Goal: Task Accomplishment & Management: Use online tool/utility

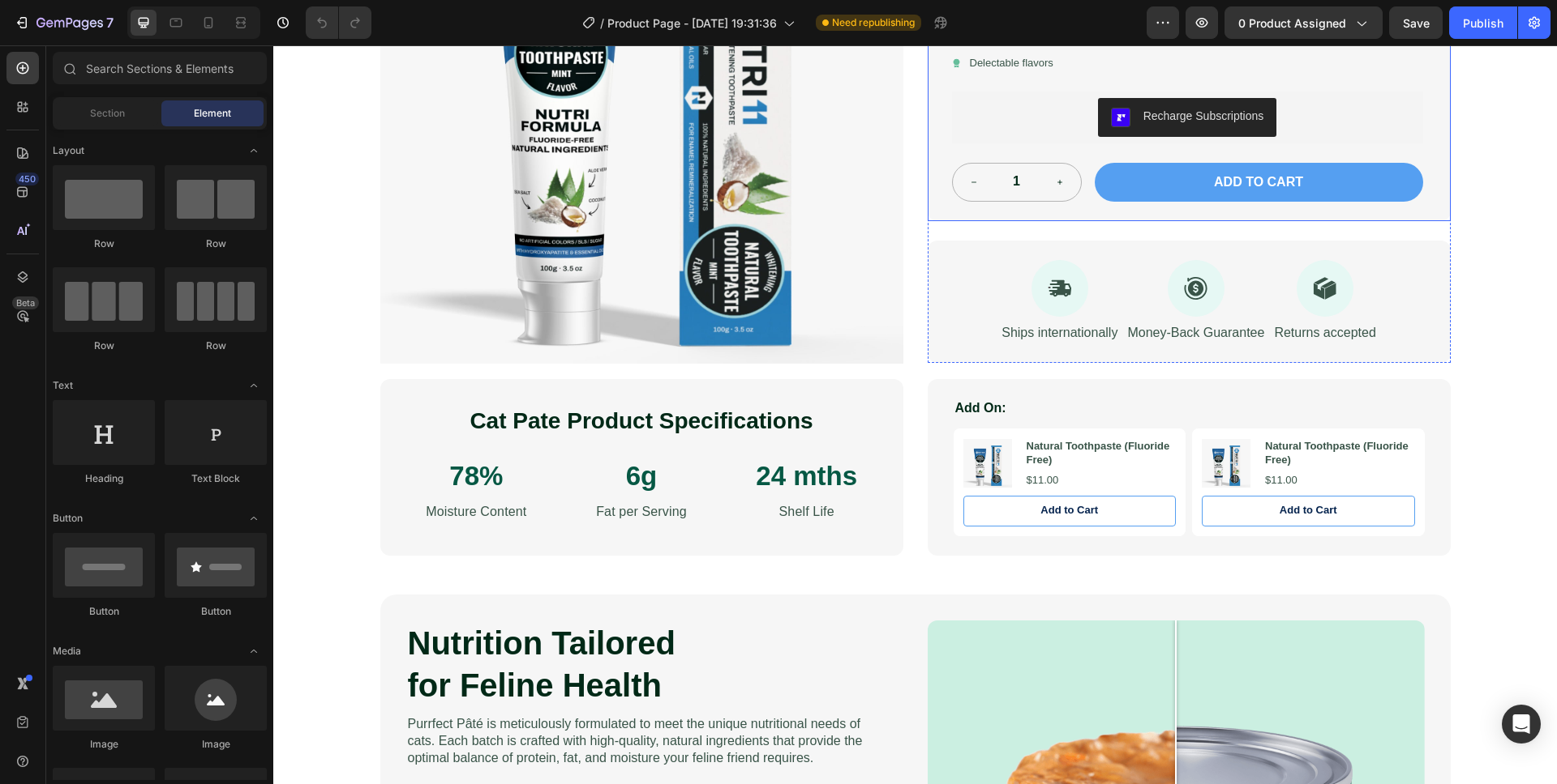
scroll to position [458, 0]
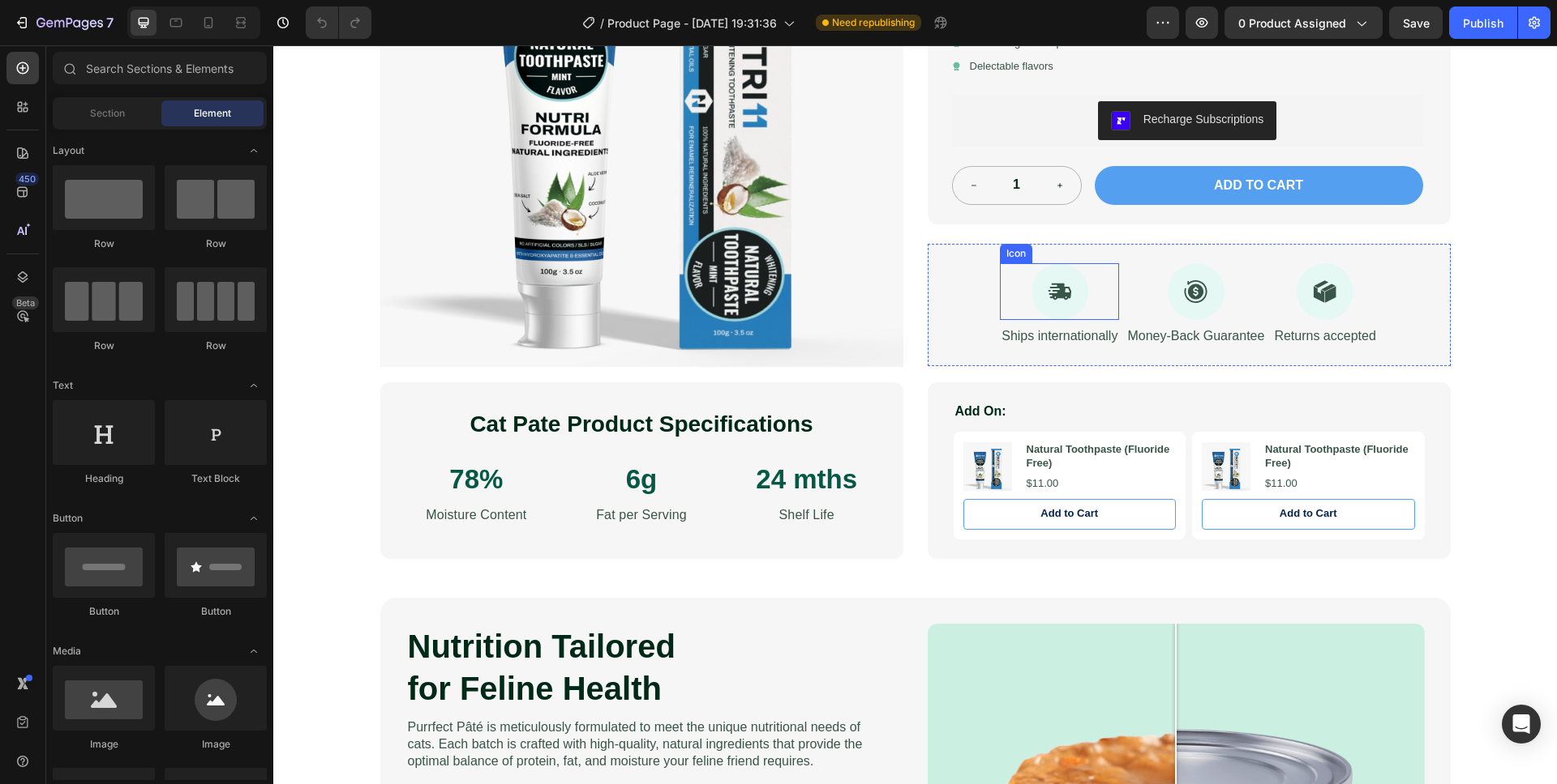
click at [1067, 302] on div at bounding box center [1060, 291] width 57 height 57
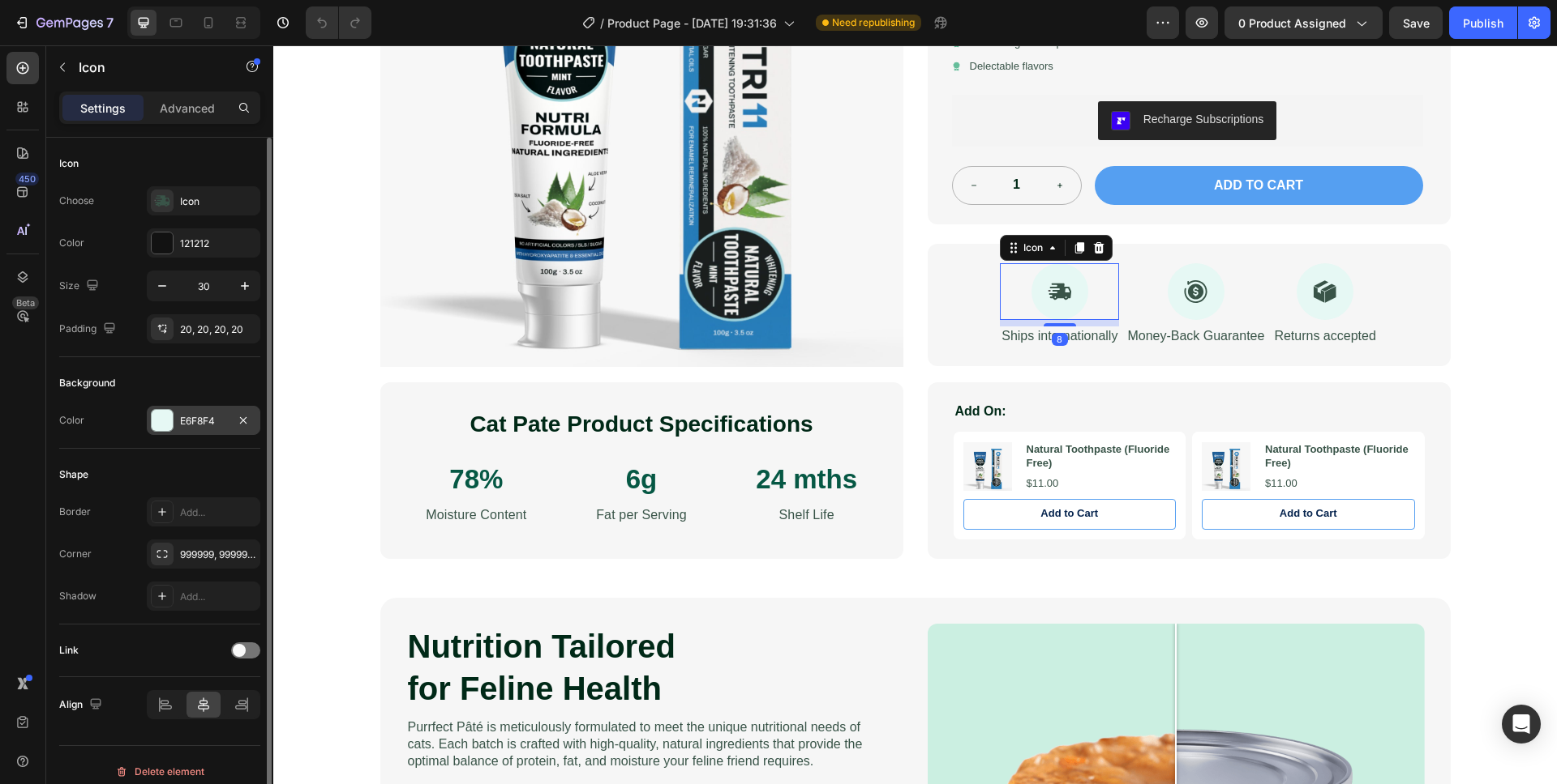
click at [156, 419] on div at bounding box center [161, 420] width 21 height 21
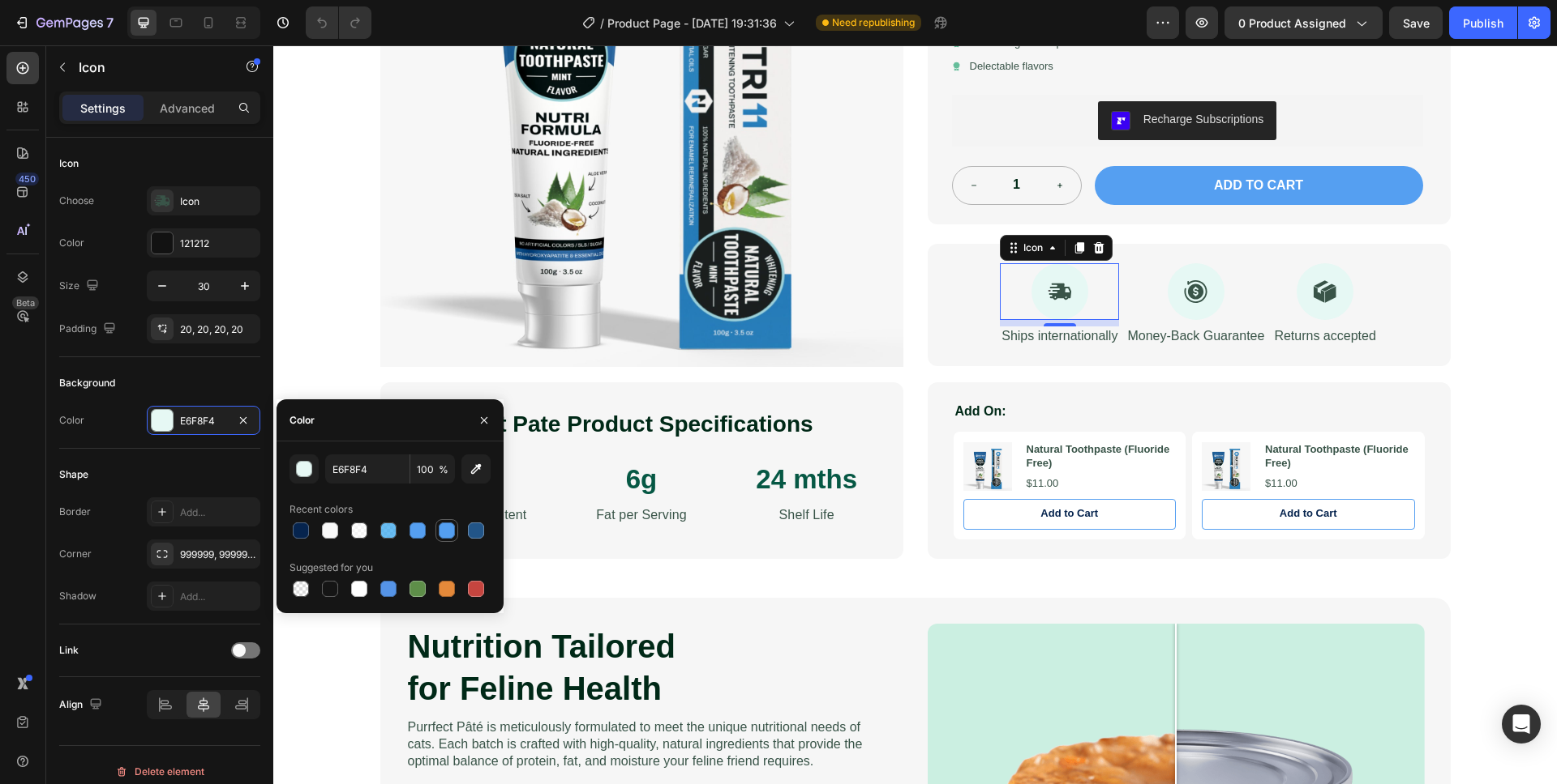
click at [446, 527] on div at bounding box center [447, 531] width 16 height 16
type input "549FF1"
click at [176, 459] on div "Shape Border Add... Corner 999999, 999999, 999999, 999999 Shadow Add..." at bounding box center [159, 537] width 201 height 176
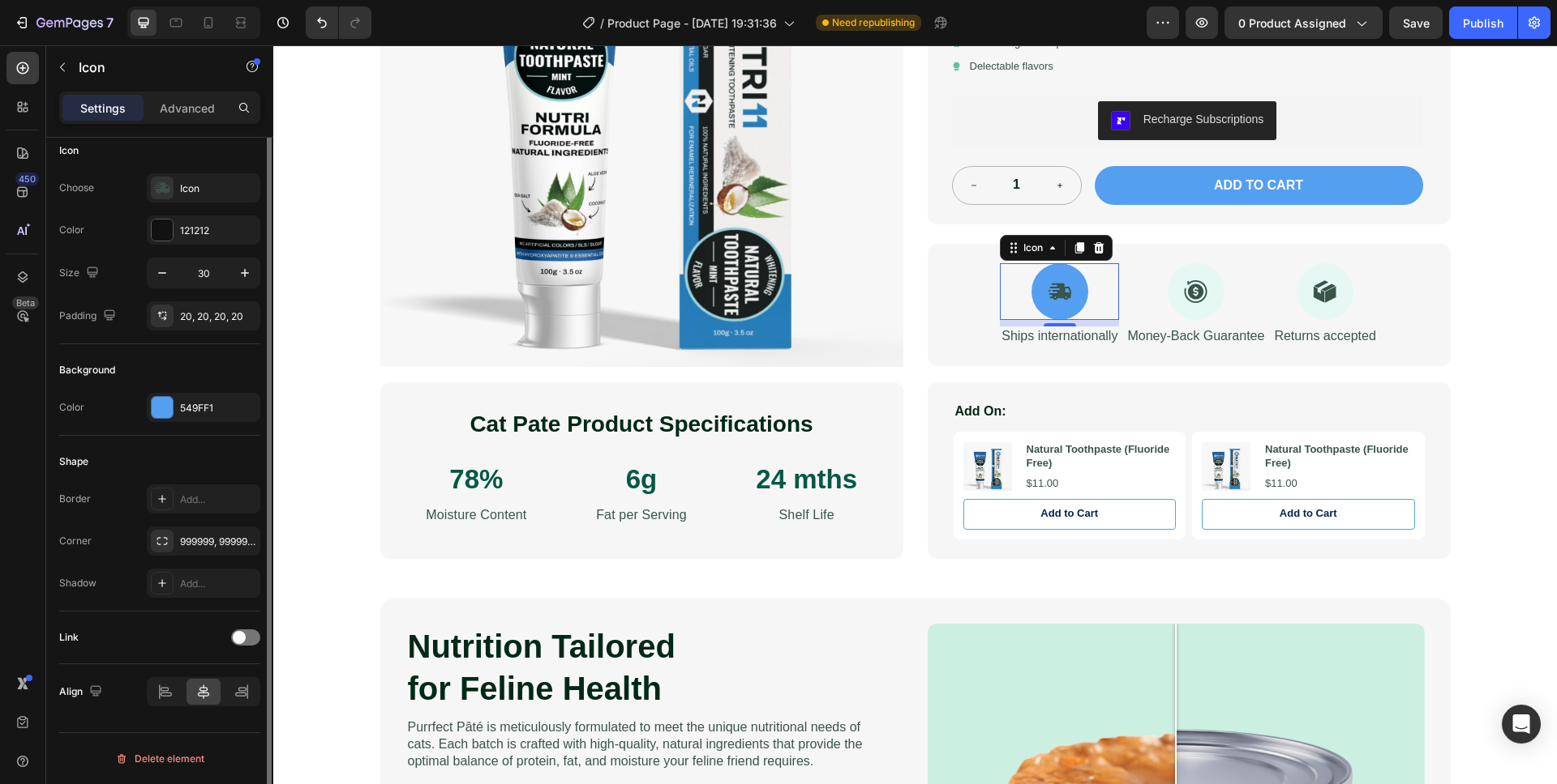
scroll to position [0, 0]
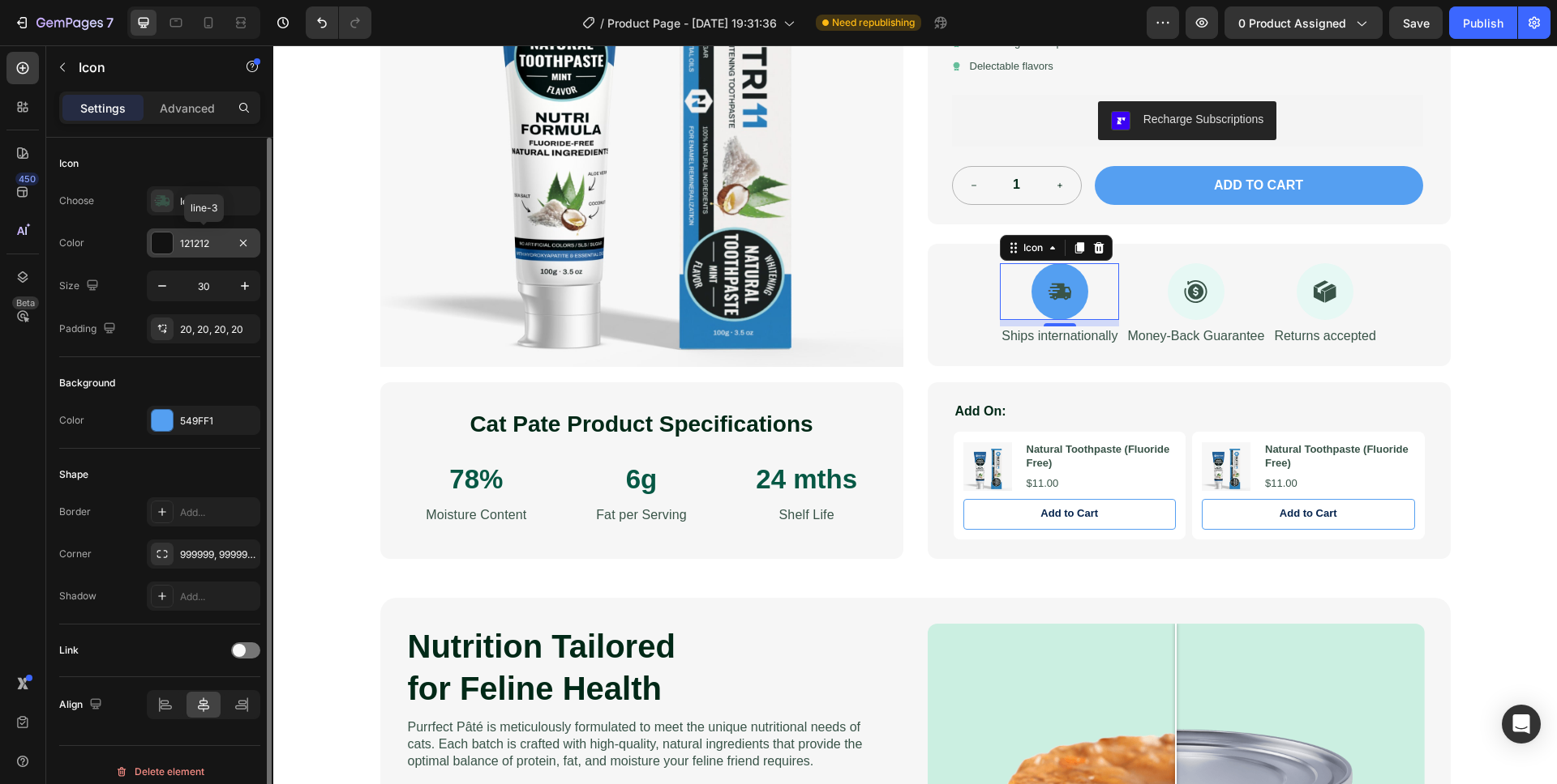
click at [162, 244] on div at bounding box center [161, 242] width 21 height 21
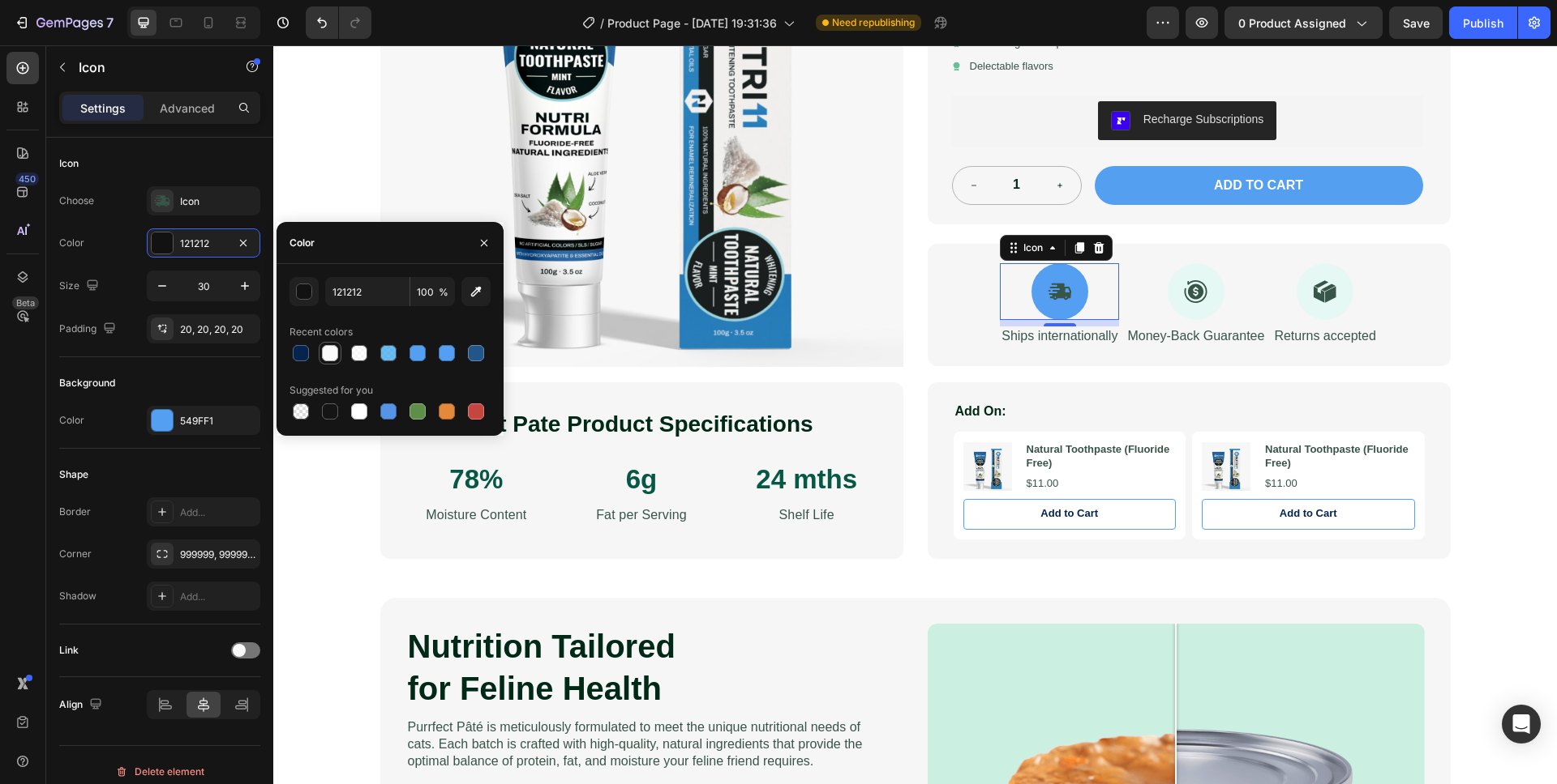
click at [333, 356] on div at bounding box center [330, 353] width 16 height 16
type input "F9F9F9"
click at [124, 248] on div "Color F9F9F9" at bounding box center [159, 242] width 201 height 29
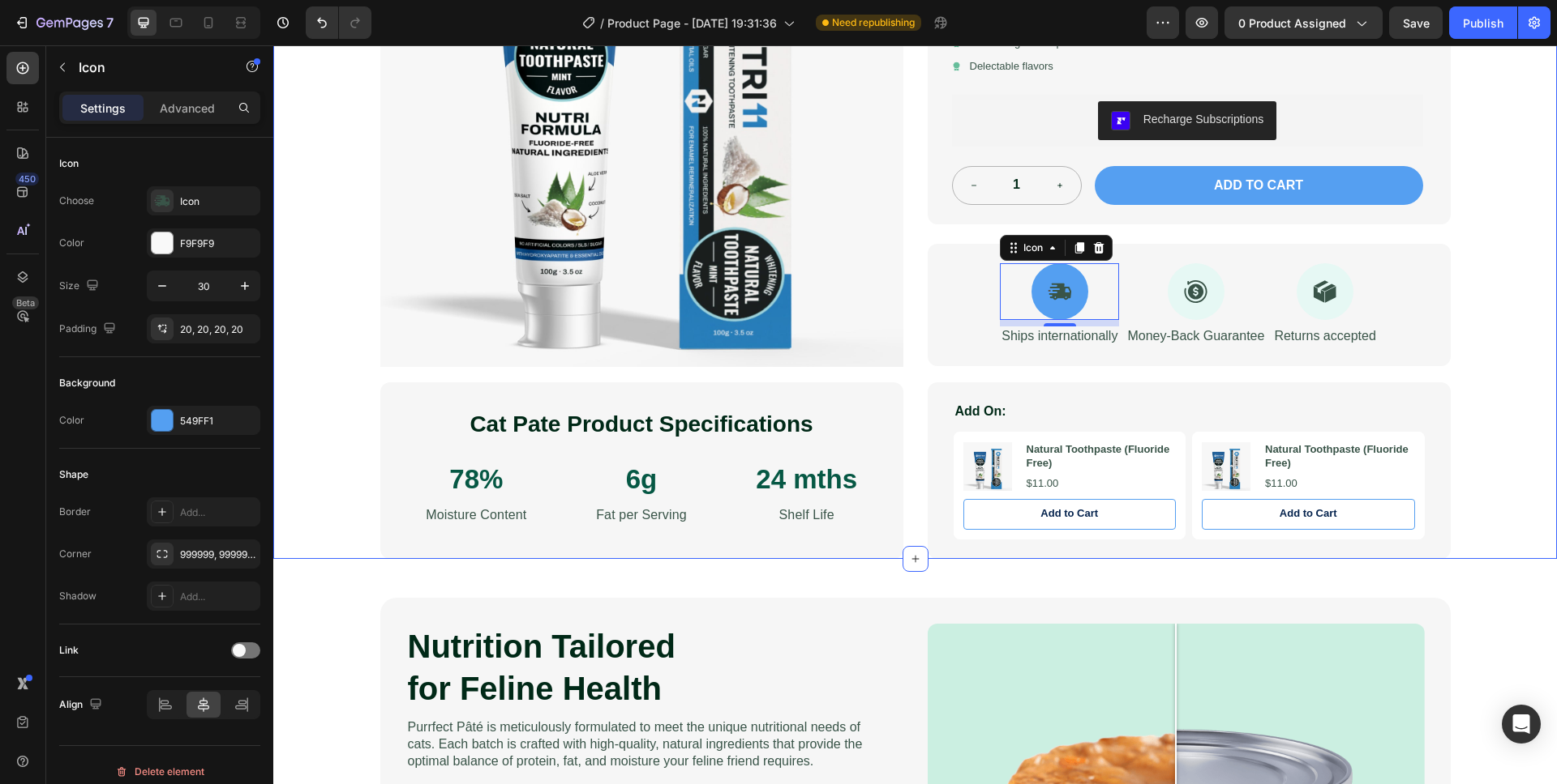
click at [1515, 280] on div "Image Row Product Images Natural Toothpaste (Fluoride Free) Product Title Icon …" at bounding box center [915, 90] width 1284 height 938
click at [1052, 290] on icon at bounding box center [1060, 292] width 22 height 16
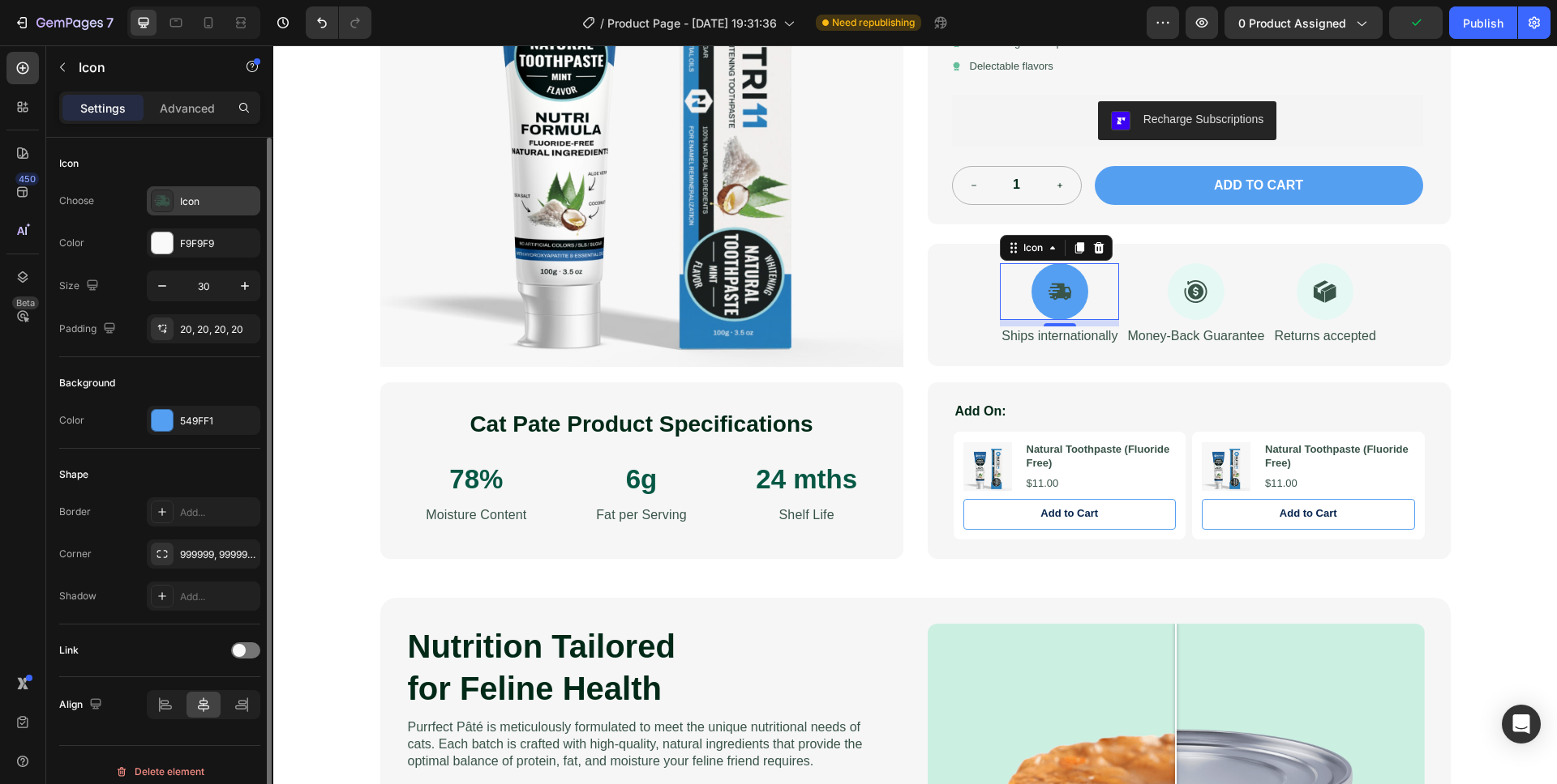
click at [176, 200] on div "Icon" at bounding box center [203, 200] width 114 height 29
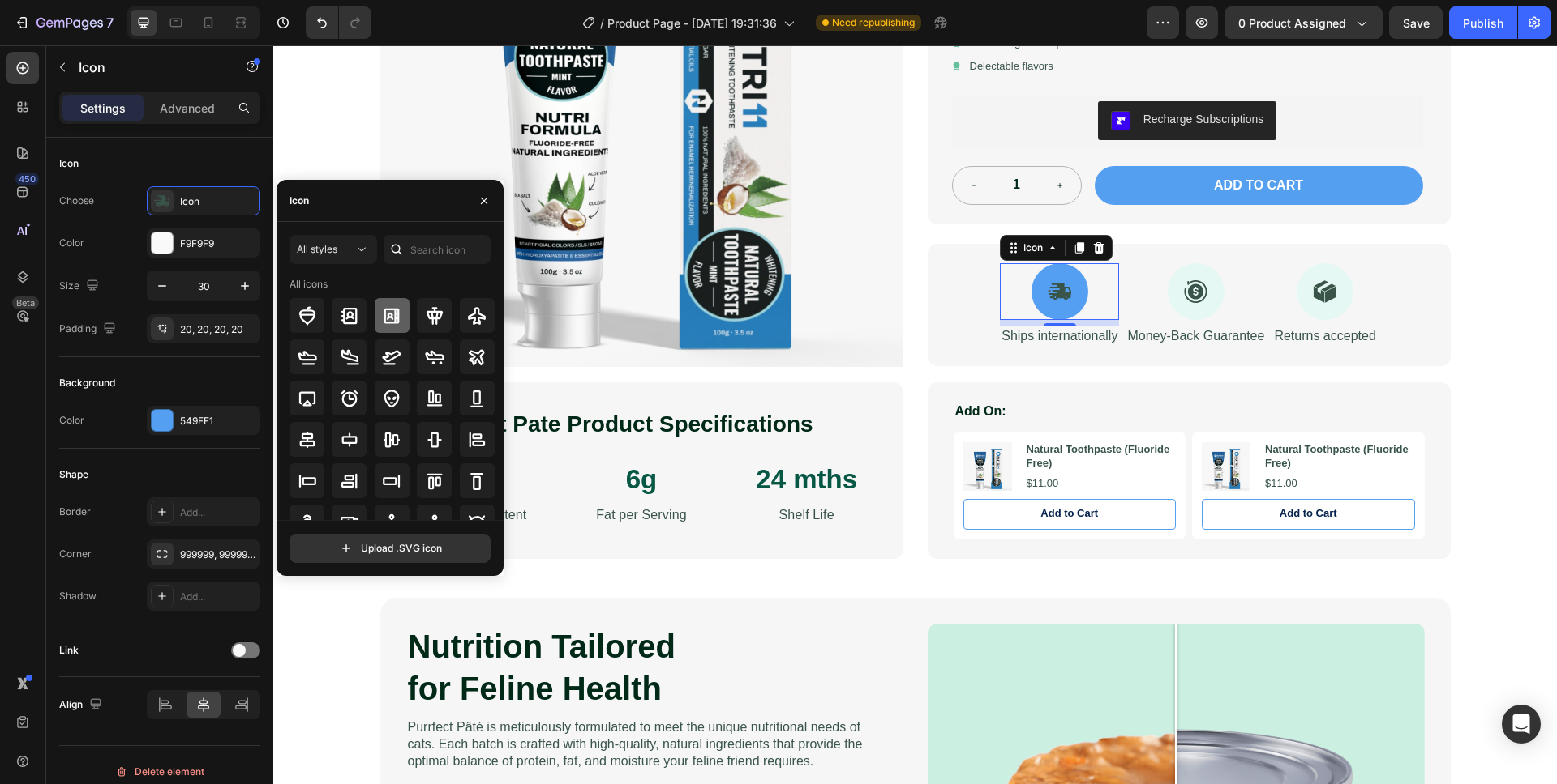
click at [393, 314] on icon at bounding box center [392, 315] width 15 height 15
click at [425, 254] on input "text" at bounding box center [437, 249] width 107 height 29
type input "c"
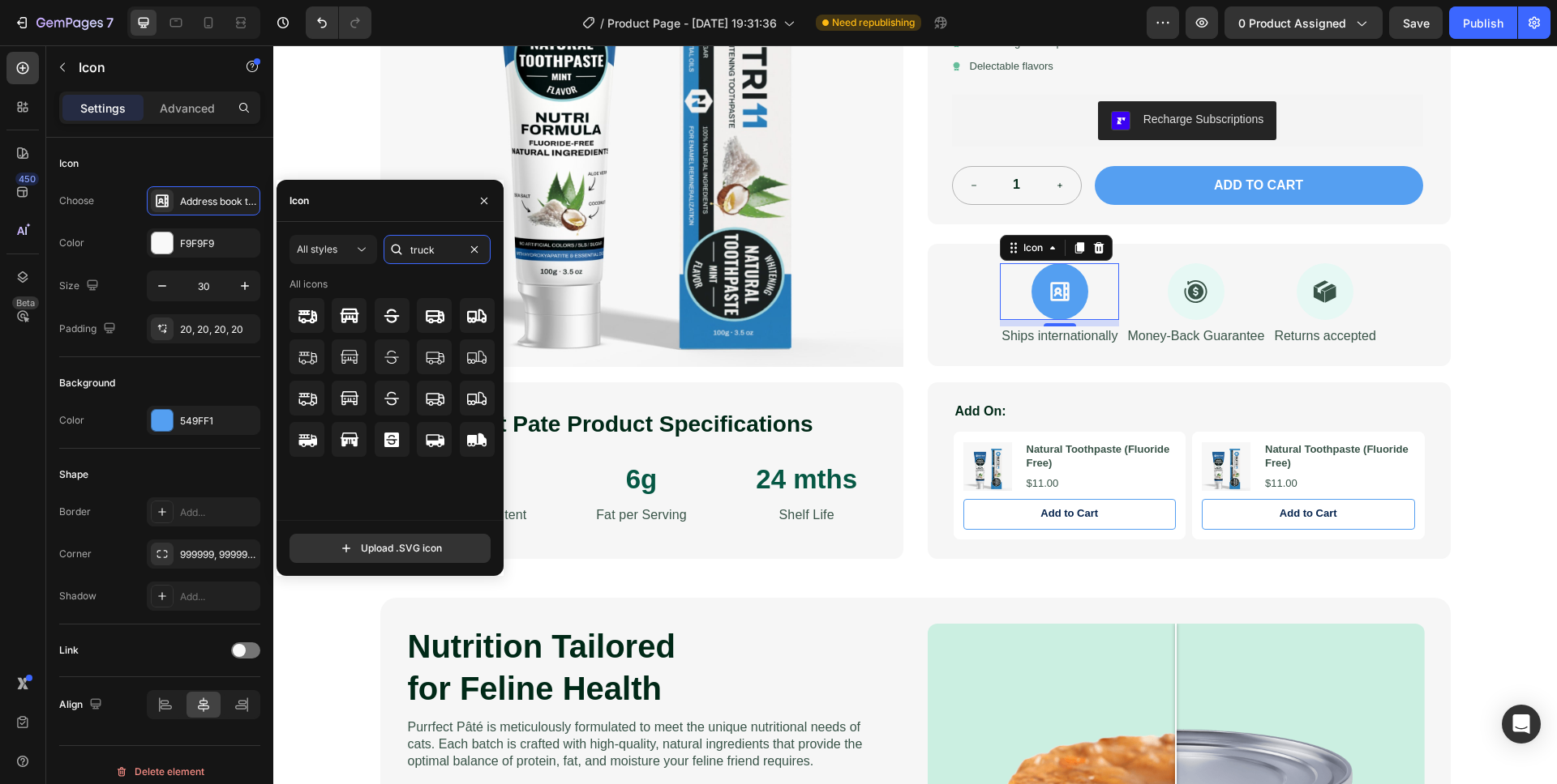
drag, startPoint x: 436, startPoint y: 251, endPoint x: 401, endPoint y: 251, distance: 35.0
click at [401, 251] on div "truck" at bounding box center [437, 249] width 107 height 29
type input "shipping"
click at [384, 443] on icon at bounding box center [392, 440] width 20 height 20
click at [359, 250] on icon at bounding box center [362, 249] width 16 height 16
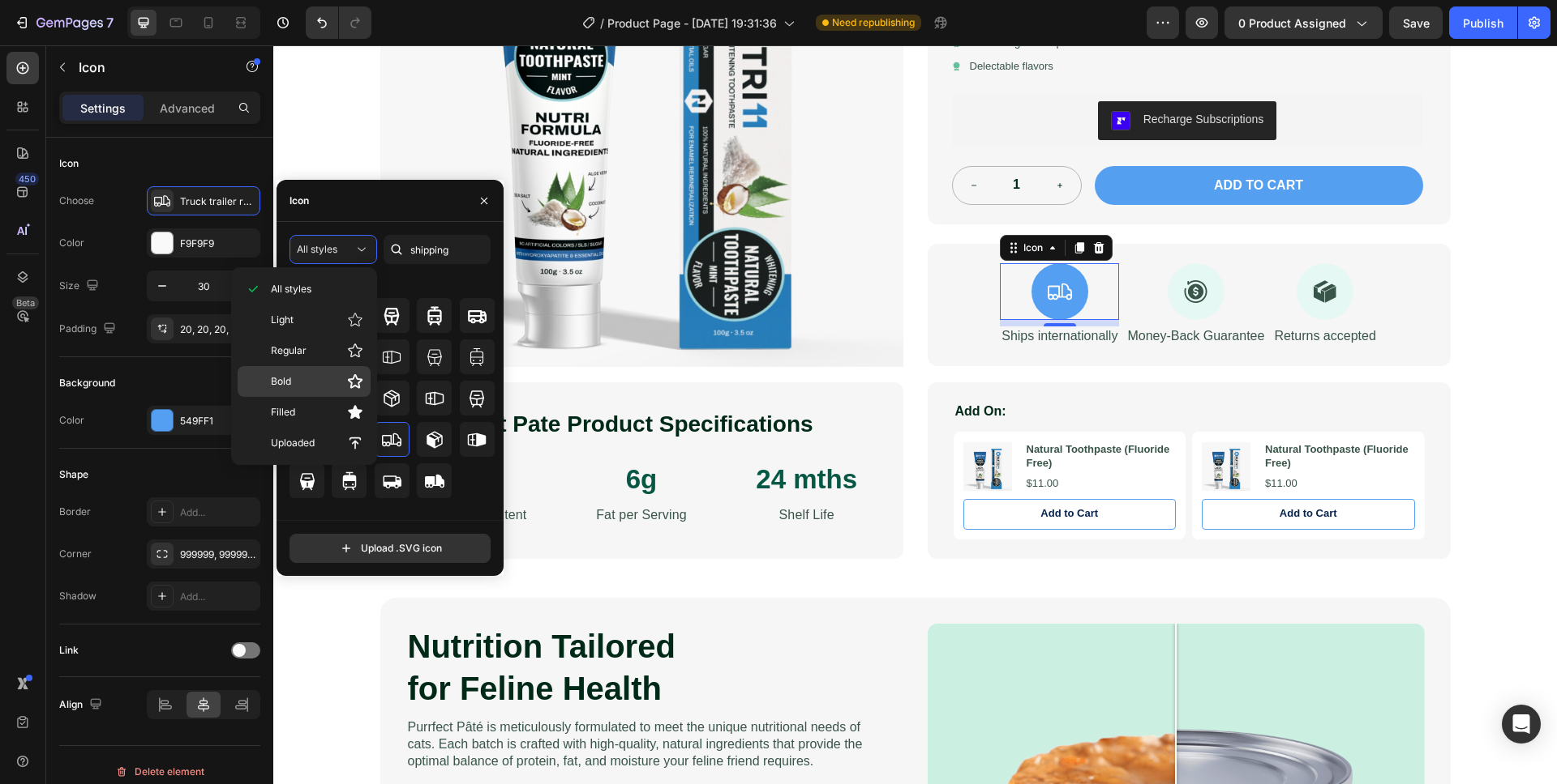
click at [297, 376] on p "Bold" at bounding box center [317, 382] width 93 height 16
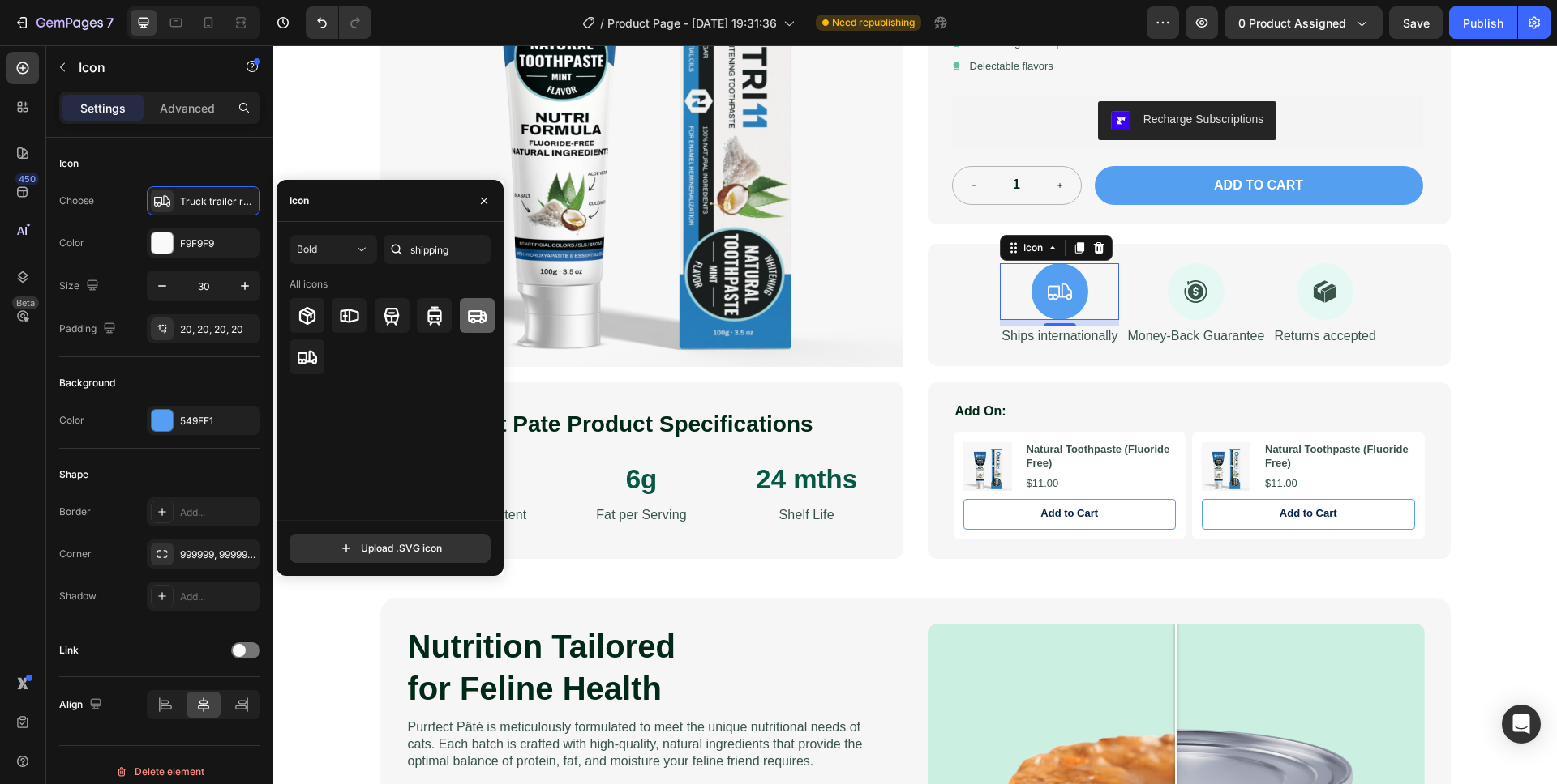
click at [483, 317] on icon at bounding box center [477, 316] width 20 height 20
click at [1191, 311] on div at bounding box center [1195, 291] width 57 height 57
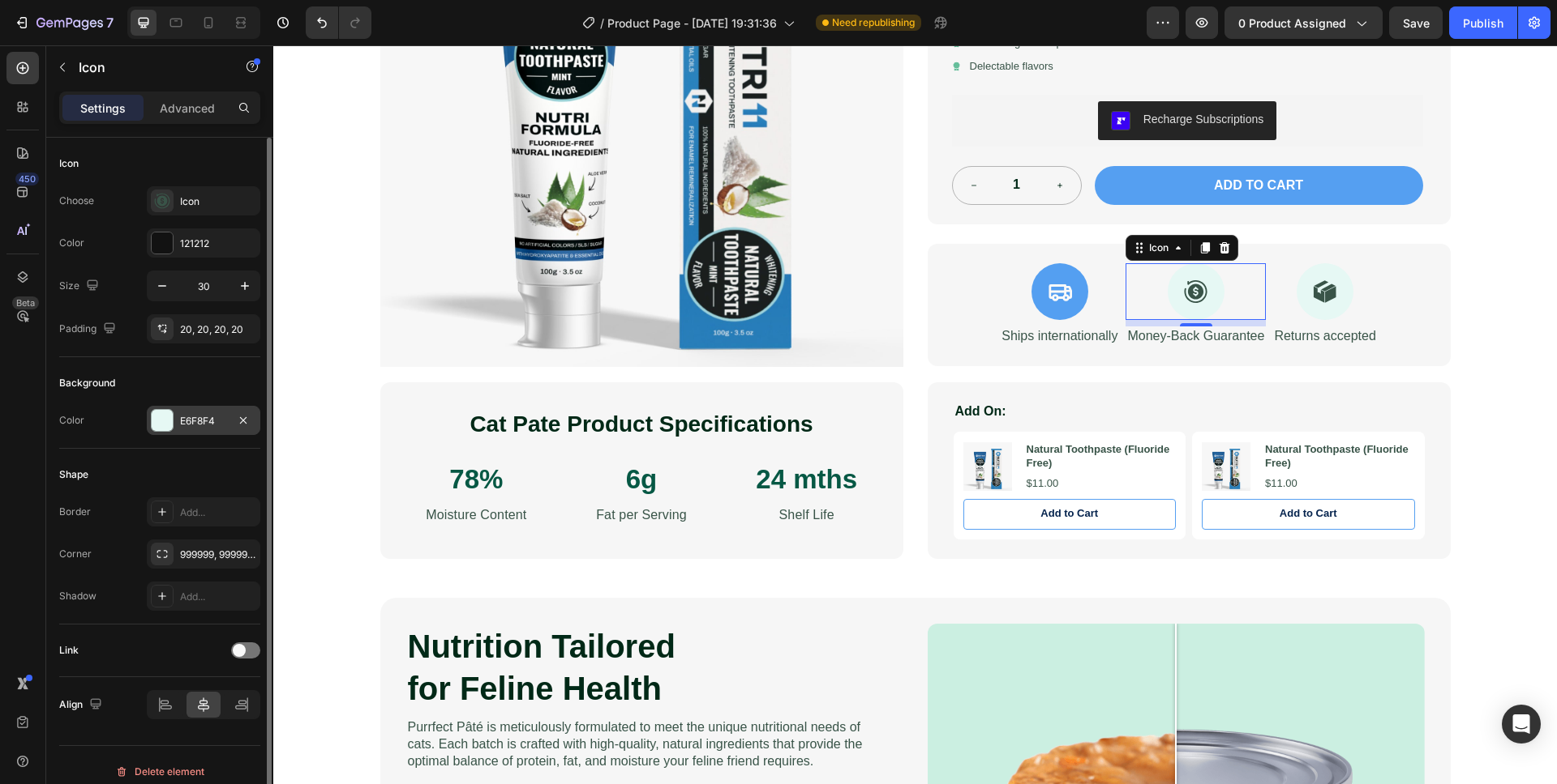
click at [160, 414] on div at bounding box center [161, 420] width 21 height 21
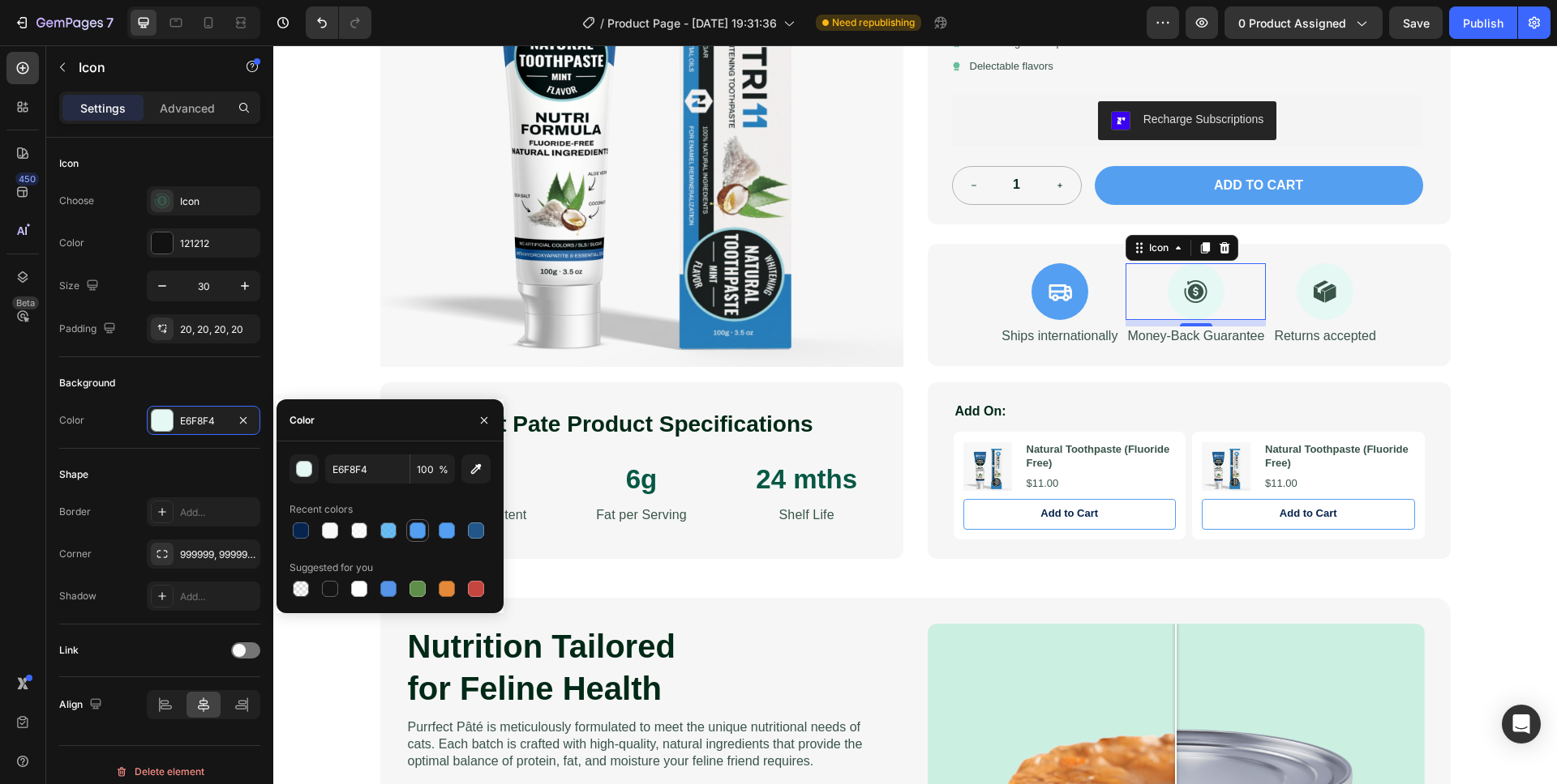
click at [420, 536] on div at bounding box center [418, 531] width 16 height 16
type input "559FF1"
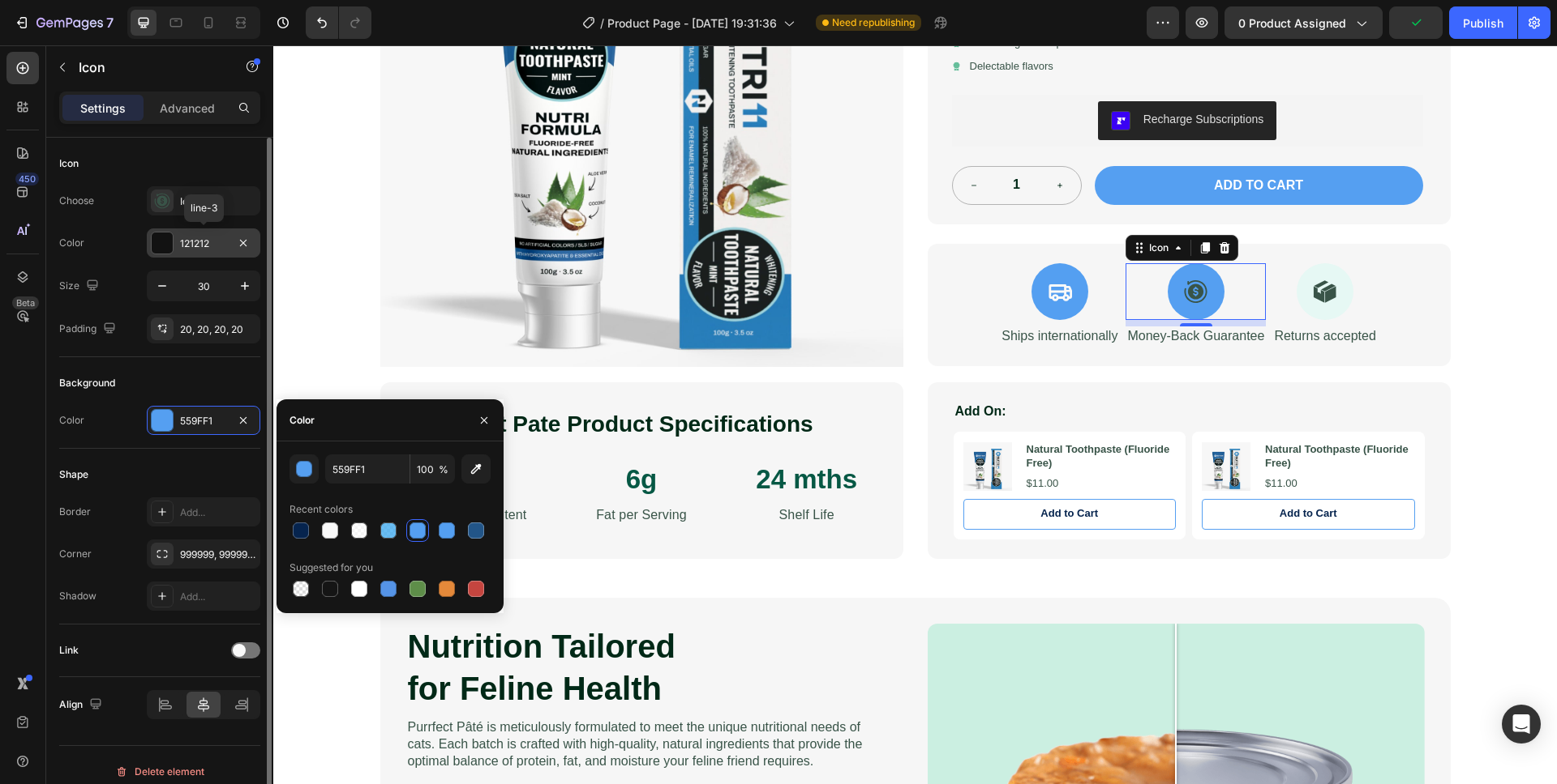
click at [160, 242] on div at bounding box center [161, 242] width 21 height 21
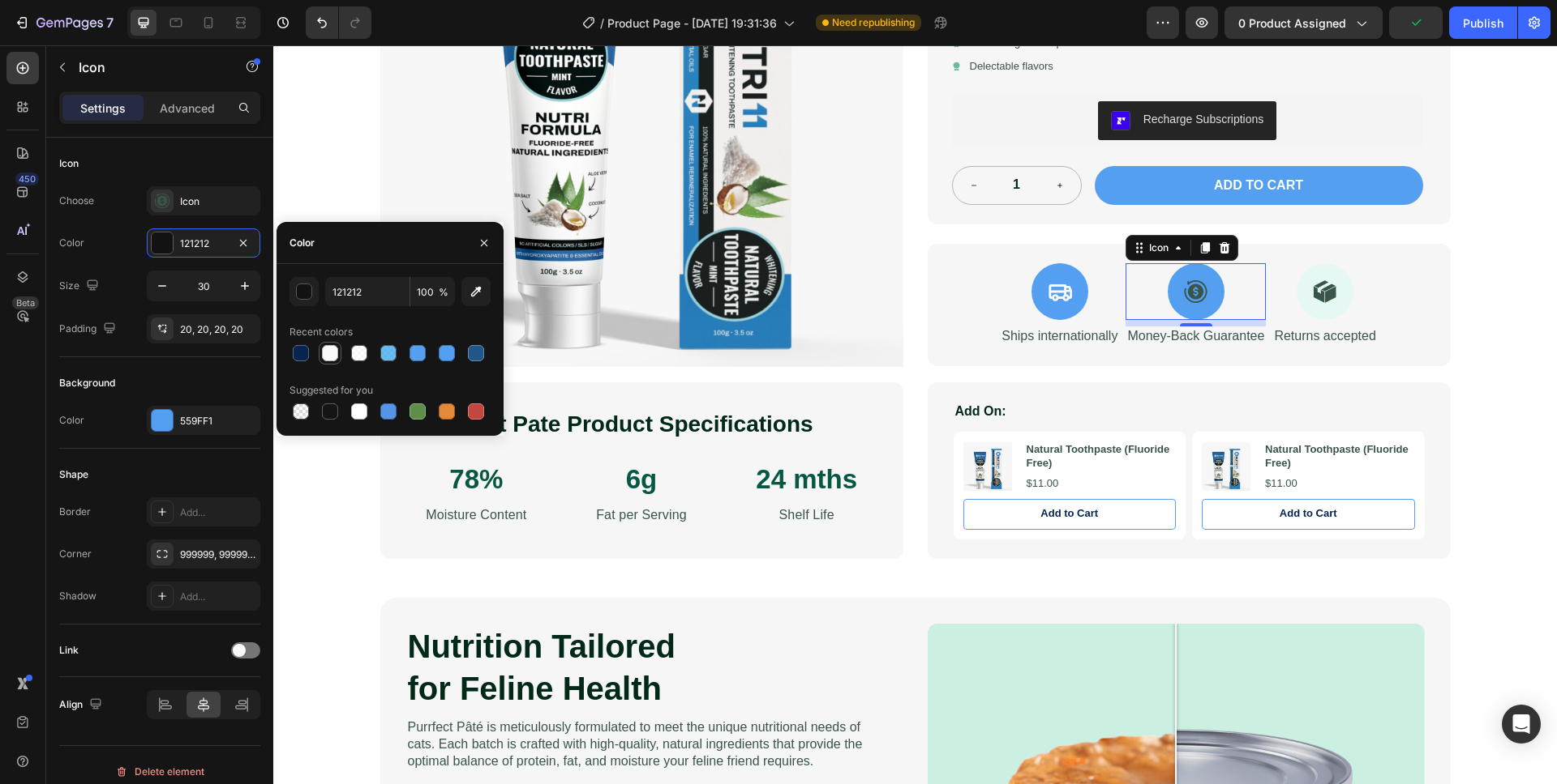
click at [330, 356] on div at bounding box center [330, 353] width 16 height 16
type input "F9F9F9"
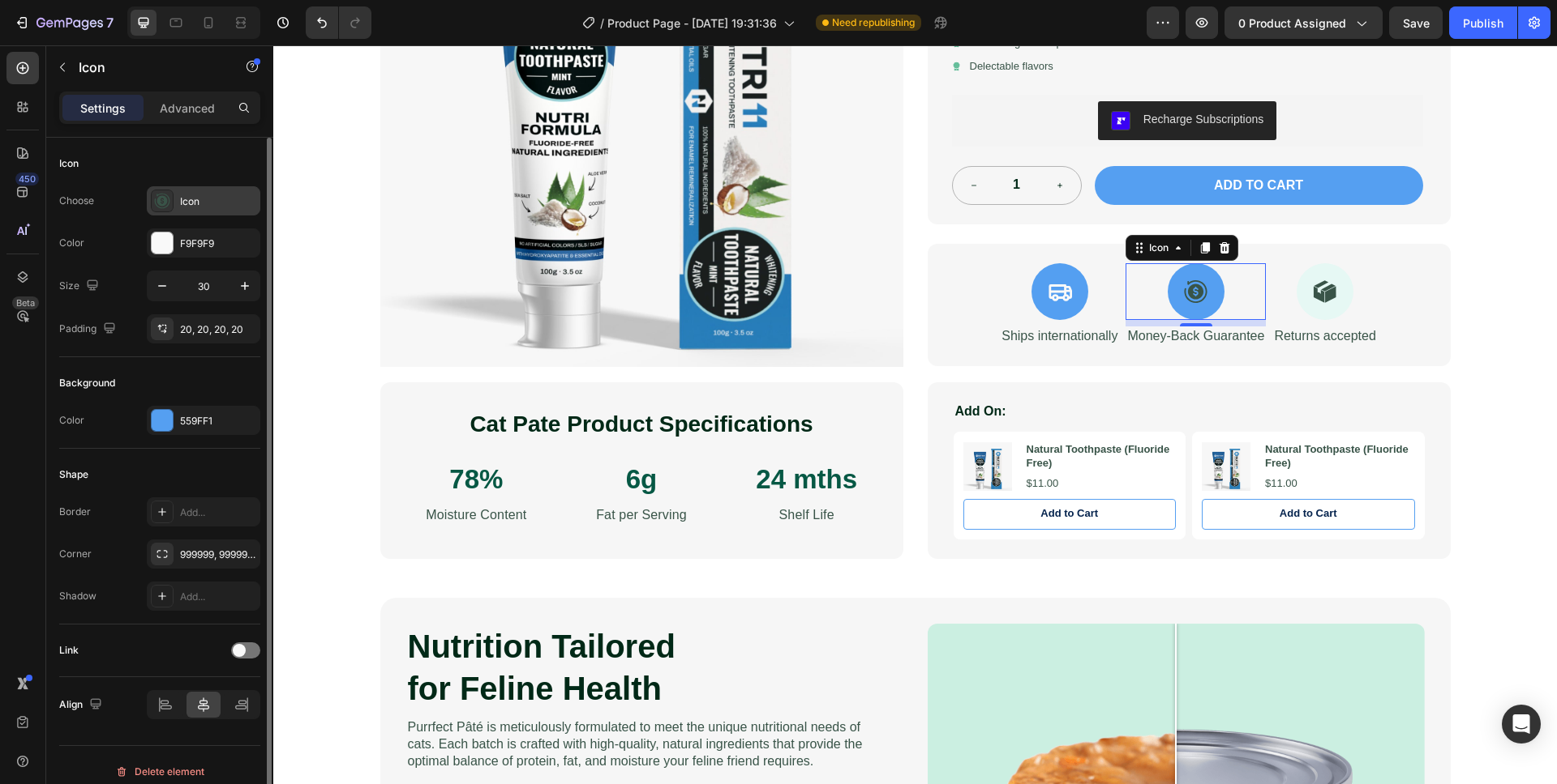
click at [225, 202] on div "Icon" at bounding box center [218, 201] width 76 height 15
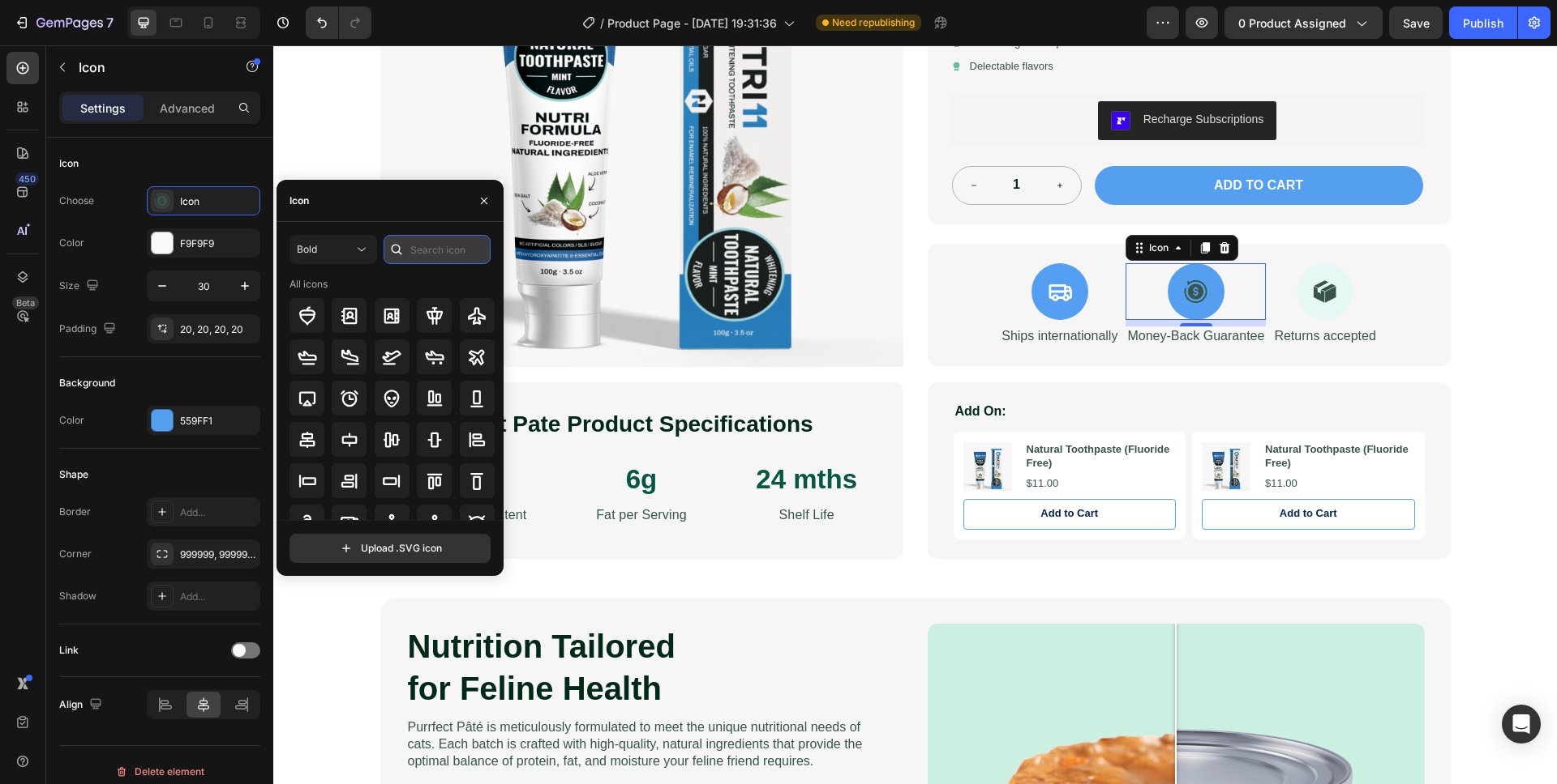
click at [439, 253] on input "text" at bounding box center [437, 249] width 107 height 29
type input "money"
click at [390, 358] on icon at bounding box center [392, 357] width 16 height 16
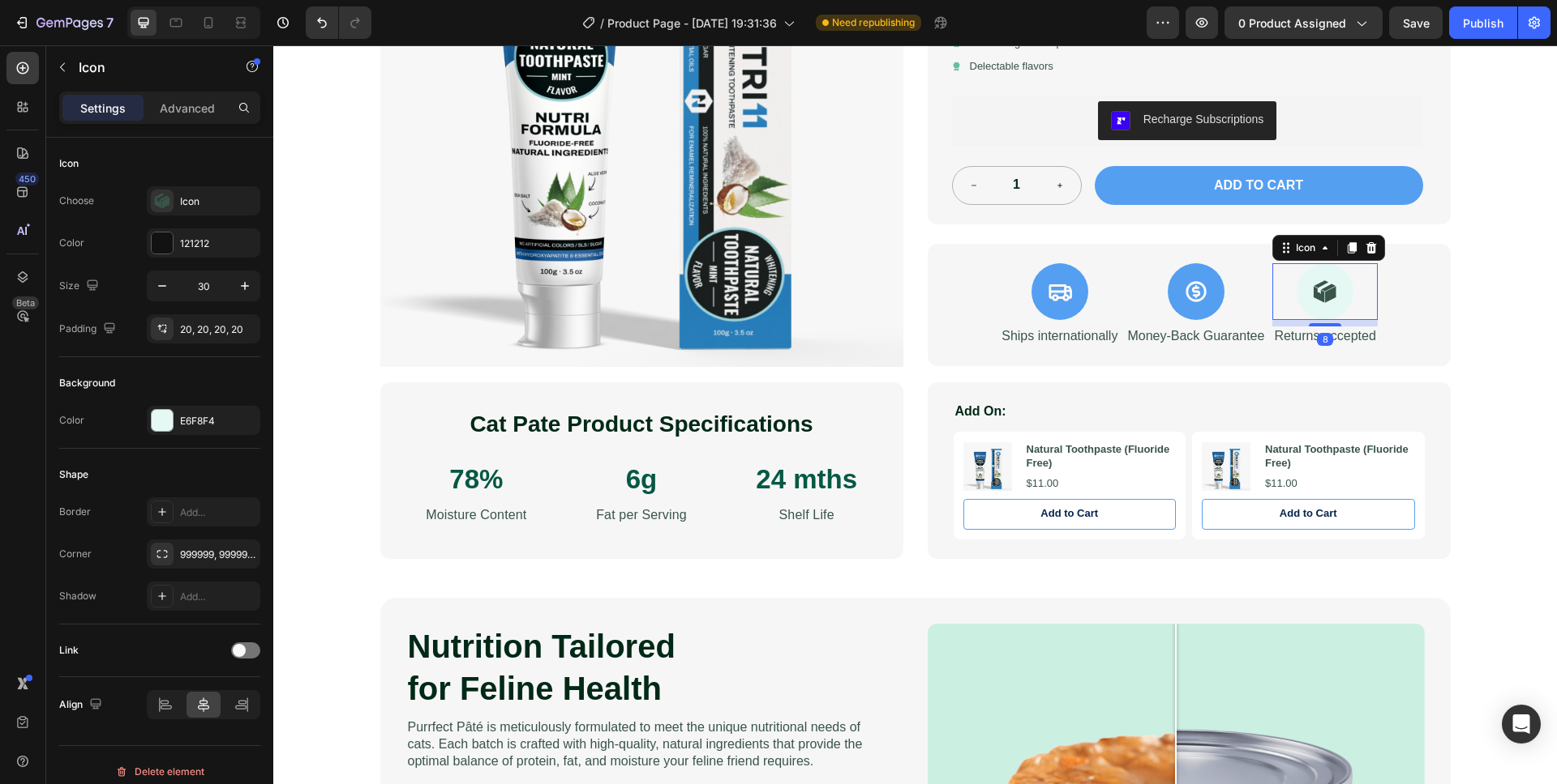
click at [1340, 316] on div "Icon 8" at bounding box center [1324, 291] width 105 height 57
click at [147, 420] on div "E6F8F4" at bounding box center [203, 420] width 114 height 29
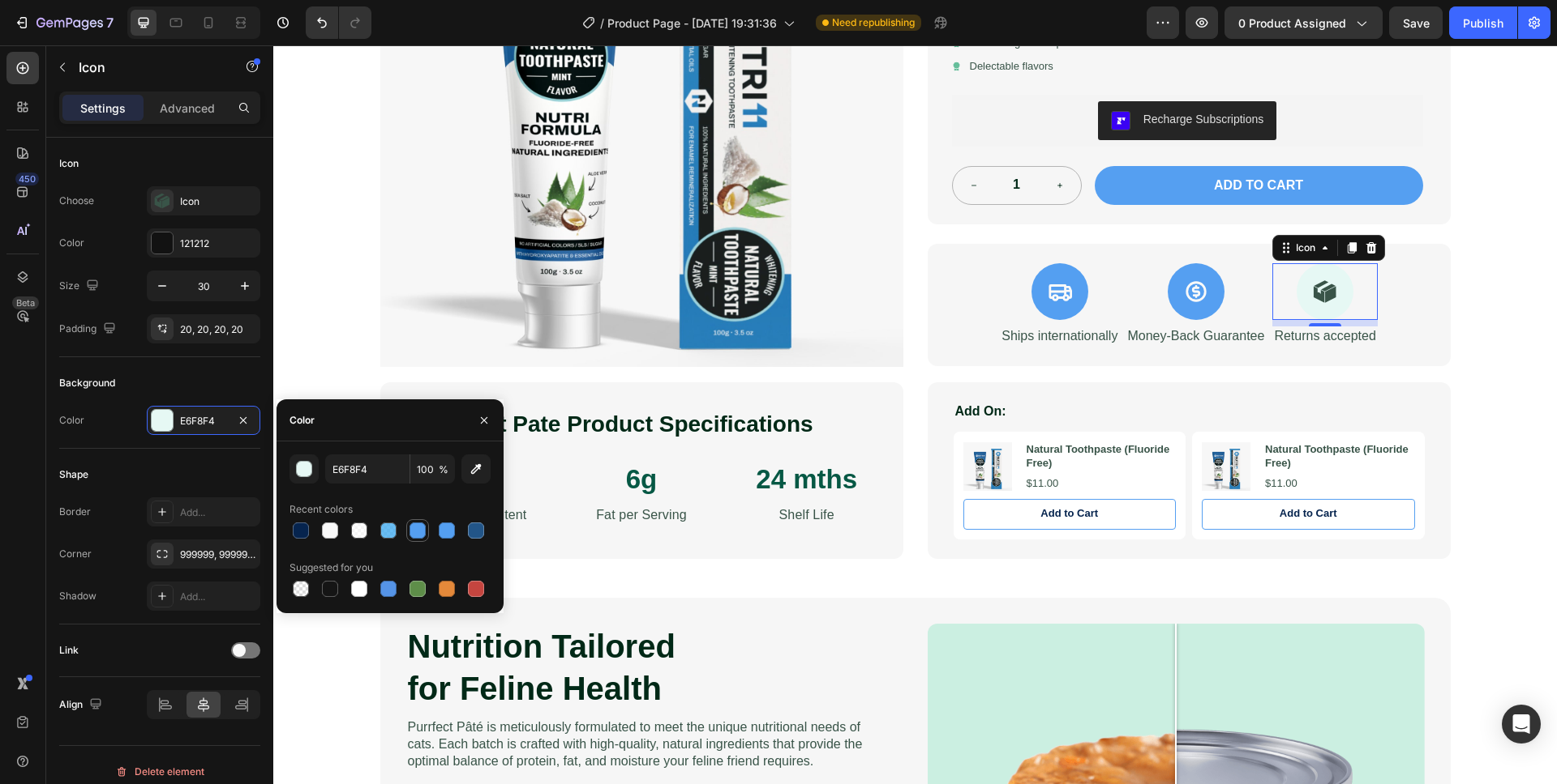
click at [415, 528] on div at bounding box center [418, 531] width 16 height 16
type input "559FF1"
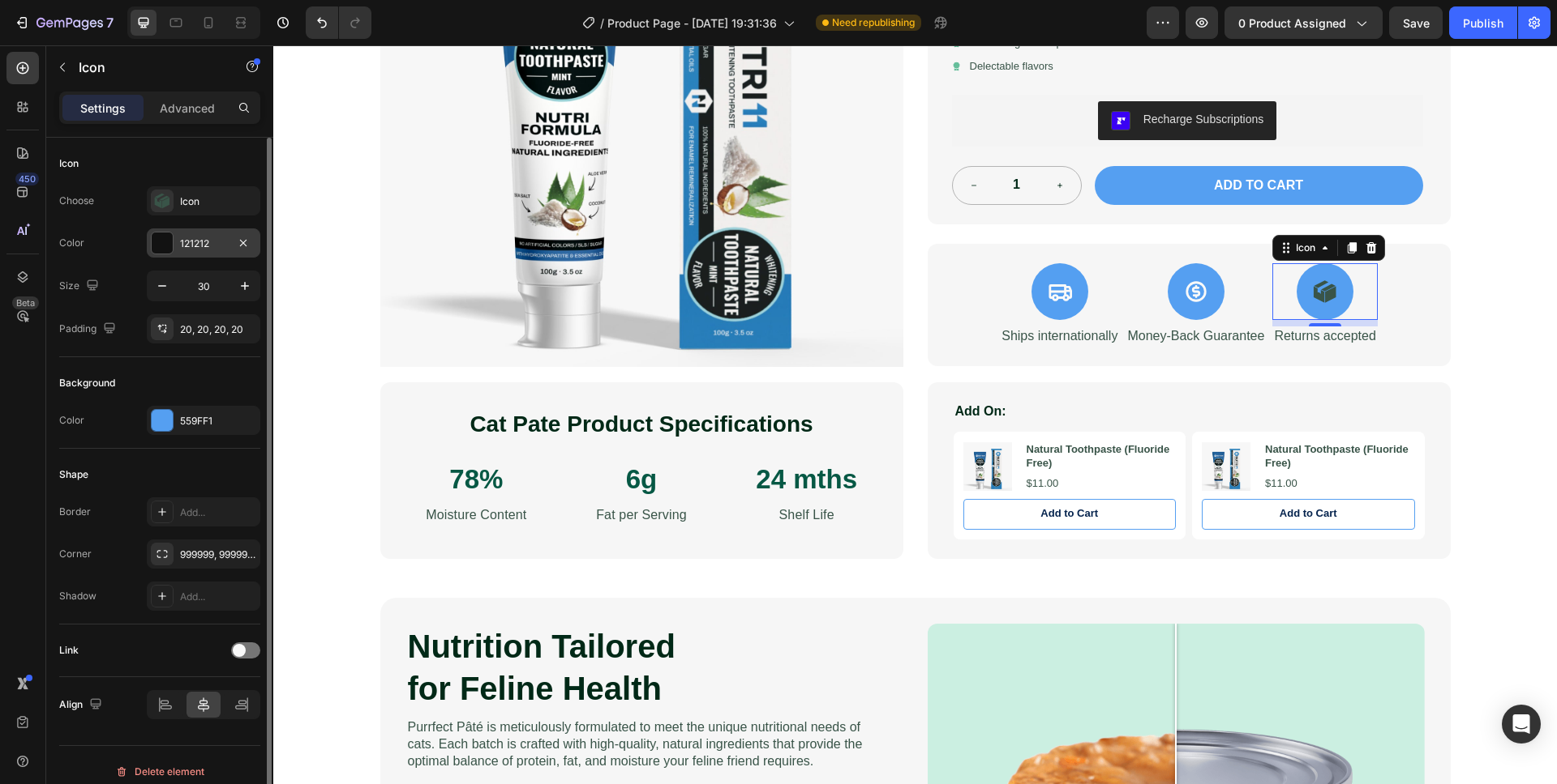
click at [178, 232] on div "121212" at bounding box center [203, 242] width 114 height 29
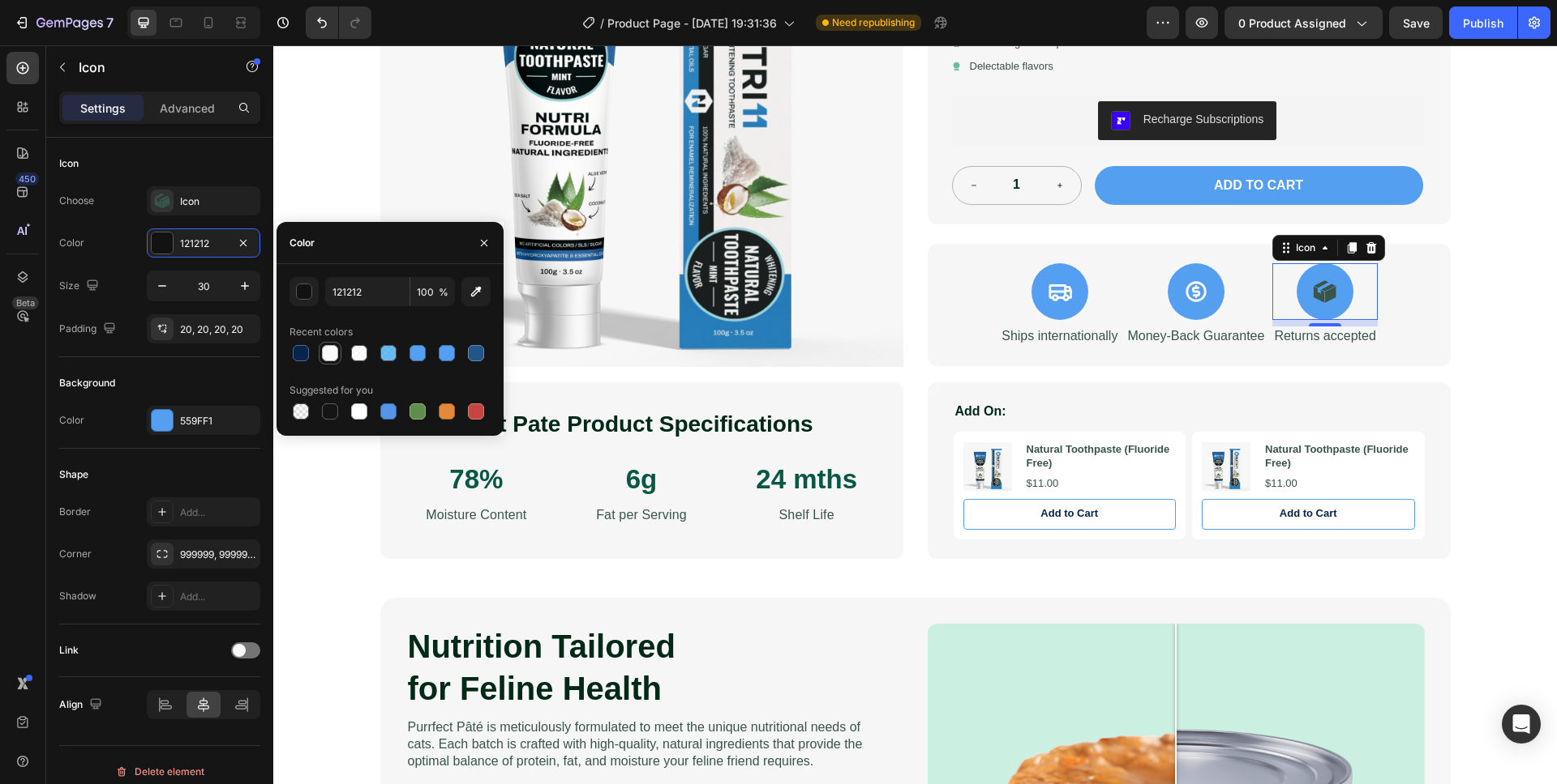
click at [332, 356] on div at bounding box center [330, 353] width 16 height 16
type input "F9F9F9"
click at [210, 197] on div "Icon" at bounding box center [218, 201] width 76 height 15
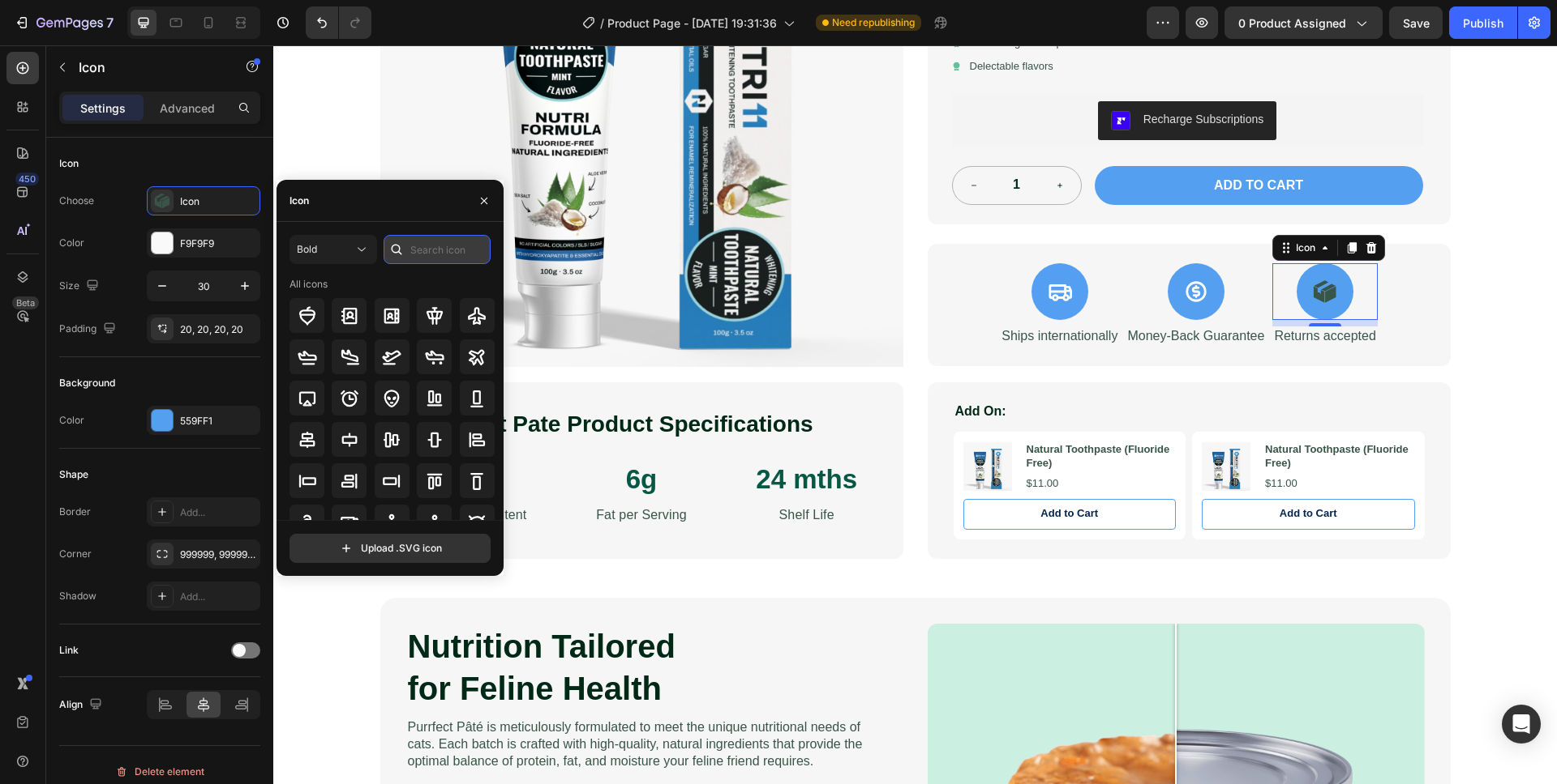
click at [419, 248] on input "text" at bounding box center [437, 249] width 107 height 29
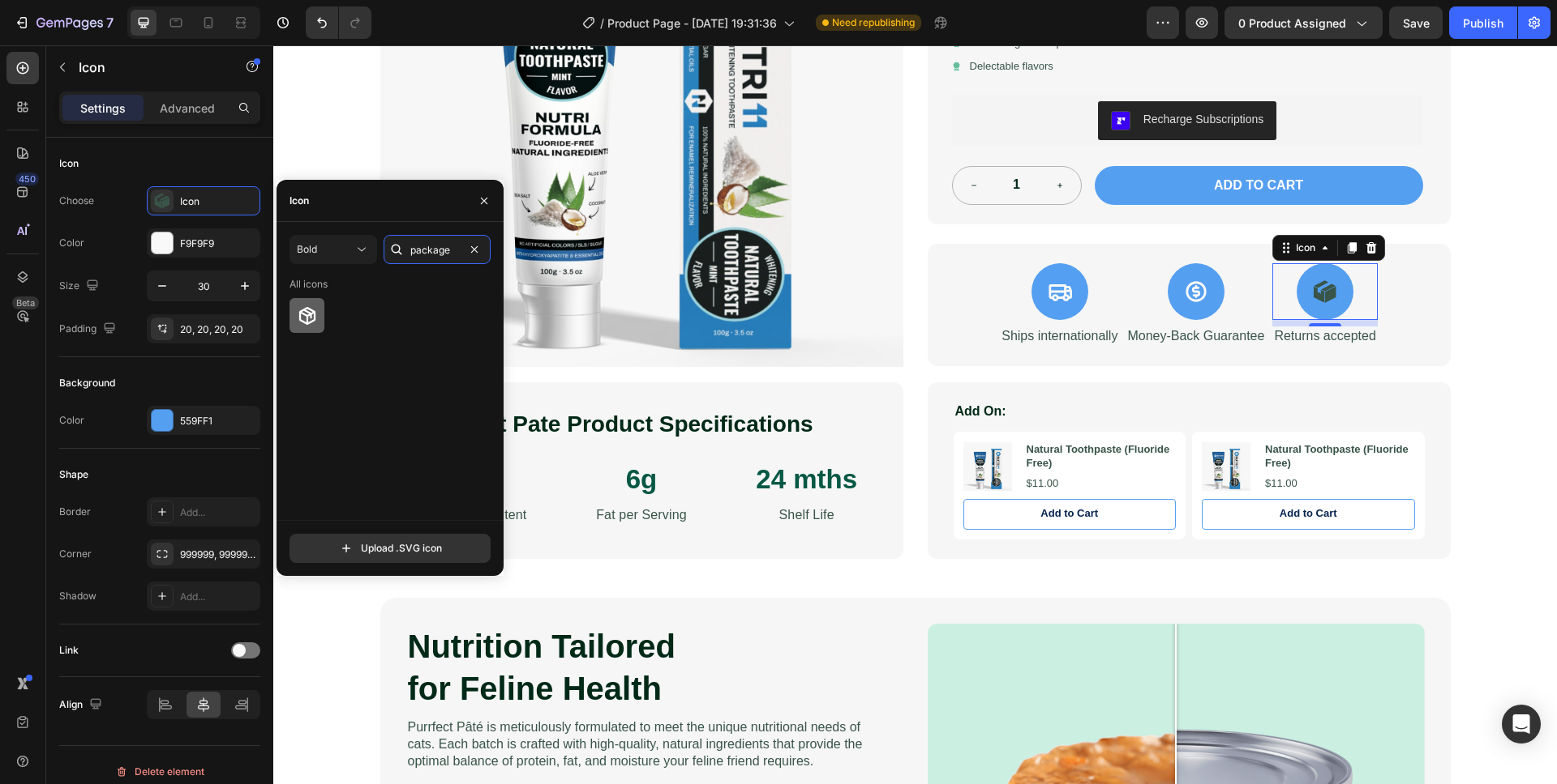
type input "package"
click at [310, 316] on icon at bounding box center [306, 316] width 16 height 18
click at [206, 381] on div "Background" at bounding box center [159, 384] width 201 height 26
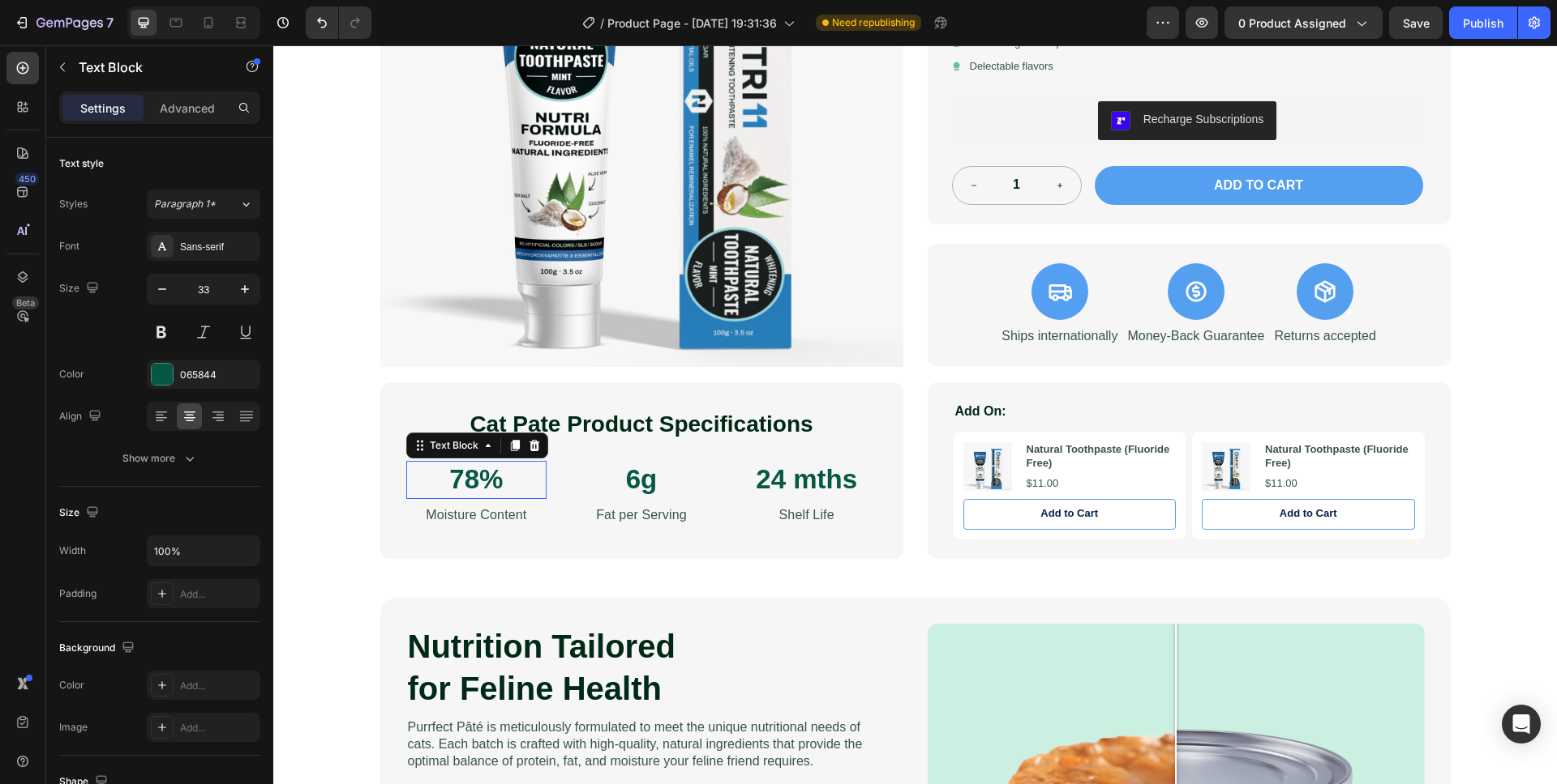
click at [490, 480] on p "78%" at bounding box center [476, 479] width 138 height 35
click at [199, 376] on div "065844" at bounding box center [203, 375] width 47 height 15
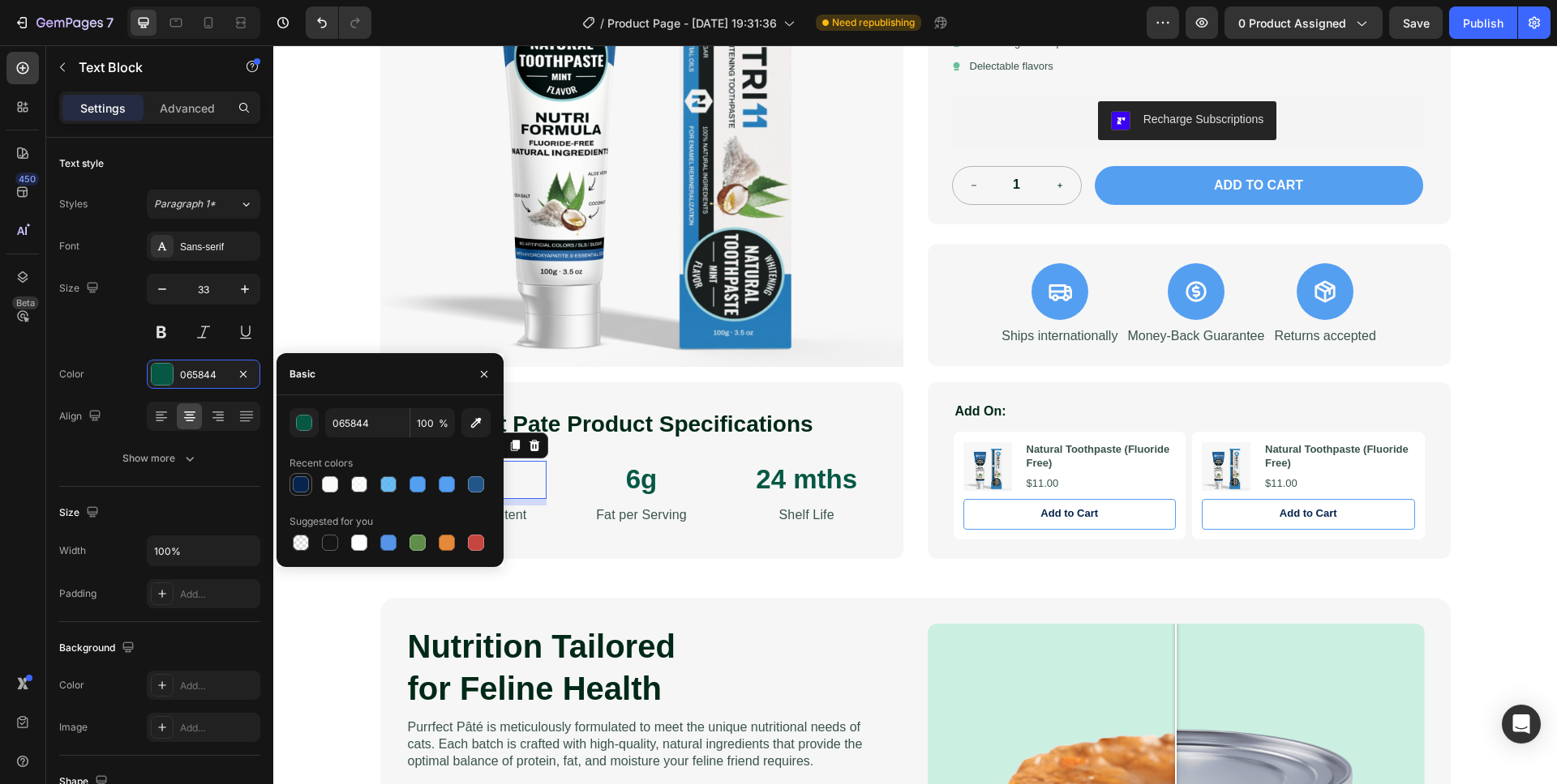
click at [303, 484] on div at bounding box center [301, 484] width 16 height 16
type input "06244E"
click at [632, 489] on p "6g" at bounding box center [641, 479] width 138 height 35
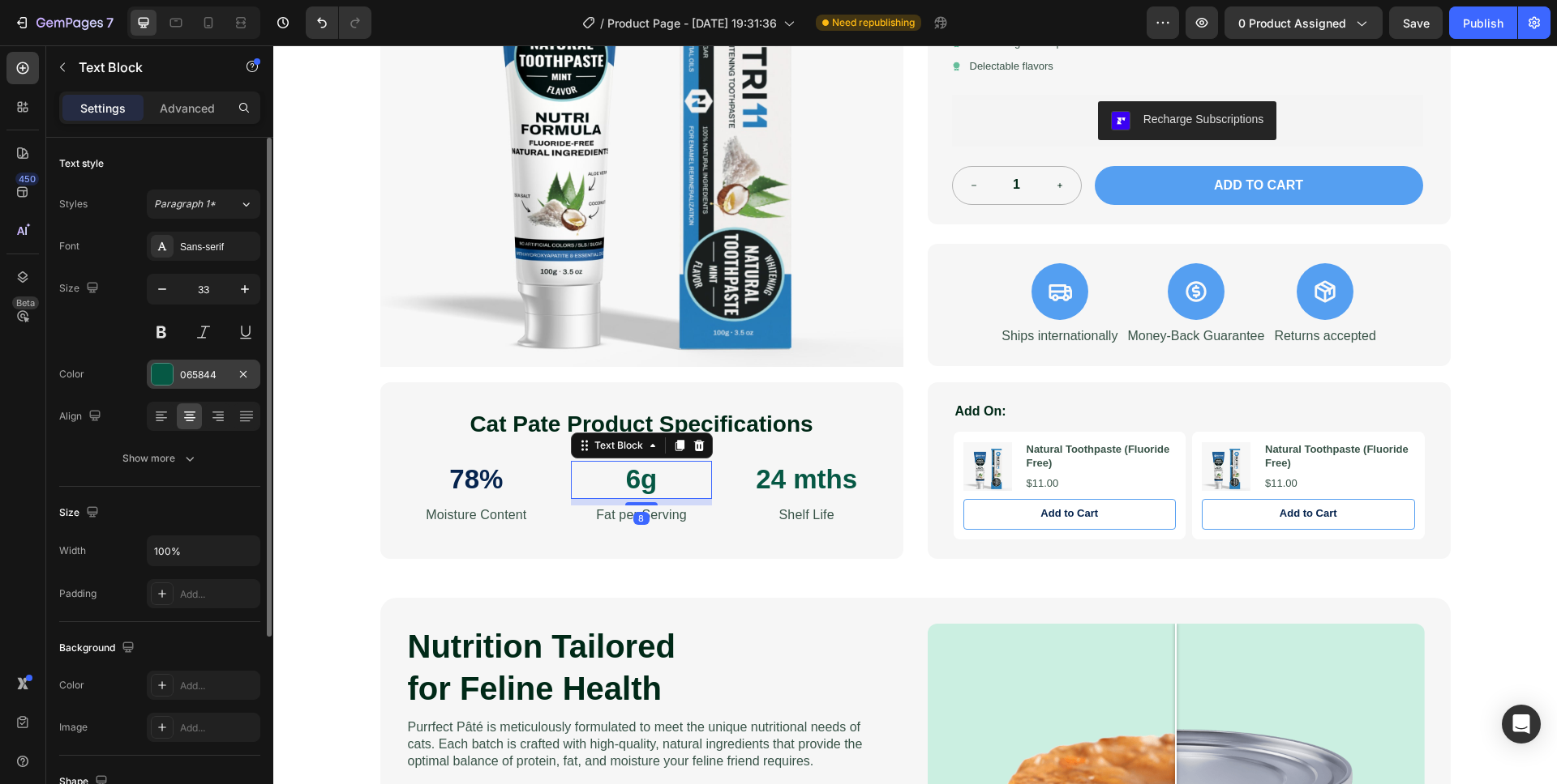
click at [162, 376] on div at bounding box center [161, 374] width 21 height 21
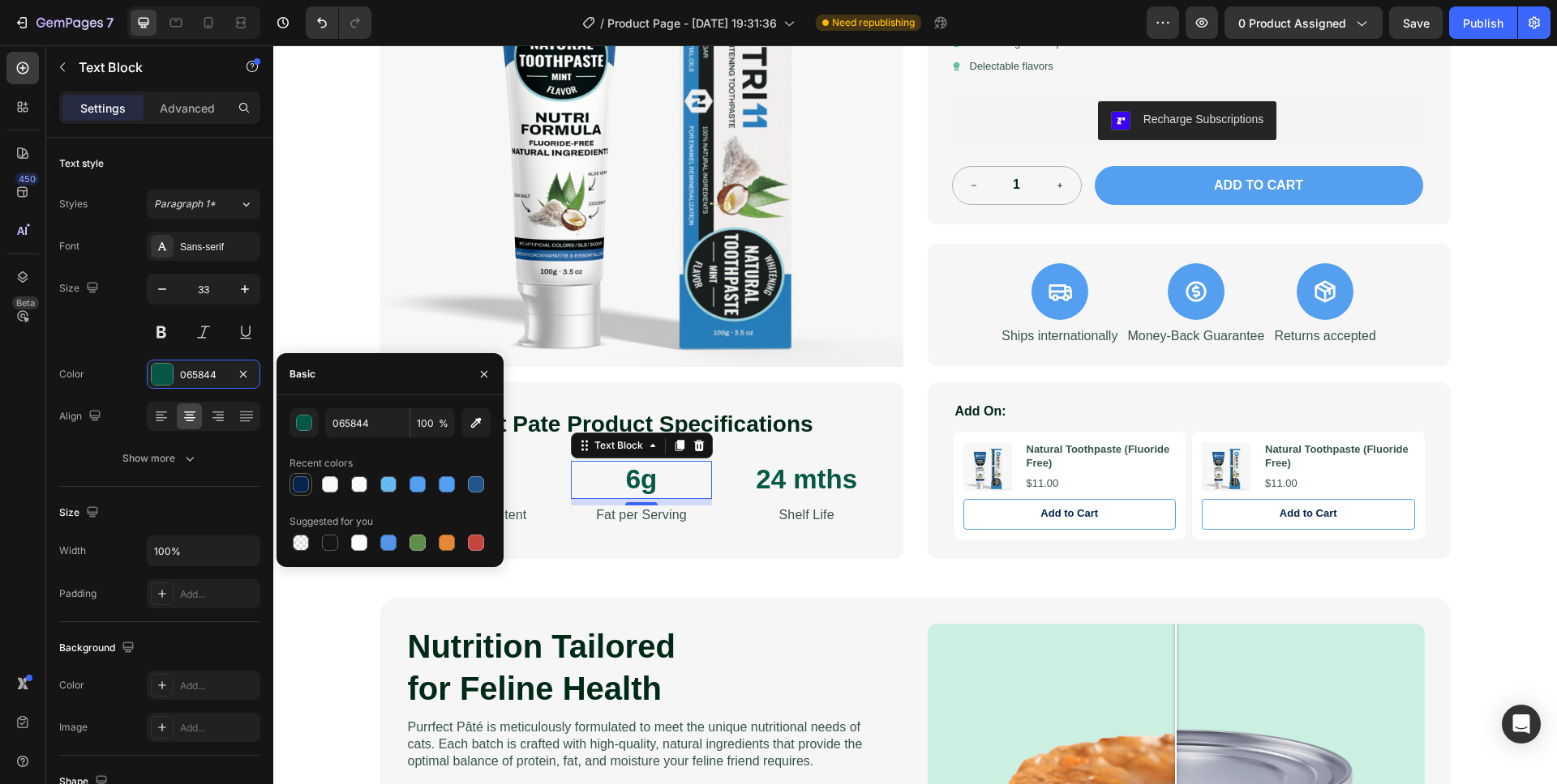
click at [301, 487] on div at bounding box center [301, 484] width 16 height 16
type input "06244E"
click at [782, 486] on div "Text Block" at bounding box center [768, 496] width 62 height 20
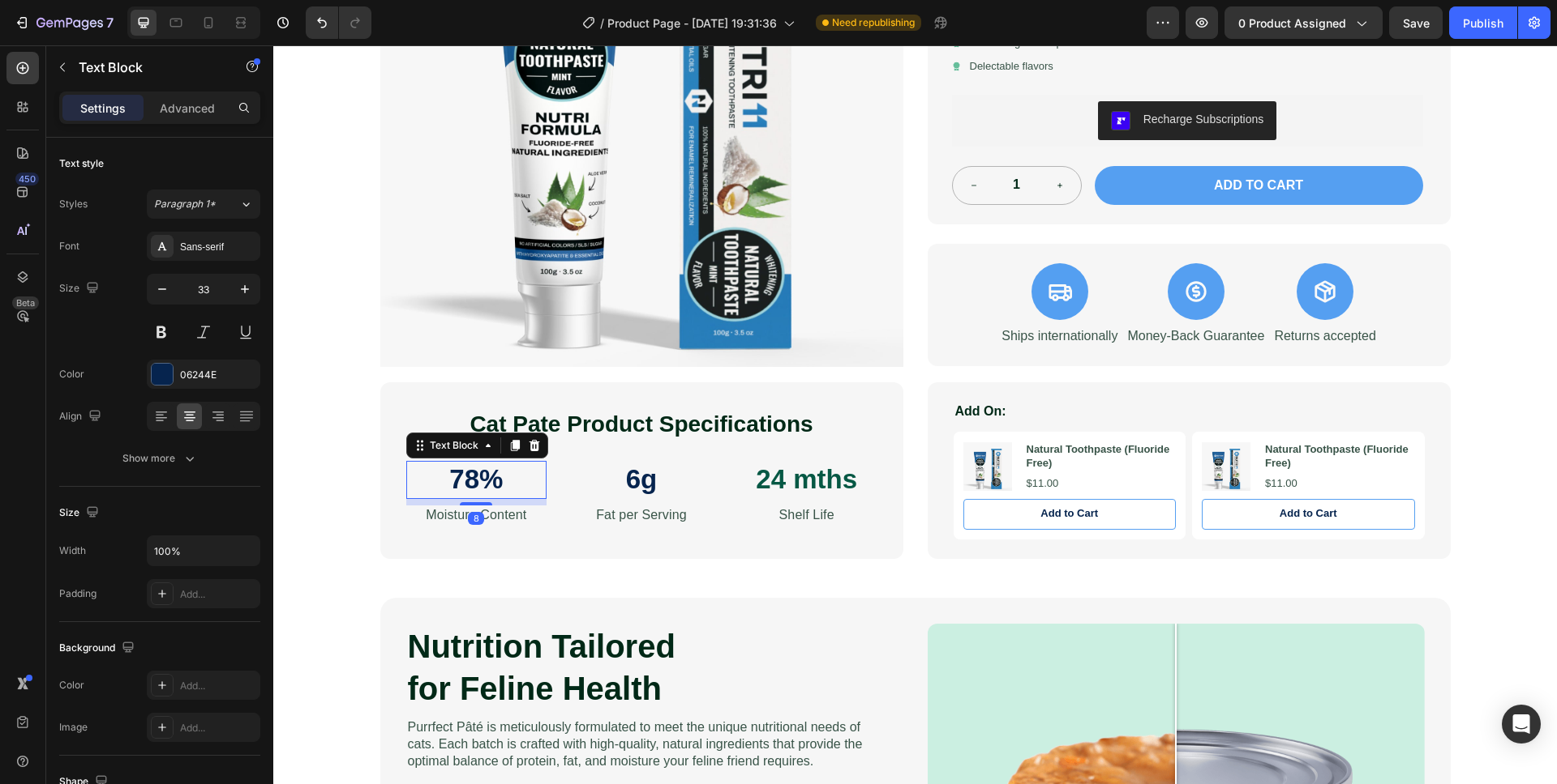
click at [425, 476] on p "78%" at bounding box center [476, 479] width 138 height 35
click at [167, 373] on div at bounding box center [161, 374] width 21 height 21
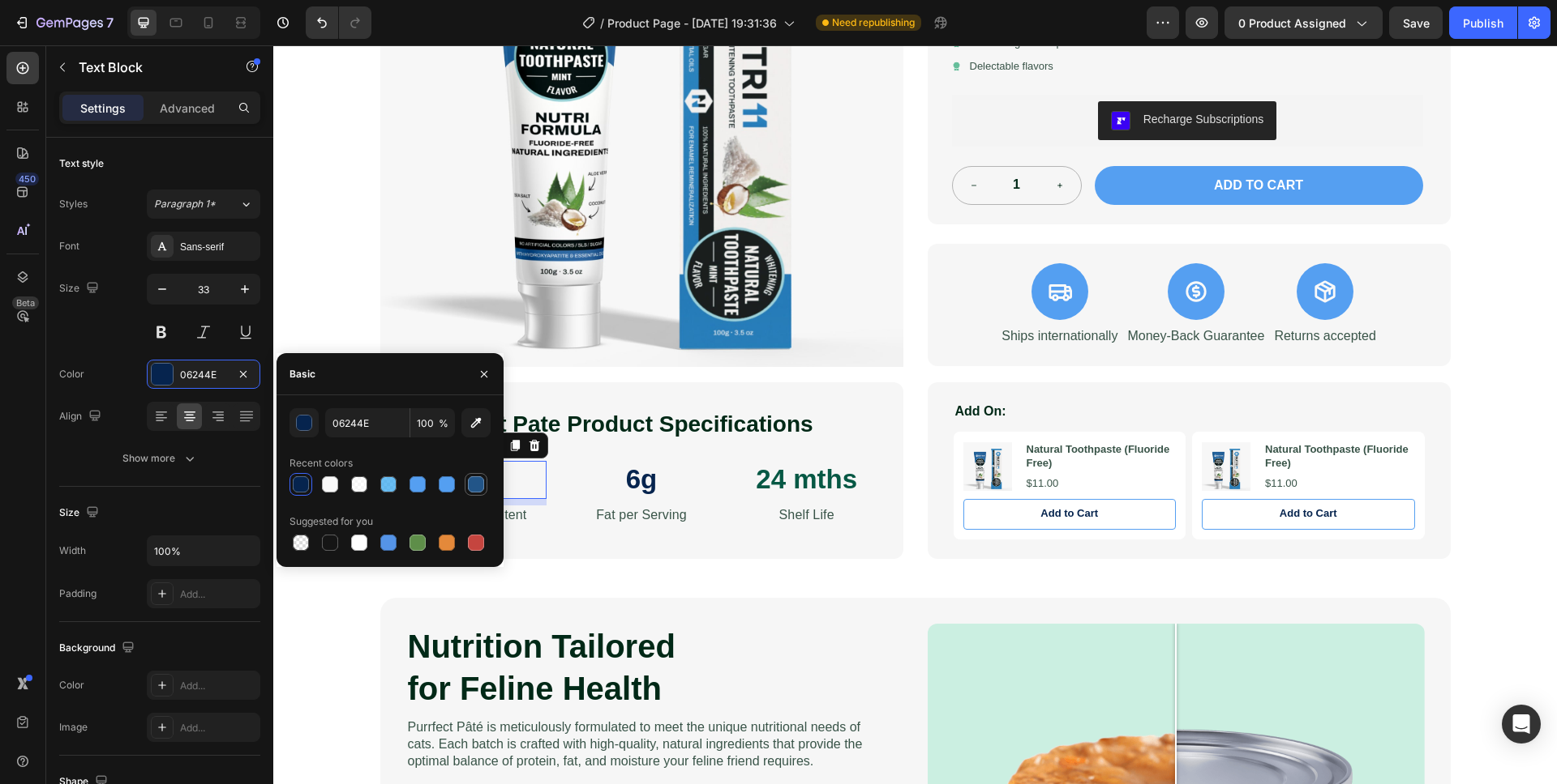
click at [469, 487] on div at bounding box center [475, 484] width 16 height 16
type input "225588"
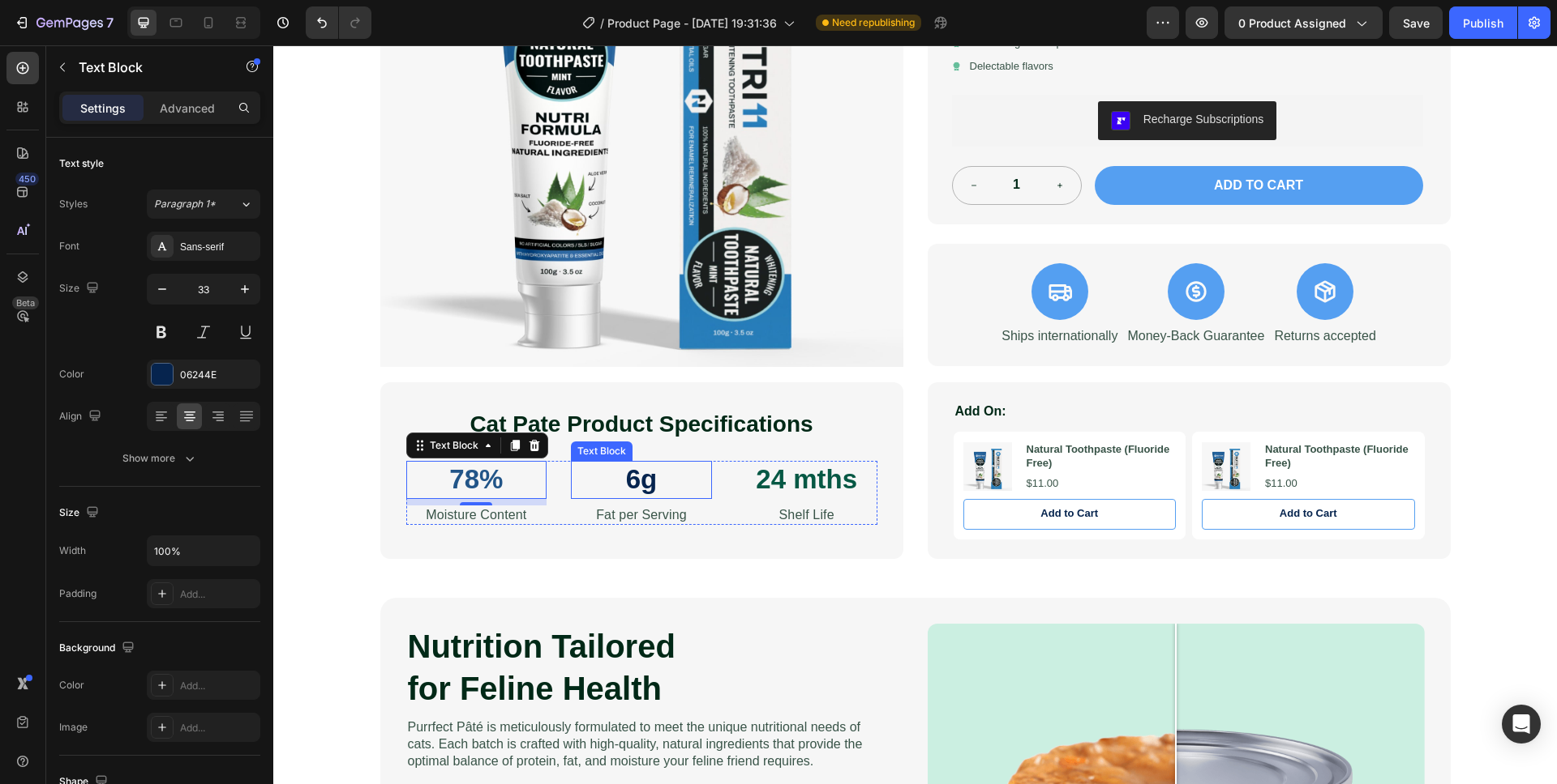
click at [655, 488] on p "6g" at bounding box center [641, 479] width 138 height 35
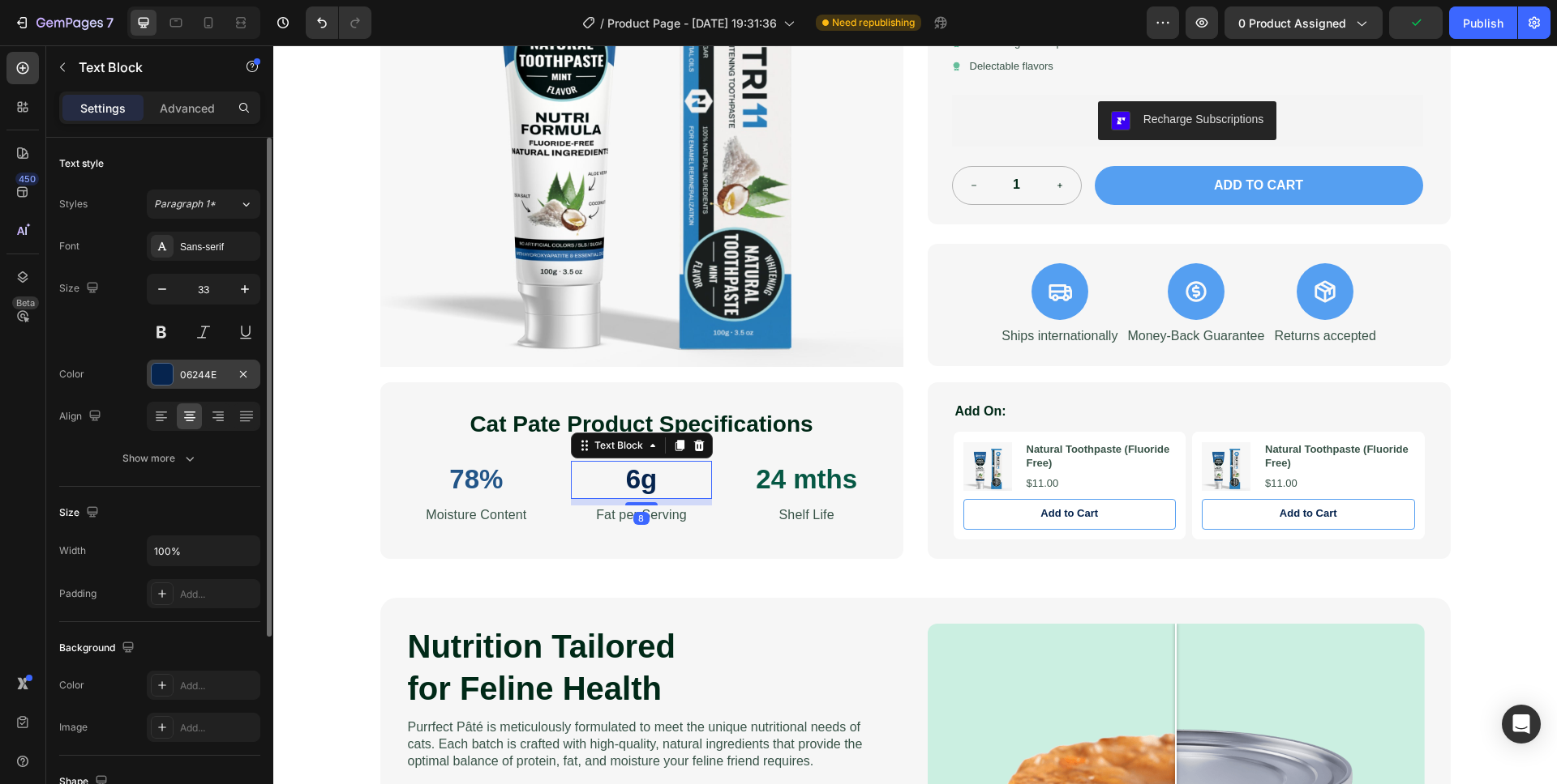
click at [220, 380] on div "06244E" at bounding box center [203, 375] width 47 height 15
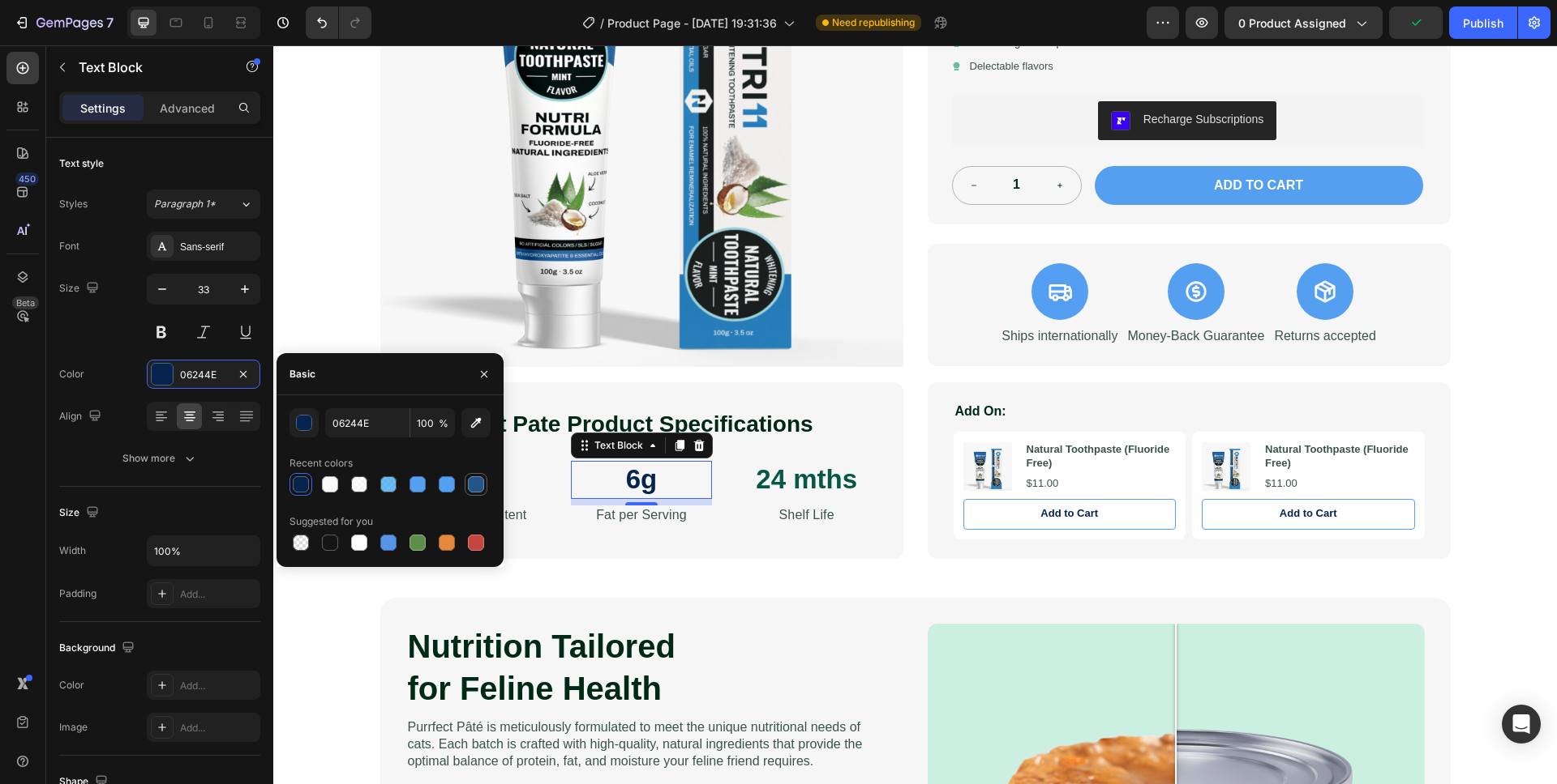
click at [475, 485] on div at bounding box center [475, 484] width 16 height 16
type input "225588"
click at [815, 485] on p "24 mths" at bounding box center [806, 479] width 138 height 35
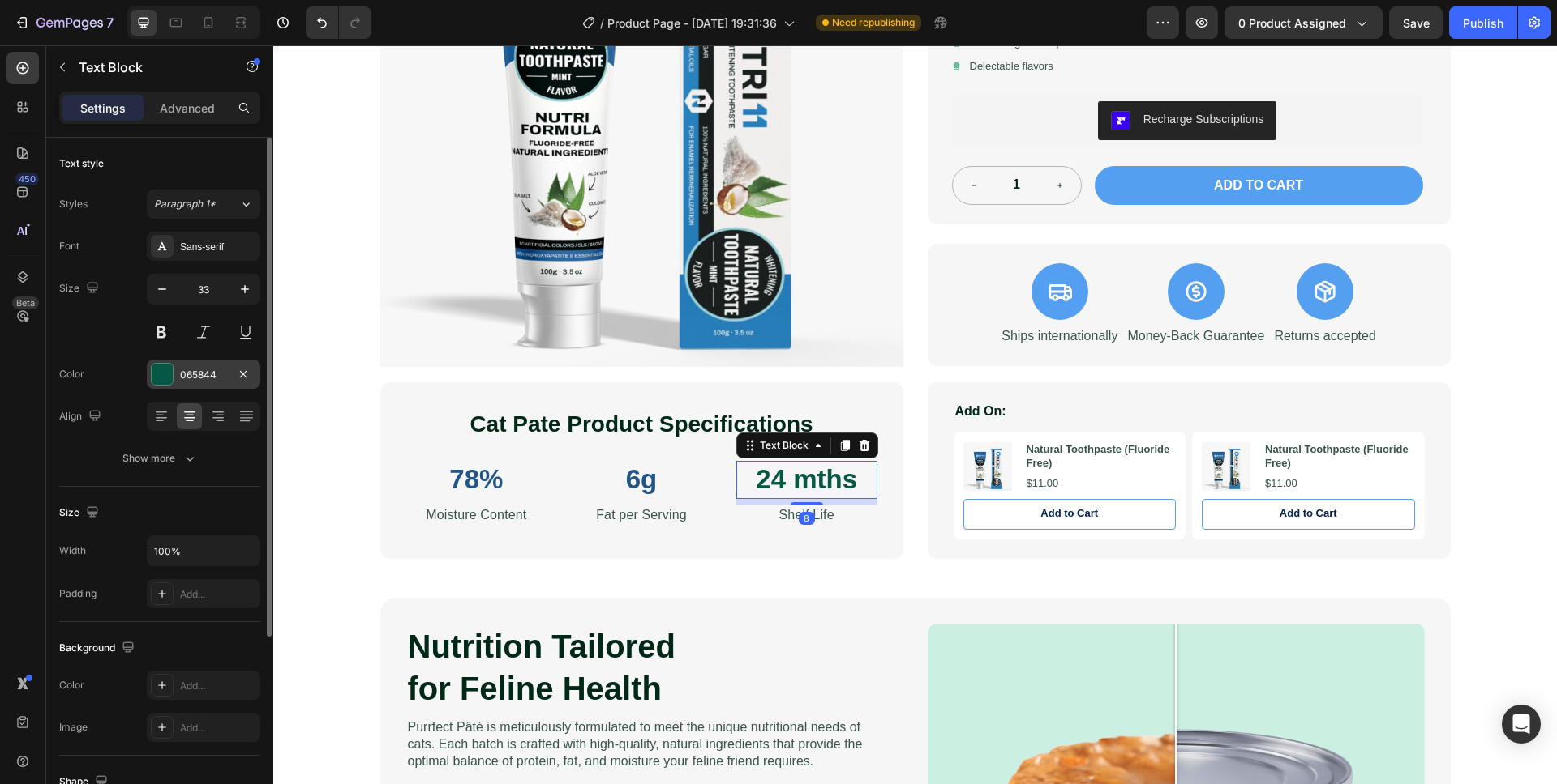
click at [193, 382] on div "065844" at bounding box center [203, 375] width 47 height 15
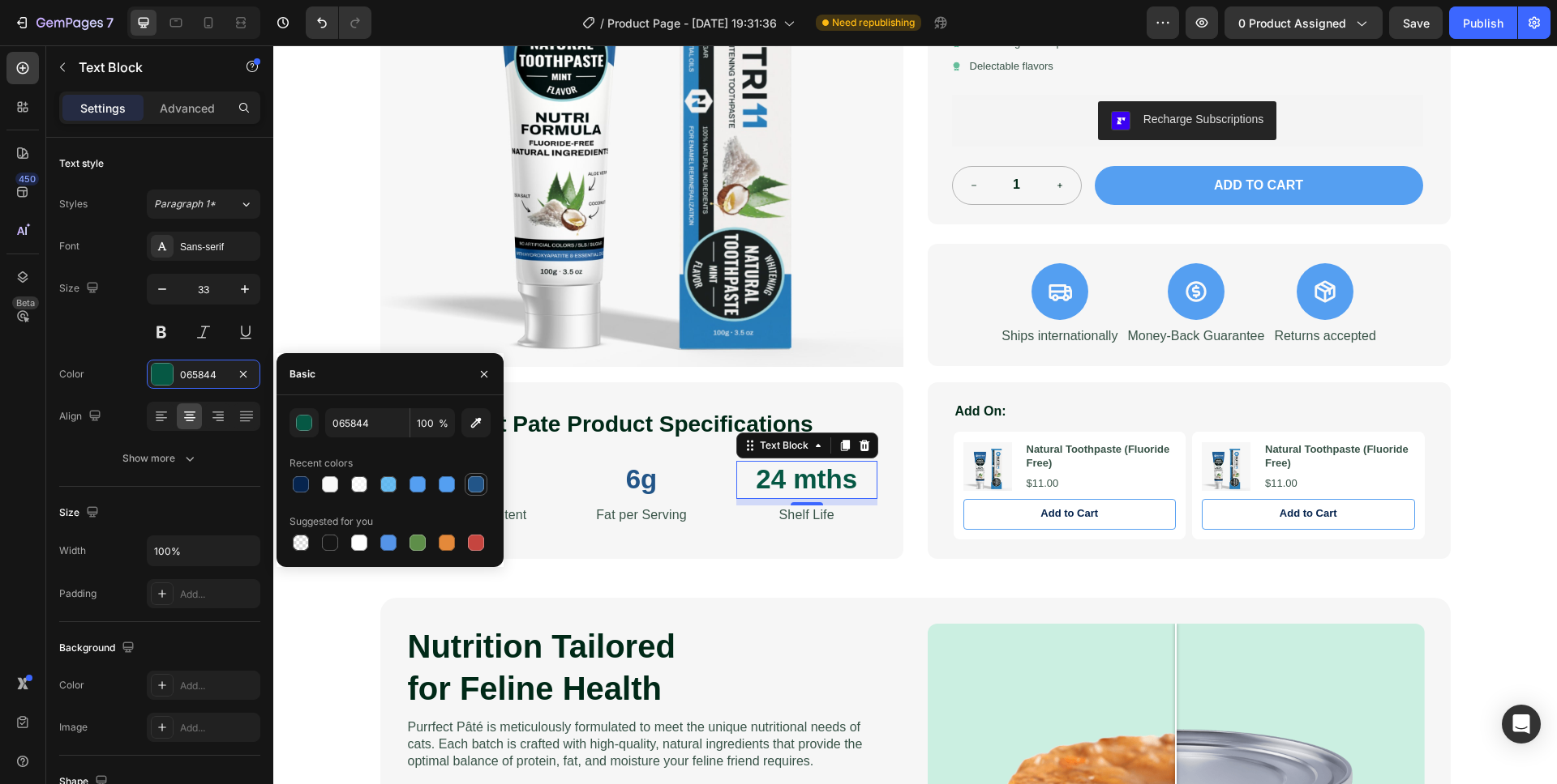
click at [484, 486] on div at bounding box center [476, 485] width 20 height 20
type input "225588"
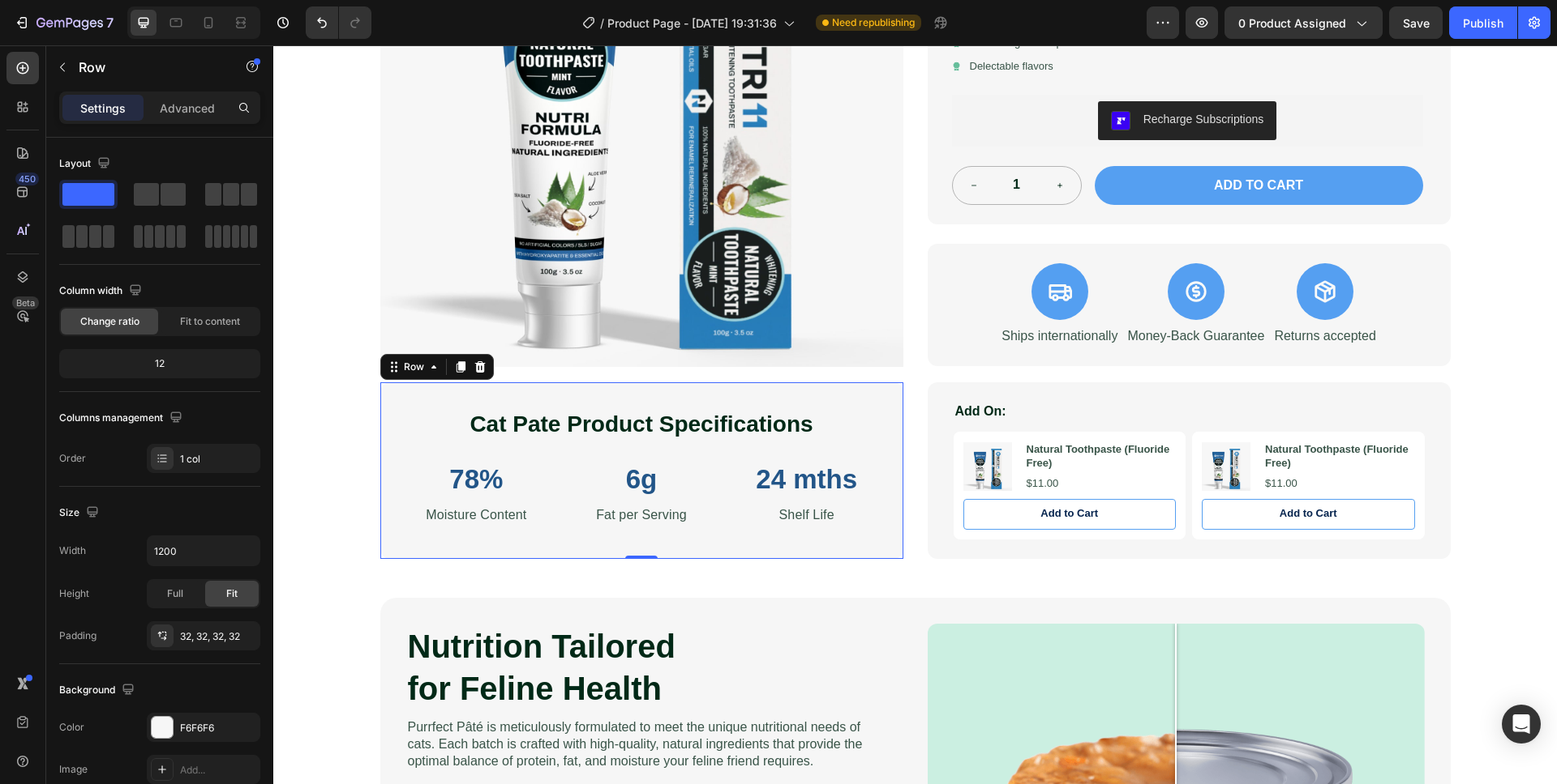
click at [862, 537] on div "Cat Pate Product Specifications Heading 78% Text Block Moisture Content Text Bl…" at bounding box center [641, 470] width 523 height 176
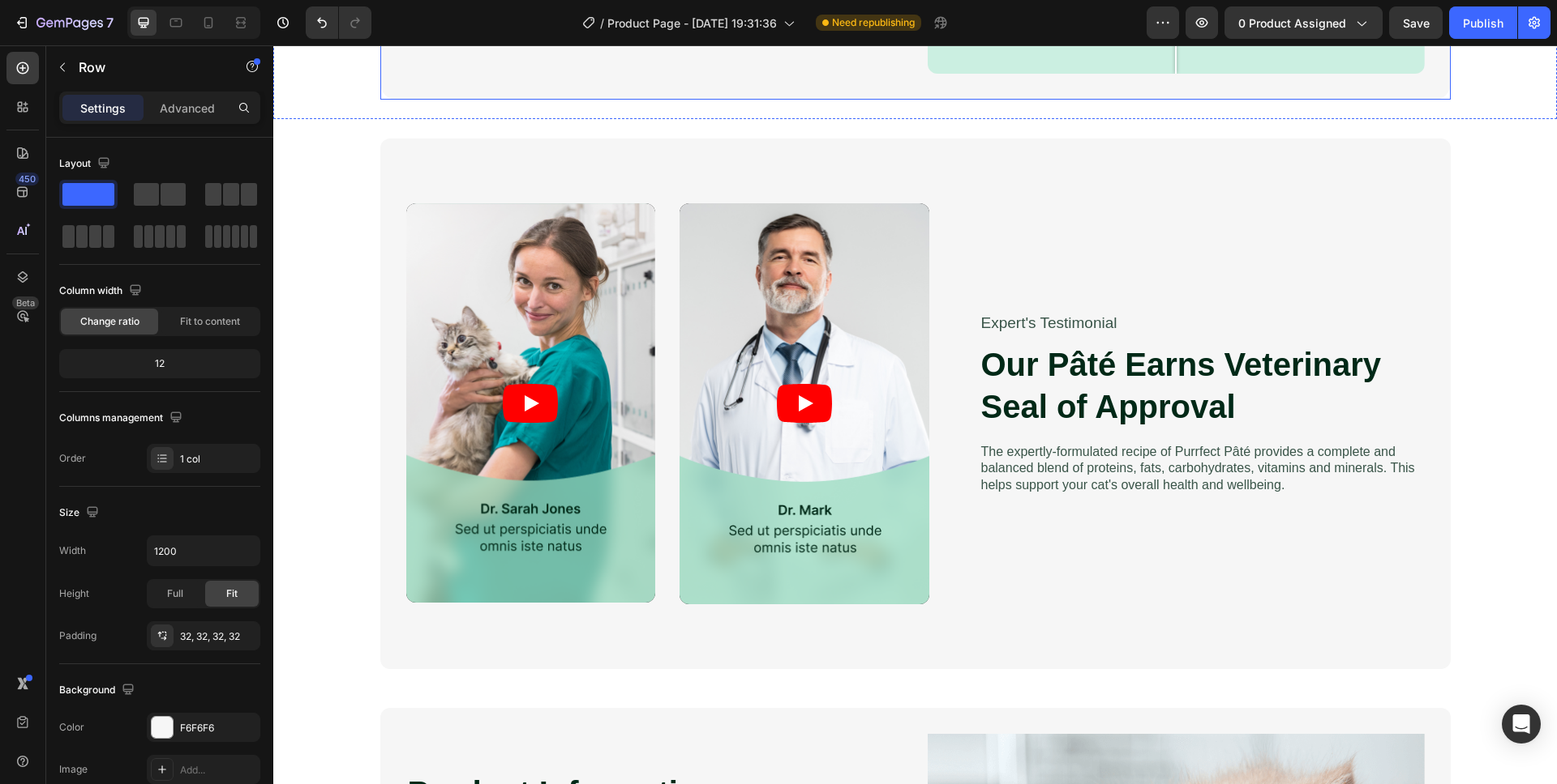
scroll to position [1545, 0]
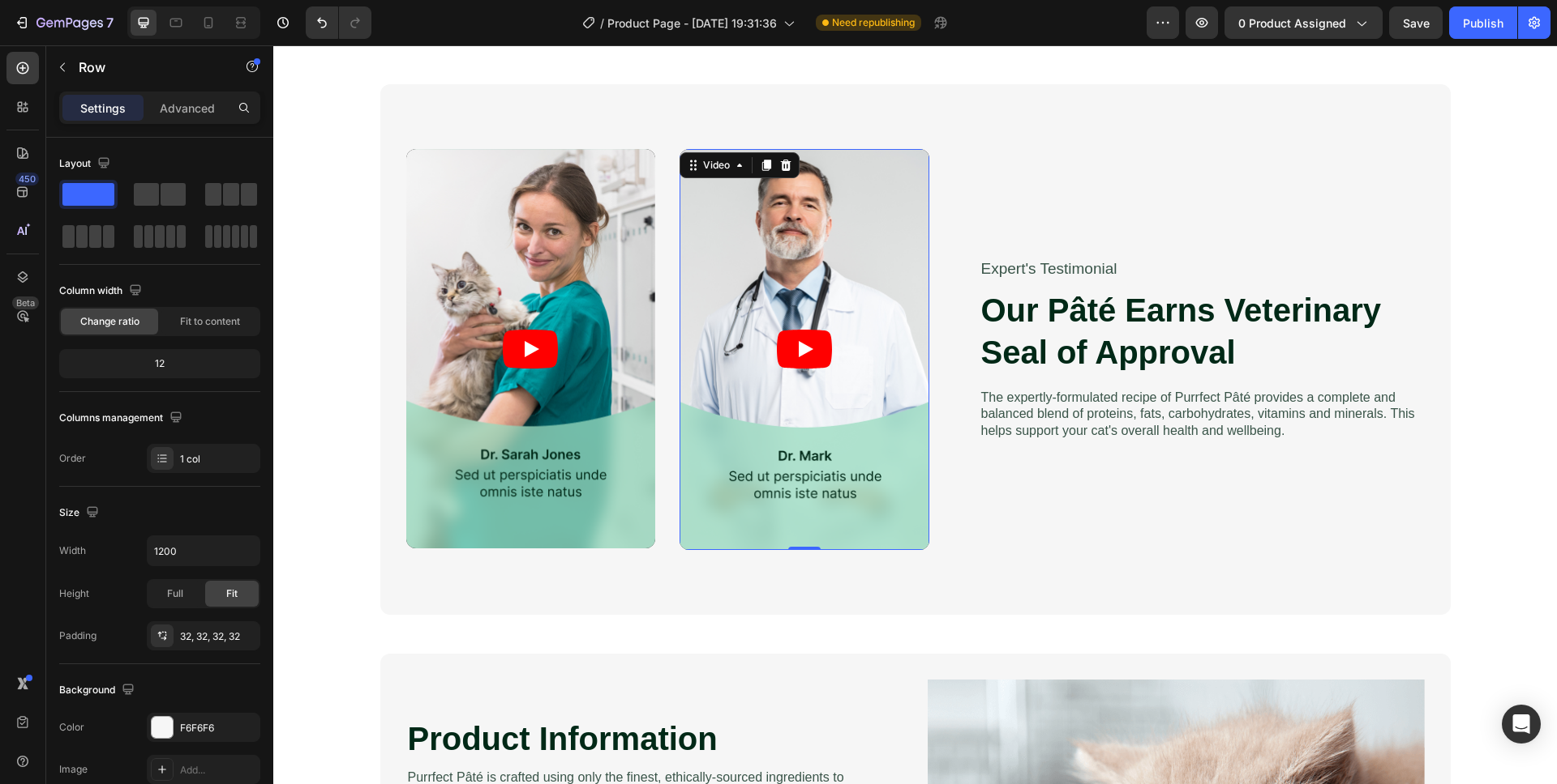
click at [866, 497] on article at bounding box center [804, 350] width 250 height 401
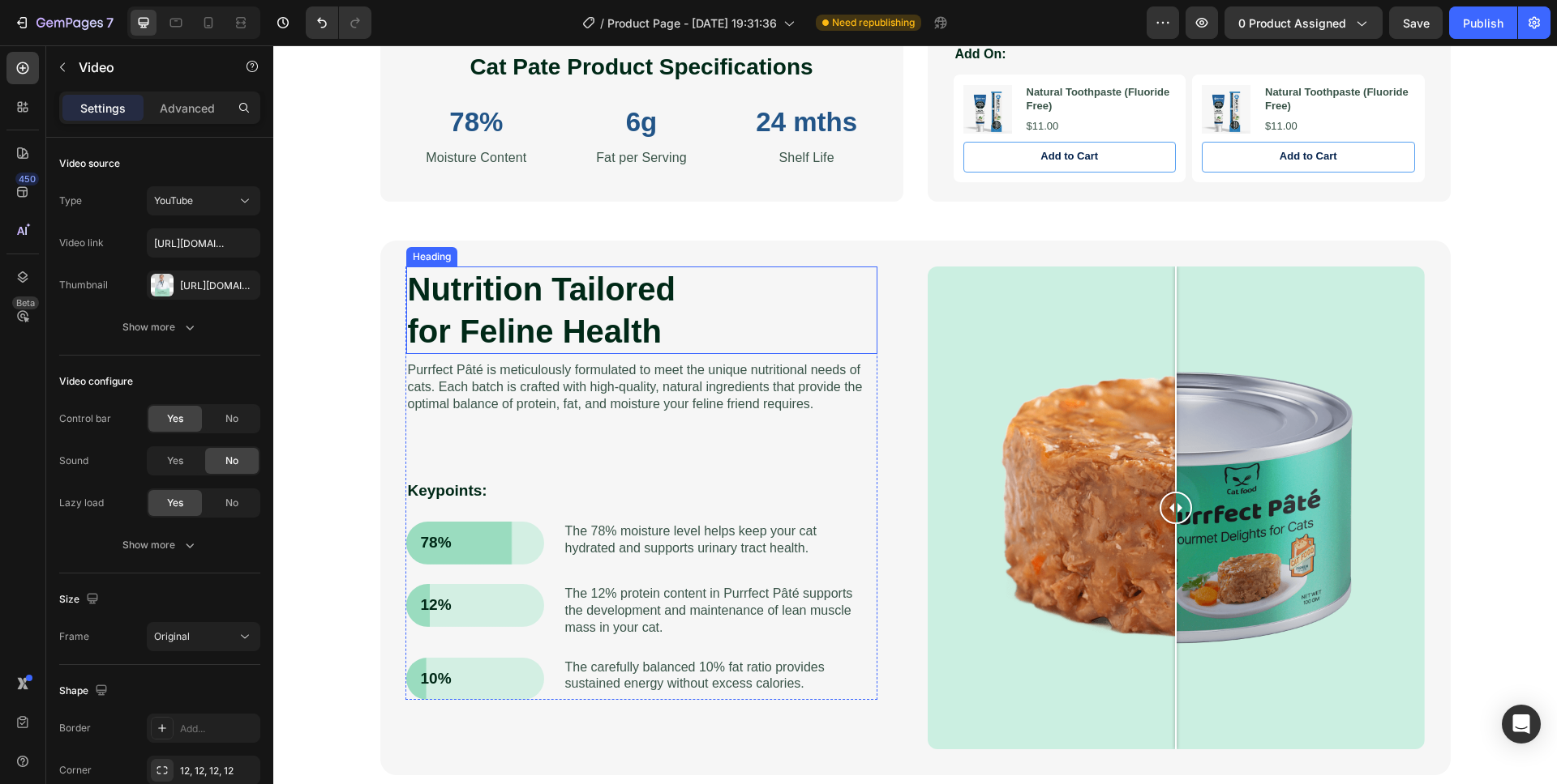
scroll to position [801, 0]
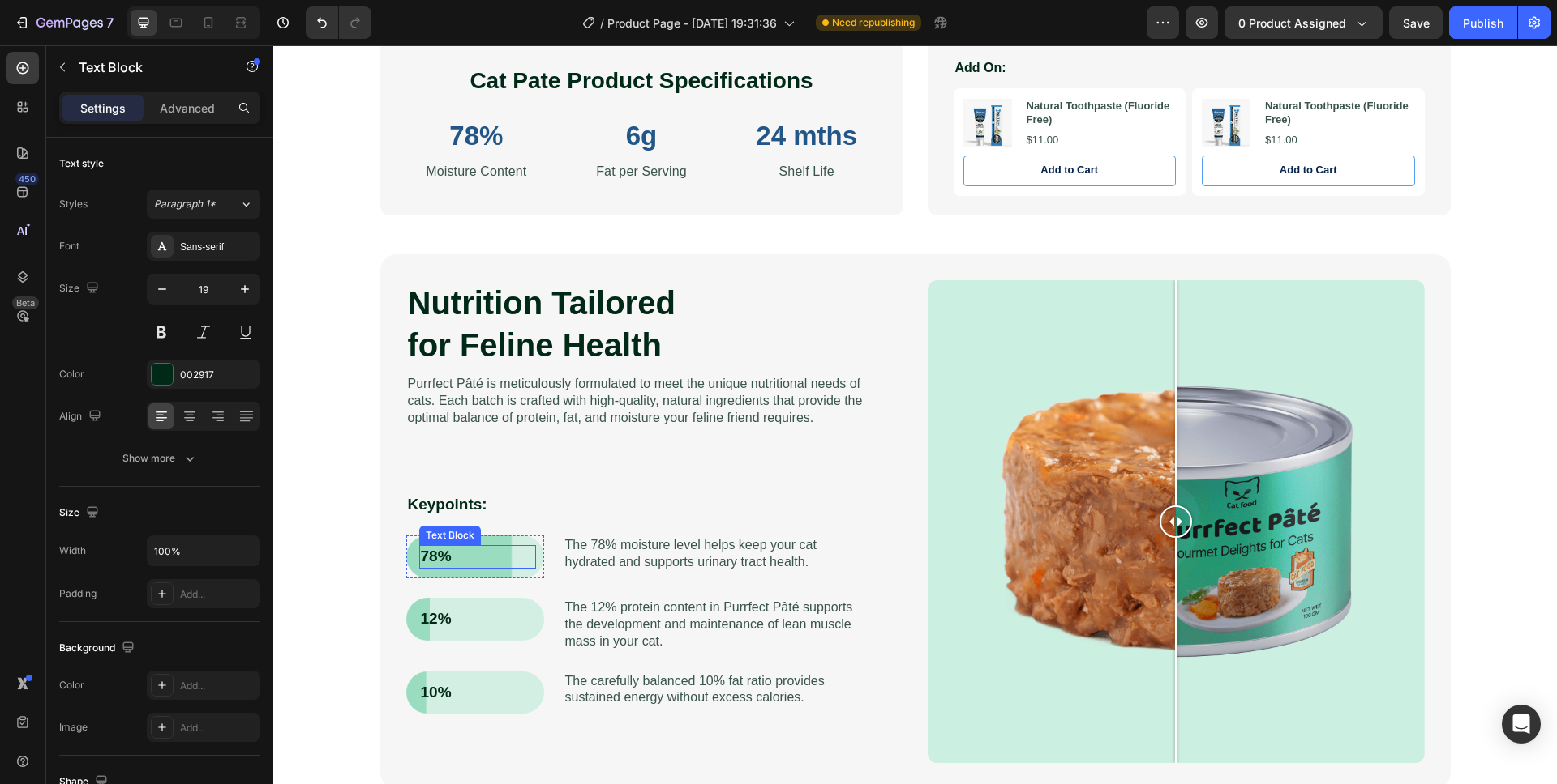
click at [484, 550] on p "78%" at bounding box center [477, 557] width 114 height 20
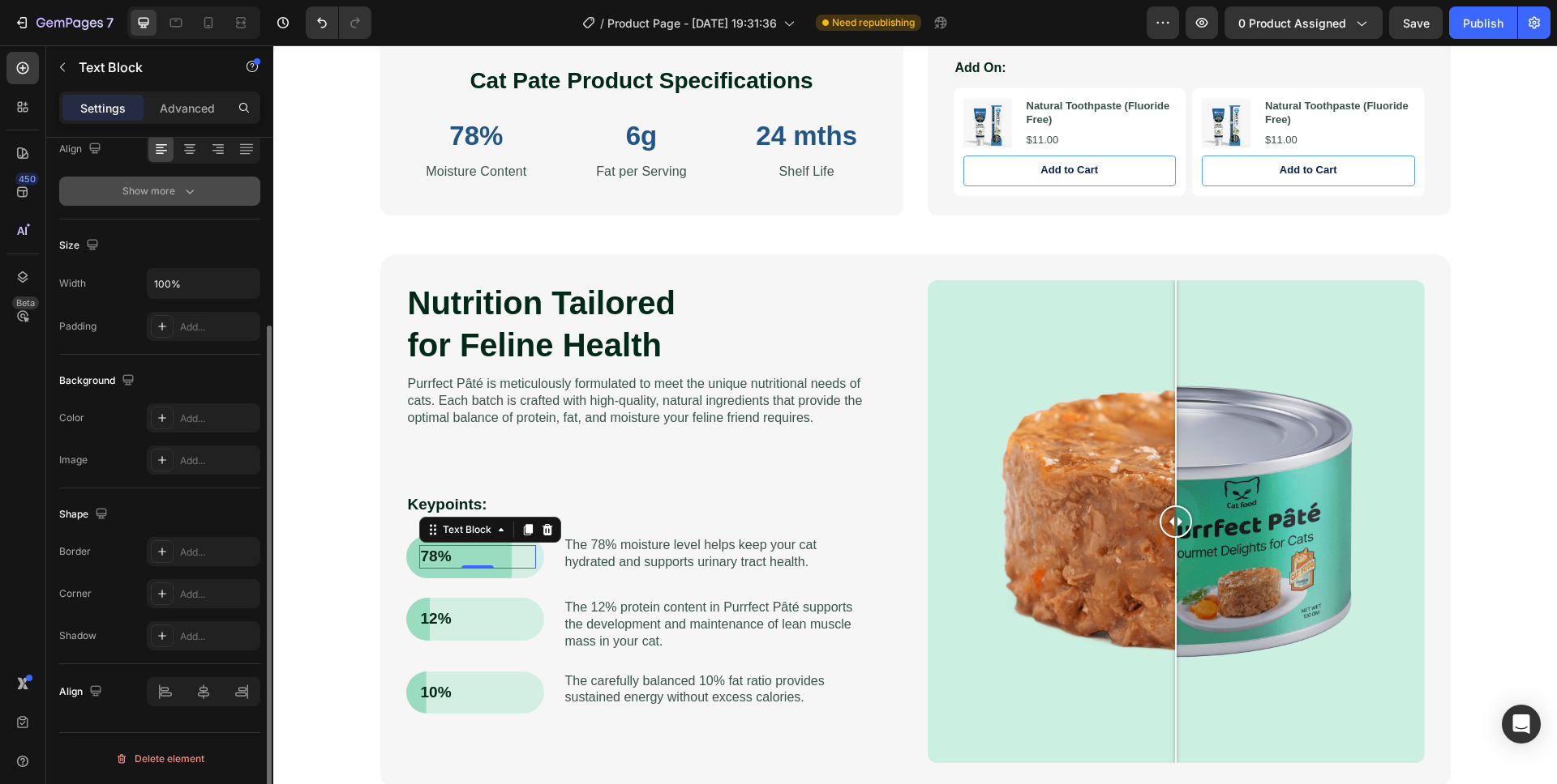
scroll to position [0, 0]
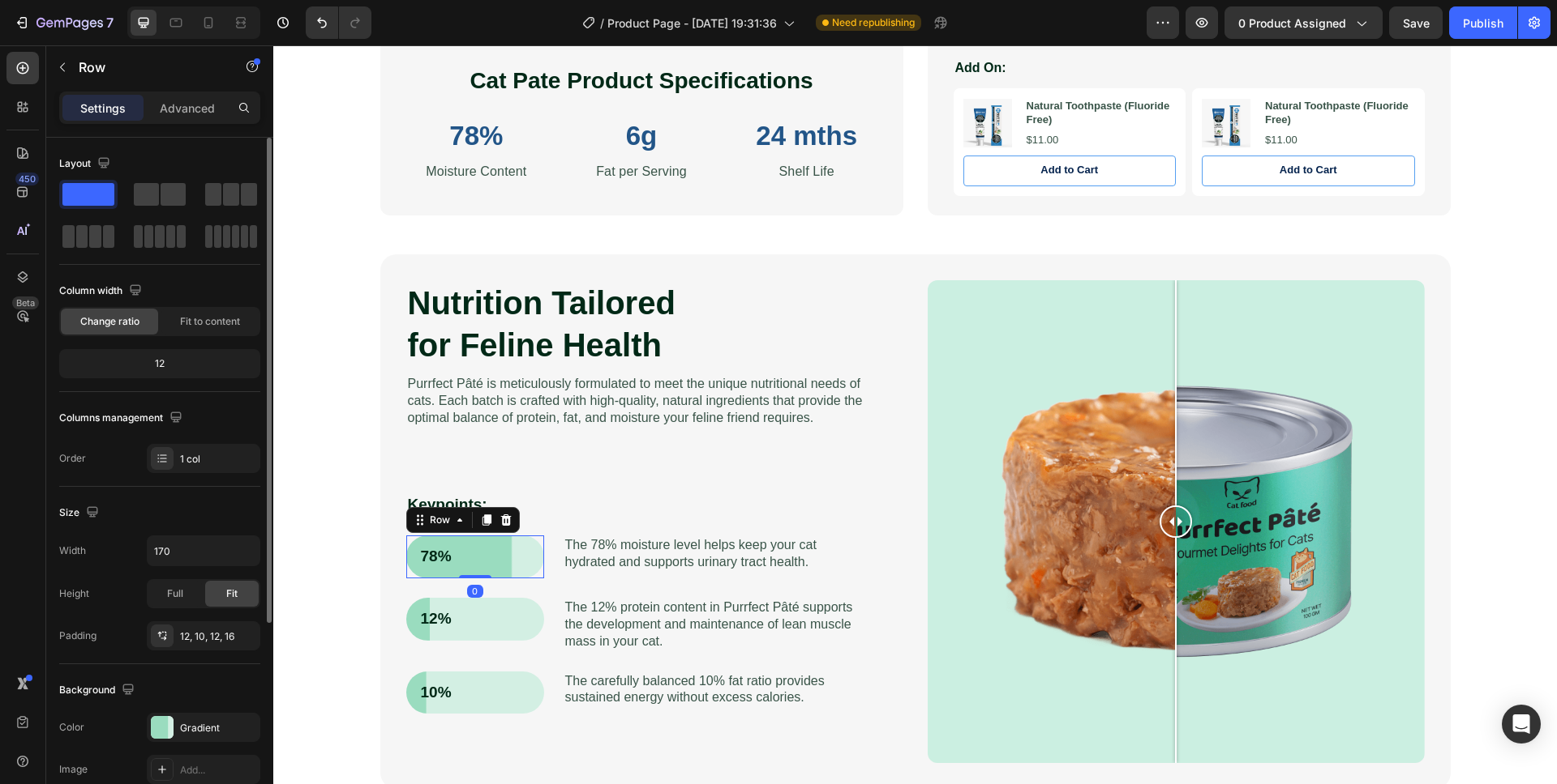
click at [407, 545] on div "78% Text Block Row 0" at bounding box center [475, 557] width 138 height 43
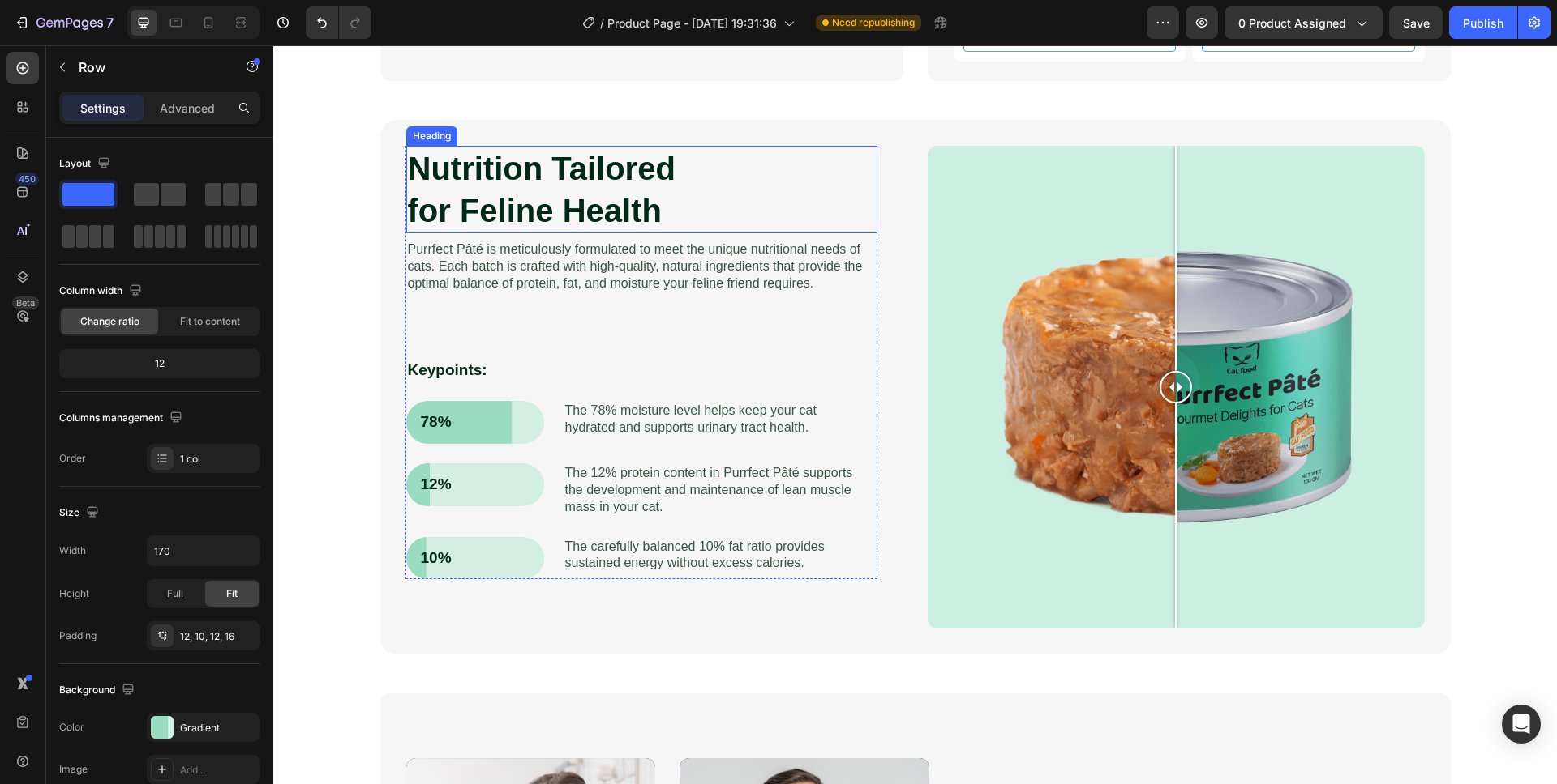
scroll to position [951, 0]
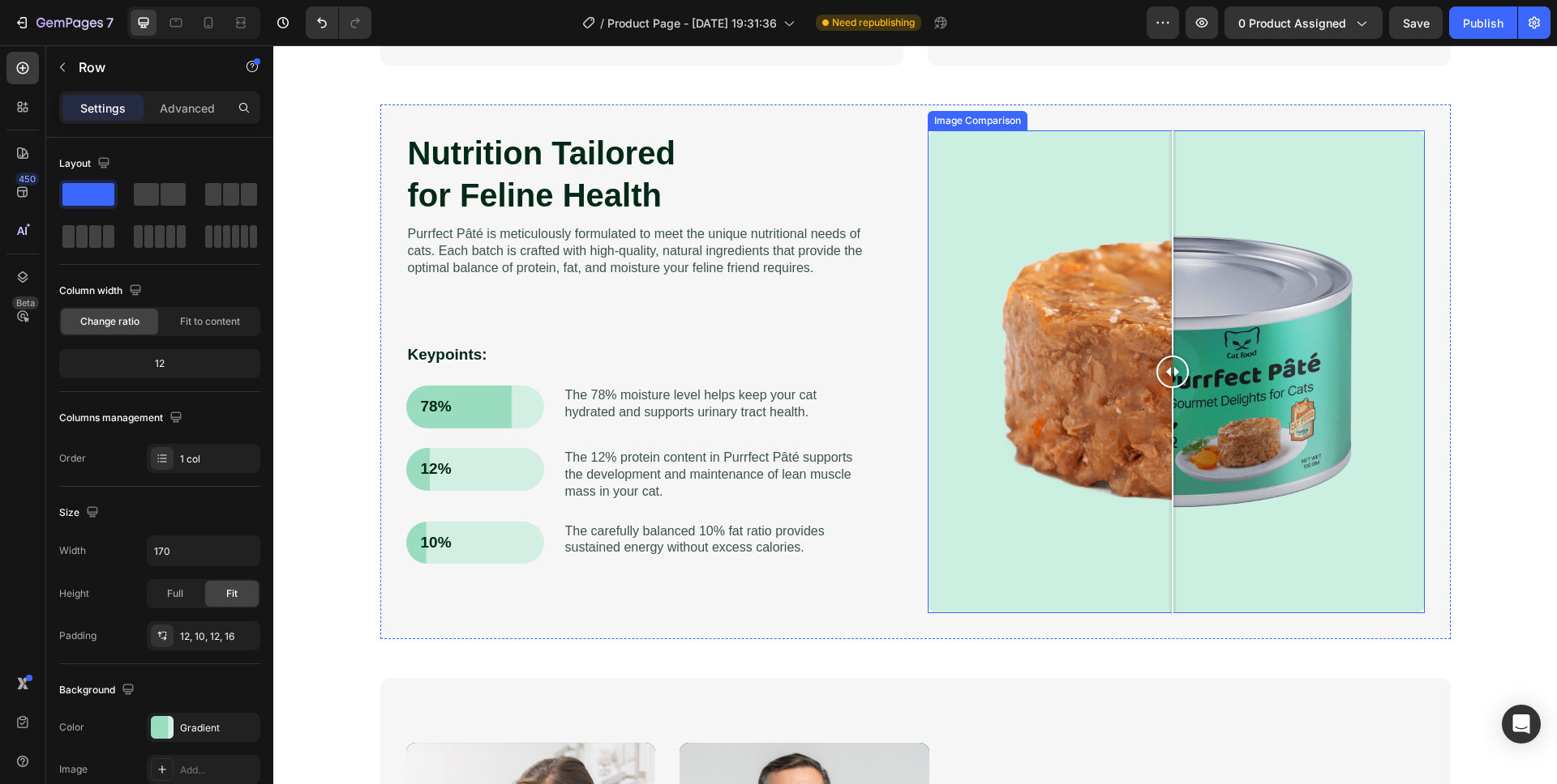
drag, startPoint x: 1164, startPoint y: 374, endPoint x: 1166, endPoint y: 397, distance: 23.1
click at [1166, 397] on div at bounding box center [1172, 372] width 33 height 483
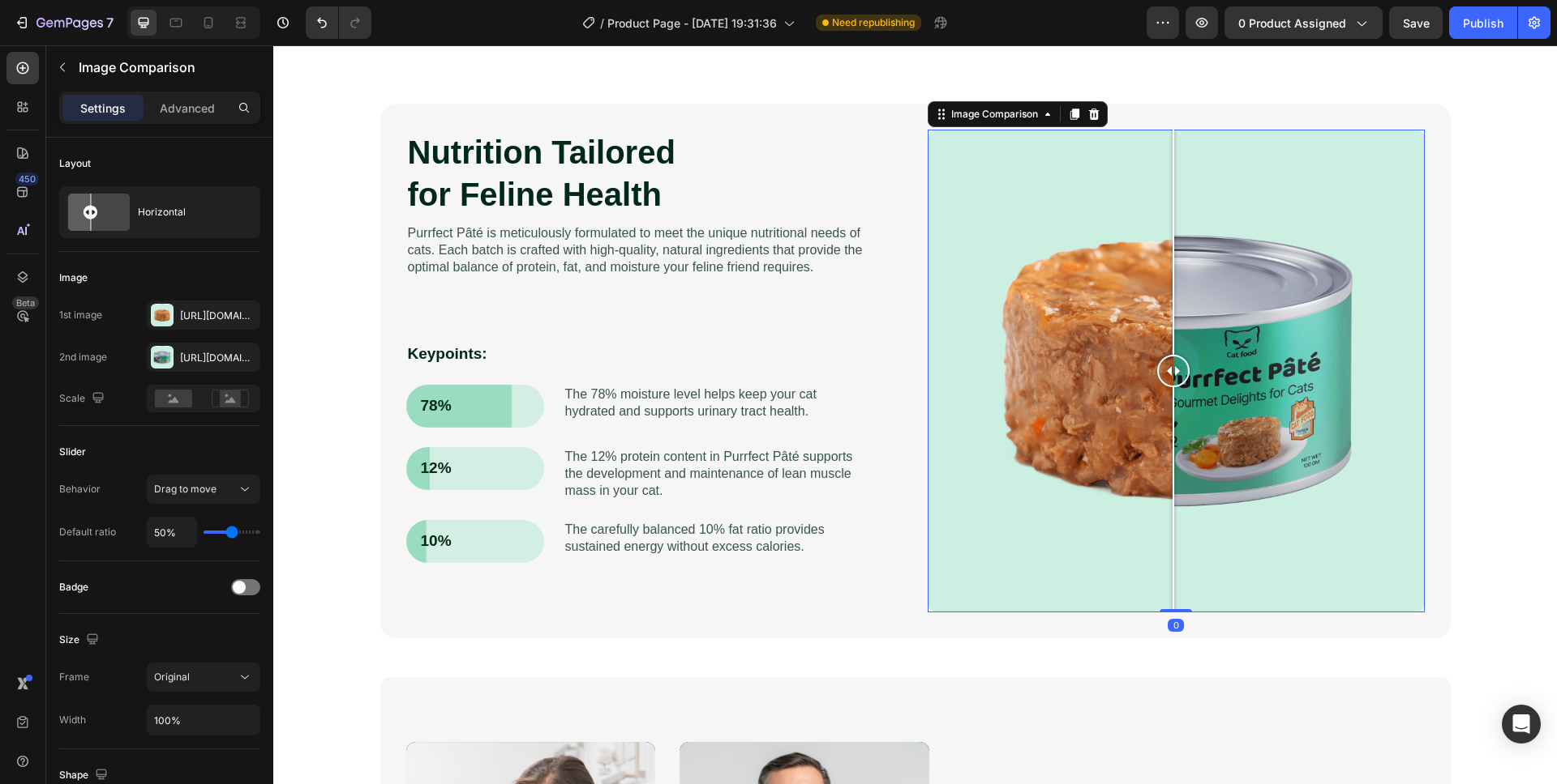
scroll to position [833, 0]
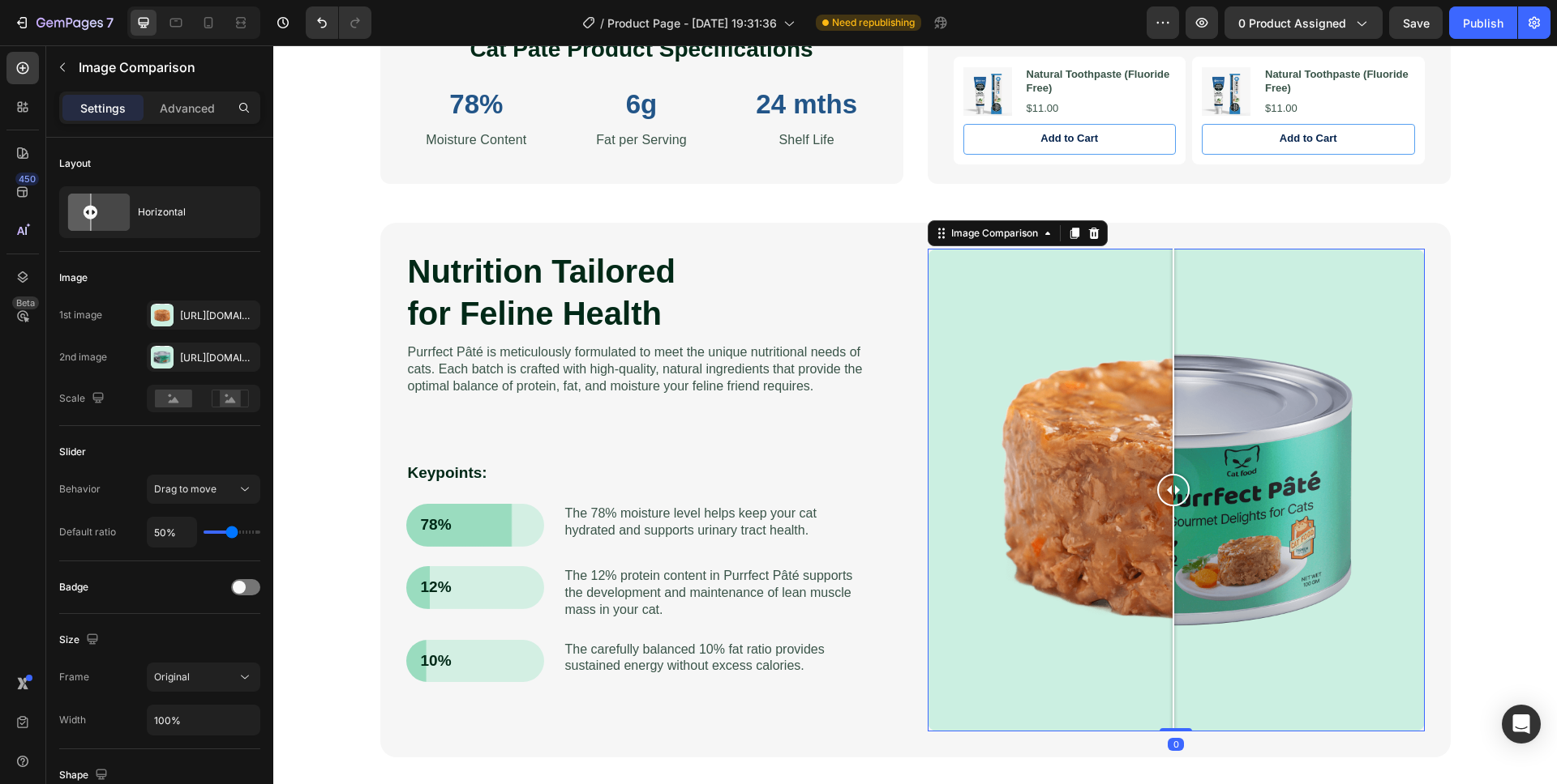
click at [1069, 344] on div at bounding box center [1176, 490] width 497 height 483
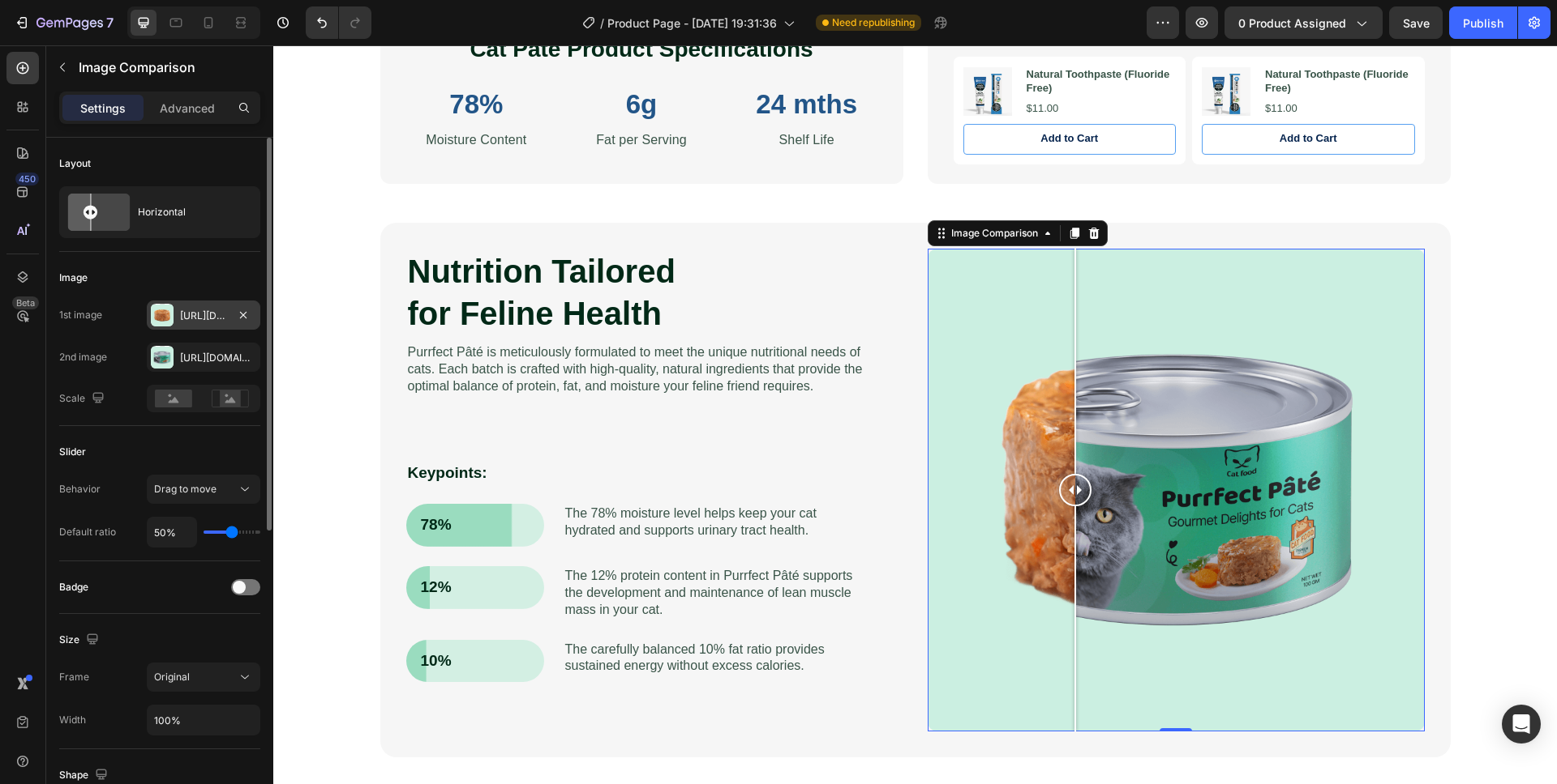
click at [204, 319] on div "Https://cdn.Shopify.Com/s/files/1/0579/2166/7280/files/gempages_574326059856560…" at bounding box center [203, 316] width 47 height 15
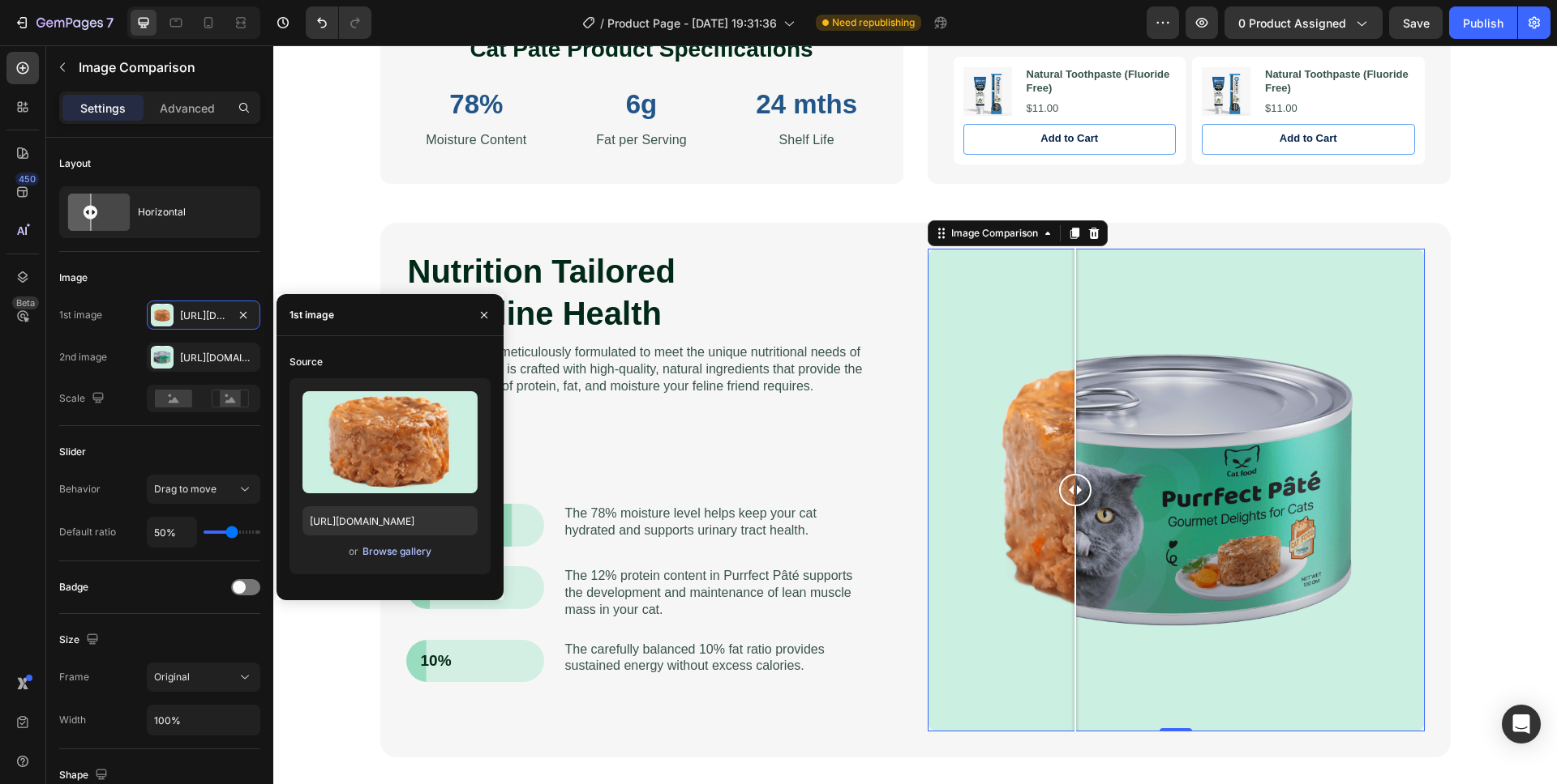
click at [411, 554] on div "Browse gallery" at bounding box center [397, 552] width 69 height 15
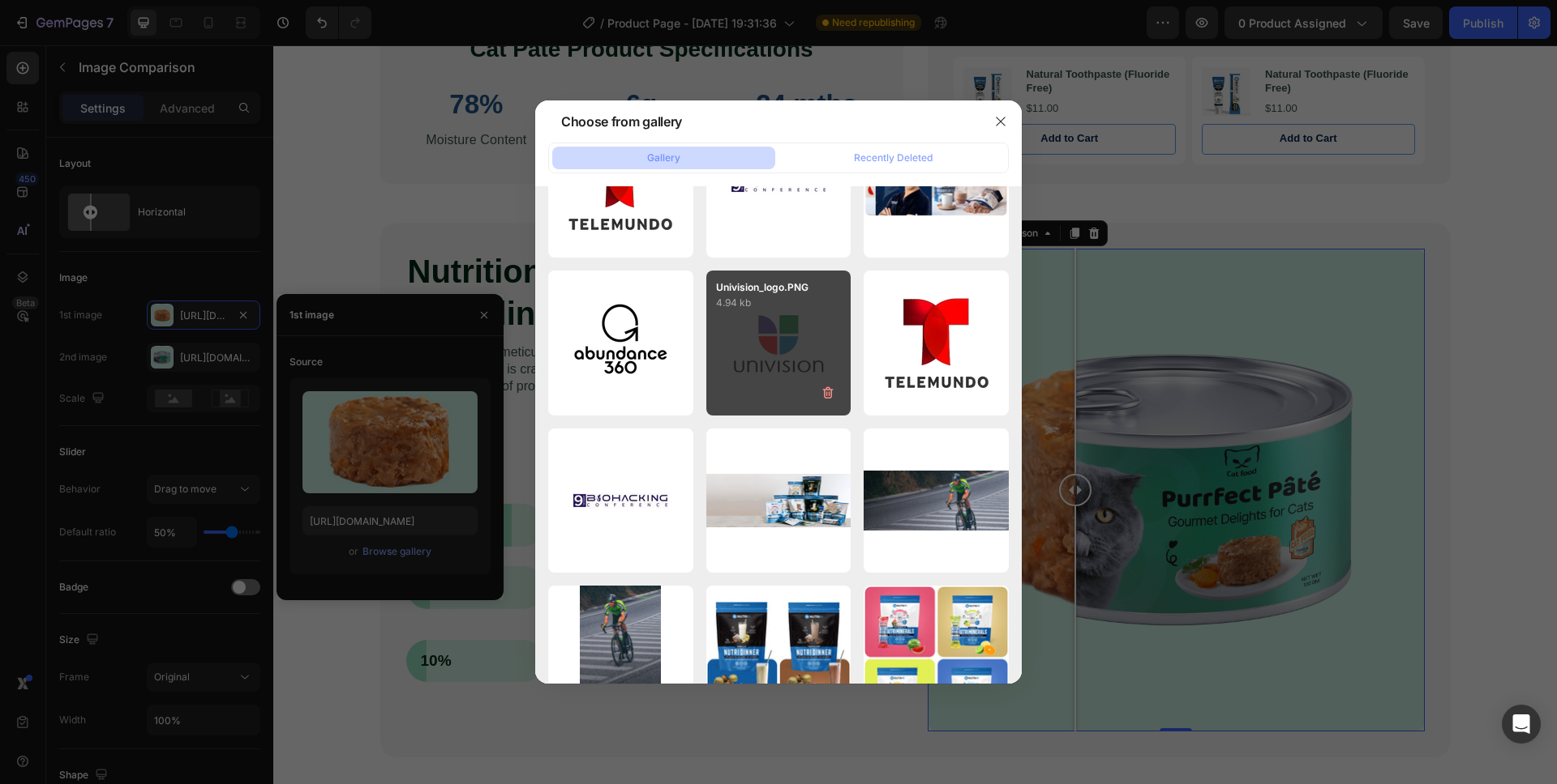
scroll to position [2026, 0]
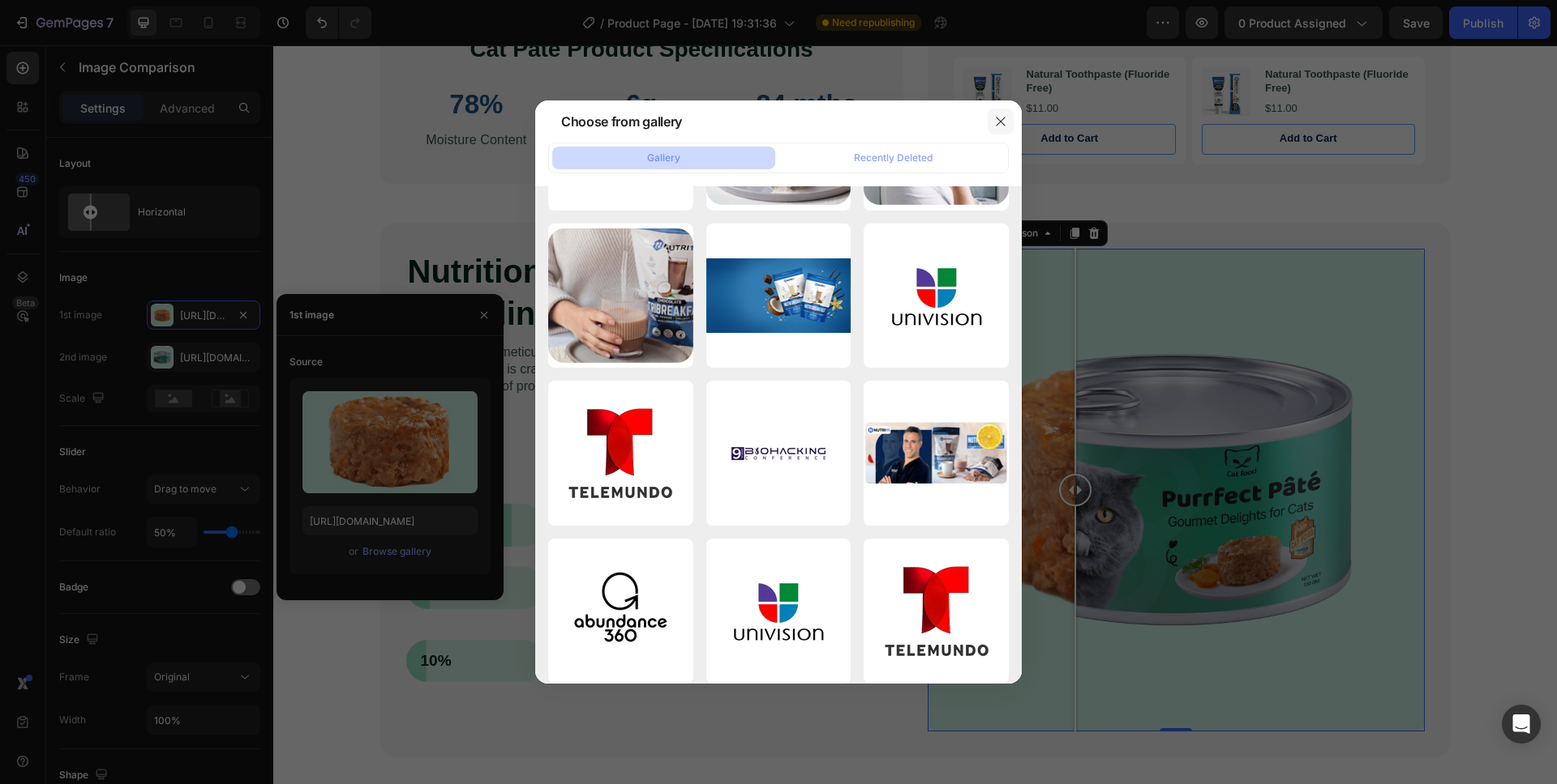
click at [1001, 120] on icon "button" at bounding box center [1000, 121] width 13 height 13
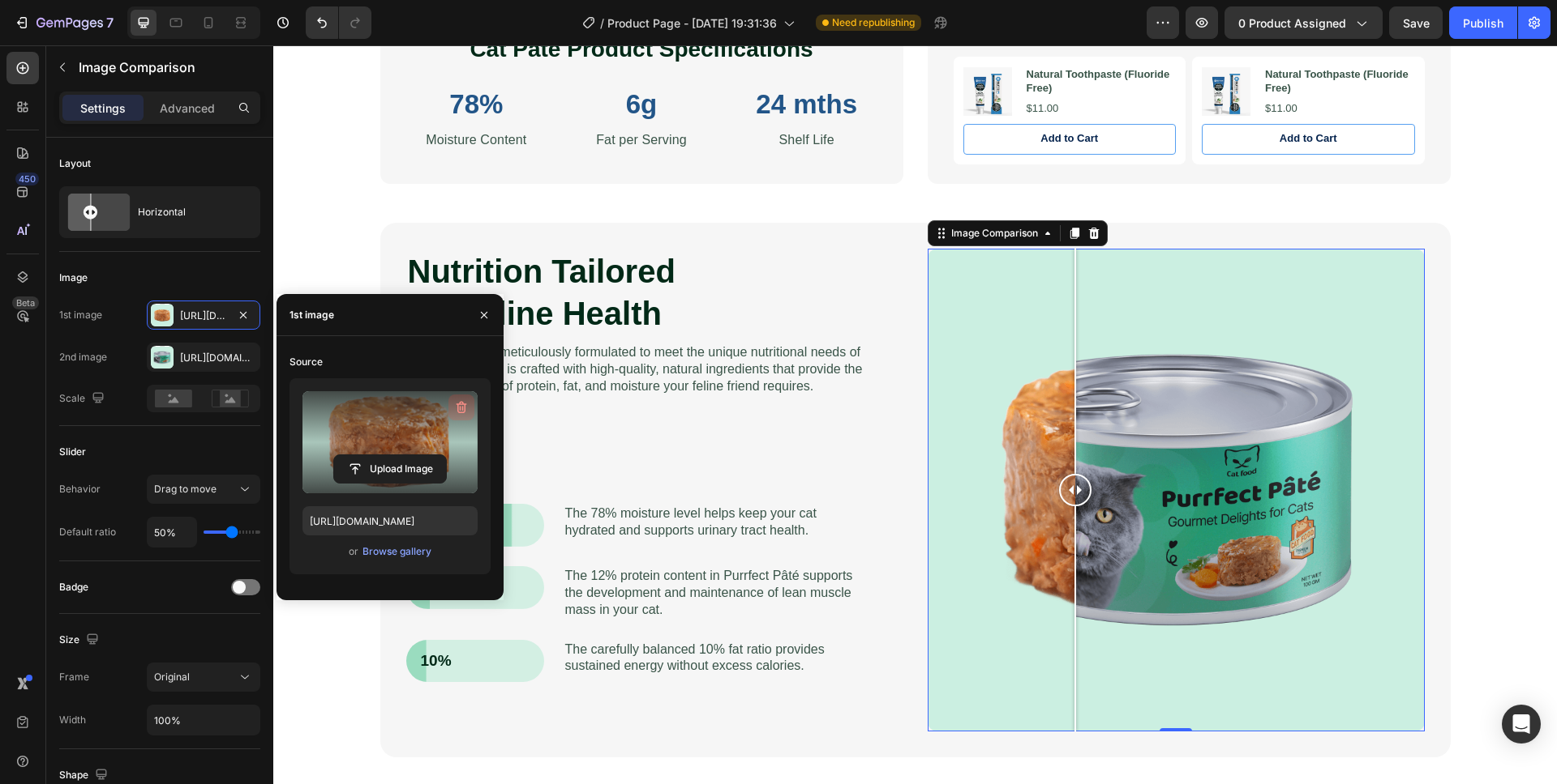
click at [459, 401] on icon "button" at bounding box center [462, 407] width 16 height 16
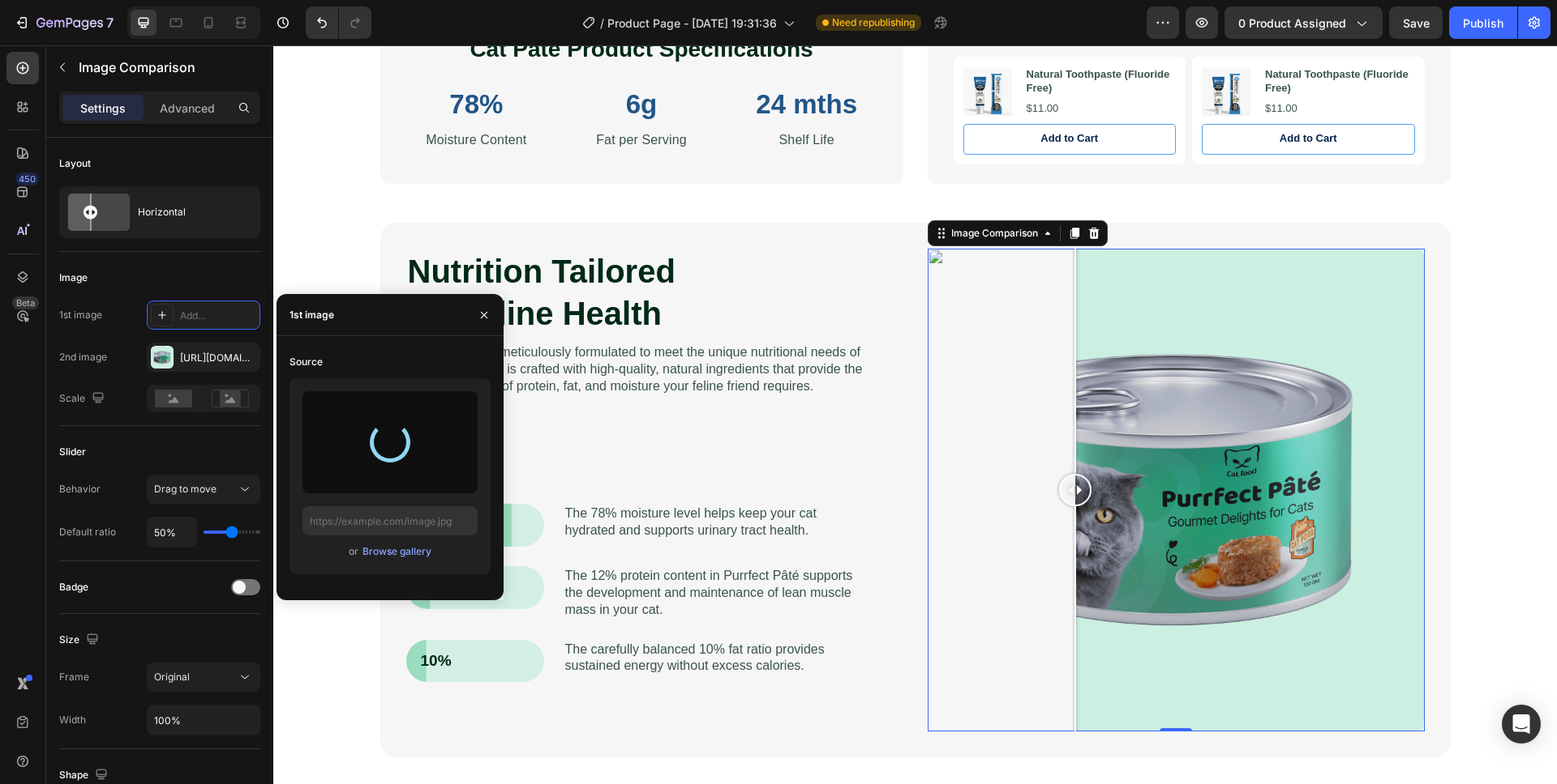
type input "https://cdn.shopify.com/s/files/1/0579/2166/7280/files/gempages_574326059856560…"
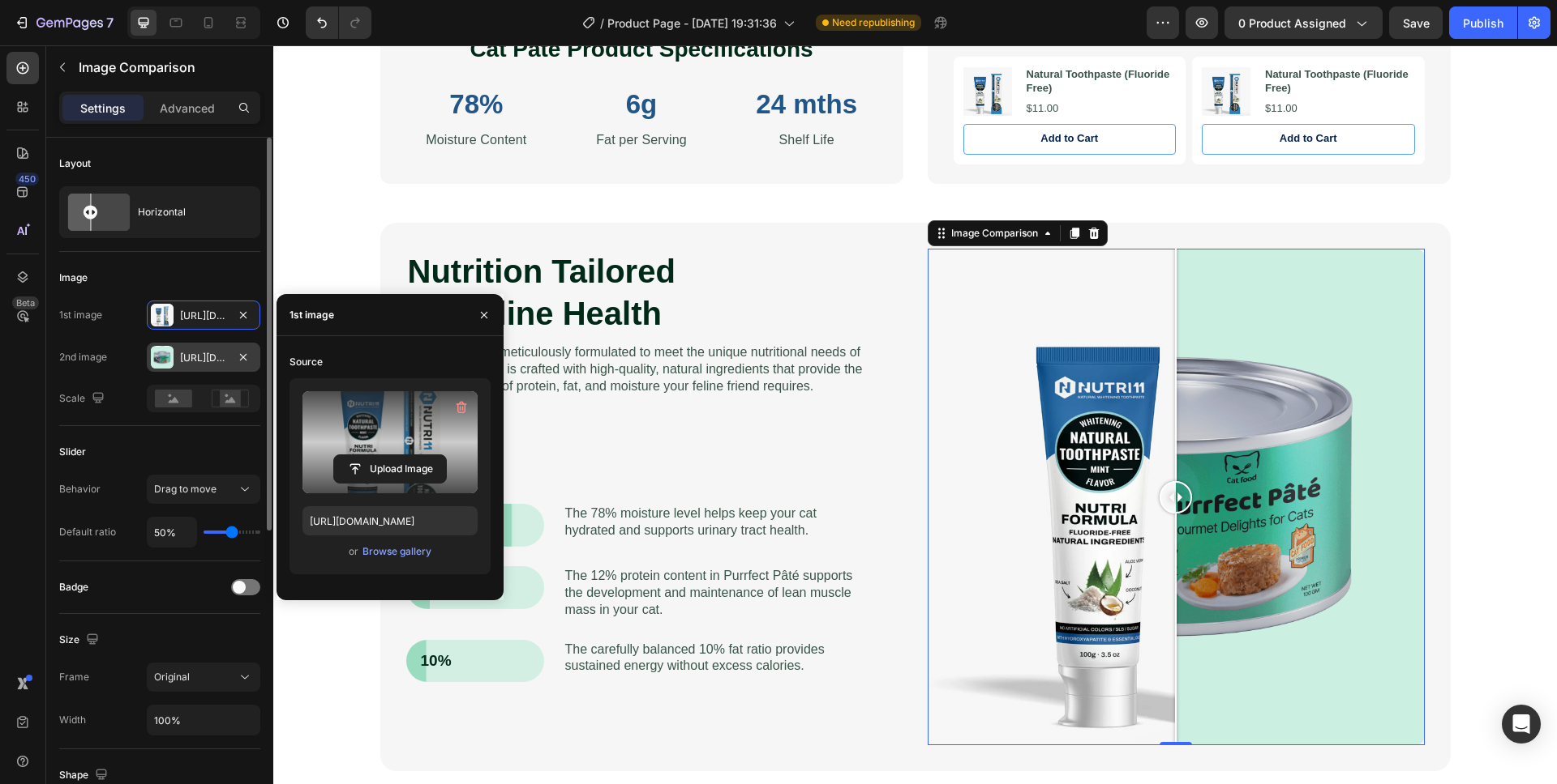
click at [162, 363] on div at bounding box center [161, 357] width 23 height 23
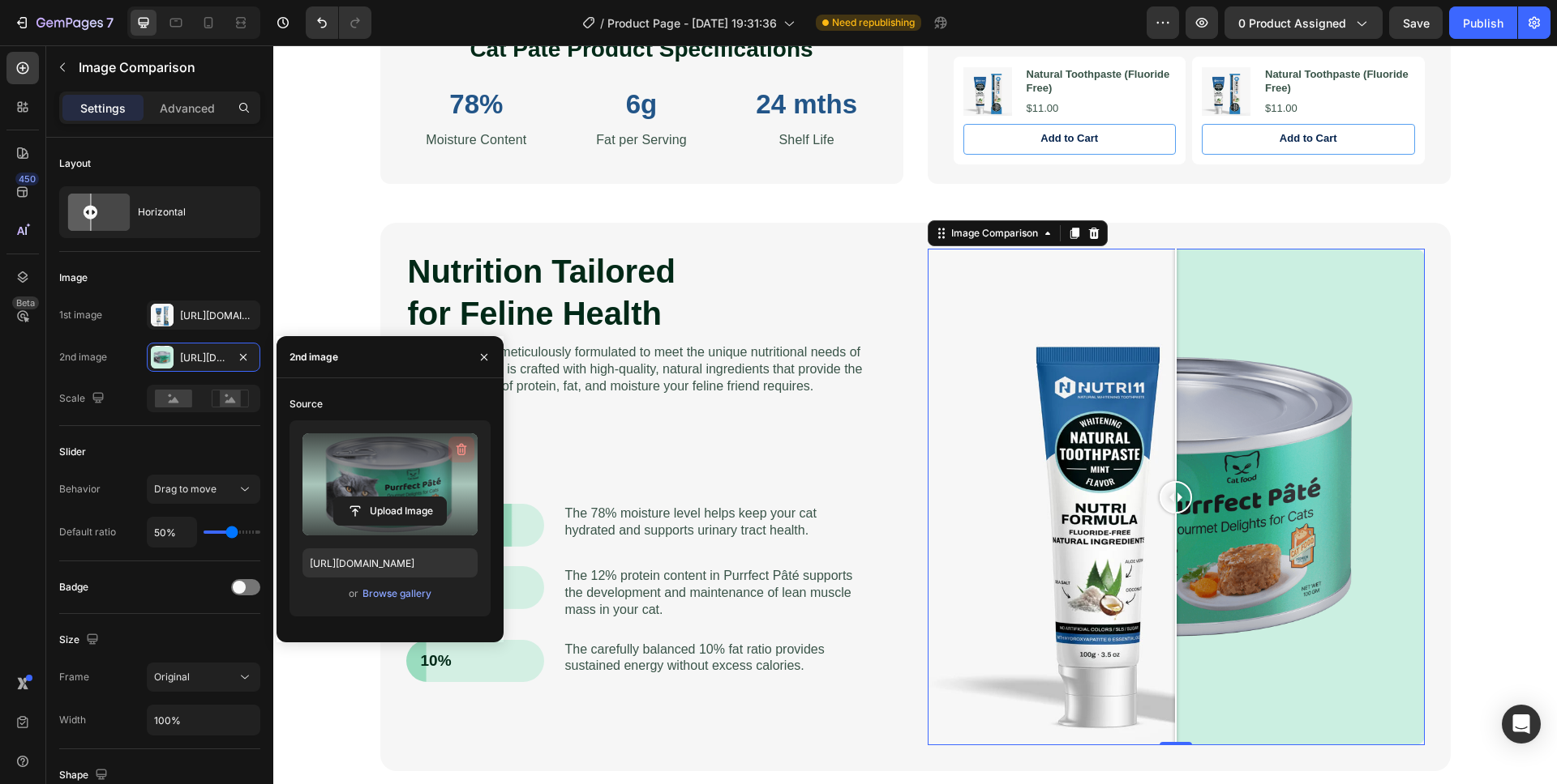
click at [466, 445] on icon "button" at bounding box center [462, 449] width 16 height 16
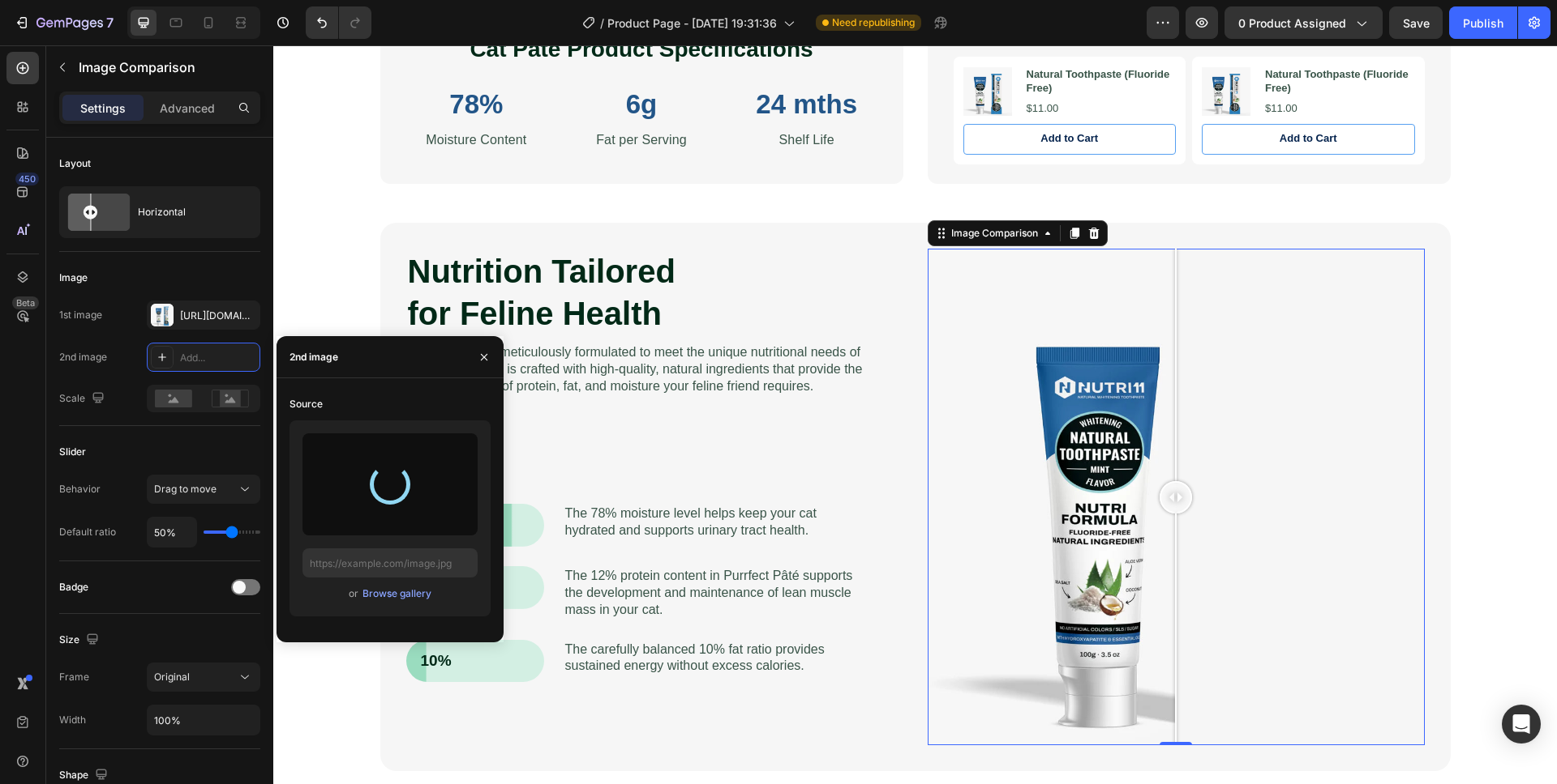
type input "https://cdn.shopify.com/s/files/1/0579/2166/7280/files/gempages_574326059856560…"
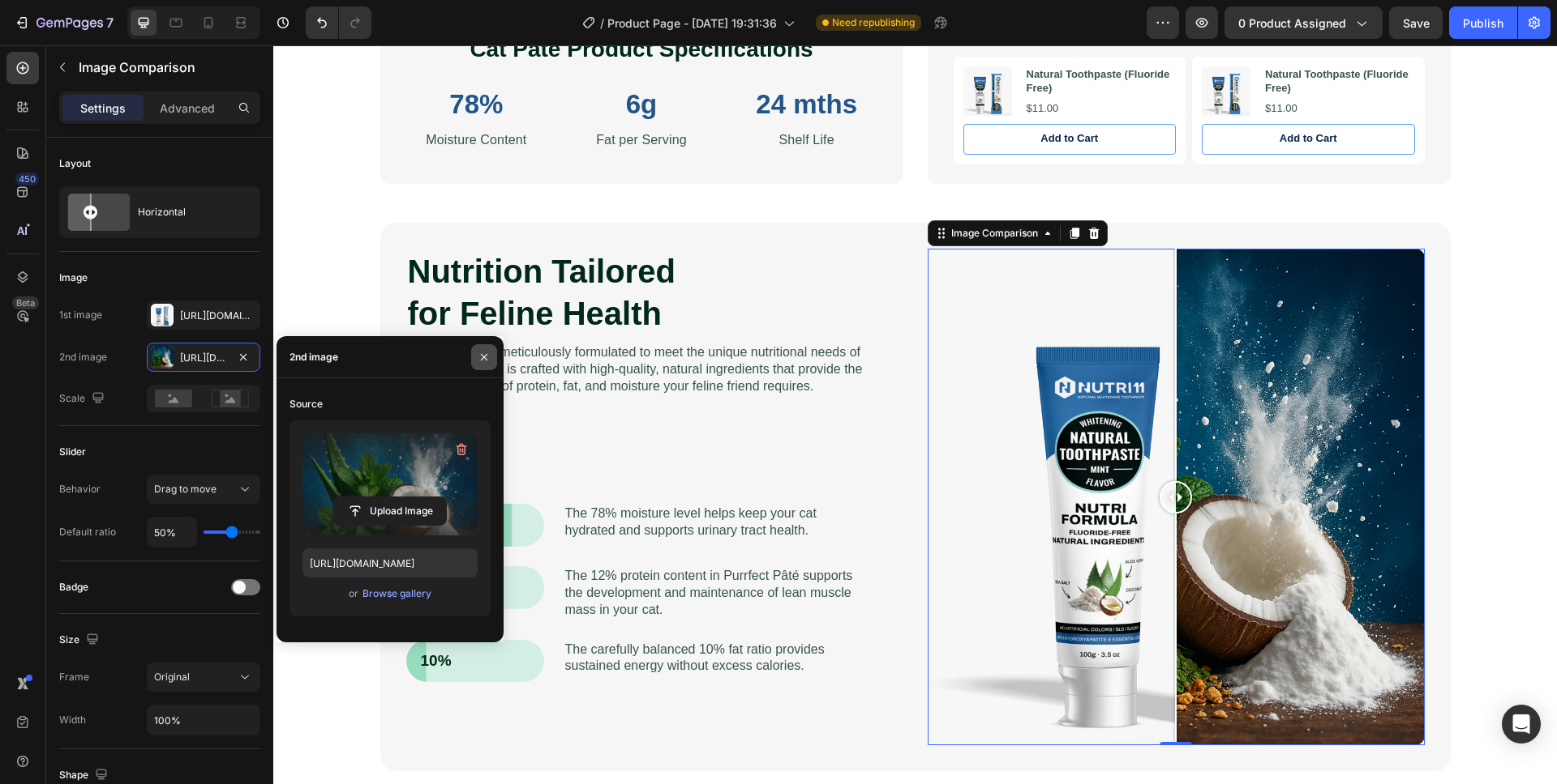
drag, startPoint x: 484, startPoint y: 347, endPoint x: 212, endPoint y: 305, distance: 275.2
click at [484, 347] on button "button" at bounding box center [484, 358] width 26 height 26
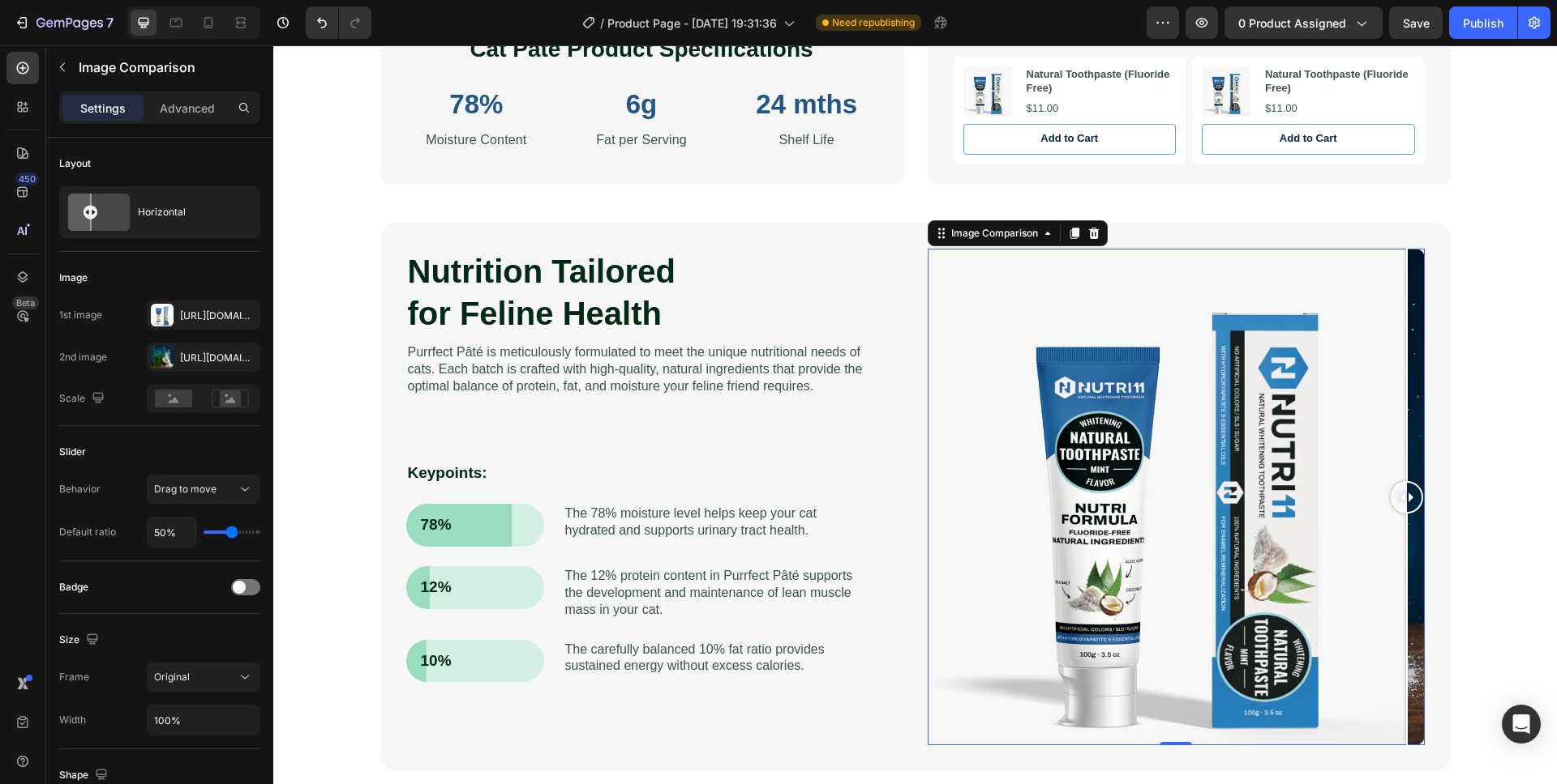
drag, startPoint x: 1166, startPoint y: 501, endPoint x: 1413, endPoint y: 449, distance: 252.4
click at [1413, 449] on div at bounding box center [1406, 497] width 33 height 497
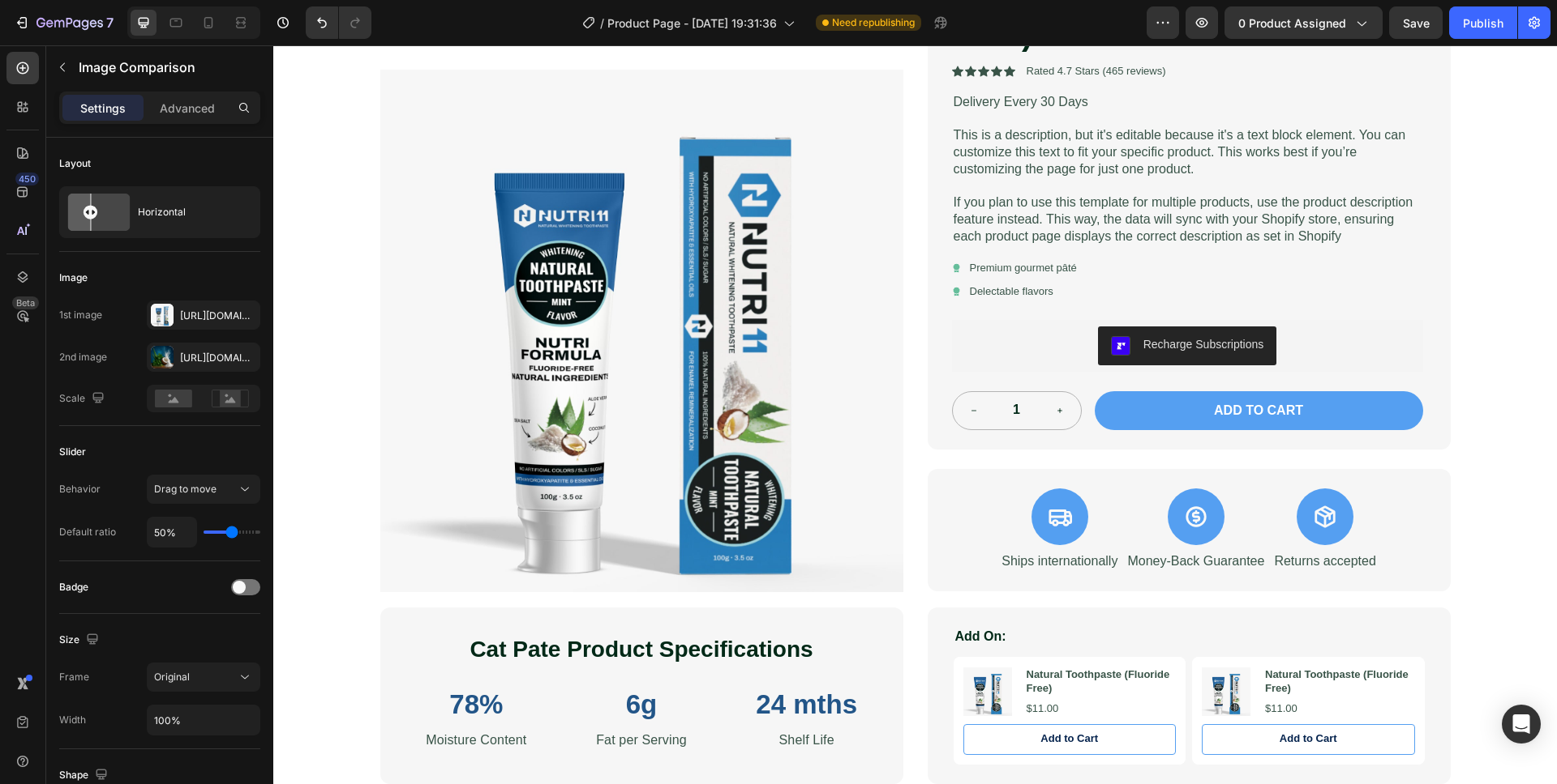
scroll to position [997, 0]
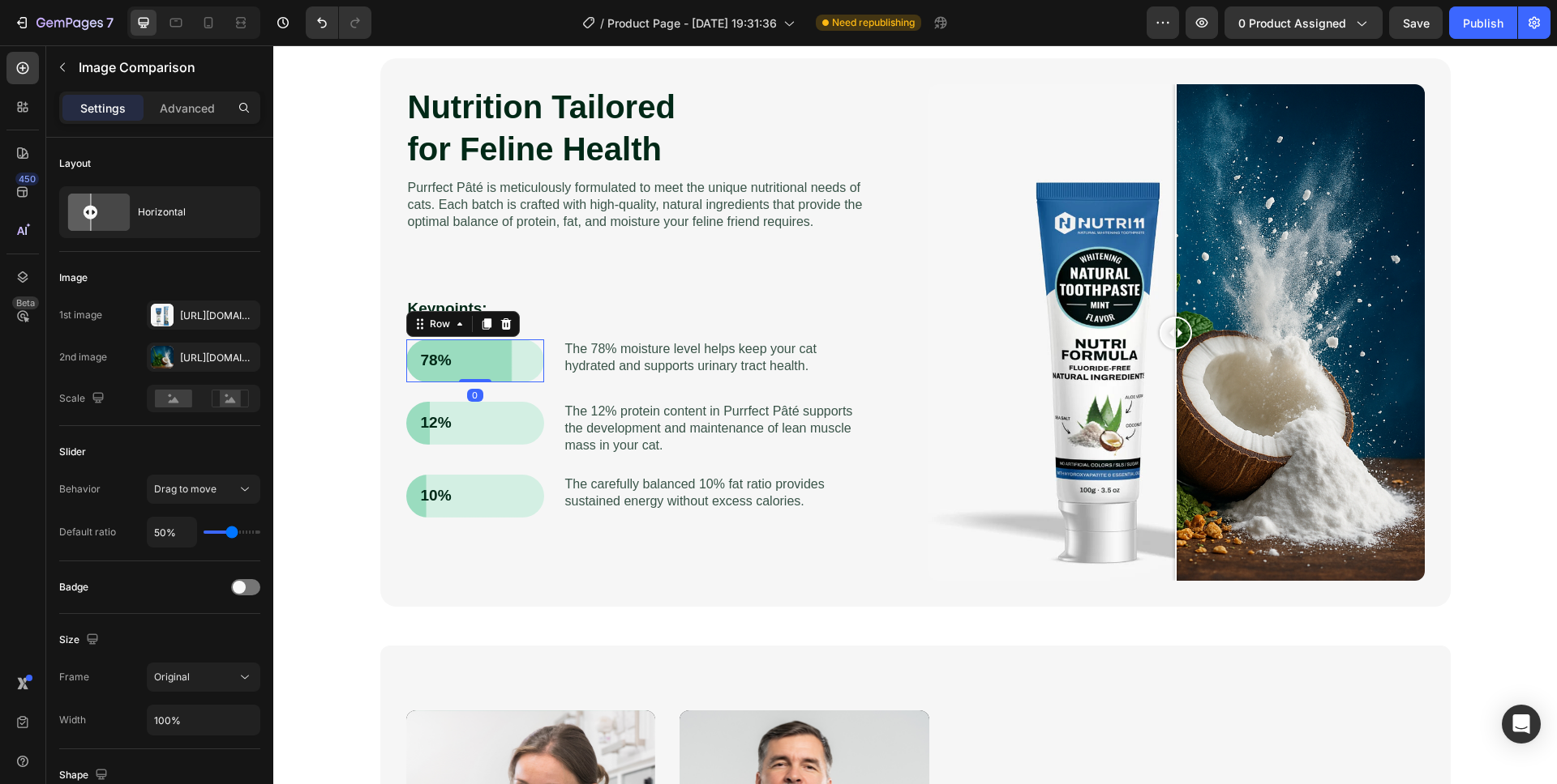
click at [458, 374] on div "78% Text Block Row 0" at bounding box center [475, 361] width 138 height 43
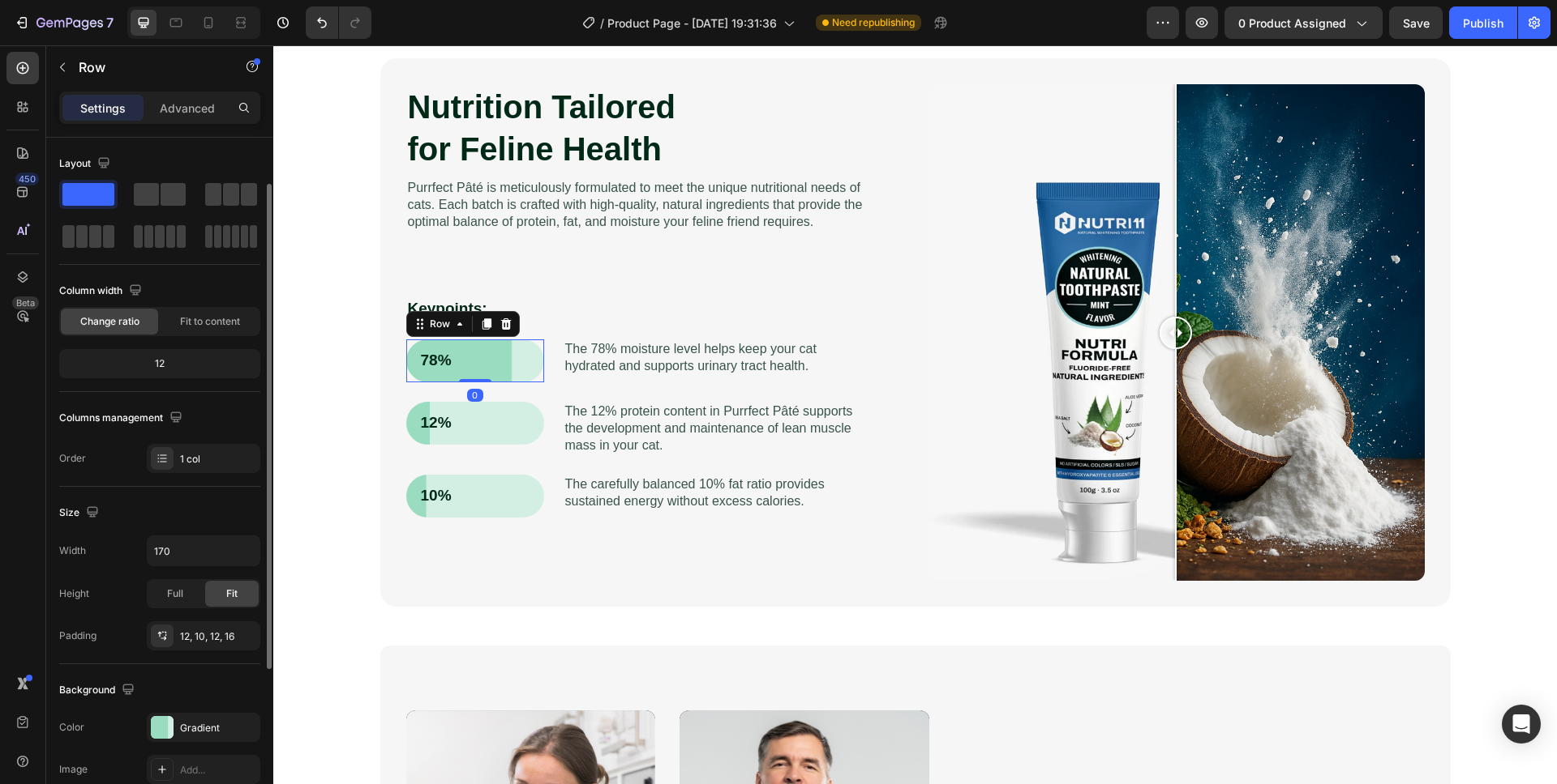
scroll to position [105, 0]
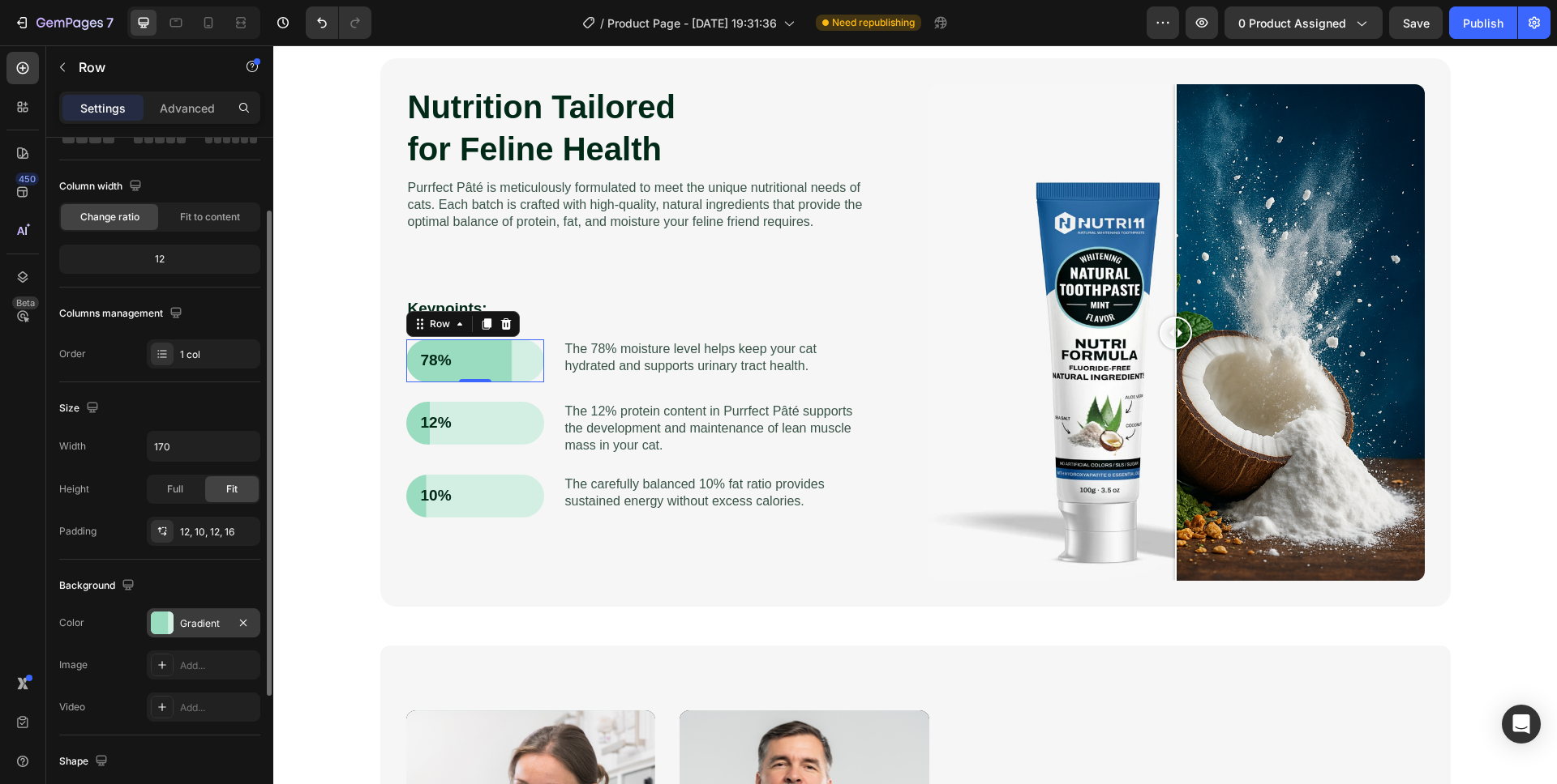
click at [215, 622] on div "Gradient" at bounding box center [203, 624] width 47 height 15
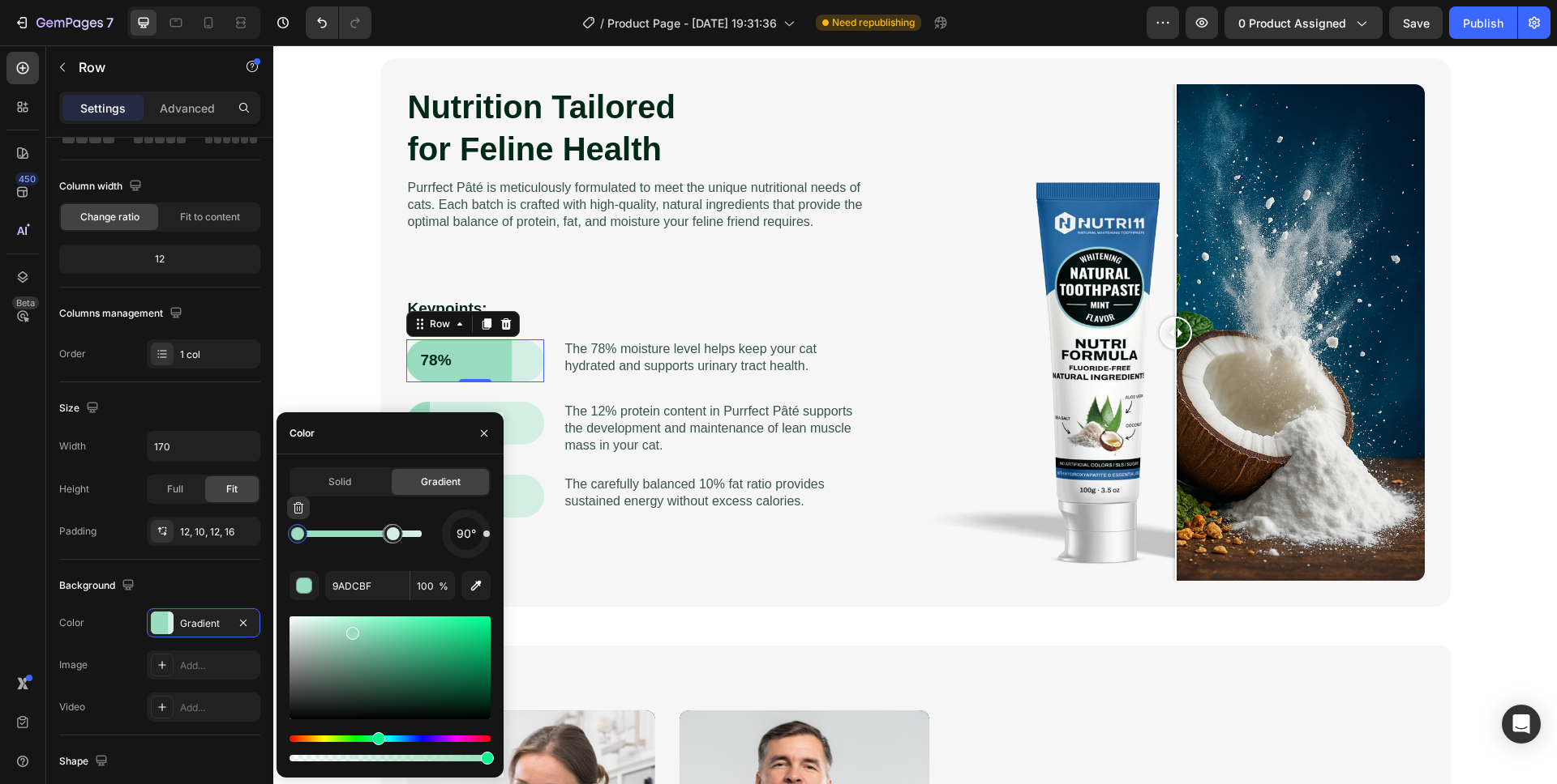
click at [299, 537] on div at bounding box center [297, 534] width 13 height 13
click at [302, 589] on div "button" at bounding box center [305, 587] width 16 height 16
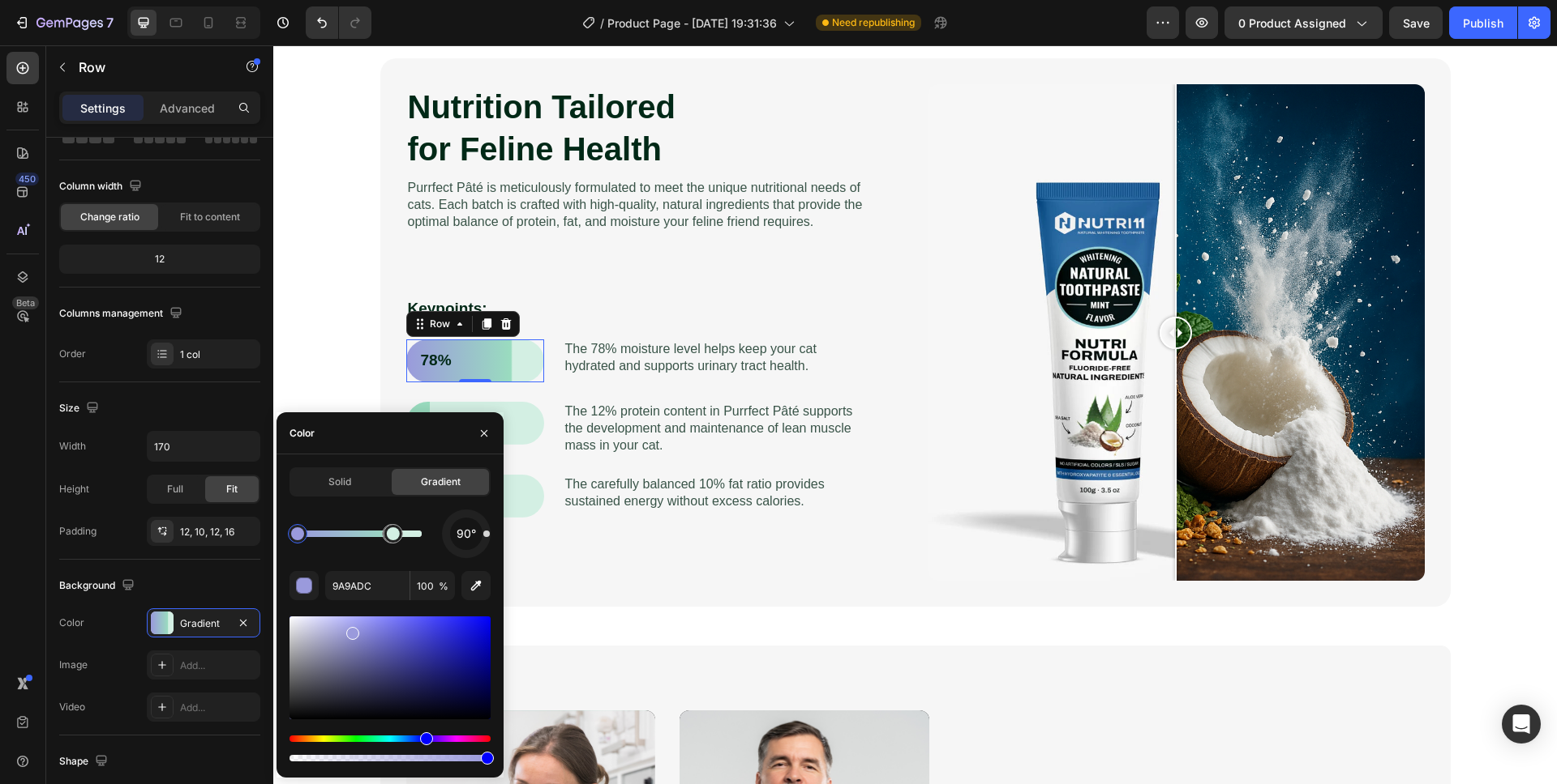
drag, startPoint x: 381, startPoint y: 739, endPoint x: 364, endPoint y: 662, distance: 78.9
drag, startPoint x: 356, startPoint y: 632, endPoint x: 501, endPoint y: 610, distance: 146.7
click at [501, 610] on div "Solid Gradient 90° 9A9ADC 100 %" at bounding box center [390, 616] width 227 height 298
click at [389, 539] on div at bounding box center [393, 534] width 13 height 13
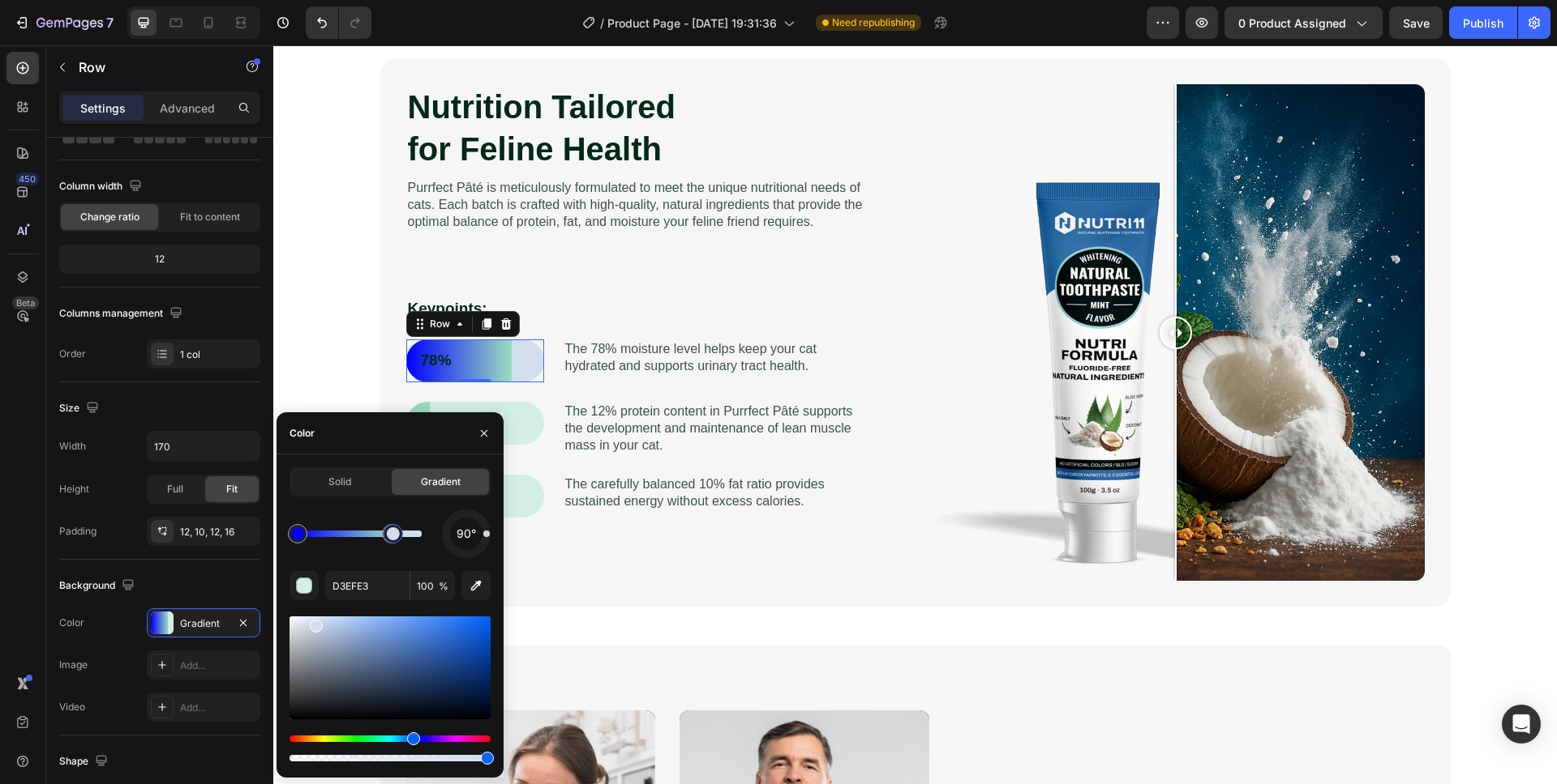
drag, startPoint x: 382, startPoint y: 740, endPoint x: 404, endPoint y: 684, distance: 60.2
click at [411, 732] on div "Hue" at bounding box center [413, 738] width 13 height 13
type input "6BA6FF"
click at [349, 485] on span "Solid" at bounding box center [339, 482] width 23 height 15
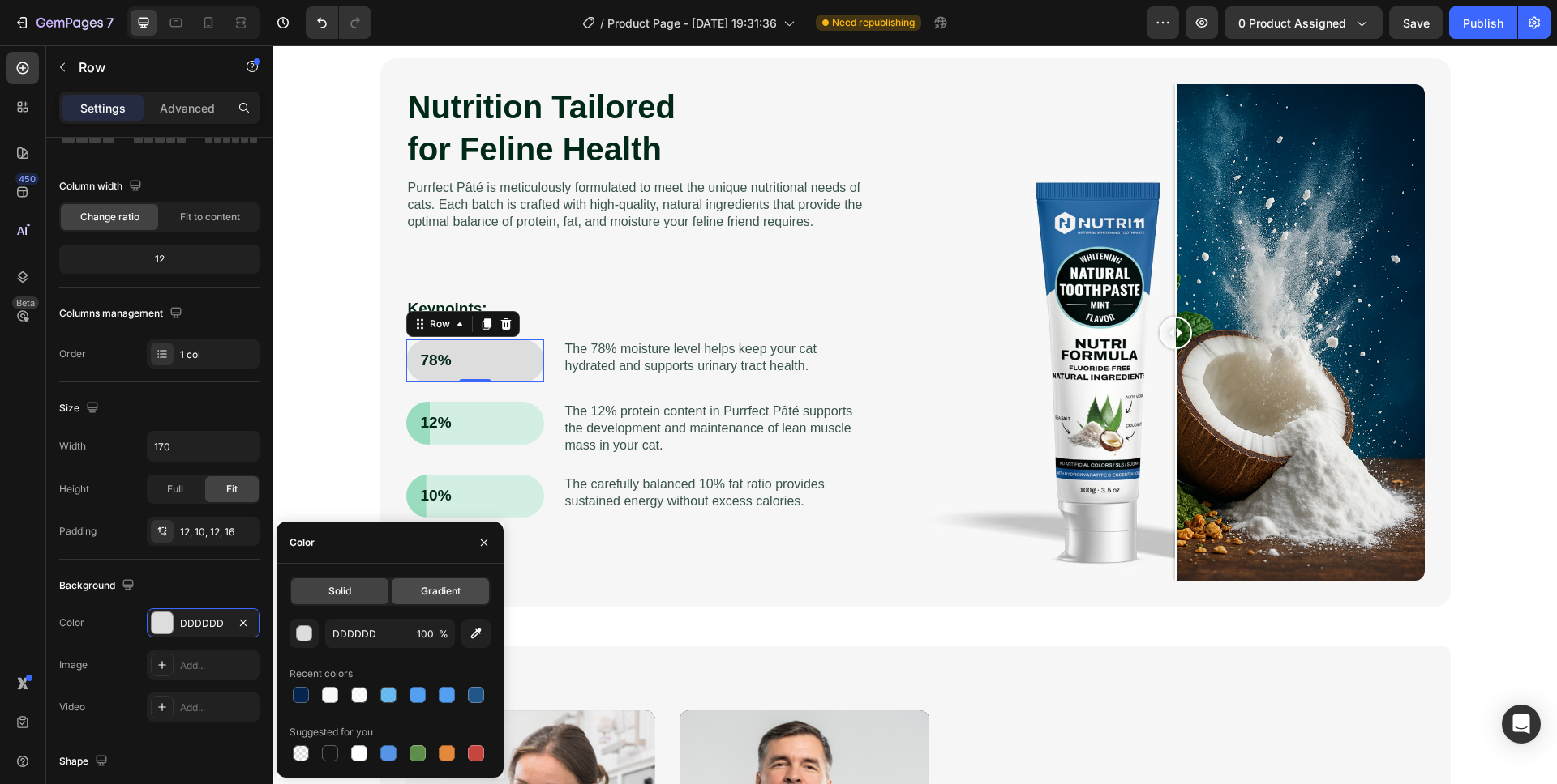
click at [447, 586] on span "Gradient" at bounding box center [441, 591] width 40 height 15
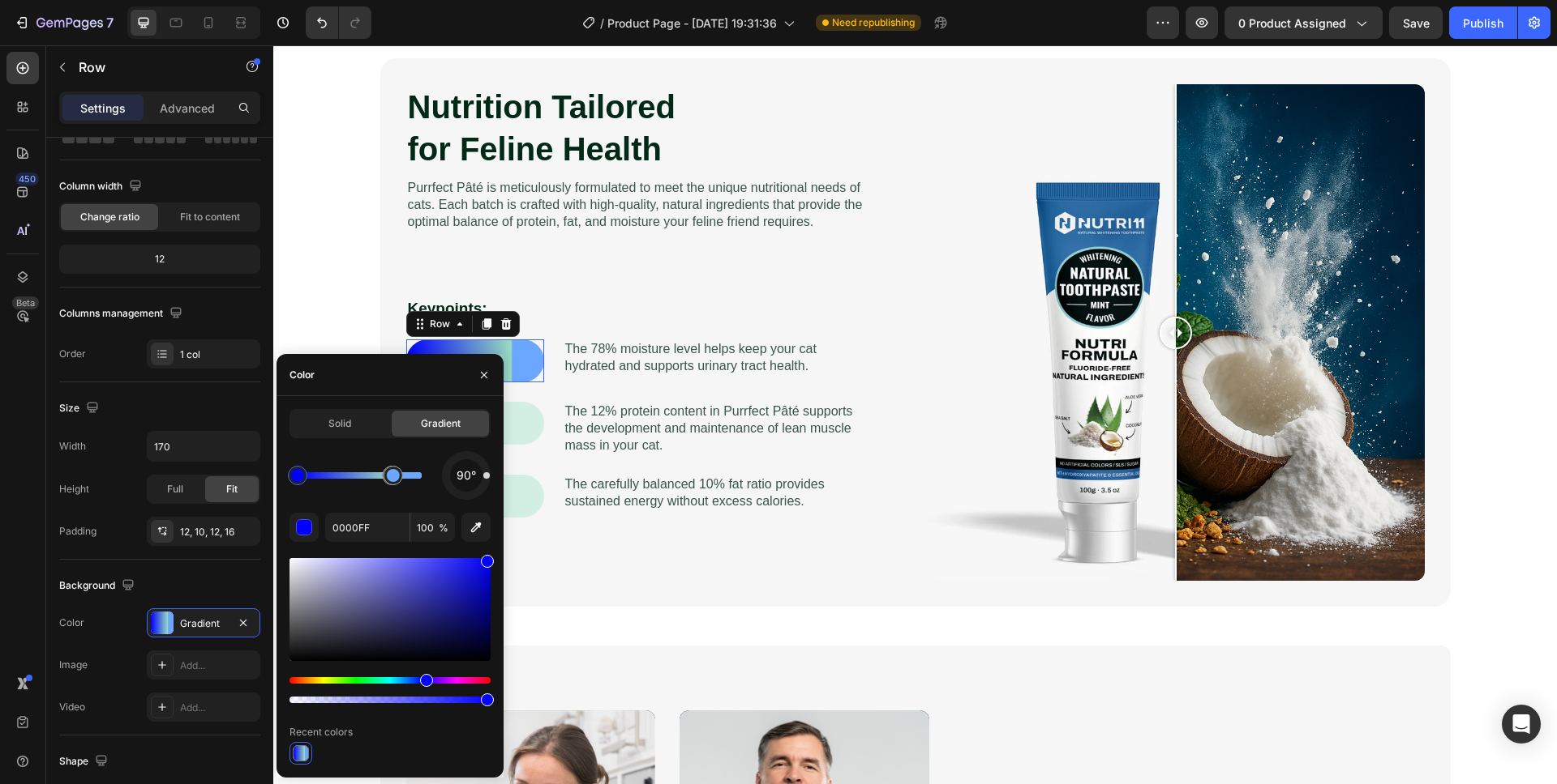
click at [306, 756] on div at bounding box center [301, 753] width 16 height 16
click at [354, 749] on div at bounding box center [390, 753] width 201 height 23
click at [484, 375] on icon "button" at bounding box center [483, 375] width 13 height 13
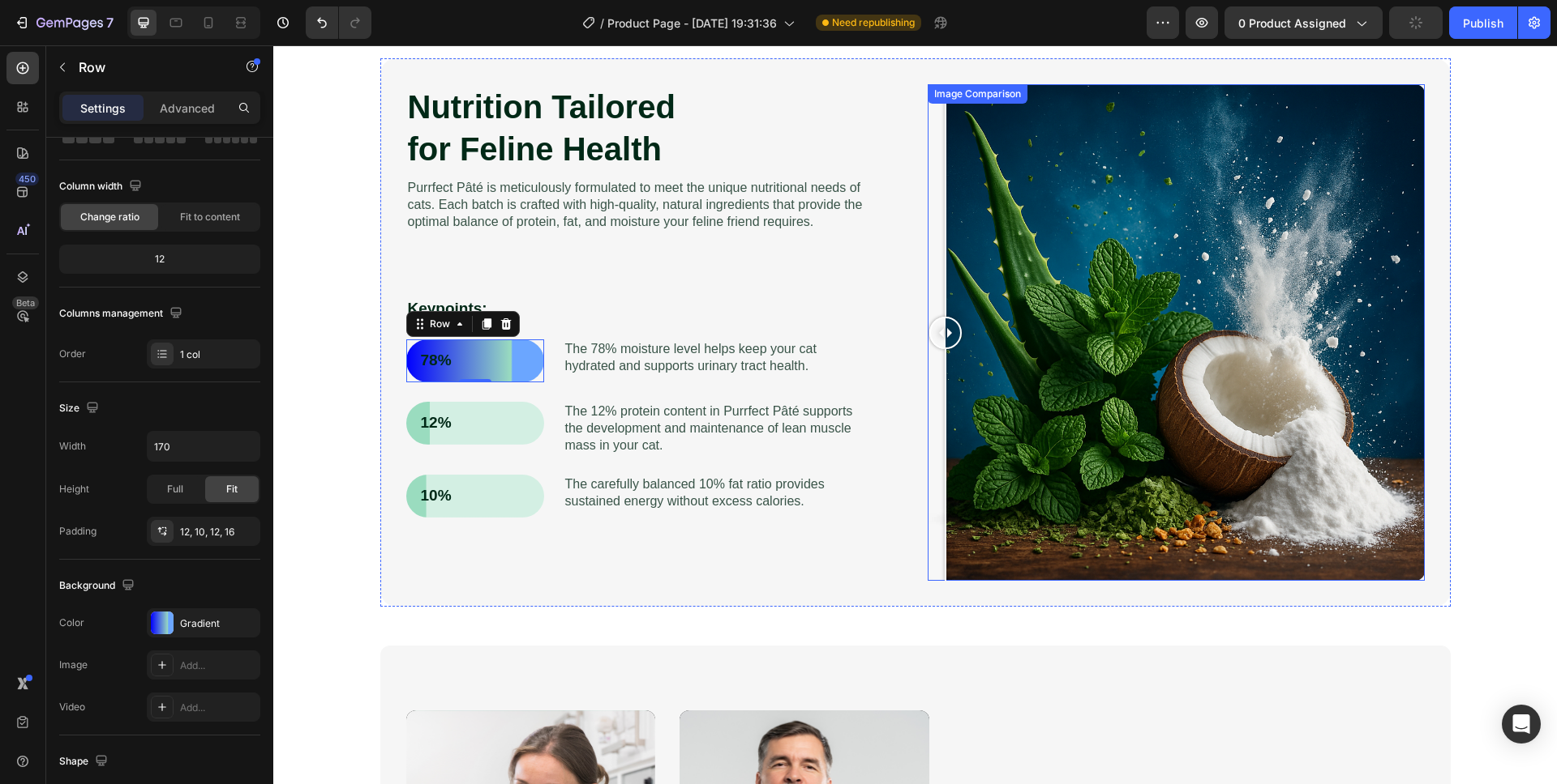
click at [938, 344] on div at bounding box center [1176, 333] width 497 height 497
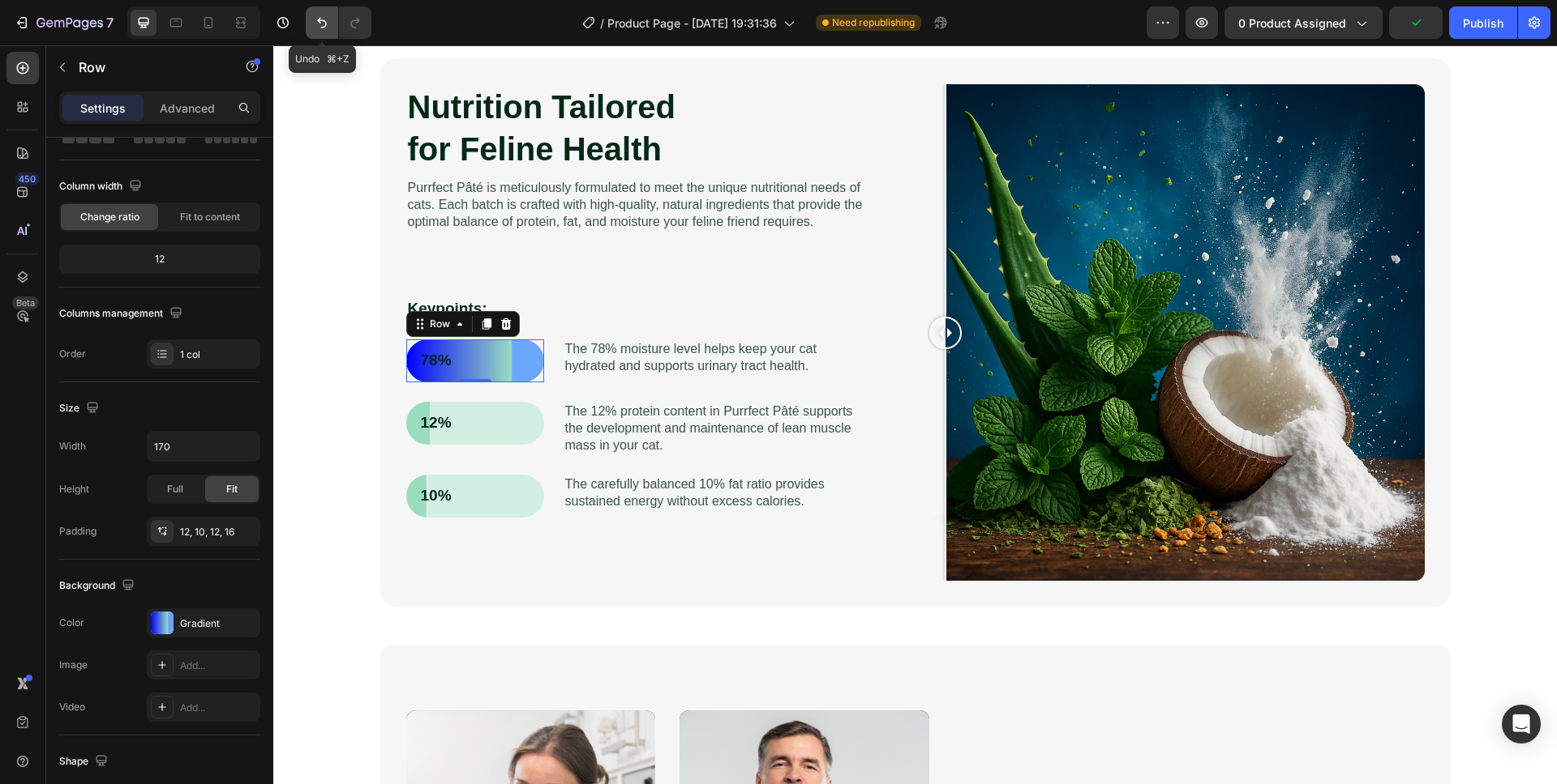
click at [326, 23] on icon "Undo/Redo" at bounding box center [322, 23] width 10 height 11
click at [327, 23] on icon "Undo/Redo" at bounding box center [322, 23] width 16 height 16
click at [329, 24] on icon "Undo/Redo" at bounding box center [322, 23] width 16 height 16
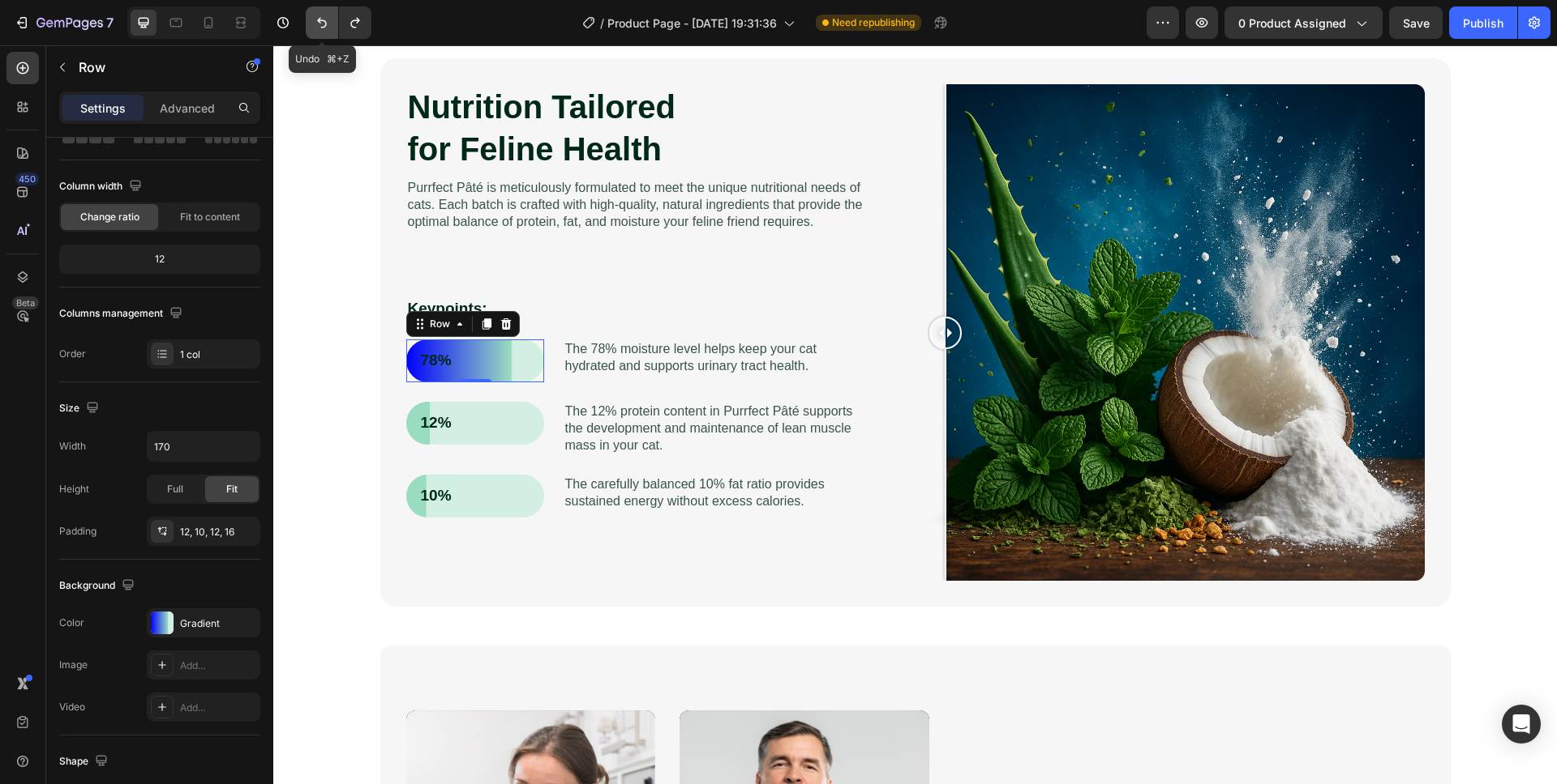
click at [332, 24] on button "Undo/Redo" at bounding box center [322, 23] width 33 height 33
click at [333, 24] on button "Undo/Redo" at bounding box center [322, 23] width 33 height 33
click at [475, 558] on div "Nutrition Tailored for Feline Health Heading Purrfect Pâté is meticulously form…" at bounding box center [655, 333] width 497 height 497
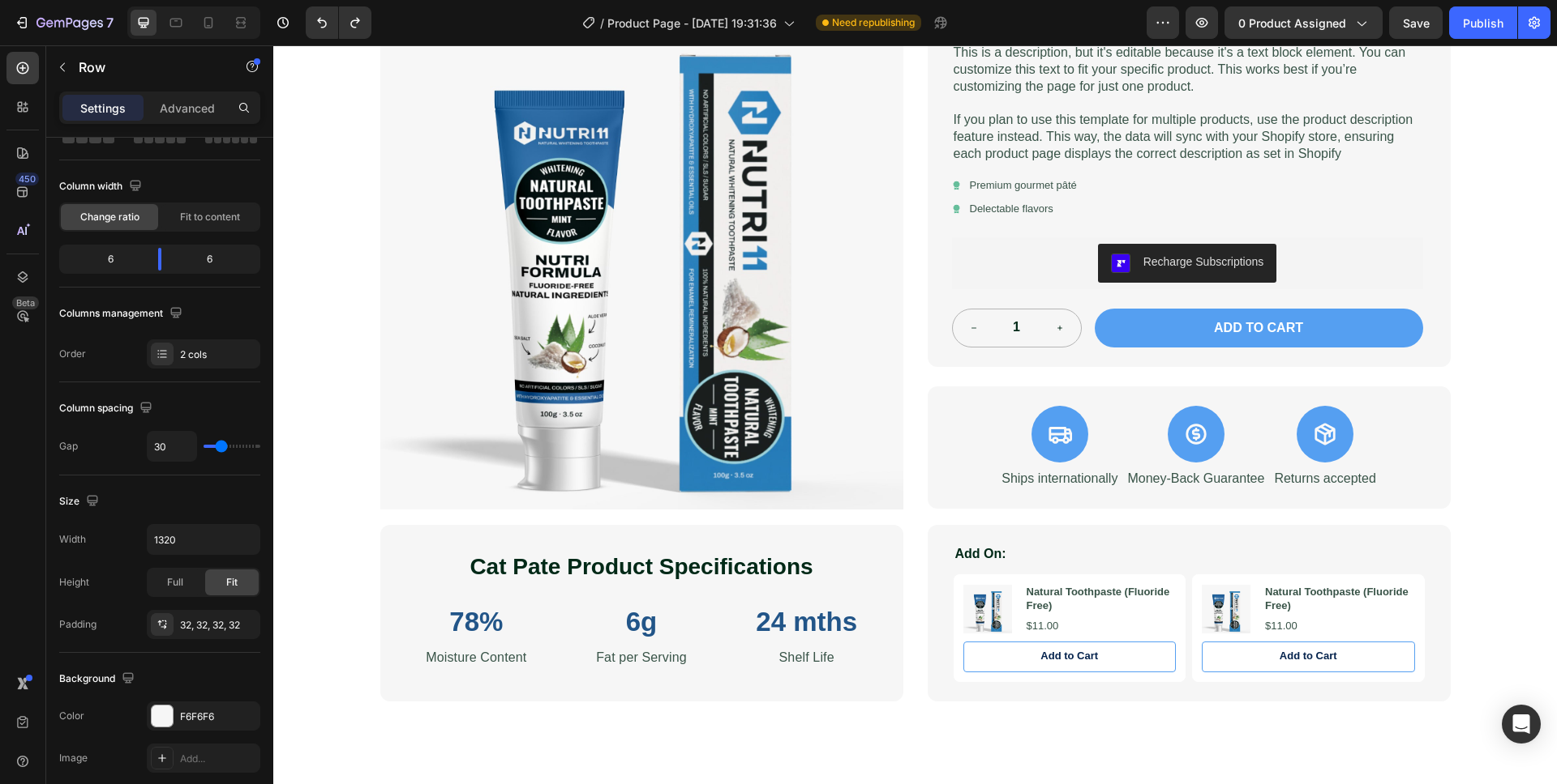
scroll to position [0, 0]
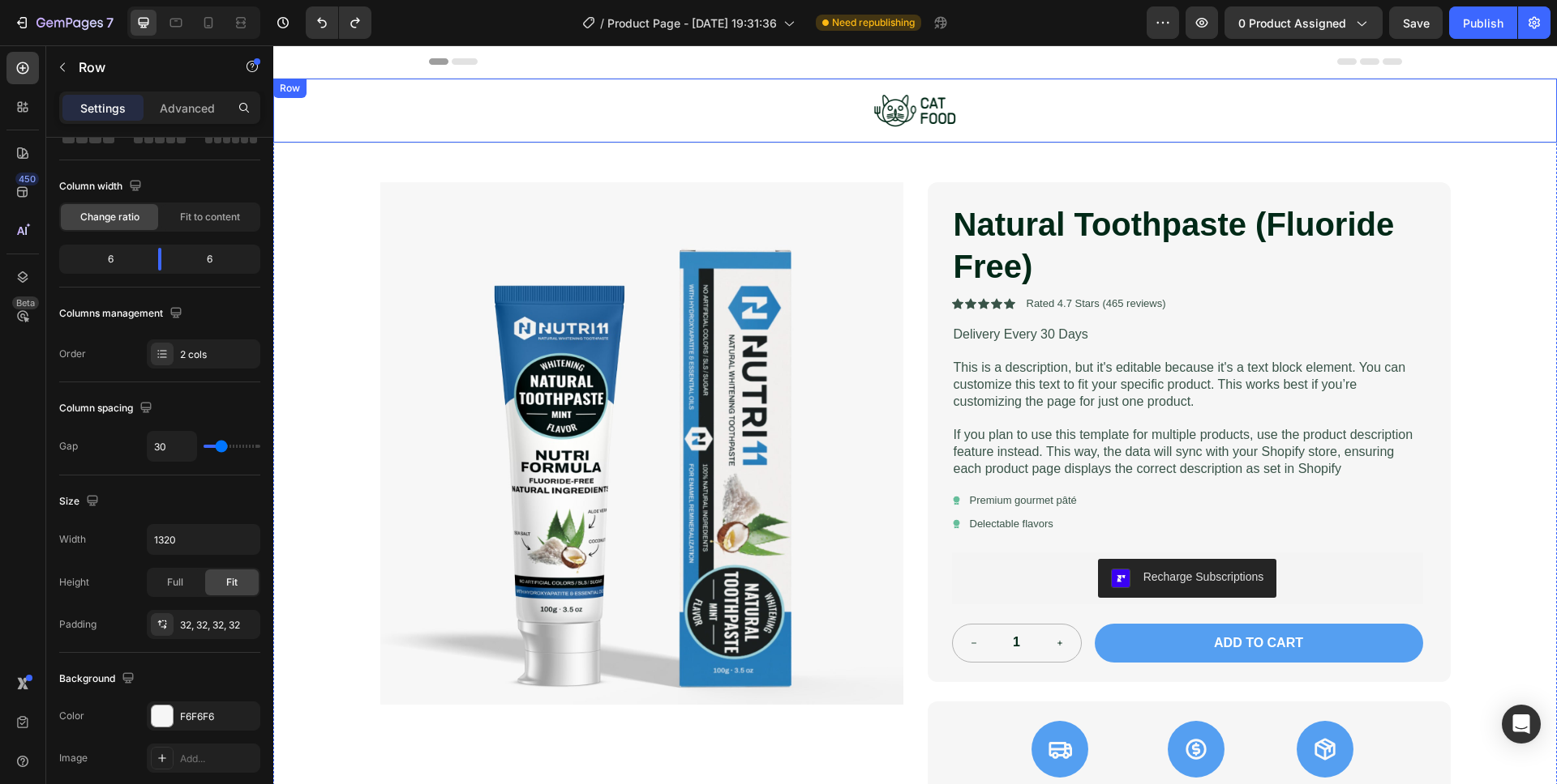
click at [597, 81] on div "Image Row" at bounding box center [915, 111] width 1284 height 65
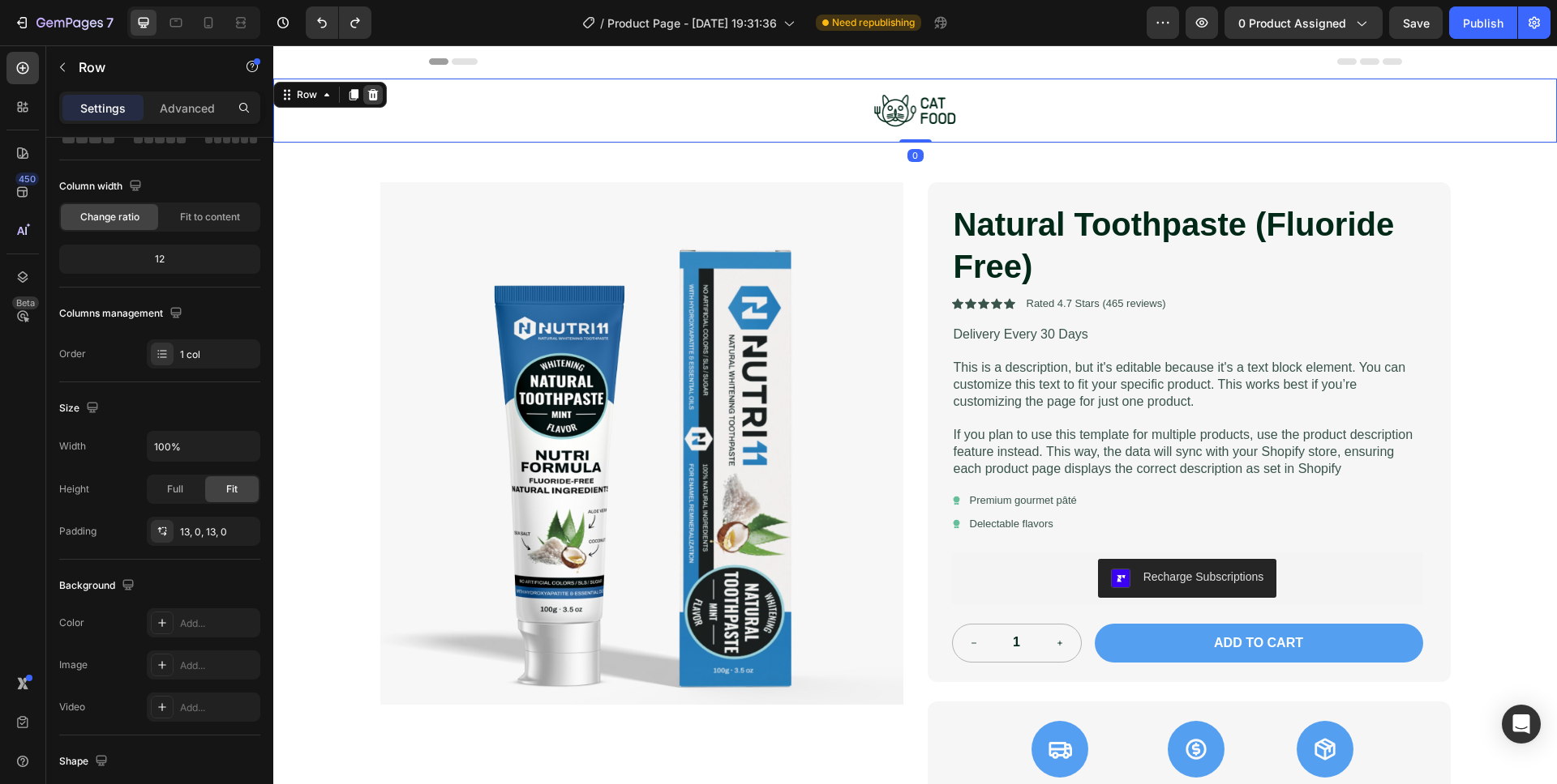
click at [372, 98] on icon at bounding box center [373, 94] width 11 height 11
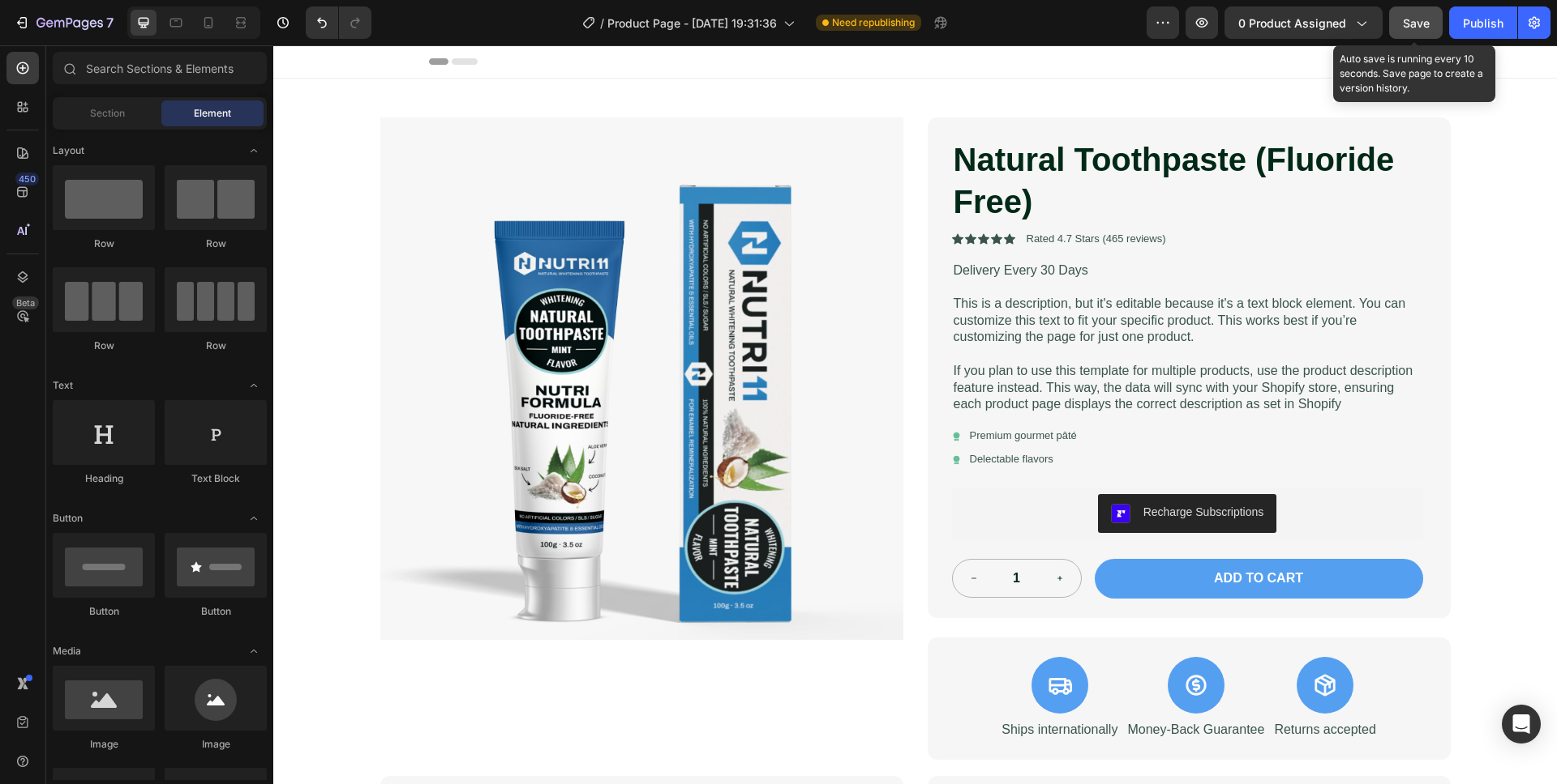
click at [1411, 20] on span "Save" at bounding box center [1415, 23] width 27 height 14
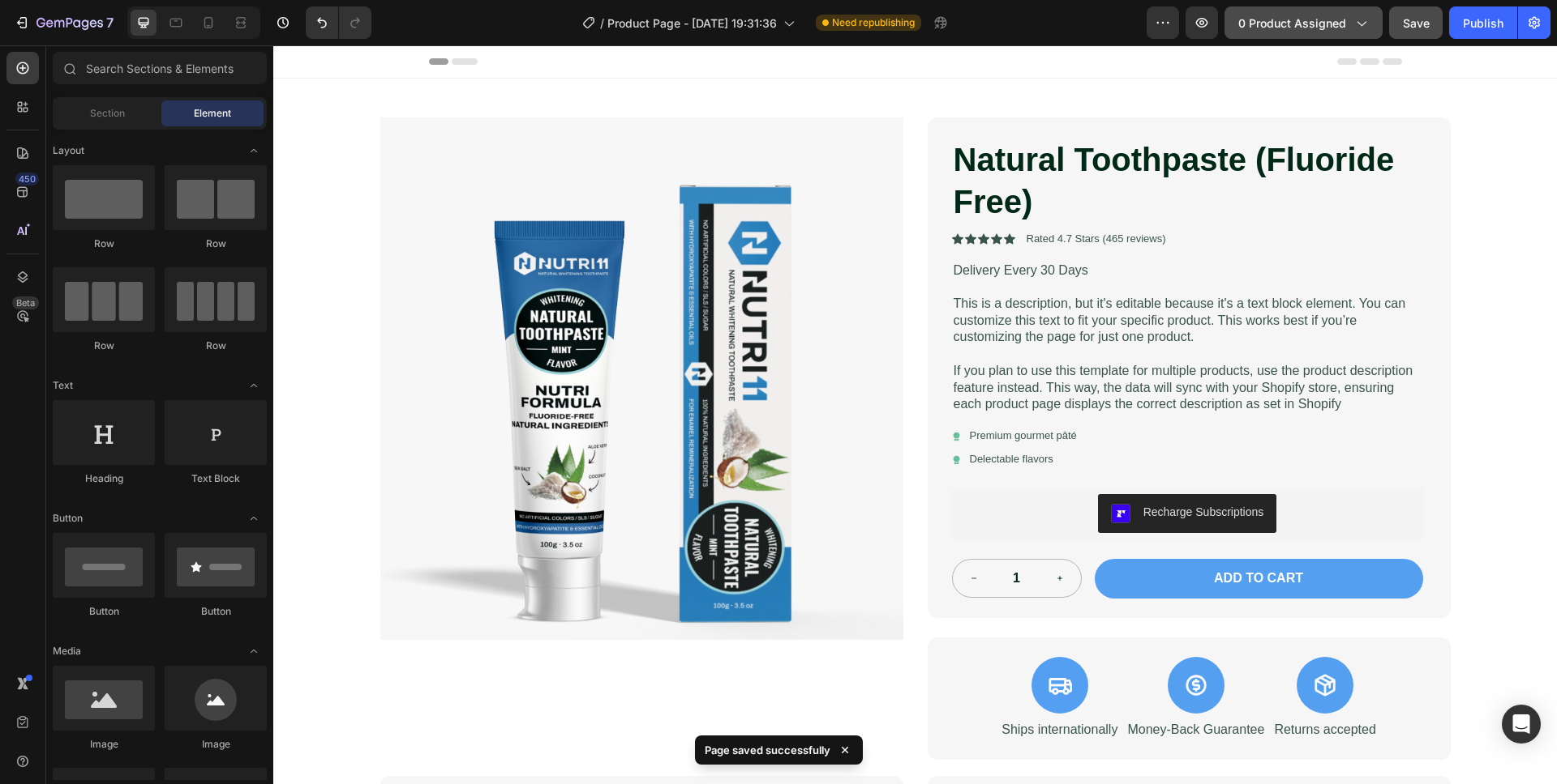
click at [1354, 20] on icon "button" at bounding box center [1361, 23] width 16 height 16
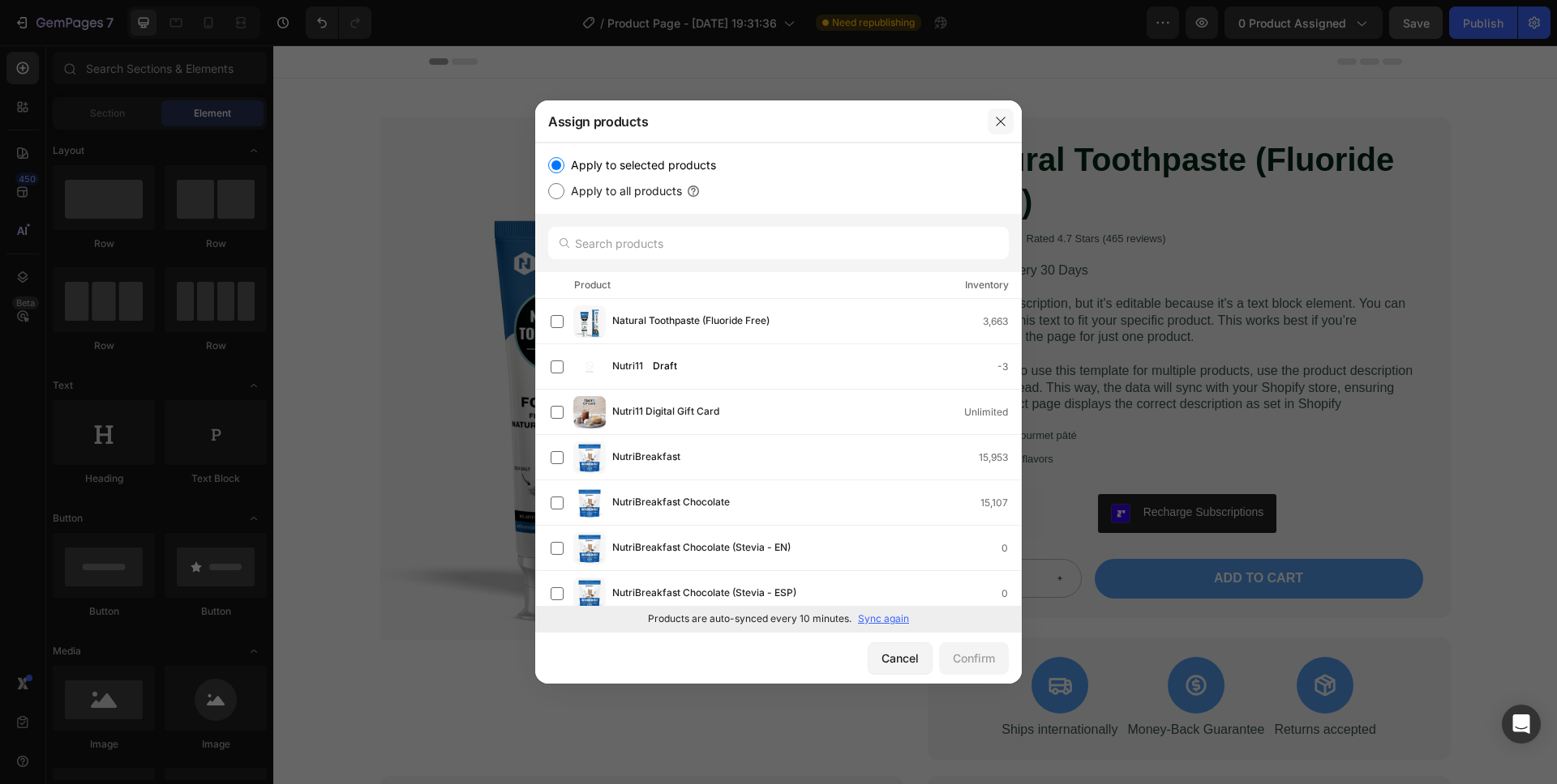
click at [1003, 125] on icon "button" at bounding box center [1000, 121] width 13 height 13
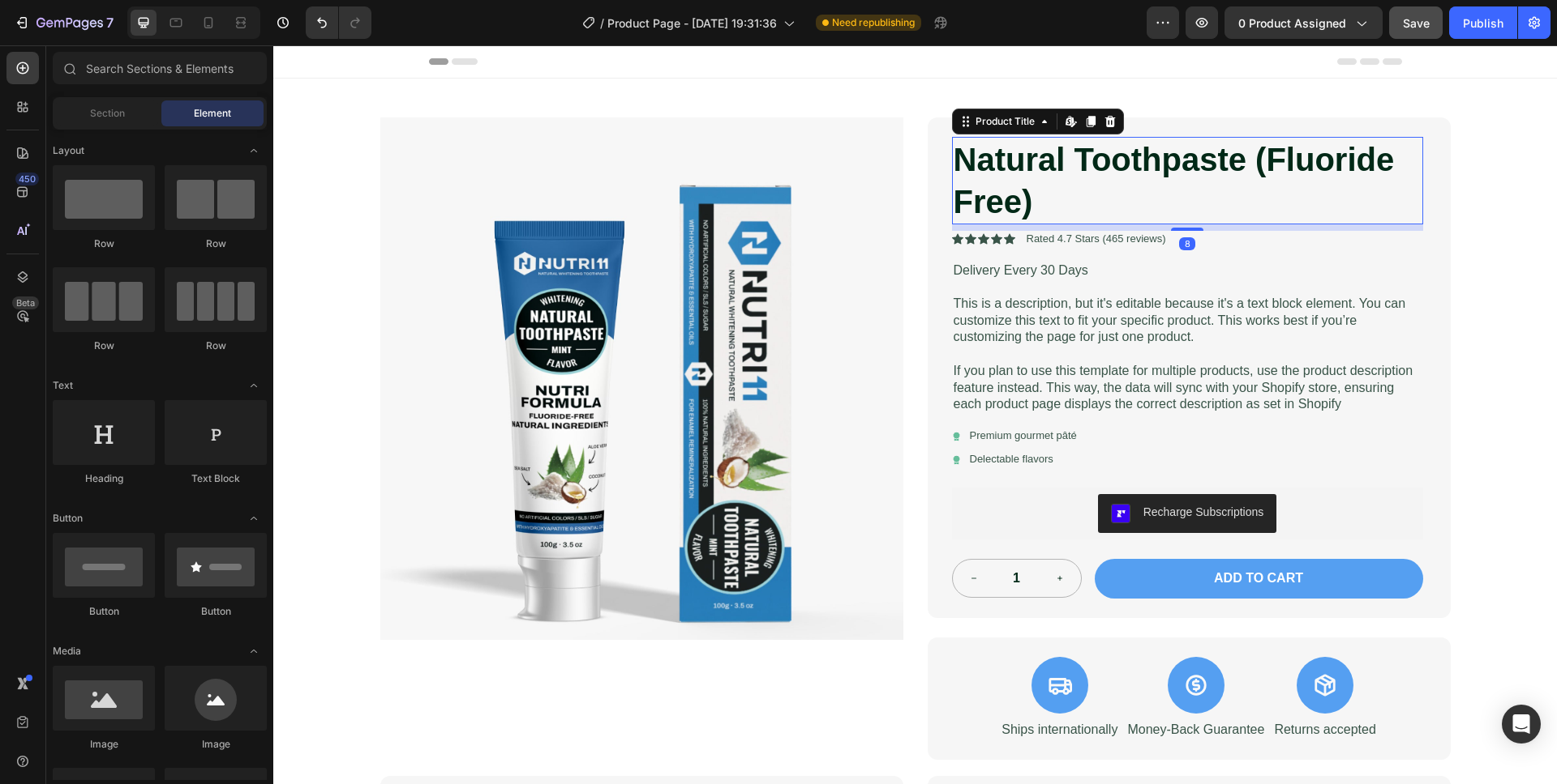
click at [1010, 163] on h1 "Natural Toothpaste (Fluoride Free)" at bounding box center [1187, 180] width 471 height 88
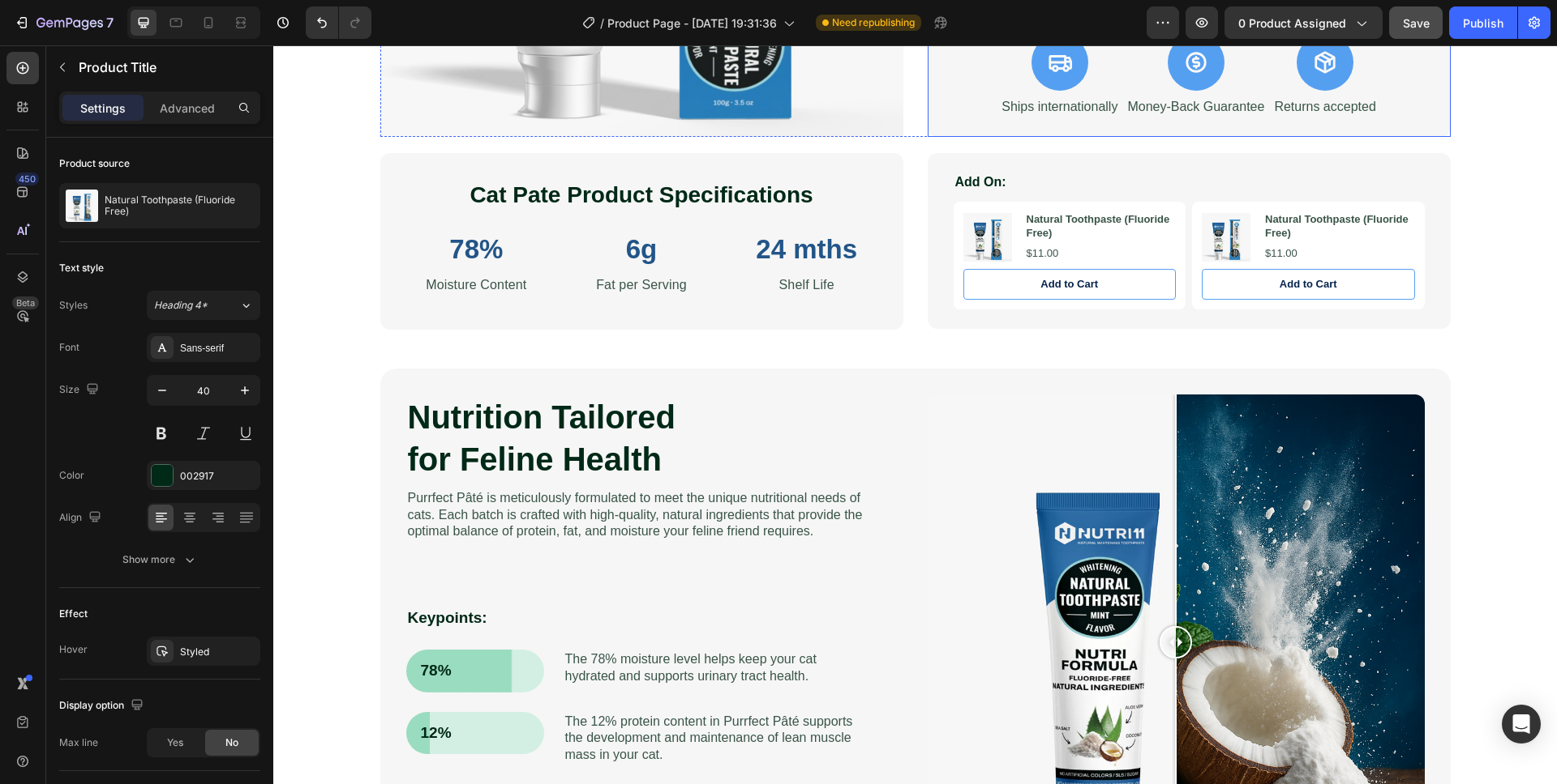
scroll to position [814, 0]
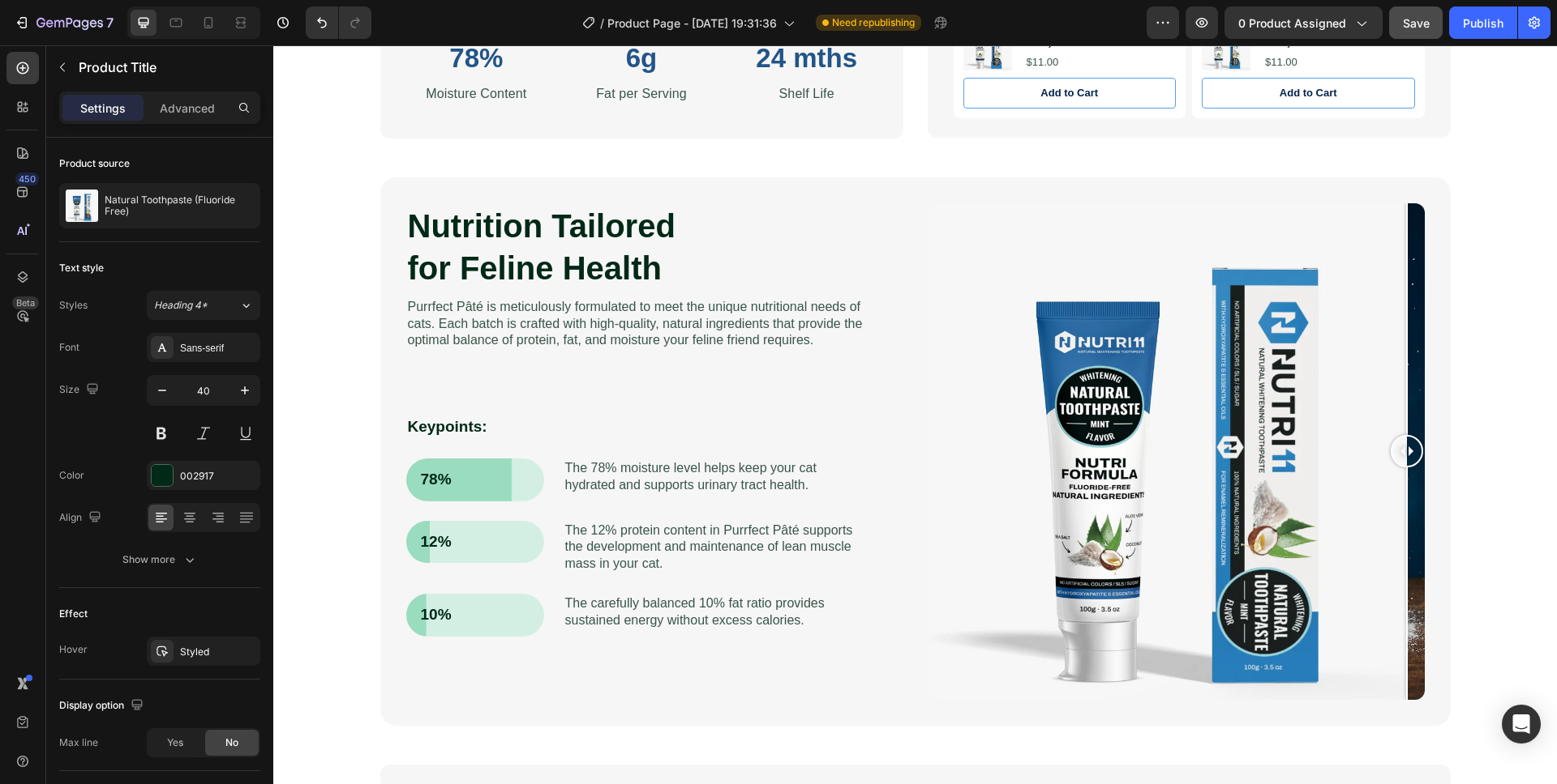
drag, startPoint x: 1168, startPoint y: 453, endPoint x: 1648, endPoint y: 459, distance: 480.0
click at [1556, 459] on html "Header Product Images Natural Toothpaste (Fluoride Free) Product Title Edit con…" at bounding box center [915, 789] width 1284 height 3117
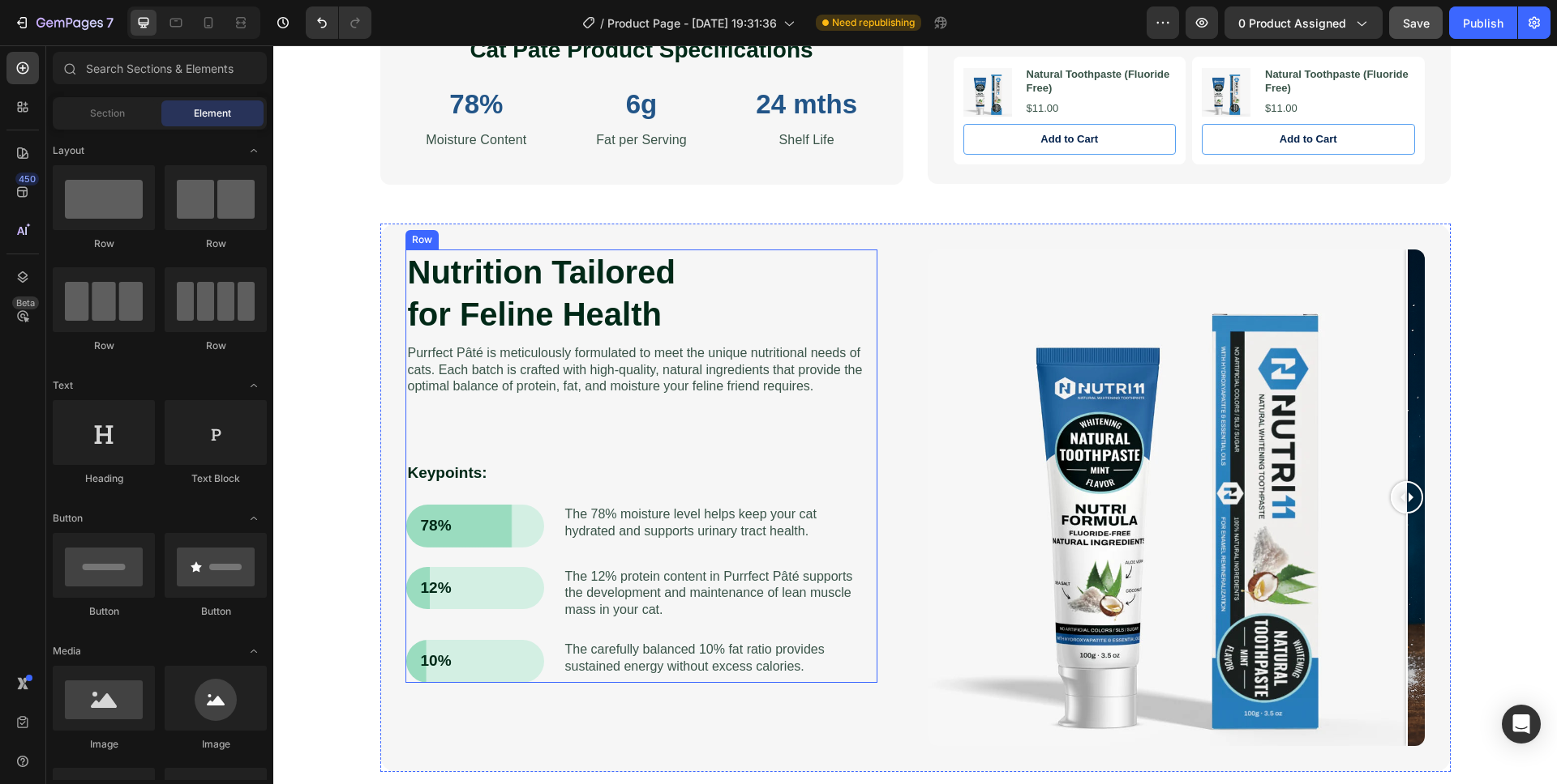
scroll to position [762, 0]
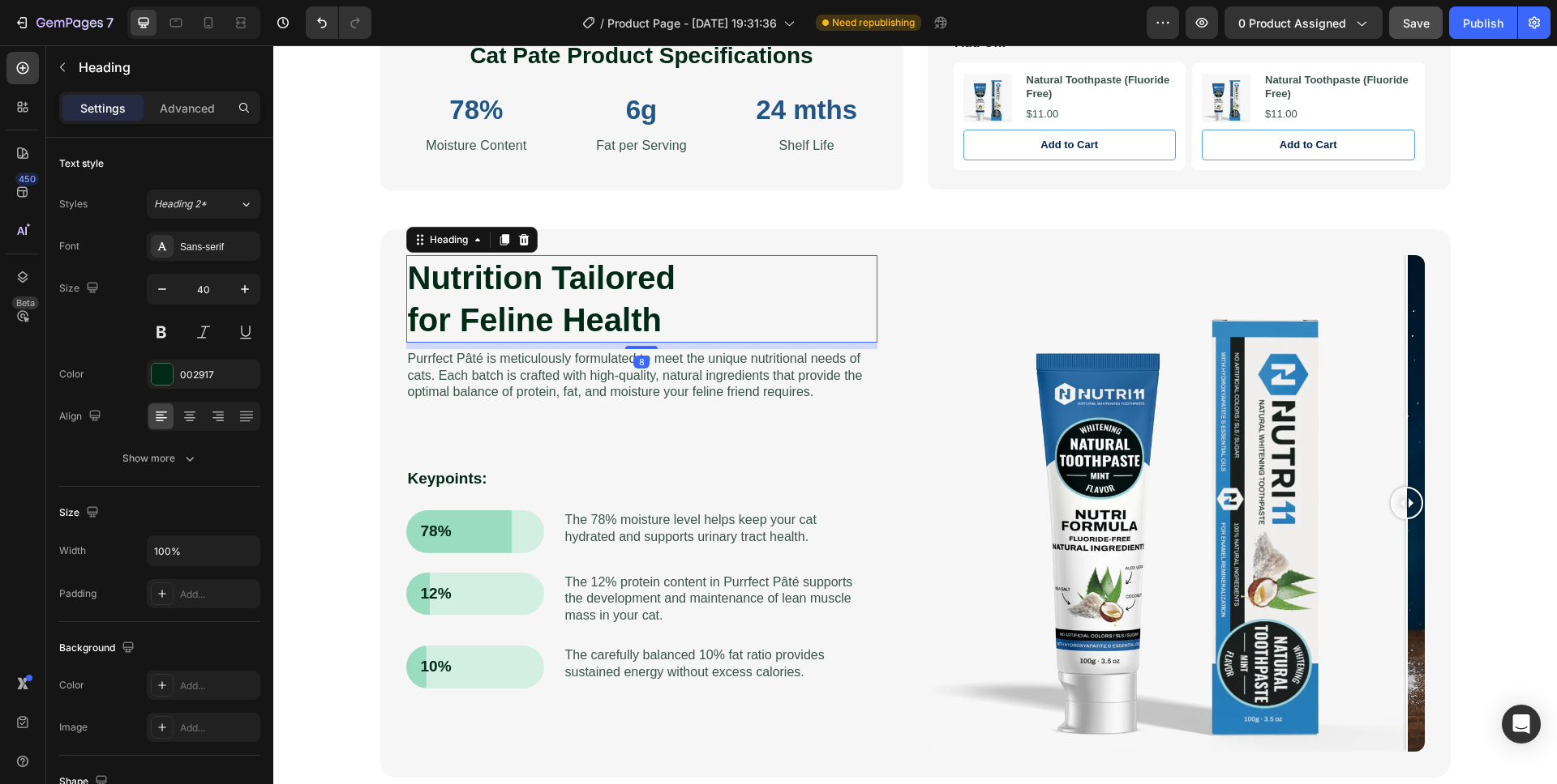
click at [532, 293] on h2 "Nutrition Tailored for Feline Health" at bounding box center [642, 299] width 471 height 88
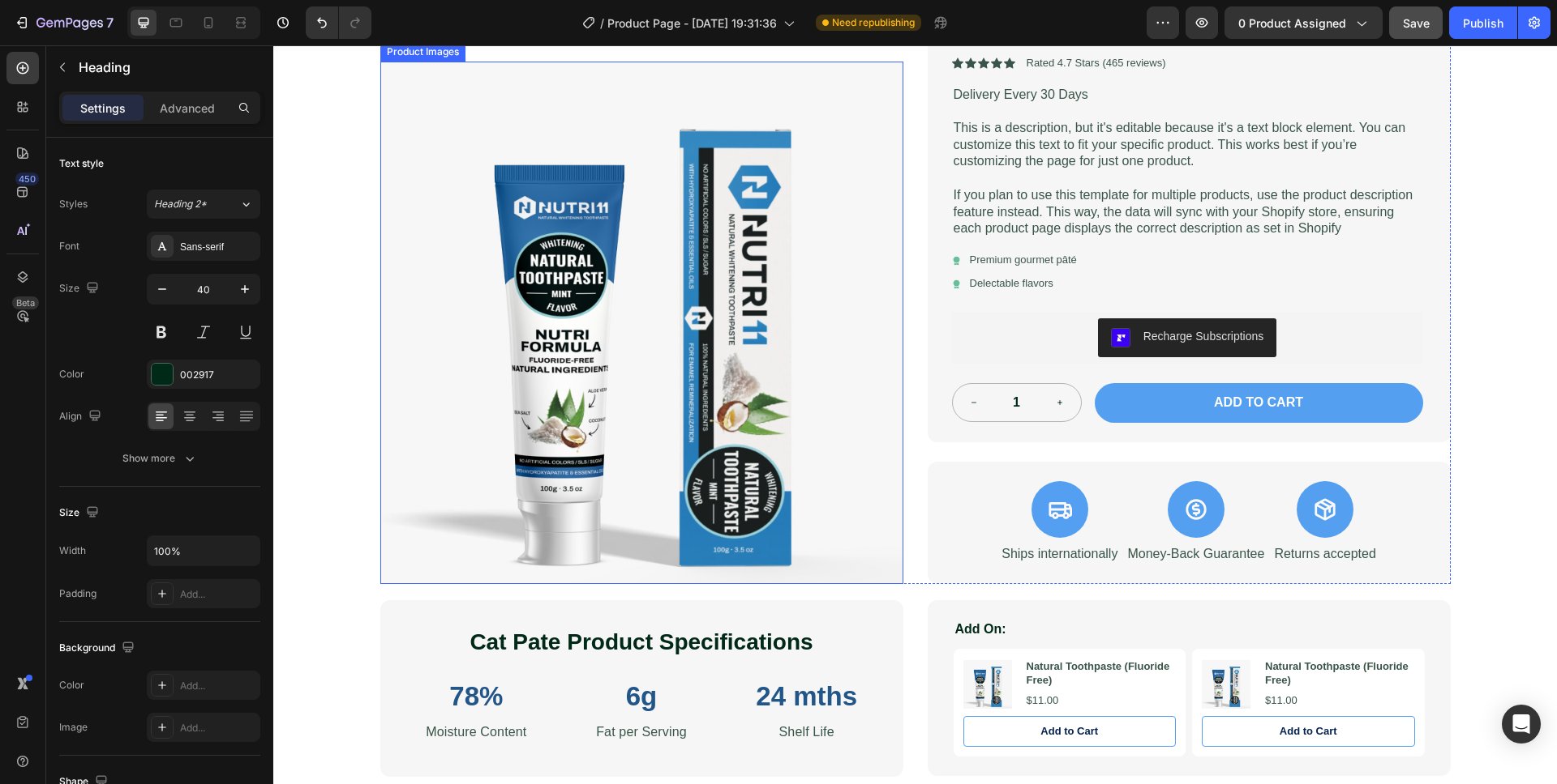
scroll to position [392, 0]
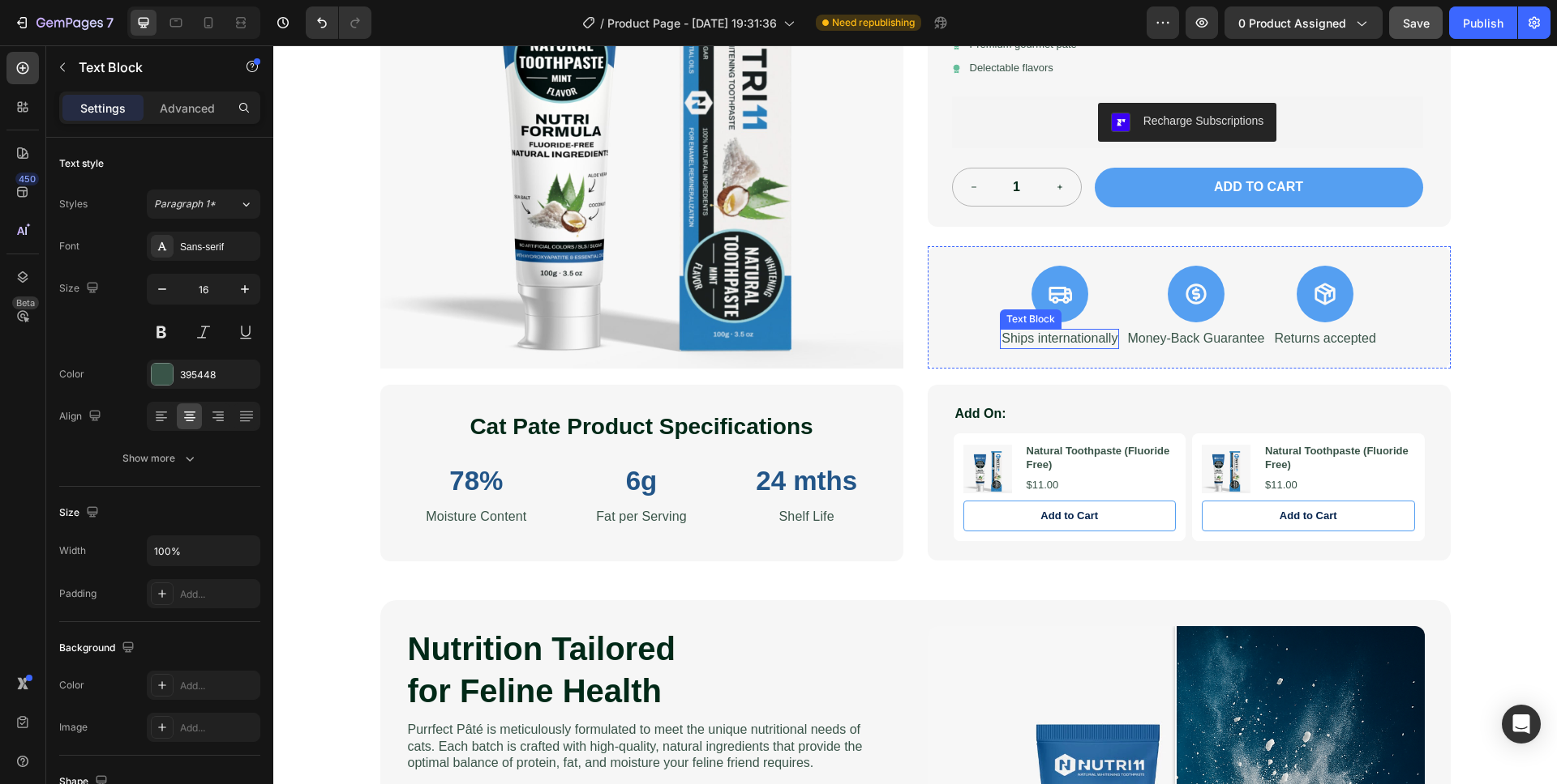
click at [1051, 343] on p "Ships internationally" at bounding box center [1060, 339] width 116 height 17
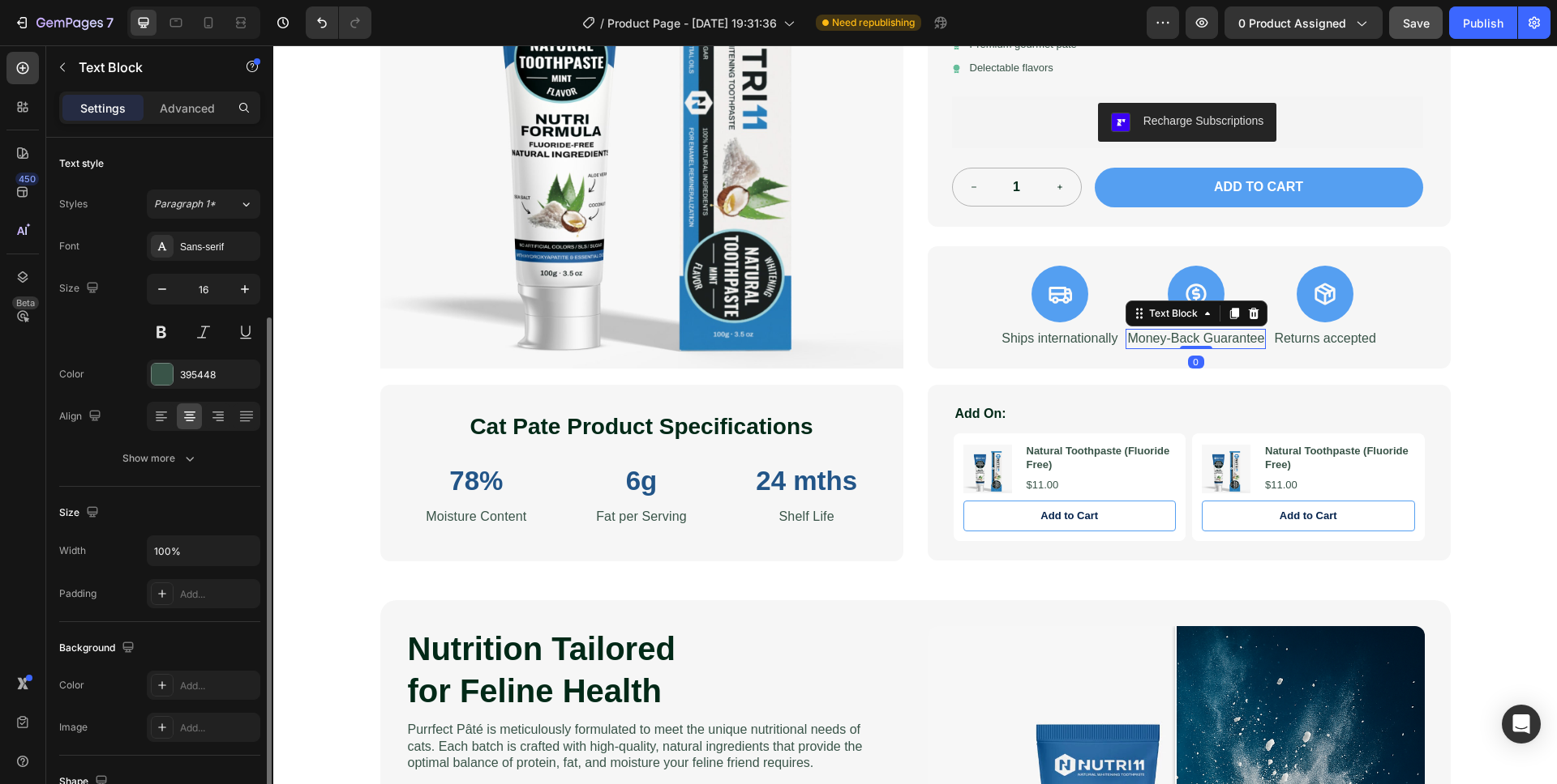
scroll to position [105, 0]
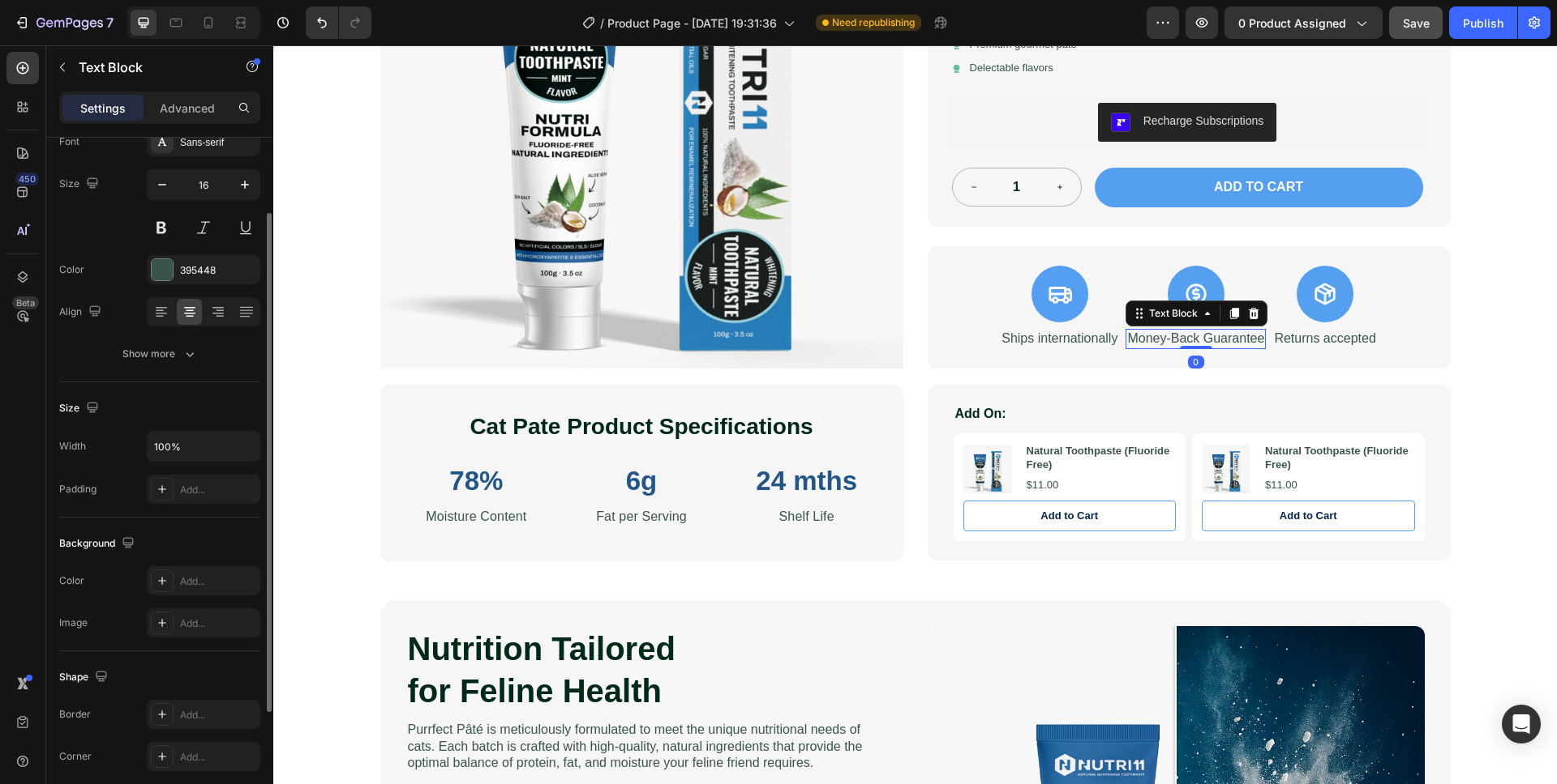
drag, startPoint x: 1136, startPoint y: 336, endPoint x: 1210, endPoint y: 330, distance: 74.2
click at [1137, 335] on p "Money-Back Guarantee" at bounding box center [1195, 339] width 137 height 17
click at [1275, 334] on p "Returns accepted" at bounding box center [1325, 339] width 102 height 17
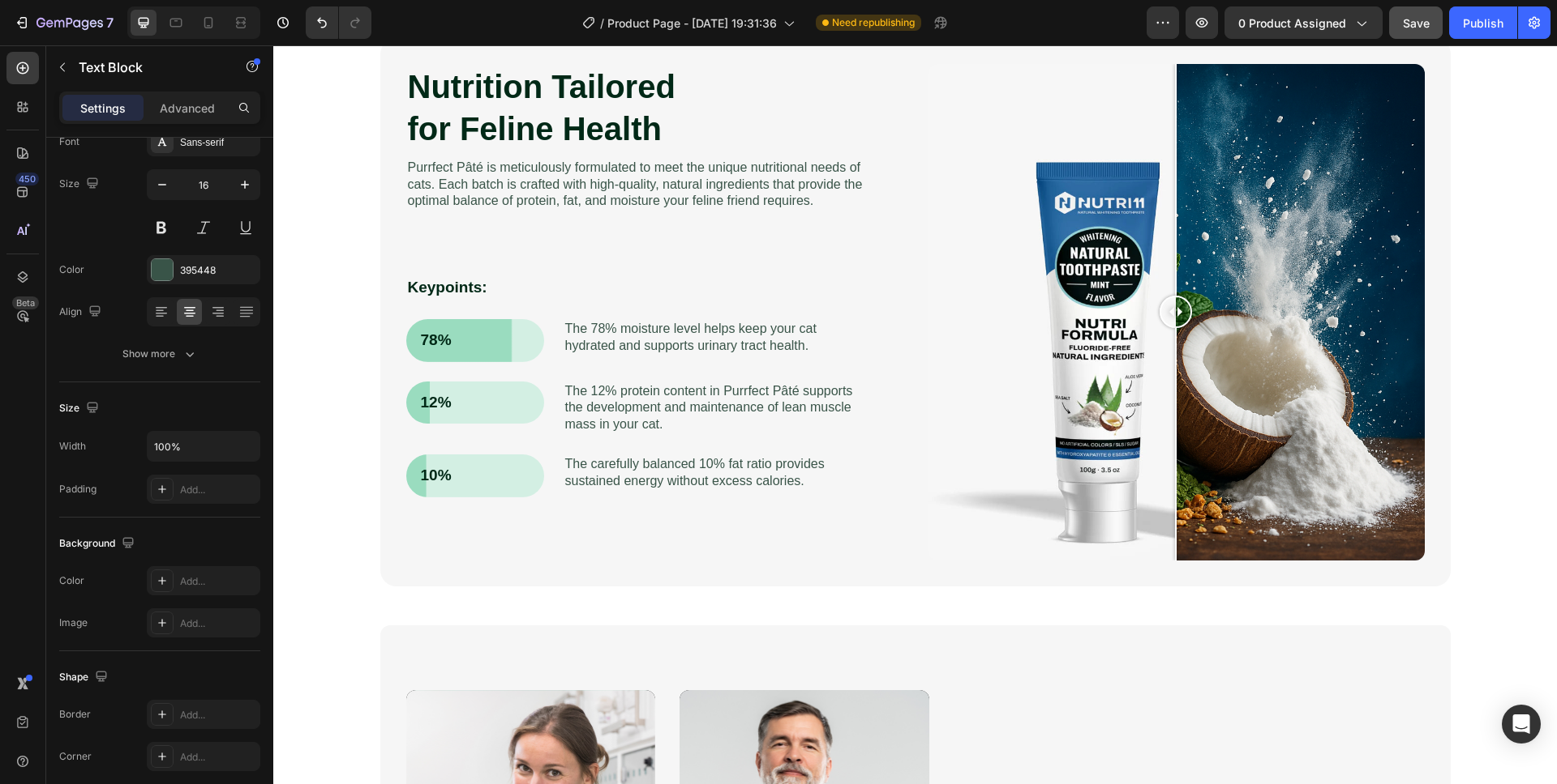
scroll to position [963, 0]
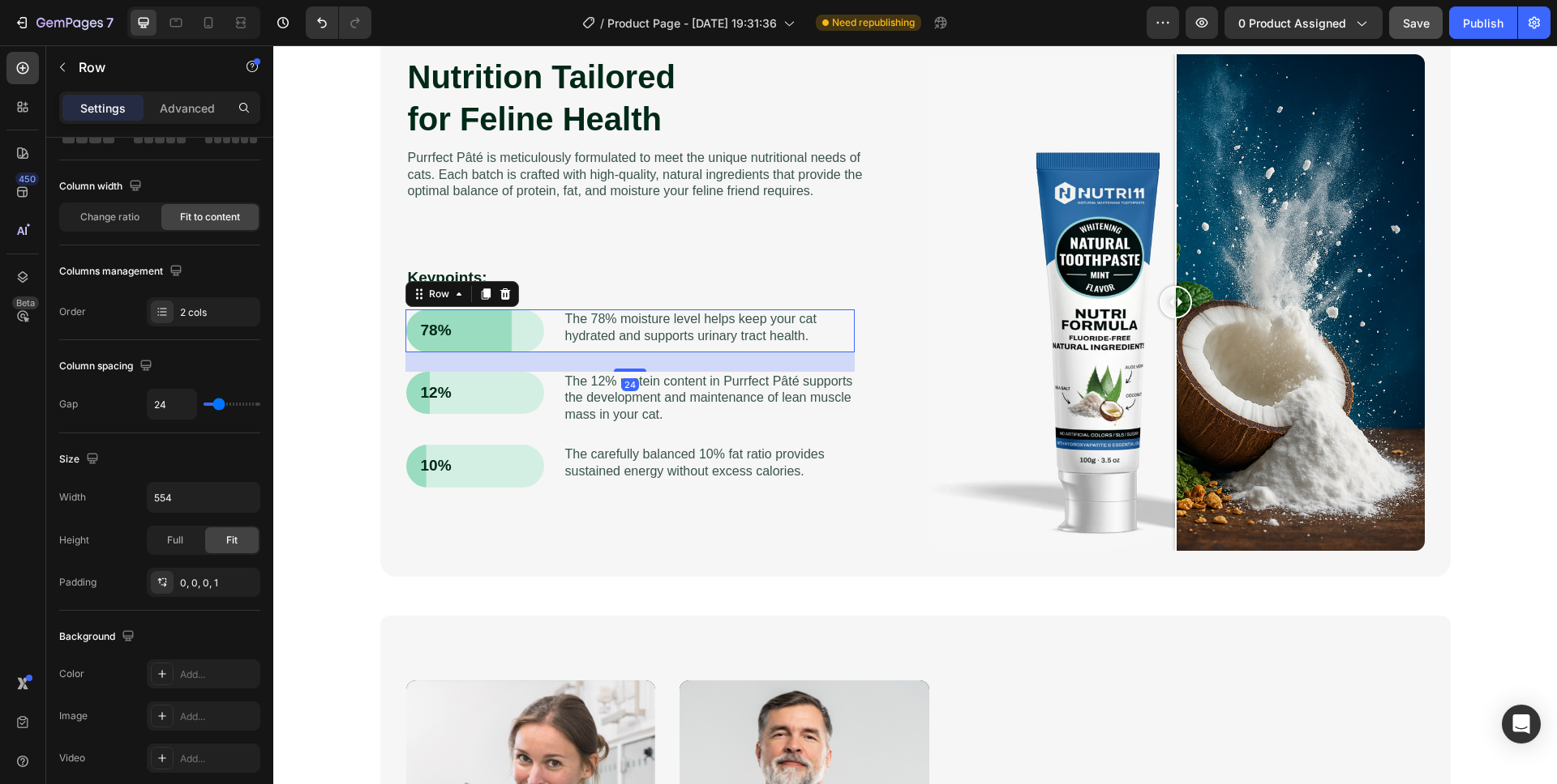
click at [407, 351] on div "78% Text Block Row The 78% moisture level helps keep your cat hydrated and supp…" at bounding box center [630, 331] width 450 height 43
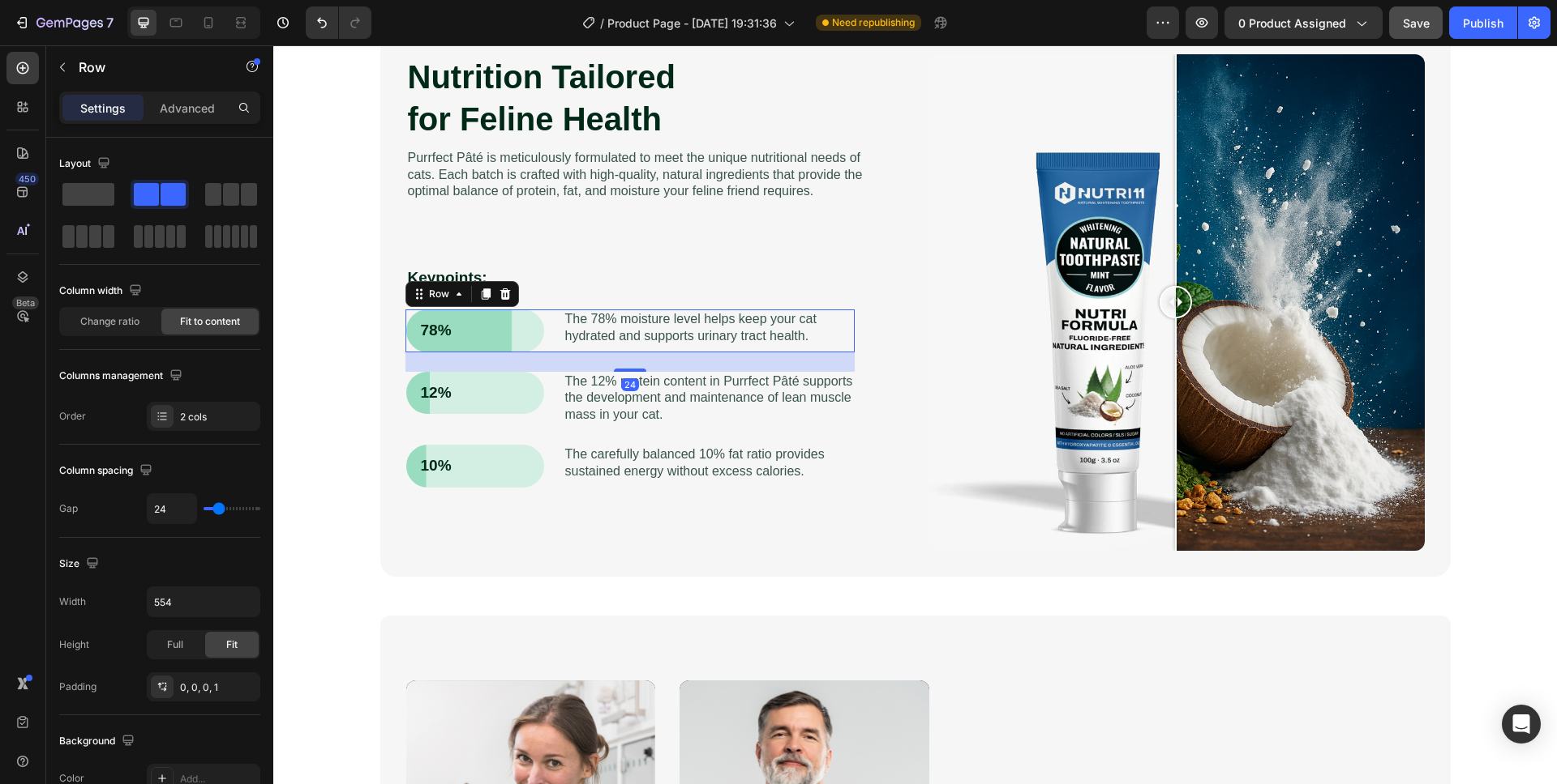
click at [407, 313] on div "78% Text Block Row" at bounding box center [475, 331] width 138 height 43
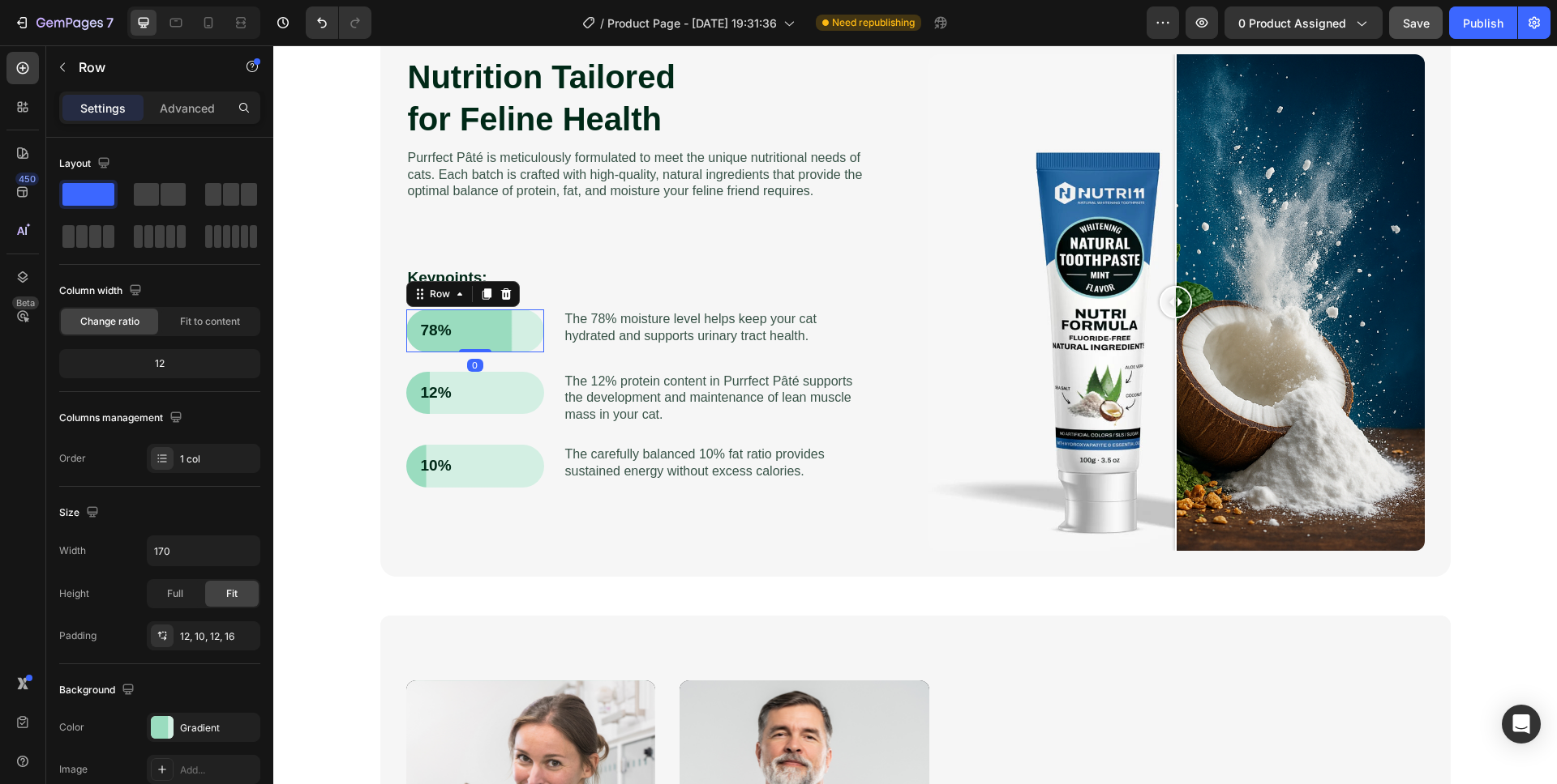
click at [534, 328] on div "78% Text Block Row 0" at bounding box center [475, 331] width 138 height 43
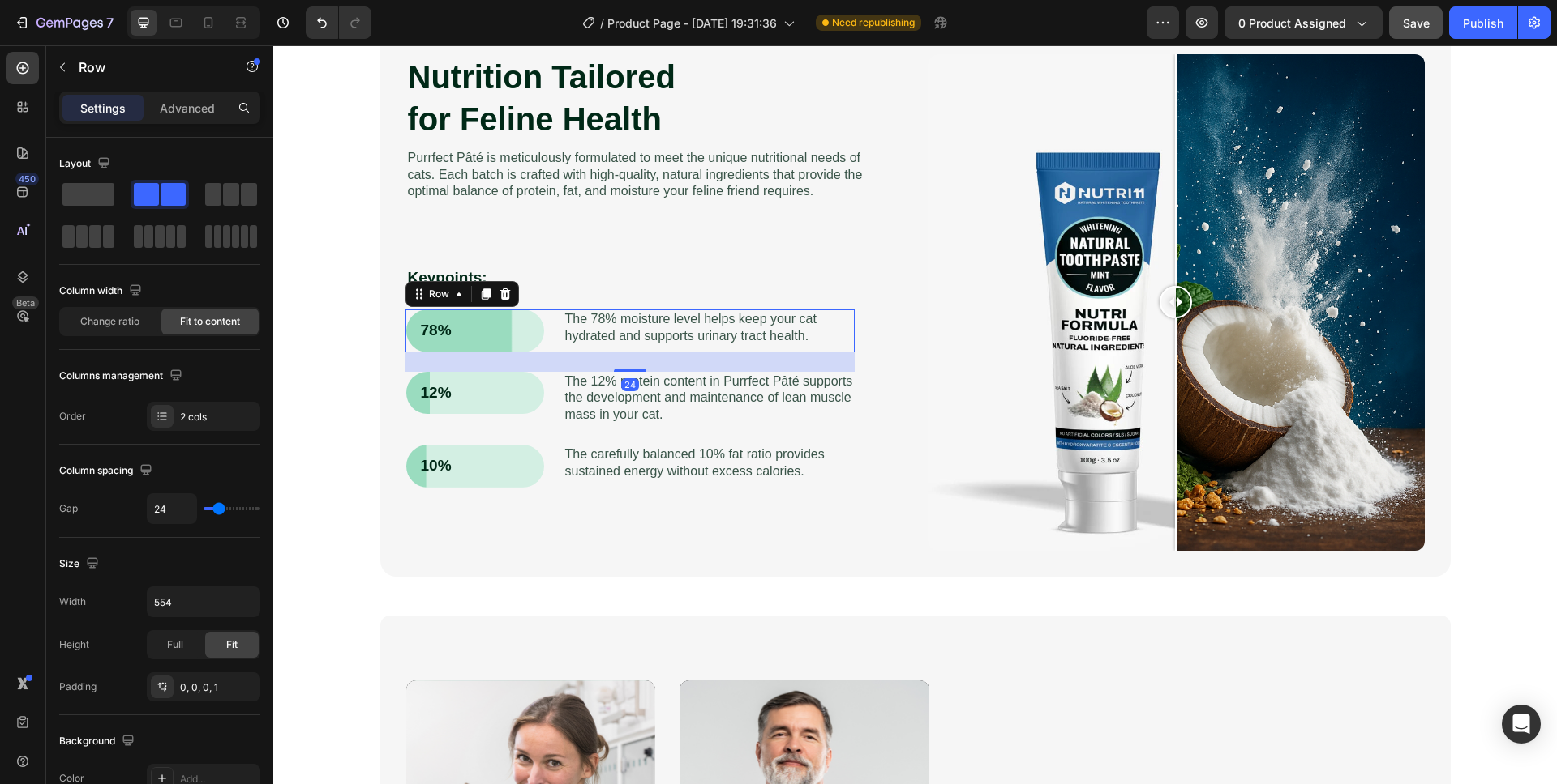
click at [407, 315] on div "78% Text Block Row" at bounding box center [475, 331] width 138 height 43
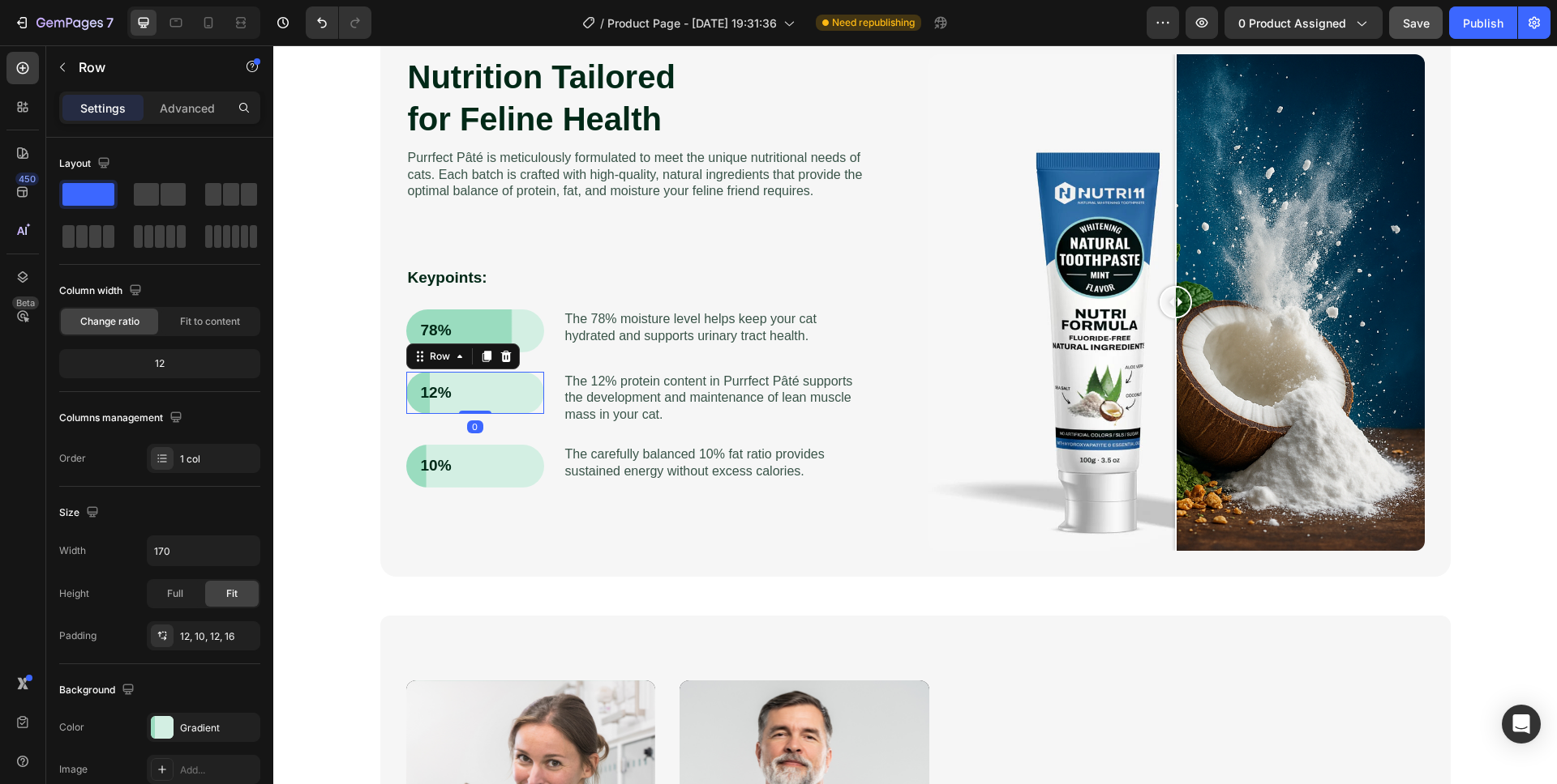
click at [411, 402] on div "12% Text Block Row 0" at bounding box center [475, 392] width 138 height 43
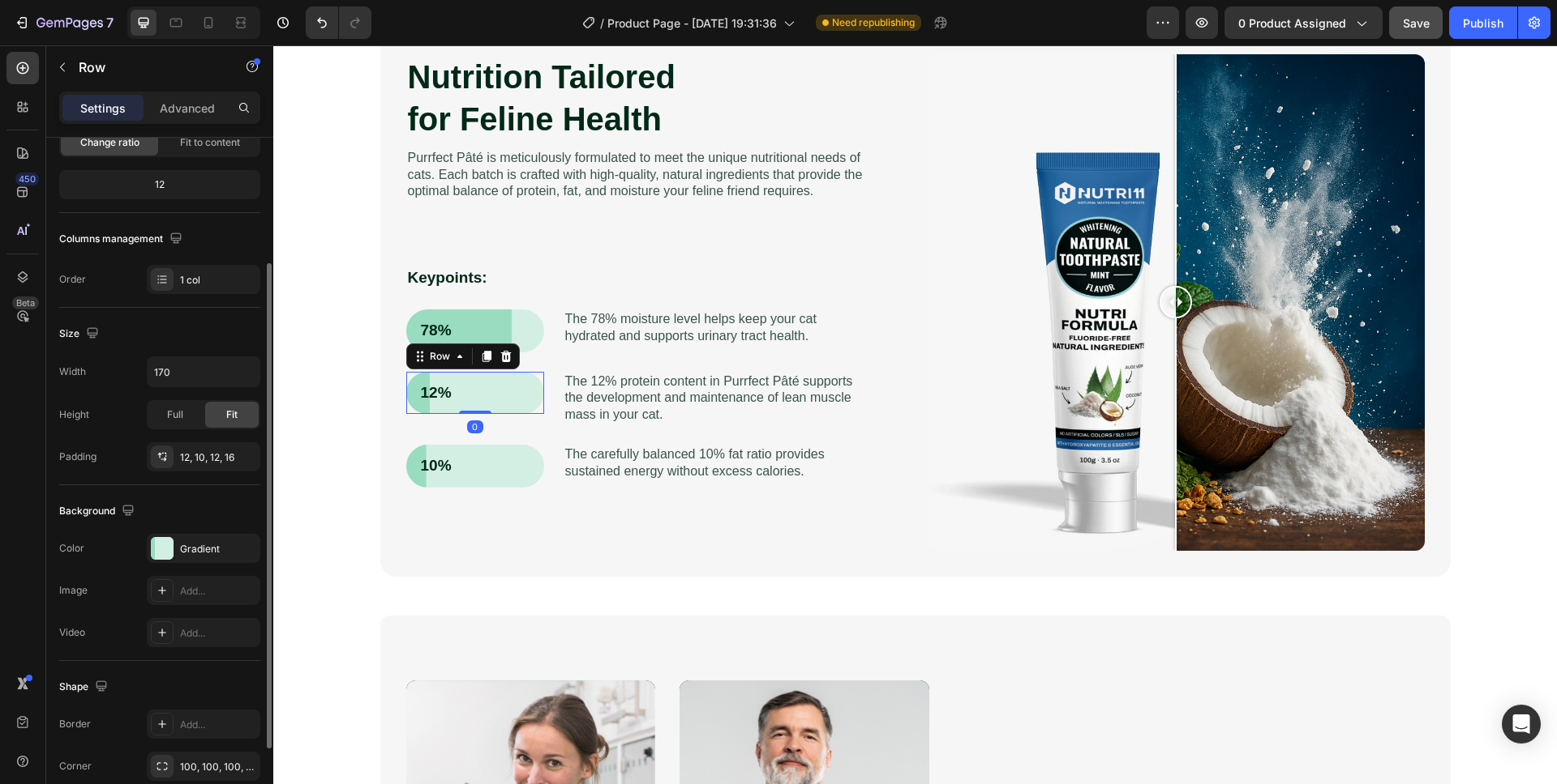
scroll to position [296, 0]
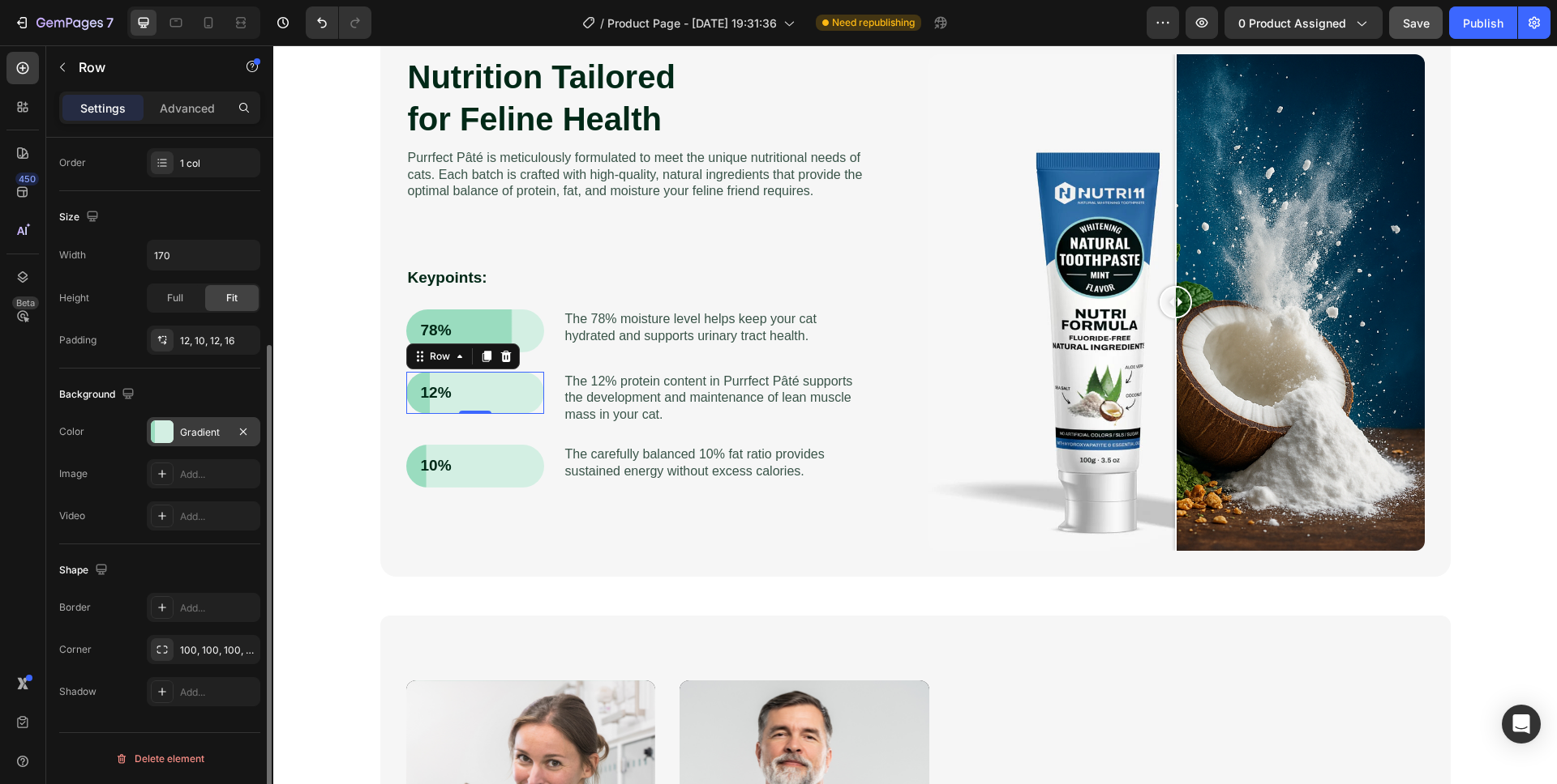
click at [198, 428] on div "Gradient" at bounding box center [203, 432] width 47 height 15
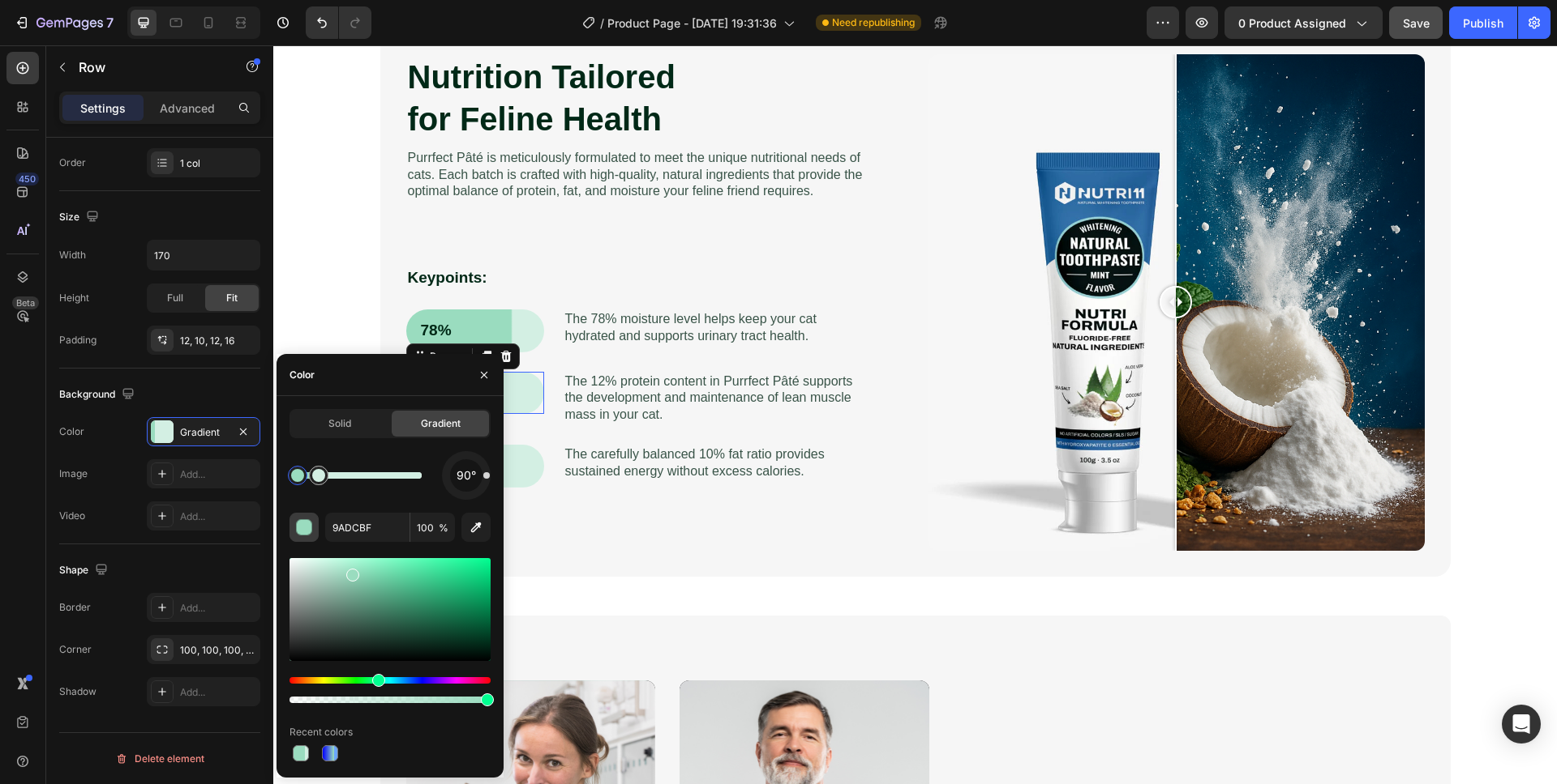
click at [305, 533] on div "button" at bounding box center [305, 528] width 16 height 16
drag, startPoint x: 382, startPoint y: 602, endPoint x: 459, endPoint y: 630, distance: 81.9
drag, startPoint x: 360, startPoint y: 378, endPoint x: 311, endPoint y: 372, distance: 49.4
click at [299, 372] on div "Color" at bounding box center [390, 375] width 227 height 42
click at [338, 366] on div "Color" at bounding box center [390, 375] width 227 height 42
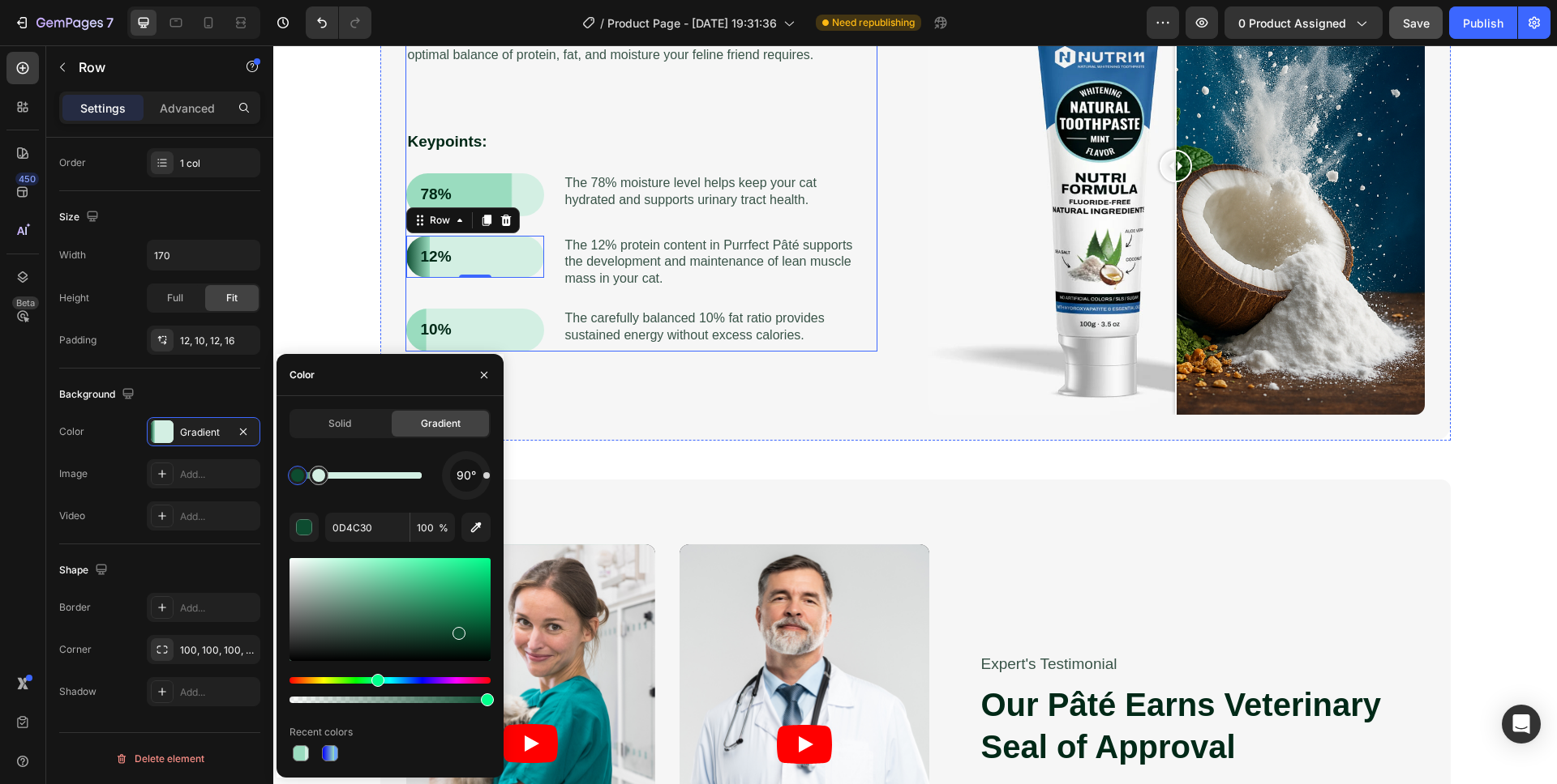
scroll to position [1162, 0]
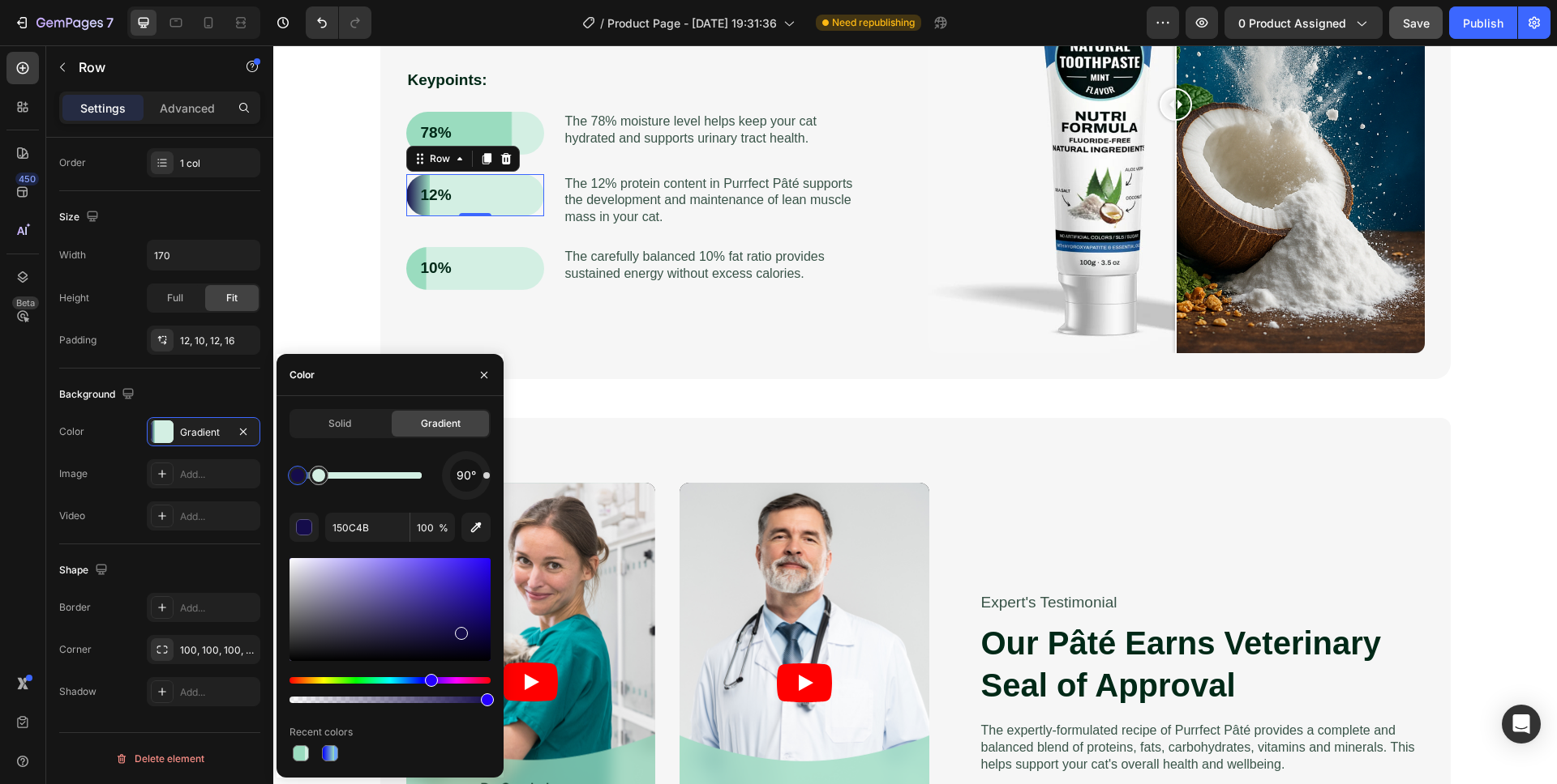
drag, startPoint x: 418, startPoint y: 683, endPoint x: 440, endPoint y: 673, distance: 24.2
drag, startPoint x: 466, startPoint y: 623, endPoint x: 491, endPoint y: 541, distance: 85.7
click at [491, 541] on div "Solid Gradient 90° 150C4B 100 % Recent colors" at bounding box center [390, 587] width 227 height 356
click at [323, 479] on div at bounding box center [318, 475] width 13 height 13
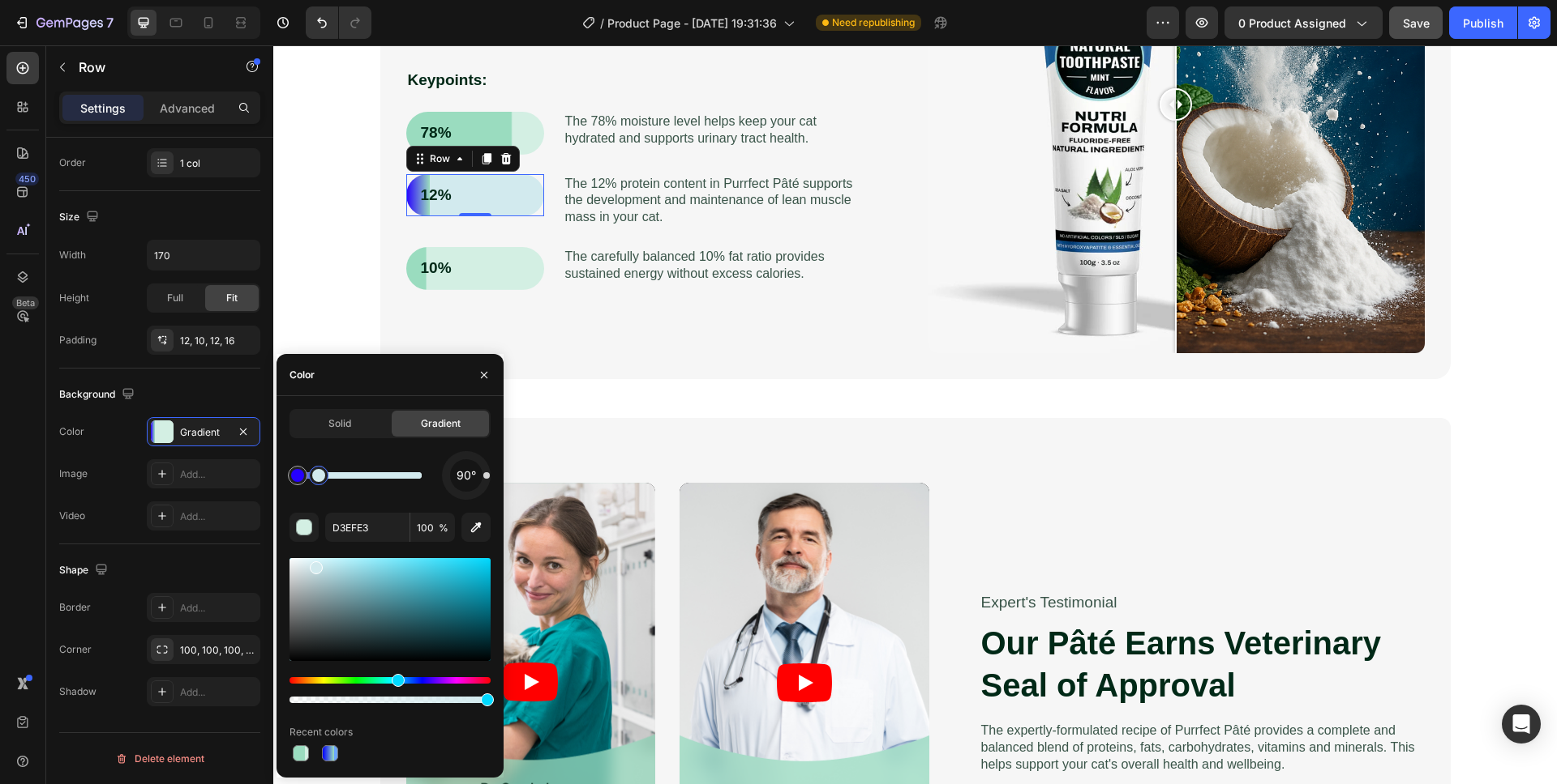
type input "D2EAEE"
drag, startPoint x: 406, startPoint y: 681, endPoint x: 397, endPoint y: 688, distance: 11.4
click at [483, 369] on icon "button" at bounding box center [483, 375] width 13 height 13
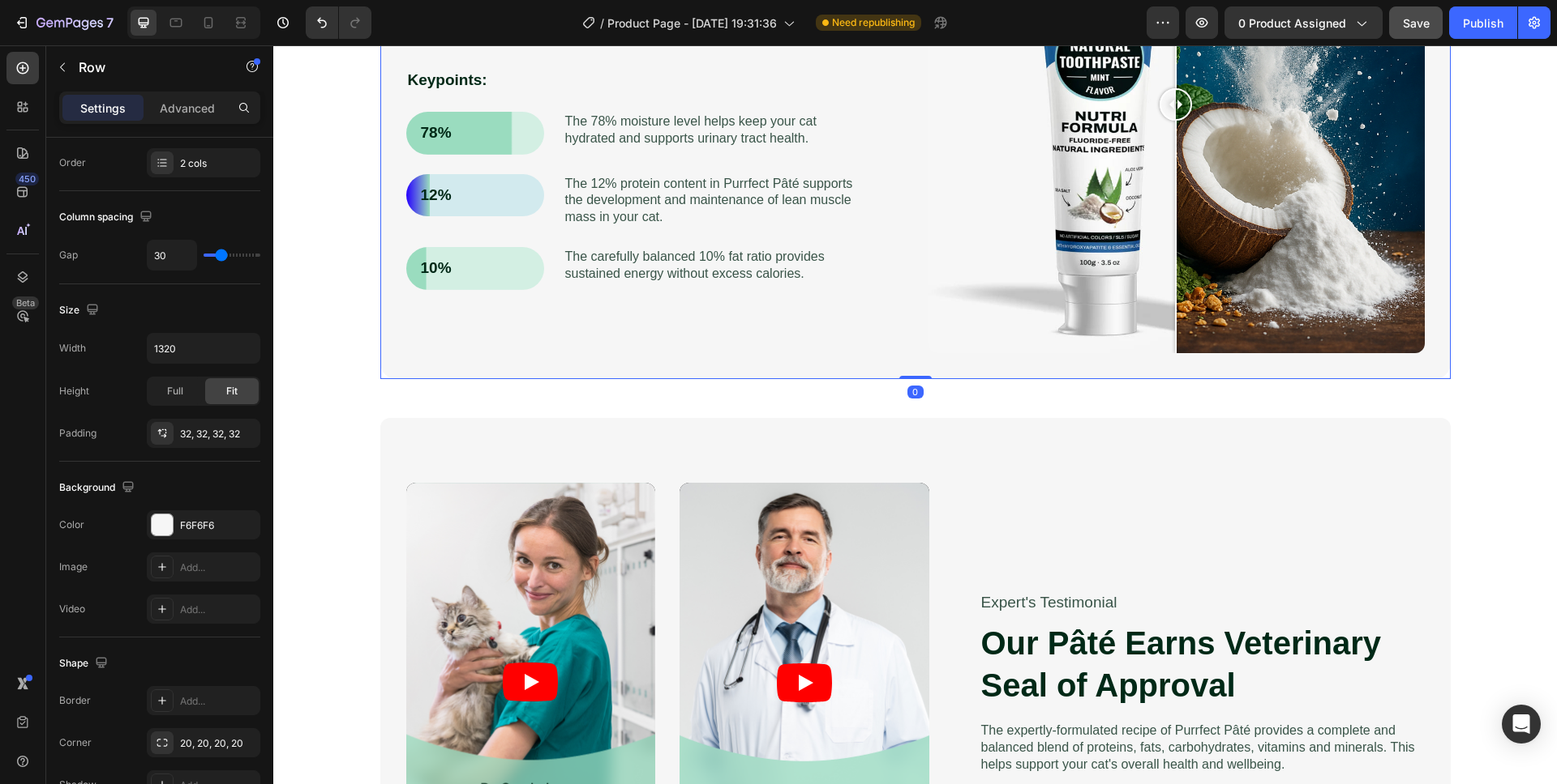
click at [506, 343] on div "Nutrition Tailored for Feline Health Heading Purrfect Pâté is meticulously form…" at bounding box center [655, 105] width 497 height 497
click at [437, 152] on div "78% Text Block Row" at bounding box center [475, 132] width 138 height 43
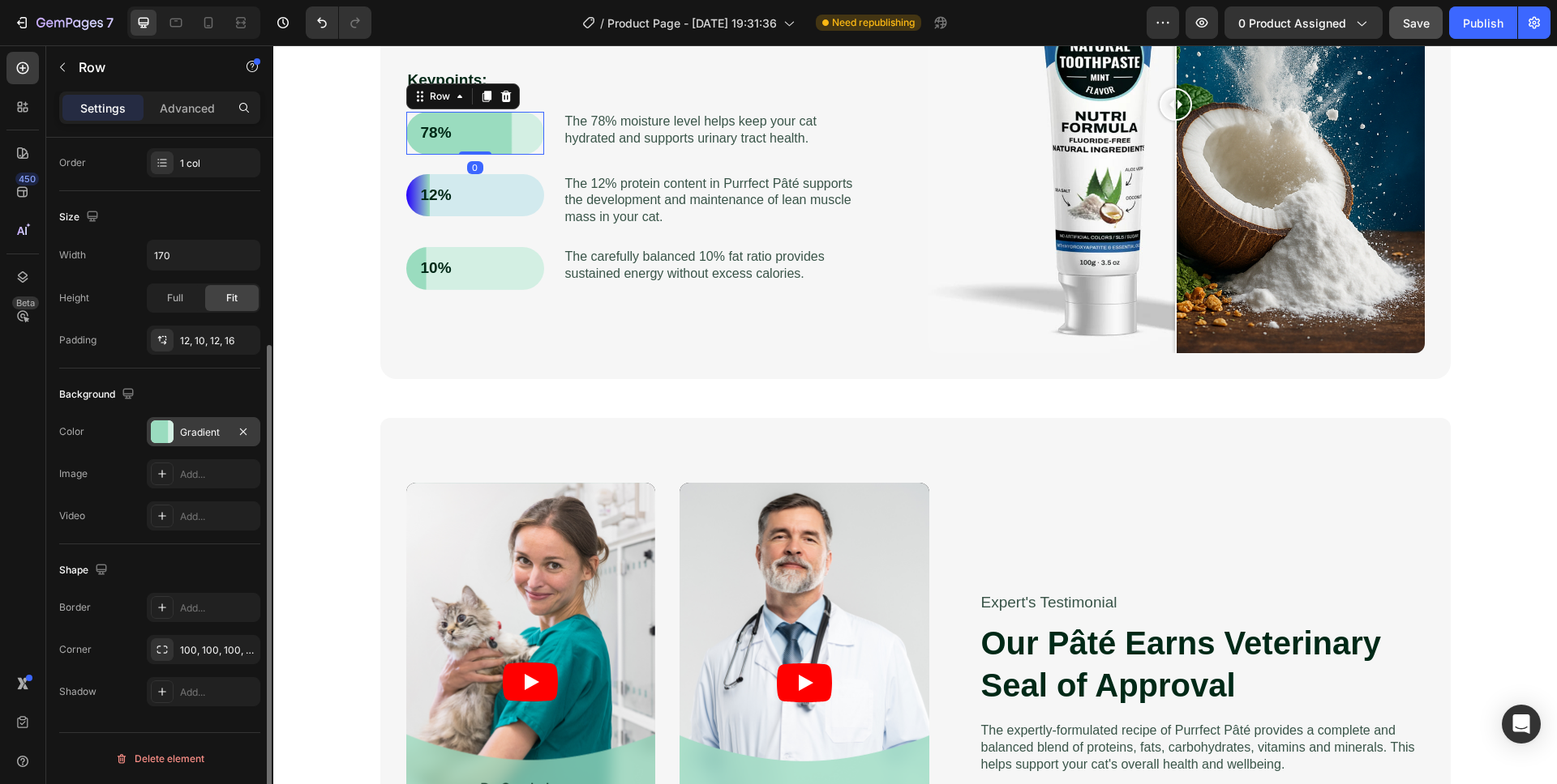
click at [155, 428] on div at bounding box center [161, 431] width 23 height 23
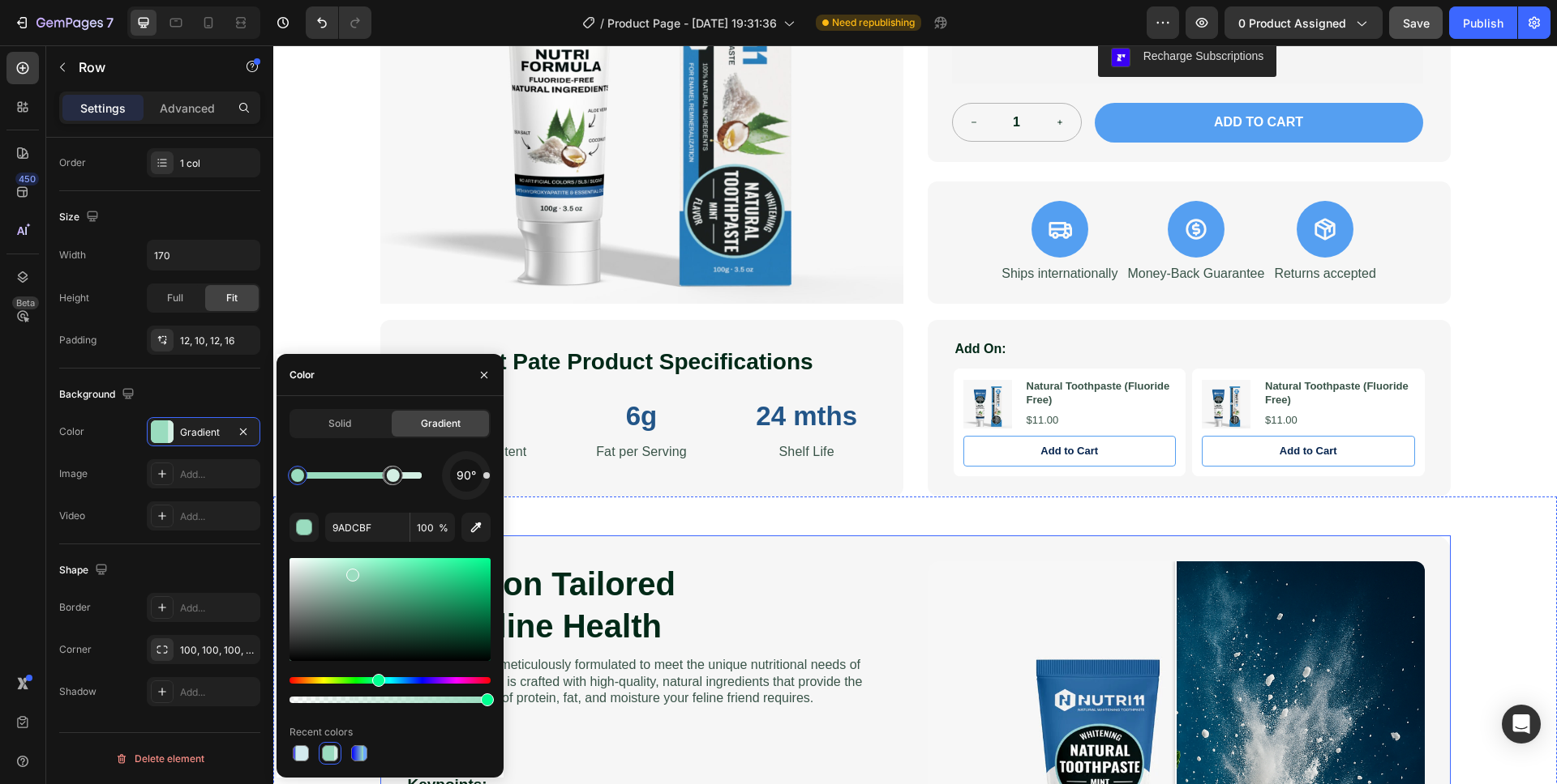
scroll to position [446, 0]
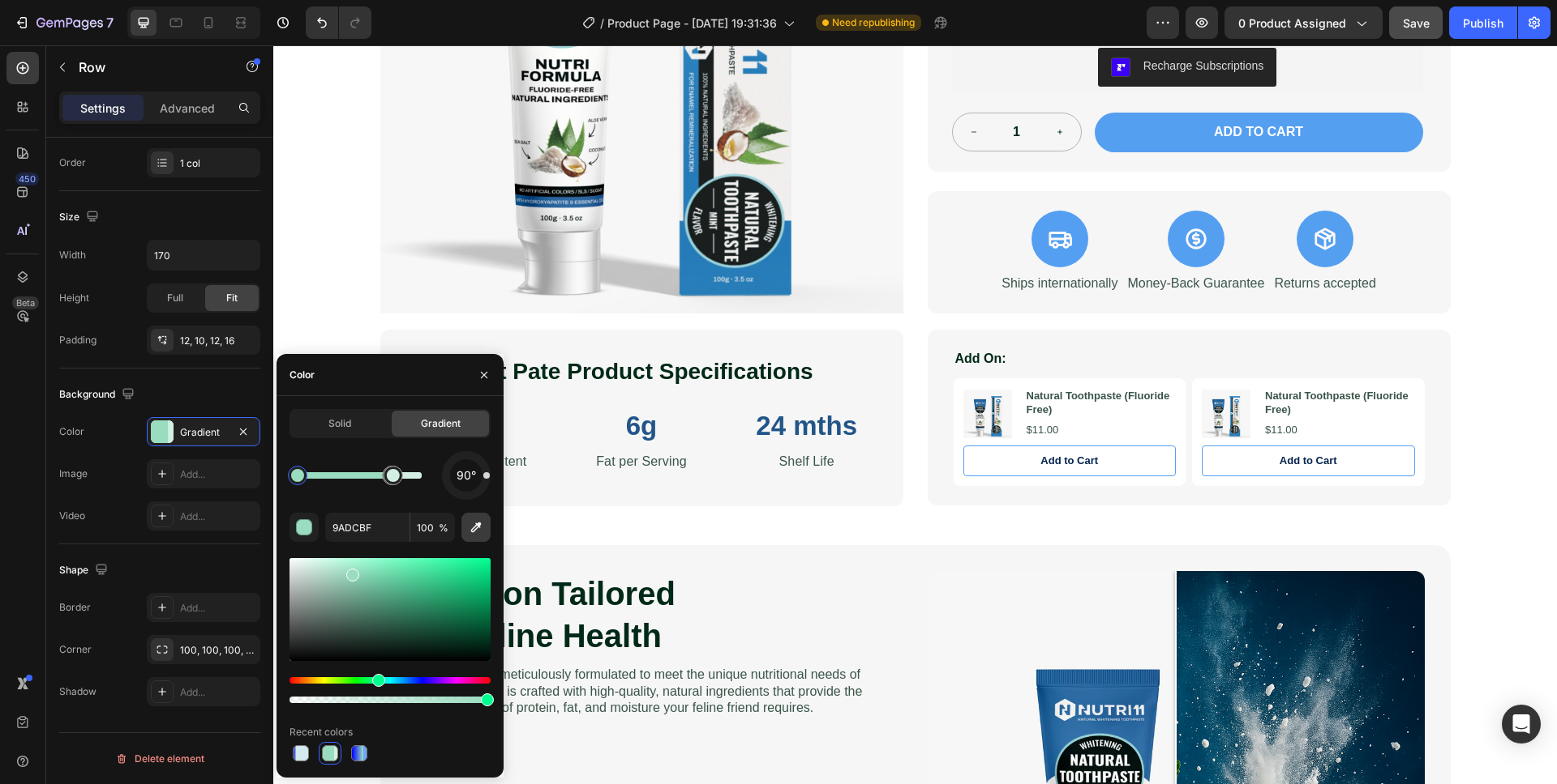
click at [476, 519] on icon "button" at bounding box center [475, 527] width 16 height 16
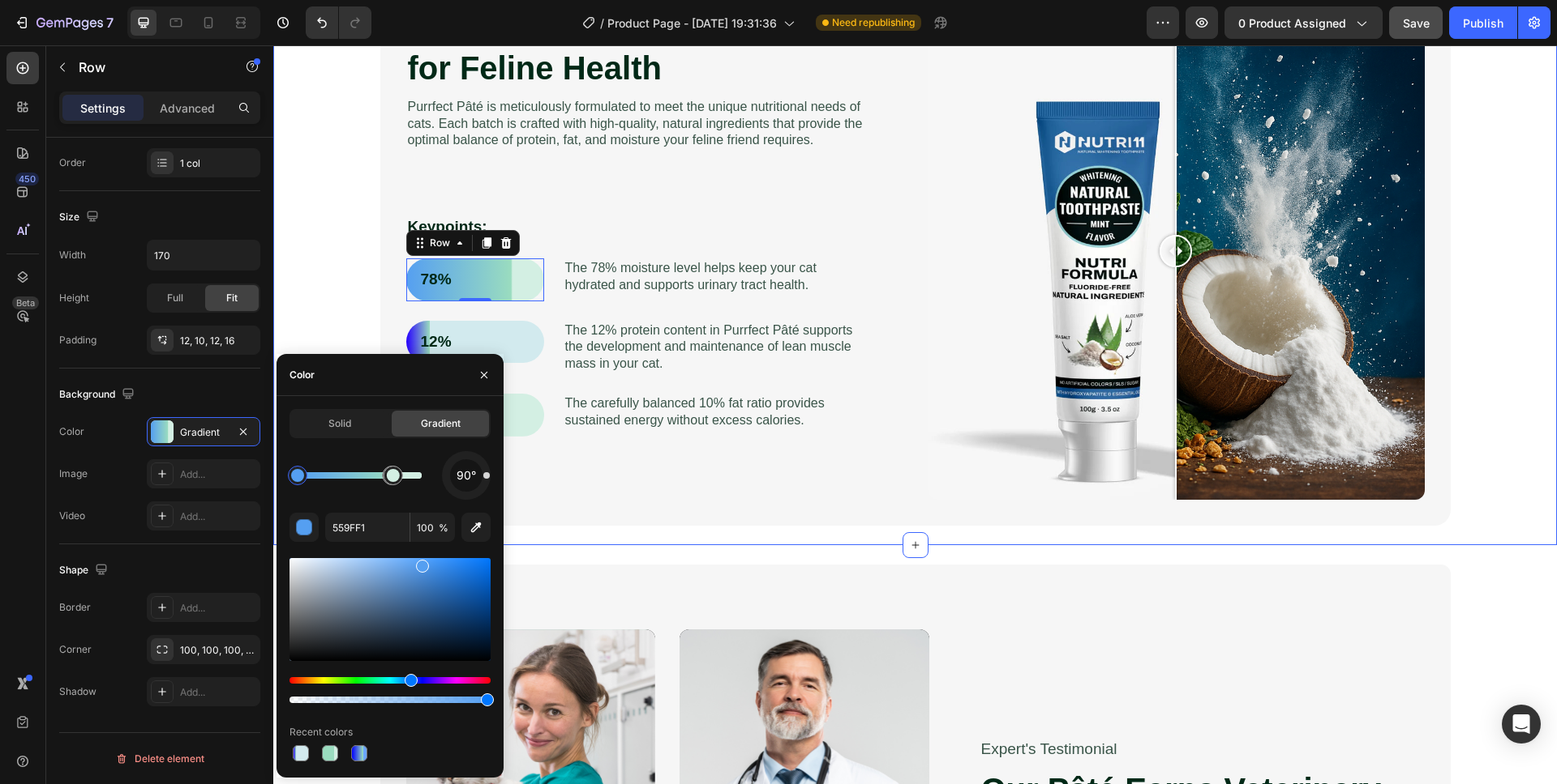
scroll to position [1013, 0]
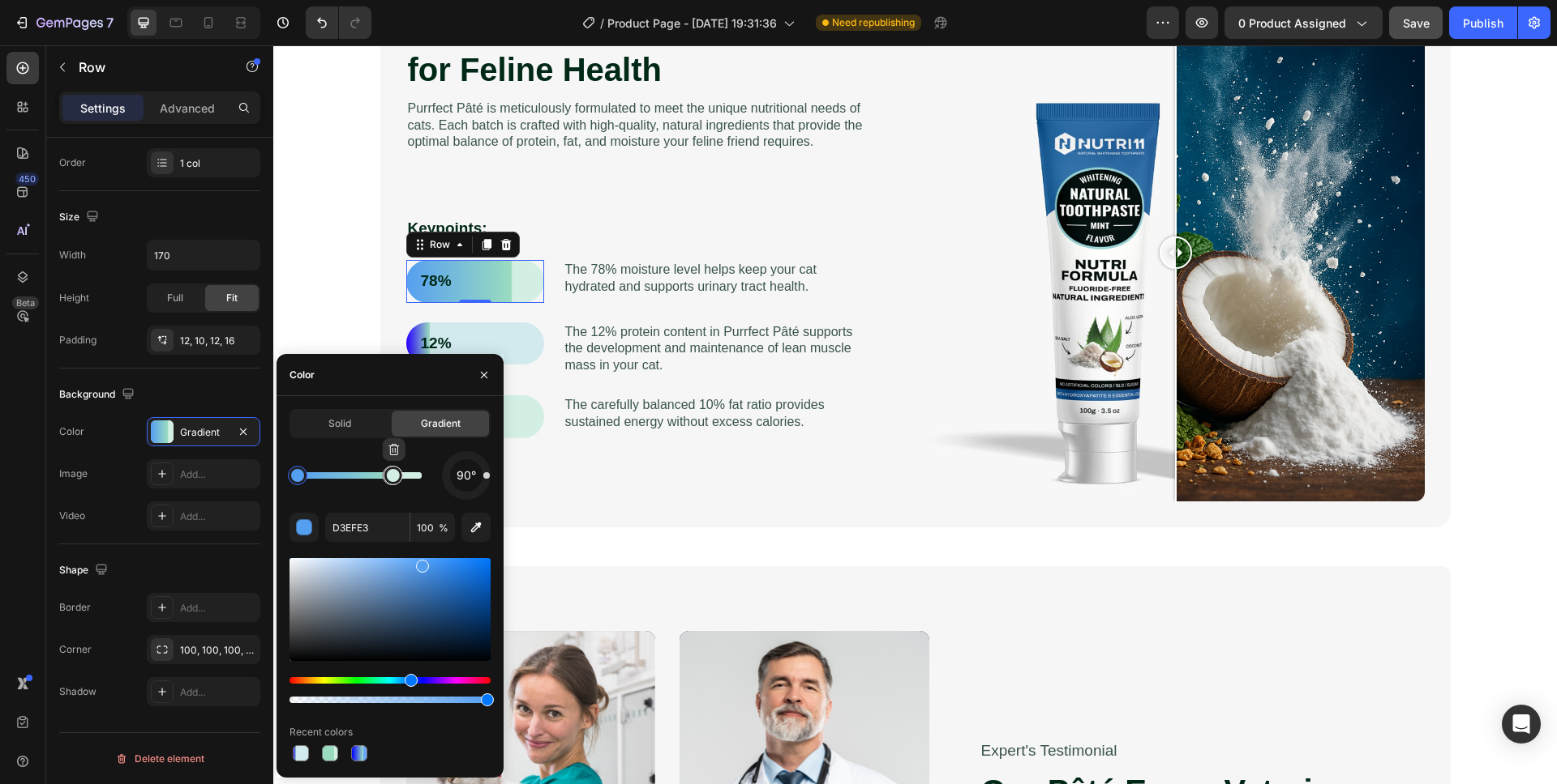
click at [394, 477] on div at bounding box center [393, 475] width 13 height 13
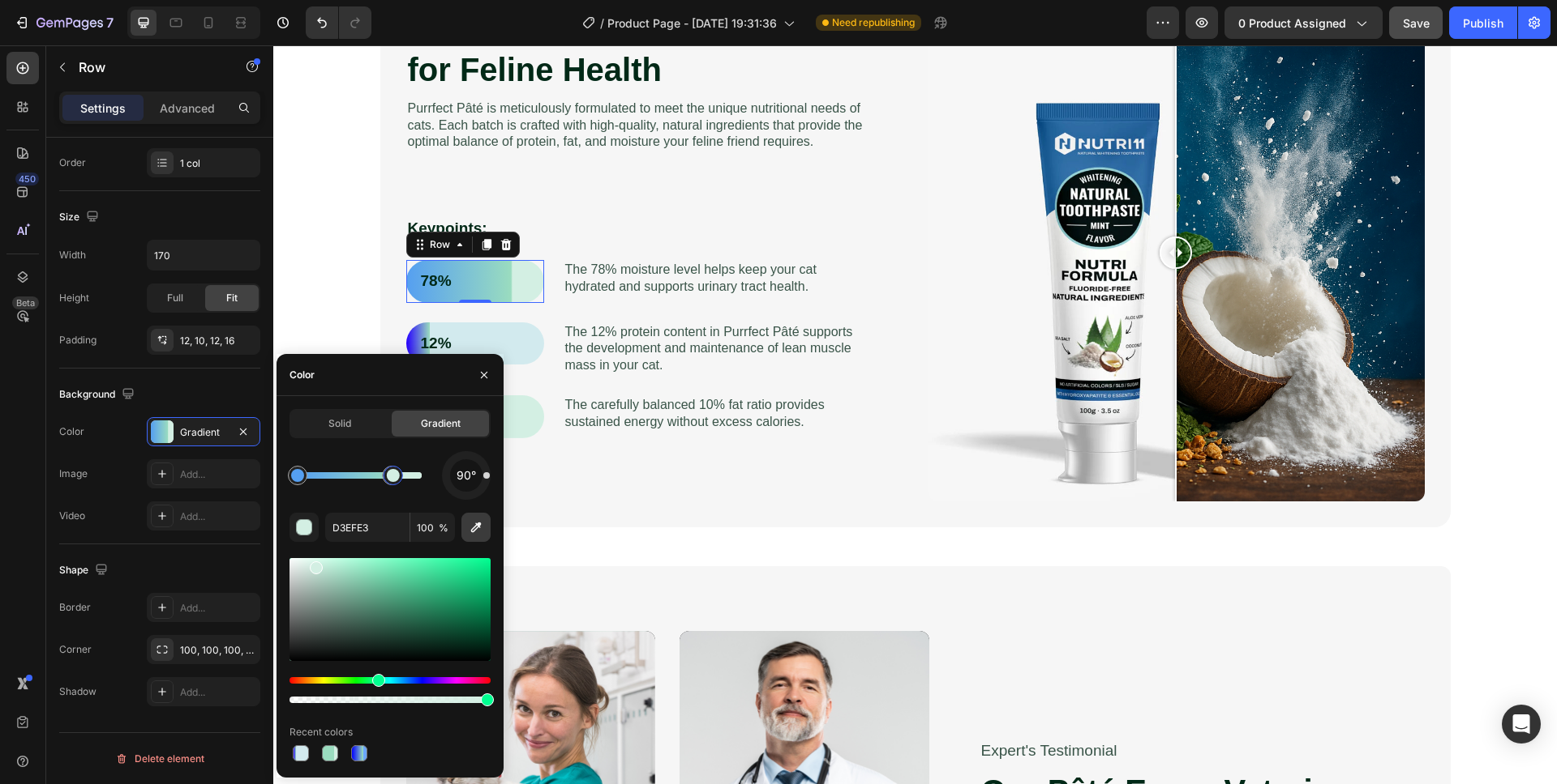
drag, startPoint x: 475, startPoint y: 519, endPoint x: 421, endPoint y: 430, distance: 104.1
click at [475, 519] on icon "button" at bounding box center [475, 527] width 16 height 16
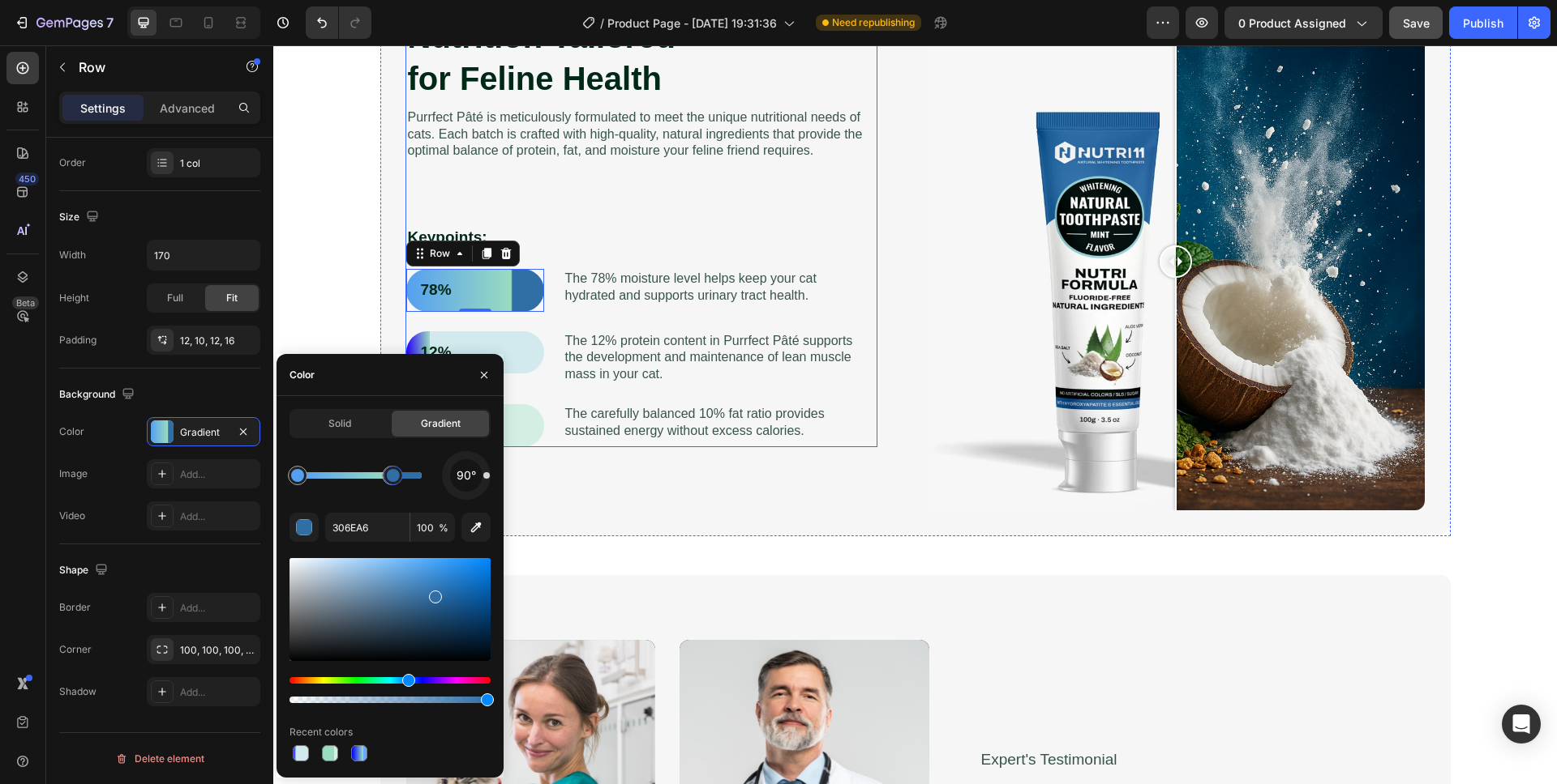
scroll to position [1003, 0]
click at [298, 478] on div at bounding box center [297, 475] width 13 height 13
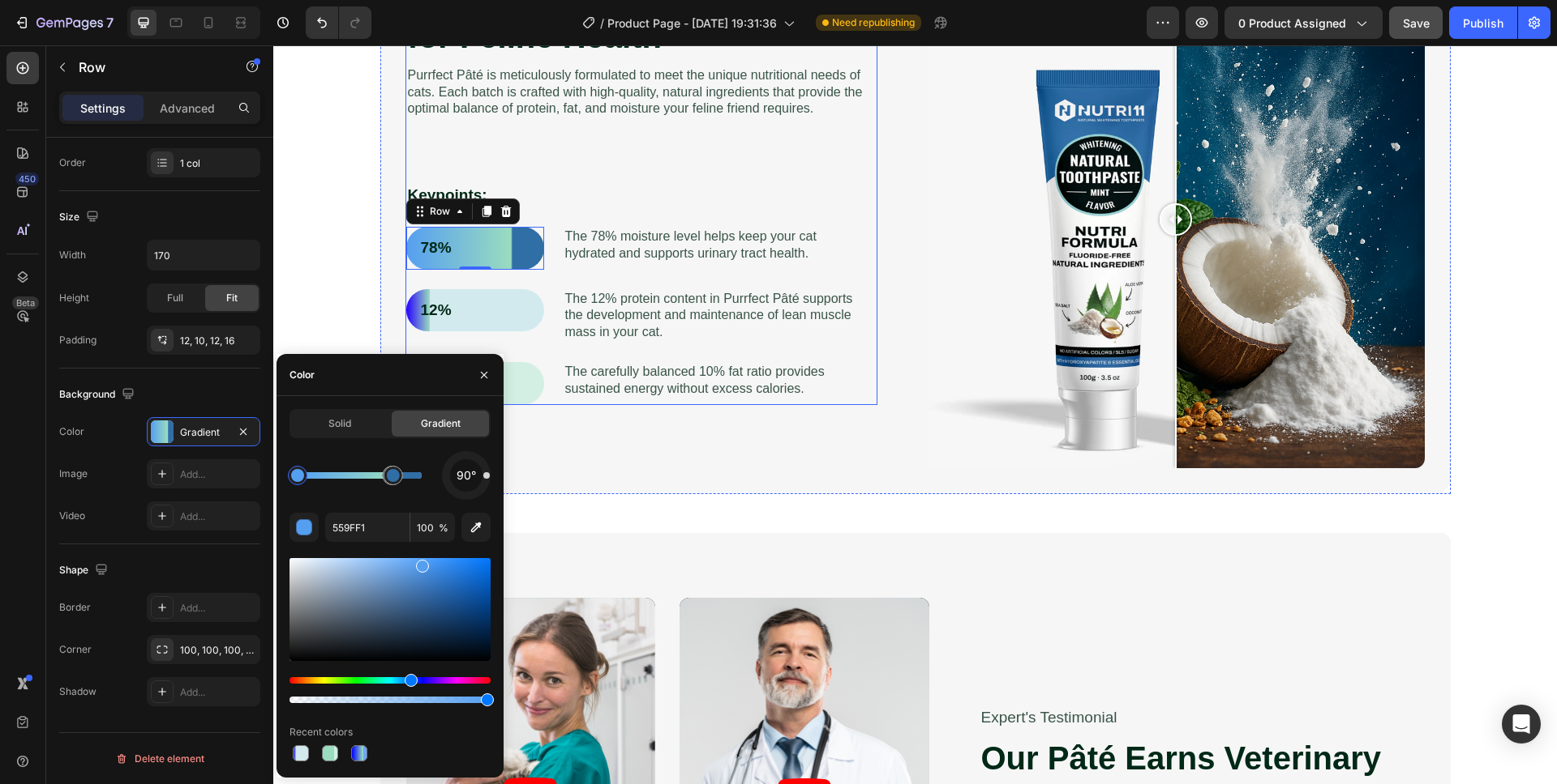
scroll to position [1081, 0]
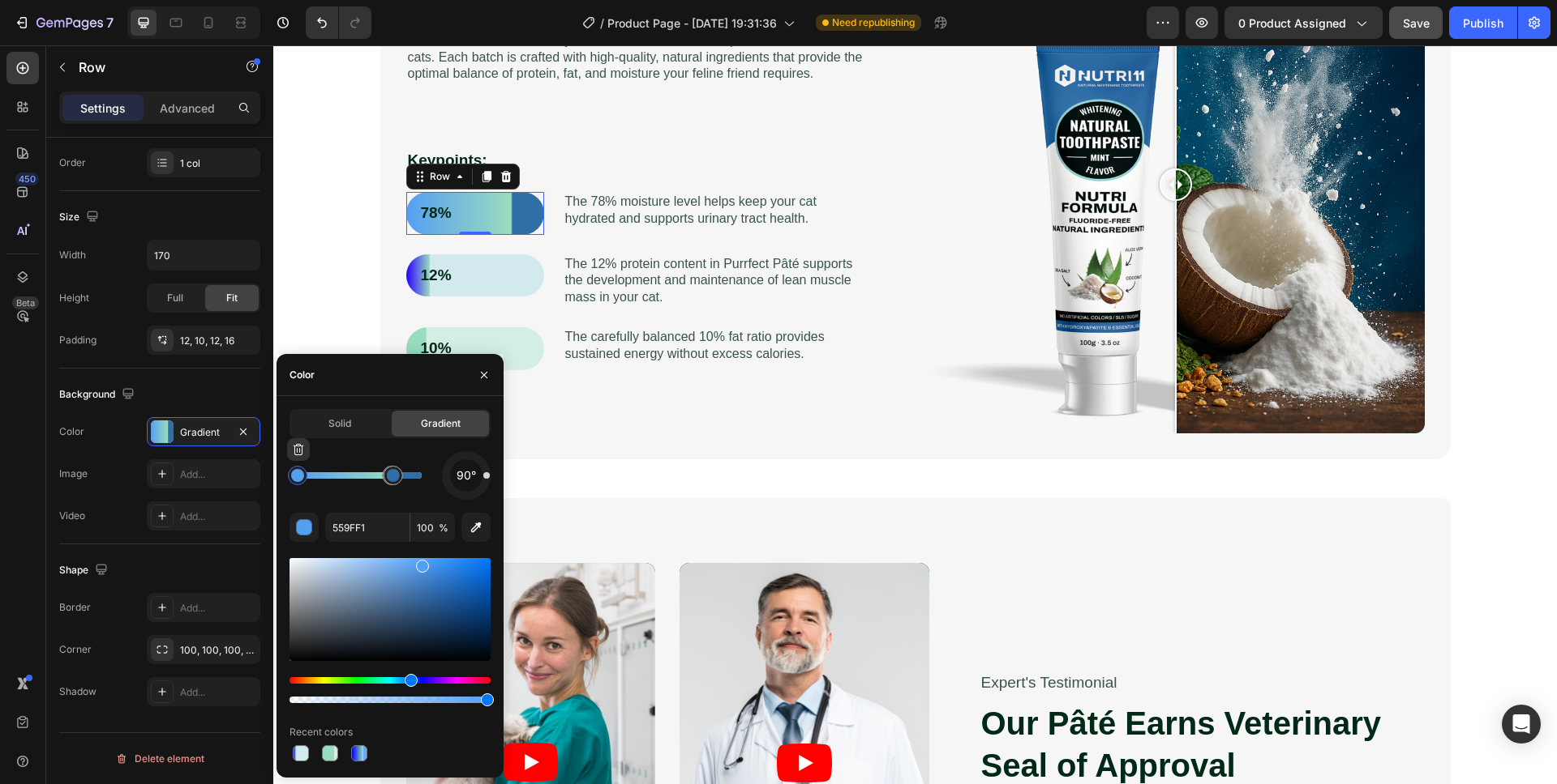
click at [299, 477] on div at bounding box center [297, 475] width 13 height 13
click at [471, 524] on icon "button" at bounding box center [475, 527] width 16 height 16
click at [394, 476] on div at bounding box center [393, 475] width 13 height 13
click at [480, 536] on button "button" at bounding box center [475, 527] width 29 height 29
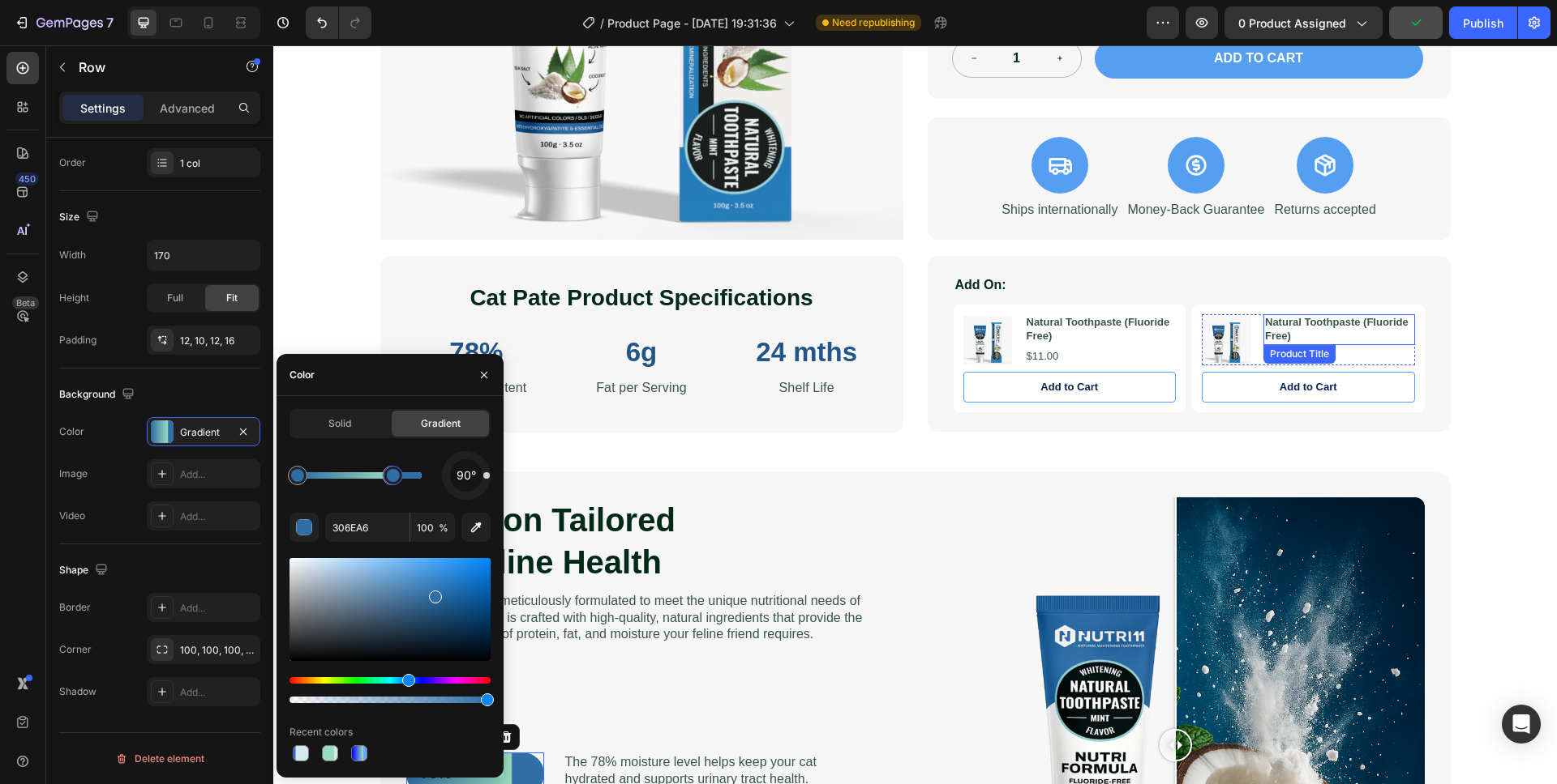
scroll to position [433, 0]
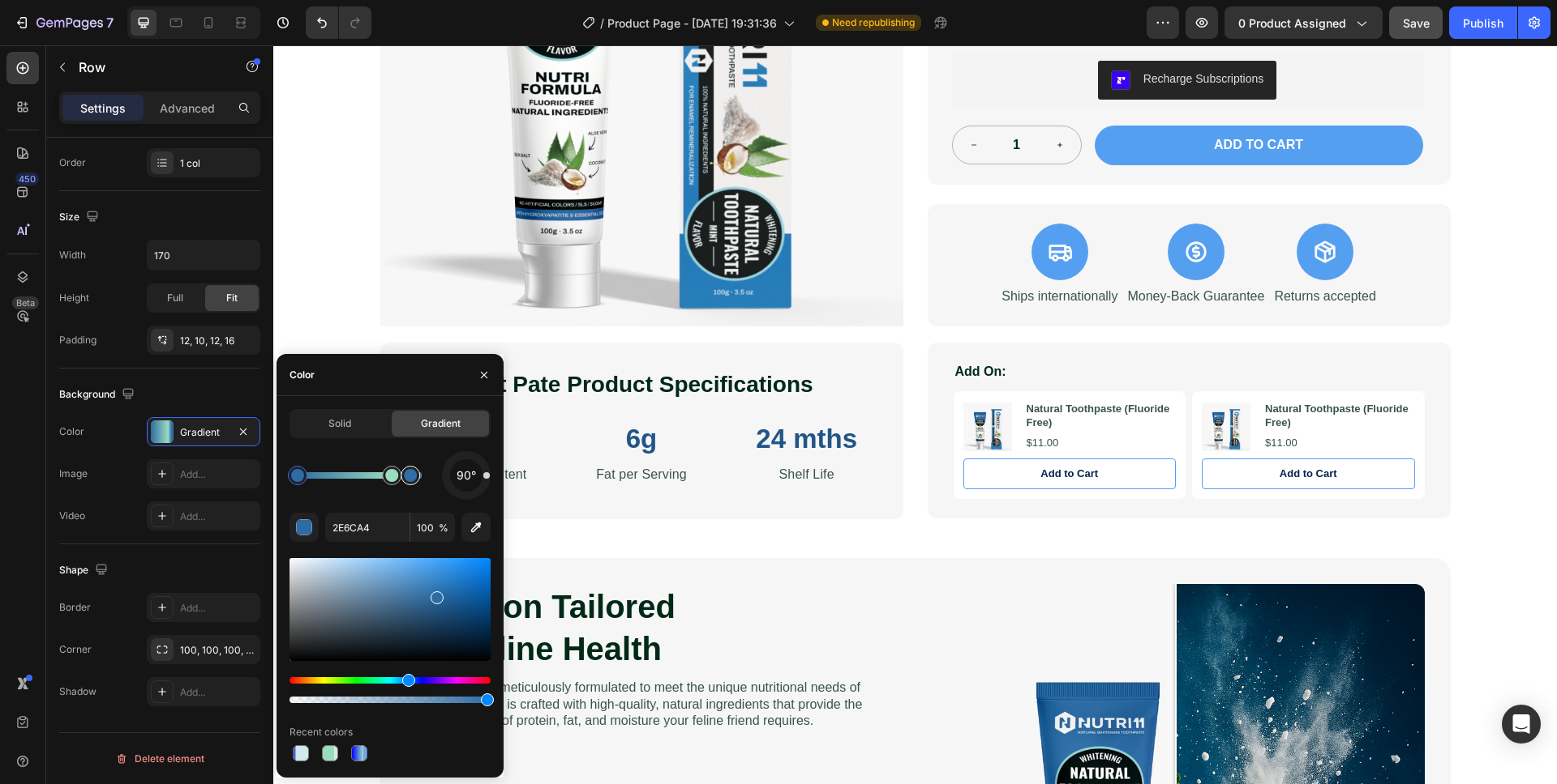
drag, startPoint x: 393, startPoint y: 479, endPoint x: 404, endPoint y: 478, distance: 11.0
click at [467, 523] on icon "button" at bounding box center [475, 527] width 16 height 16
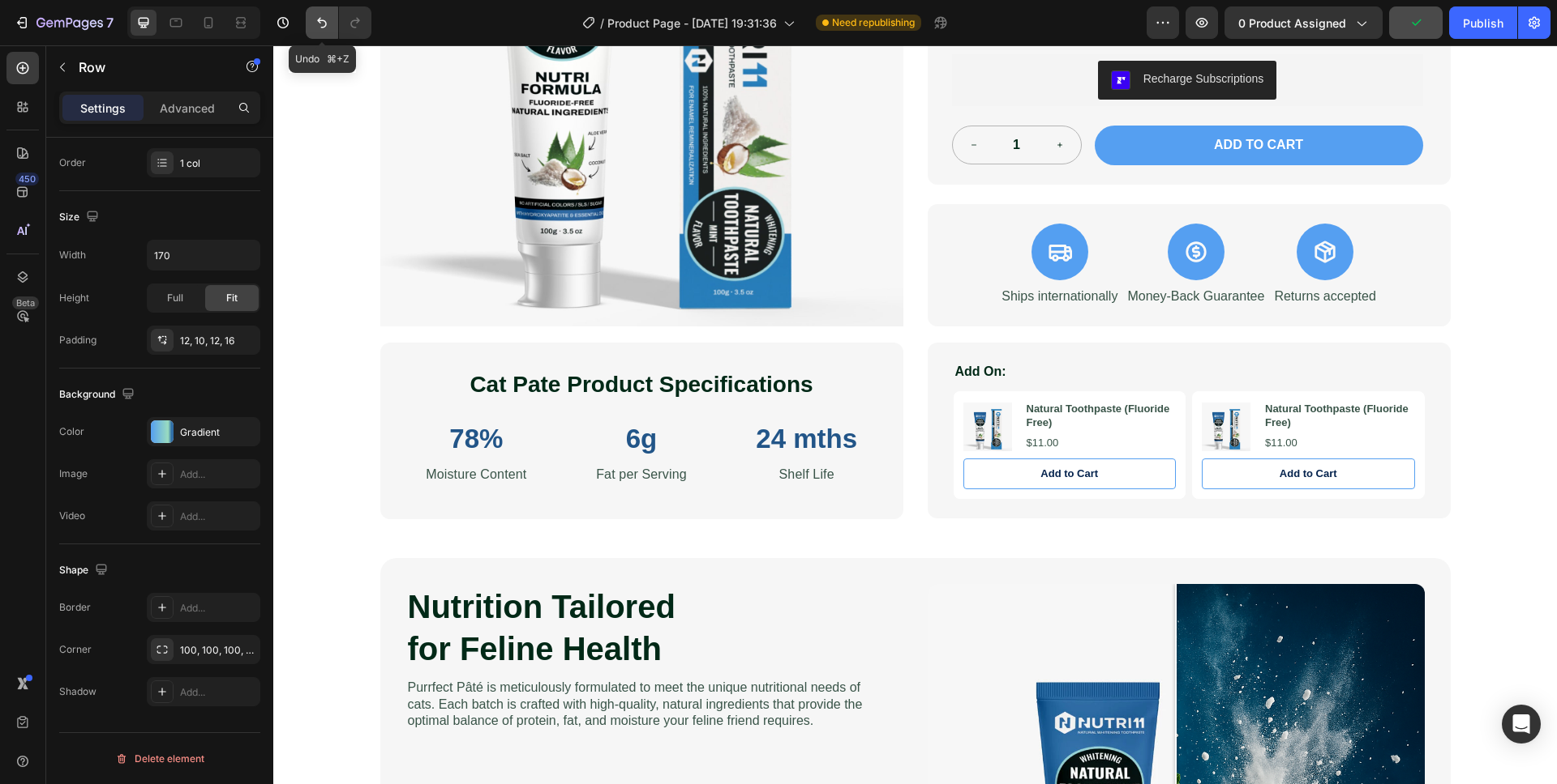
click at [322, 24] on icon "Undo/Redo" at bounding box center [322, 23] width 16 height 16
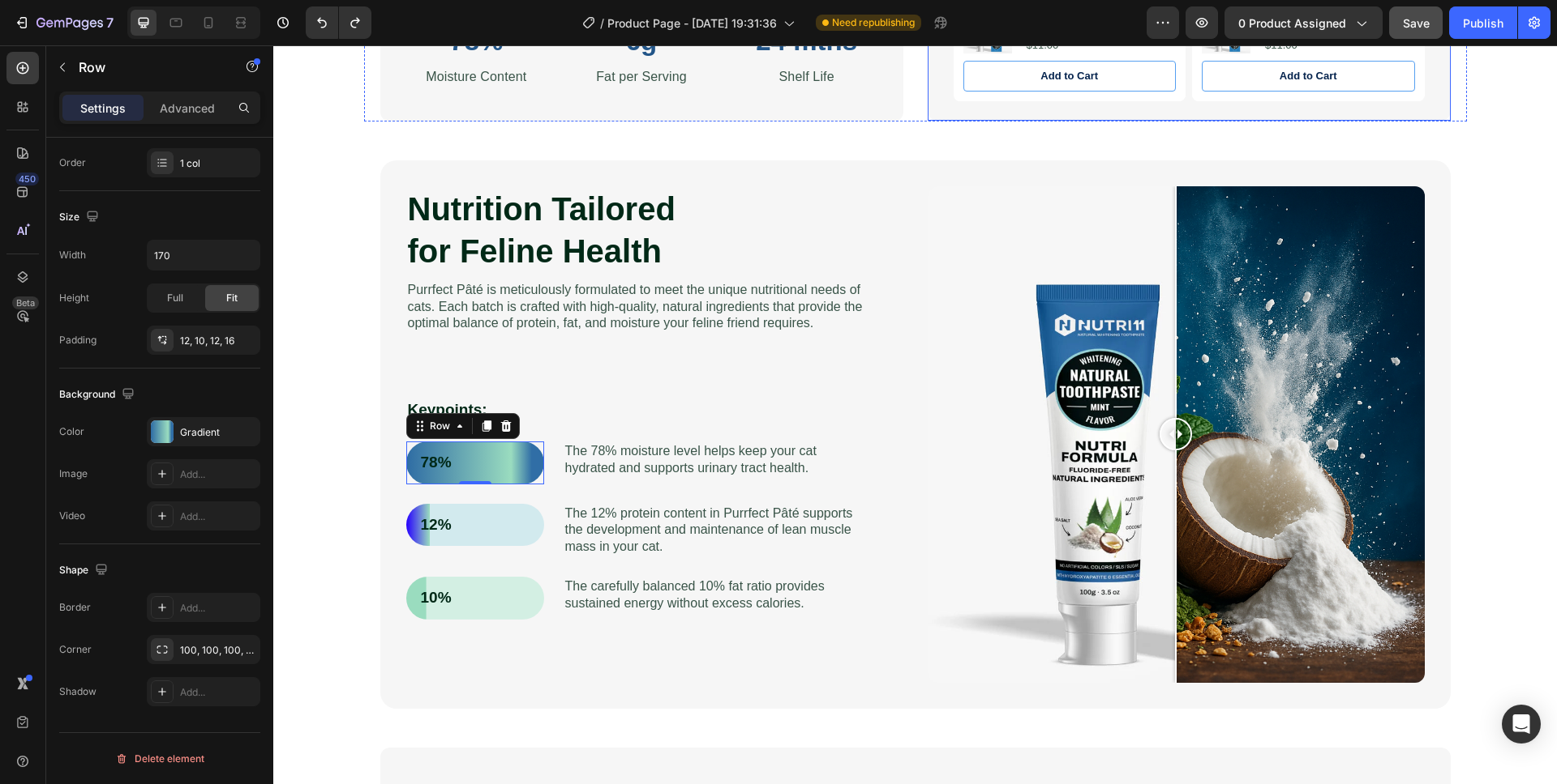
scroll to position [833, 0]
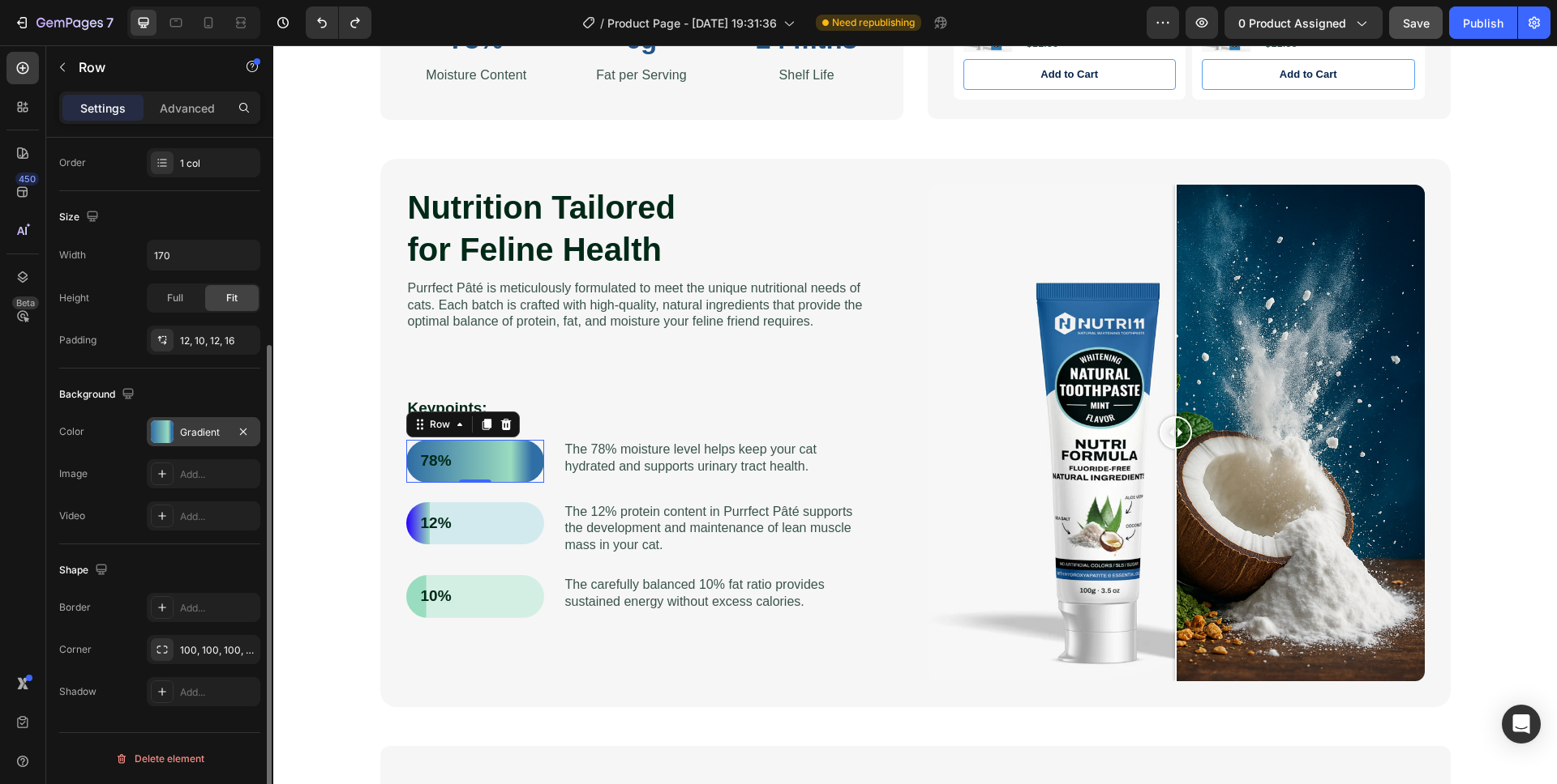
click at [165, 431] on div at bounding box center [161, 431] width 23 height 23
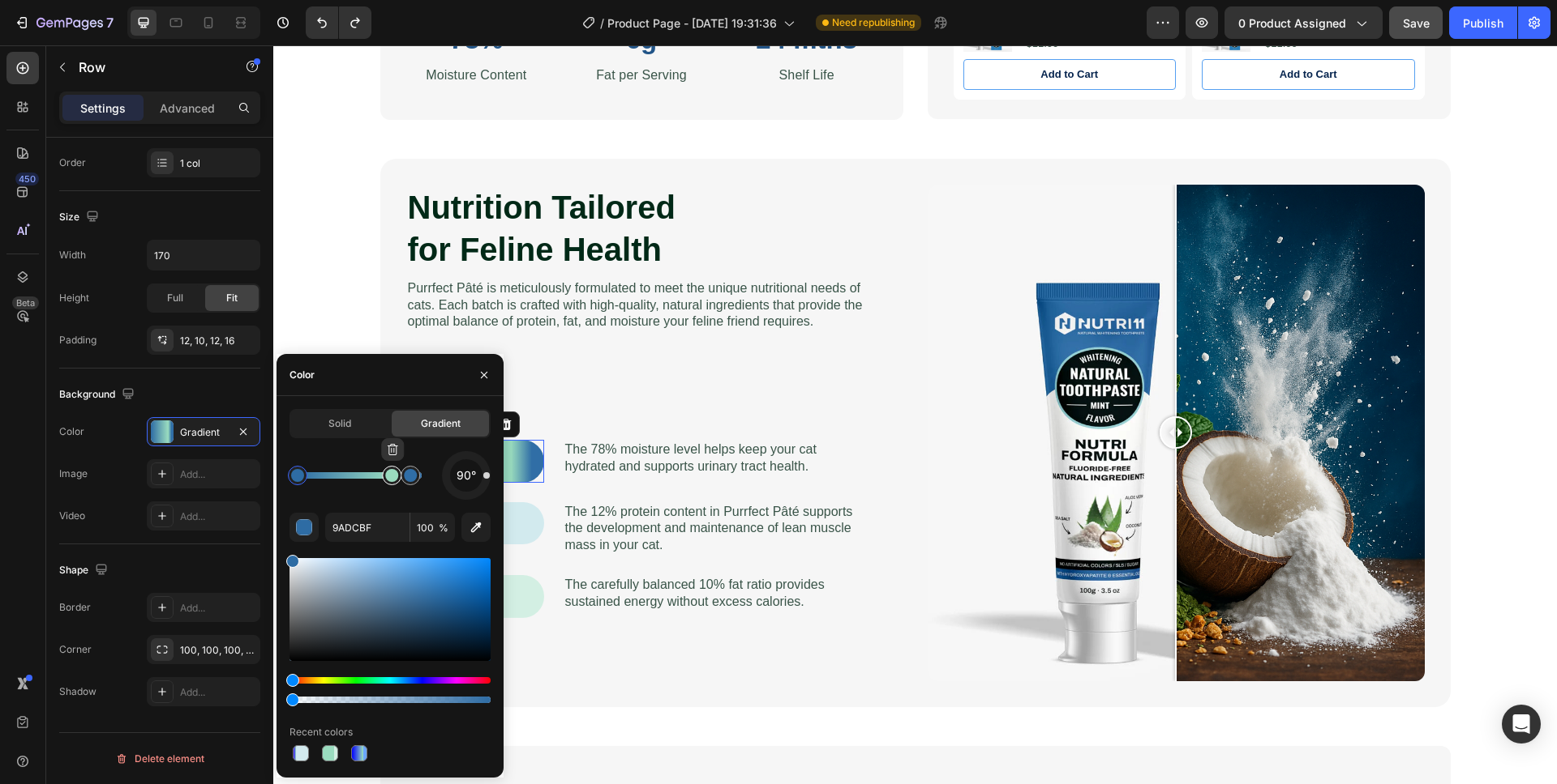
click at [389, 480] on div at bounding box center [391, 475] width 13 height 13
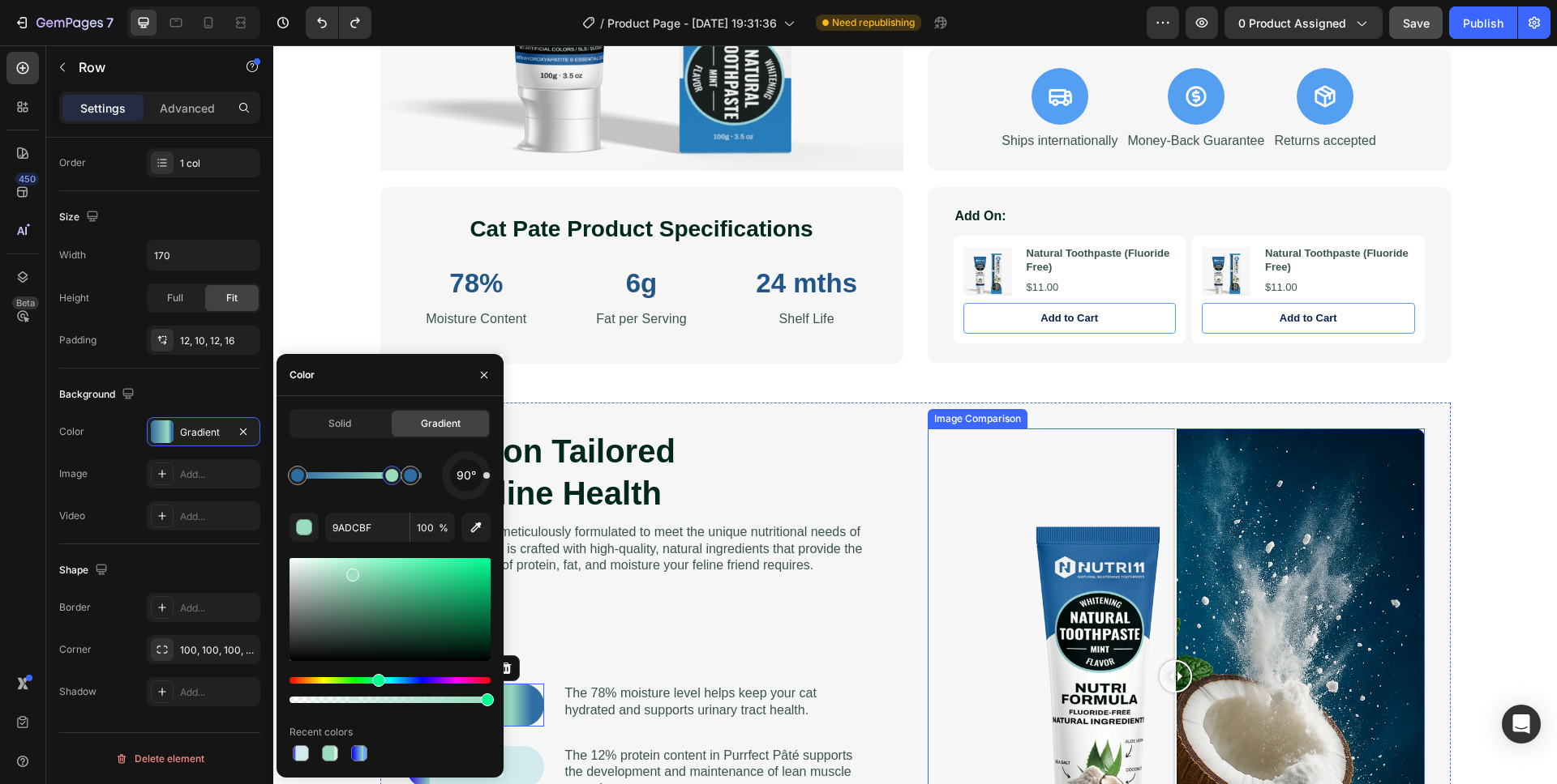
scroll to position [501, 0]
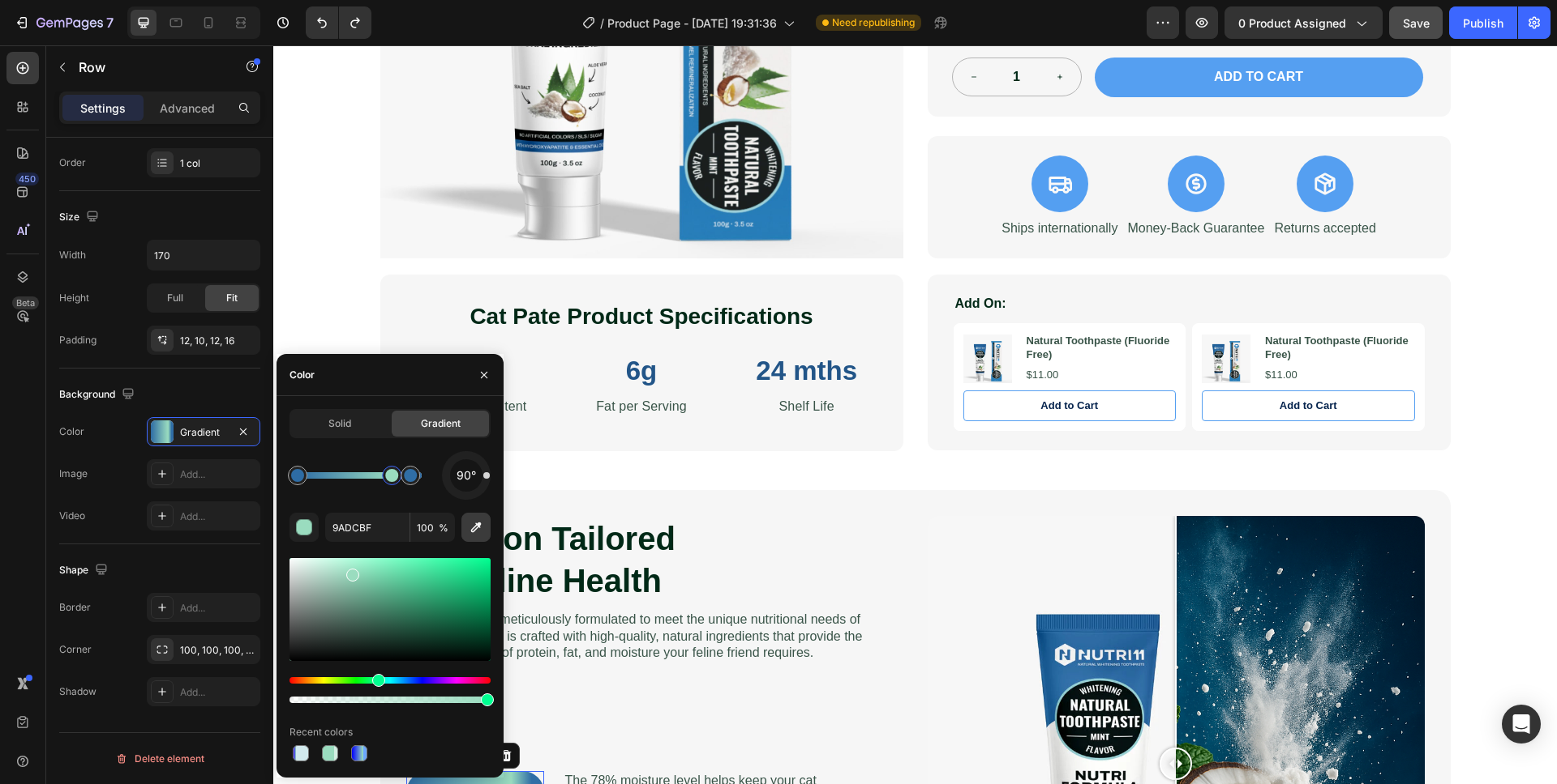
click at [472, 521] on icon "button" at bounding box center [475, 527] width 16 height 16
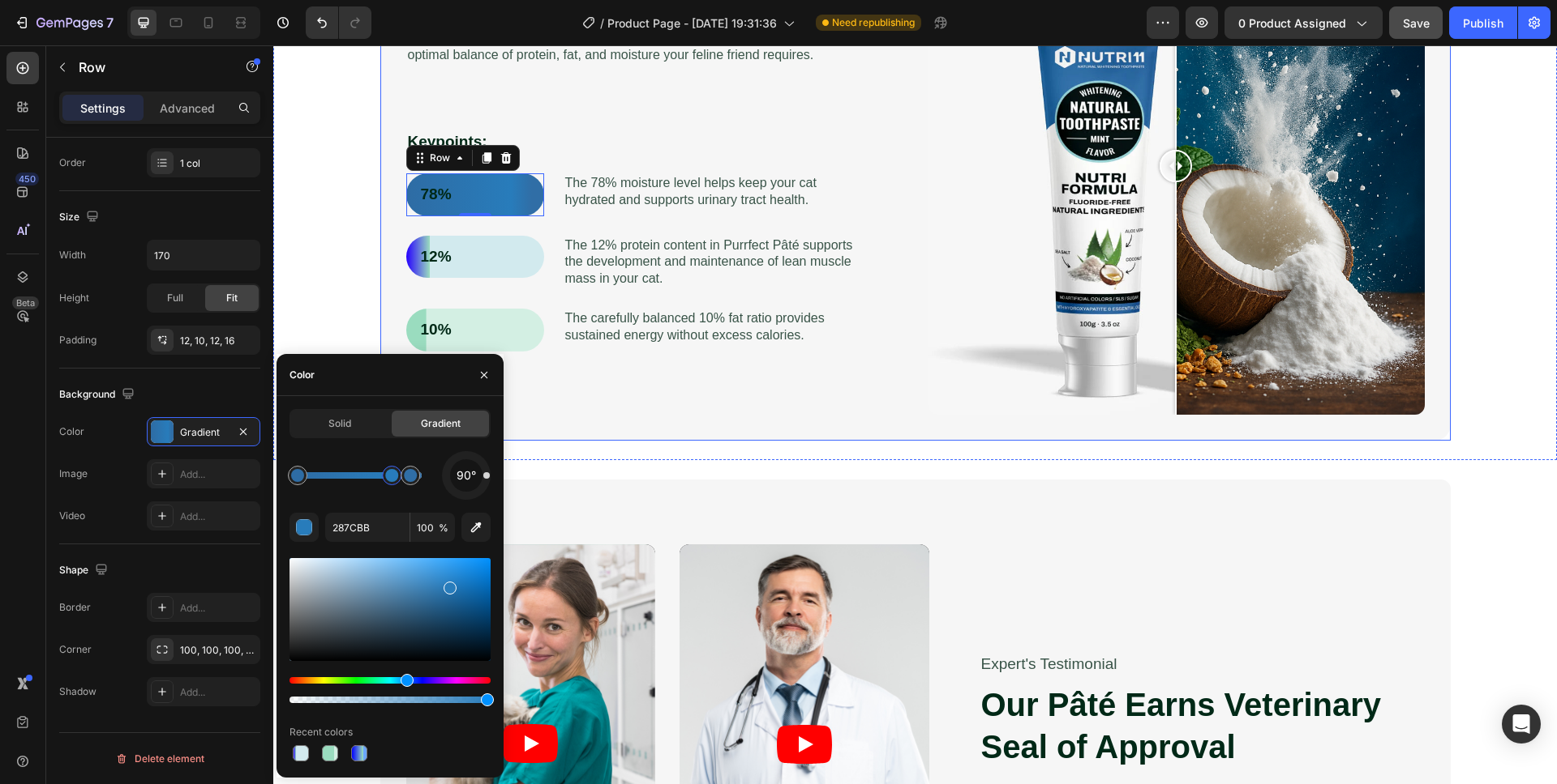
scroll to position [1099, 0]
click at [414, 484] on div at bounding box center [411, 476] width 20 height 20
drag, startPoint x: 414, startPoint y: 484, endPoint x: 396, endPoint y: 488, distance: 18.4
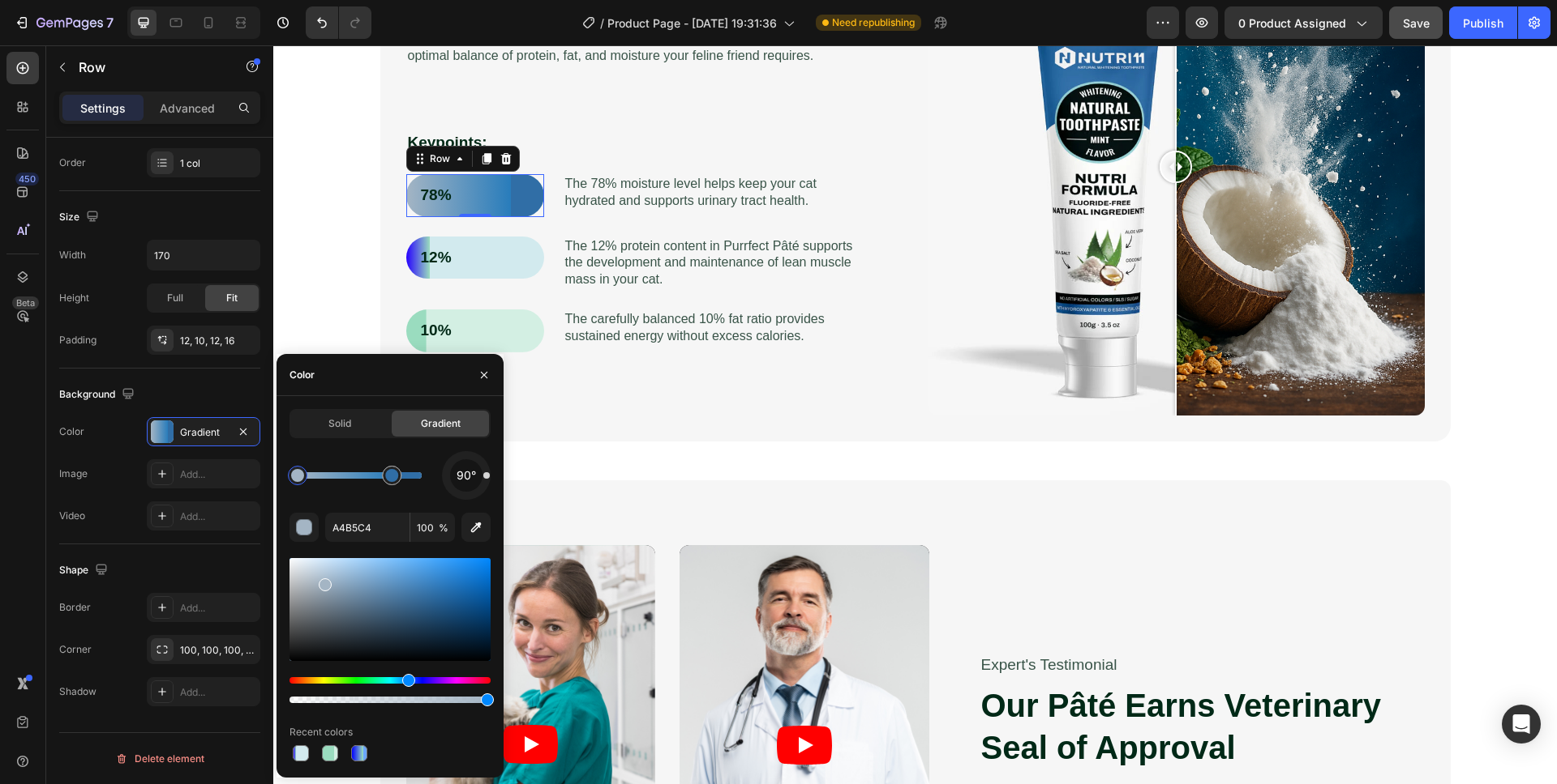
drag, startPoint x: 437, startPoint y: 599, endPoint x: 302, endPoint y: 576, distance: 136.9
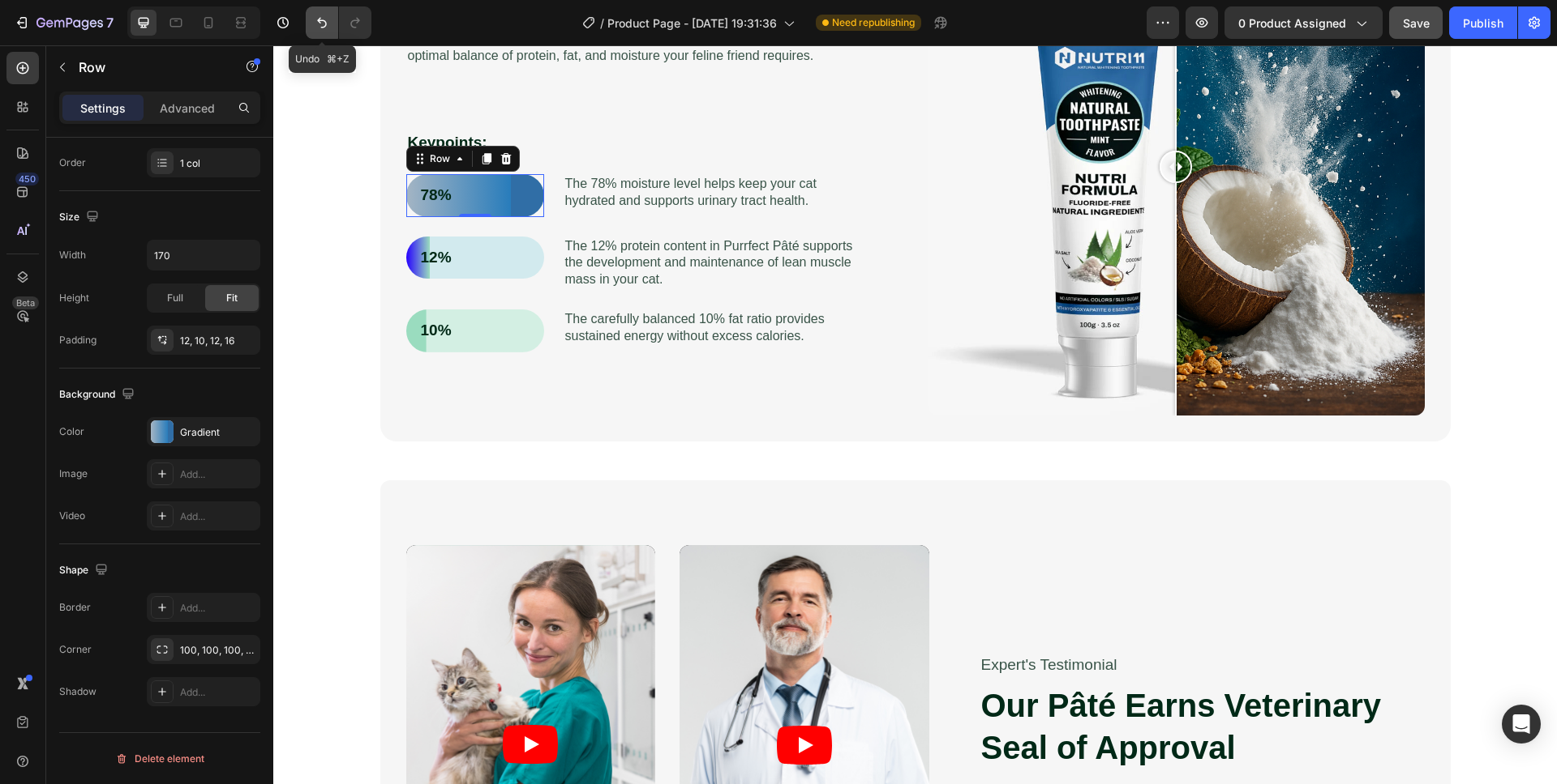
click at [315, 24] on icon "Undo/Redo" at bounding box center [322, 23] width 16 height 16
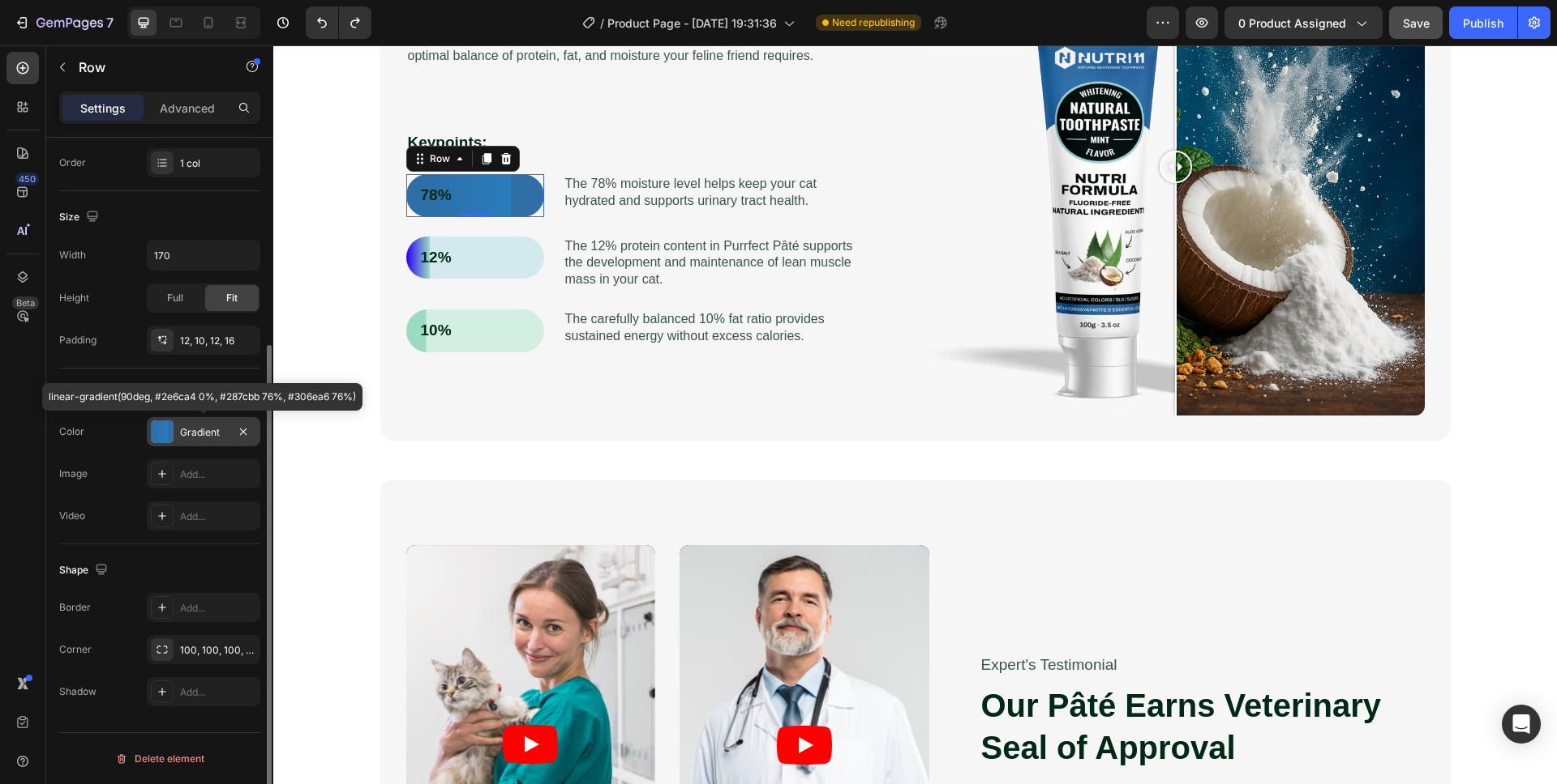
click at [206, 440] on div "Gradient" at bounding box center [203, 431] width 114 height 29
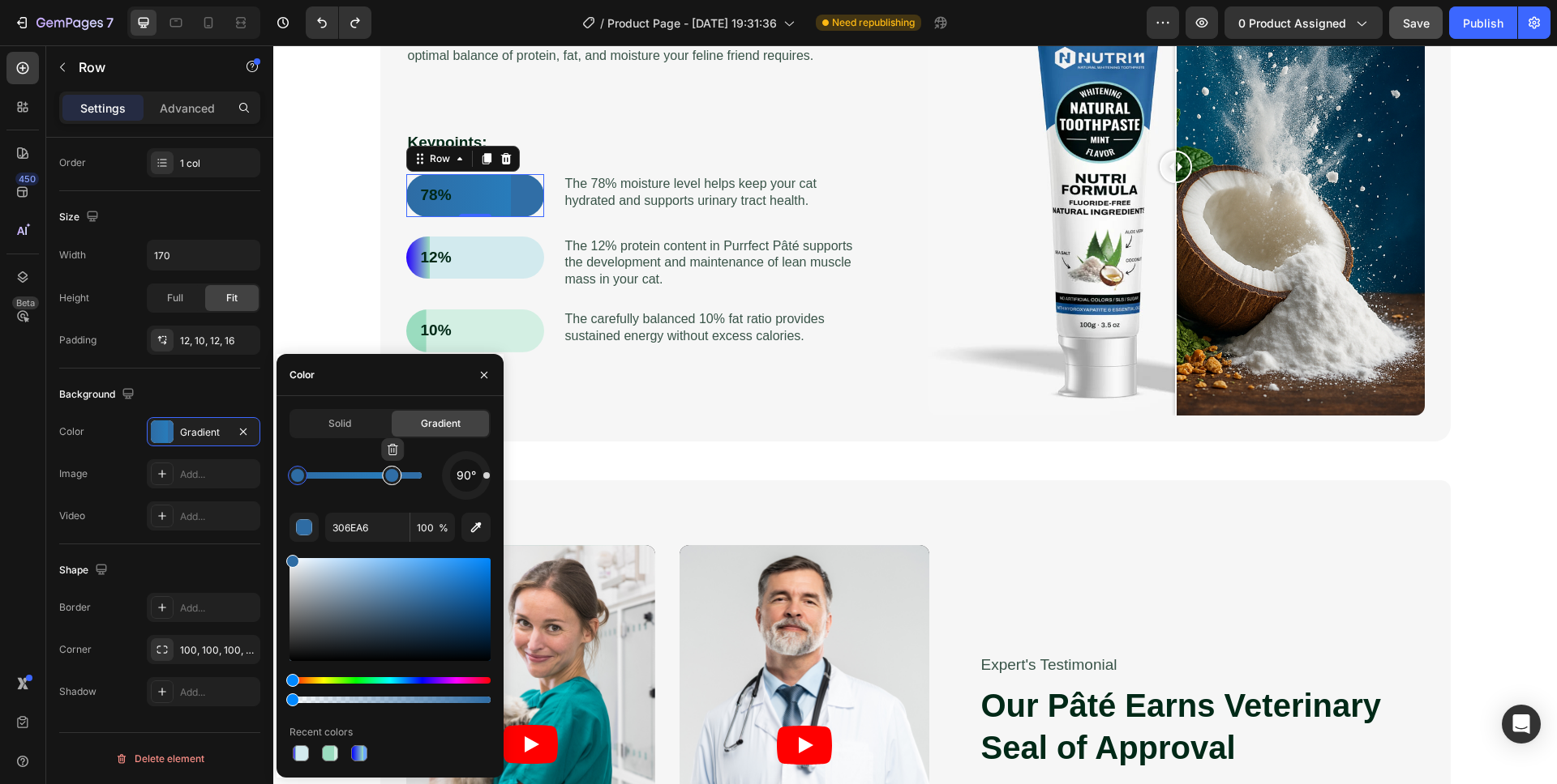
click at [393, 477] on div at bounding box center [391, 475] width 13 height 13
click at [296, 479] on div at bounding box center [297, 475] width 13 height 13
drag, startPoint x: 432, startPoint y: 595, endPoint x: 390, endPoint y: 565, distance: 51.6
click at [390, 565] on div at bounding box center [393, 568] width 13 height 13
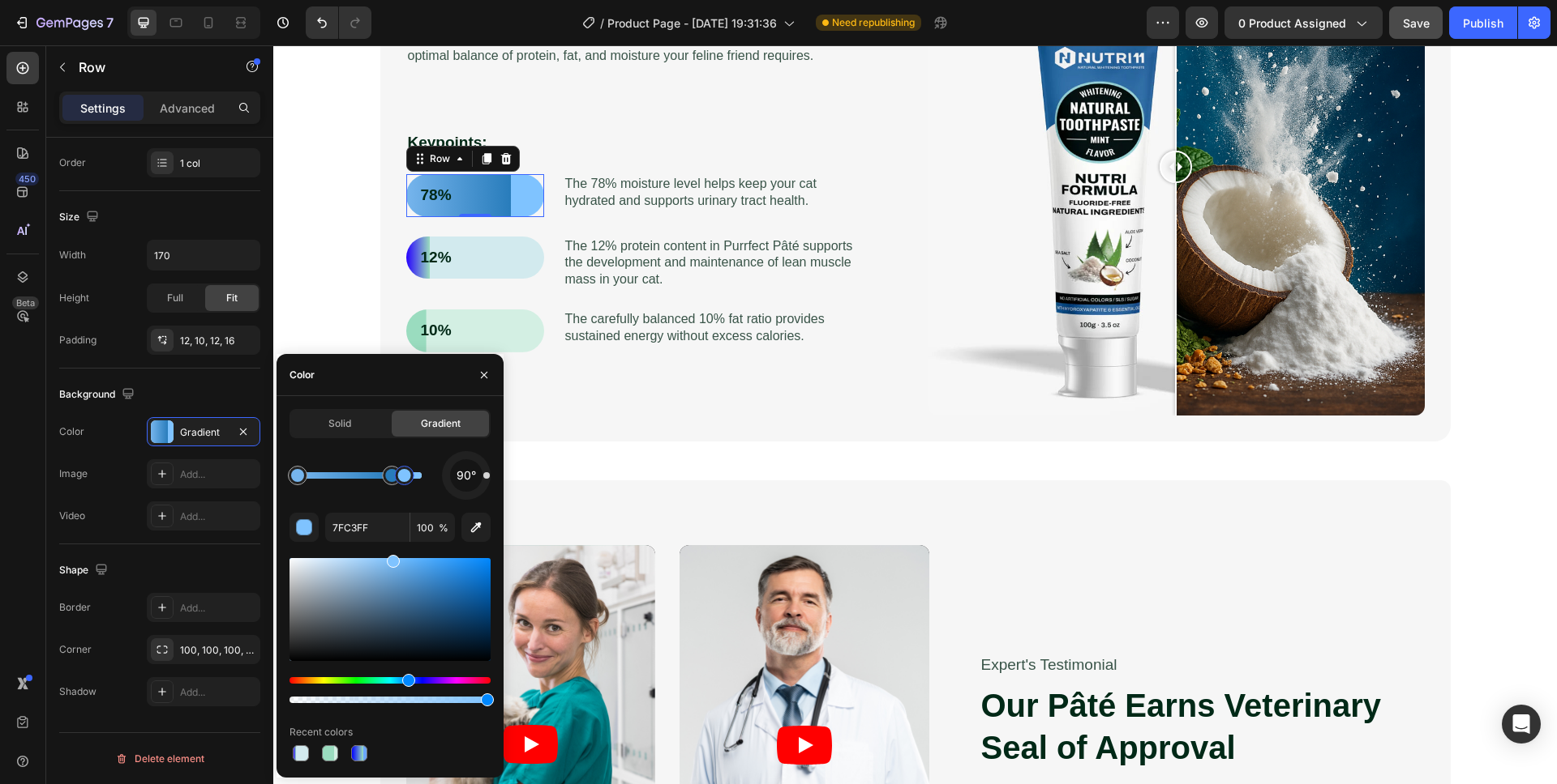
drag, startPoint x: 392, startPoint y: 480, endPoint x: 405, endPoint y: 480, distance: 13.0
click at [405, 480] on div at bounding box center [404, 475] width 13 height 13
click at [388, 477] on div at bounding box center [391, 475] width 13 height 13
click at [470, 525] on icon "button" at bounding box center [475, 527] width 16 height 16
drag, startPoint x: 400, startPoint y: 568, endPoint x: 411, endPoint y: 567, distance: 11.0
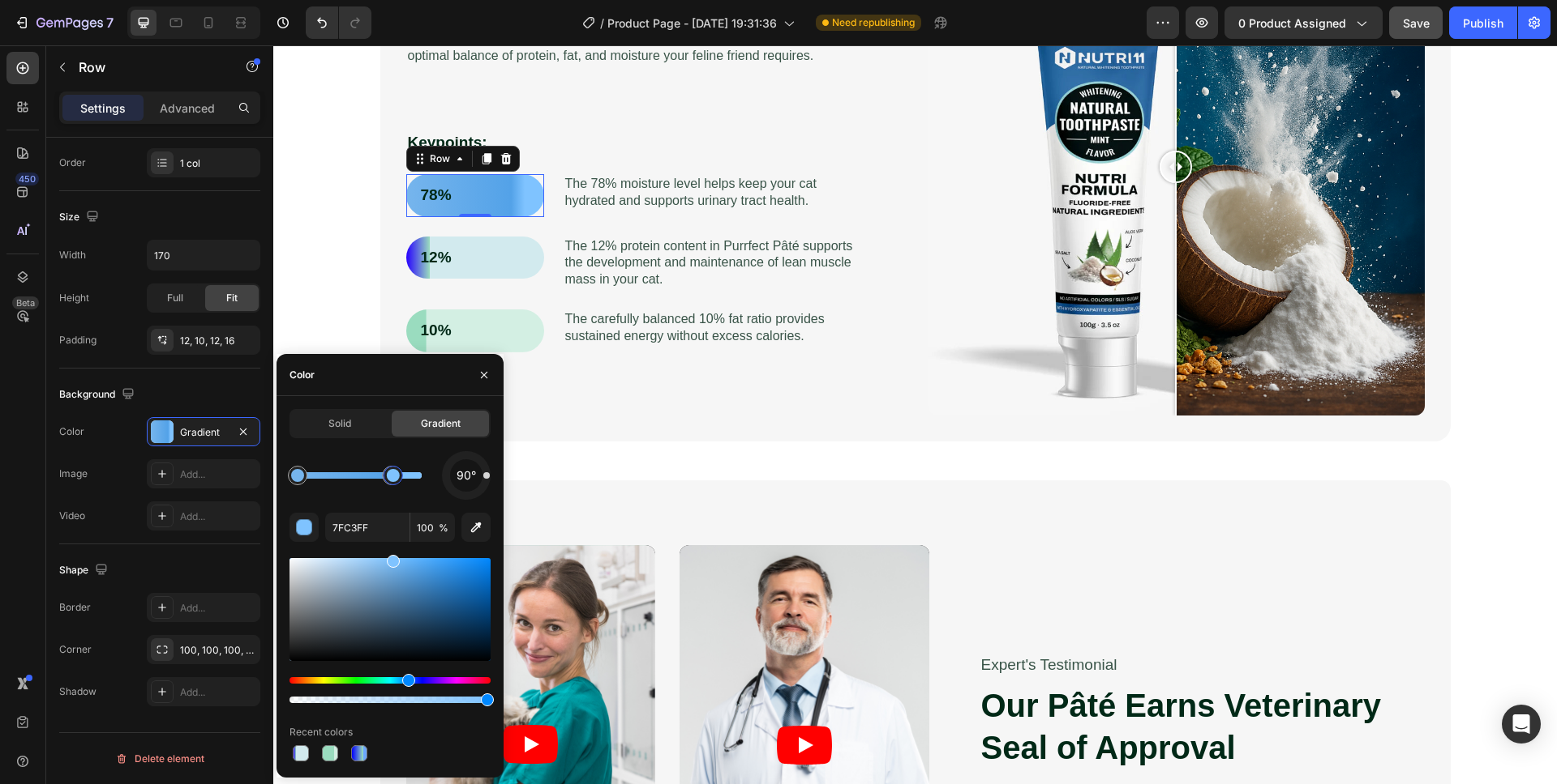
type input "76B5ED"
drag, startPoint x: 401, startPoint y: 480, endPoint x: 391, endPoint y: 483, distance: 10.4
click at [887, 197] on div "Nutrition Tailored for Feline Health Heading Purrfect Pâté is meticulously form…" at bounding box center [655, 167] width 497 height 497
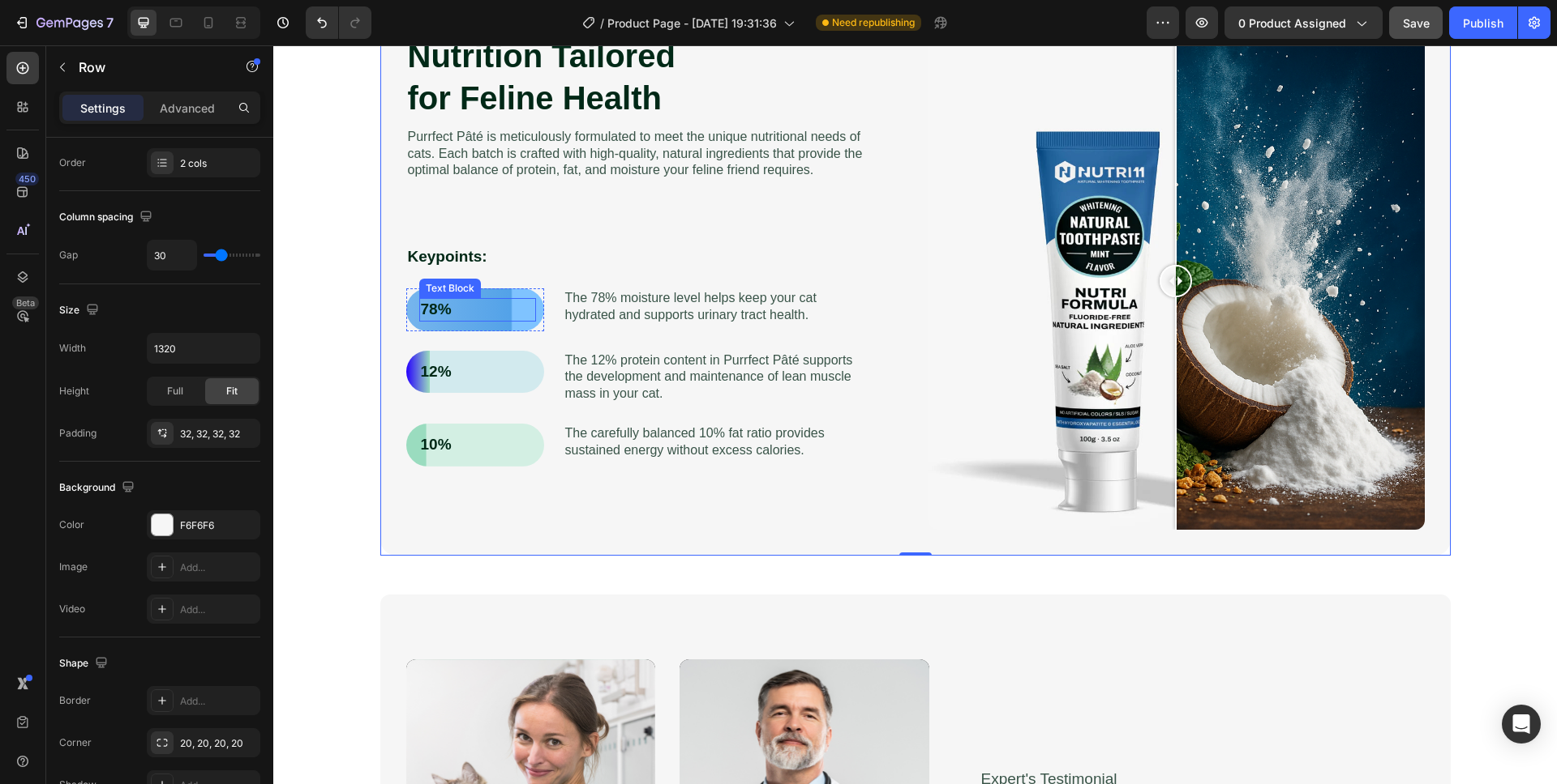
scroll to position [0, 0]
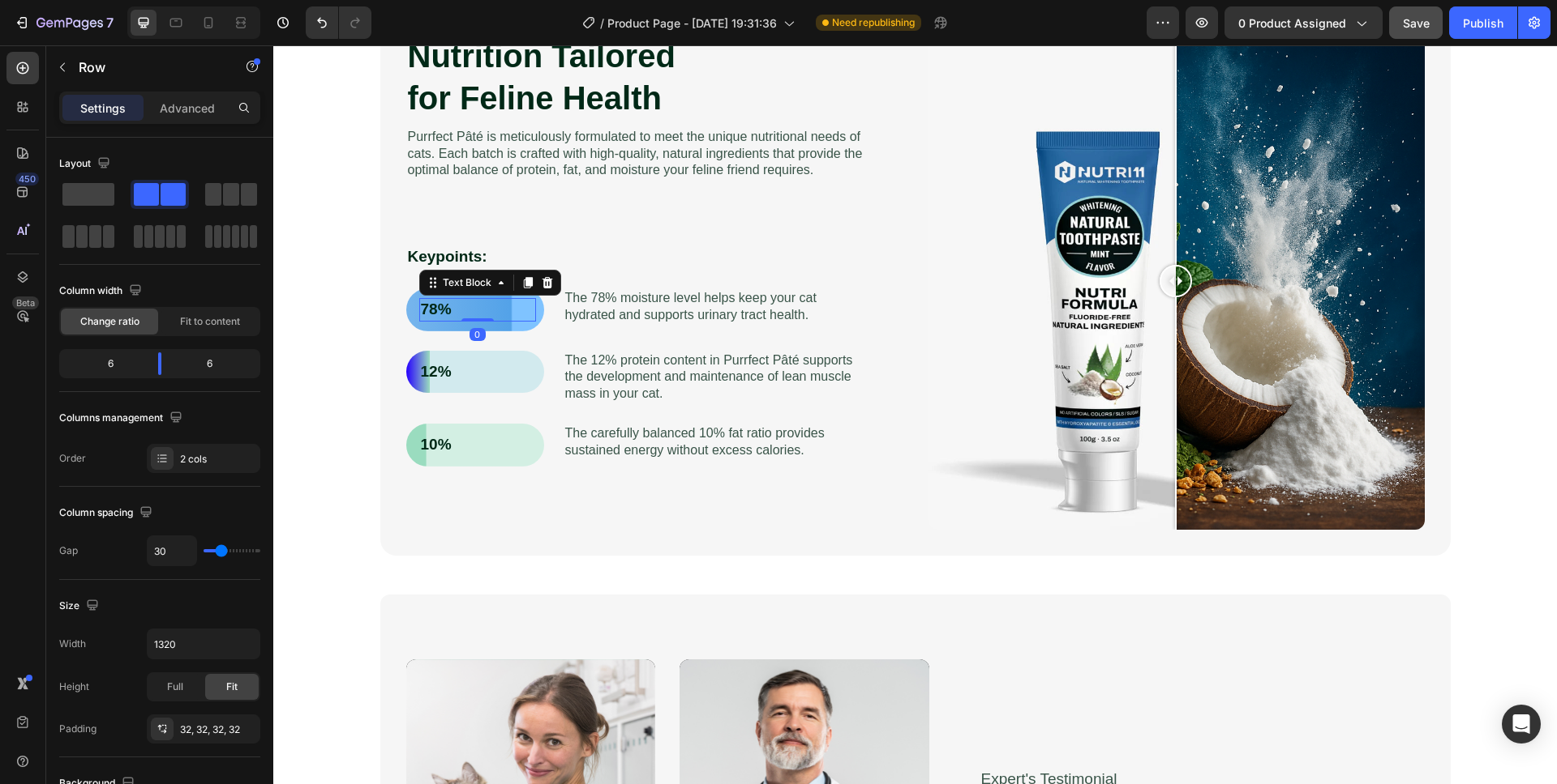
click at [437, 314] on p "78%" at bounding box center [477, 310] width 114 height 20
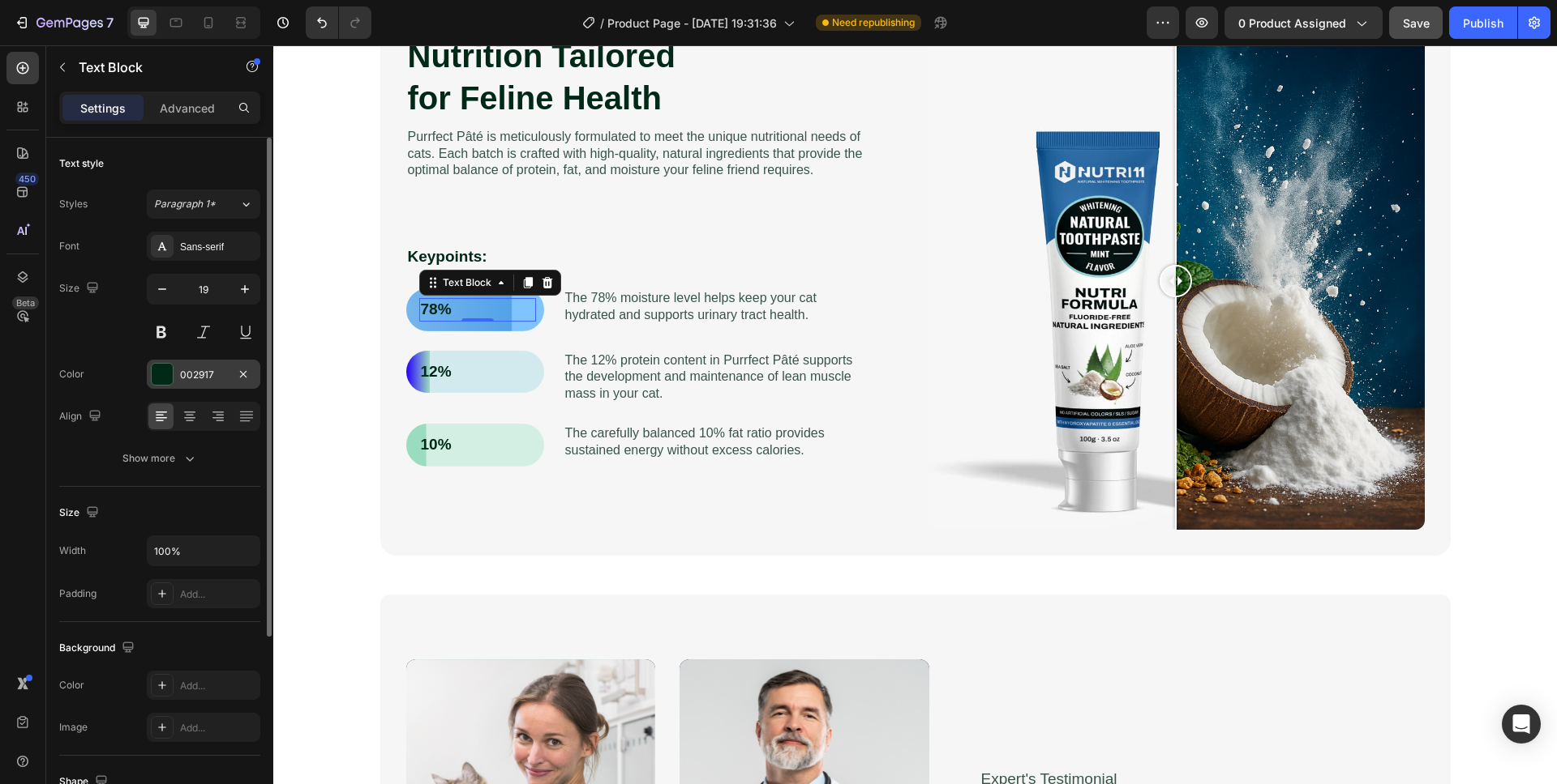
click at [149, 376] on div "002917" at bounding box center [203, 374] width 114 height 29
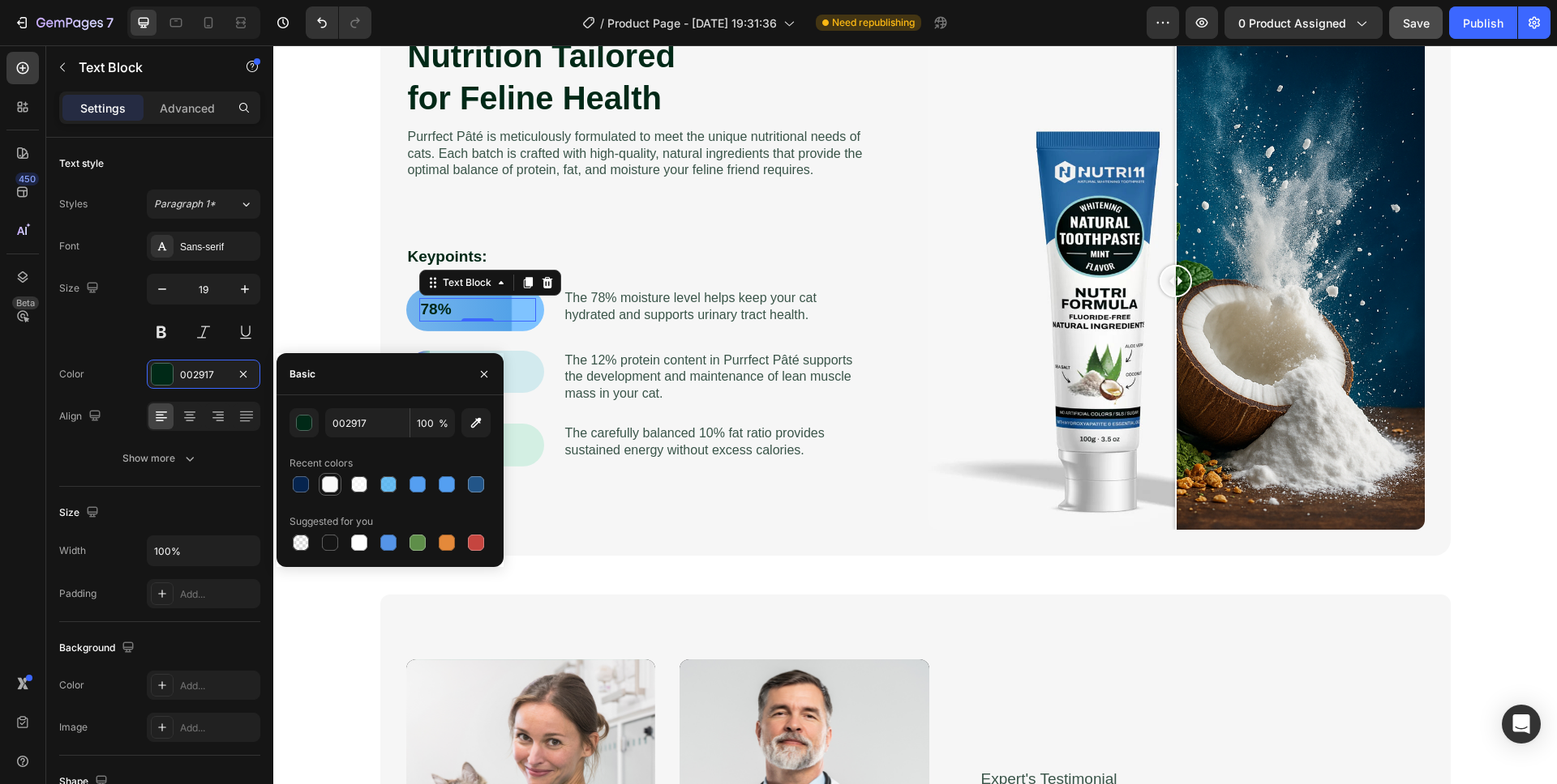
click at [331, 485] on div at bounding box center [330, 484] width 16 height 16
type input "F9F9F9"
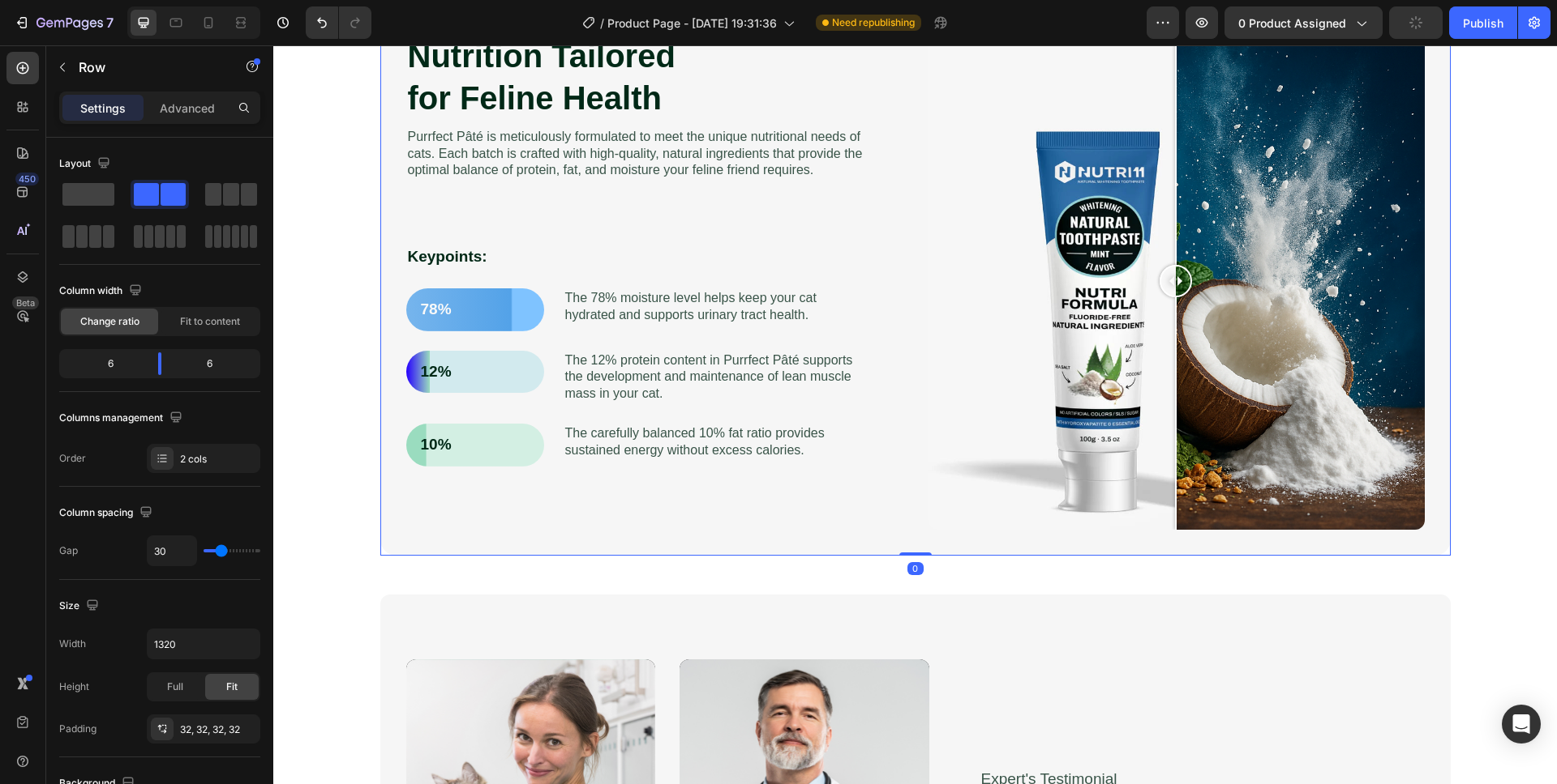
click at [895, 223] on div "Nutrition Tailored for Feline Health Heading Purrfect Pâté is meticulously form…" at bounding box center [655, 281] width 497 height 497
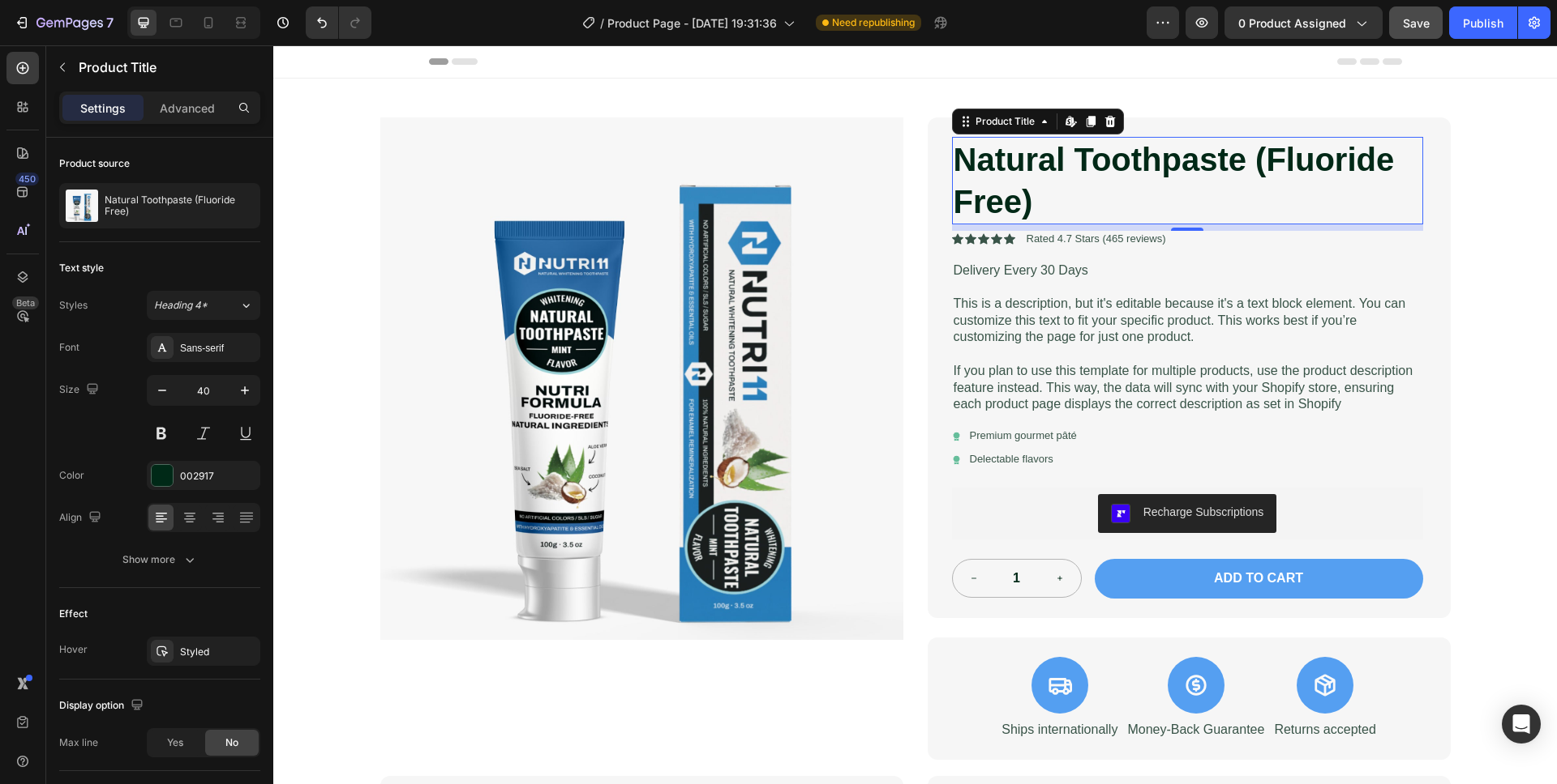
click at [1051, 175] on h1 "Natural Toothpaste (Fluoride Free)" at bounding box center [1187, 180] width 471 height 88
click at [210, 342] on div "Sans-serif" at bounding box center [218, 348] width 76 height 15
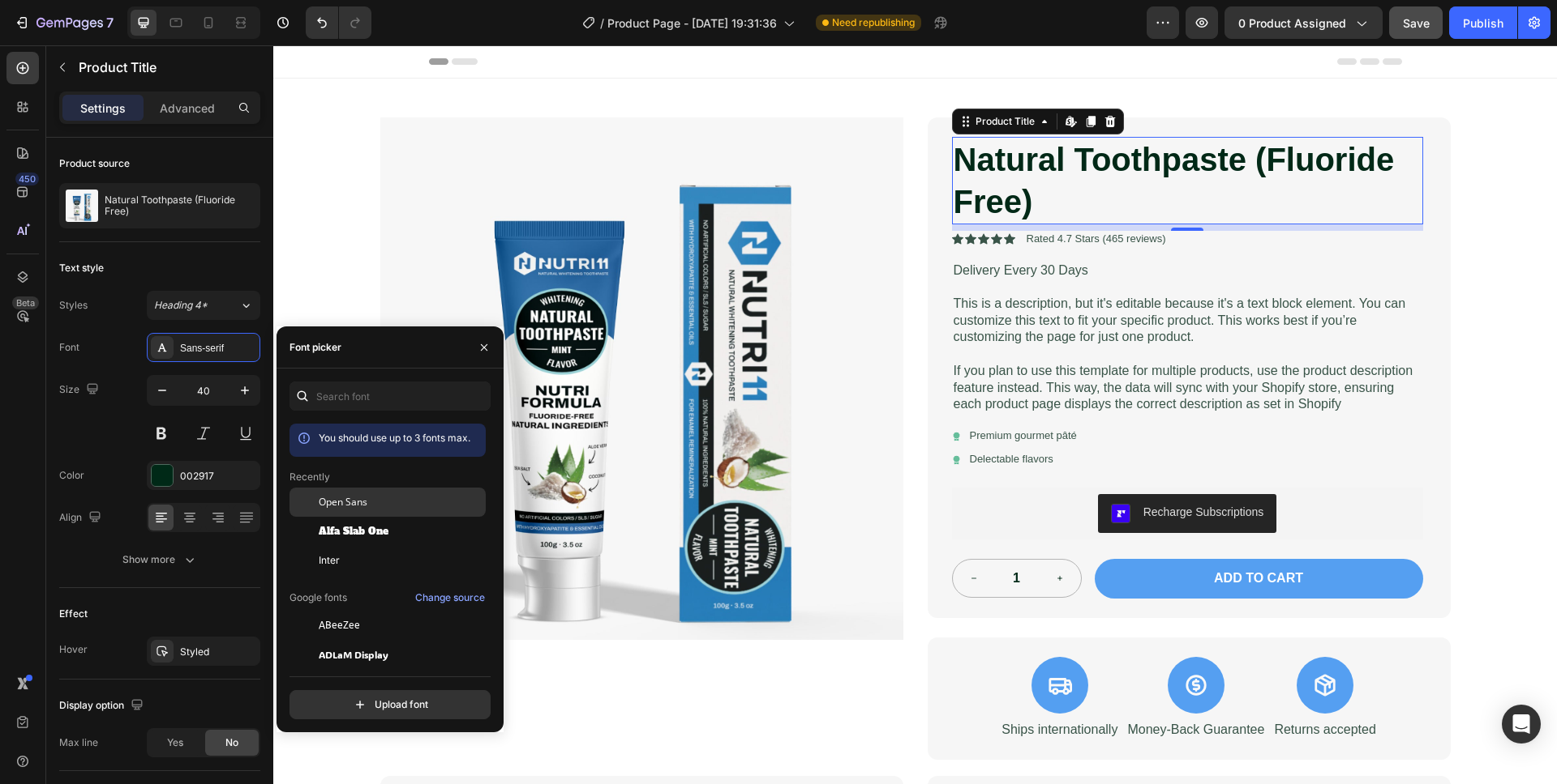
click at [358, 501] on span "Open Sans" at bounding box center [343, 502] width 49 height 15
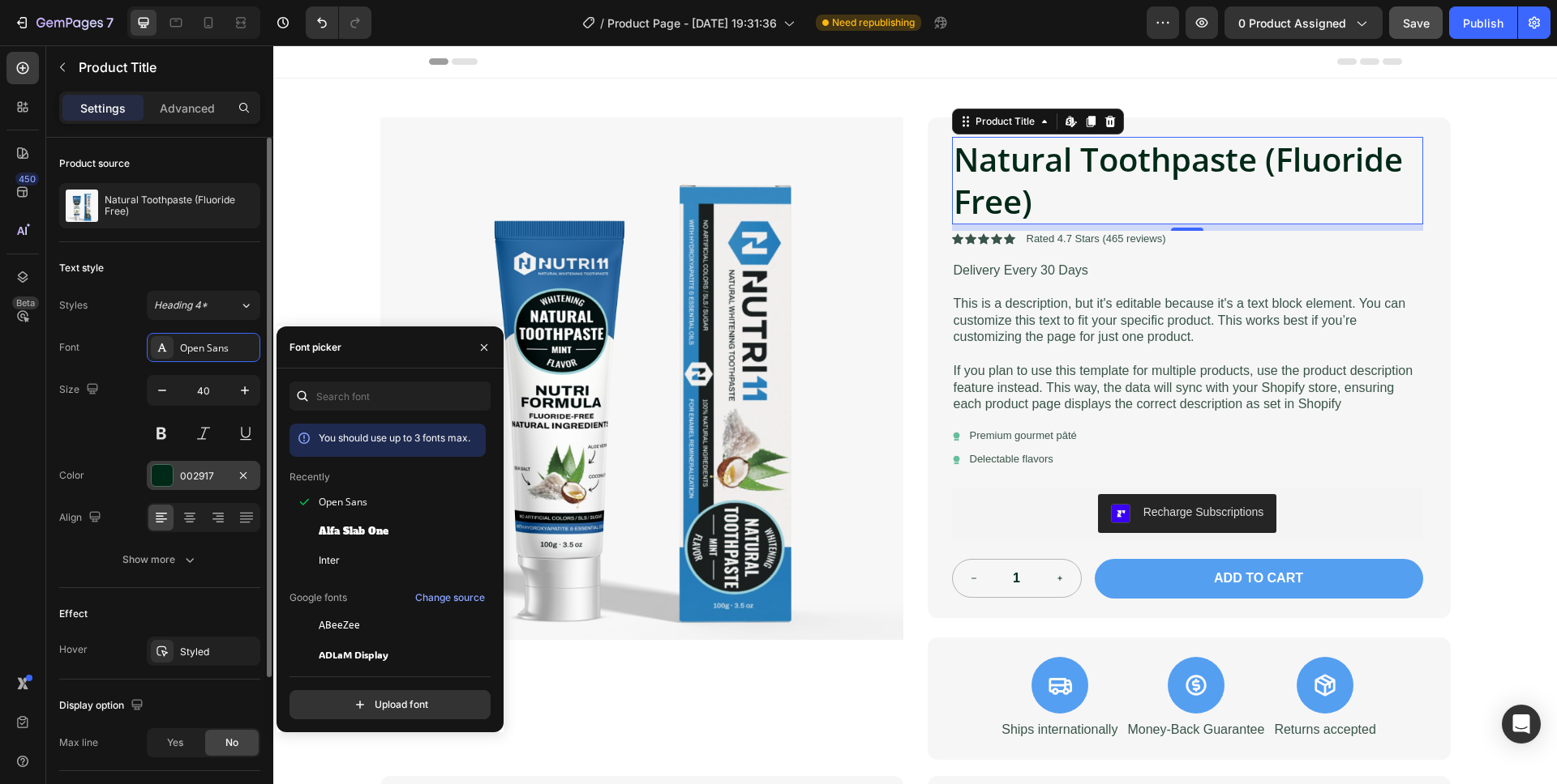
click at [158, 472] on div at bounding box center [161, 475] width 21 height 21
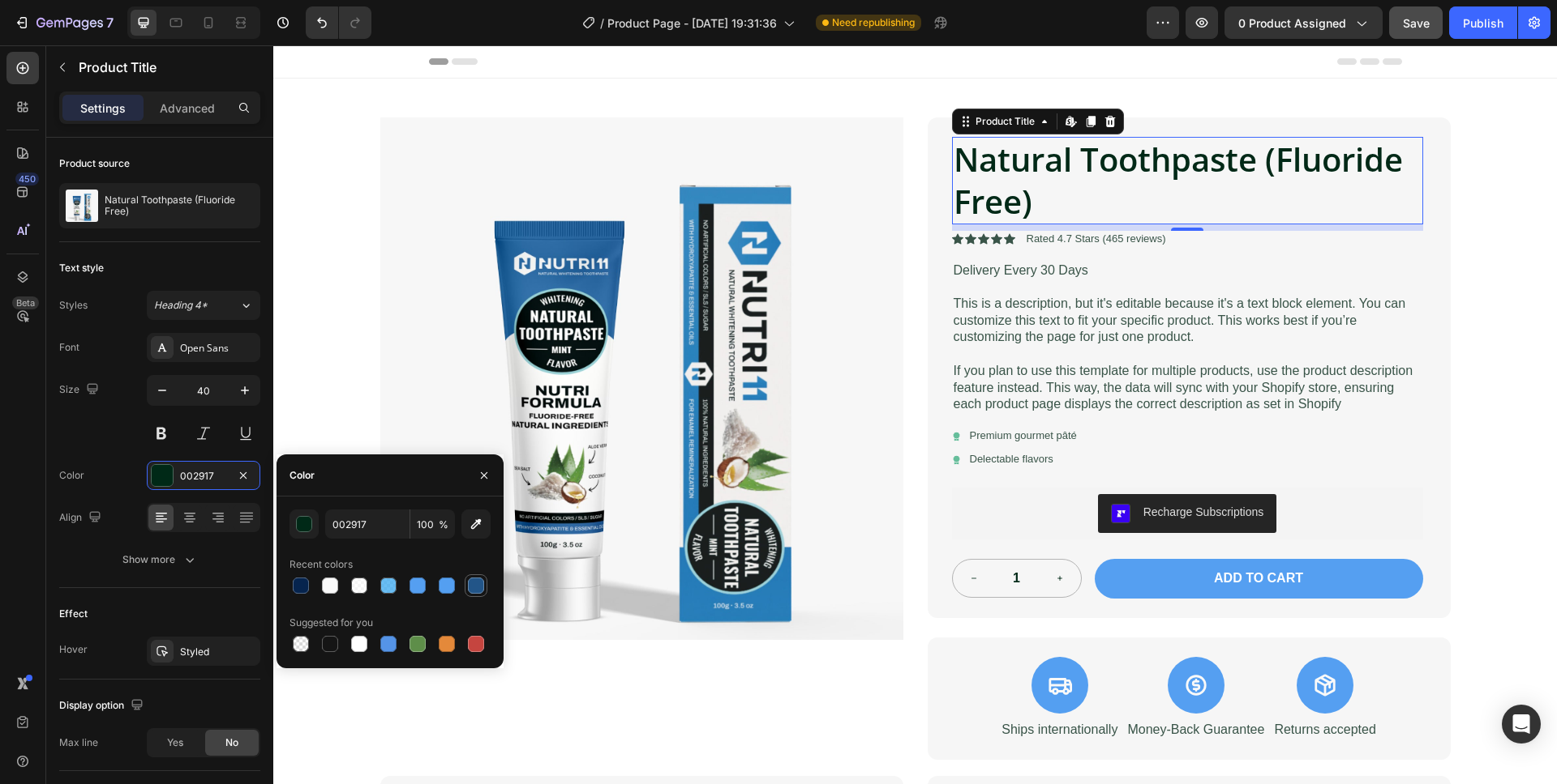
click at [478, 581] on div at bounding box center [475, 586] width 16 height 16
type input "225588"
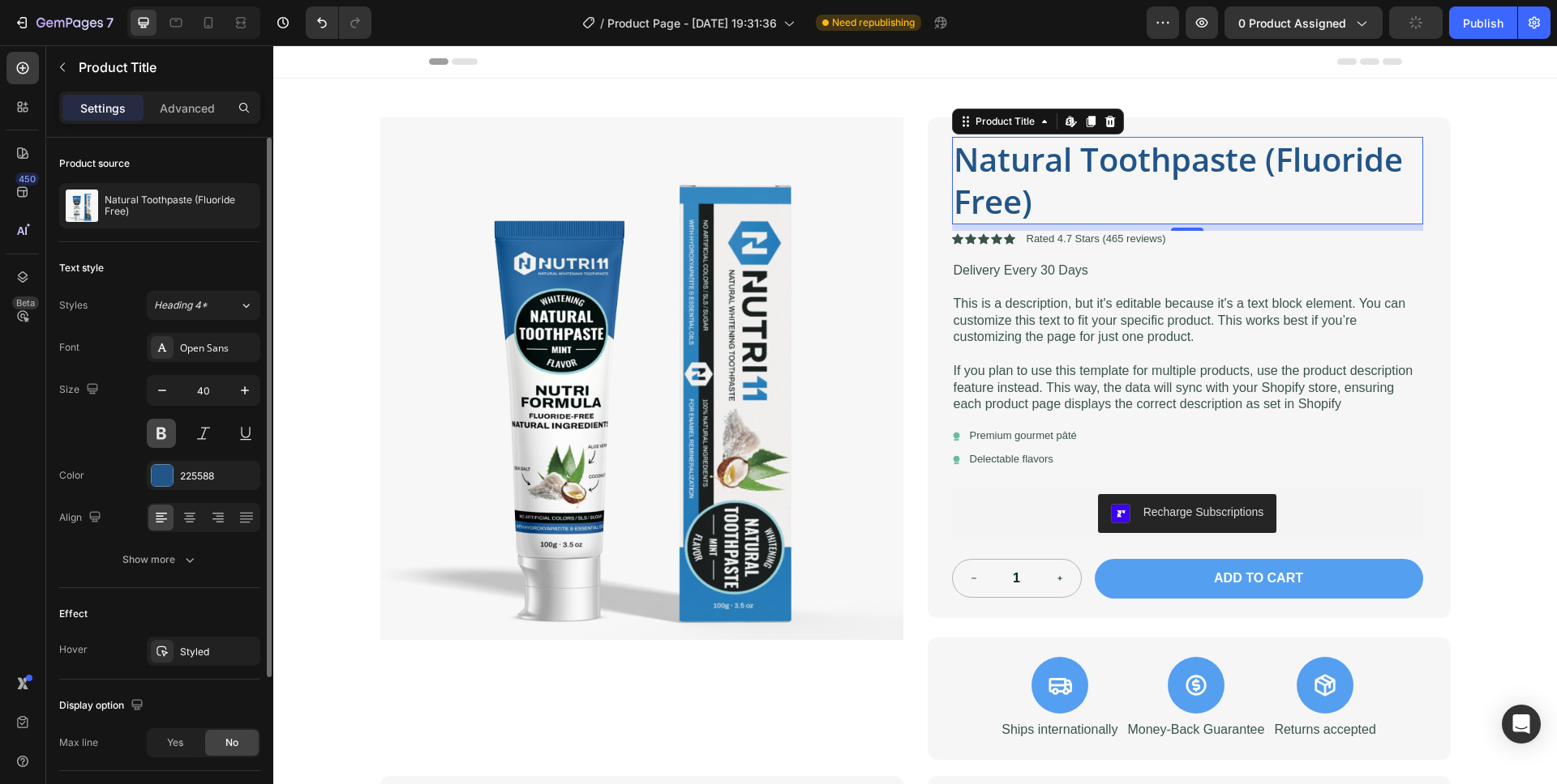
click at [164, 427] on button at bounding box center [160, 433] width 29 height 29
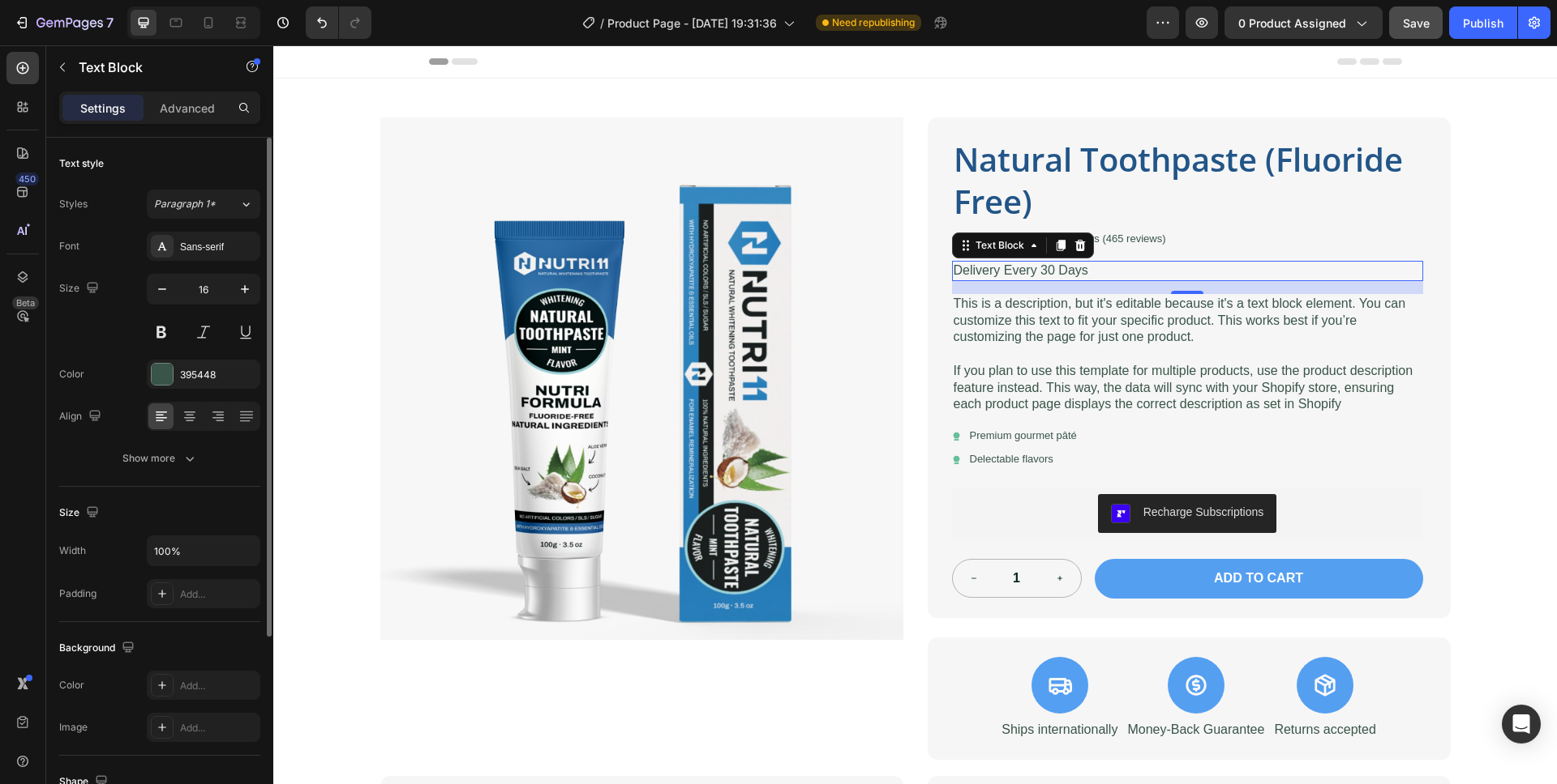
click at [1010, 276] on p "Delivery Every 30 Days" at bounding box center [1187, 271] width 467 height 17
click at [157, 373] on div at bounding box center [161, 374] width 21 height 21
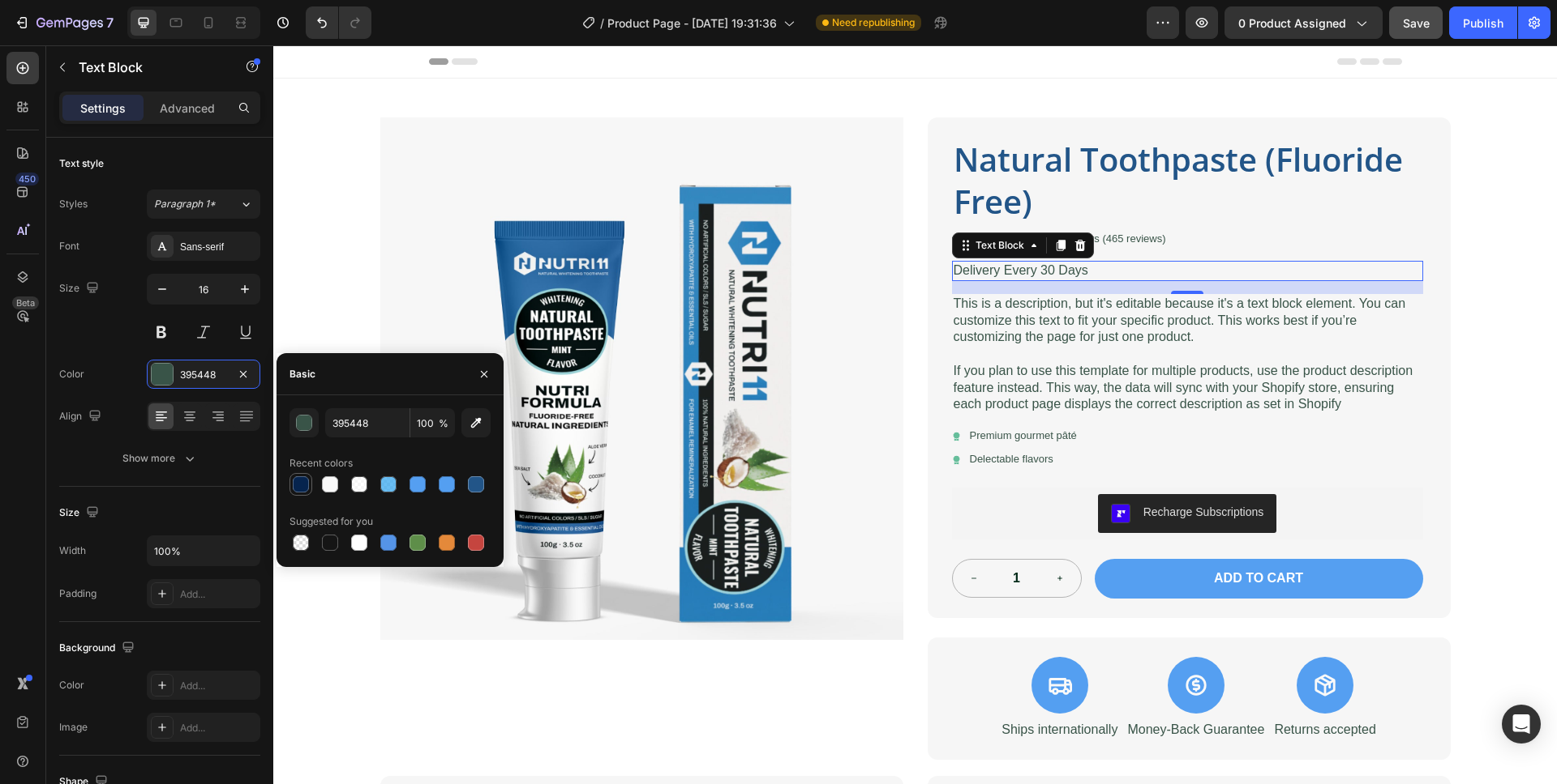
click at [304, 485] on div at bounding box center [301, 484] width 16 height 16
type input "06244E"
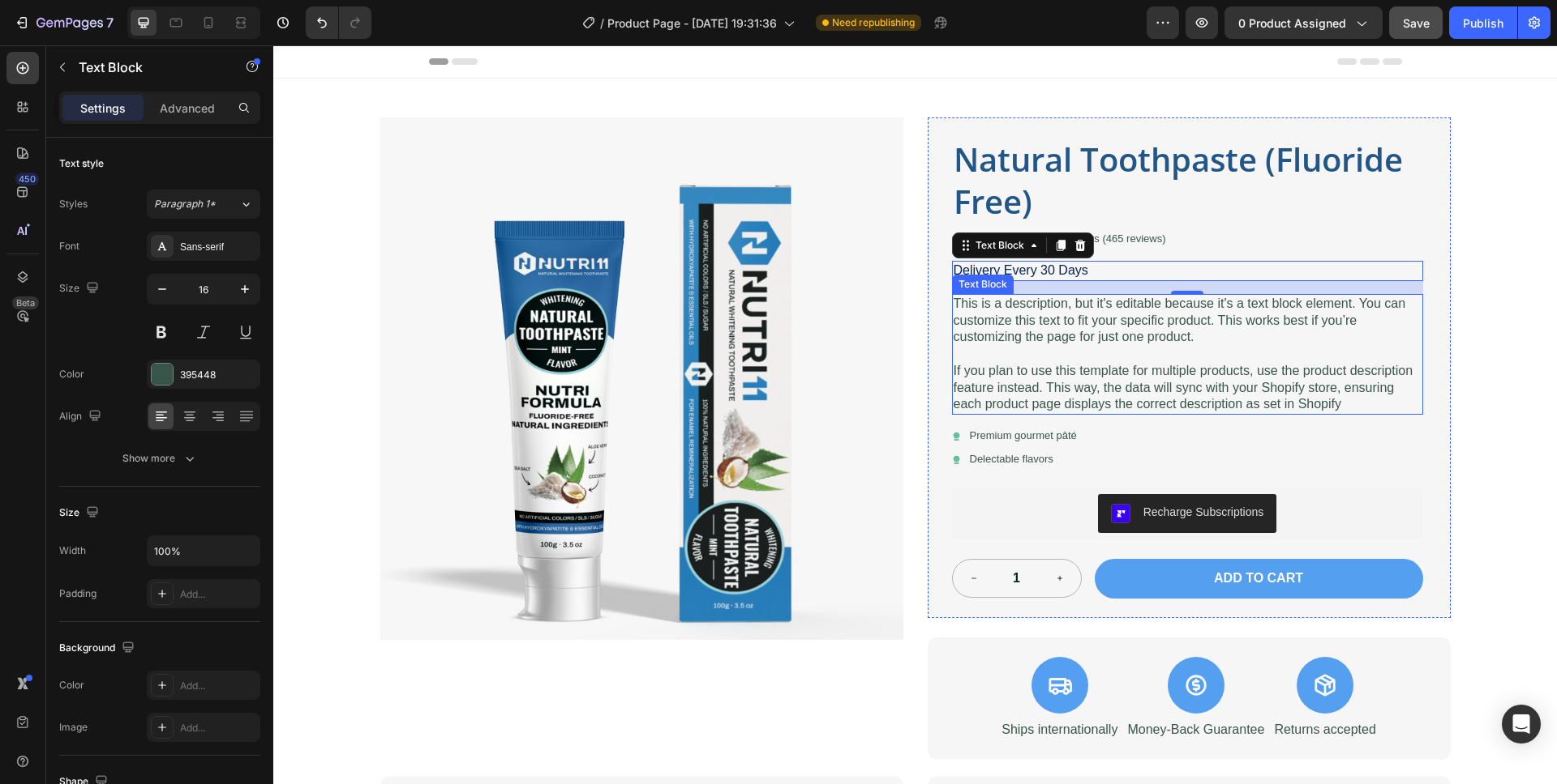
click at [1127, 323] on p "This is a description, but it's editable because it's a text block element. You…" at bounding box center [1187, 321] width 467 height 50
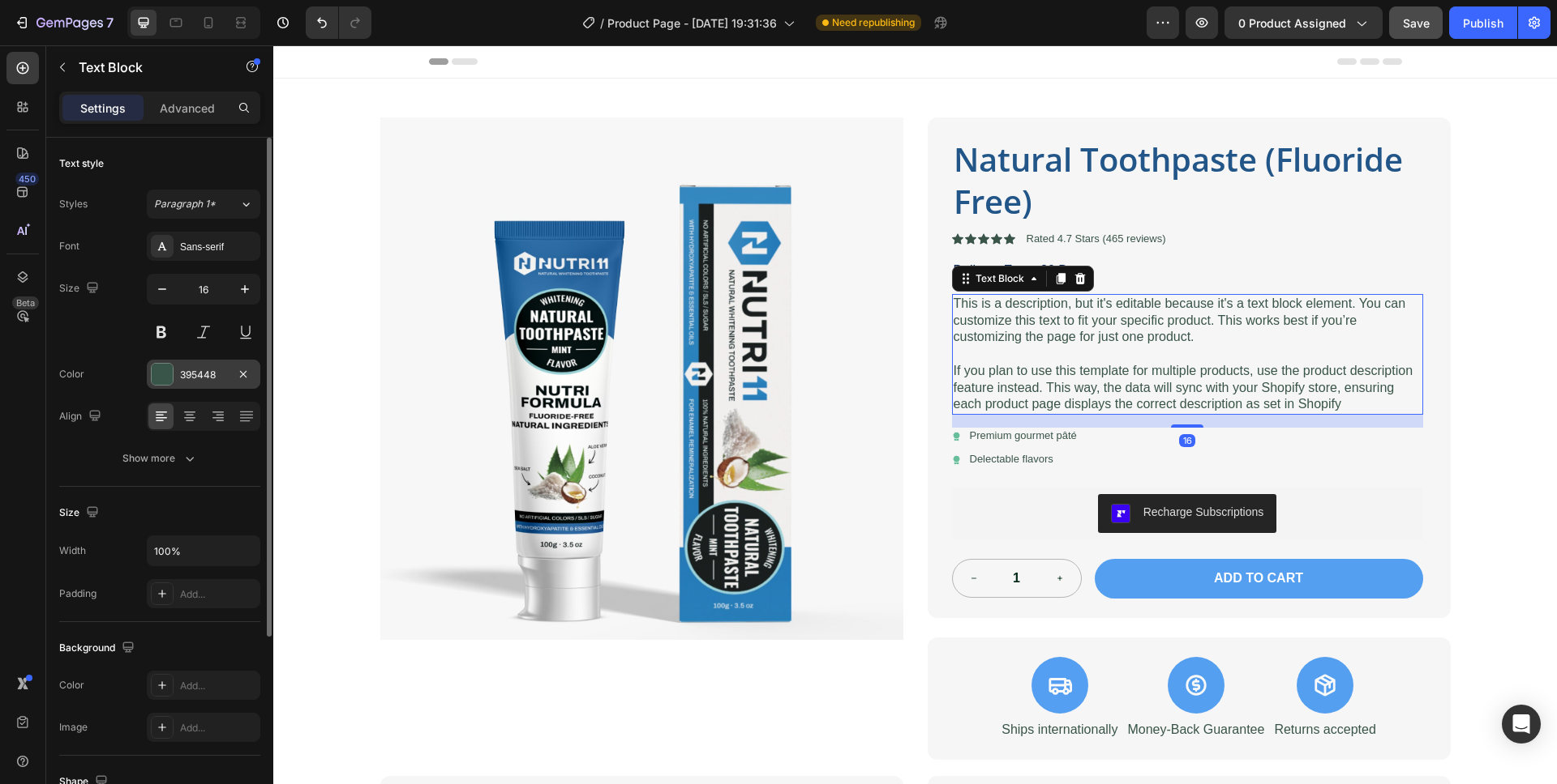
click at [166, 376] on div at bounding box center [161, 374] width 21 height 21
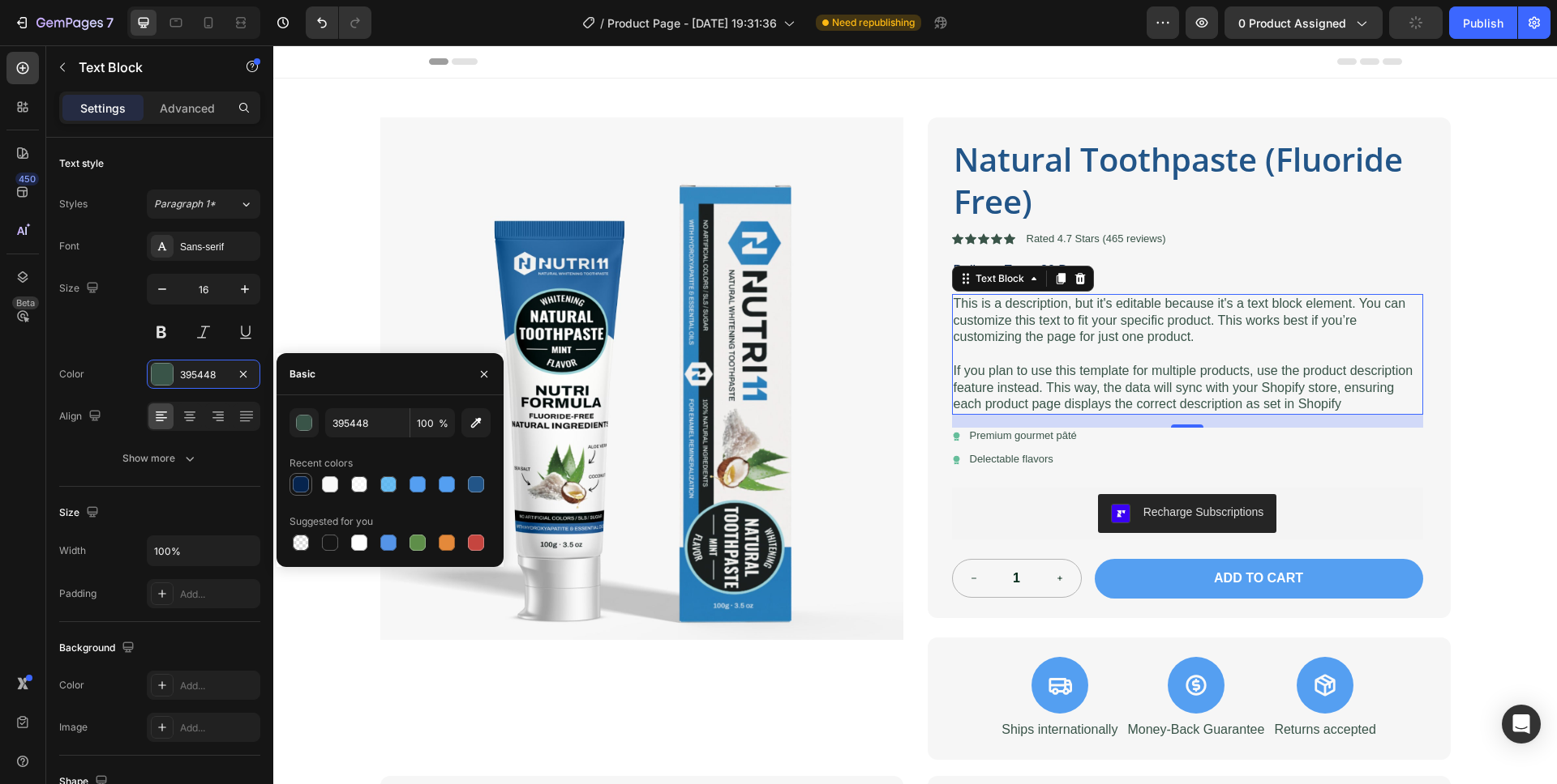
click at [301, 490] on div at bounding box center [301, 484] width 16 height 16
type input "06244E"
click at [987, 441] on p "Premium gourmet pâté" at bounding box center [1023, 436] width 107 height 14
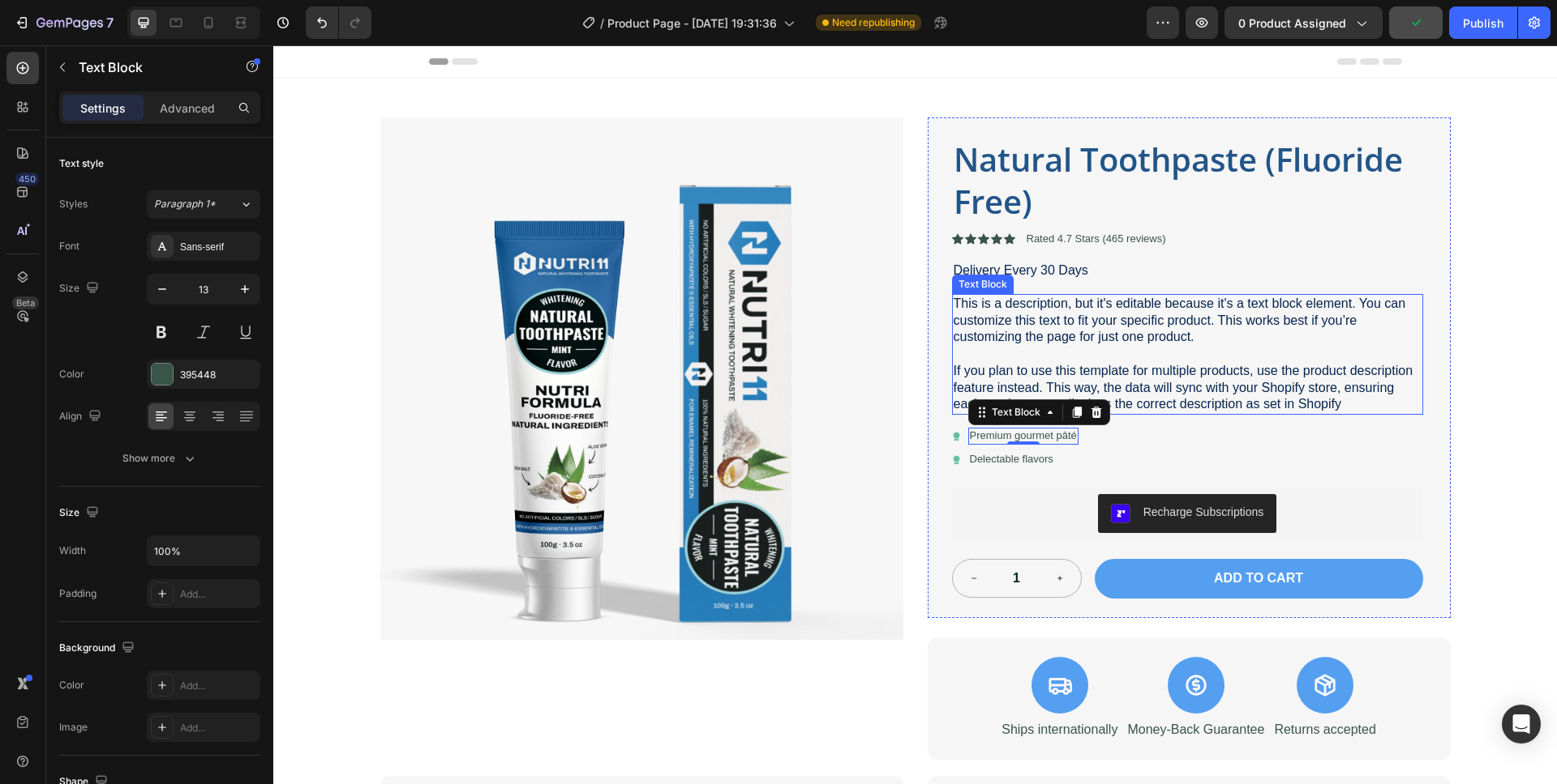
scroll to position [3, 0]
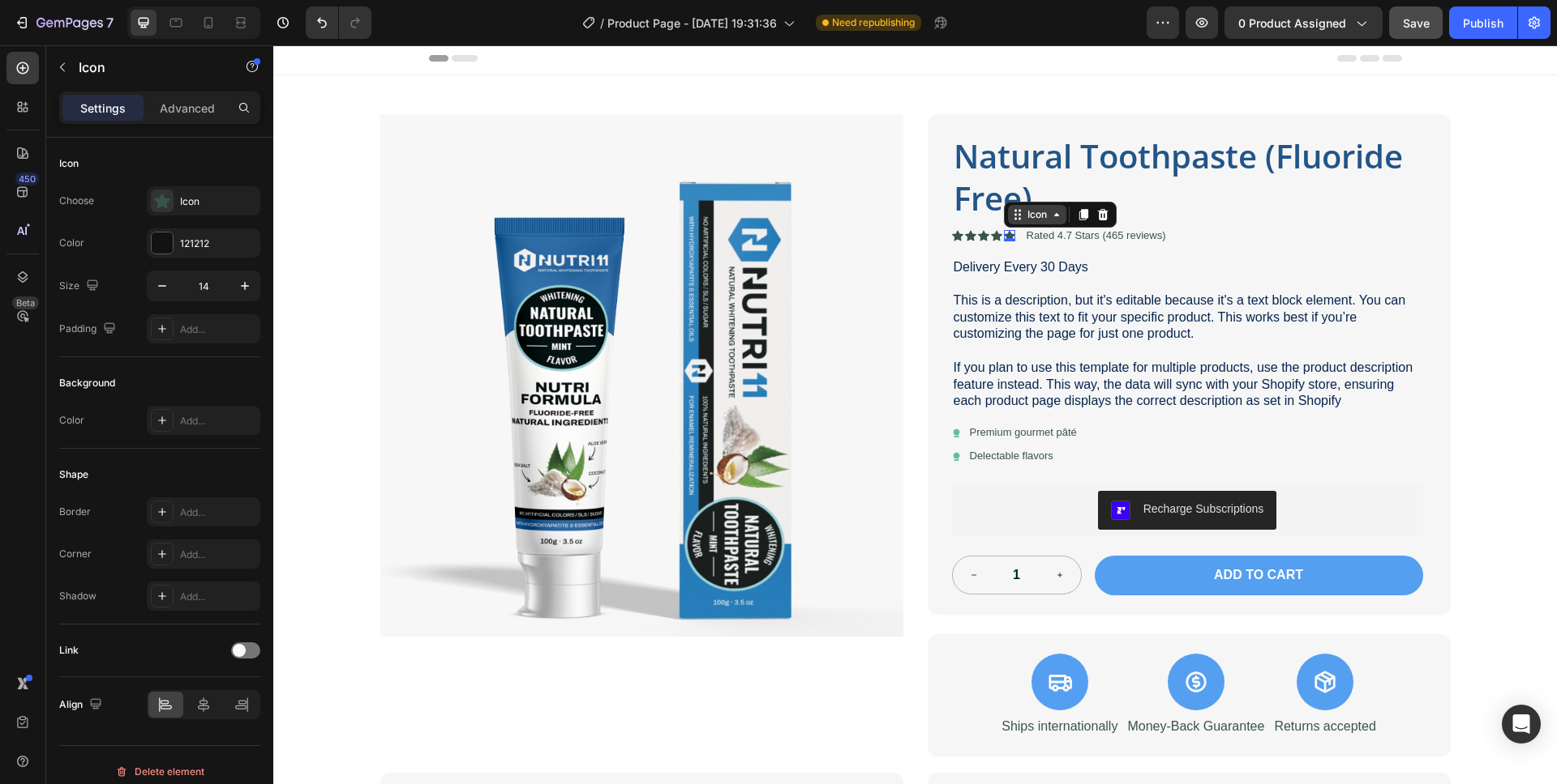
click at [1016, 224] on div "Icon" at bounding box center [1060, 215] width 113 height 26
click at [1034, 215] on div "Icon" at bounding box center [1037, 215] width 26 height 0
click at [1030, 189] on div "Icon List" at bounding box center [1033, 186] width 45 height 10
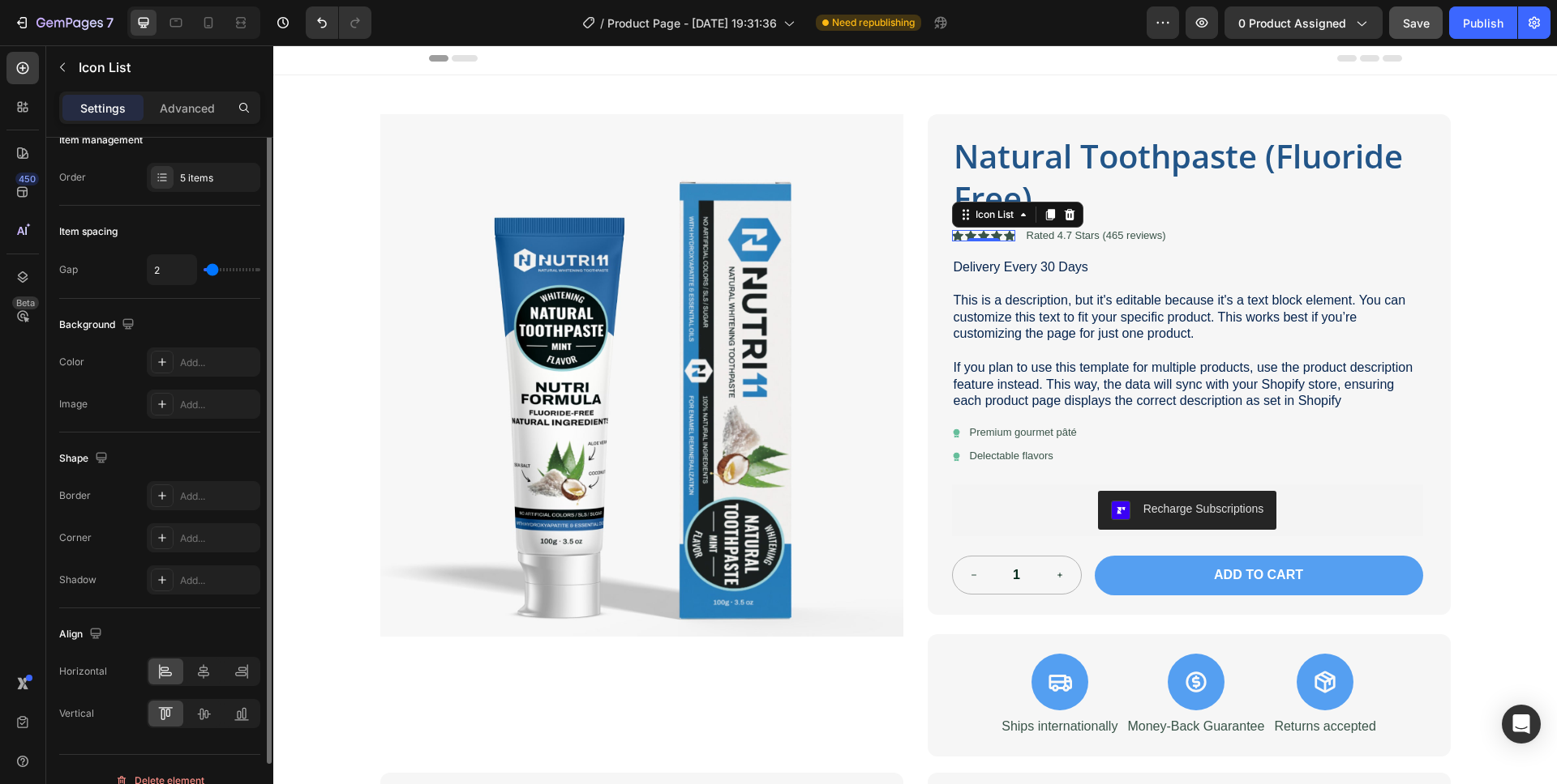
scroll to position [0, 0]
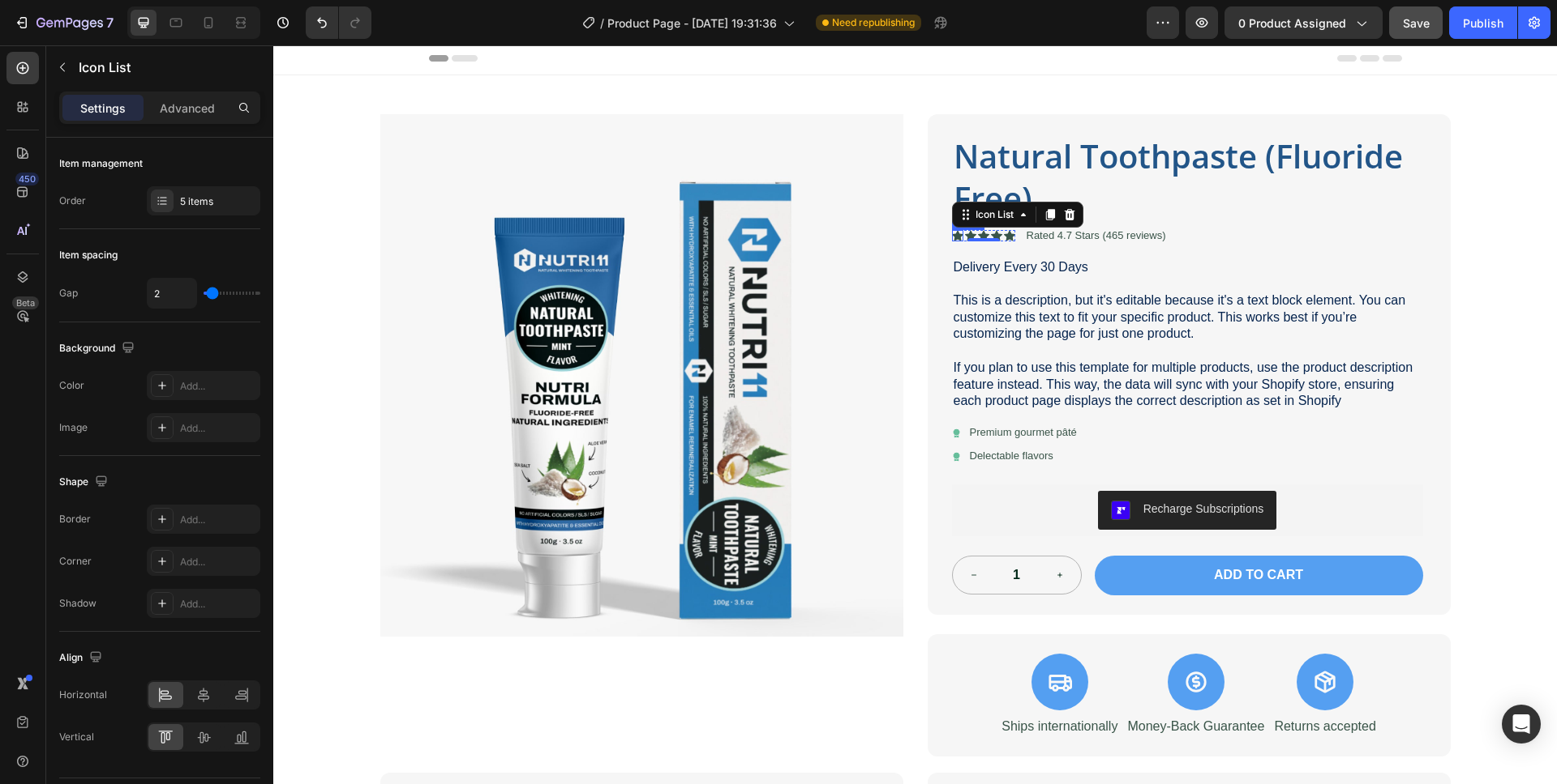
click at [952, 237] on div "Icon" at bounding box center [957, 235] width 11 height 11
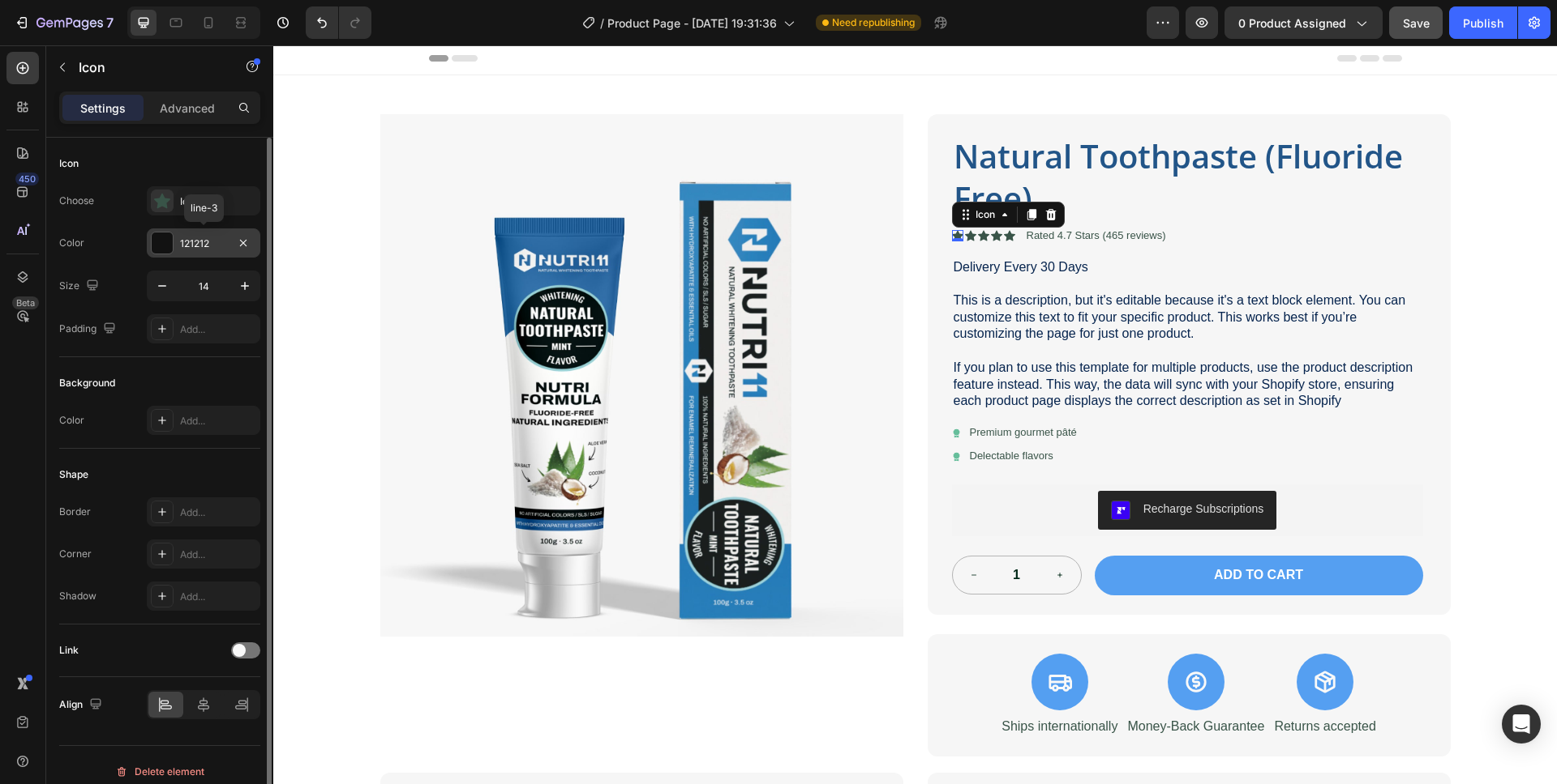
click at [158, 238] on div at bounding box center [161, 242] width 21 height 21
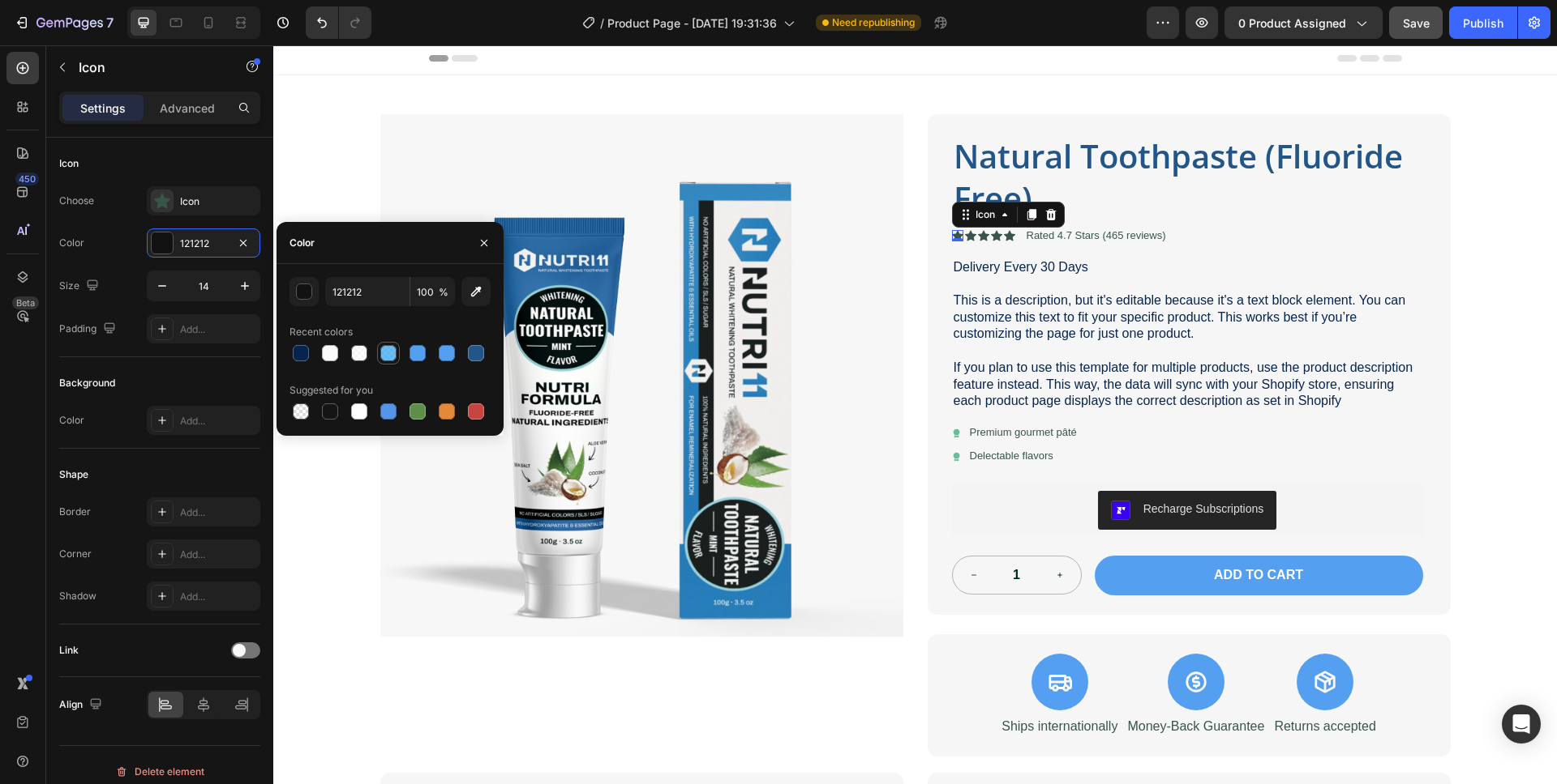
click at [387, 354] on div at bounding box center [388, 353] width 16 height 16
type input "45AEF1"
type input "80"
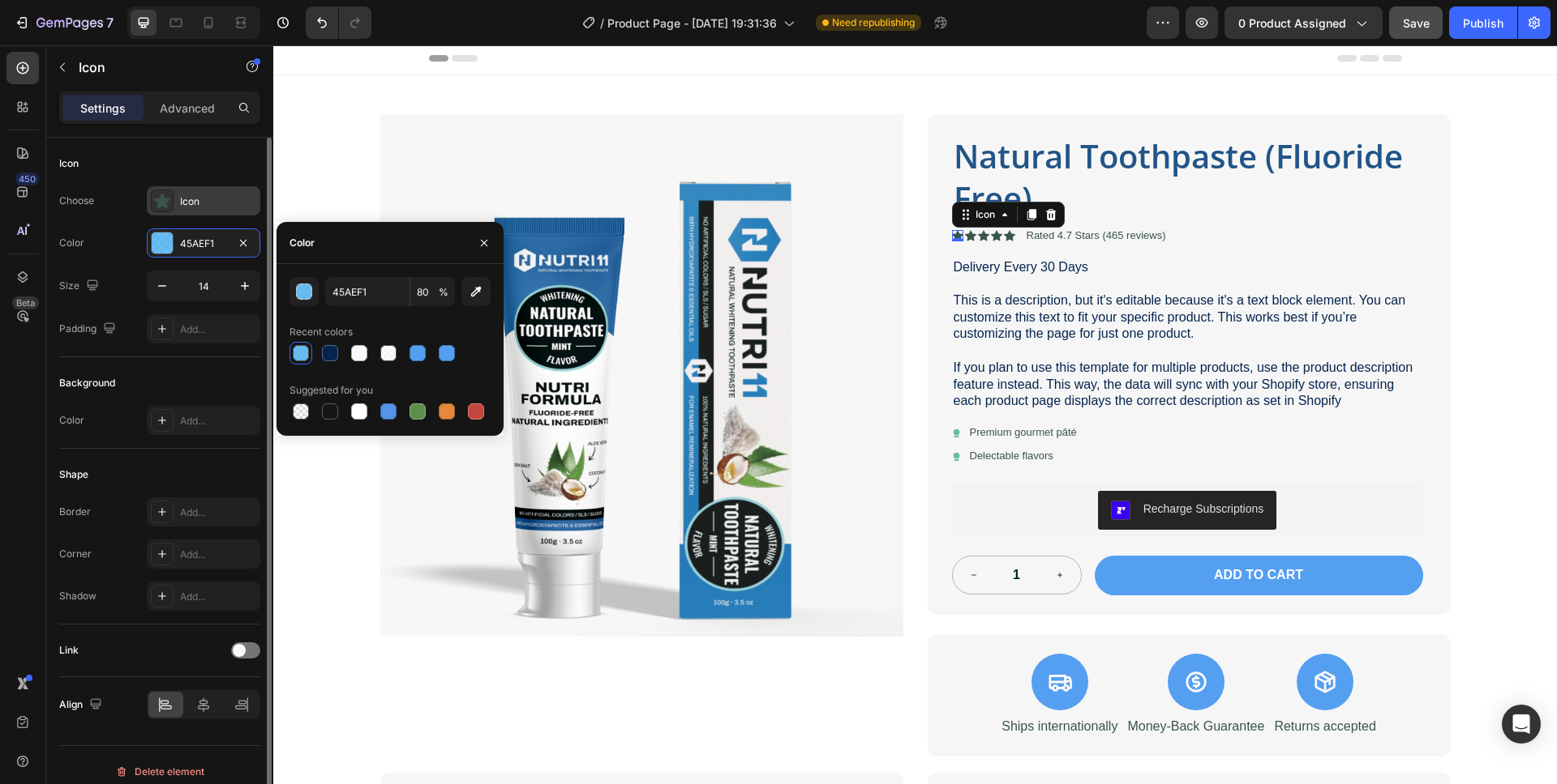
click at [210, 189] on div "Icon" at bounding box center [203, 200] width 114 height 29
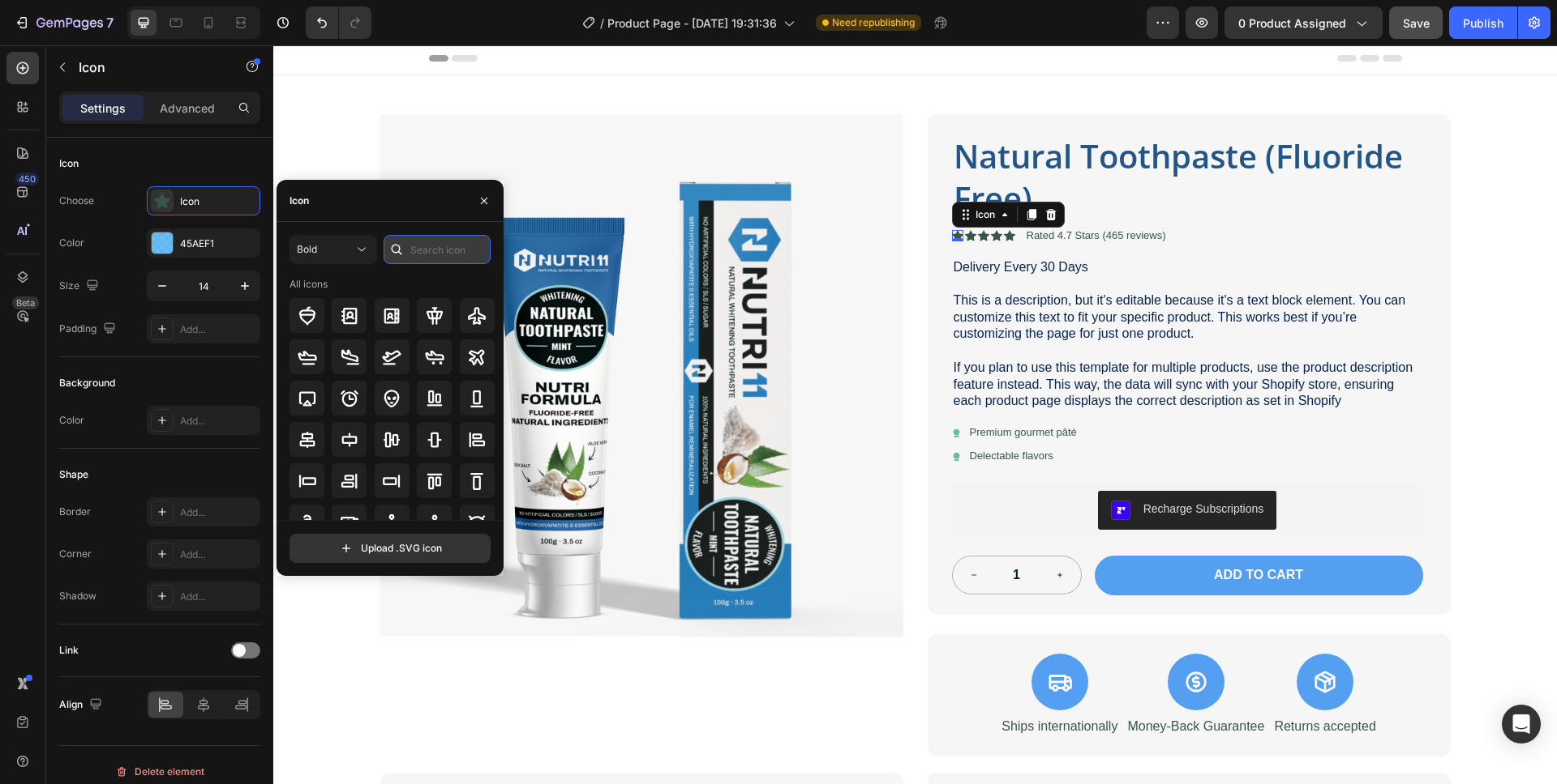
click at [466, 259] on input "text" at bounding box center [437, 249] width 107 height 29
type input "star"
click at [365, 246] on icon at bounding box center [362, 249] width 16 height 16
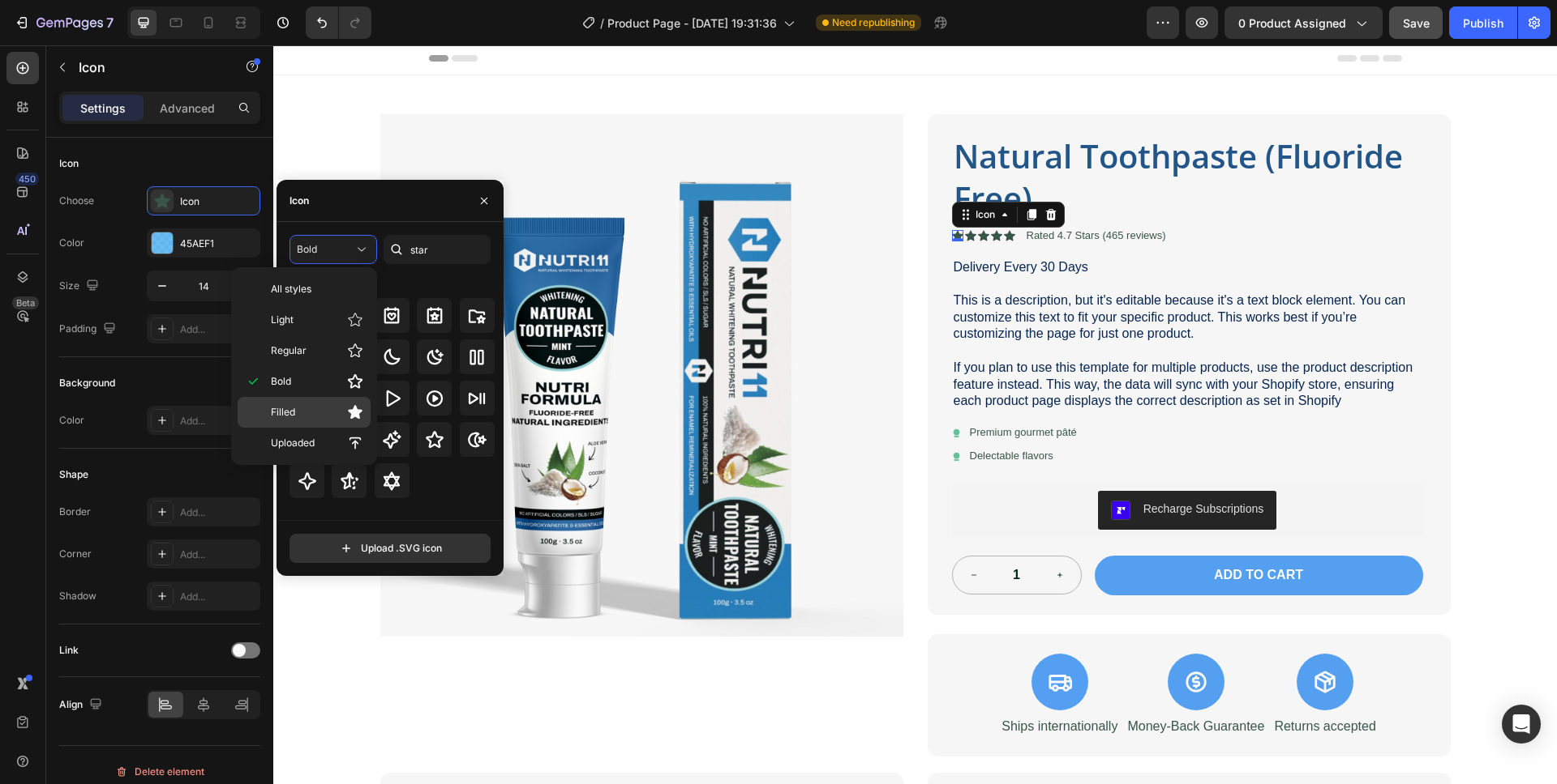
click at [298, 413] on p "Filled" at bounding box center [317, 412] width 93 height 16
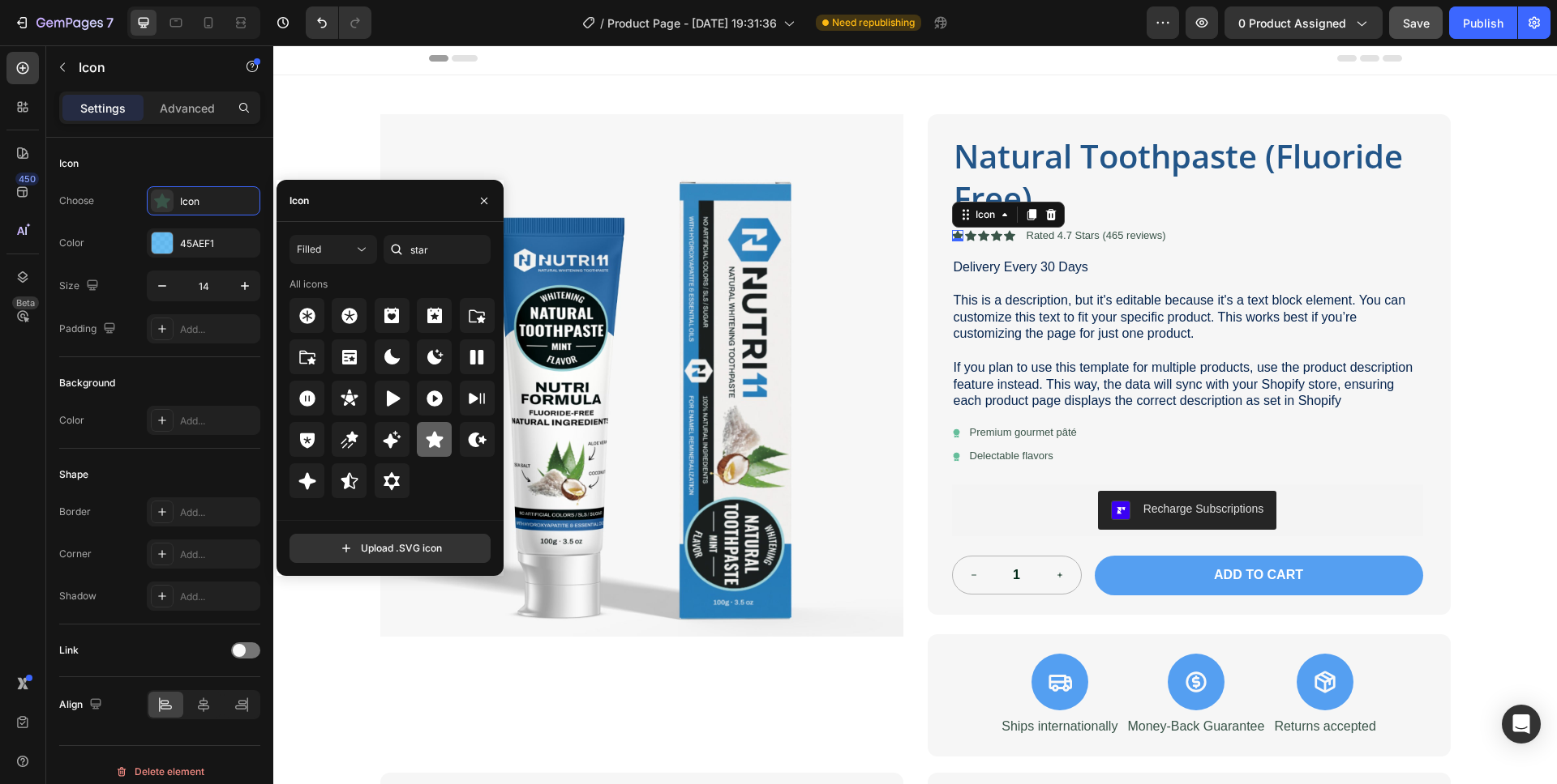
click at [420, 437] on div at bounding box center [434, 439] width 35 height 35
click at [965, 237] on div "Icon" at bounding box center [970, 235] width 11 height 11
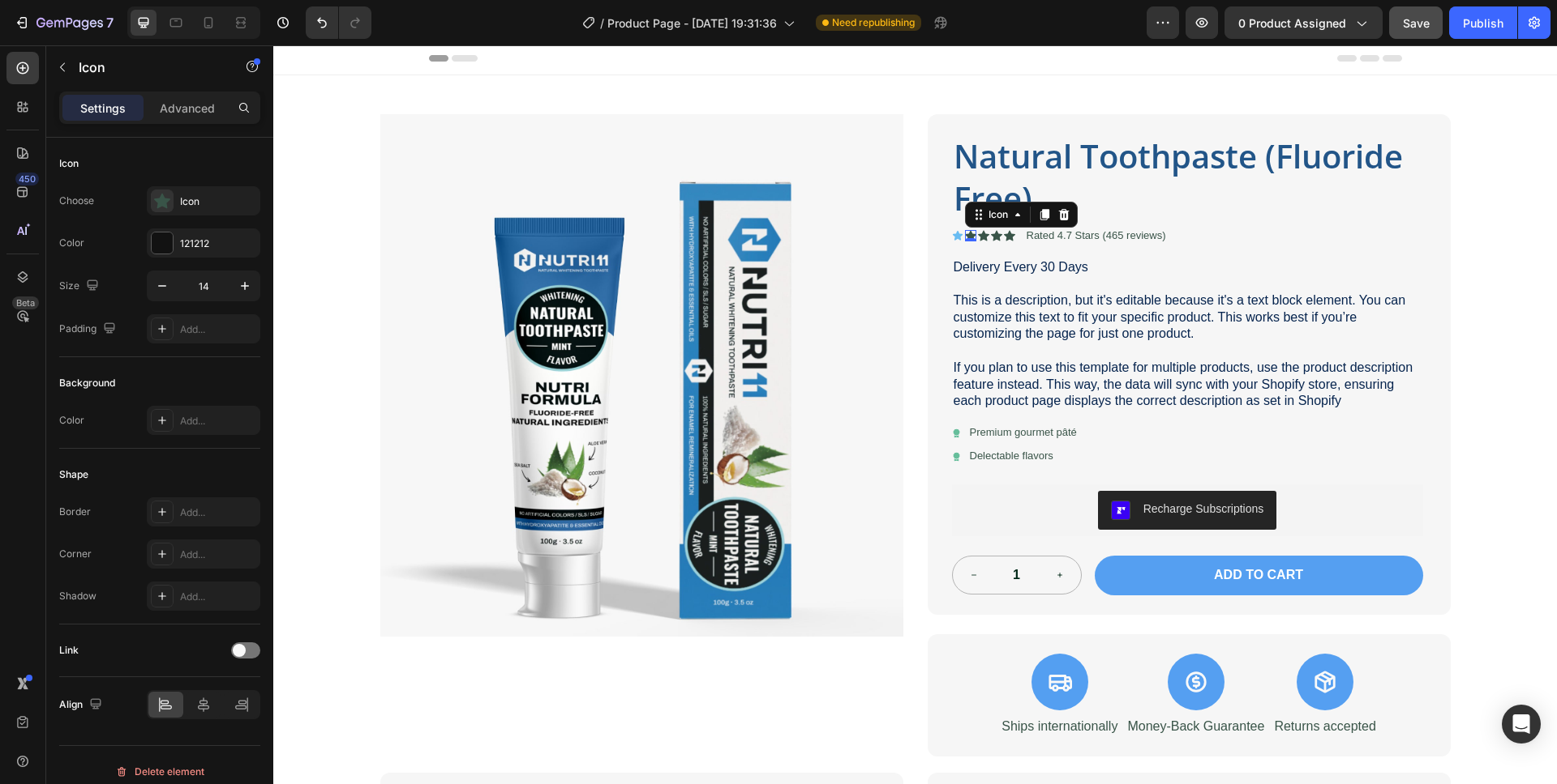
click at [1058, 217] on icon at bounding box center [1063, 214] width 11 height 11
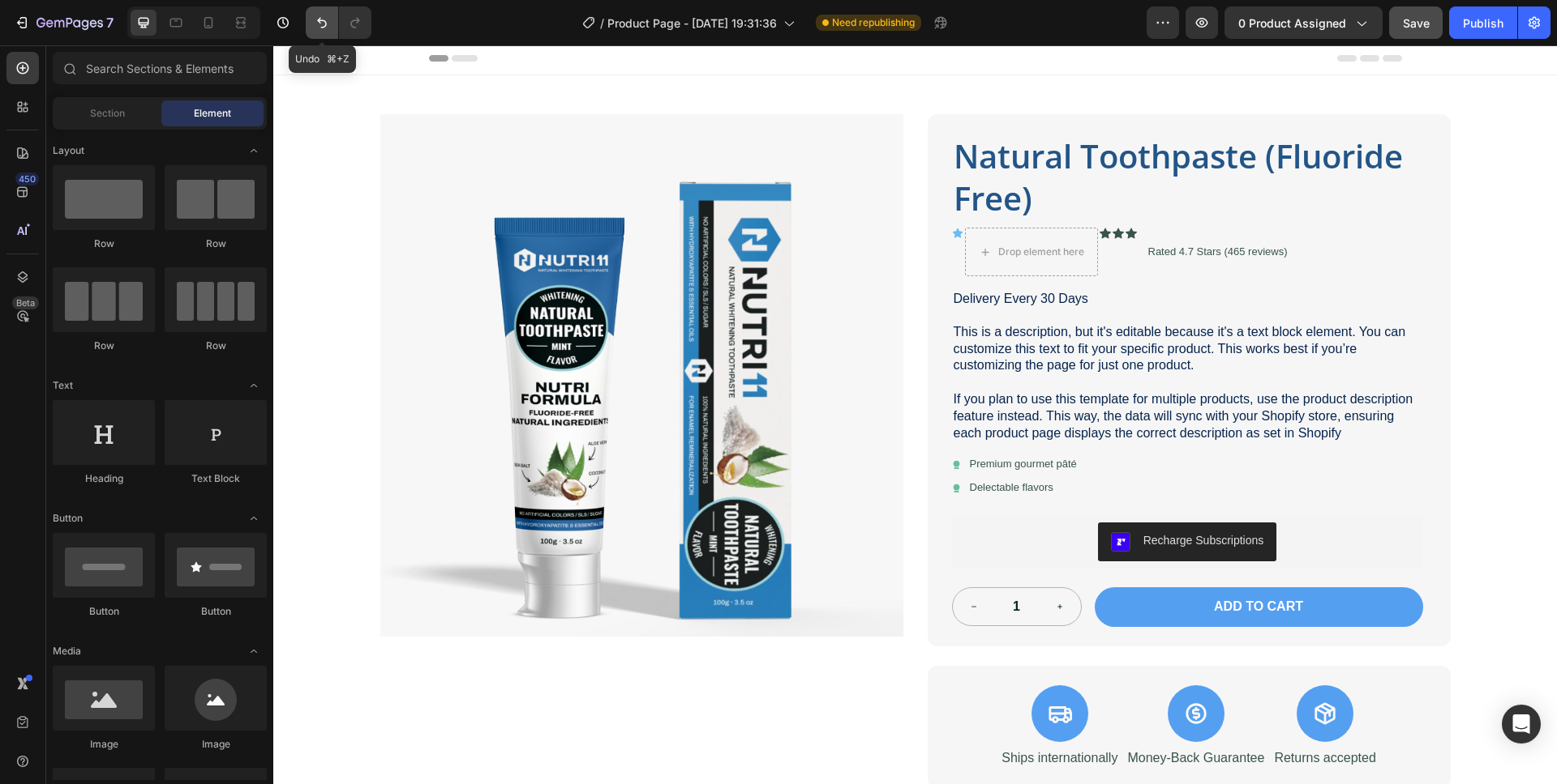
click at [322, 28] on icon "Undo/Redo" at bounding box center [322, 23] width 16 height 16
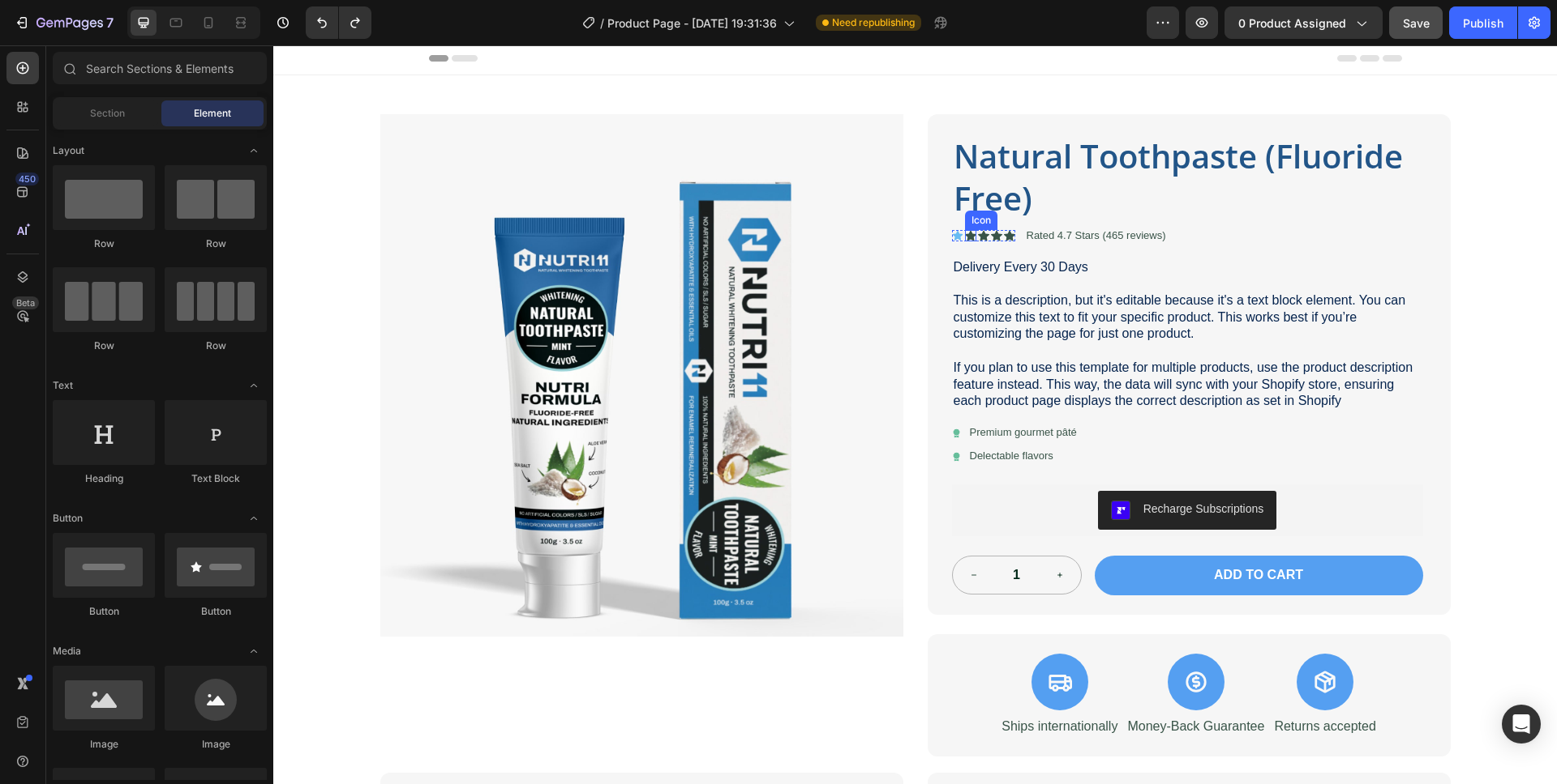
click at [965, 236] on div "Icon" at bounding box center [970, 235] width 11 height 11
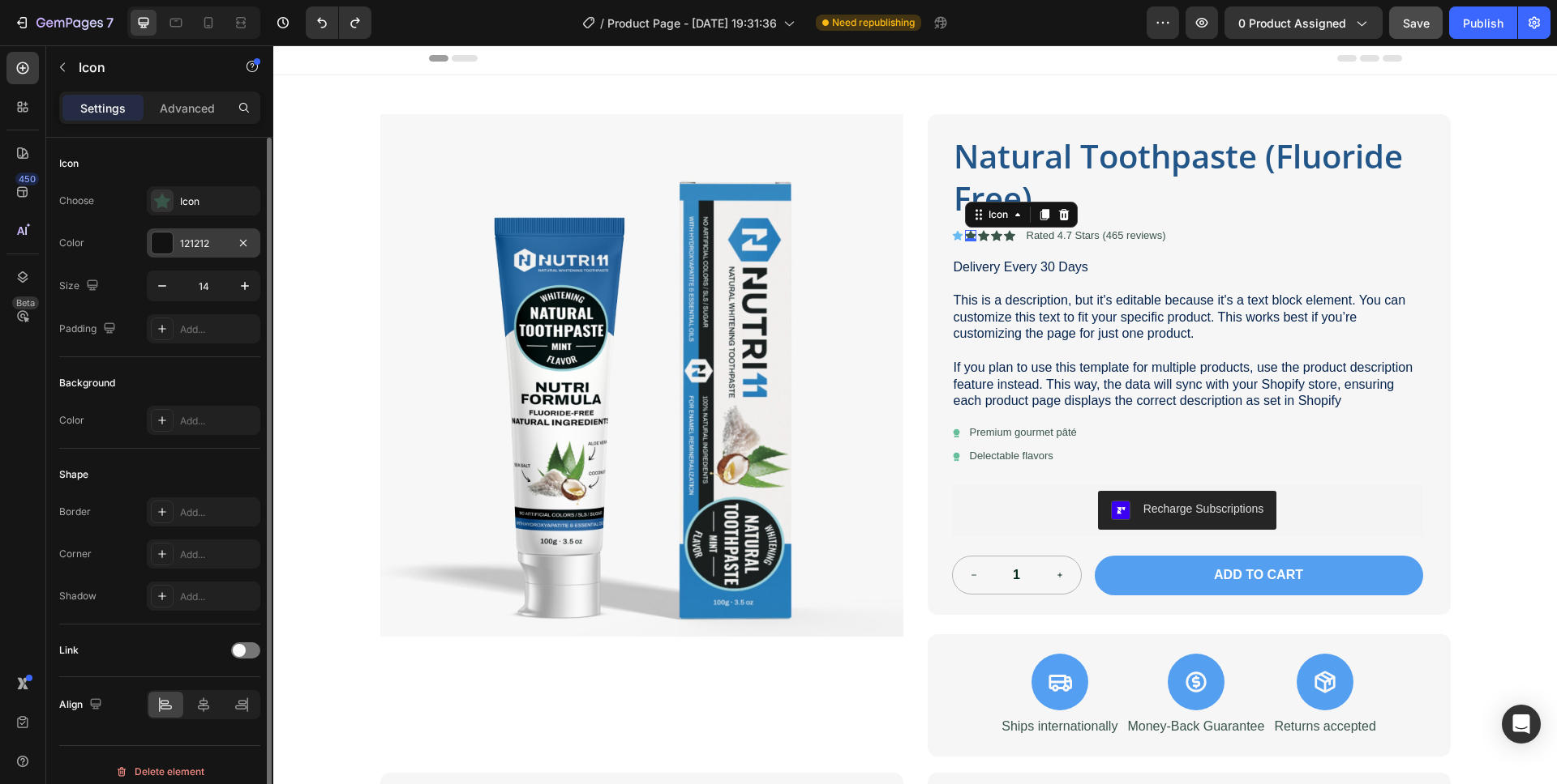
click at [161, 244] on div at bounding box center [161, 242] width 21 height 21
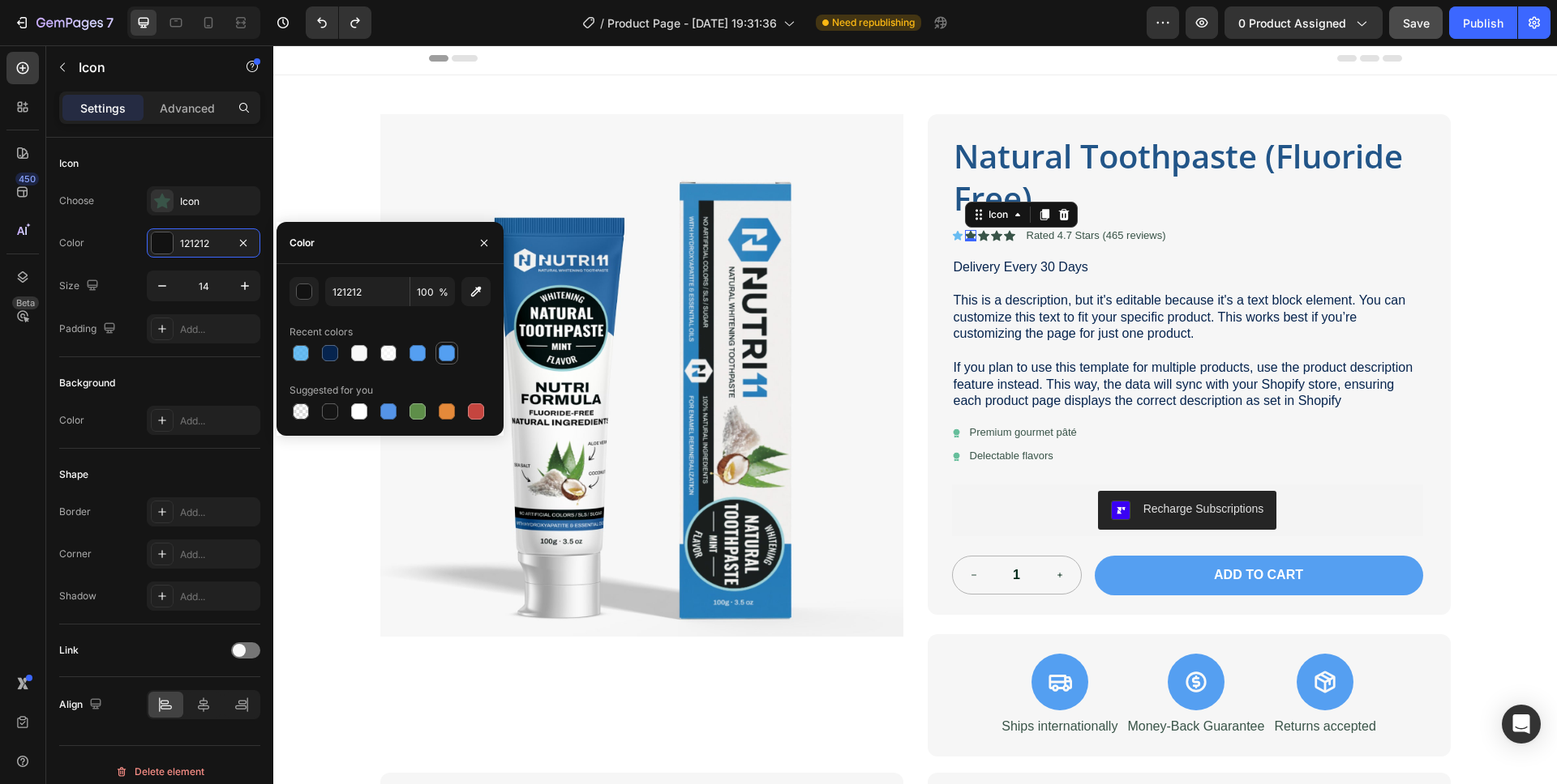
click at [447, 356] on div at bounding box center [447, 353] width 16 height 16
type input "549FF1"
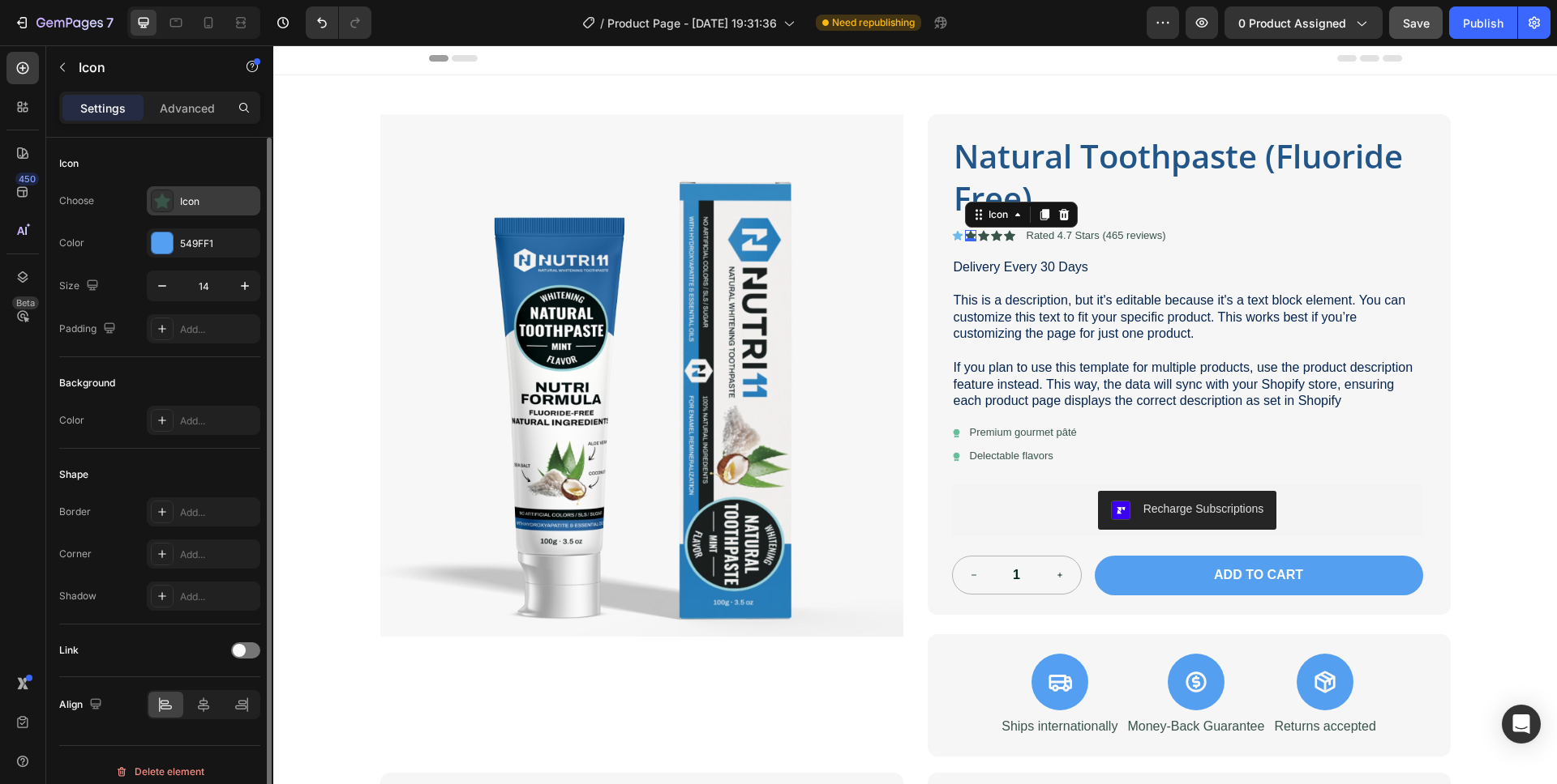
click at [204, 202] on div "Icon" at bounding box center [218, 201] width 76 height 15
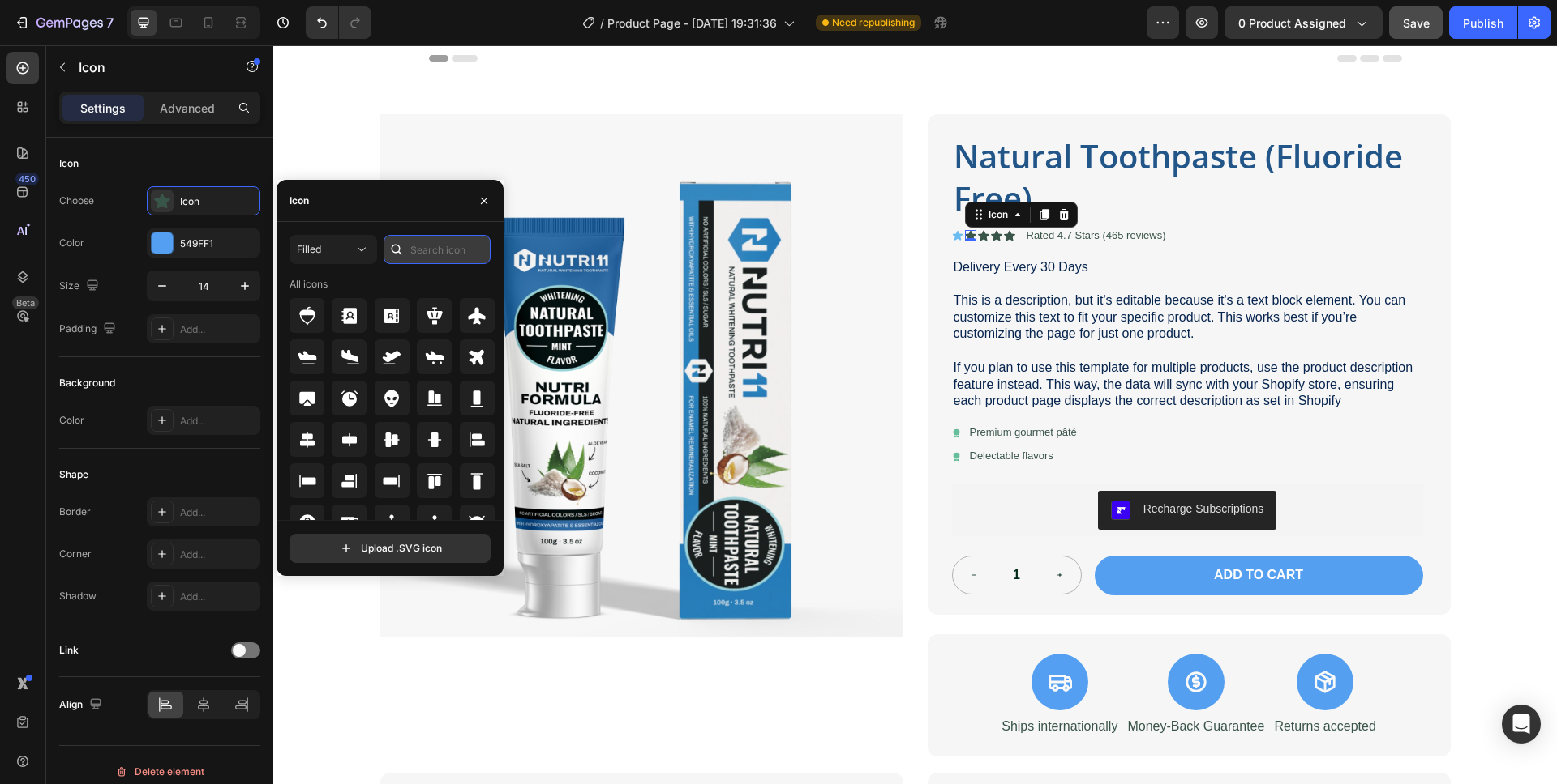
click at [424, 254] on input "text" at bounding box center [437, 249] width 107 height 29
type input "star"
click at [429, 436] on icon at bounding box center [434, 439] width 17 height 16
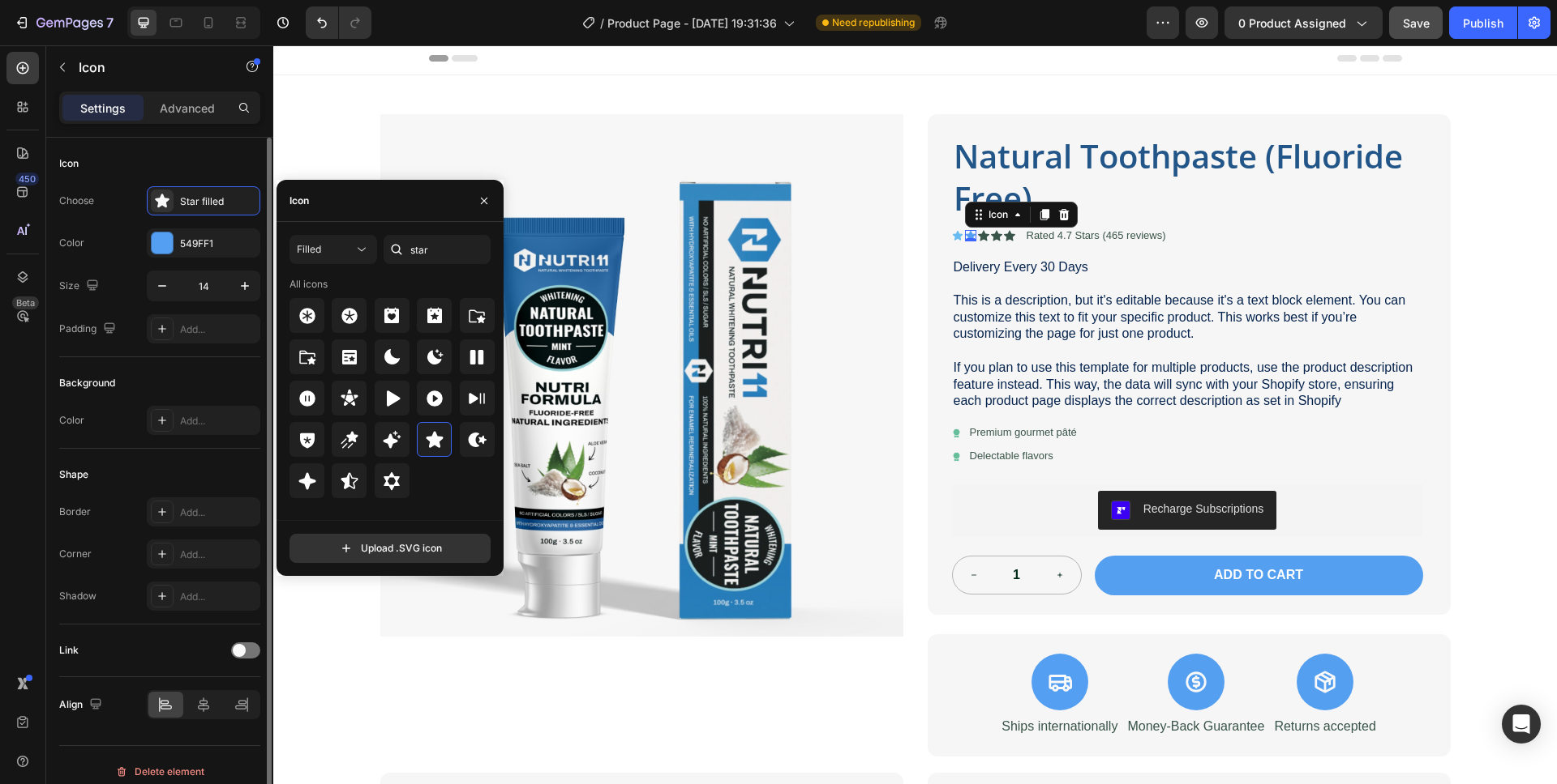
click at [204, 160] on div "Icon" at bounding box center [159, 163] width 201 height 26
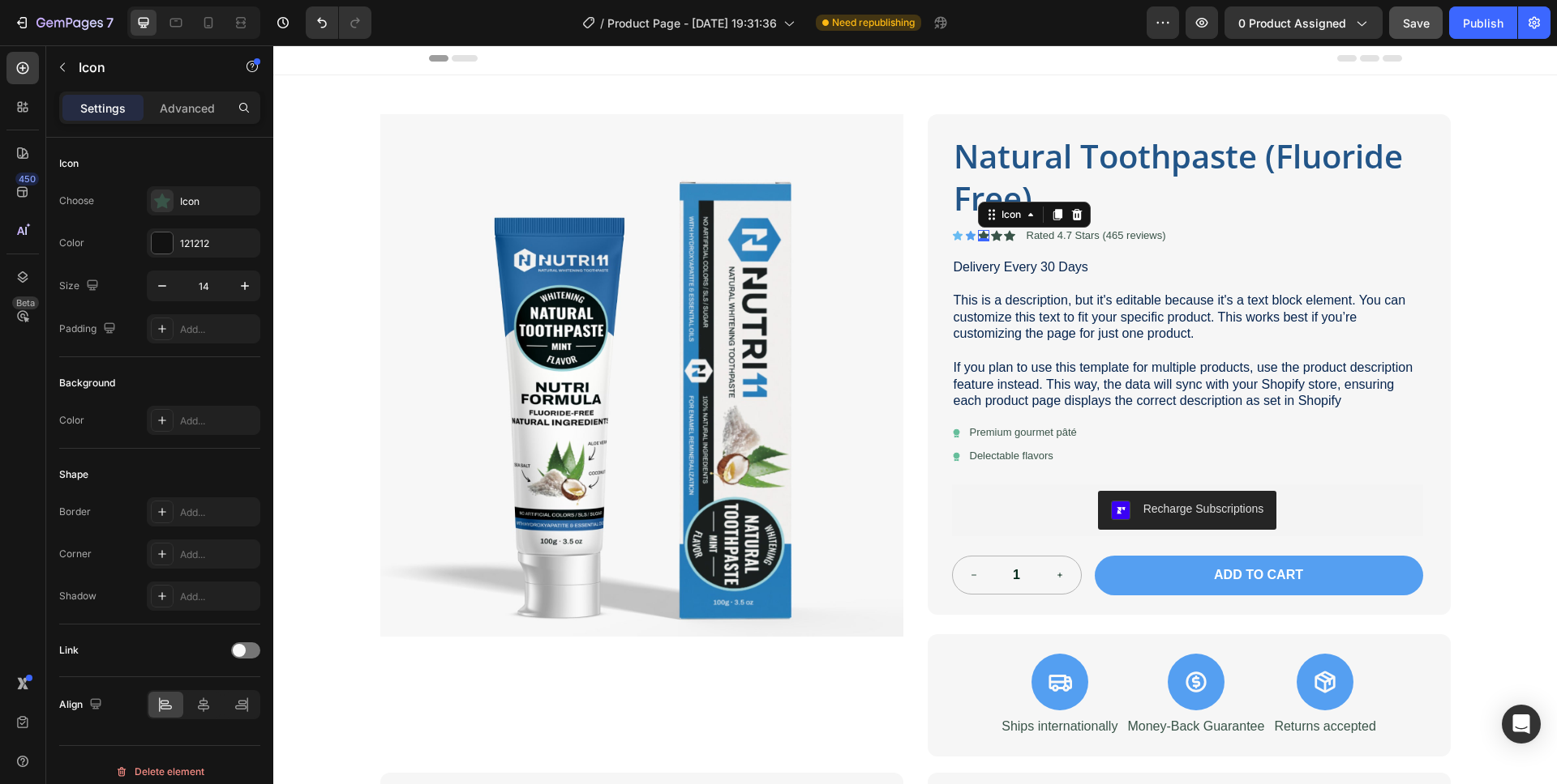
click at [978, 237] on div "Icon 0" at bounding box center [983, 235] width 11 height 11
click at [163, 250] on div at bounding box center [161, 242] width 21 height 21
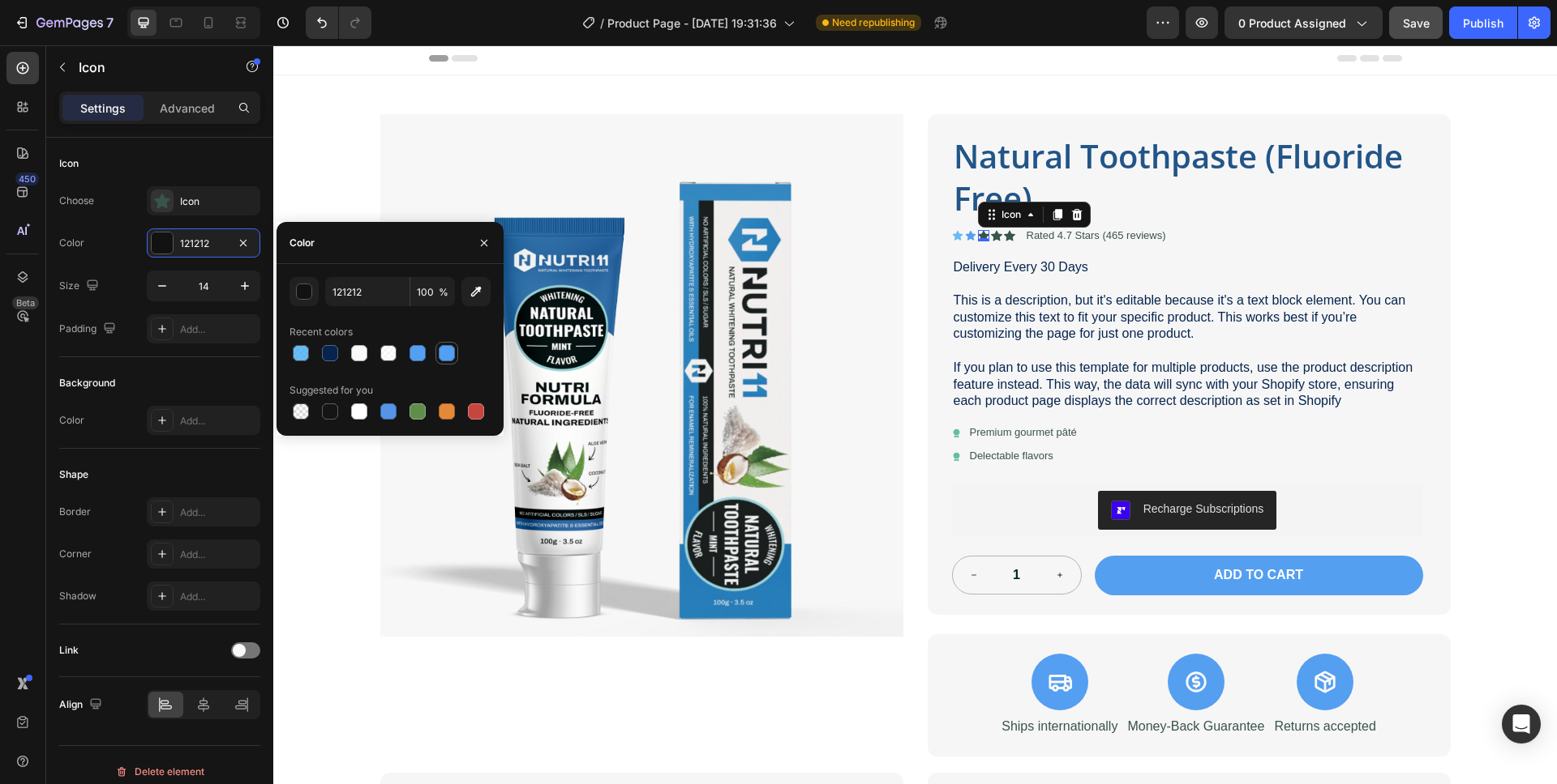
click at [450, 355] on div at bounding box center [447, 353] width 16 height 16
type input "549FF1"
click at [202, 205] on div "Icon" at bounding box center [218, 201] width 76 height 15
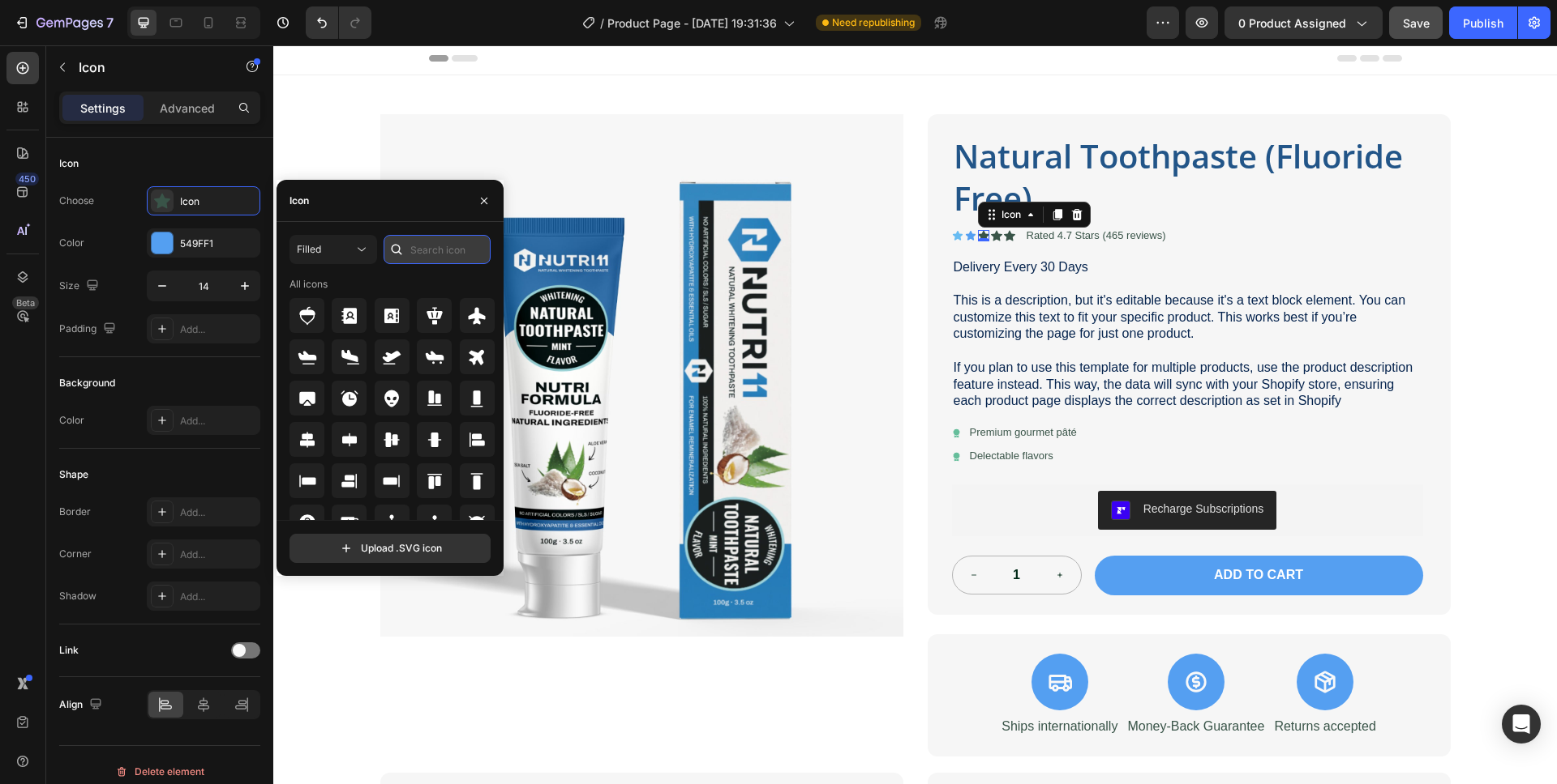
click at [441, 252] on input "text" at bounding box center [437, 249] width 107 height 29
type input "star"
click at [430, 446] on icon at bounding box center [434, 439] width 17 height 16
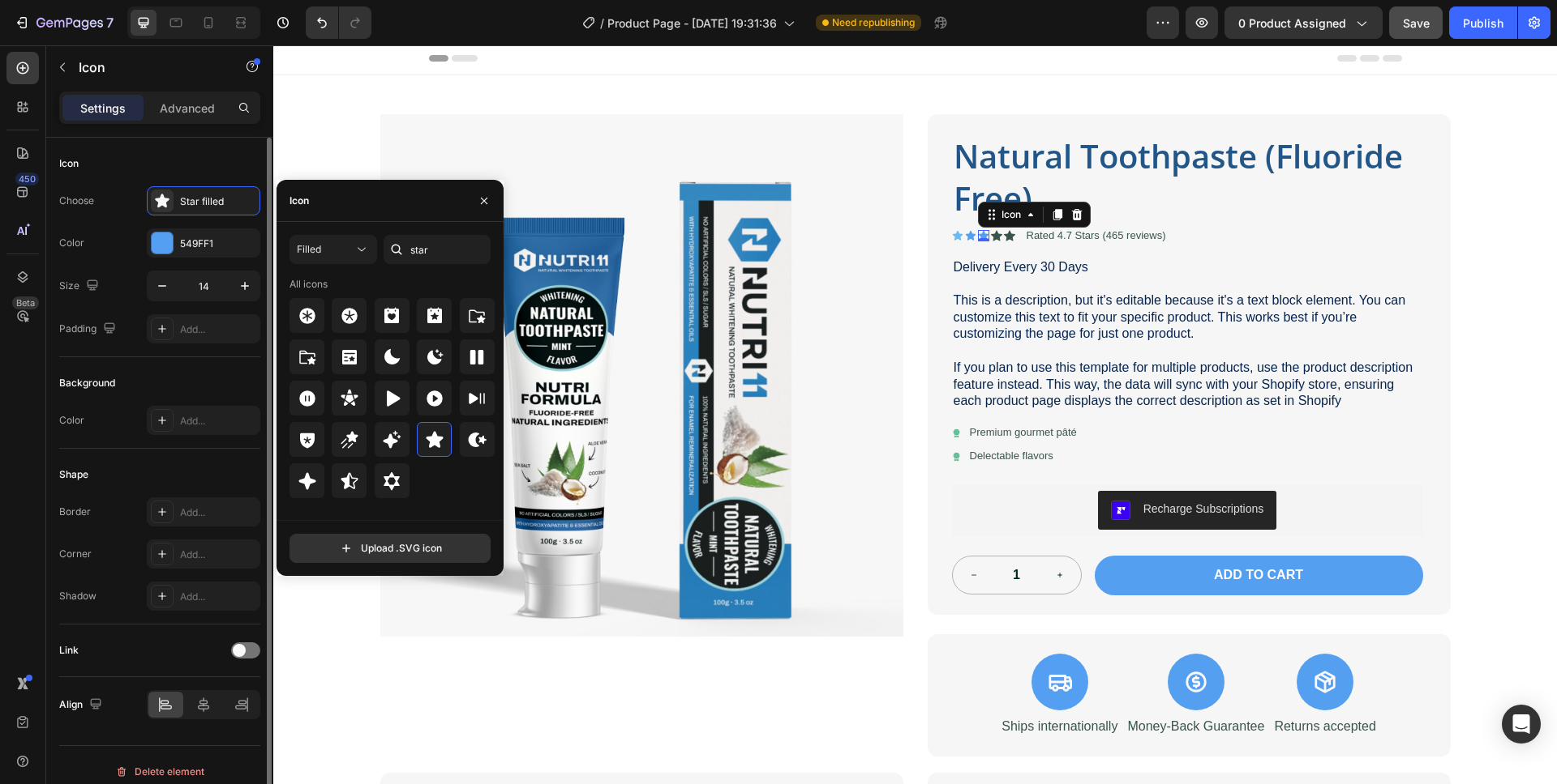
click at [133, 229] on div "Color 549FF1" at bounding box center [159, 242] width 201 height 29
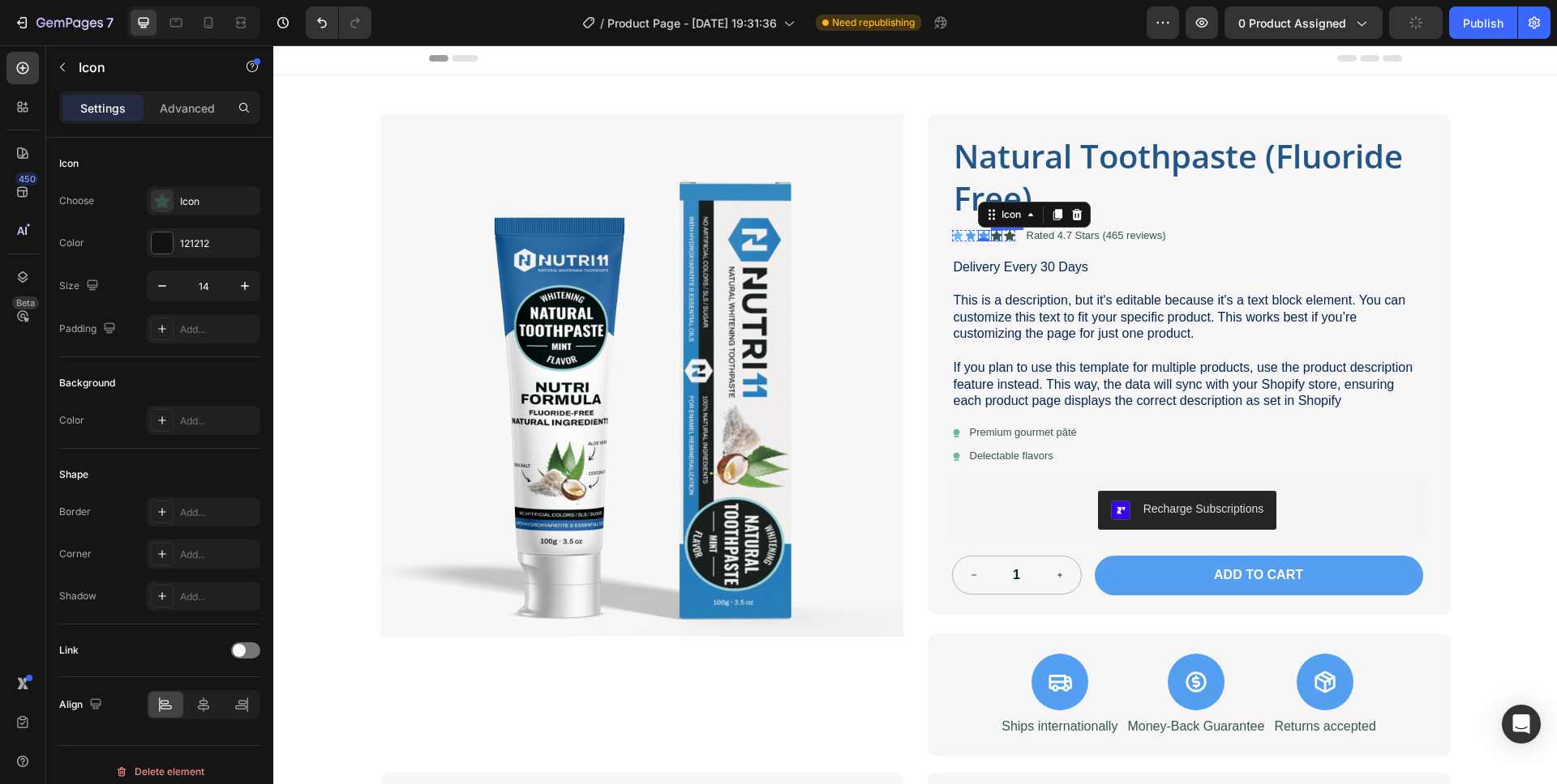
click at [991, 239] on div "Icon" at bounding box center [996, 235] width 11 height 11
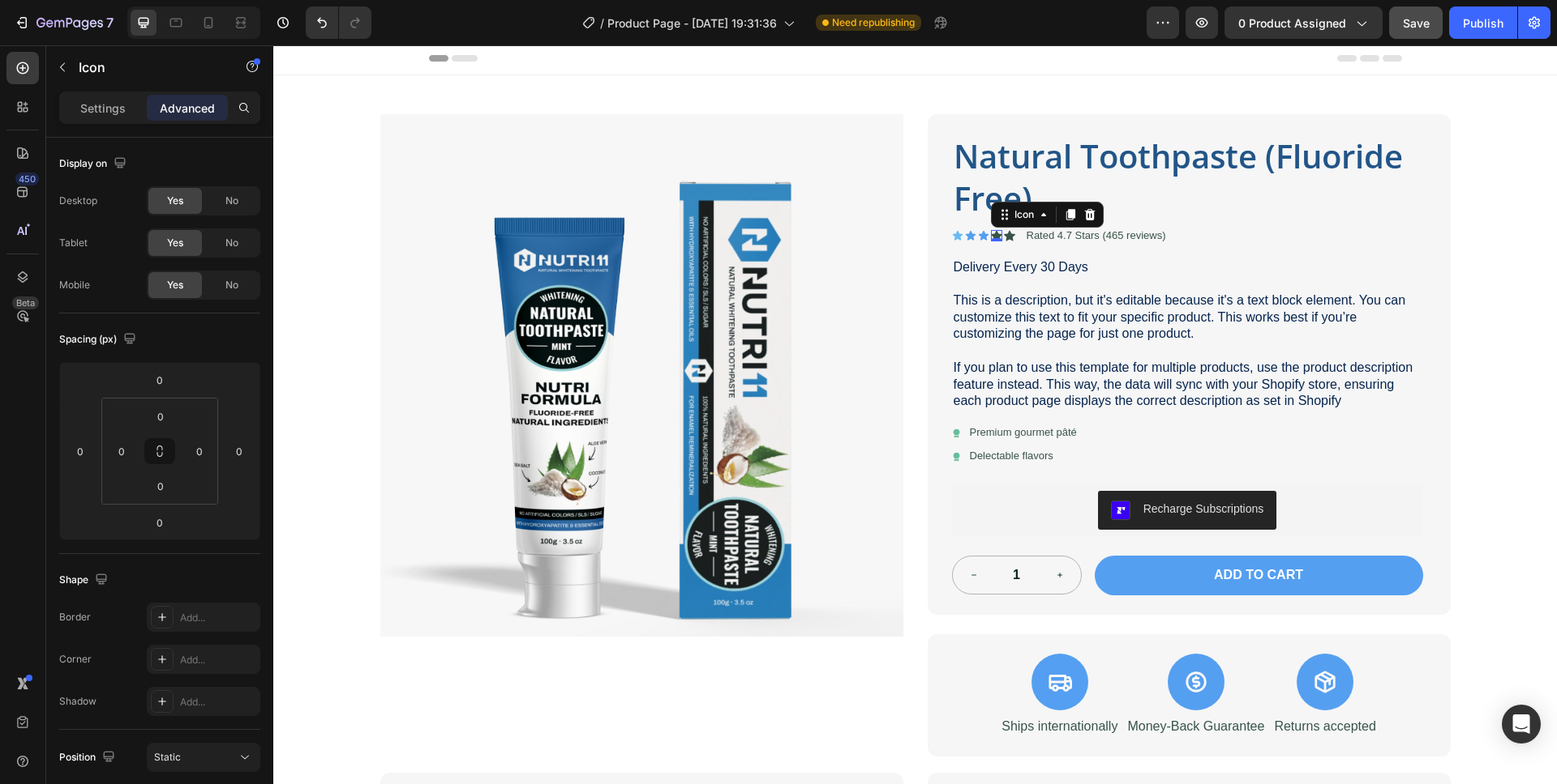
click at [991, 232] on icon at bounding box center [996, 236] width 11 height 11
click at [103, 103] on p "Settings" at bounding box center [104, 108] width 46 height 17
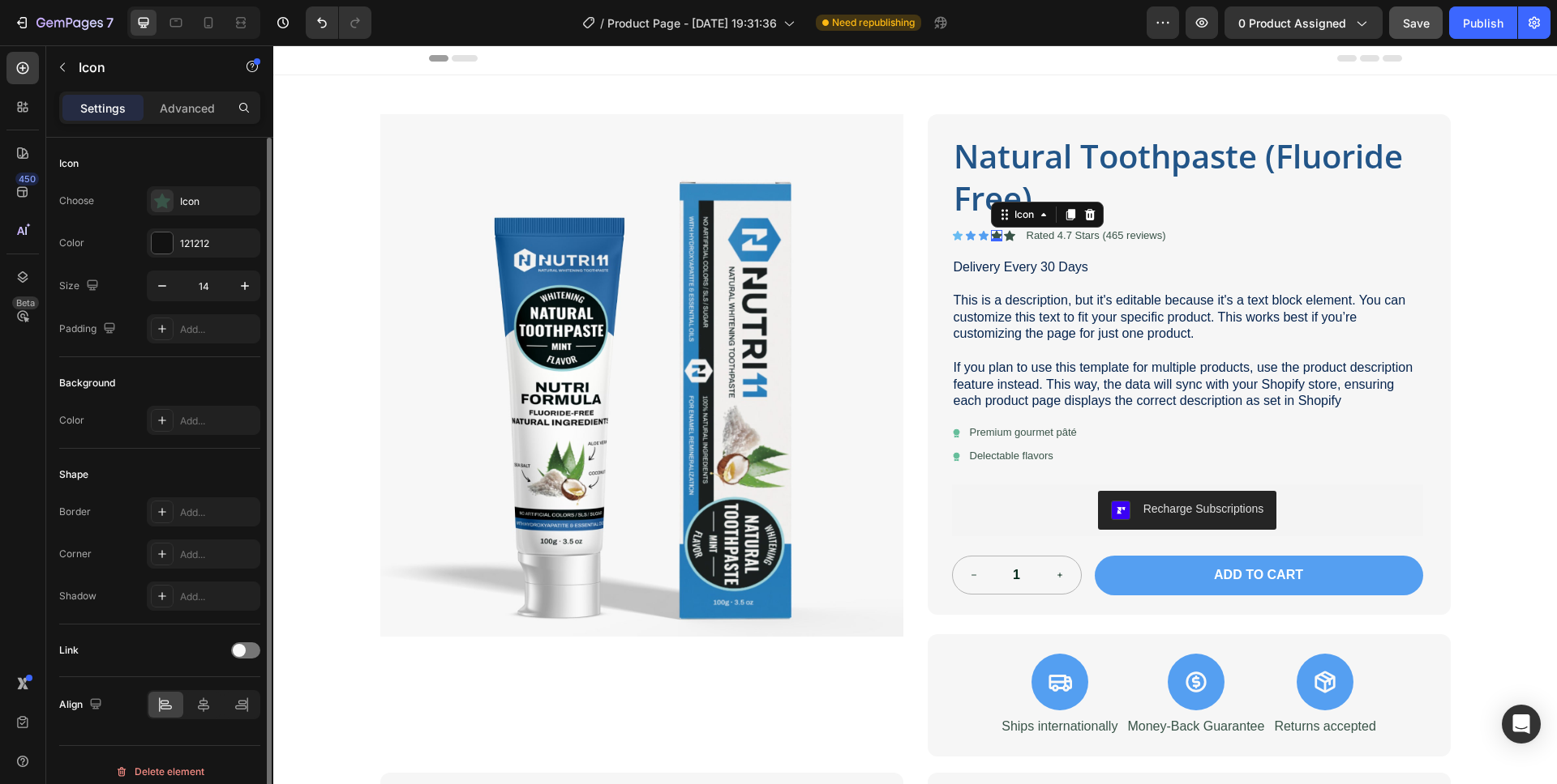
drag, startPoint x: 158, startPoint y: 231, endPoint x: 207, endPoint y: 263, distance: 58.5
click at [158, 232] on div at bounding box center [161, 243] width 23 height 23
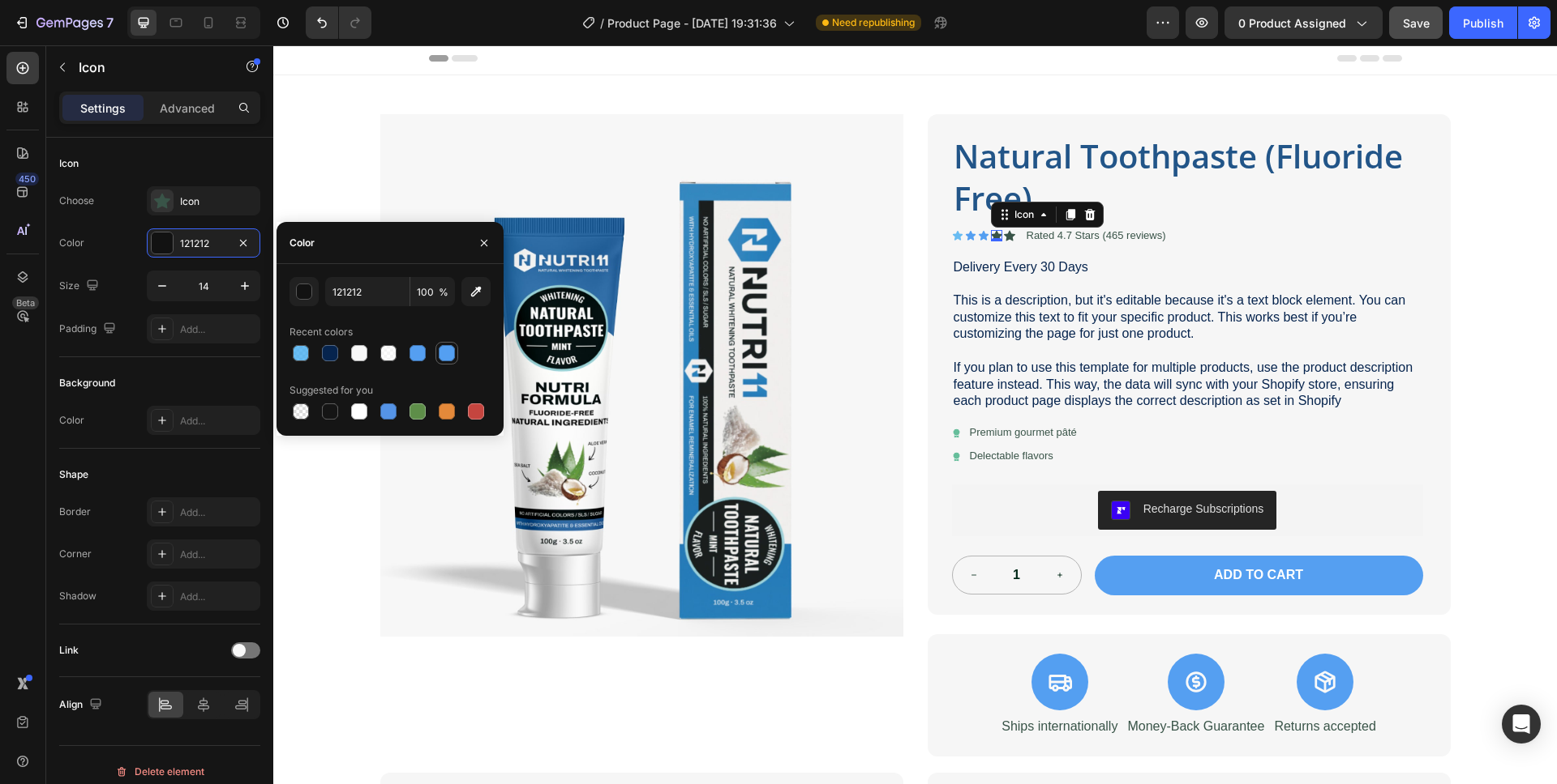
click at [454, 356] on div at bounding box center [447, 354] width 20 height 20
type input "549FF1"
click at [185, 188] on div "Icon" at bounding box center [203, 200] width 114 height 29
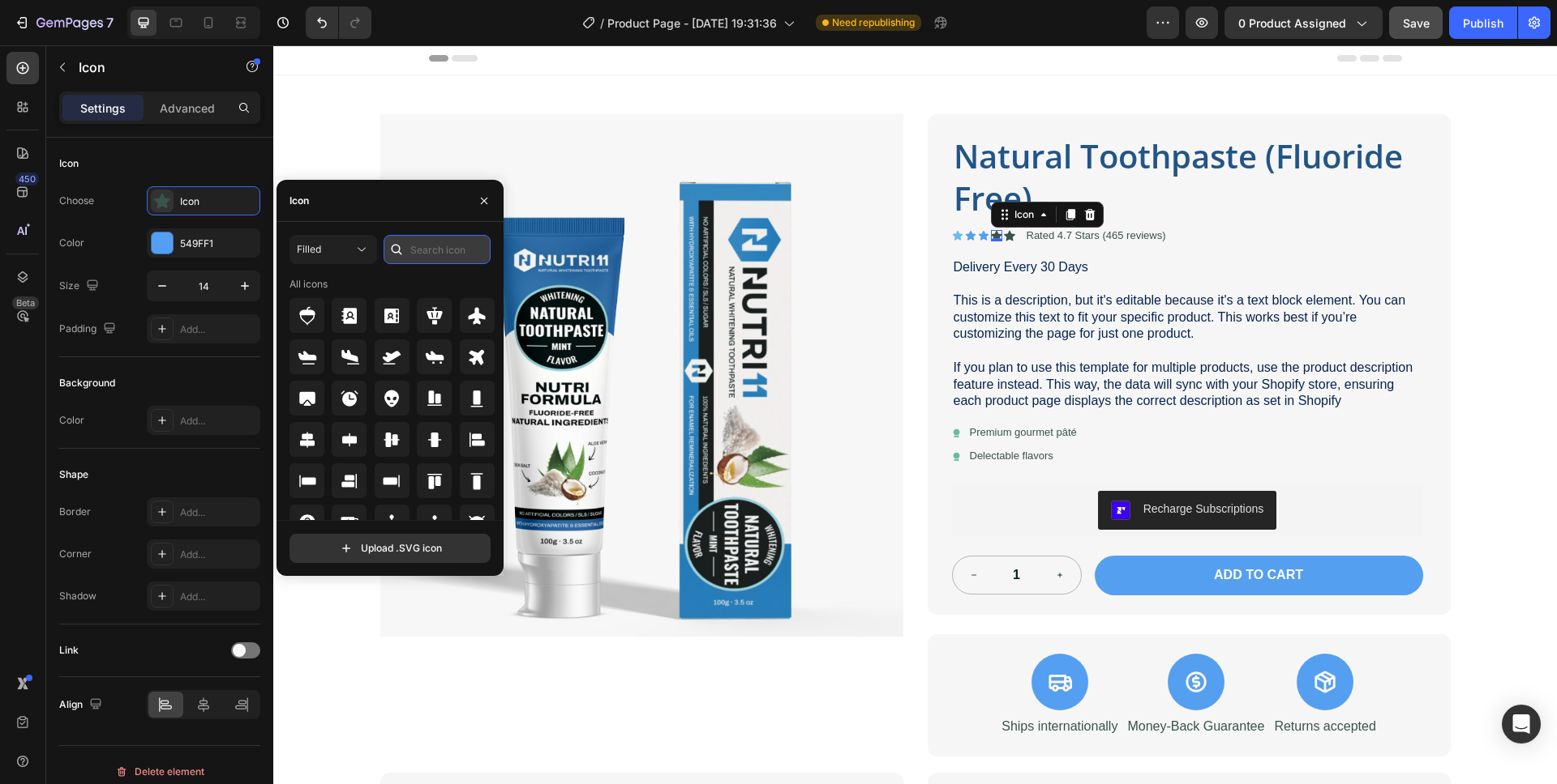
click at [419, 248] on input "text" at bounding box center [437, 249] width 107 height 29
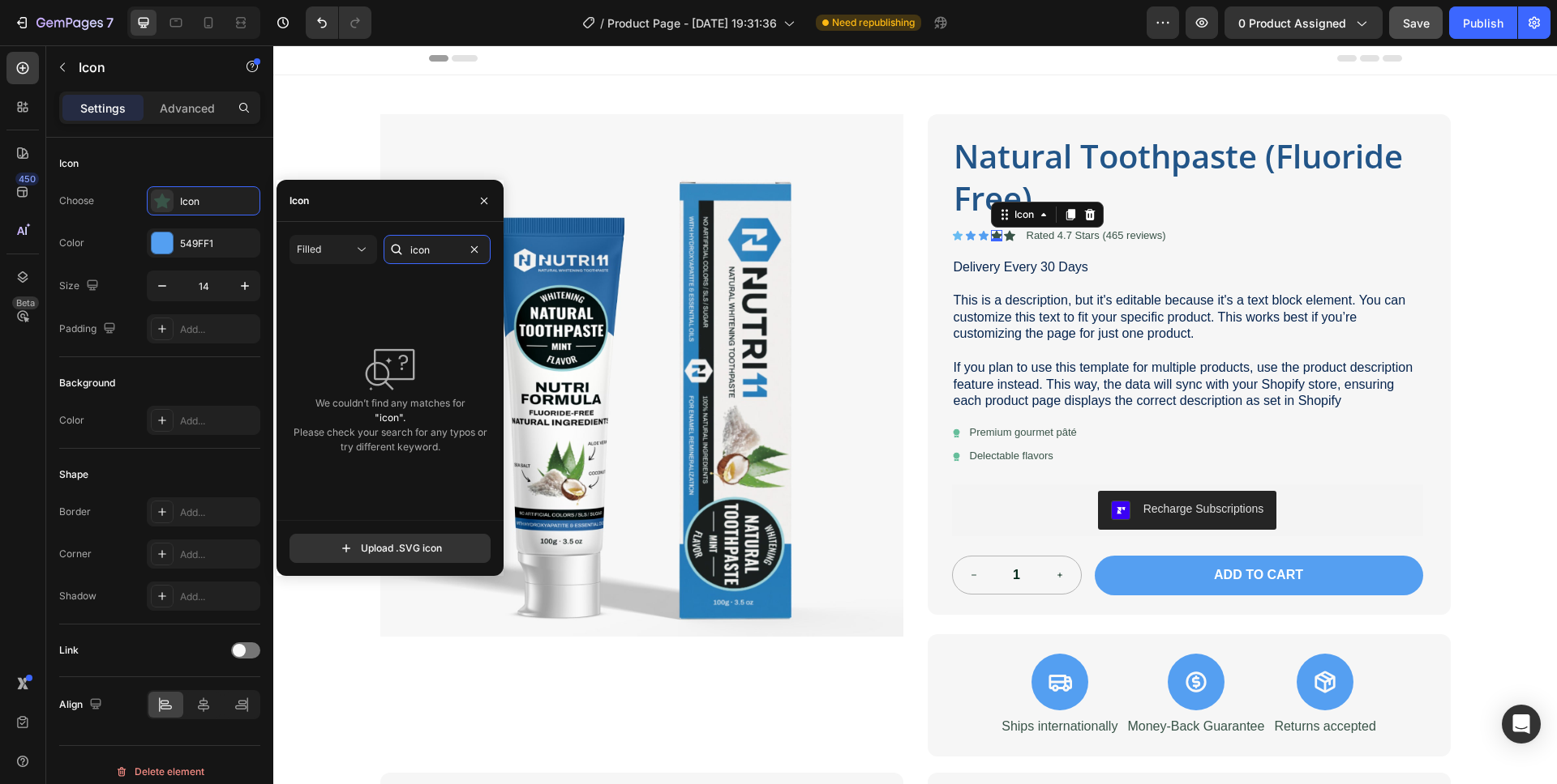
drag, startPoint x: 429, startPoint y: 251, endPoint x: 403, endPoint y: 251, distance: 26.0
click at [403, 251] on div "icon" at bounding box center [437, 249] width 107 height 29
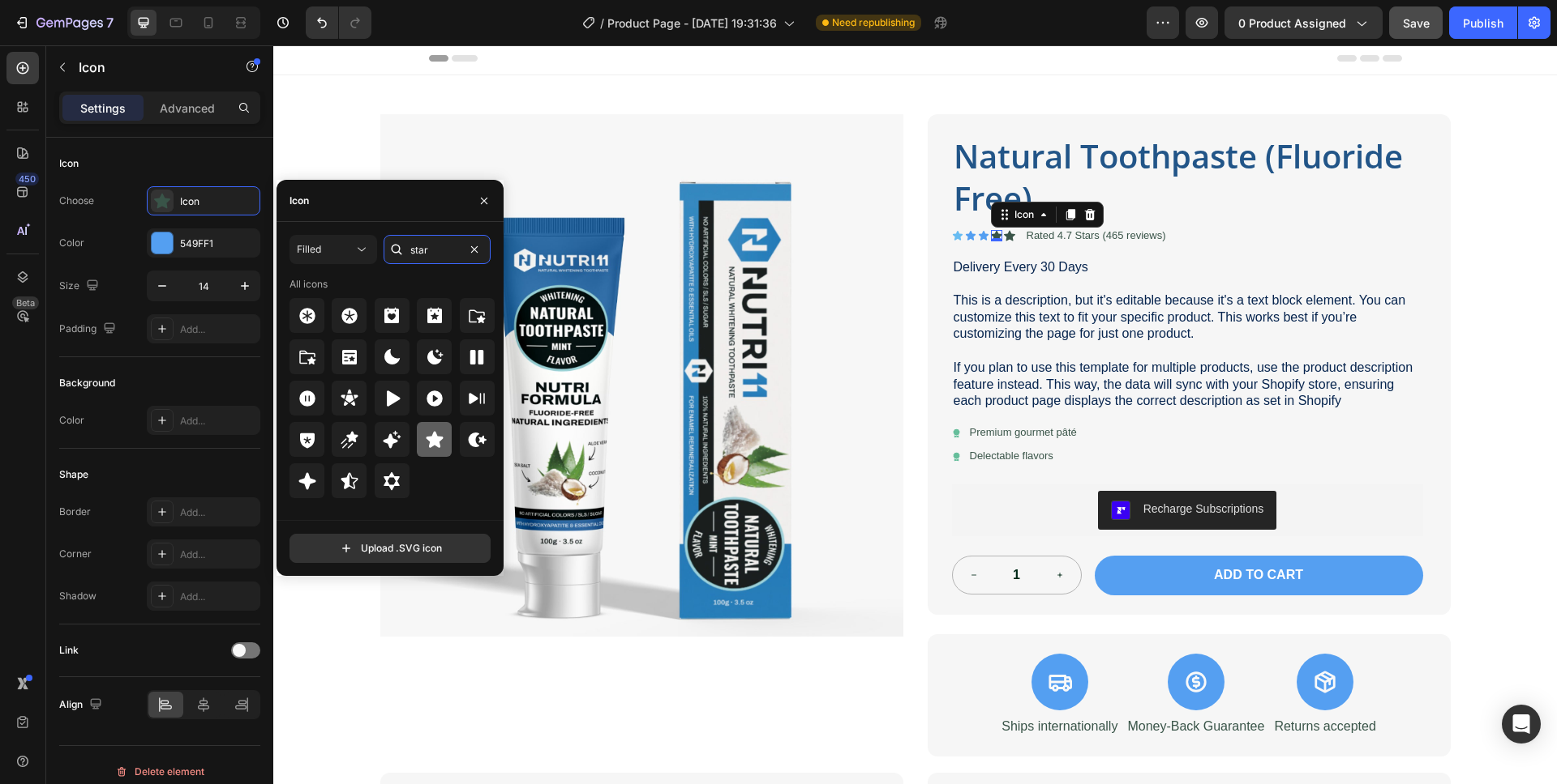
type input "star"
click at [428, 445] on icon at bounding box center [435, 440] width 20 height 20
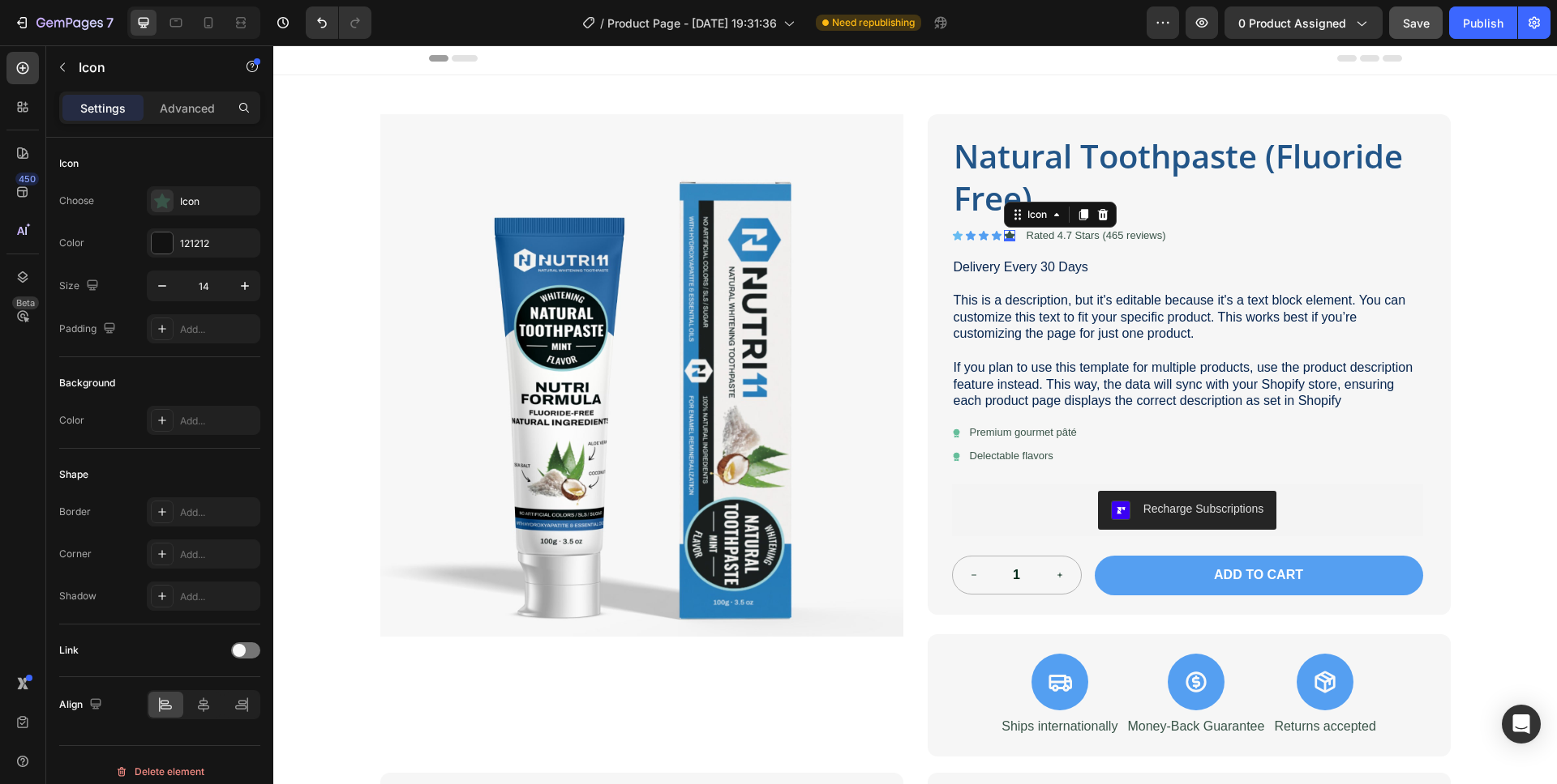
click at [1004, 237] on div "Icon 0" at bounding box center [1009, 235] width 11 height 11
click at [213, 233] on div "121212" at bounding box center [203, 242] width 114 height 29
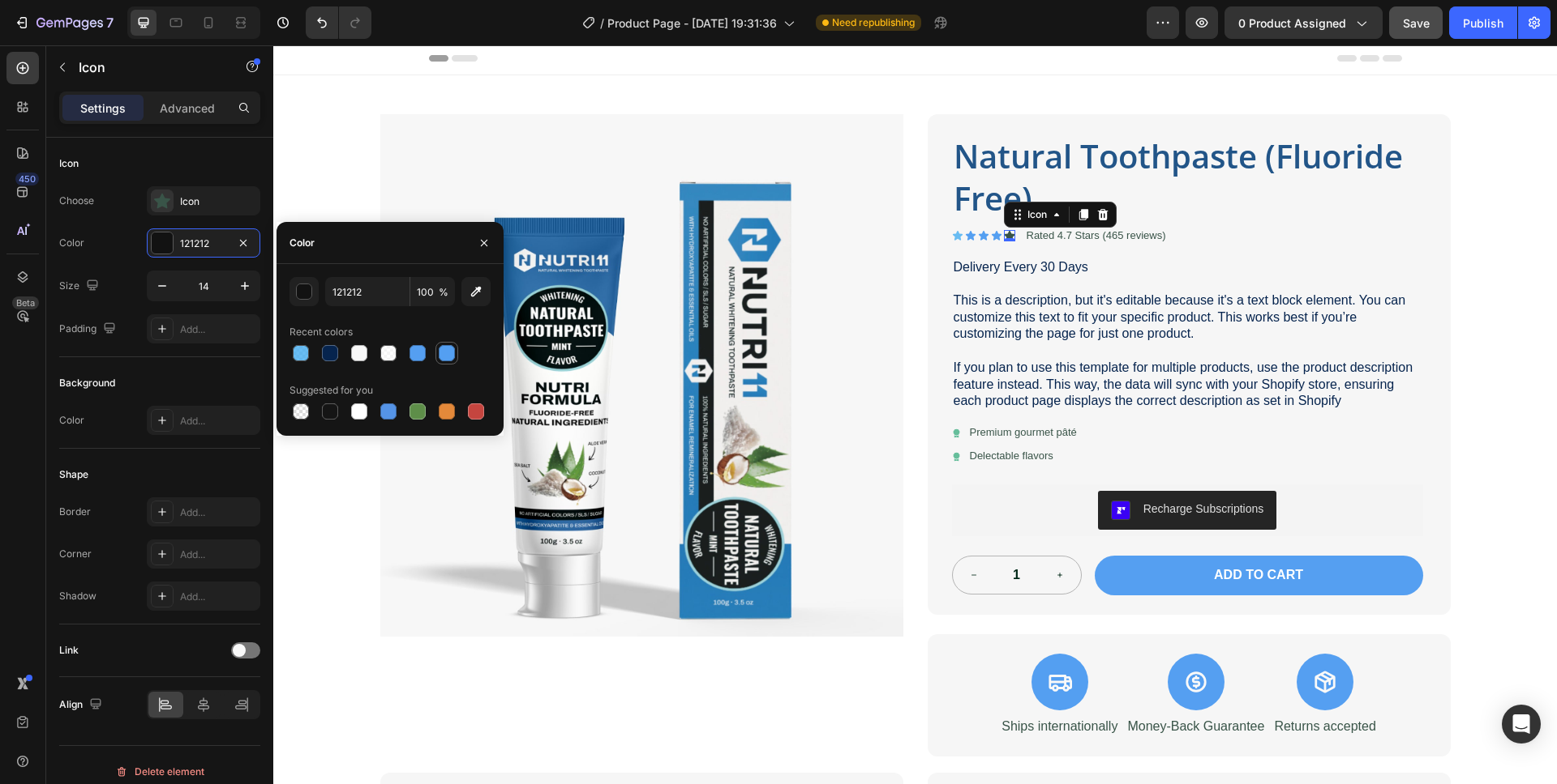
drag, startPoint x: 447, startPoint y: 350, endPoint x: 389, endPoint y: 321, distance: 64.8
click at [447, 350] on div at bounding box center [447, 353] width 16 height 16
type input "549FF1"
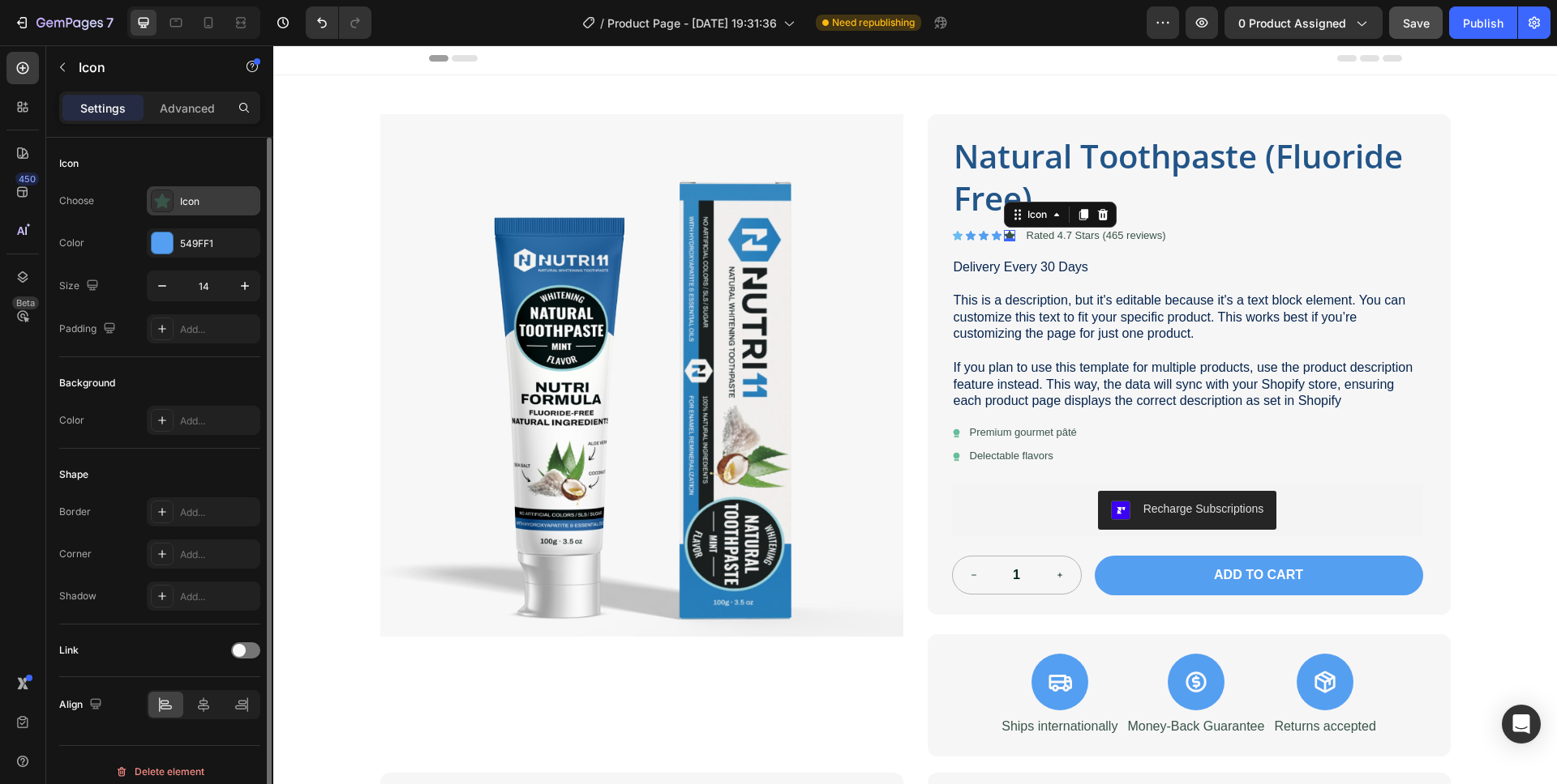
click at [211, 206] on div "Icon" at bounding box center [218, 201] width 76 height 15
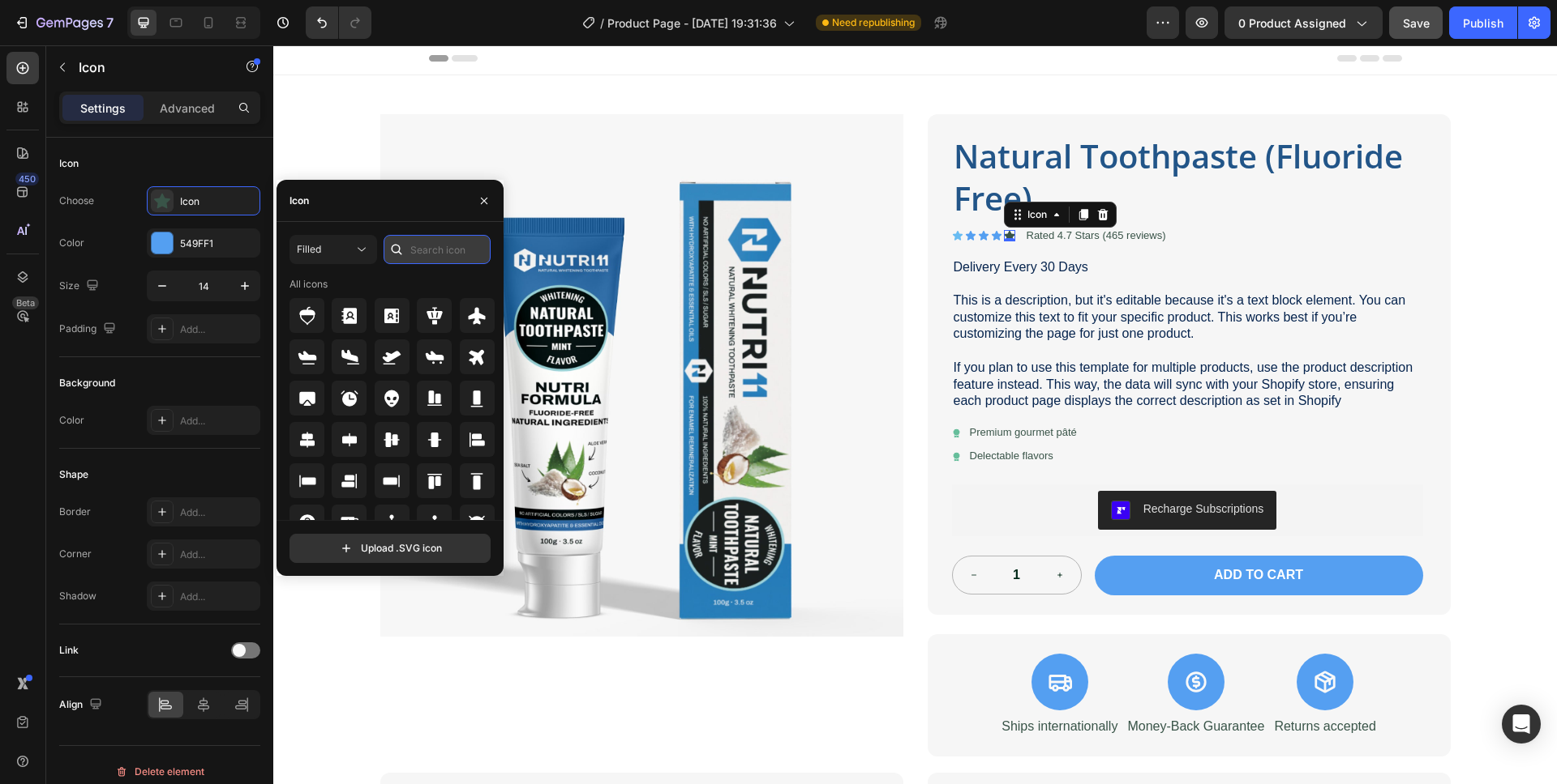
click at [425, 248] on input "text" at bounding box center [437, 249] width 107 height 29
type input "star"
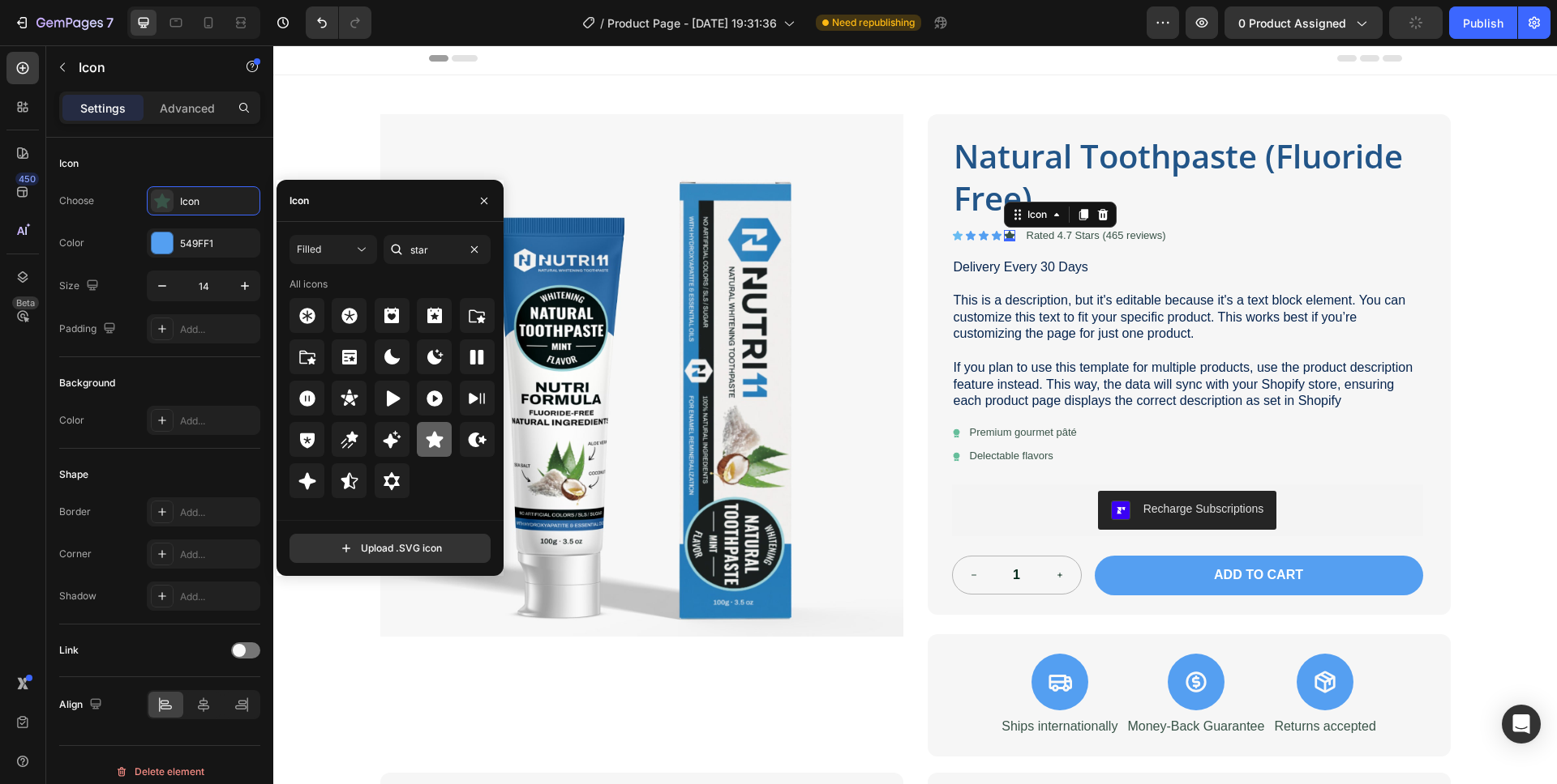
click at [429, 430] on icon at bounding box center [435, 440] width 20 height 20
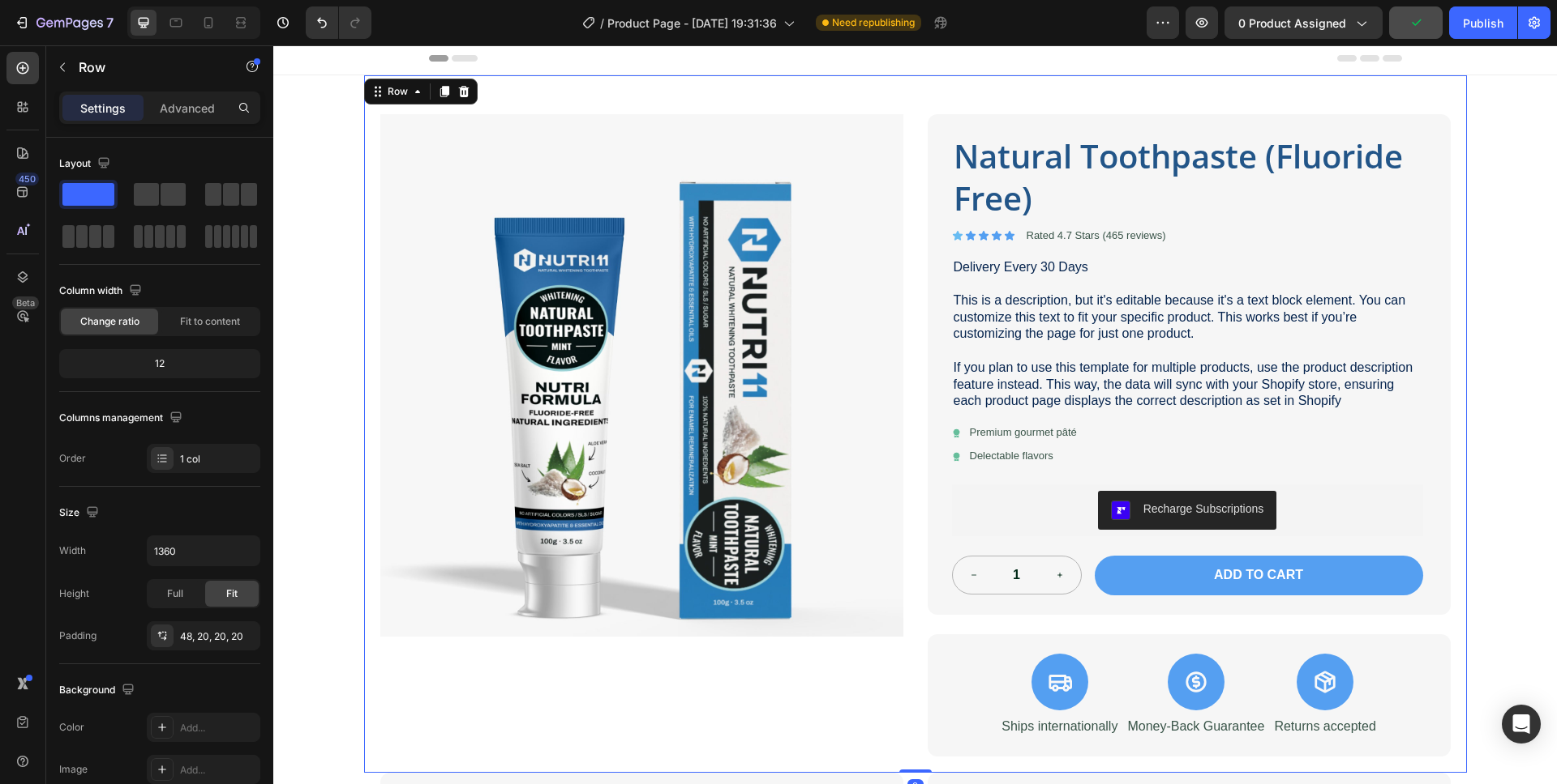
click at [1452, 235] on div "Product Images Natural Toothpaste (Fluoride Free) Product Title Icon Icon Icon …" at bounding box center [915, 424] width 1102 height 697
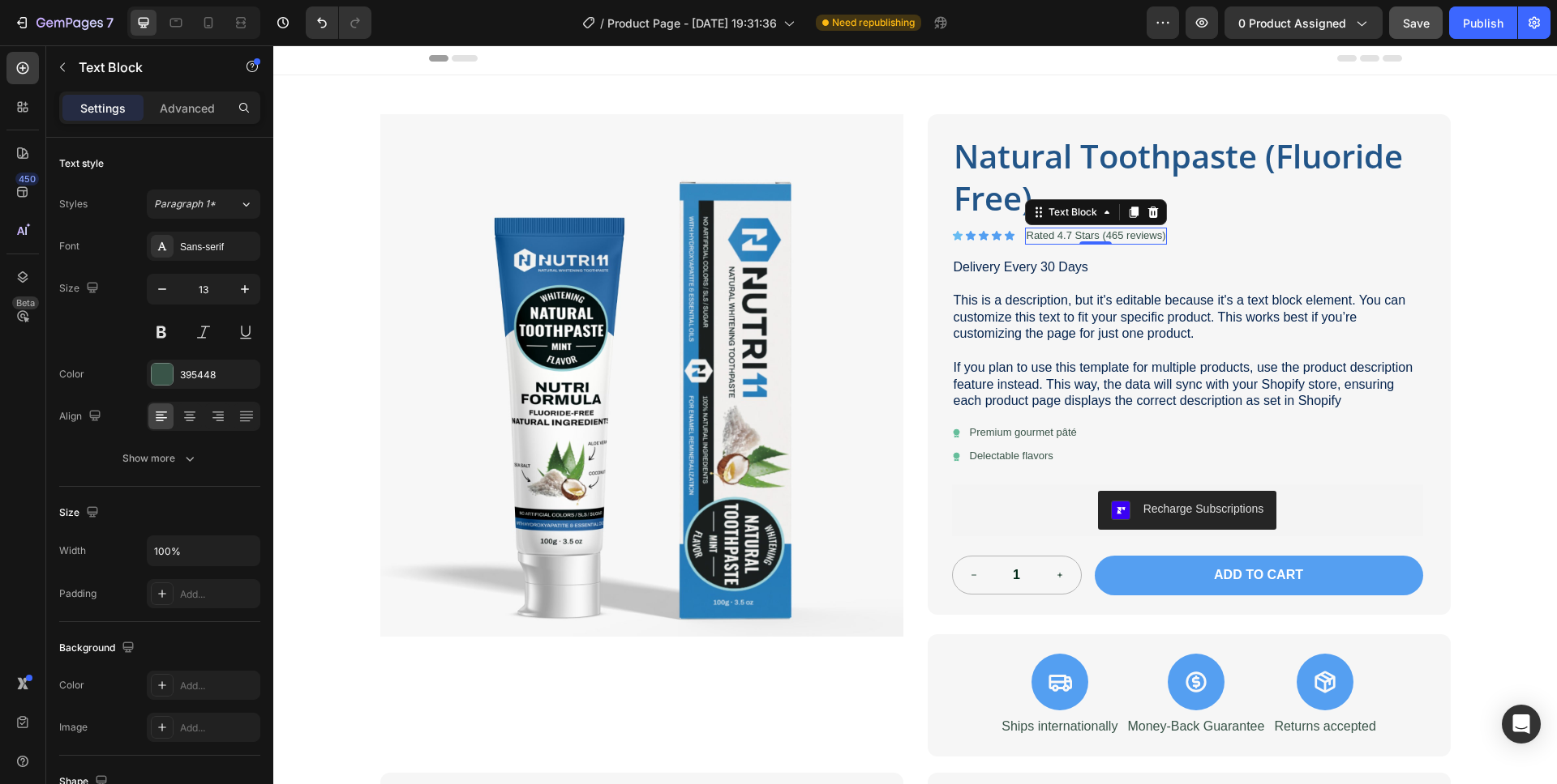
click at [1122, 235] on p "Rated 4.7 Stars (465 reviews)" at bounding box center [1096, 236] width 140 height 14
click at [164, 367] on div at bounding box center [161, 374] width 21 height 21
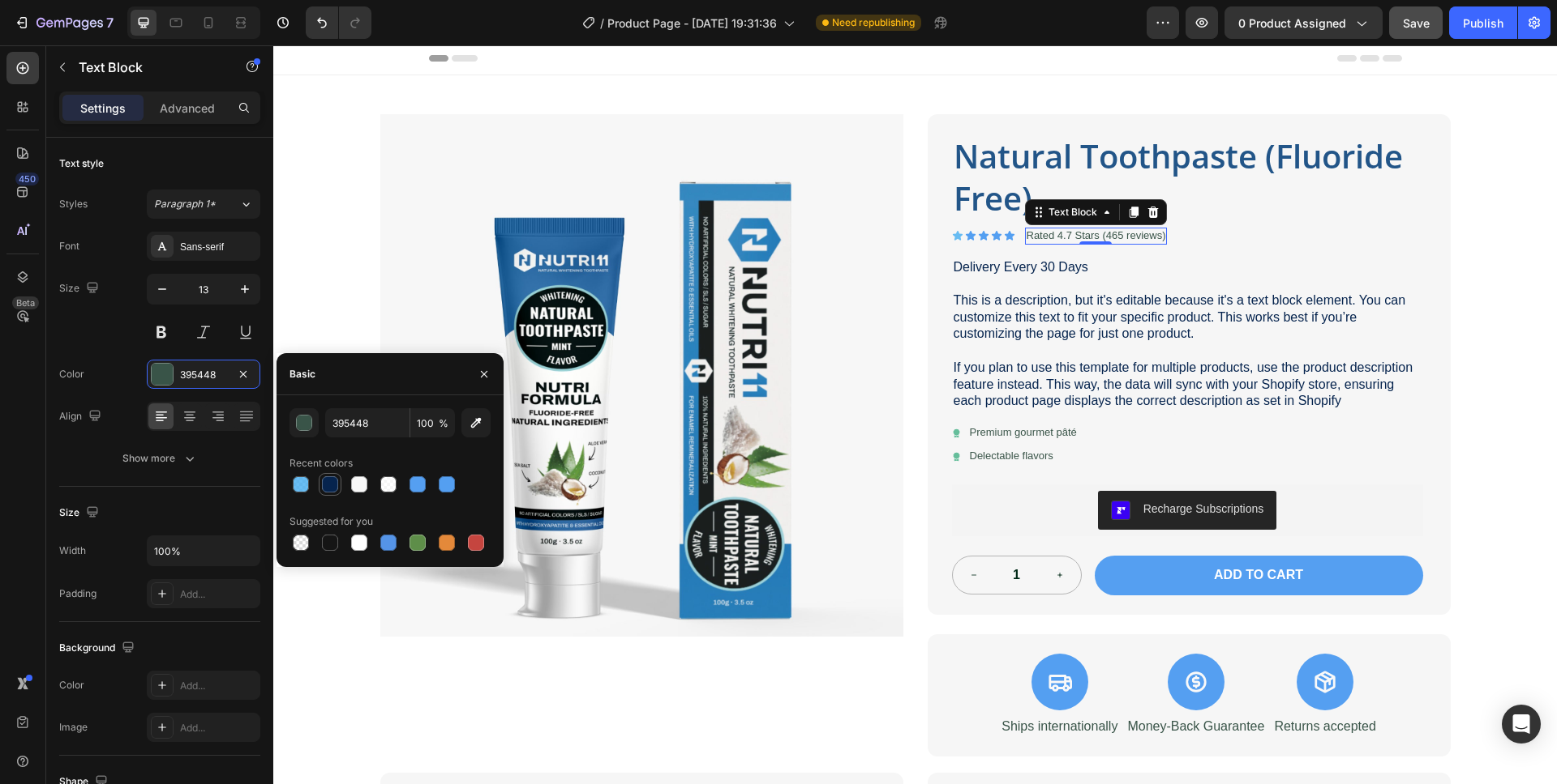
click at [331, 483] on div at bounding box center [330, 484] width 16 height 16
type input "06244E"
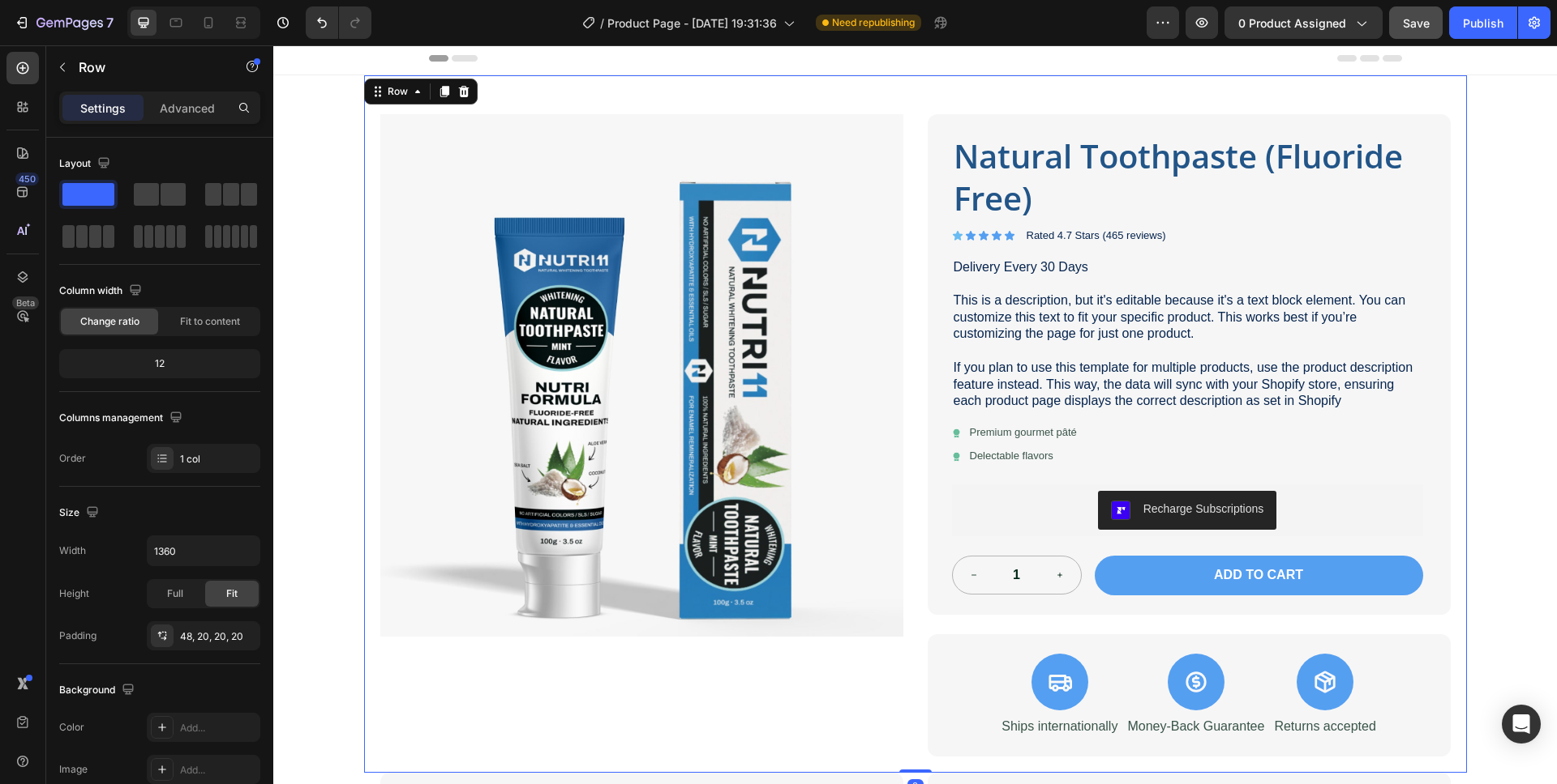
click at [1454, 315] on div "Product Images Natural Toothpaste (Fluoride Free) Product Title Icon Icon Icon …" at bounding box center [915, 424] width 1102 height 697
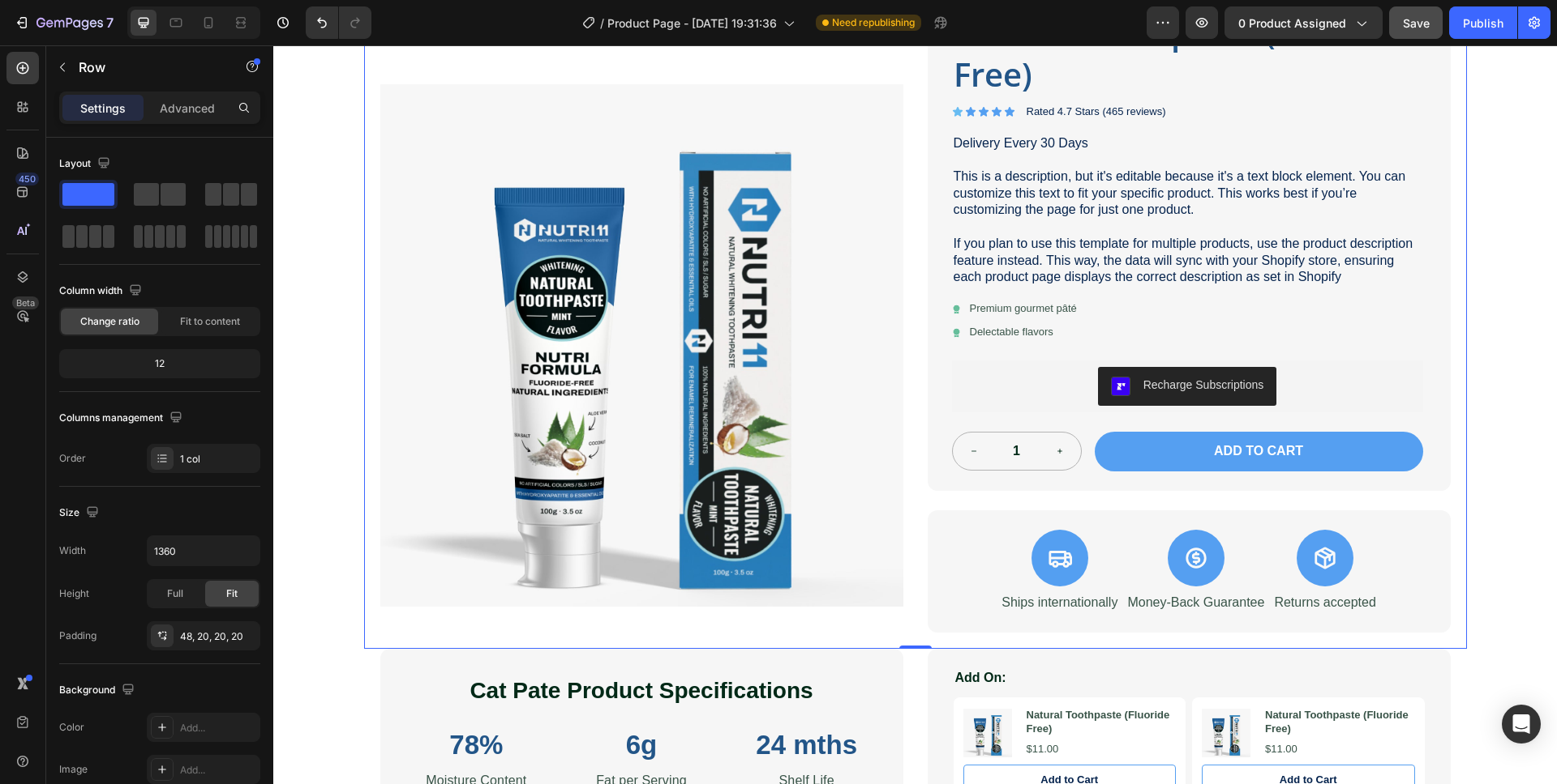
scroll to position [129, 0]
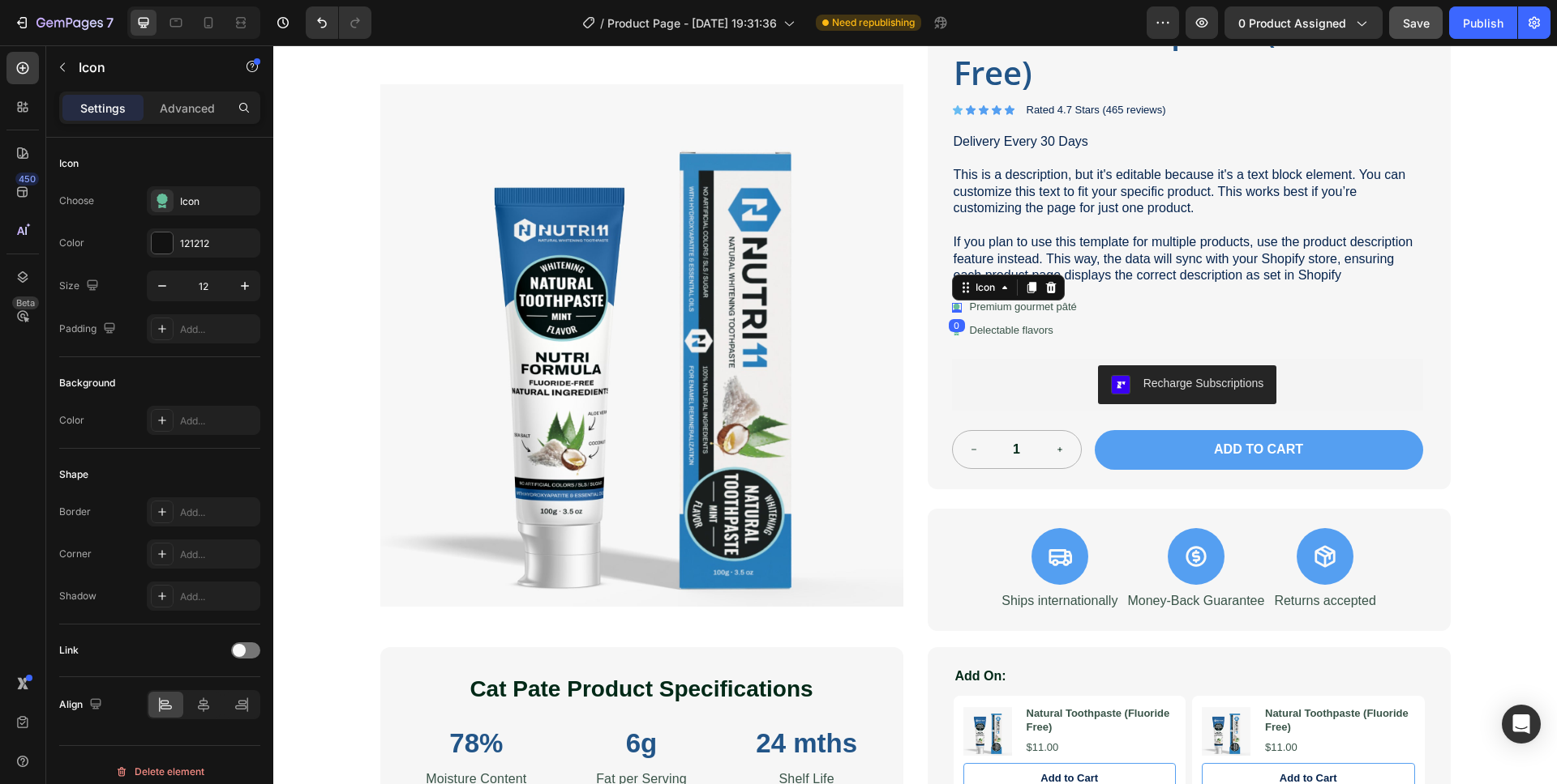
click at [952, 308] on div "Icon 0" at bounding box center [957, 308] width 10 height 10
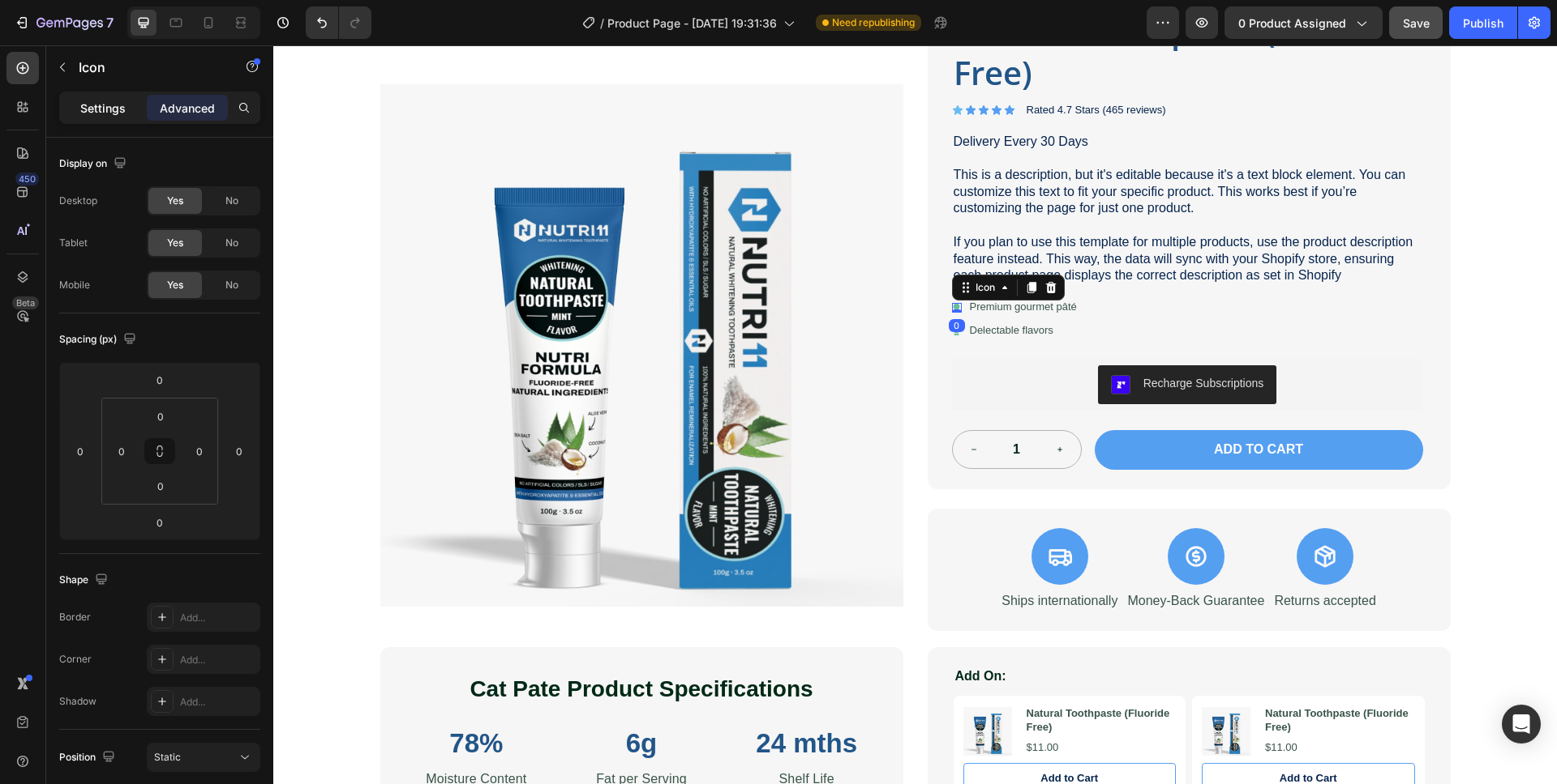
click at [103, 115] on p "Settings" at bounding box center [104, 108] width 46 height 17
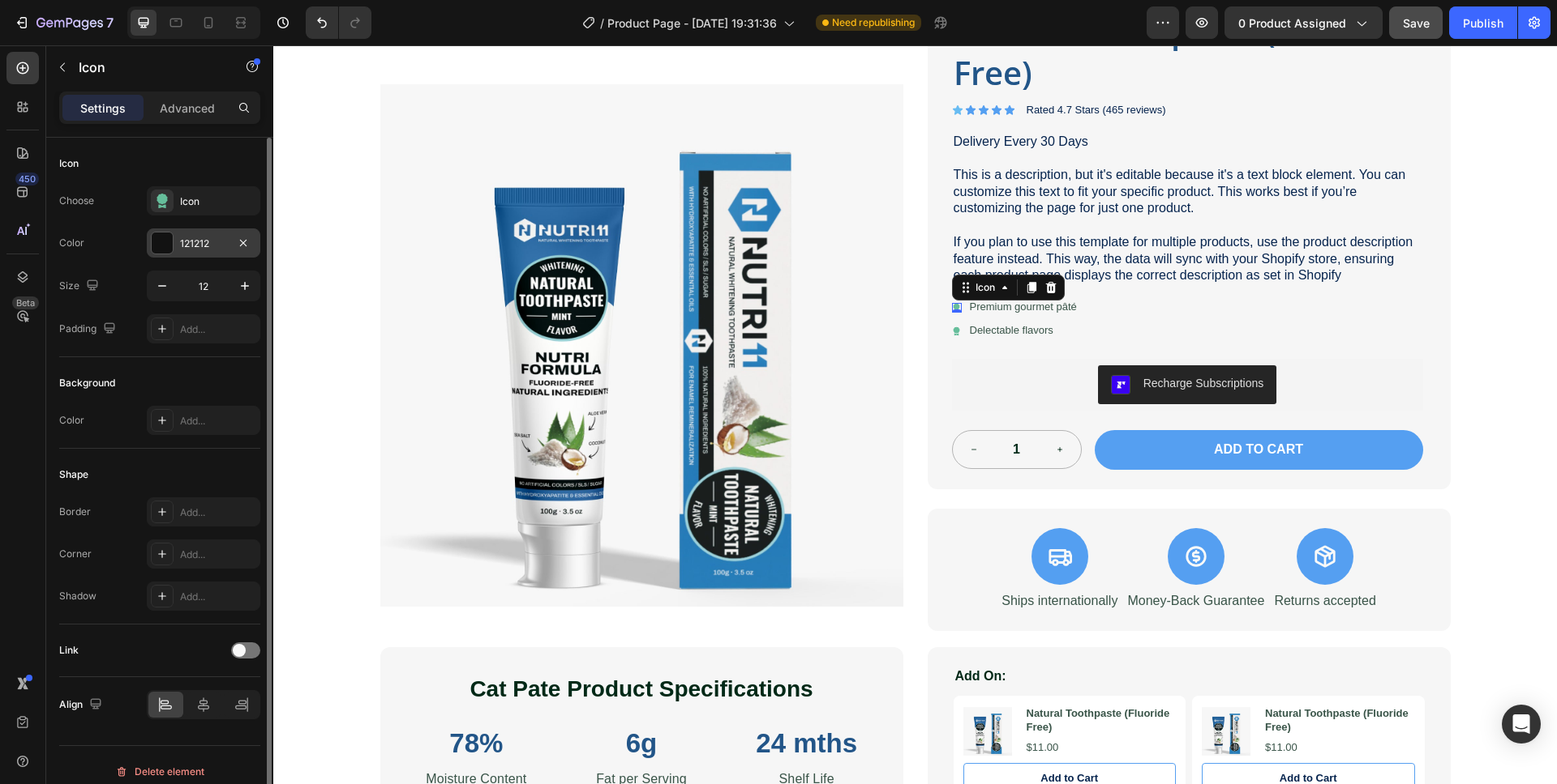
click at [160, 240] on div at bounding box center [161, 242] width 21 height 21
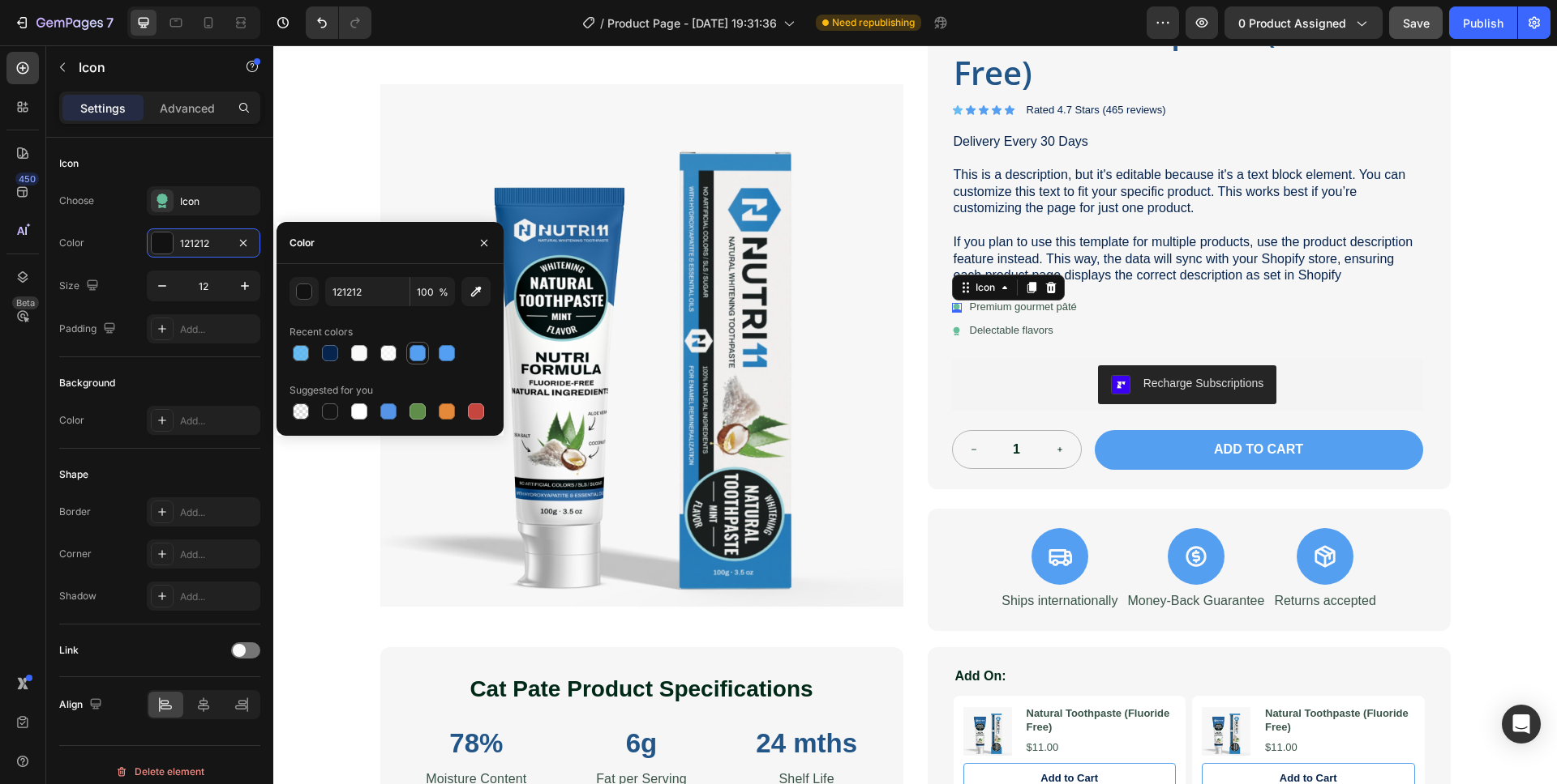
click at [419, 354] on div at bounding box center [418, 353] width 16 height 16
type input "559FF1"
click at [194, 199] on div "Icon" at bounding box center [218, 201] width 76 height 15
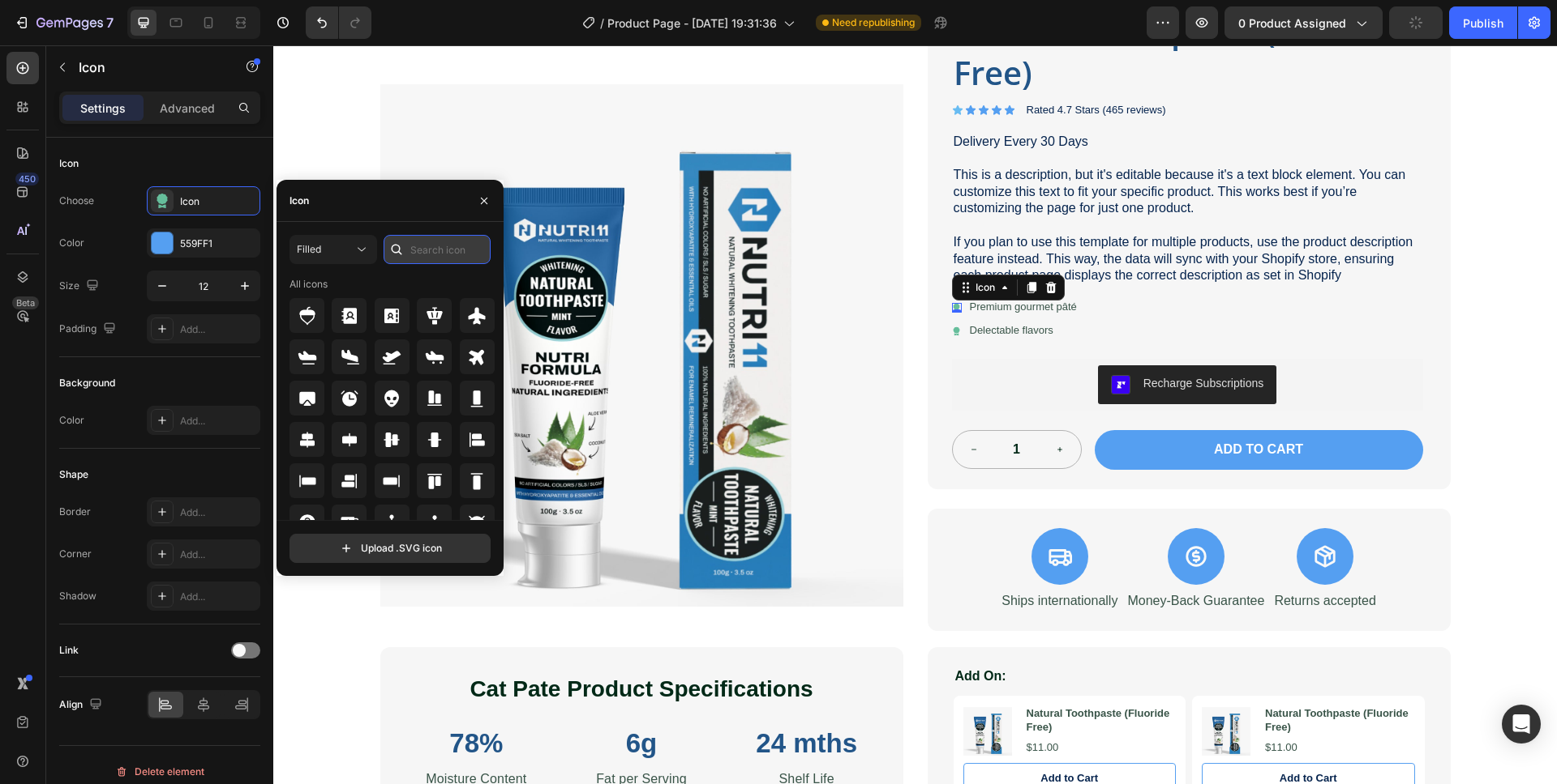
click at [425, 254] on input "text" at bounding box center [437, 249] width 107 height 29
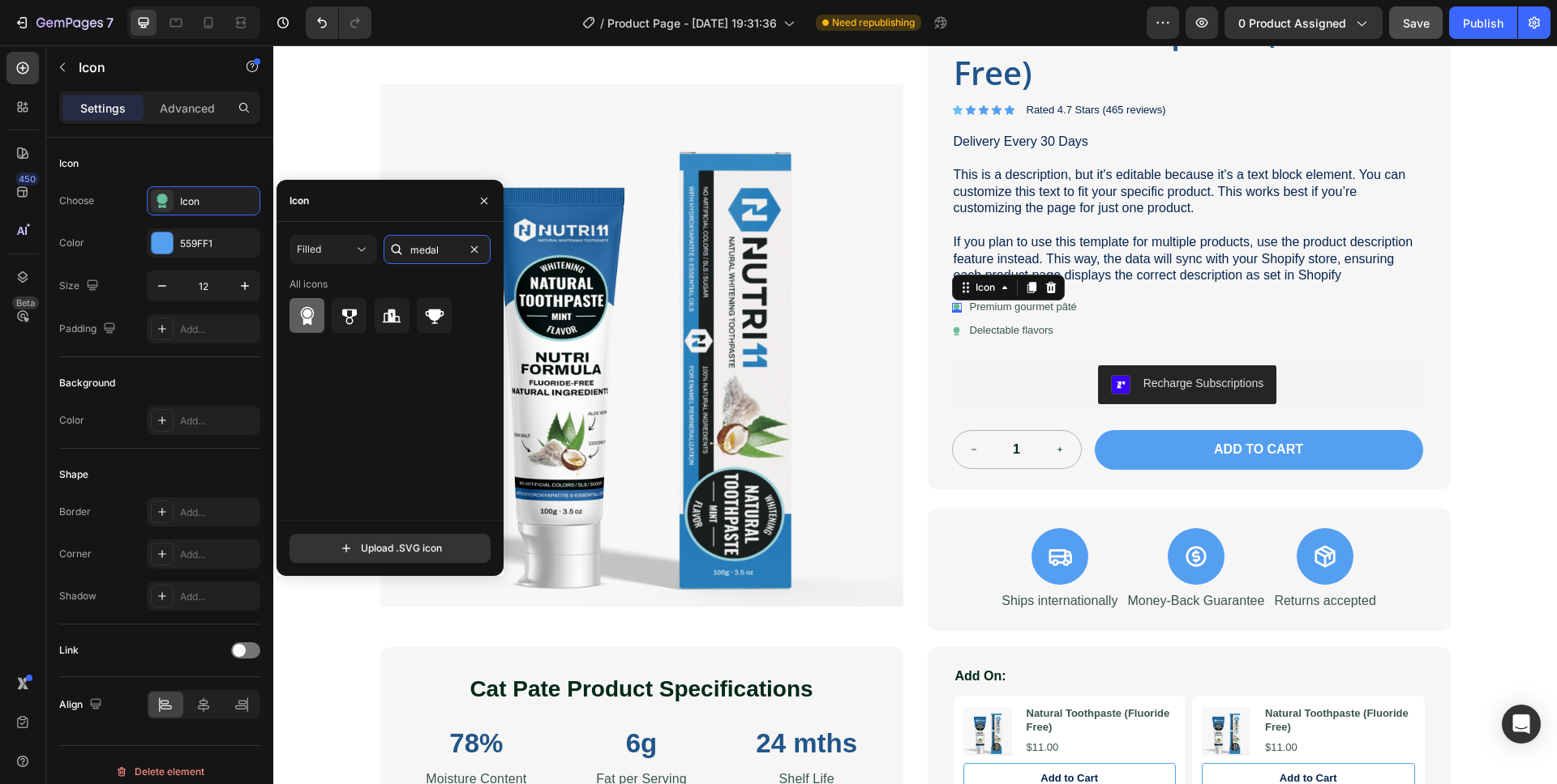
type input "medal"
click at [310, 318] on icon at bounding box center [307, 315] width 14 height 19
click at [1131, 312] on div "Icon 0 Premium gourmet pâté Text Block Row" at bounding box center [1187, 307] width 471 height 17
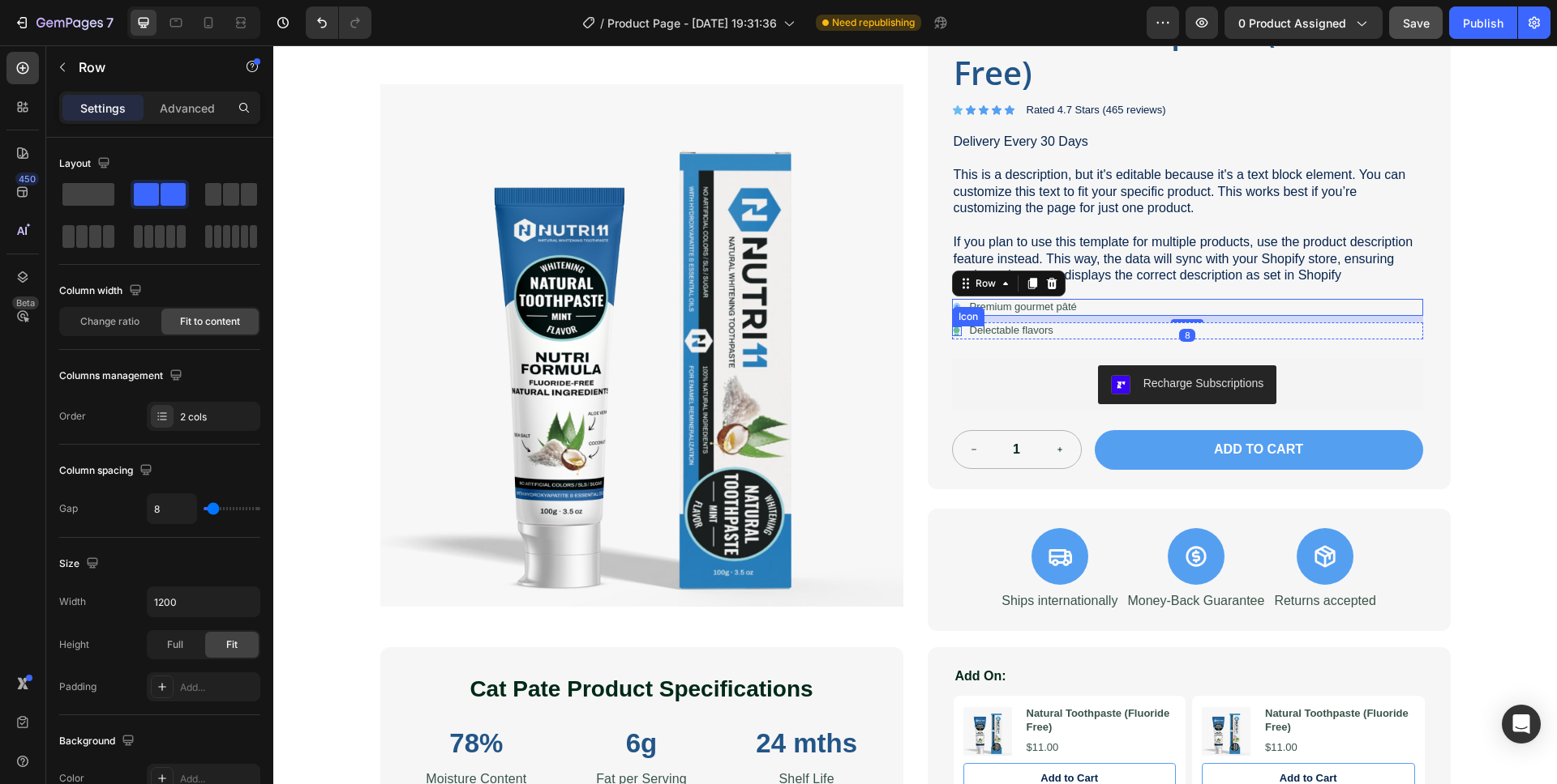
click at [954, 330] on icon at bounding box center [957, 330] width 7 height 7
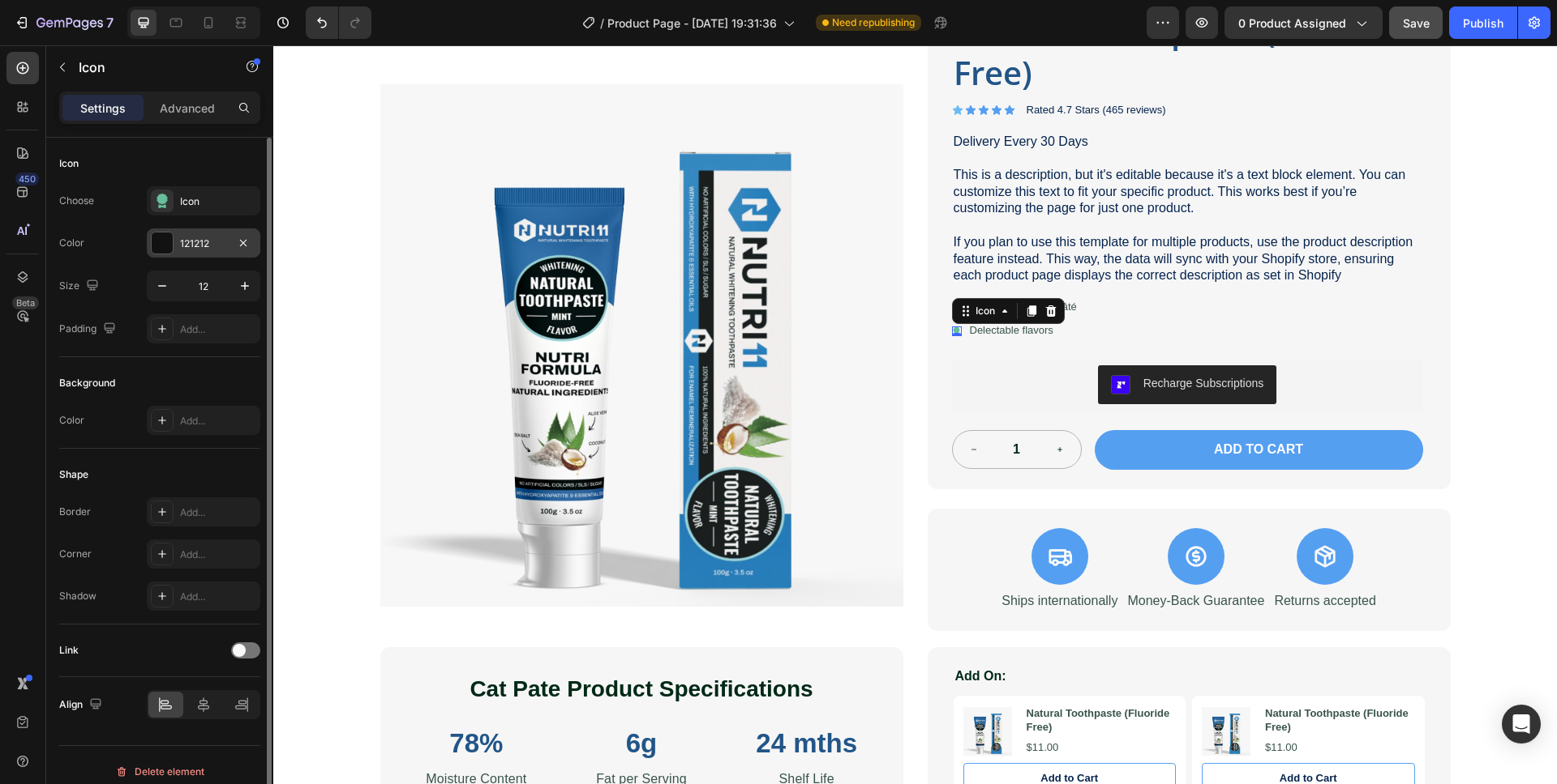
click at [215, 240] on div "121212" at bounding box center [203, 244] width 47 height 15
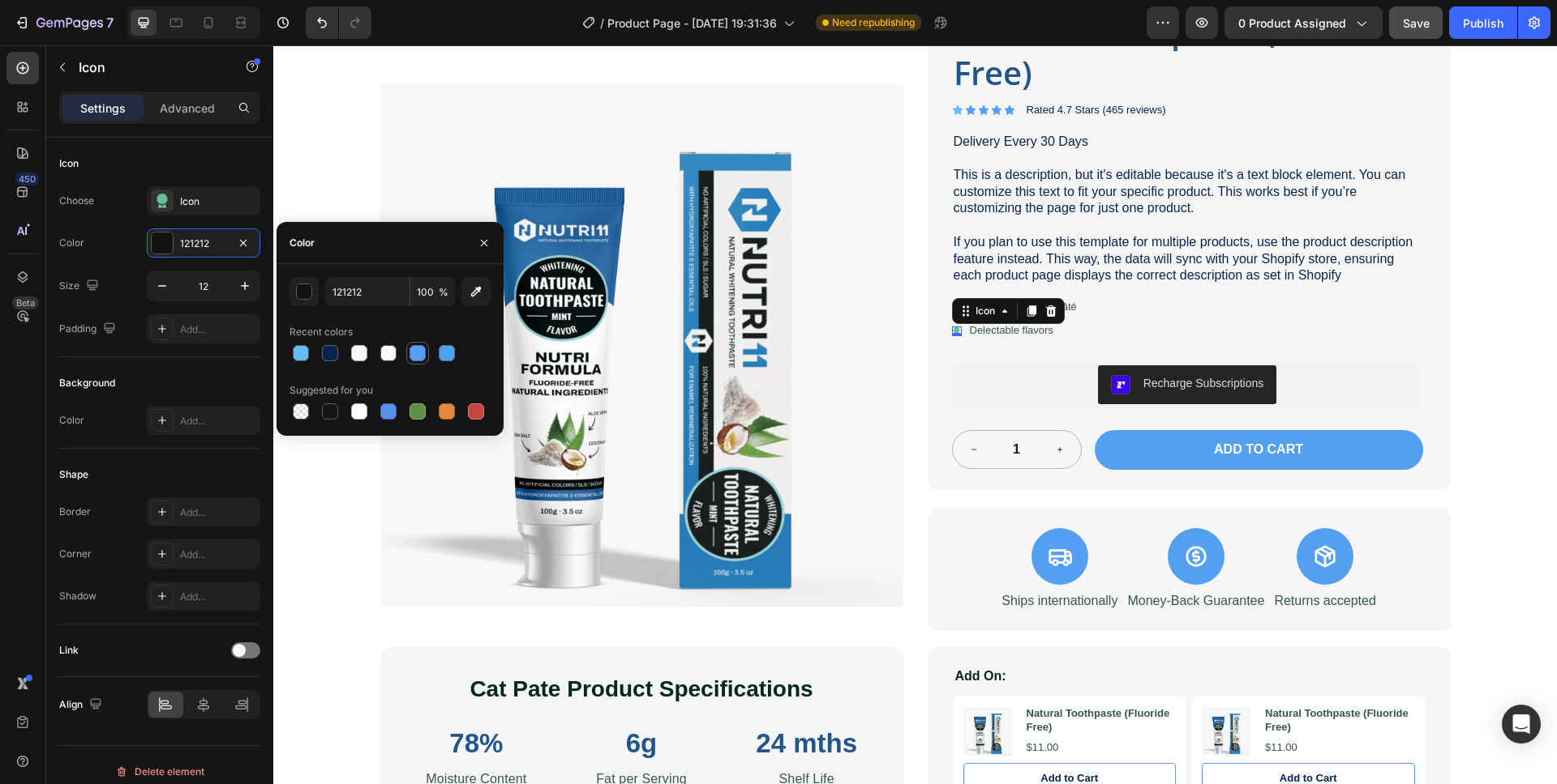
click at [420, 356] on div at bounding box center [418, 353] width 16 height 16
type input "559FF1"
click at [206, 203] on div "Icon" at bounding box center [218, 201] width 76 height 15
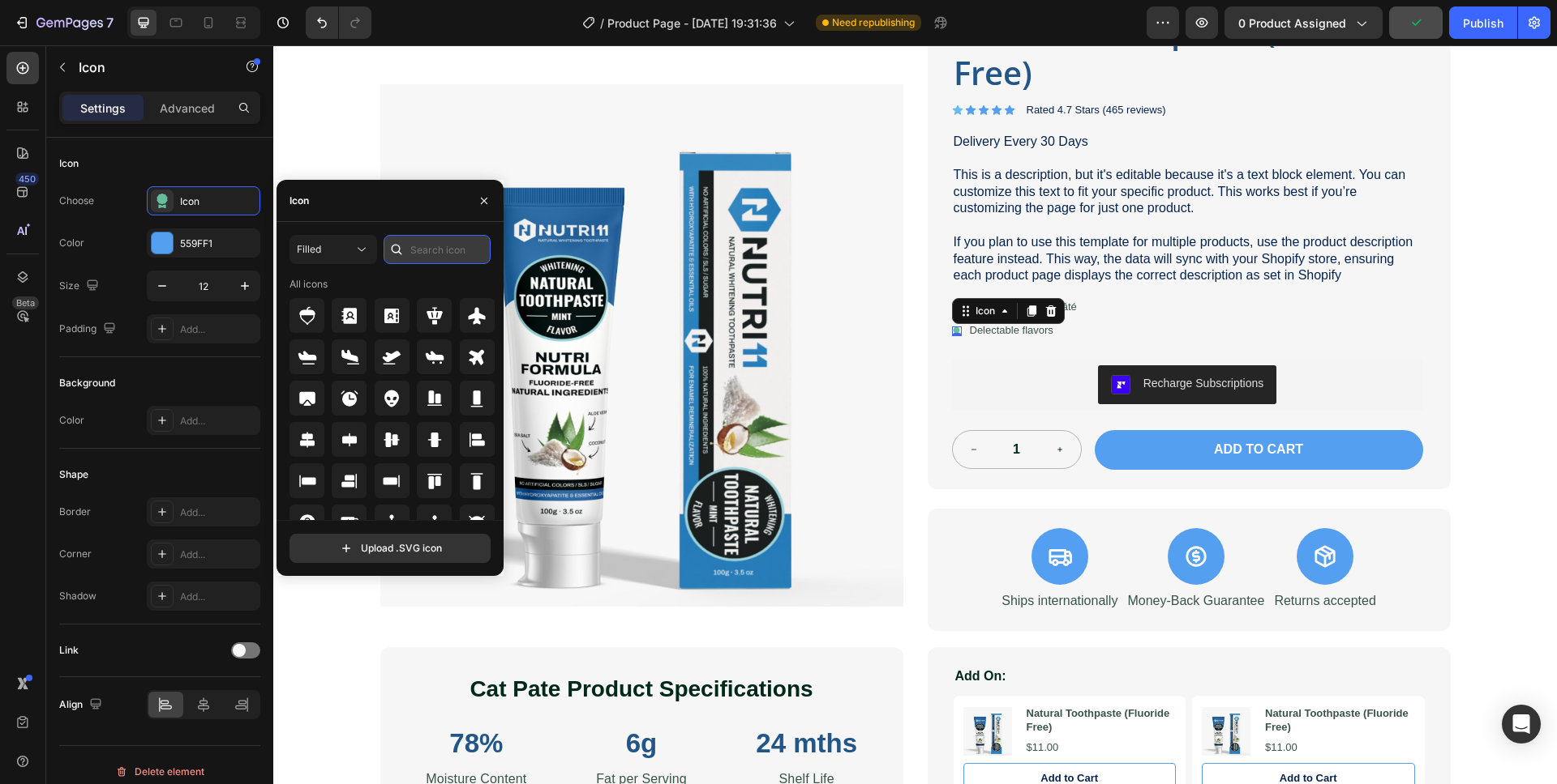
click at [421, 253] on input "text" at bounding box center [437, 249] width 107 height 29
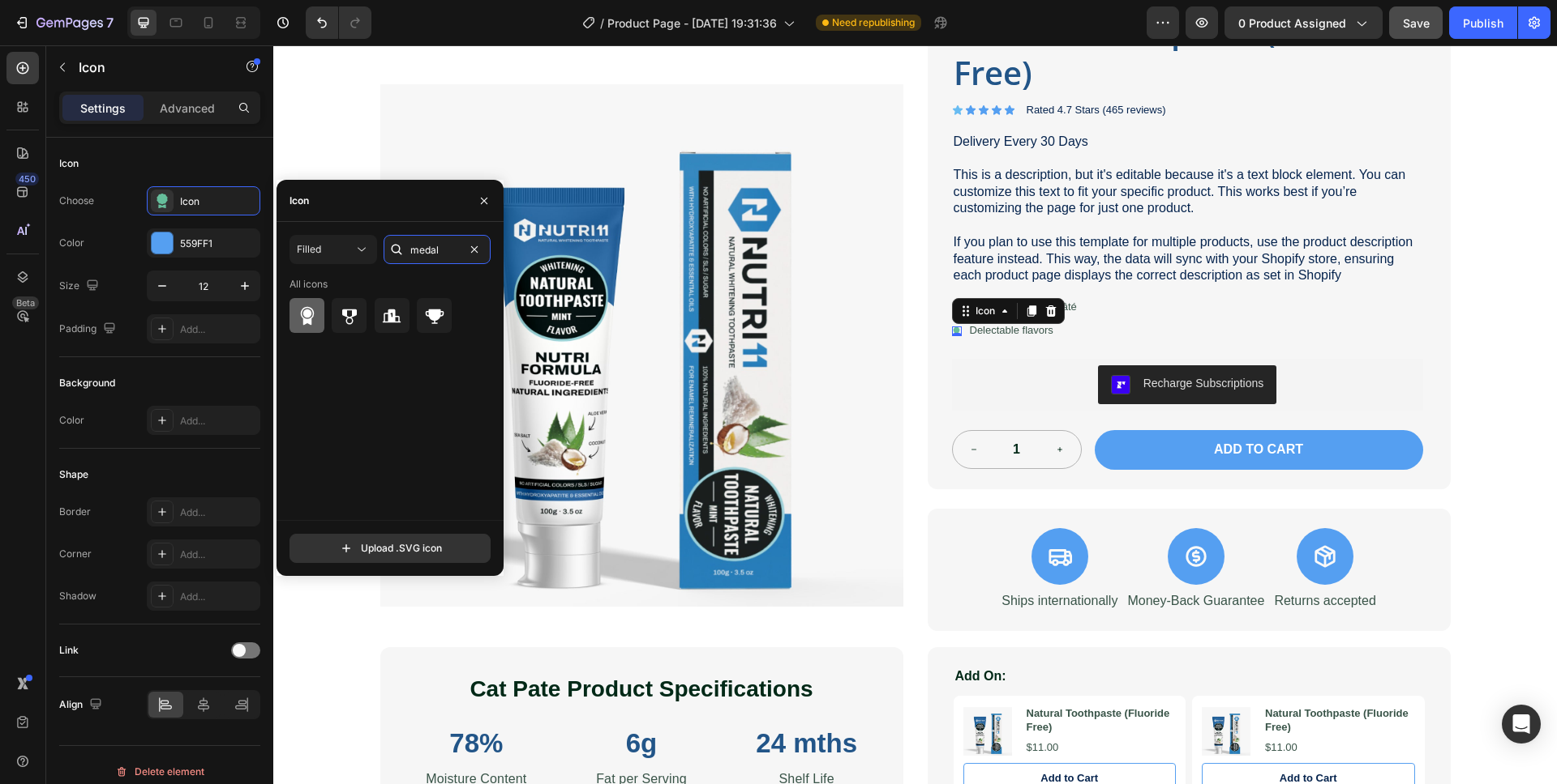
type input "medal"
drag, startPoint x: 311, startPoint y: 314, endPoint x: 293, endPoint y: 302, distance: 21.6
click at [311, 314] on icon at bounding box center [308, 316] width 20 height 20
click at [239, 164] on div "Icon" at bounding box center [159, 163] width 201 height 26
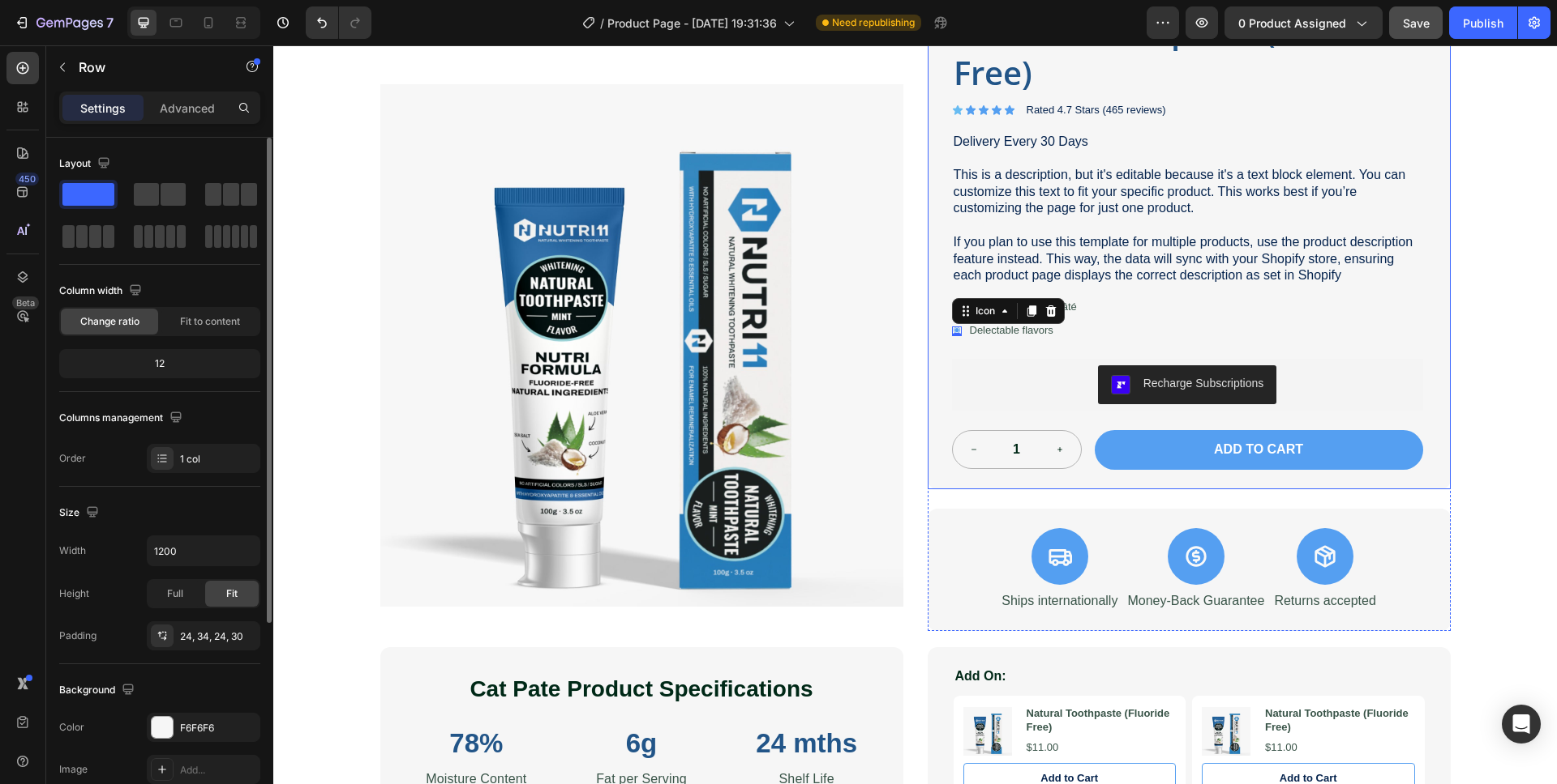
click at [1205, 321] on div "Natural Toothpaste (Fluoride Free) Product Title Icon Icon Icon Icon Icon Icon …" at bounding box center [1187, 239] width 471 height 462
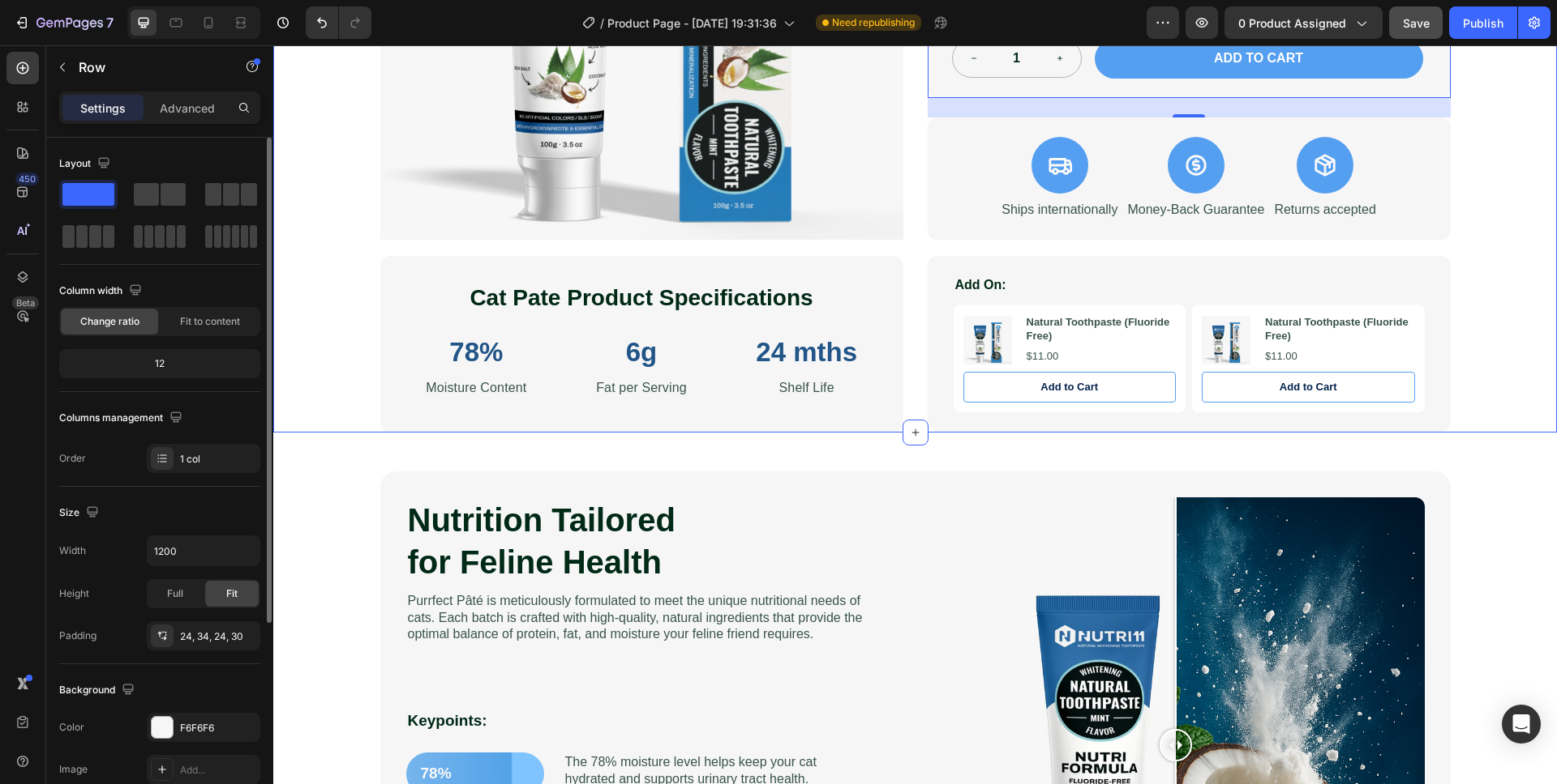
scroll to position [549, 0]
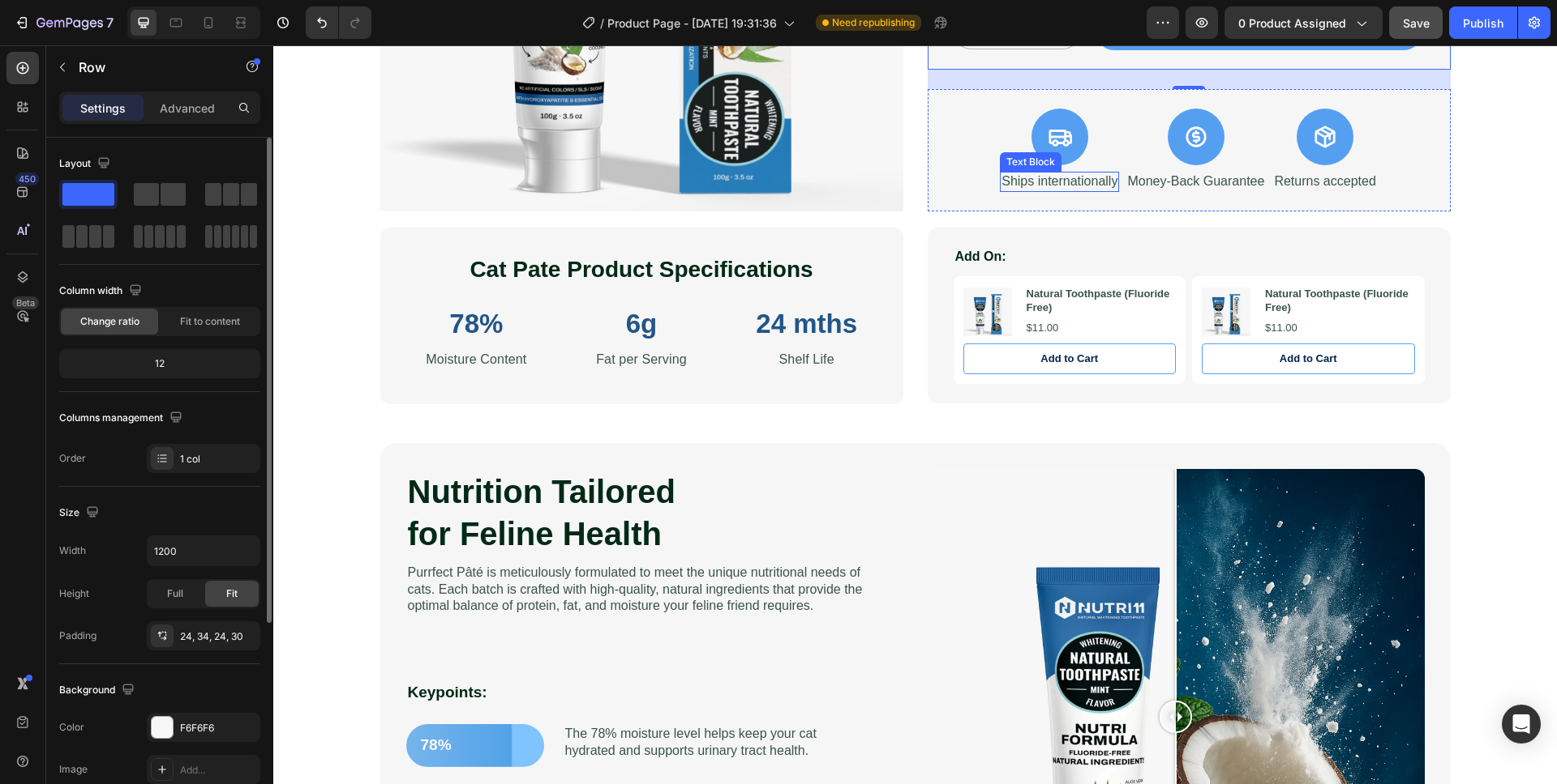
click at [1054, 180] on p "Ships internationally" at bounding box center [1060, 181] width 116 height 17
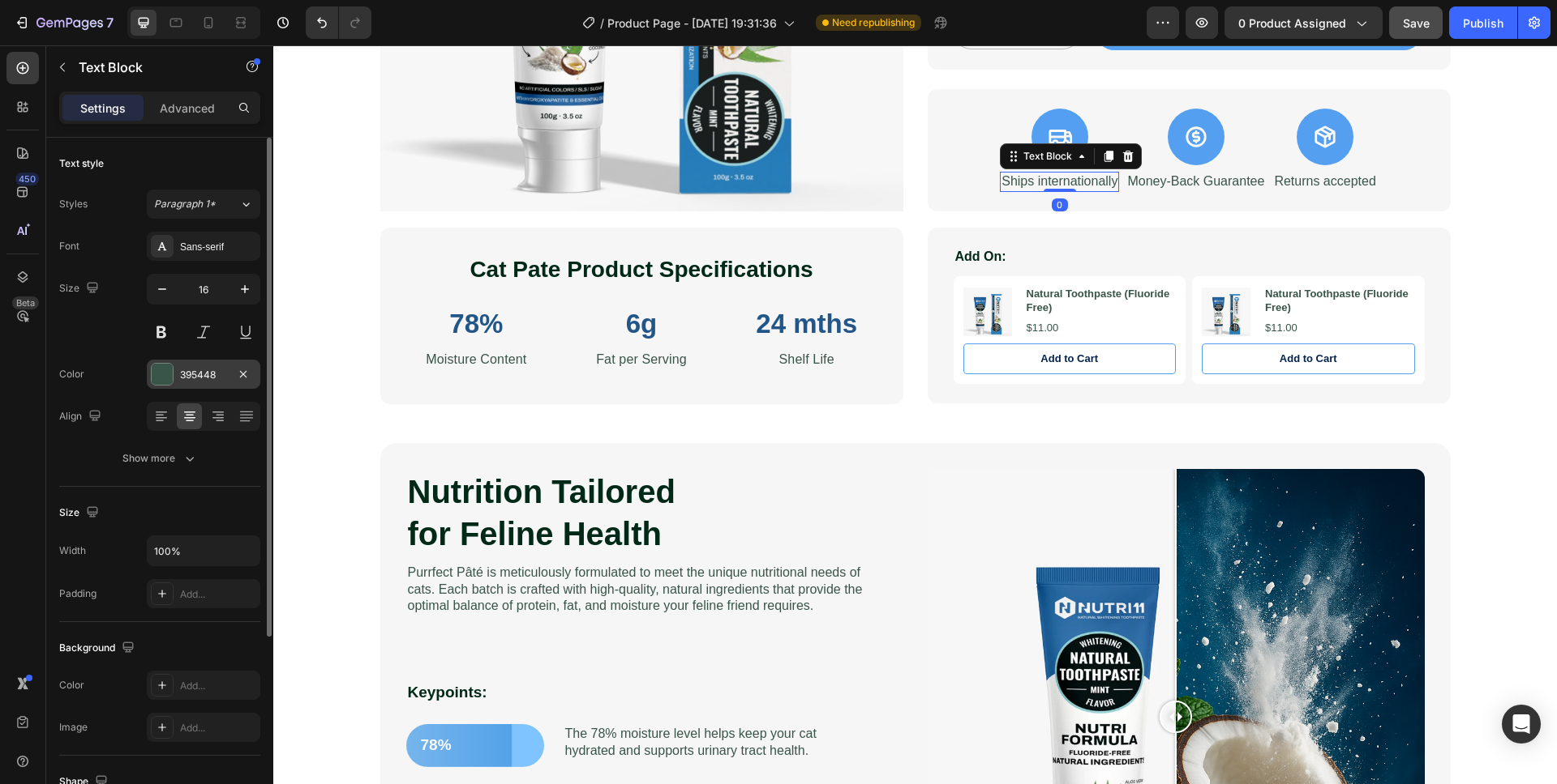
click at [169, 376] on div at bounding box center [161, 374] width 21 height 21
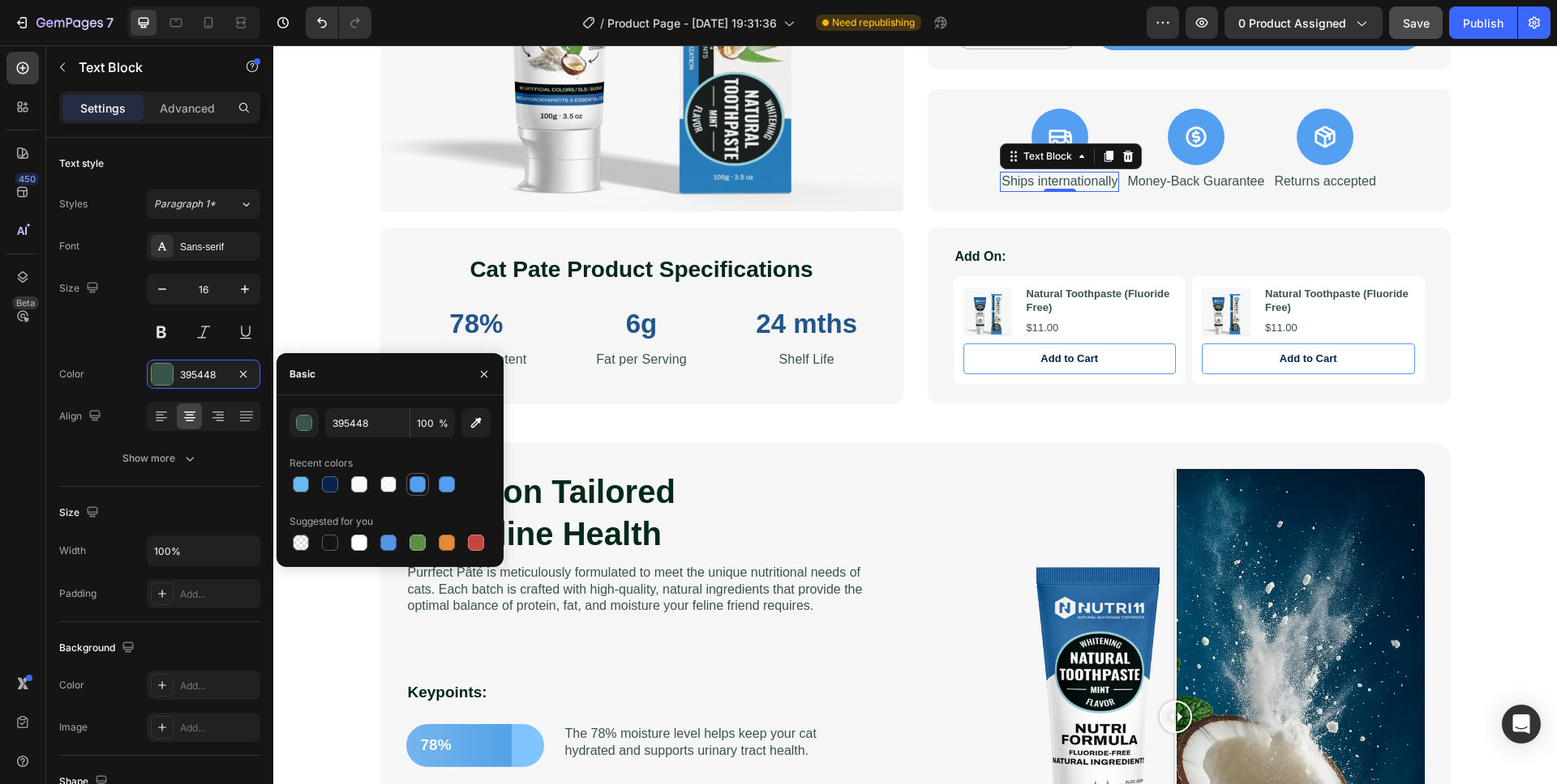
click at [414, 487] on div at bounding box center [418, 484] width 16 height 16
type input "559FF1"
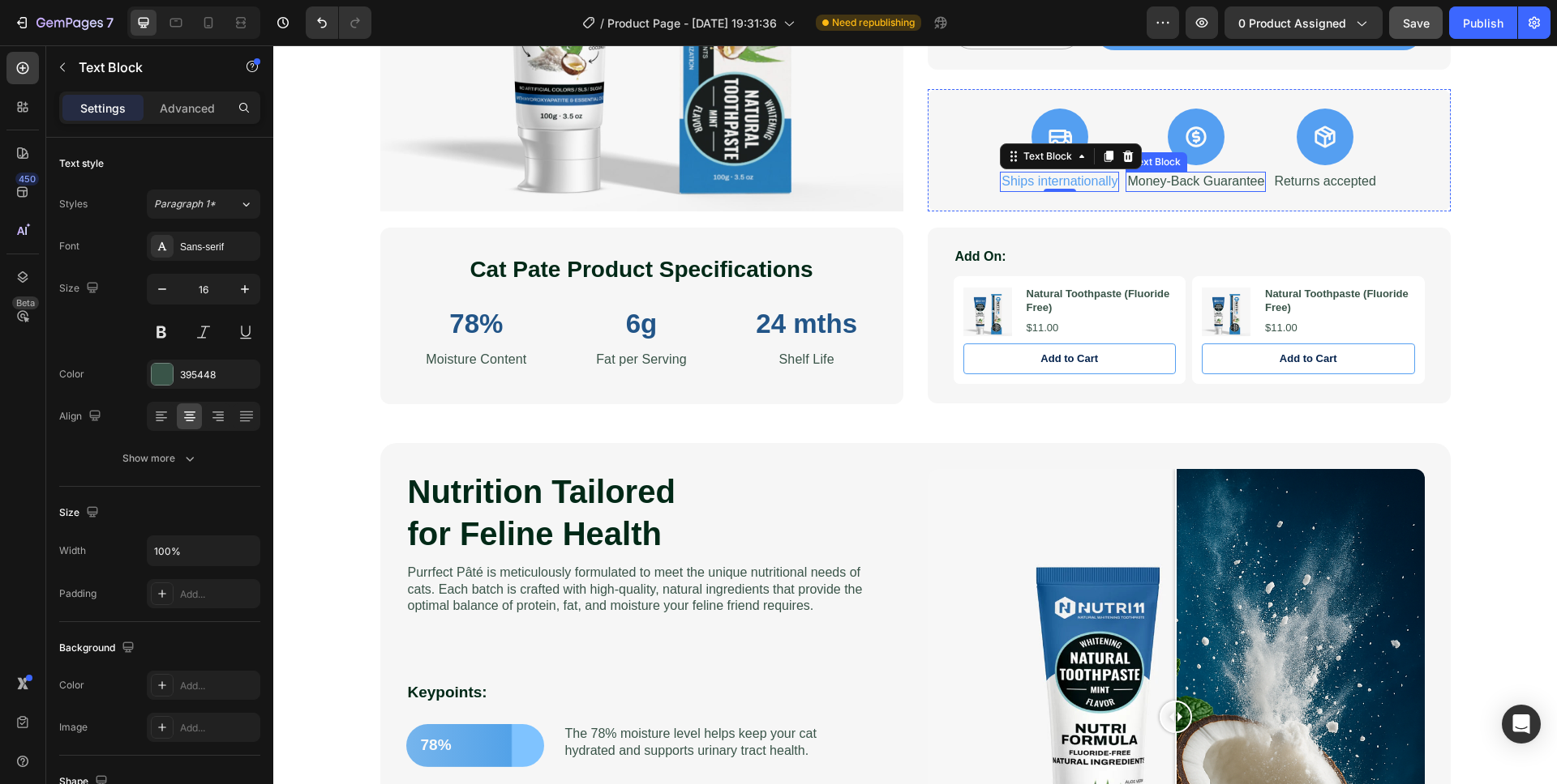
click at [1157, 183] on p "Money-Back Guarantee" at bounding box center [1195, 181] width 137 height 17
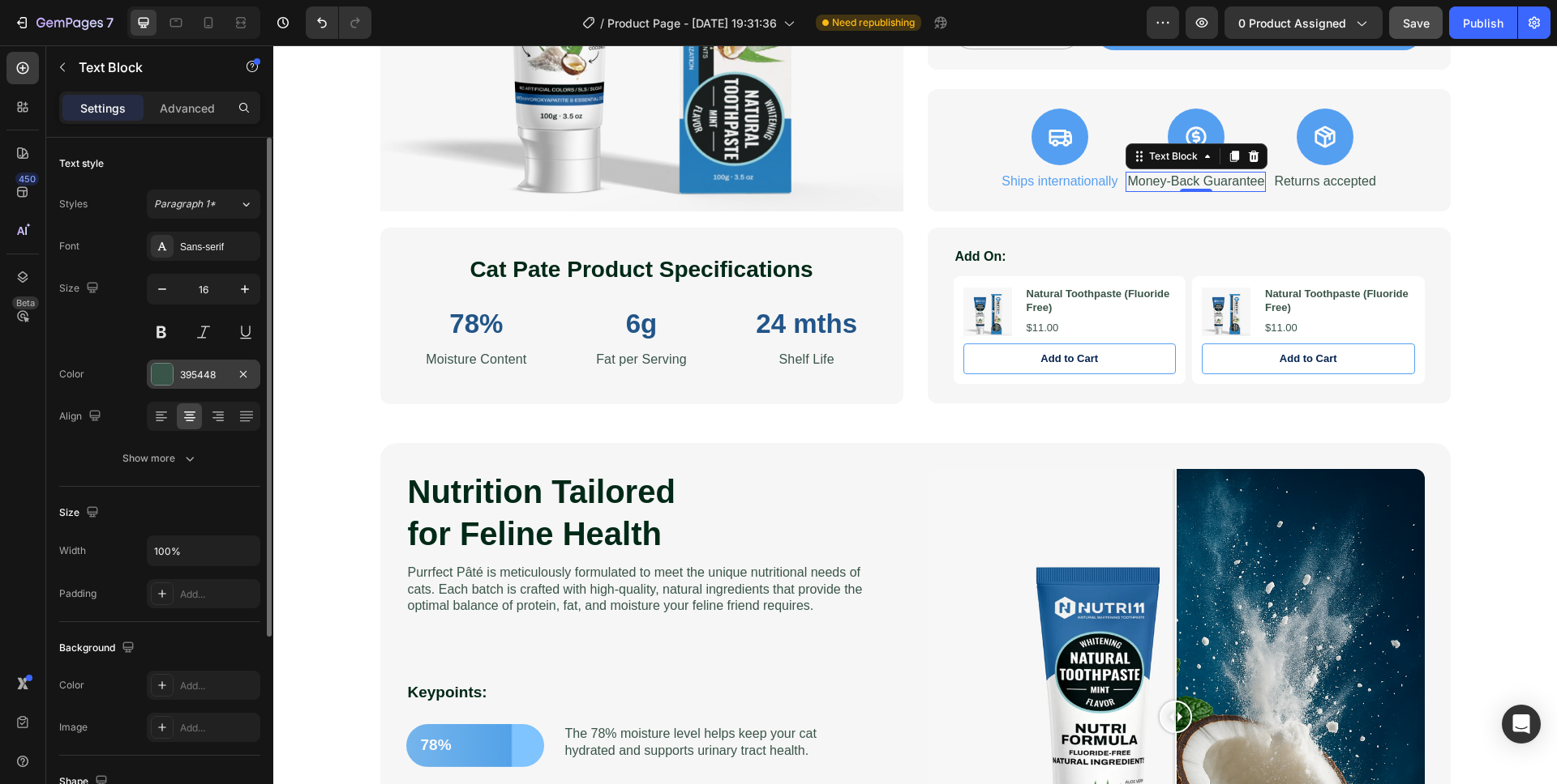
click at [156, 372] on div at bounding box center [161, 374] width 21 height 21
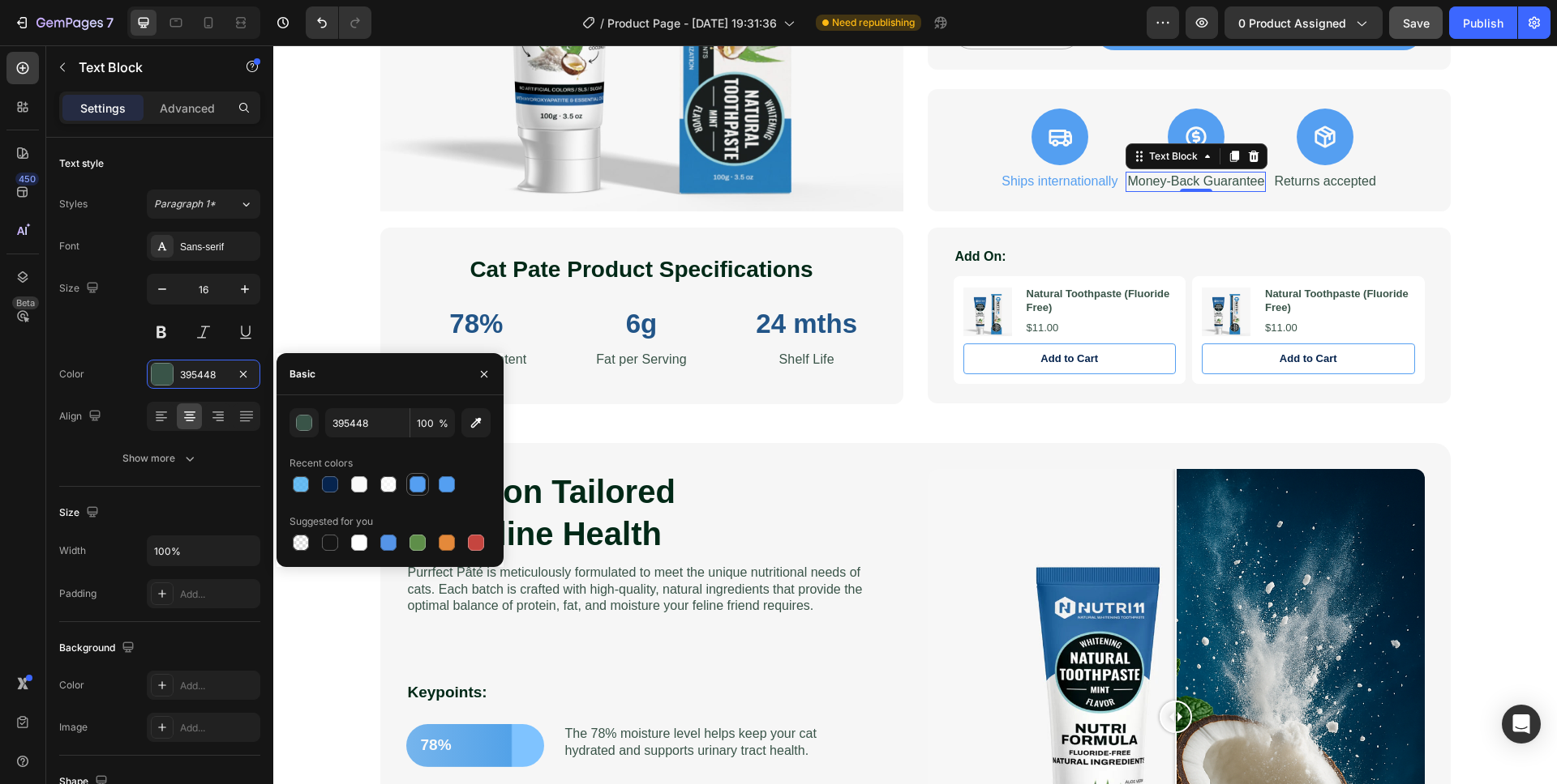
click at [419, 487] on div at bounding box center [418, 484] width 16 height 16
type input "559FF1"
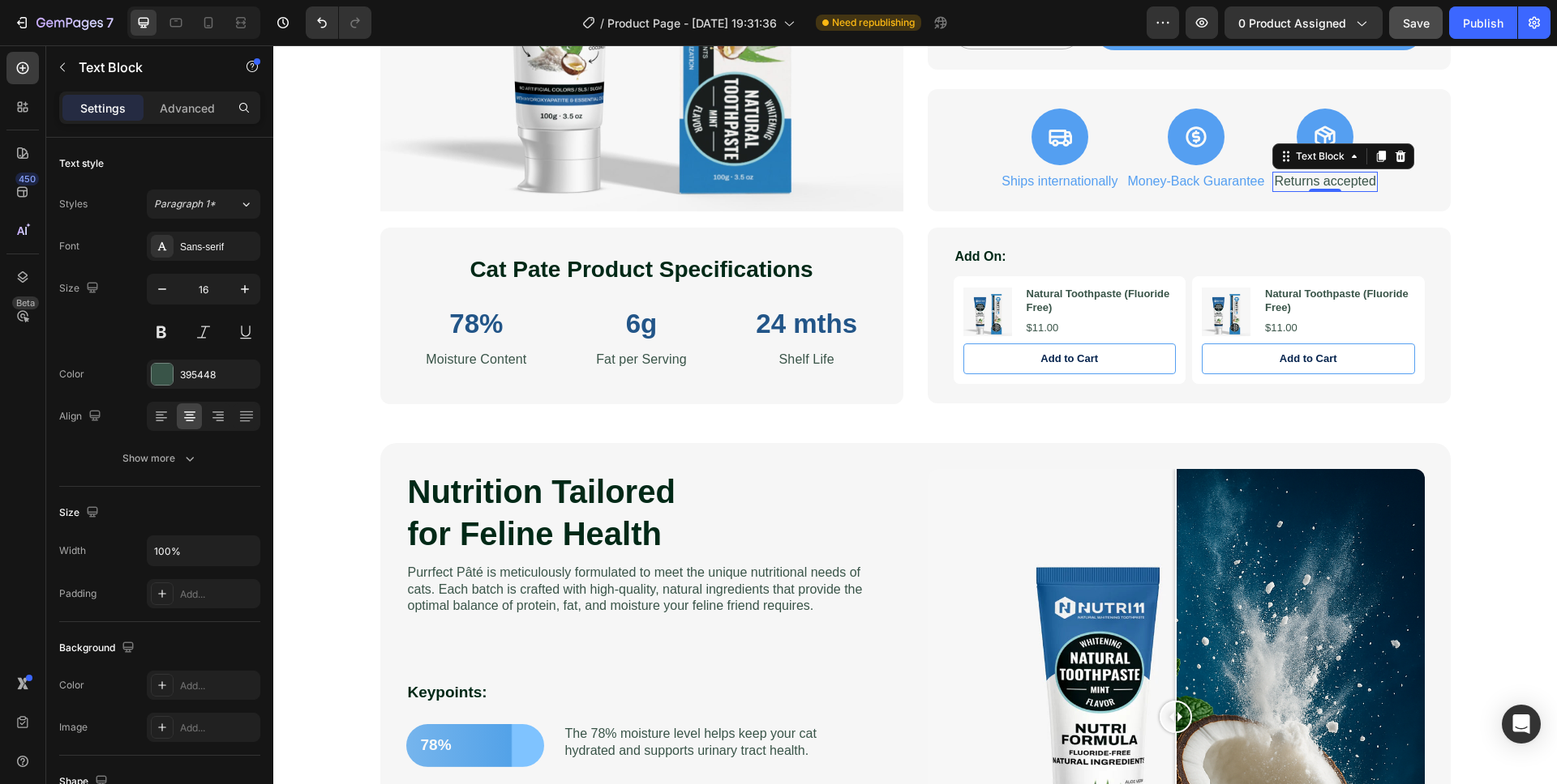
click at [1341, 181] on p "Returns accepted" at bounding box center [1325, 181] width 102 height 17
click at [202, 369] on div "395448" at bounding box center [203, 375] width 47 height 15
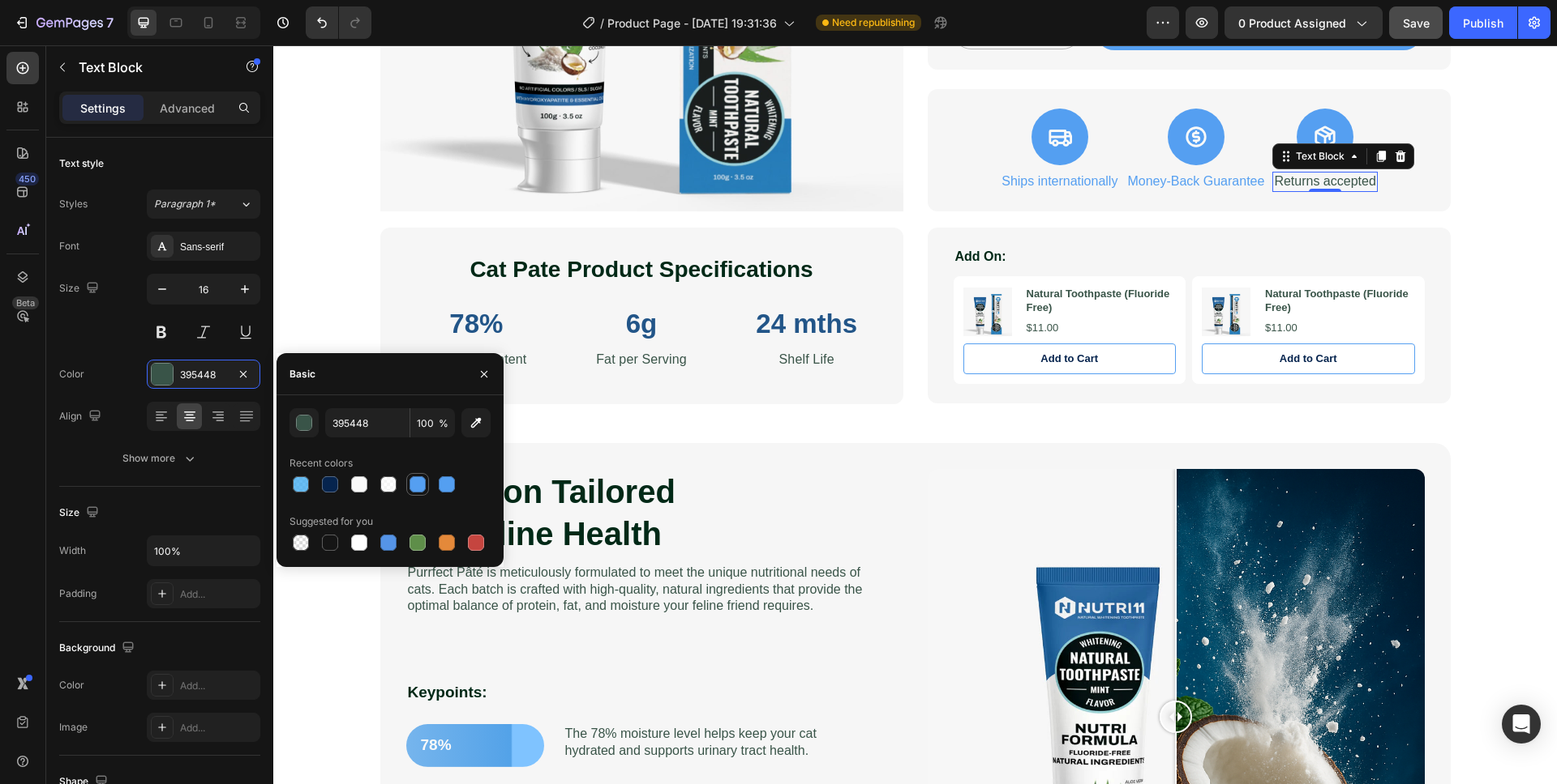
click at [415, 488] on div at bounding box center [418, 484] width 16 height 16
type input "559FF1"
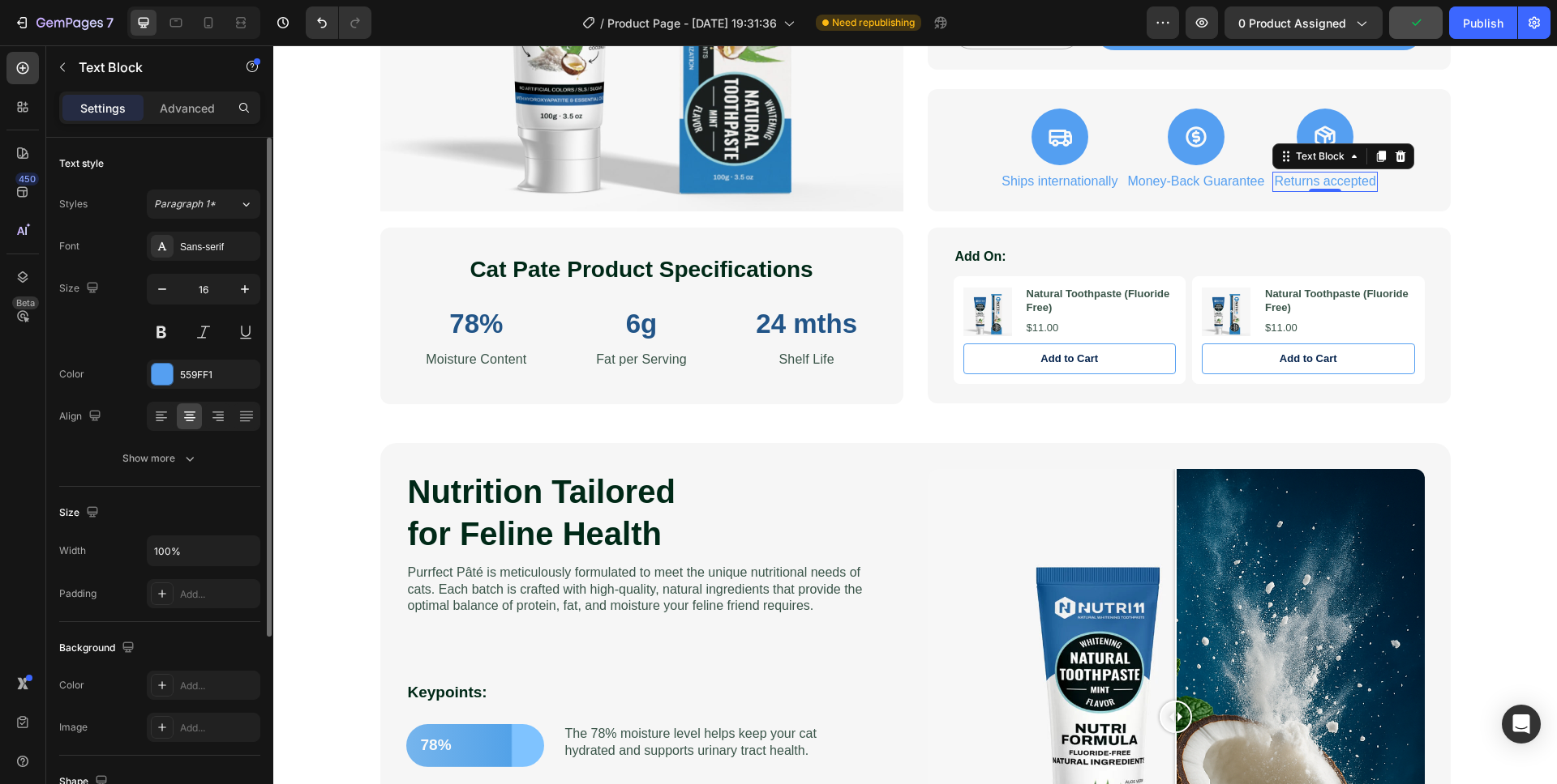
click at [107, 331] on div "Size 16" at bounding box center [159, 310] width 201 height 73
click at [197, 253] on div "Sans-serif" at bounding box center [218, 247] width 76 height 15
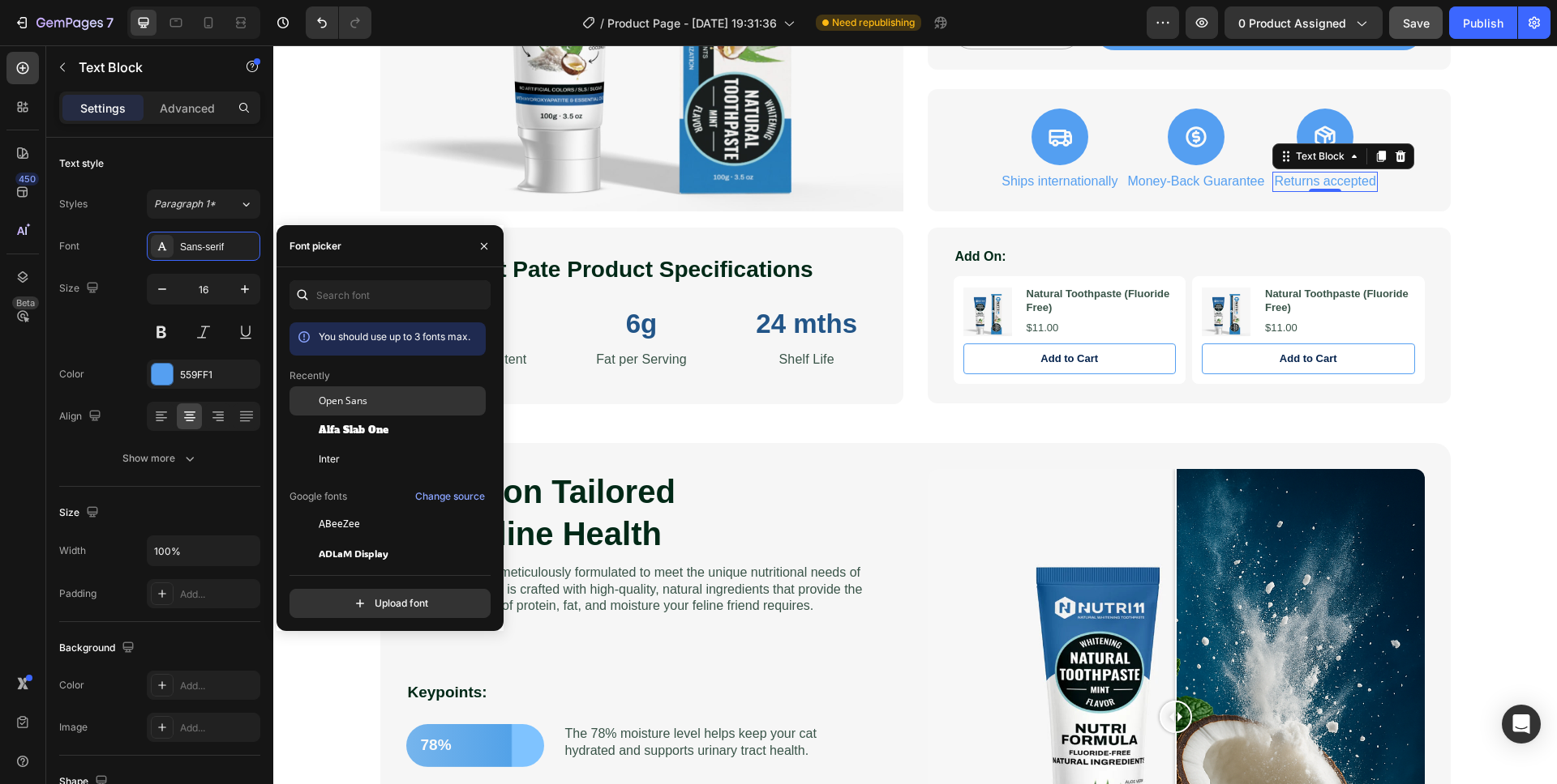
click at [362, 402] on span "Open Sans" at bounding box center [343, 400] width 49 height 15
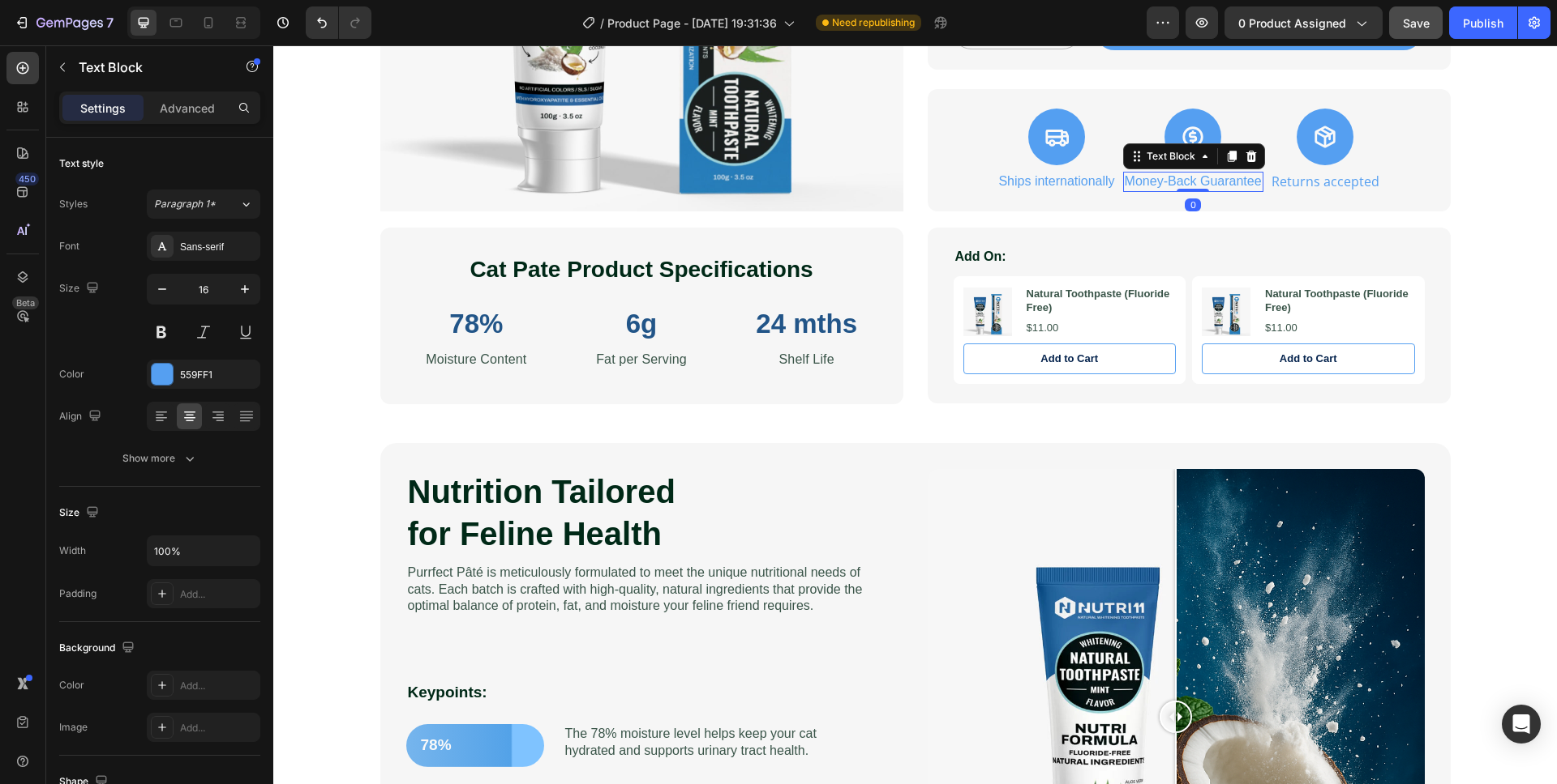
click at [1164, 180] on p "Money-Back Guarantee" at bounding box center [1192, 181] width 137 height 17
click at [215, 248] on div "Sans-serif" at bounding box center [218, 247] width 76 height 15
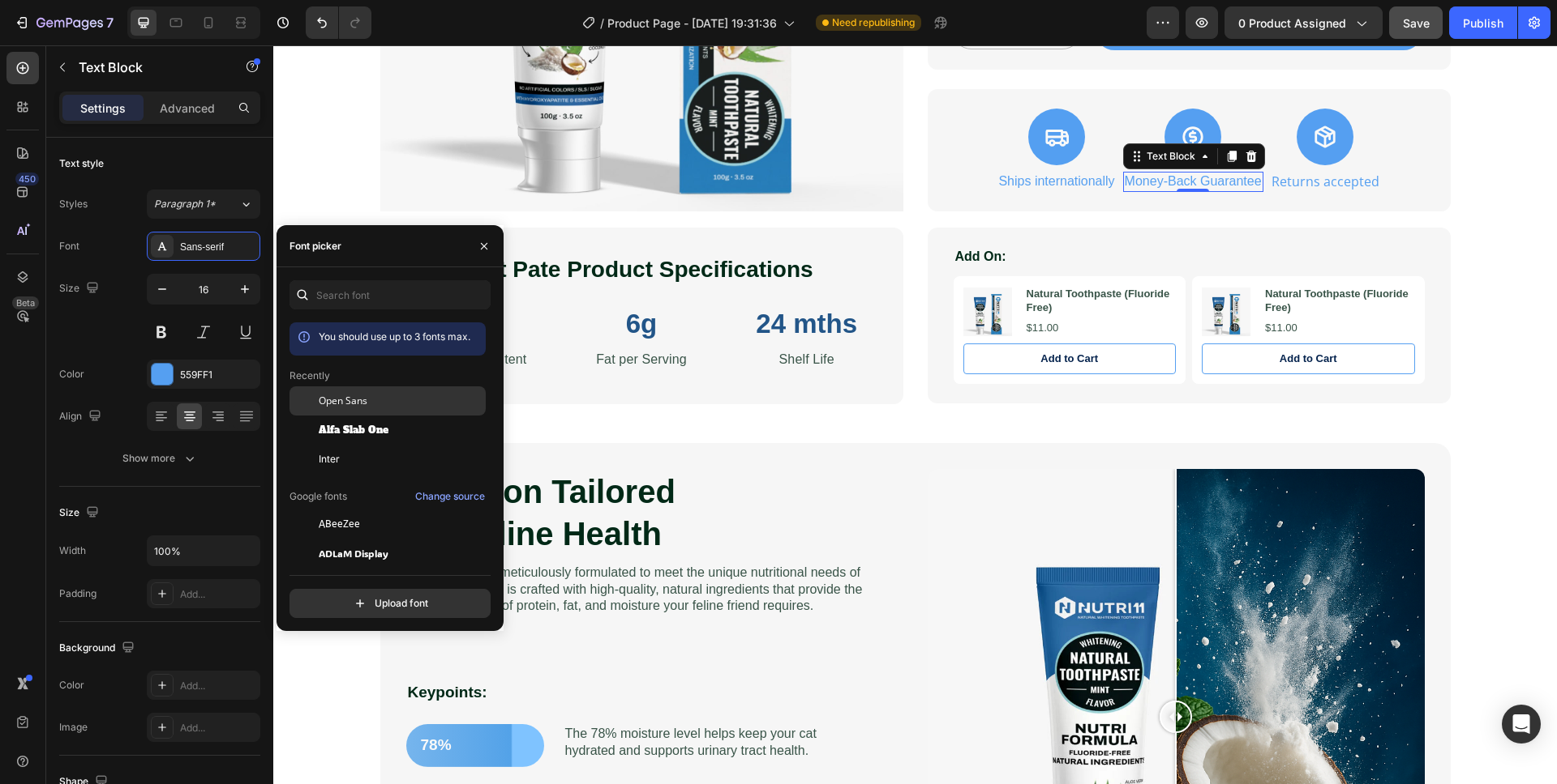
click at [358, 394] on span "Open Sans" at bounding box center [343, 400] width 49 height 15
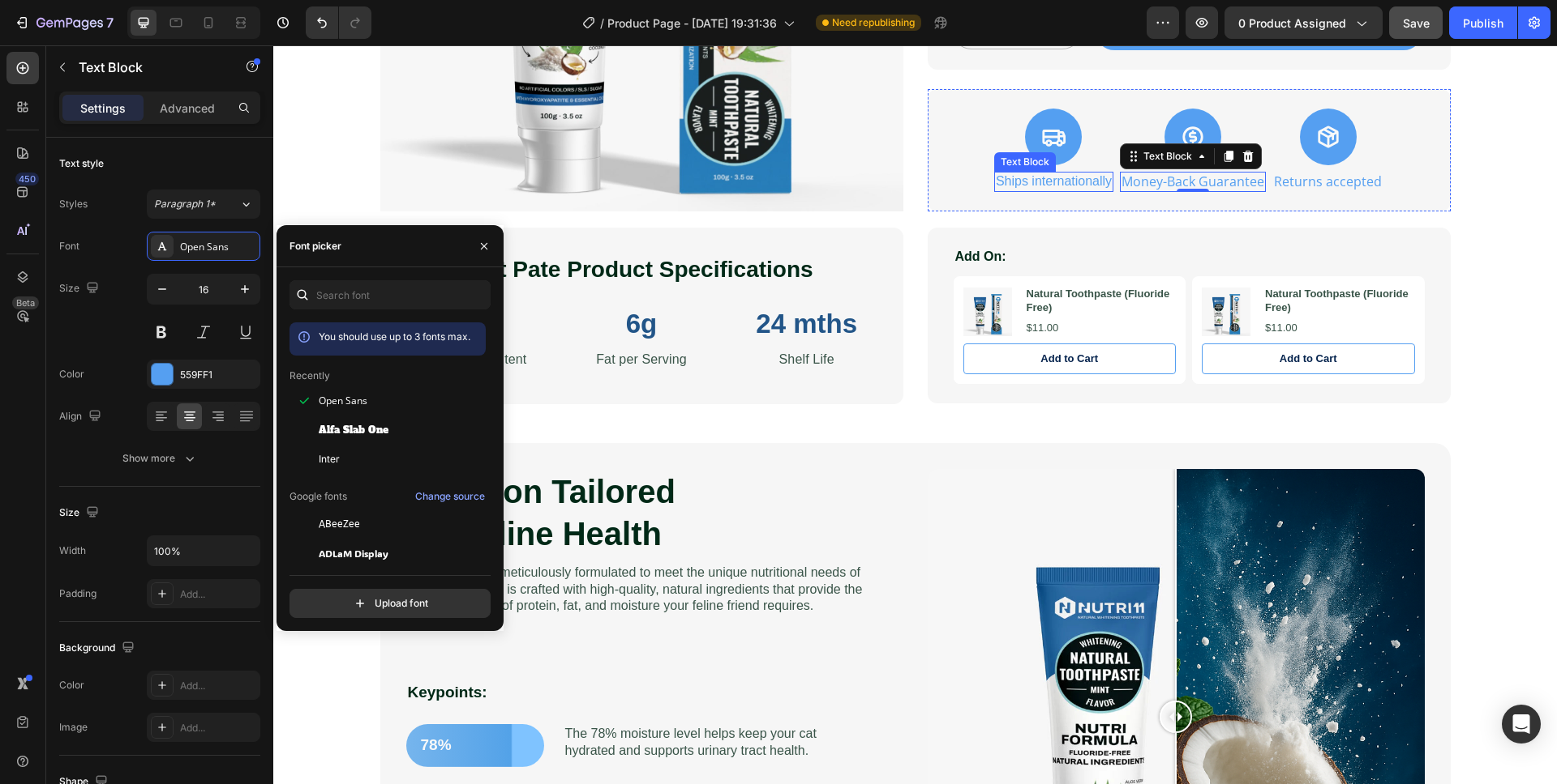
click at [1076, 180] on p "Ships internationally" at bounding box center [1054, 181] width 116 height 17
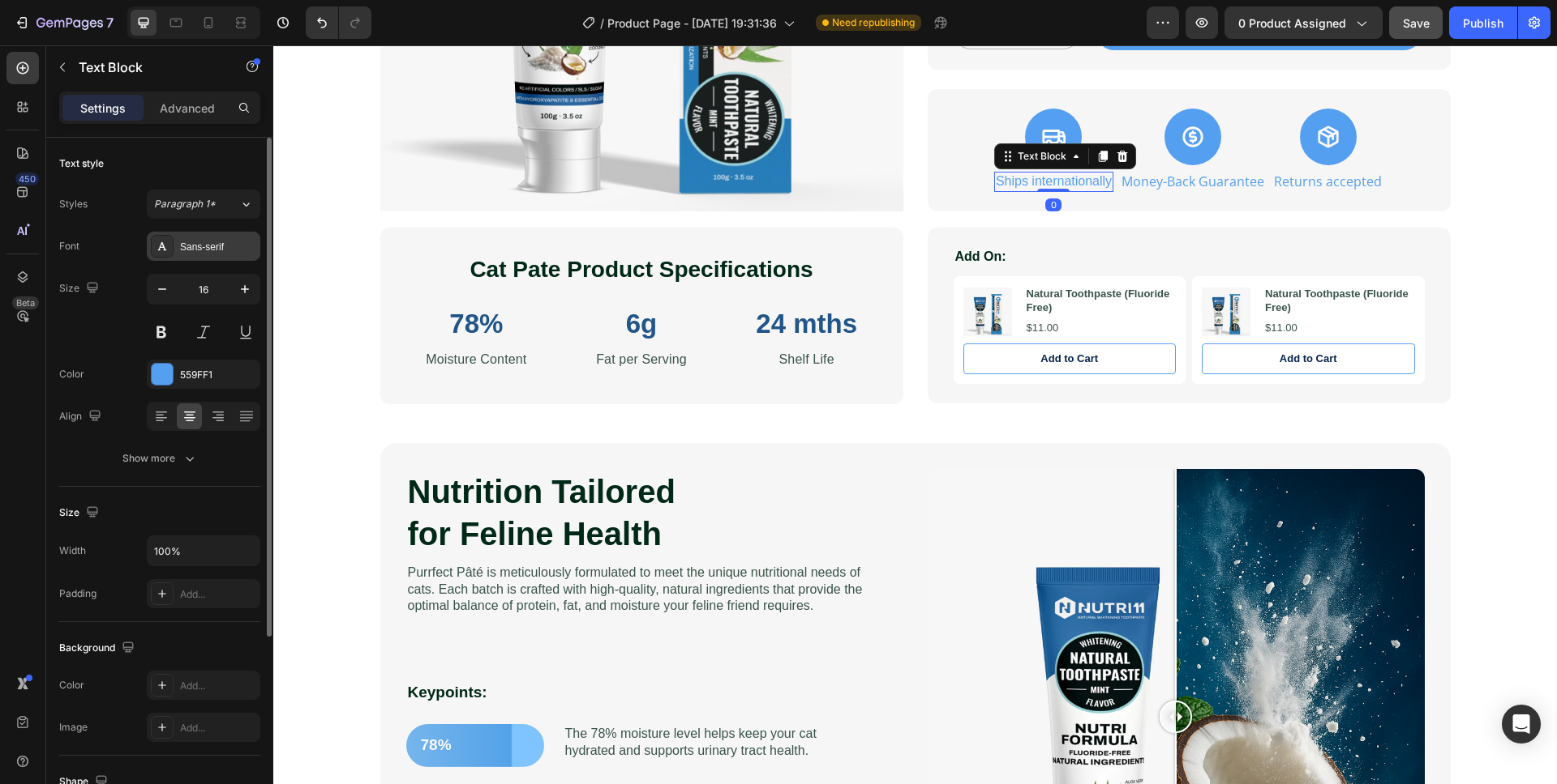
click at [194, 250] on div "Sans-serif" at bounding box center [218, 247] width 76 height 15
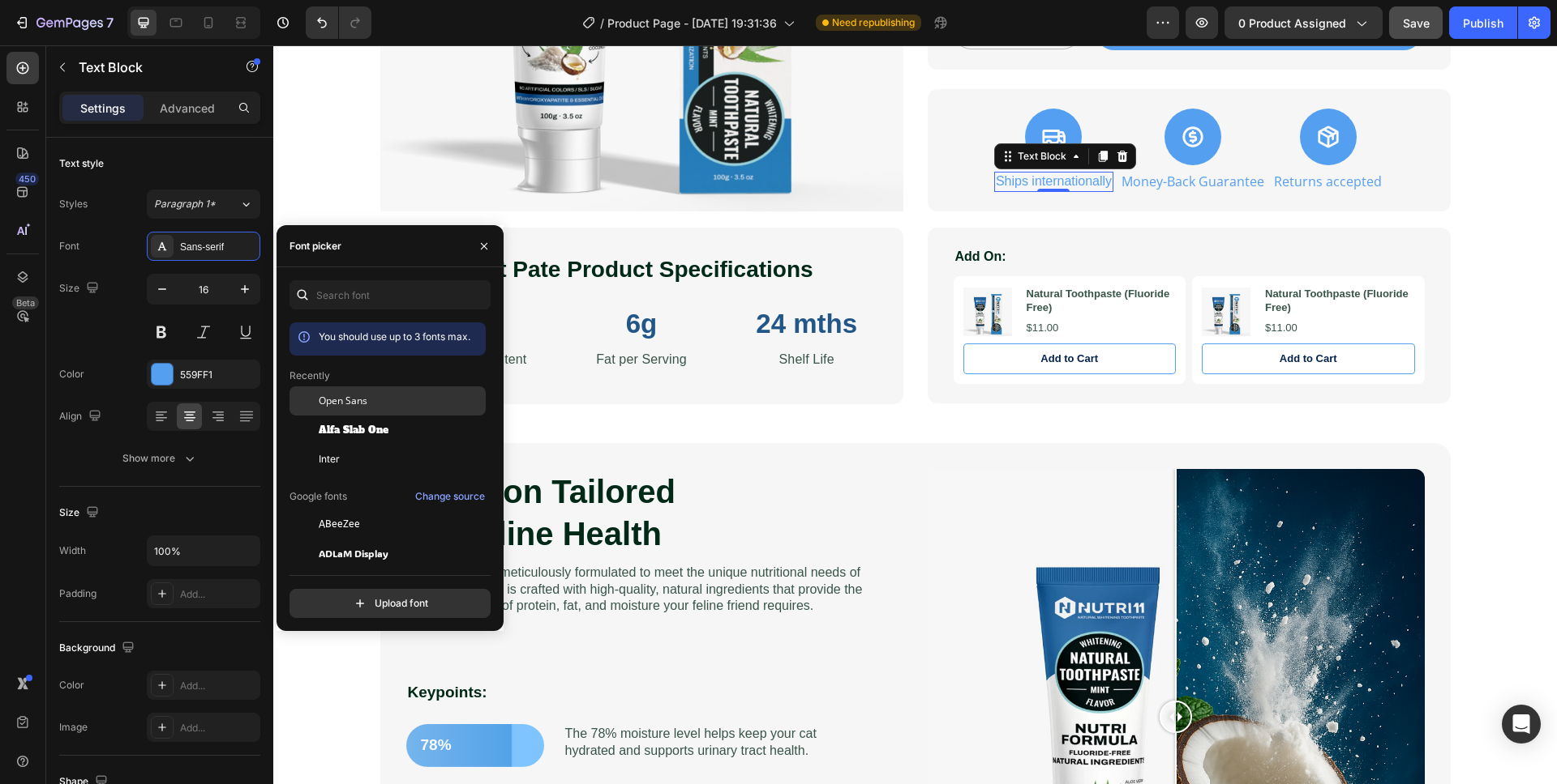
drag, startPoint x: 326, startPoint y: 396, endPoint x: 338, endPoint y: 400, distance: 12.6
click at [326, 396] on span "Open Sans" at bounding box center [343, 400] width 49 height 15
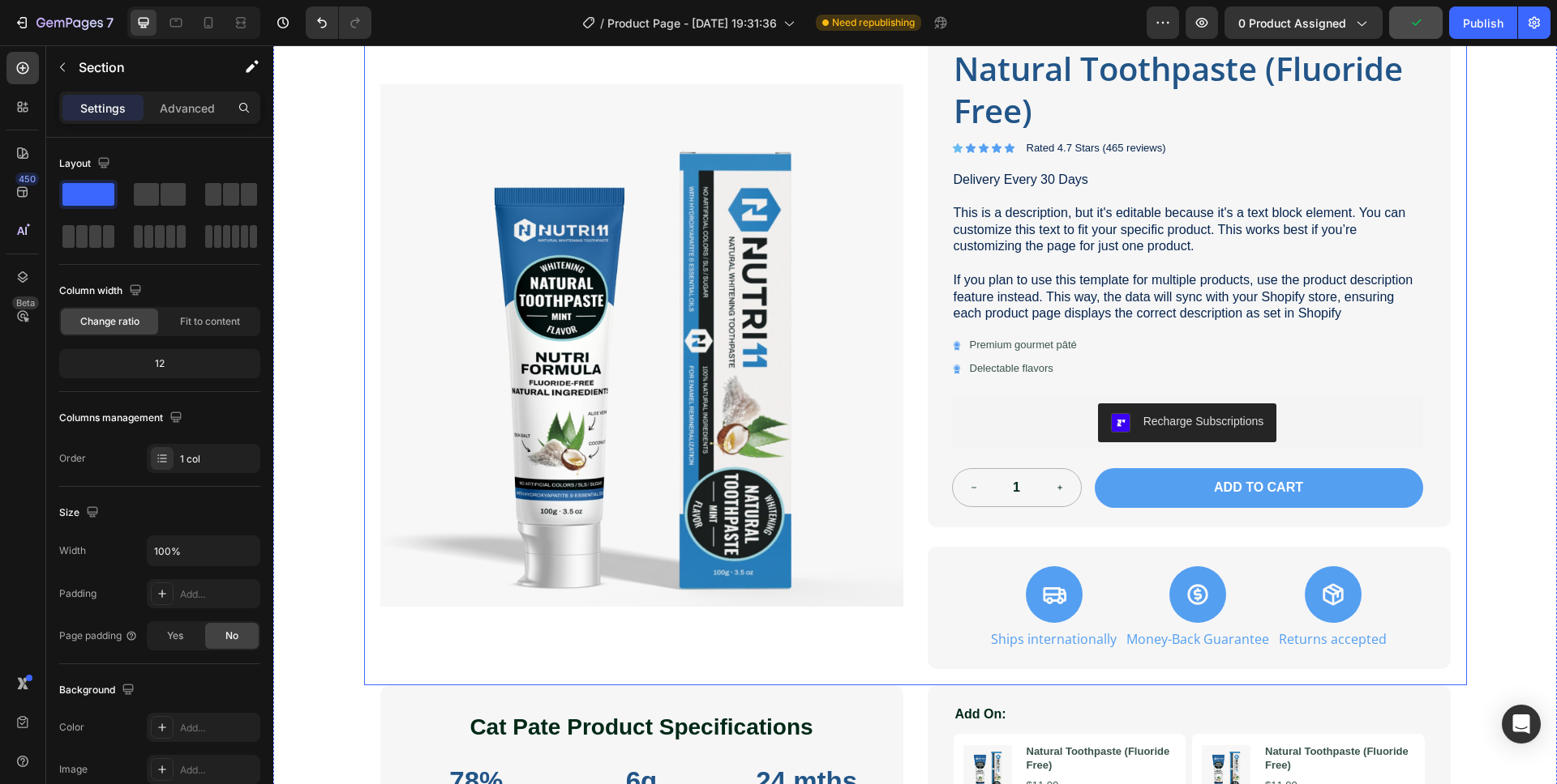
scroll to position [89, 0]
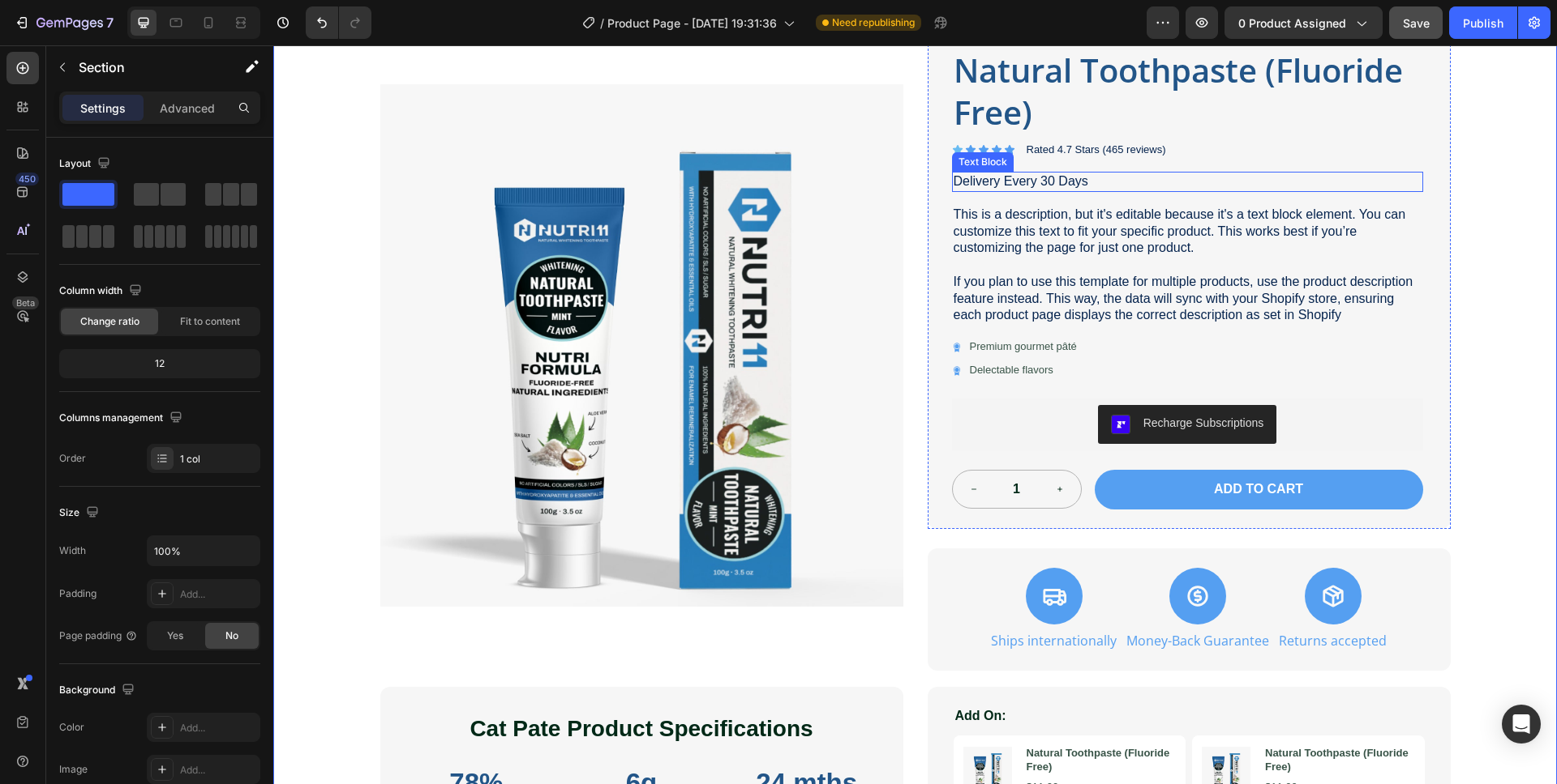
click at [980, 180] on p "Delivery Every 30 Days" at bounding box center [1187, 181] width 467 height 17
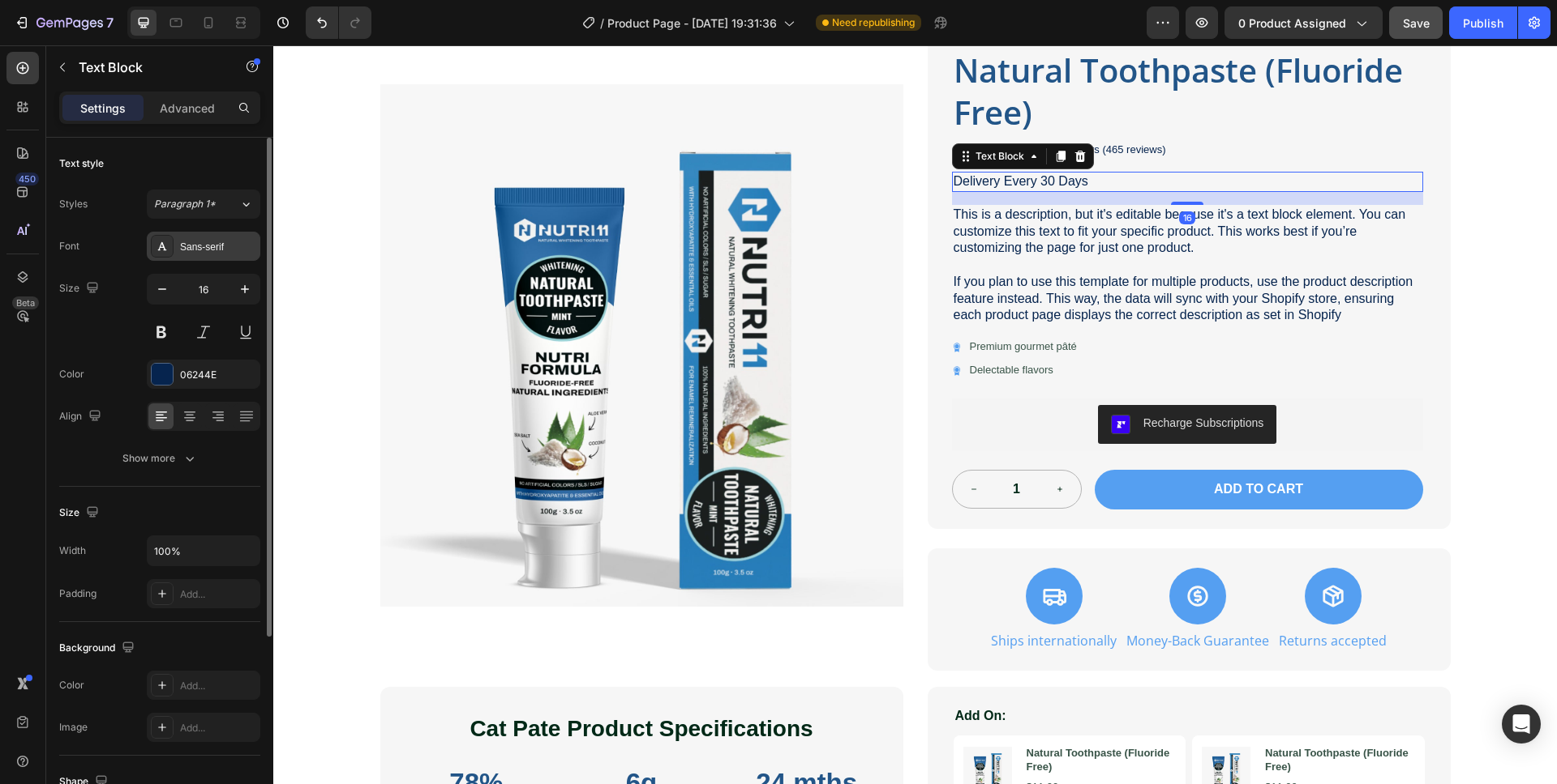
click at [200, 248] on div "Sans-serif" at bounding box center [218, 247] width 76 height 15
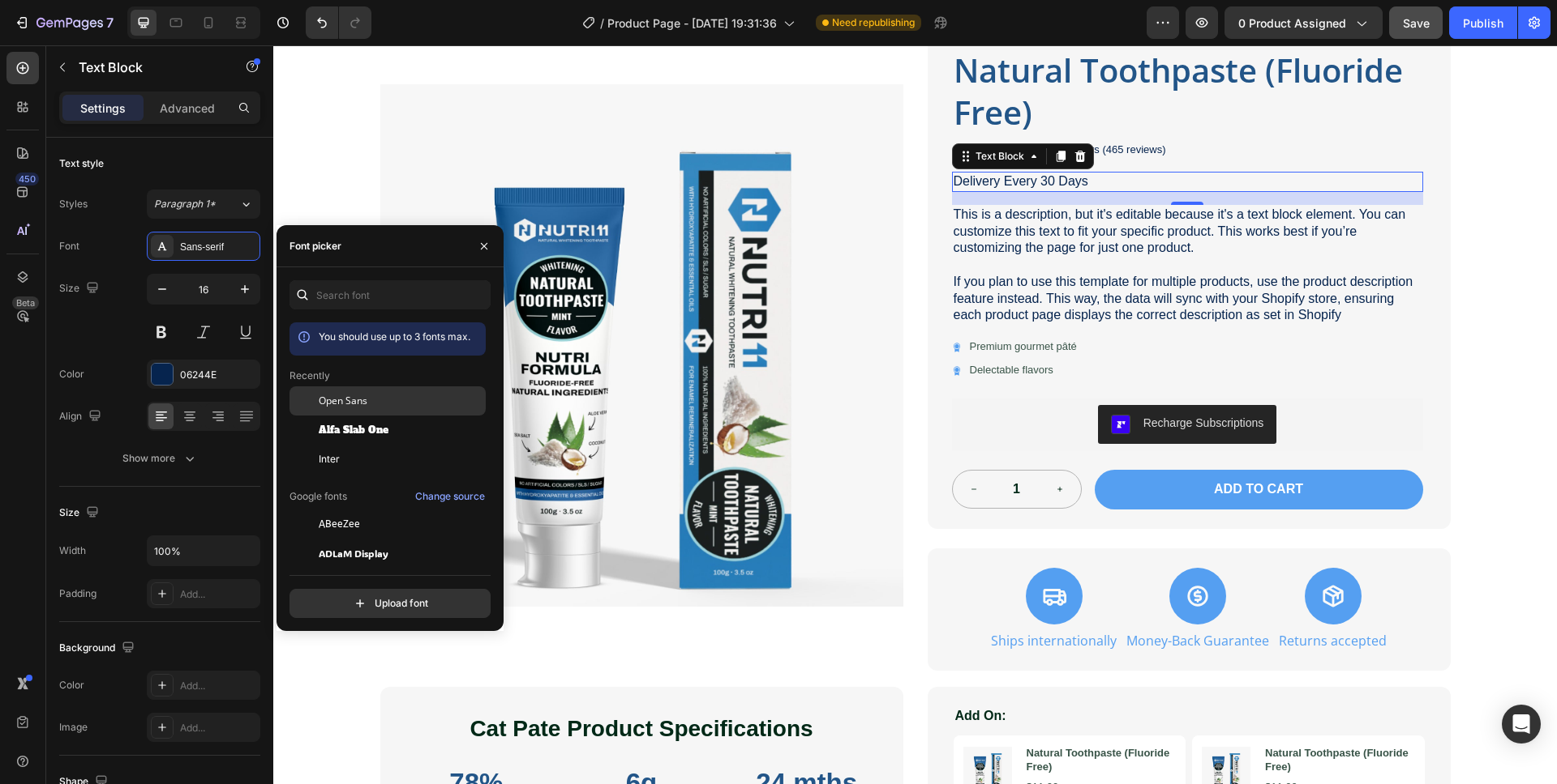
drag, startPoint x: 345, startPoint y: 397, endPoint x: 378, endPoint y: 390, distance: 33.7
click at [345, 397] on span "Open Sans" at bounding box center [343, 400] width 49 height 15
click at [1133, 148] on p "Rated 4.7 Stars (465 reviews)" at bounding box center [1096, 150] width 140 height 14
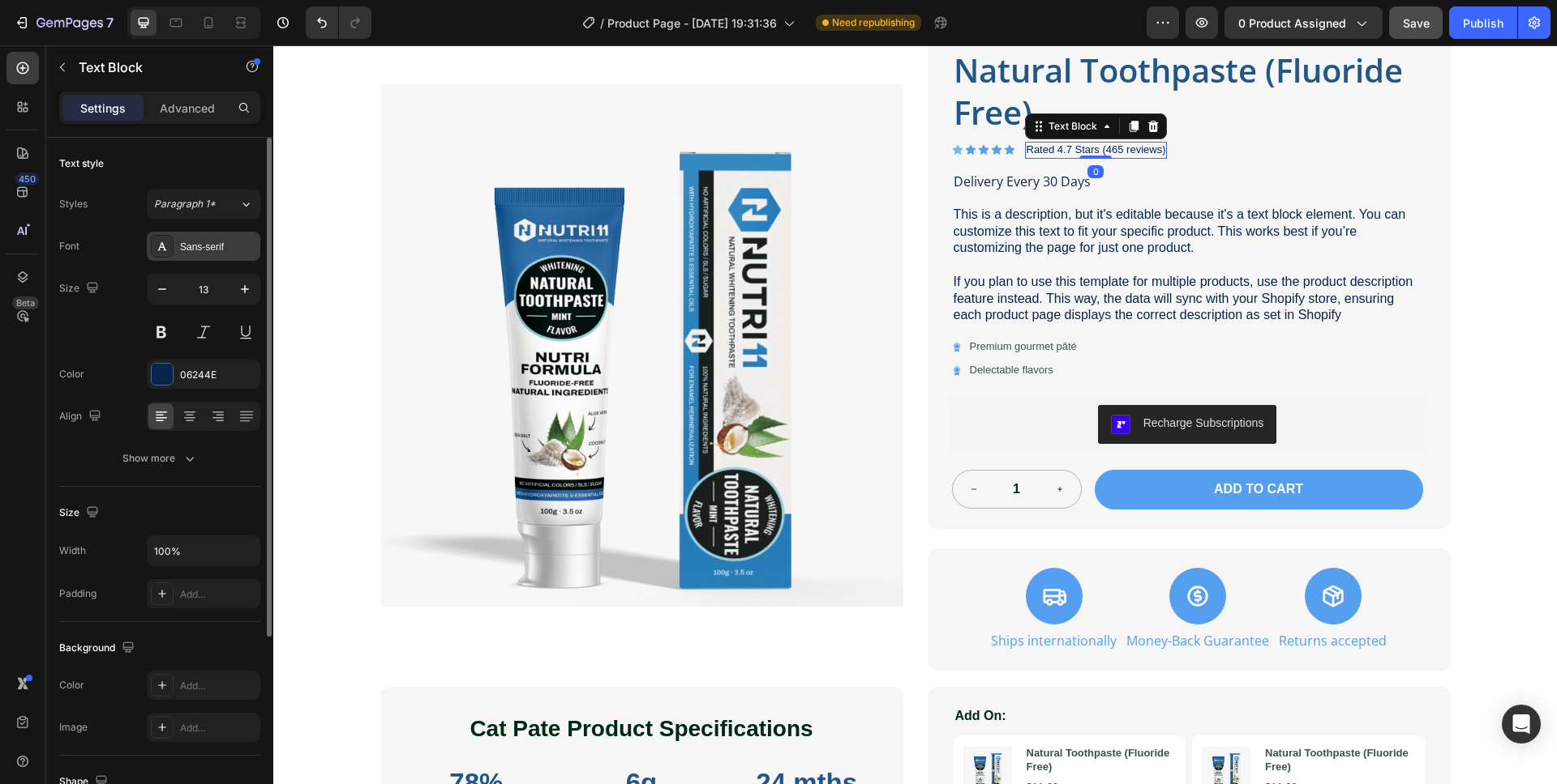
click at [200, 246] on div "Sans-serif" at bounding box center [218, 247] width 76 height 15
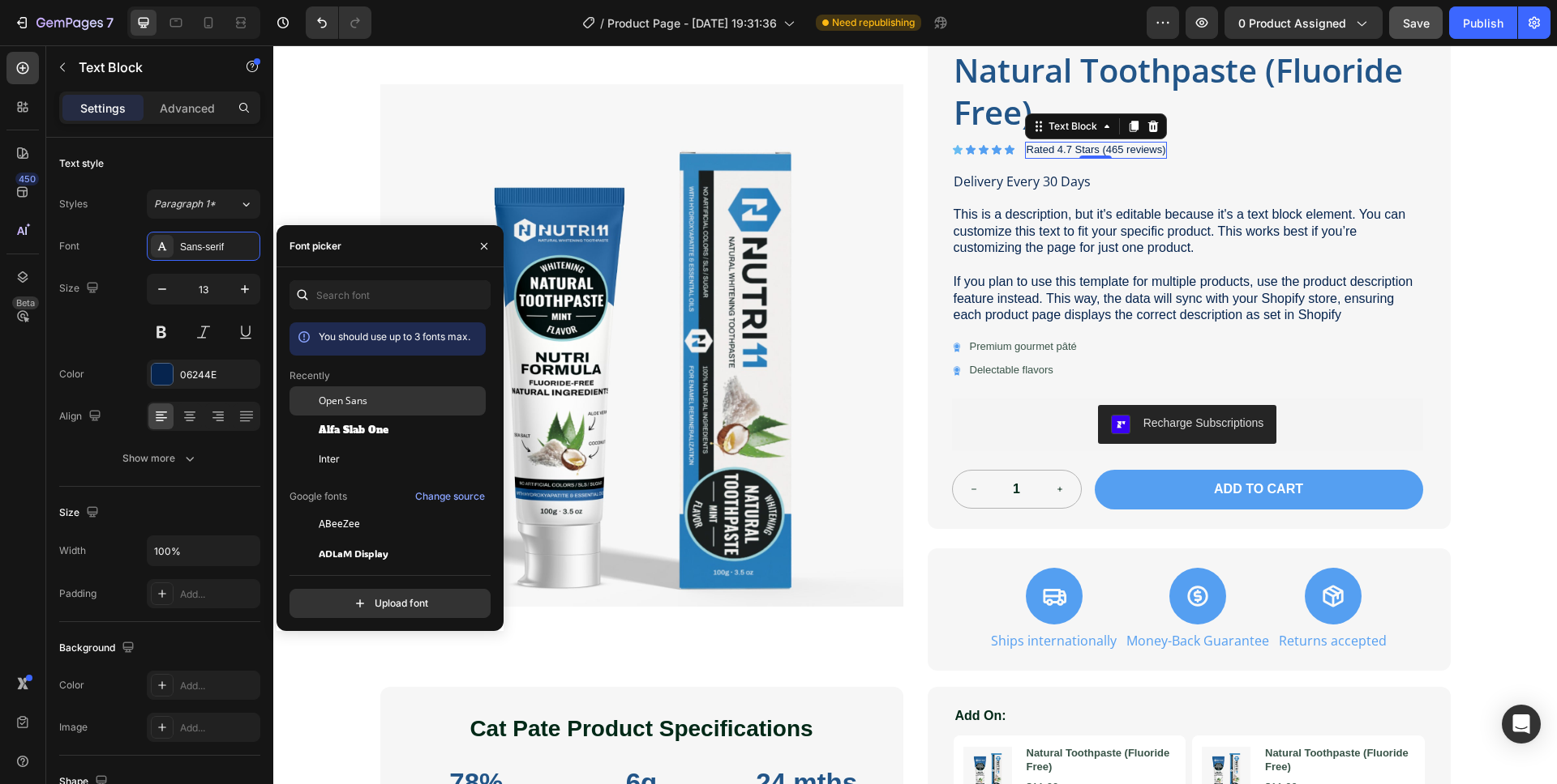
click at [319, 397] on span "Open Sans" at bounding box center [343, 400] width 49 height 15
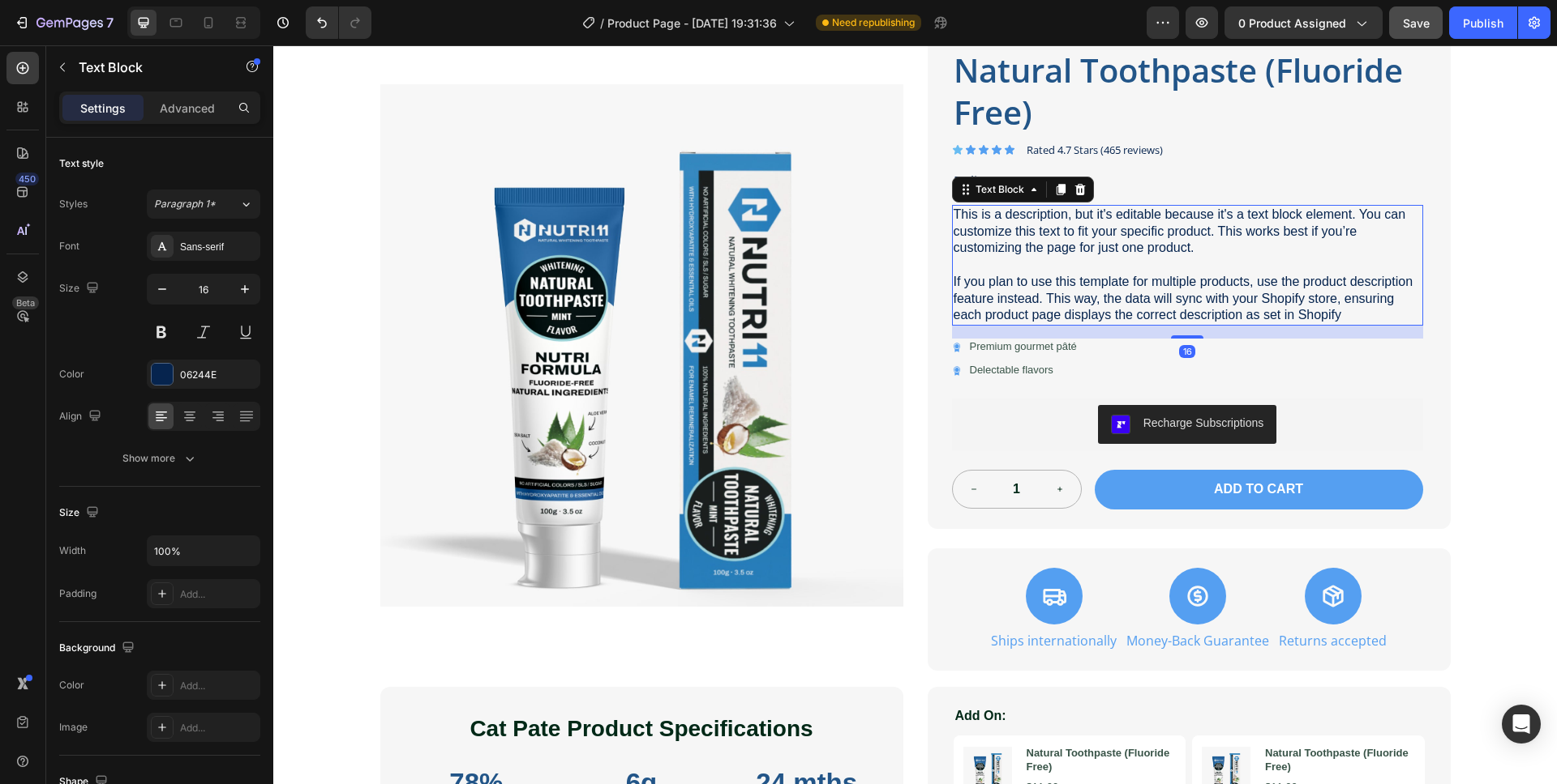
click at [1041, 237] on p "This is a description, but it's editable because it's a text block element. You…" at bounding box center [1187, 231] width 467 height 50
click at [223, 245] on div "Sans-serif" at bounding box center [218, 247] width 76 height 15
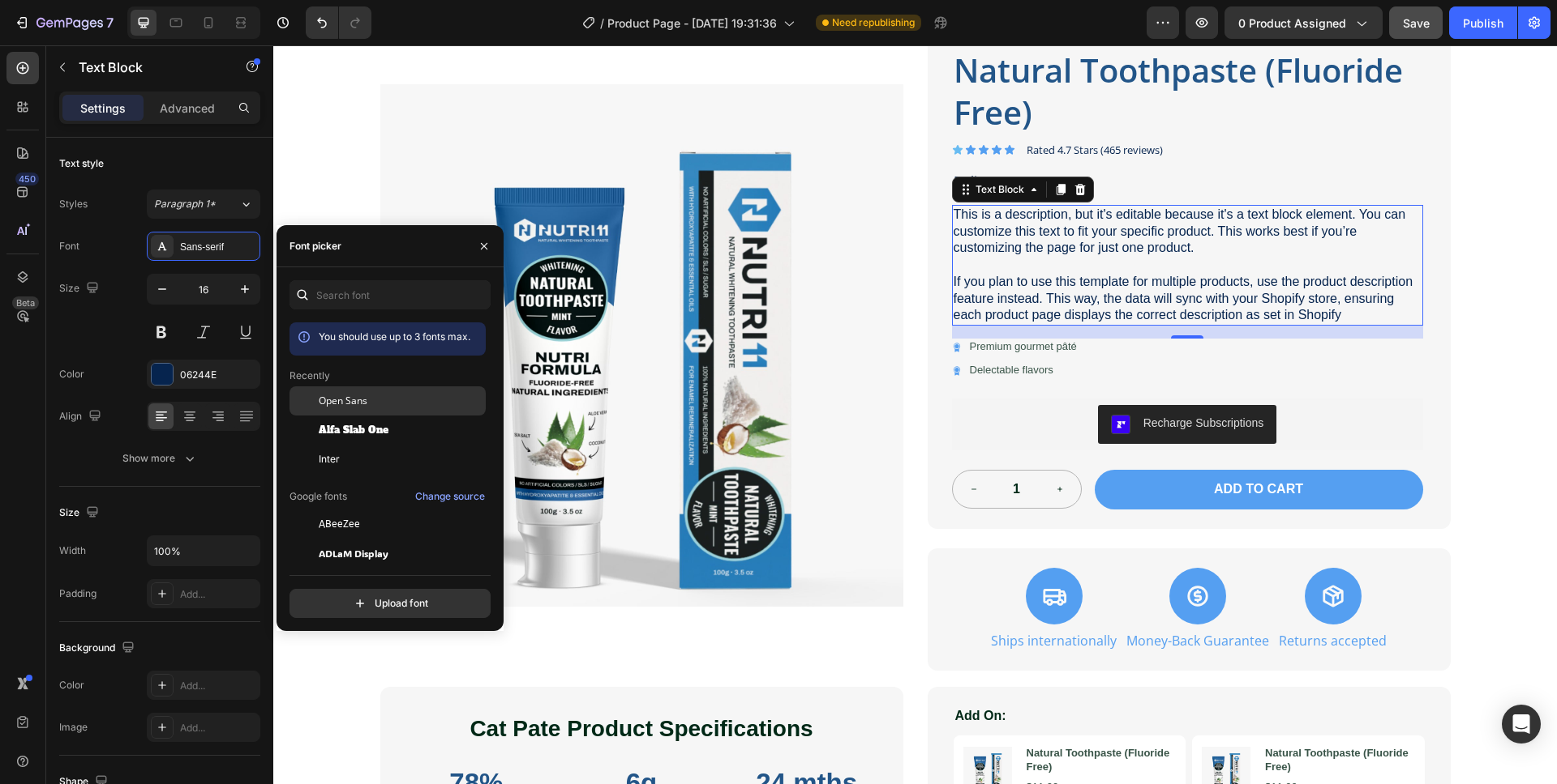
click at [343, 399] on span "Open Sans" at bounding box center [343, 400] width 49 height 15
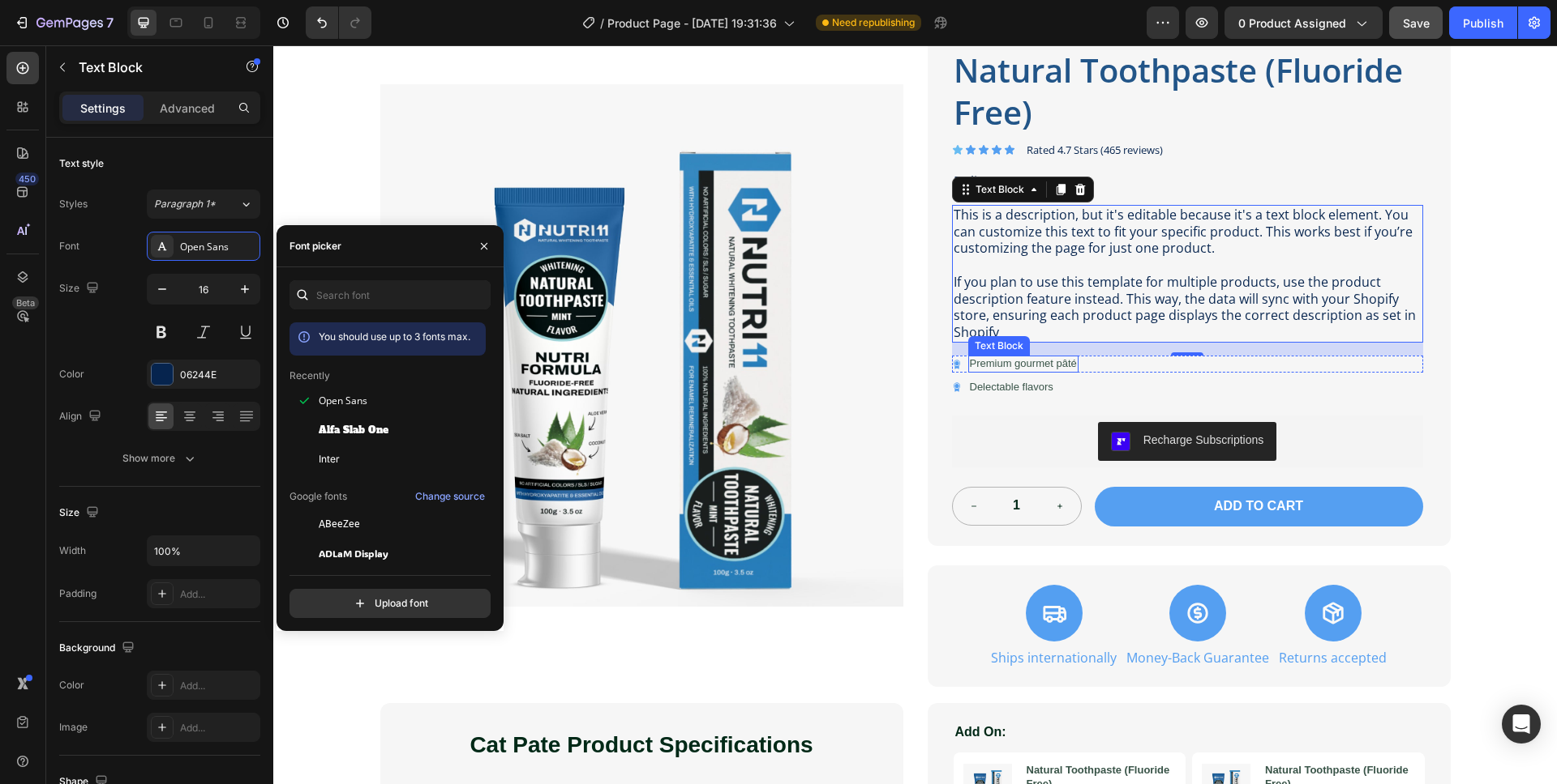
click at [1046, 365] on p "Premium gourmet pâté" at bounding box center [1023, 365] width 107 height 14
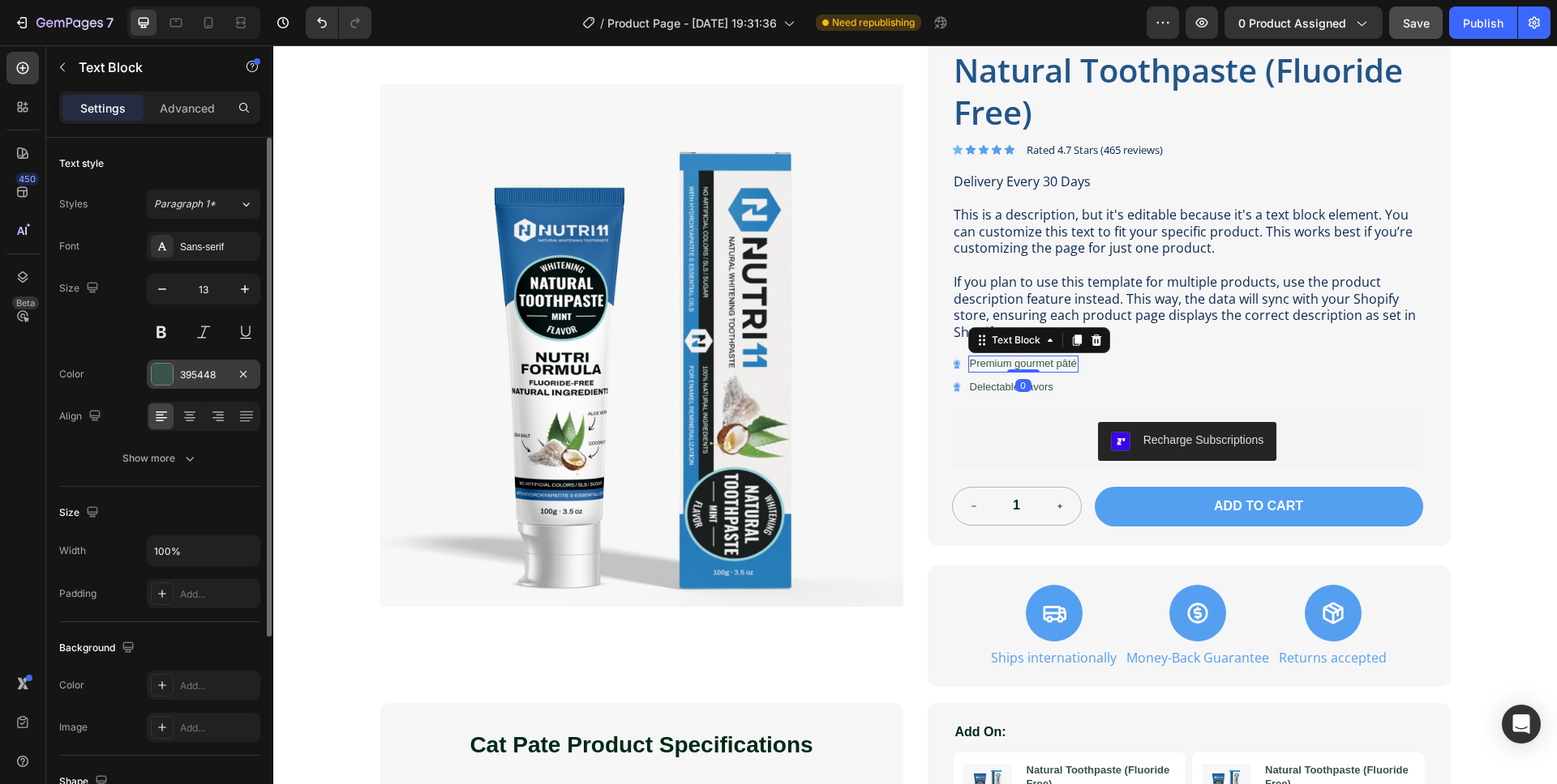
click at [159, 369] on div at bounding box center [161, 374] width 21 height 21
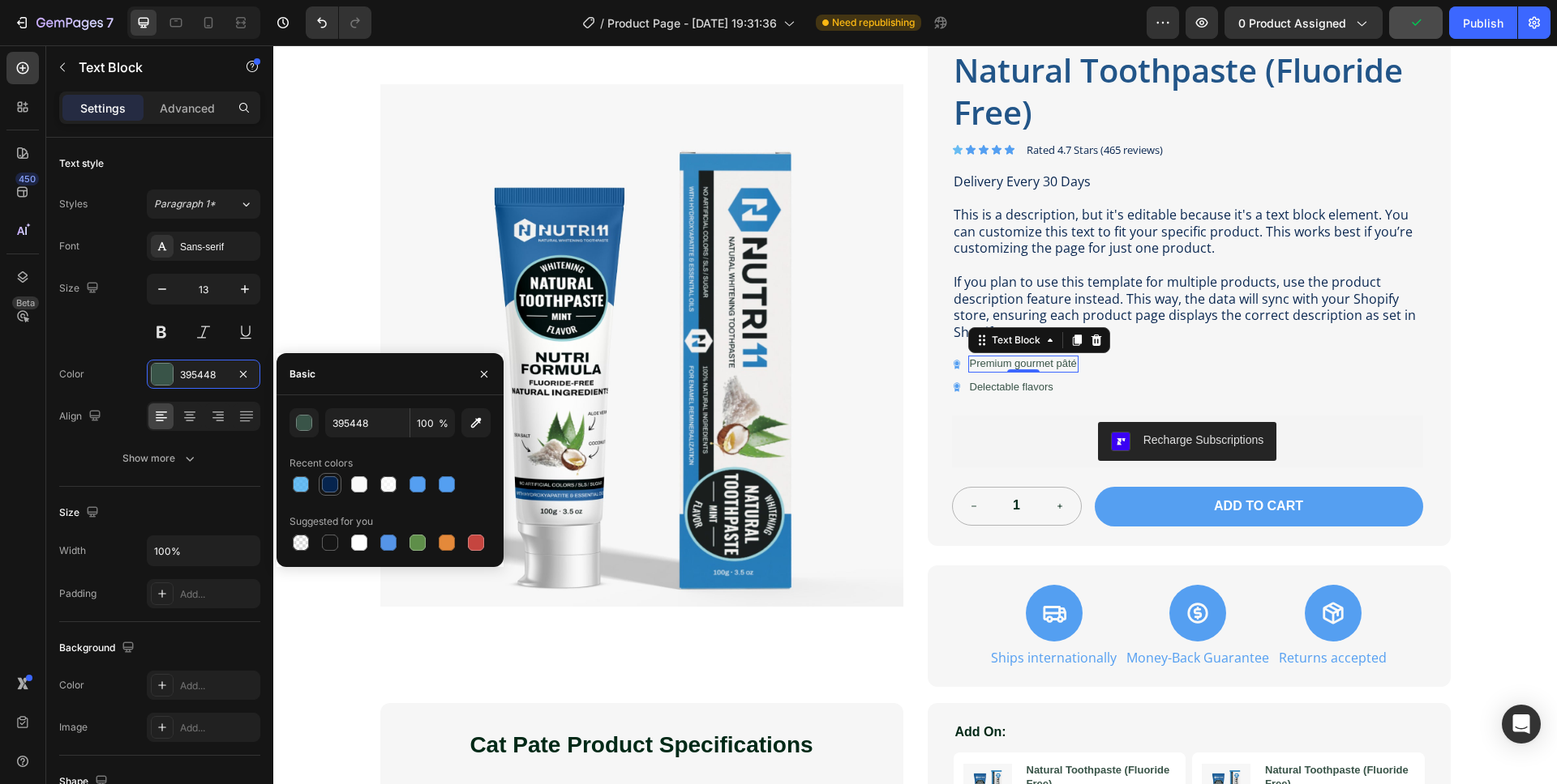
click at [330, 487] on div at bounding box center [330, 484] width 16 height 16
type input "06244E"
click at [178, 237] on div "Sans-serif" at bounding box center [203, 246] width 114 height 29
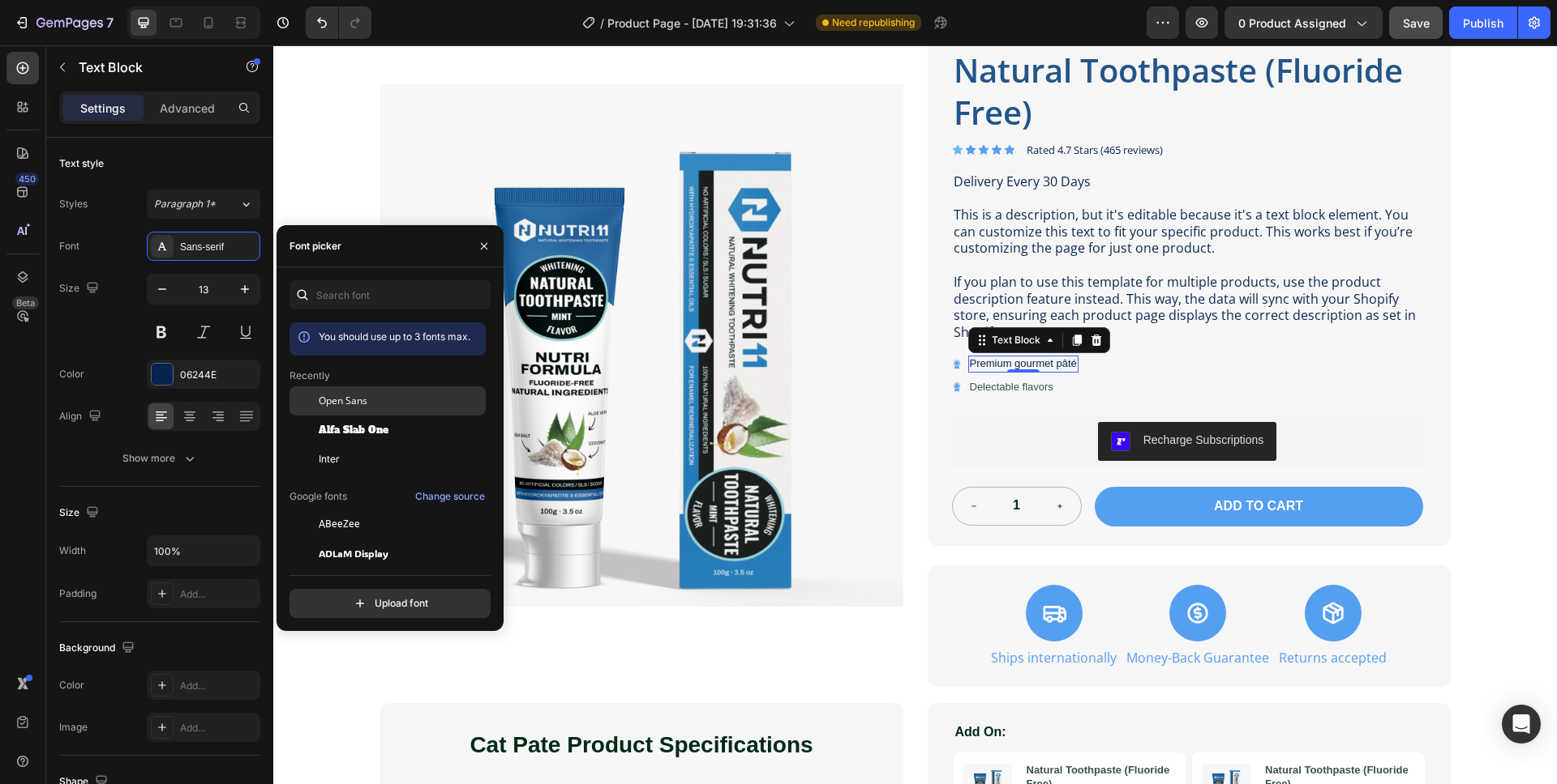
click at [348, 393] on span "Open Sans" at bounding box center [343, 400] width 49 height 15
click at [998, 388] on p "Delectable flavors" at bounding box center [1012, 388] width 84 height 14
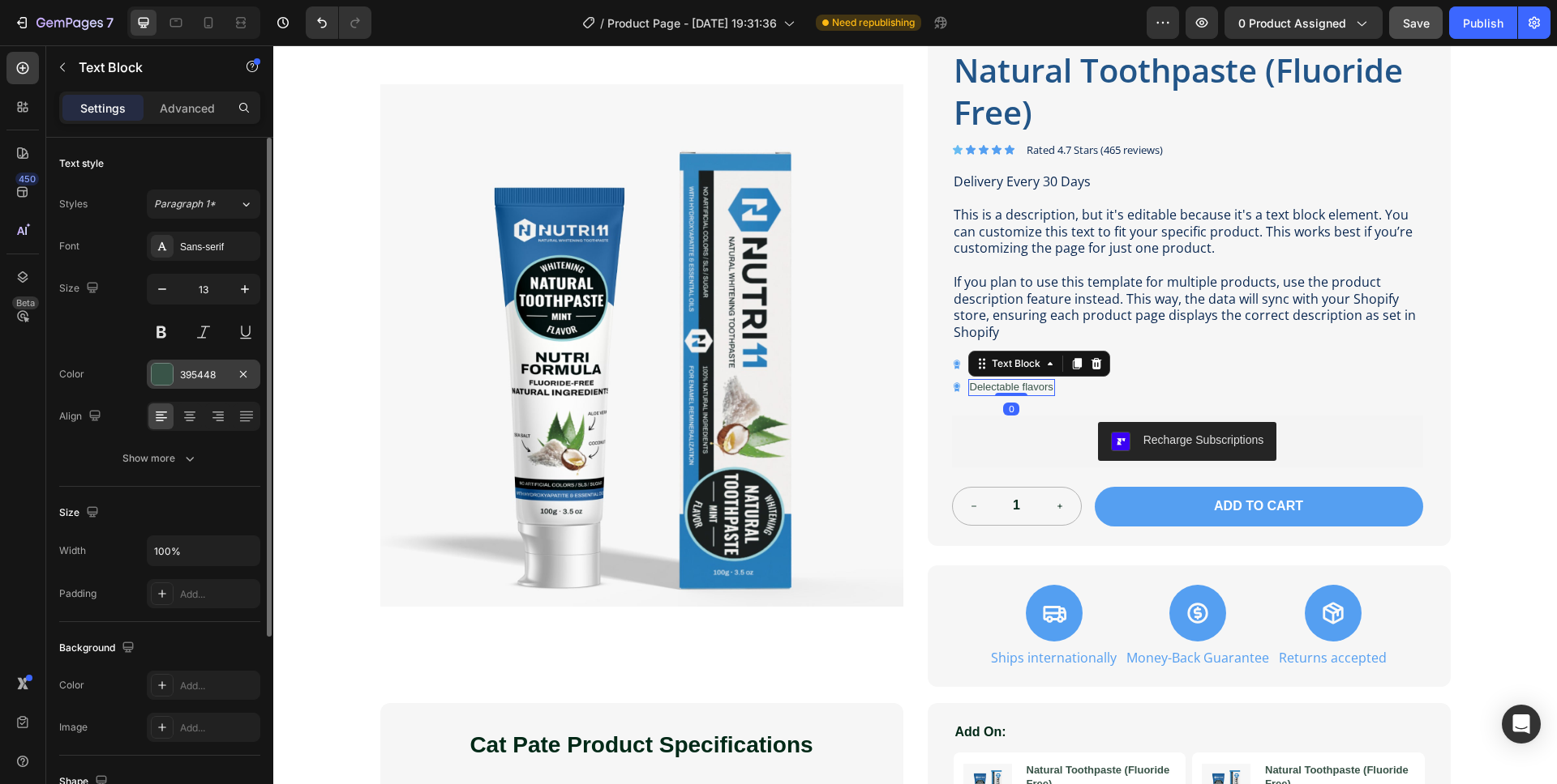
click at [158, 380] on div at bounding box center [161, 374] width 21 height 21
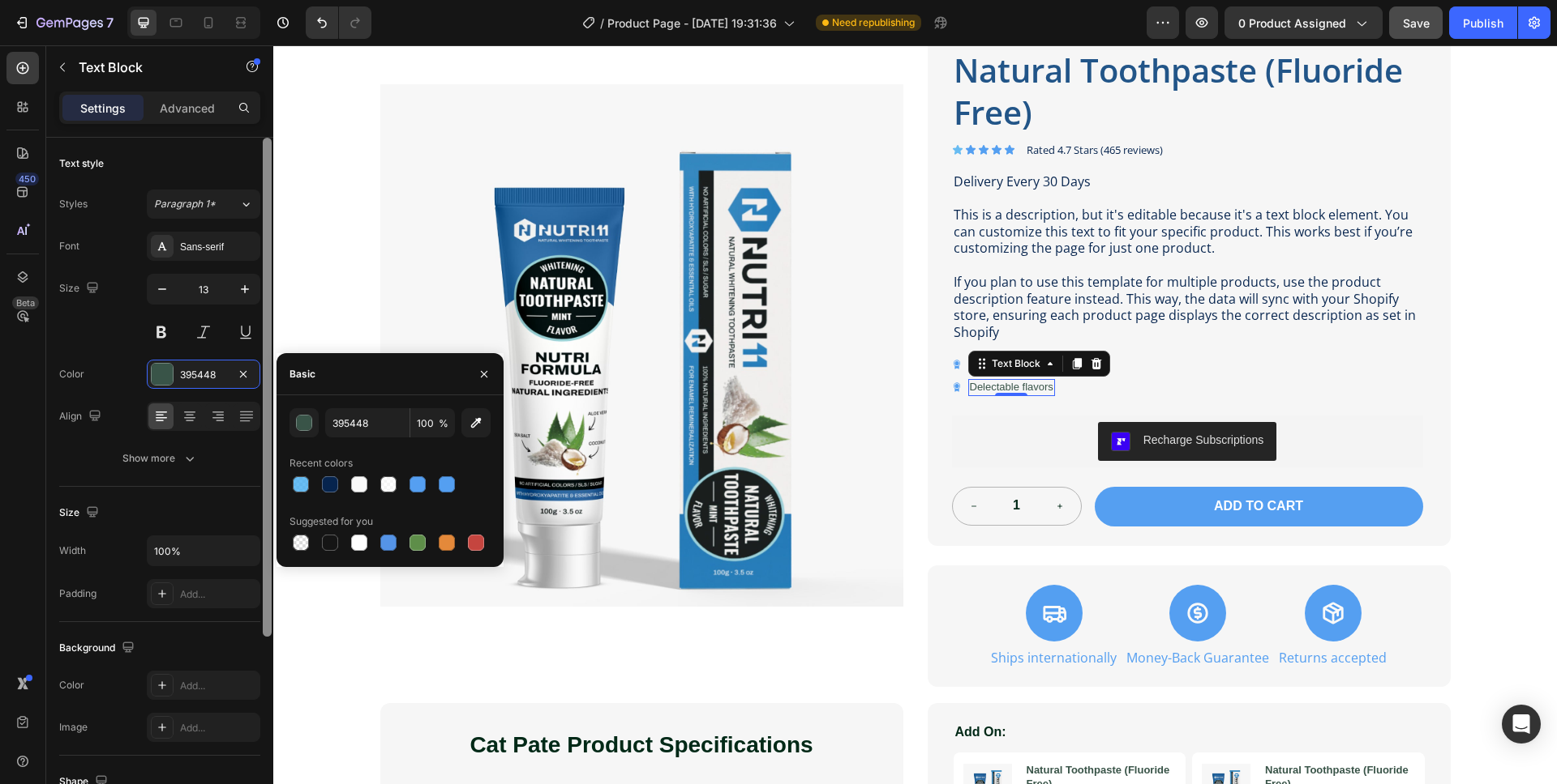
click at [331, 483] on div at bounding box center [330, 484] width 16 height 16
type input "06244E"
click at [197, 243] on div "Sans-serif" at bounding box center [218, 247] width 76 height 15
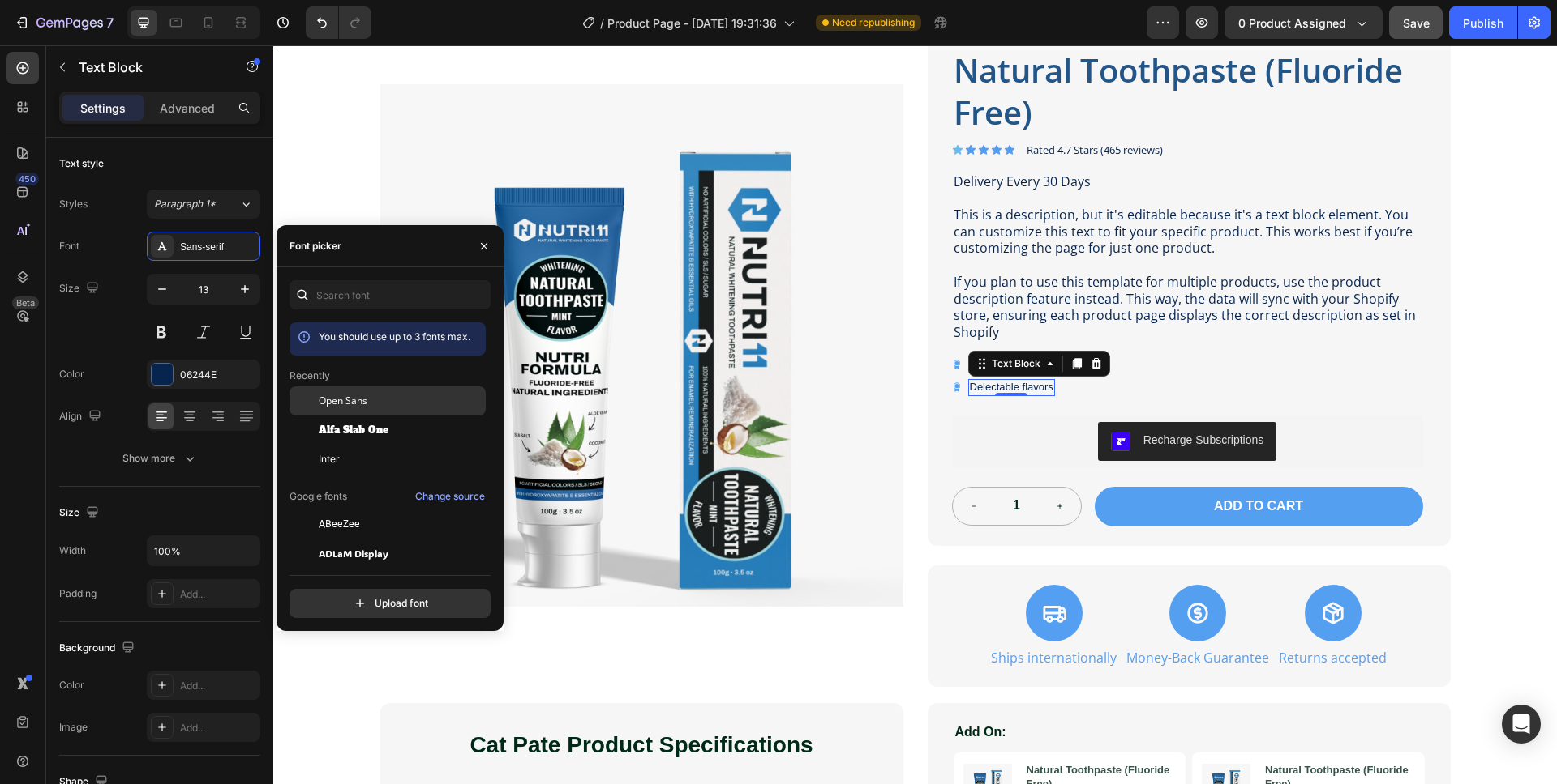
click at [353, 398] on span "Open Sans" at bounding box center [343, 400] width 49 height 15
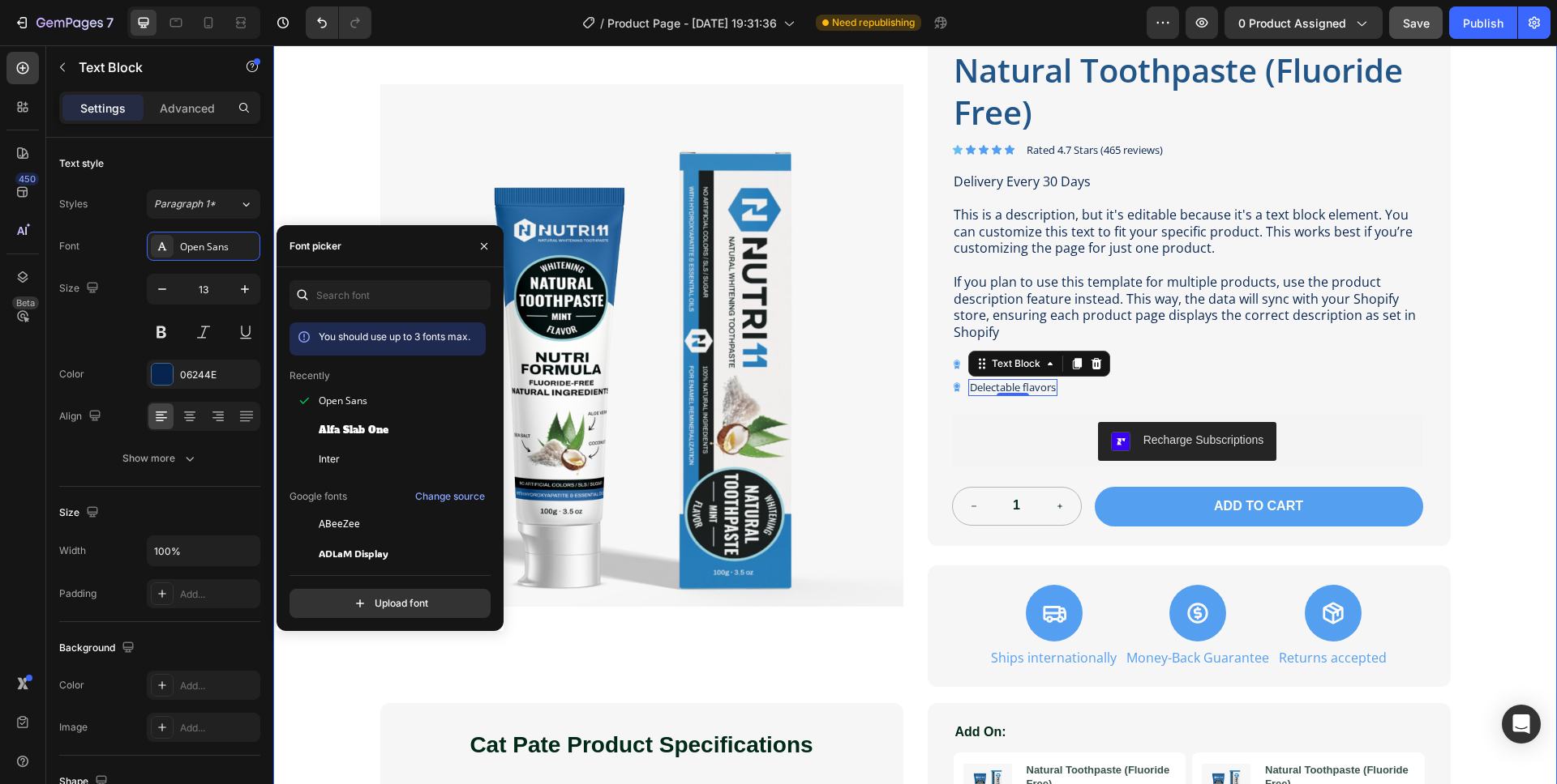
click at [1513, 412] on div "Product Images Natural Toothpaste (Fluoride Free) Product Title Icon Icon Icon …" at bounding box center [915, 434] width 1284 height 892
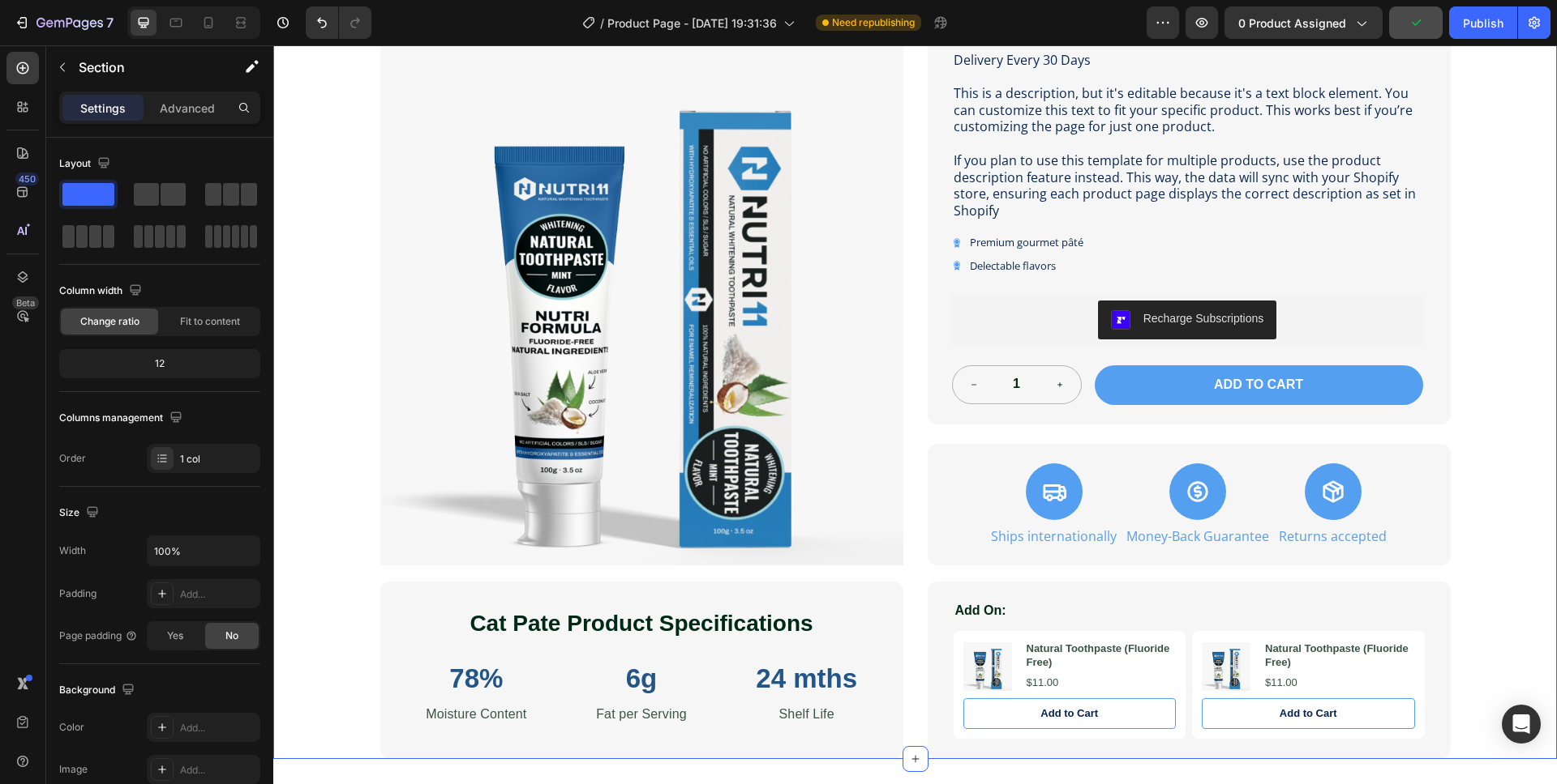
scroll to position [284, 0]
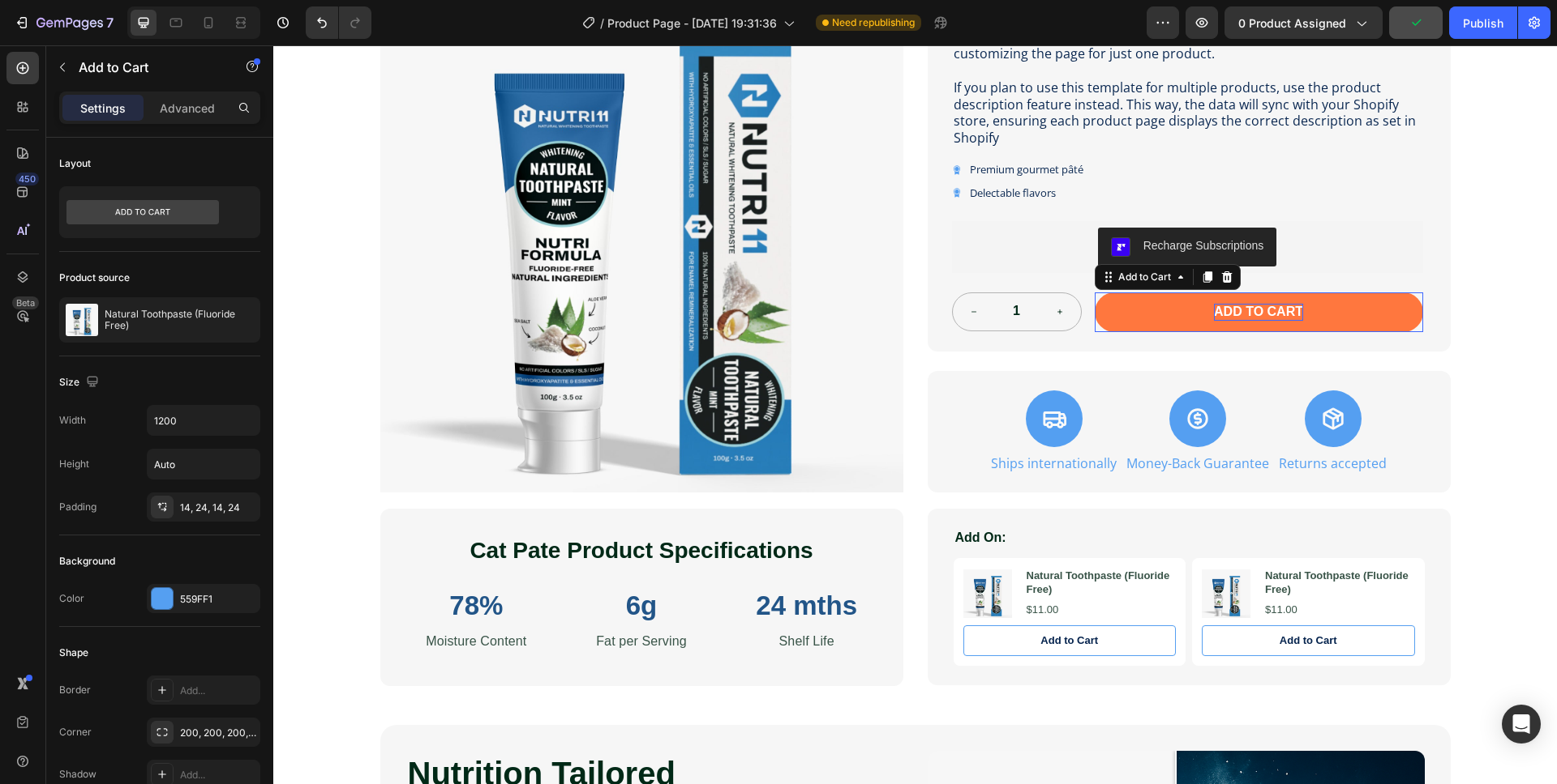
click at [1275, 313] on div "Add to cart" at bounding box center [1258, 312] width 89 height 17
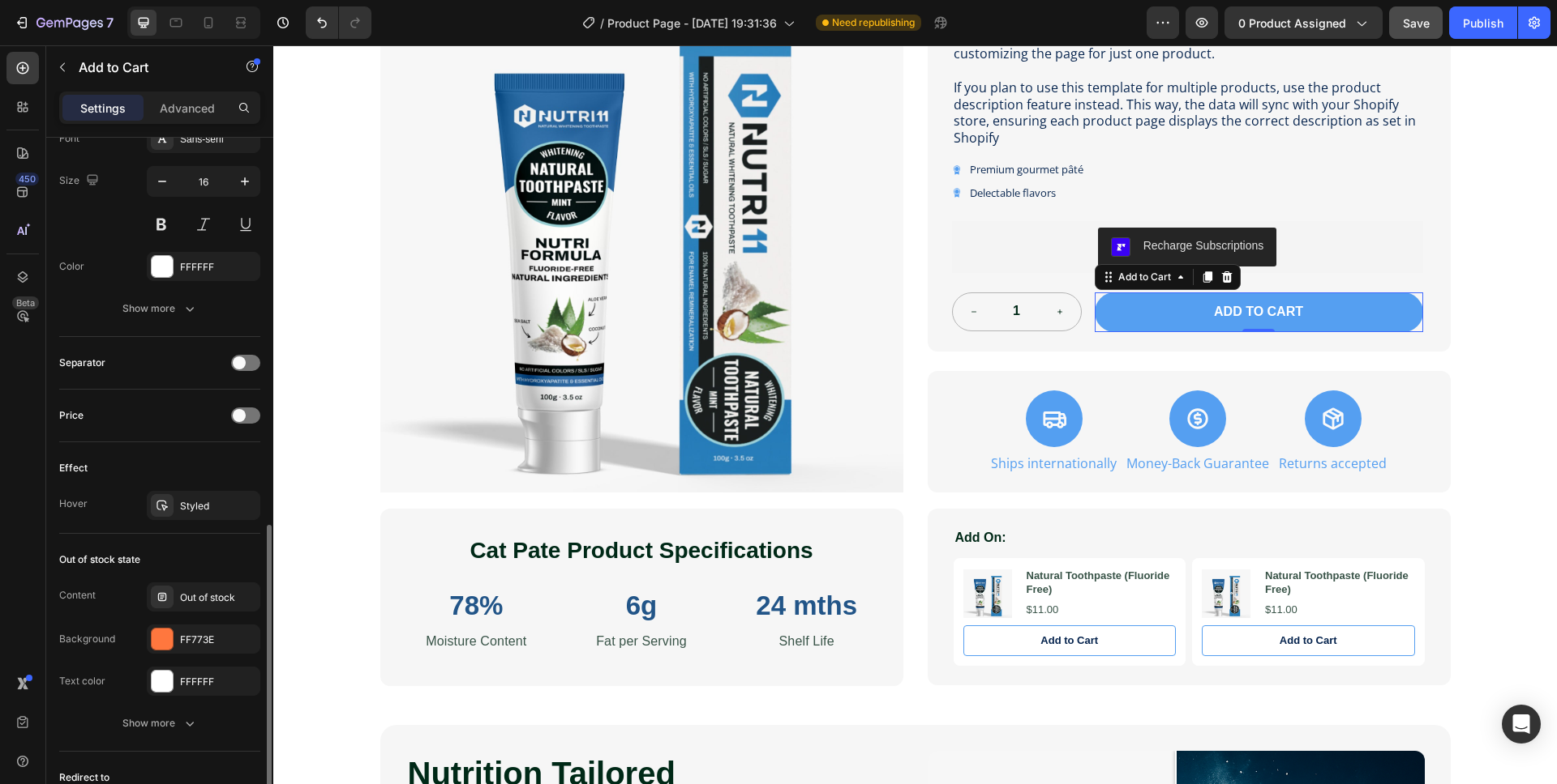
scroll to position [896, 0]
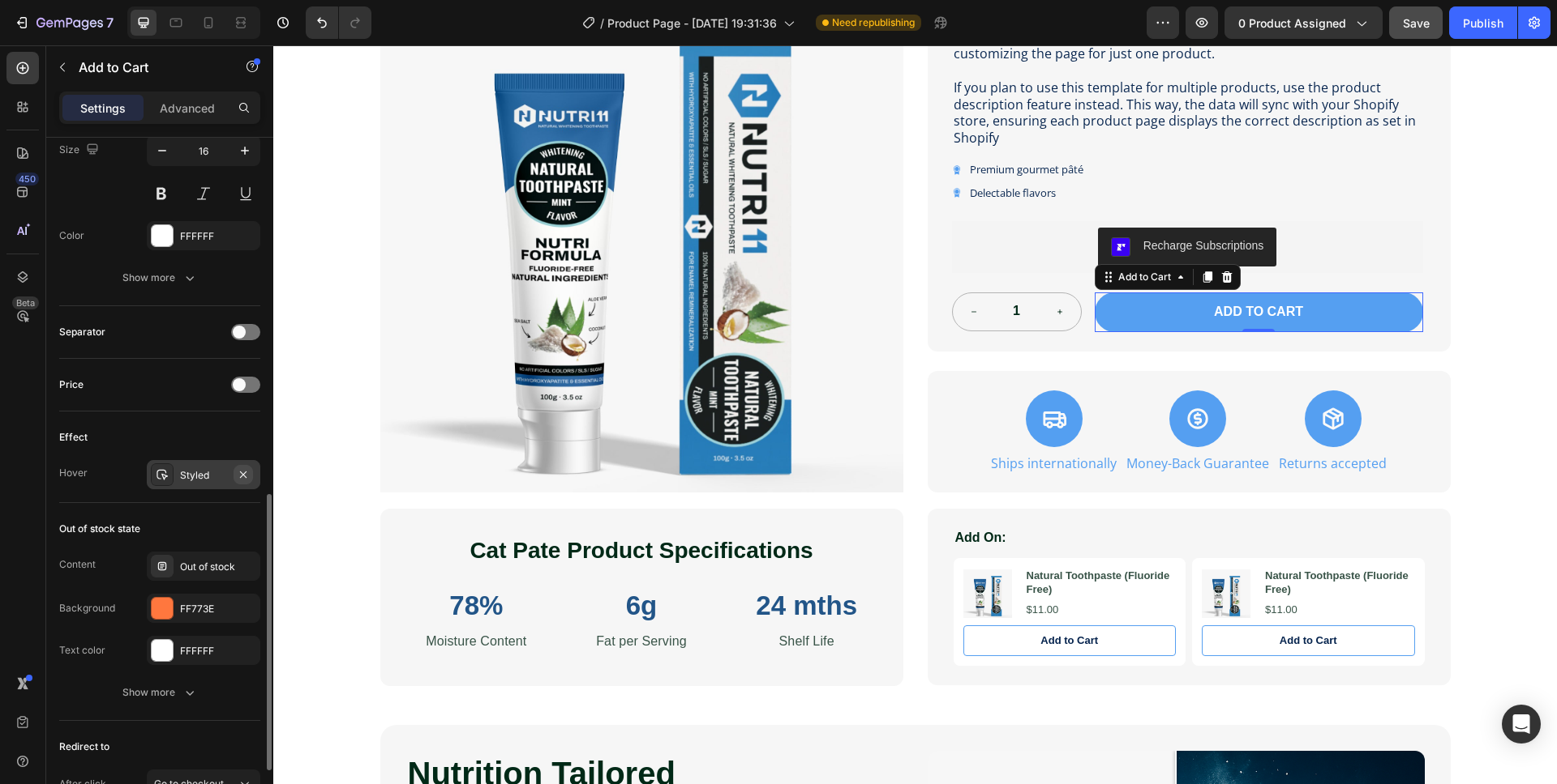
click at [244, 478] on icon "button" at bounding box center [243, 474] width 13 height 13
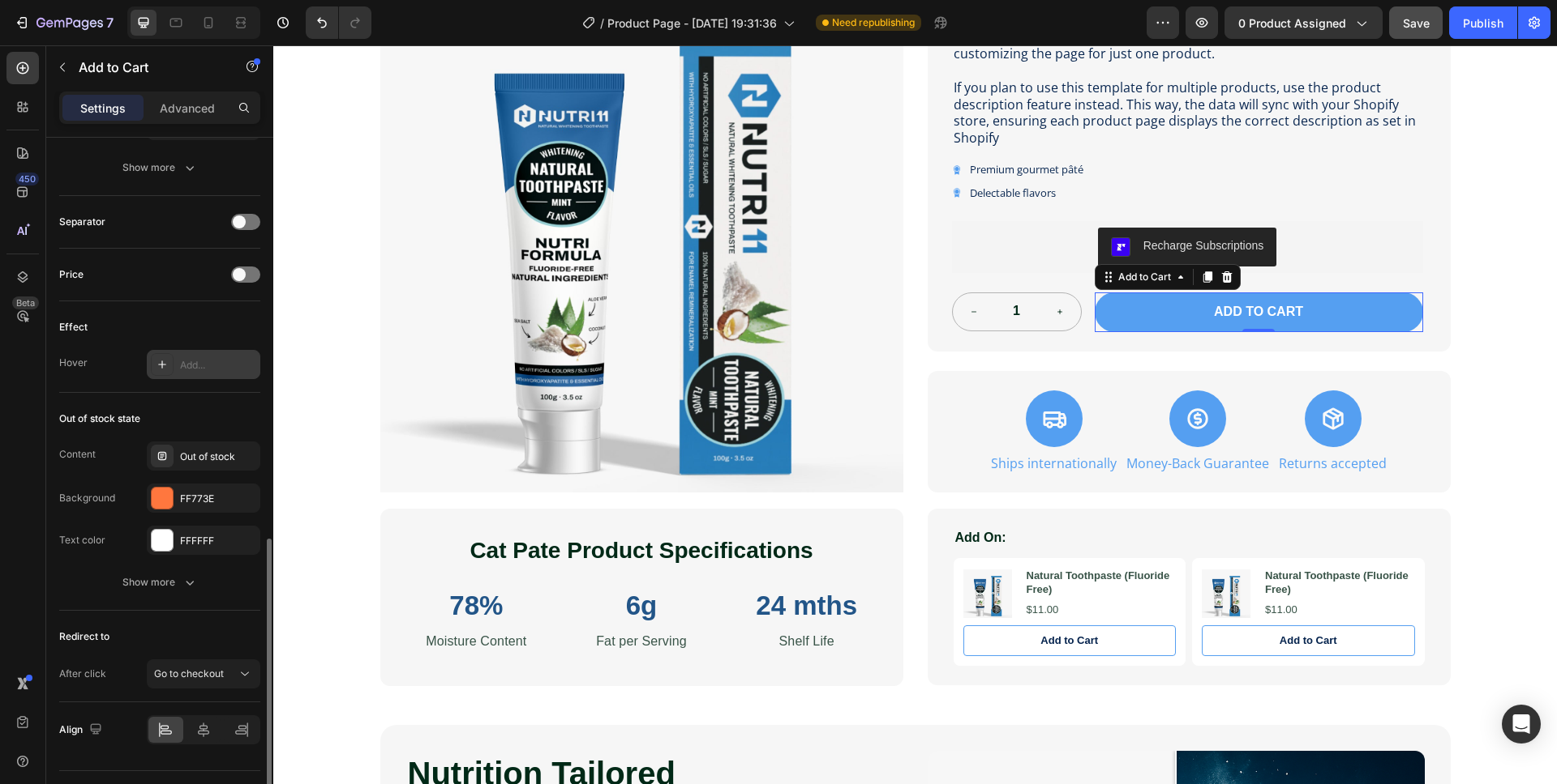
scroll to position [1044, 0]
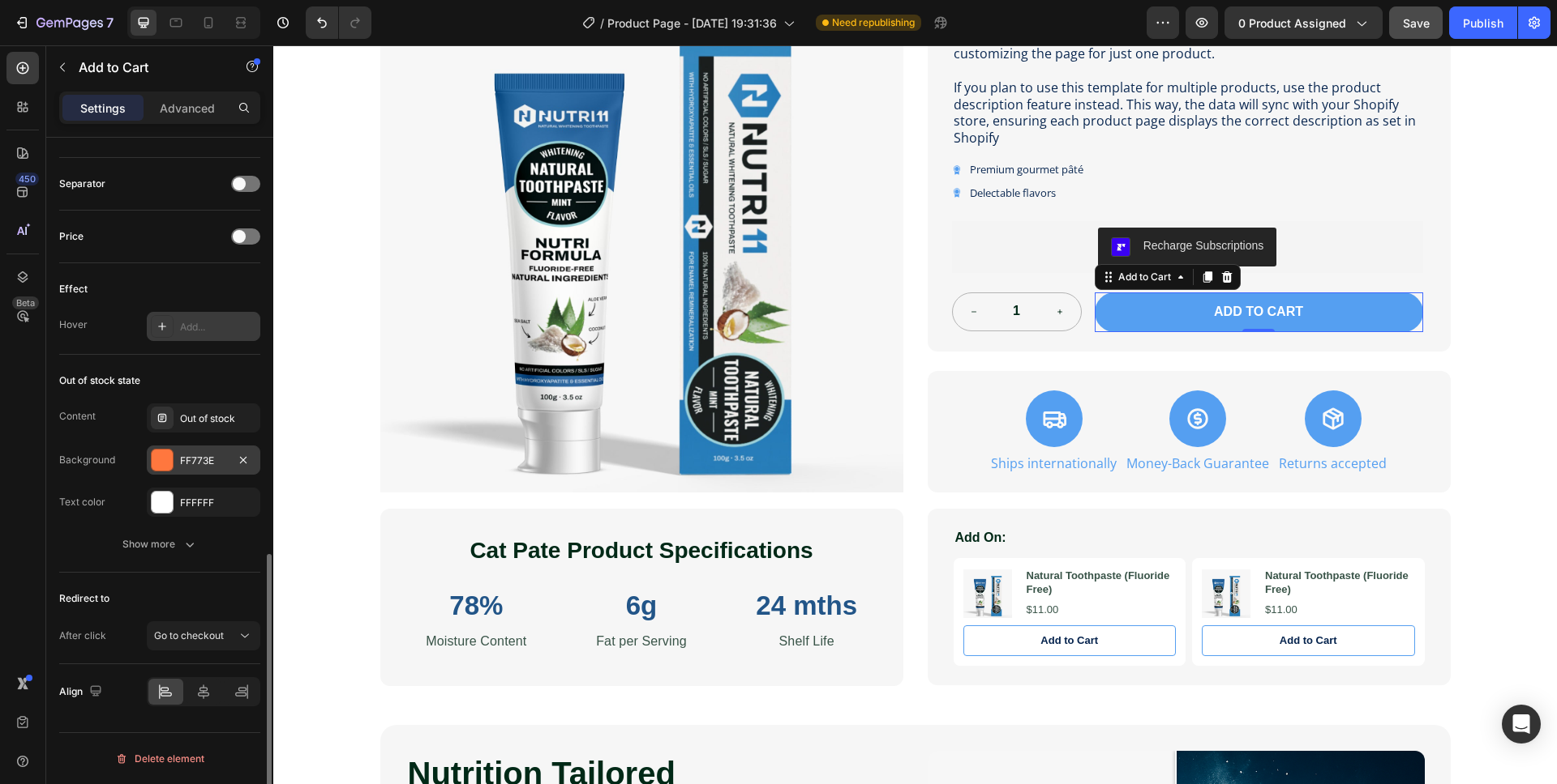
click at [166, 459] on div at bounding box center [161, 459] width 21 height 21
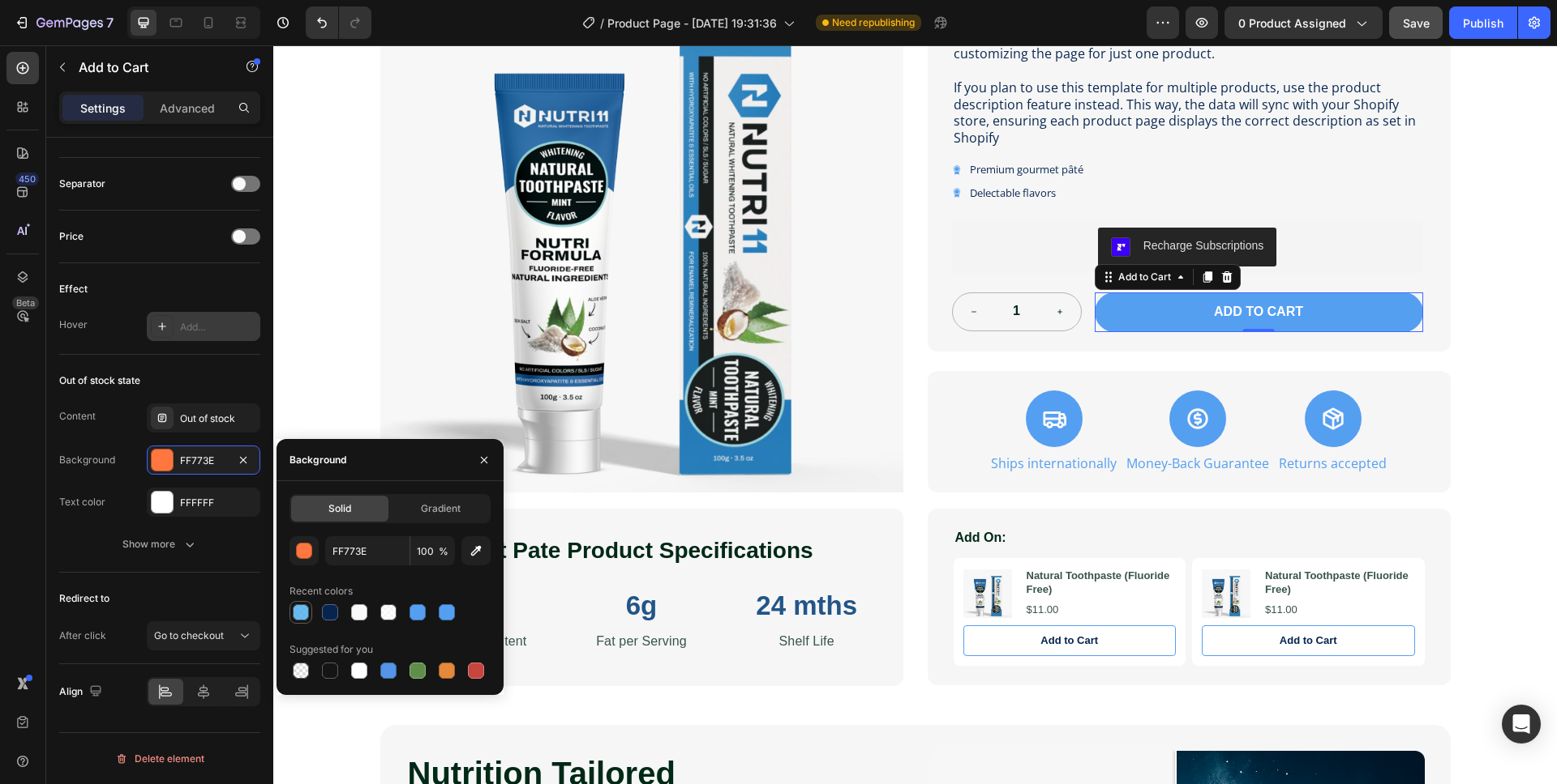
click at [299, 611] on div at bounding box center [301, 613] width 16 height 16
type input "45AEF1"
type input "80"
click at [417, 616] on div at bounding box center [418, 613] width 16 height 16
type input "559FF1"
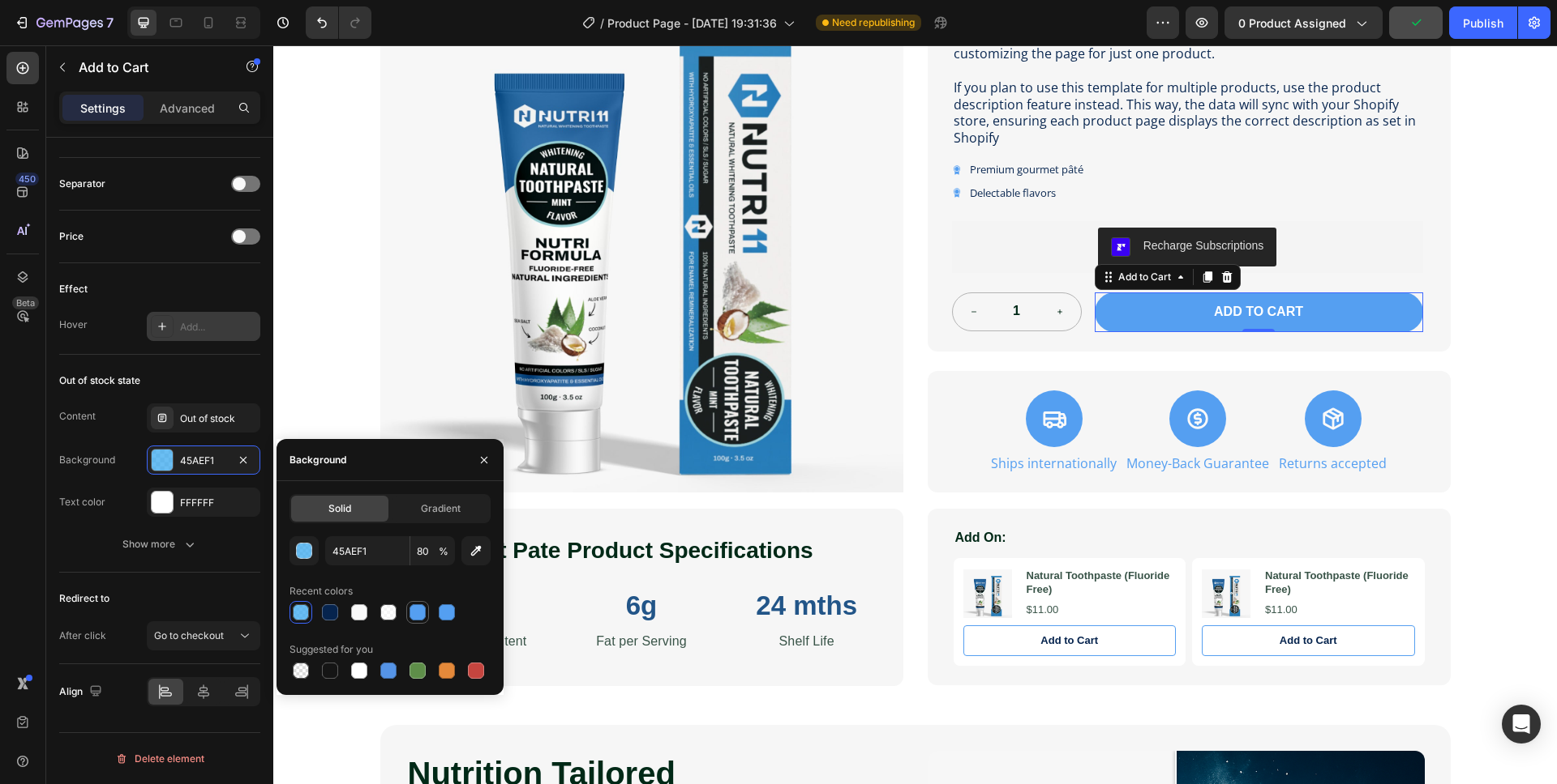
type input "100"
click at [451, 617] on div at bounding box center [447, 613] width 16 height 16
type input "549FF1"
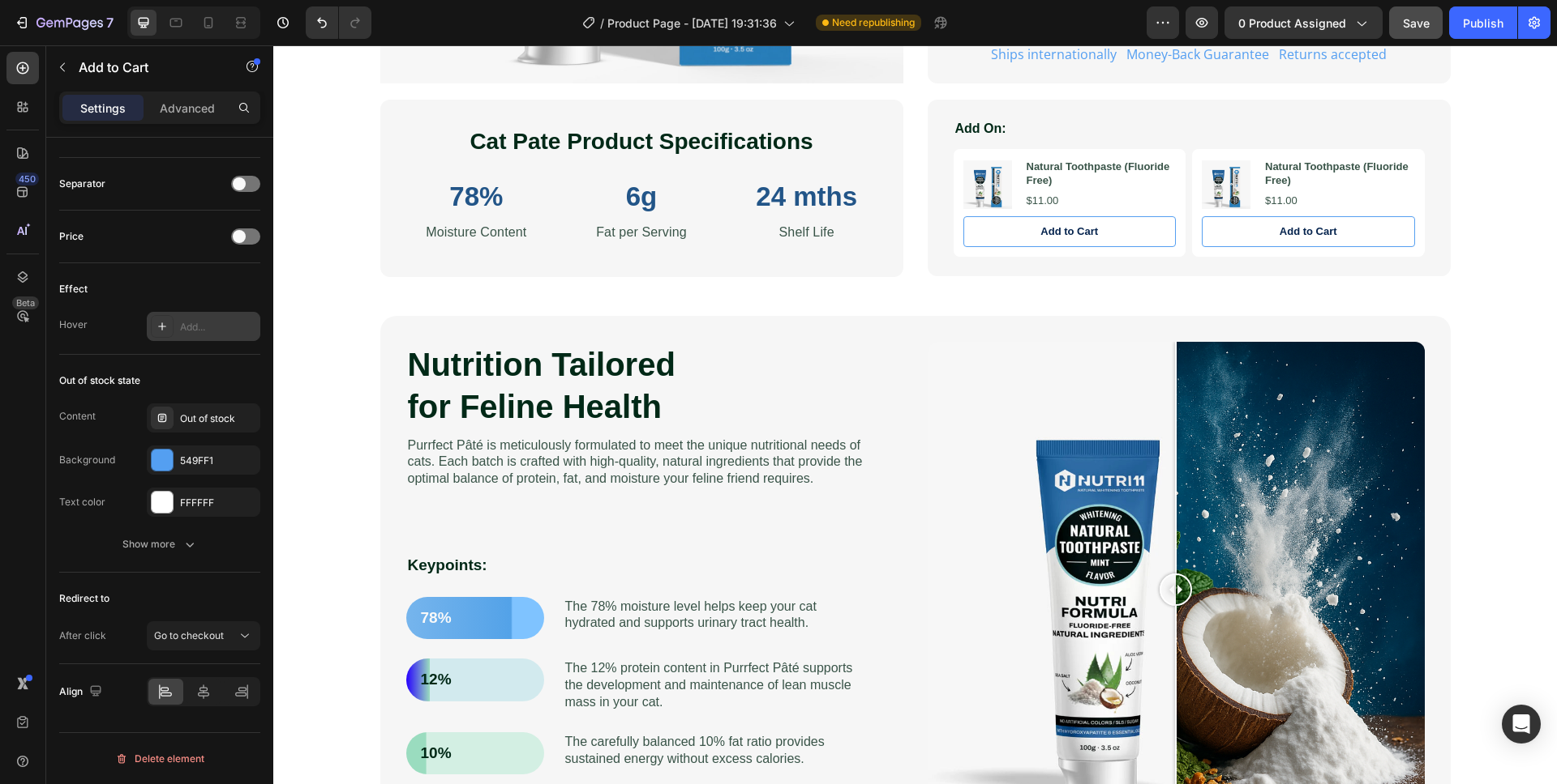
scroll to position [710, 0]
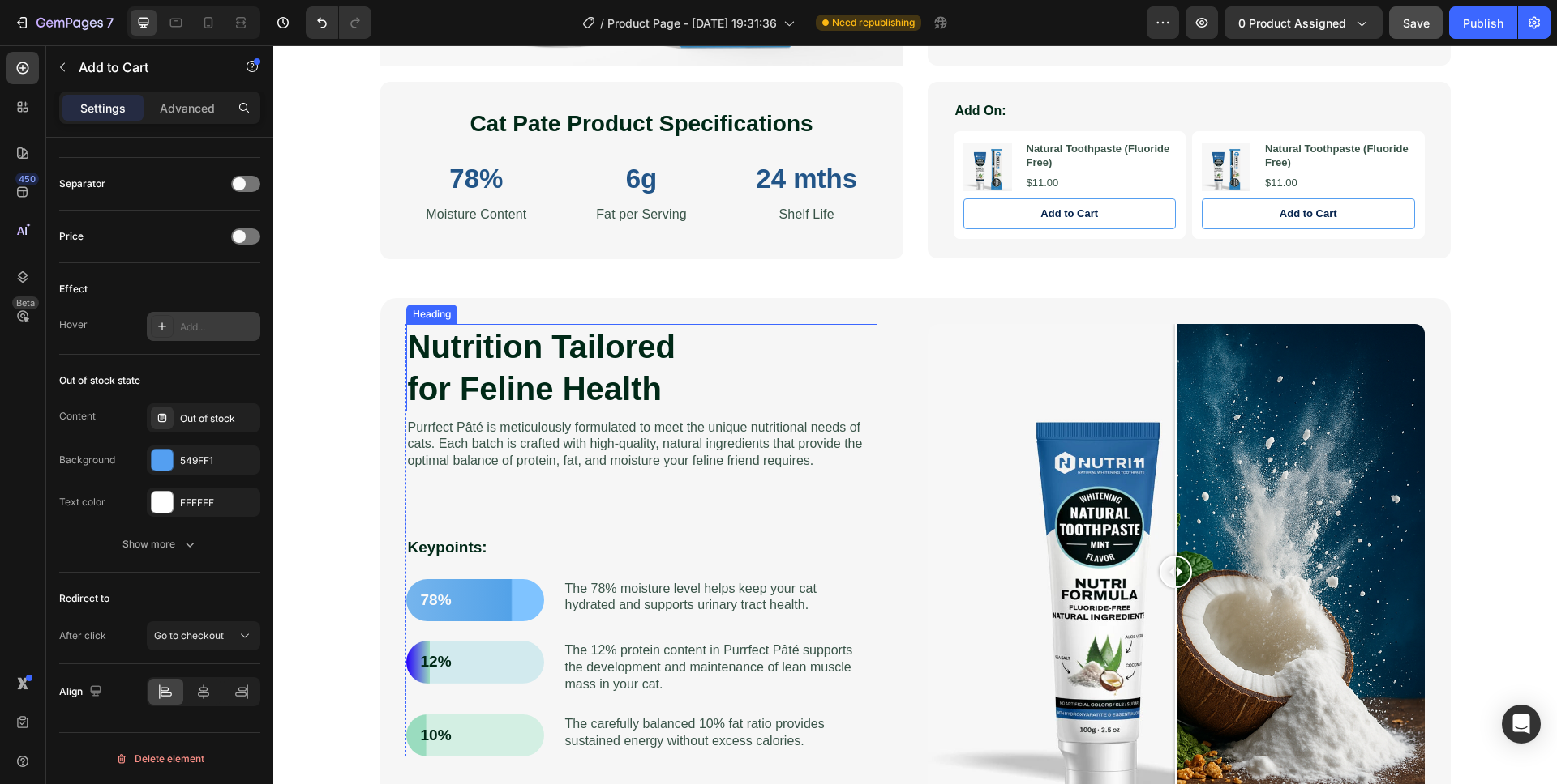
click at [527, 350] on h2 "Nutrition Tailored for Feline Health" at bounding box center [642, 368] width 471 height 88
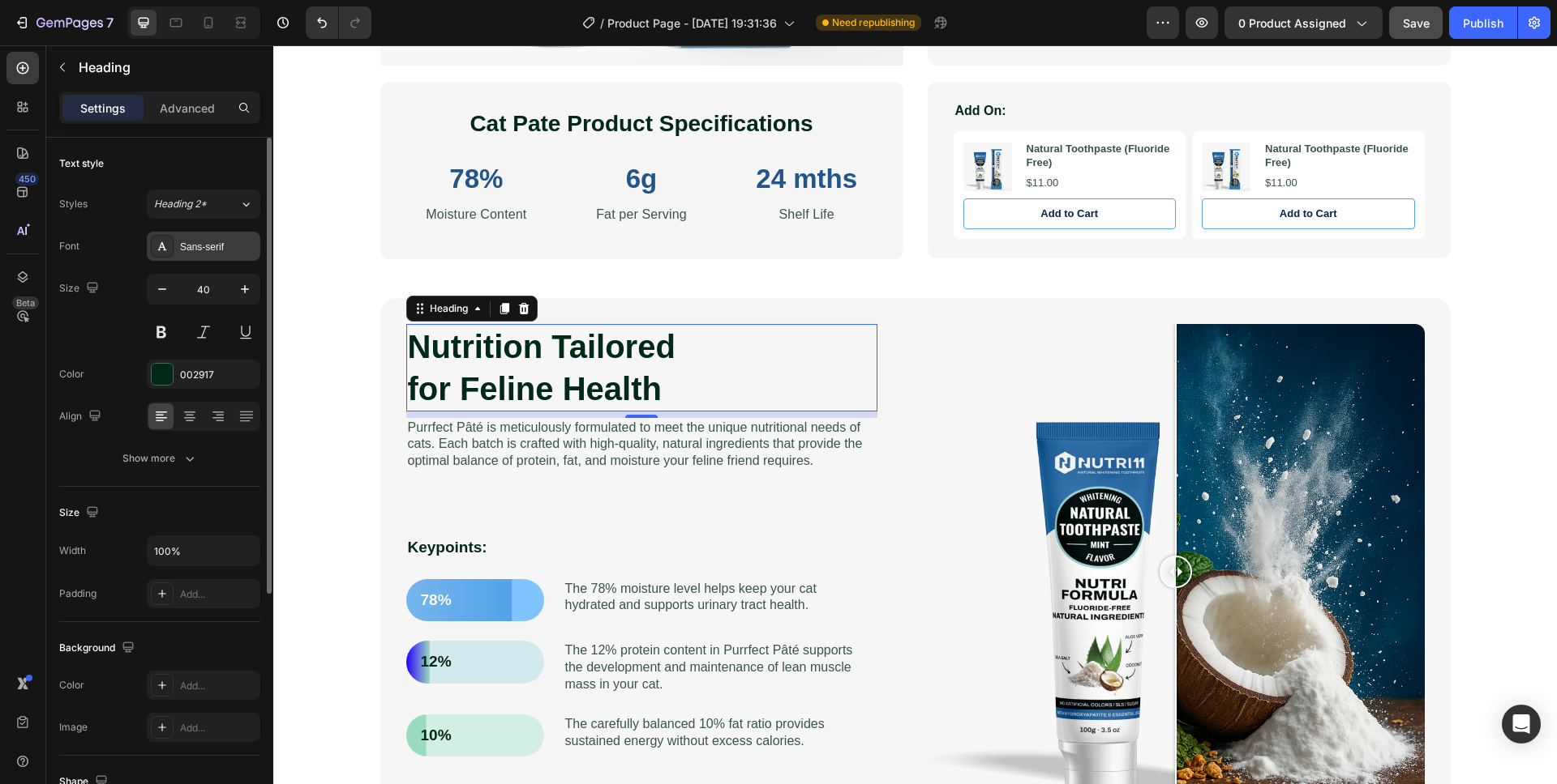
click at [202, 249] on div "Sans-serif" at bounding box center [218, 247] width 76 height 15
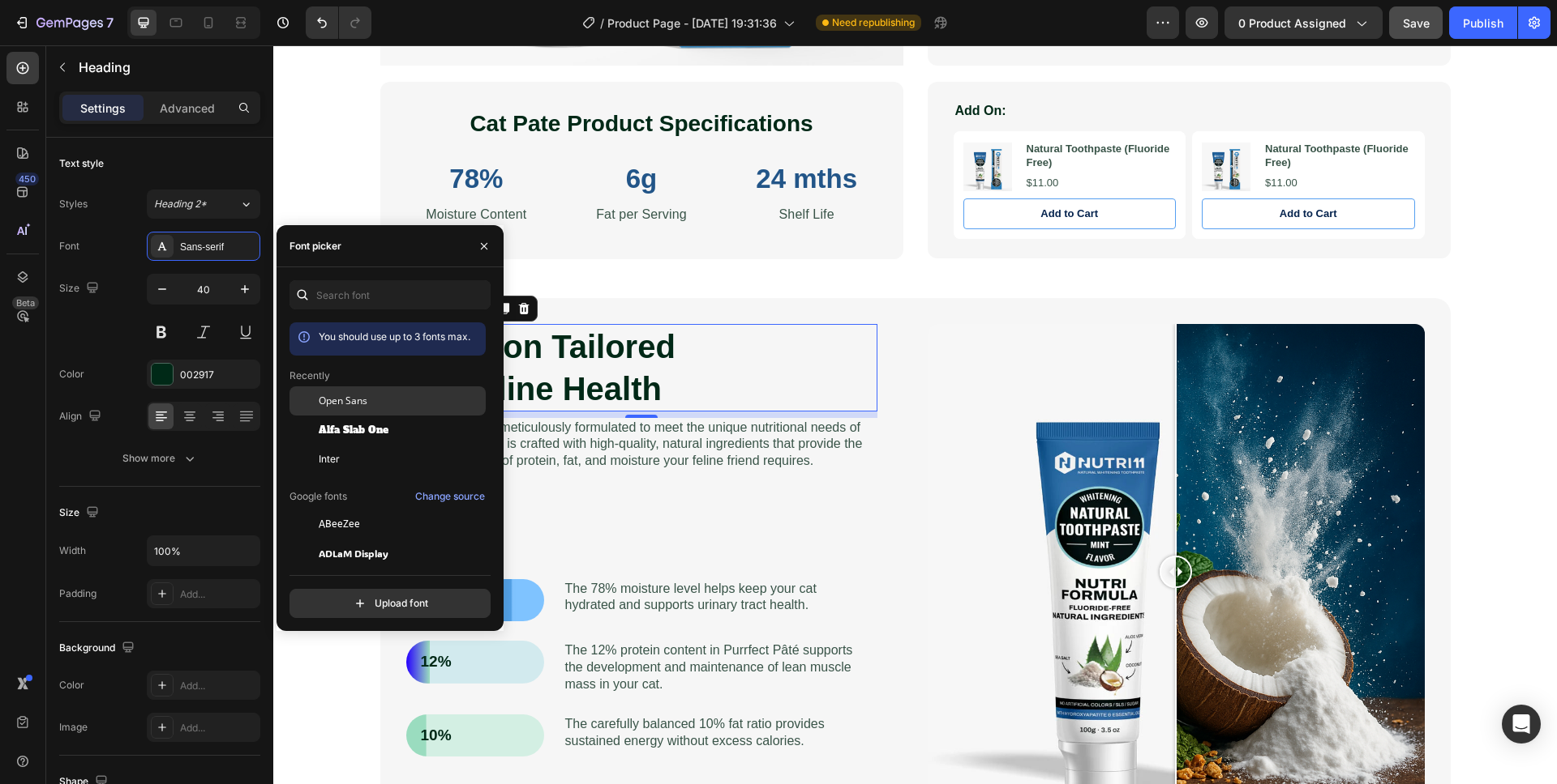
click at [335, 398] on span "Open Sans" at bounding box center [343, 400] width 49 height 15
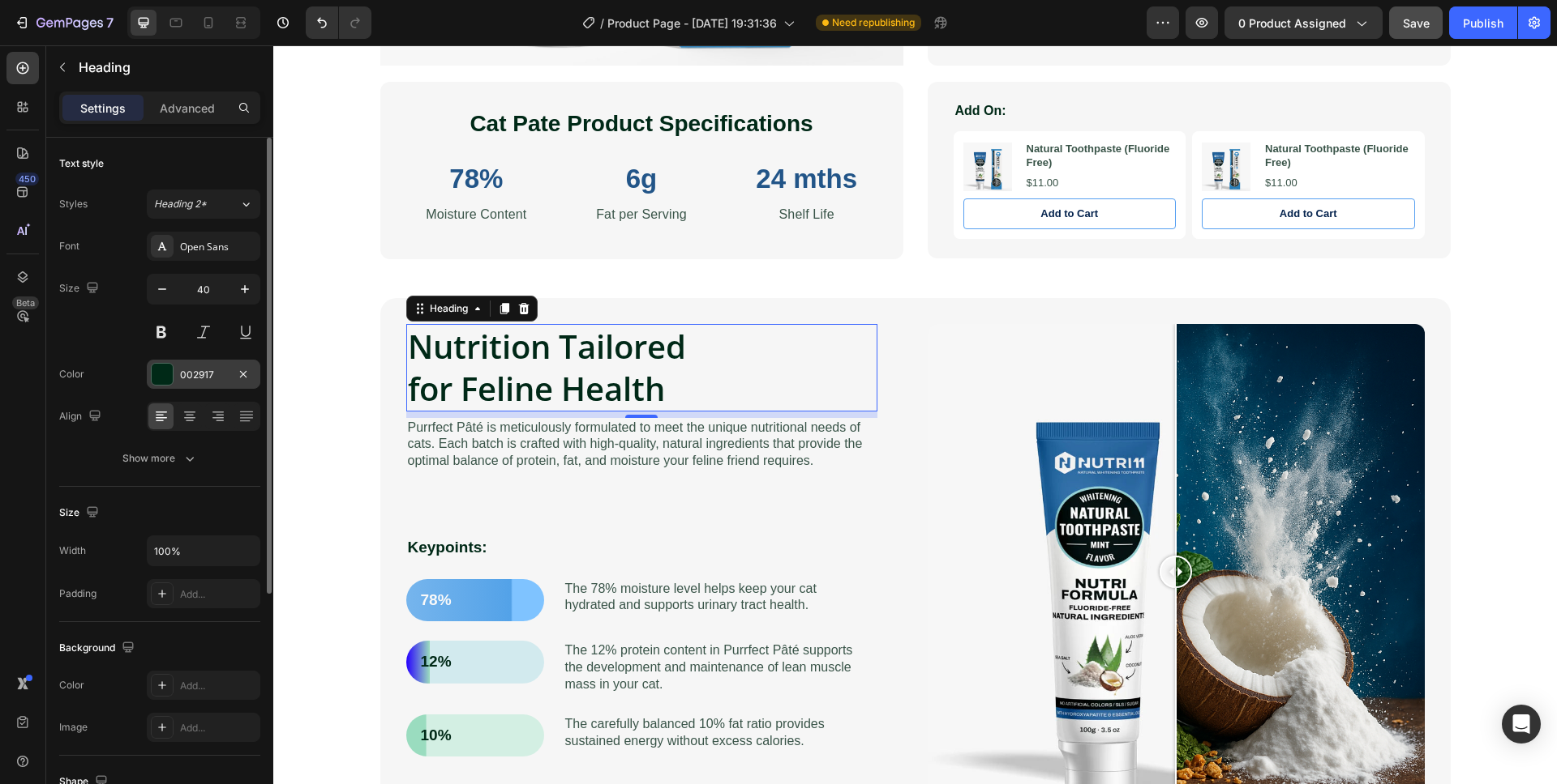
click at [174, 379] on div "002917" at bounding box center [203, 374] width 114 height 29
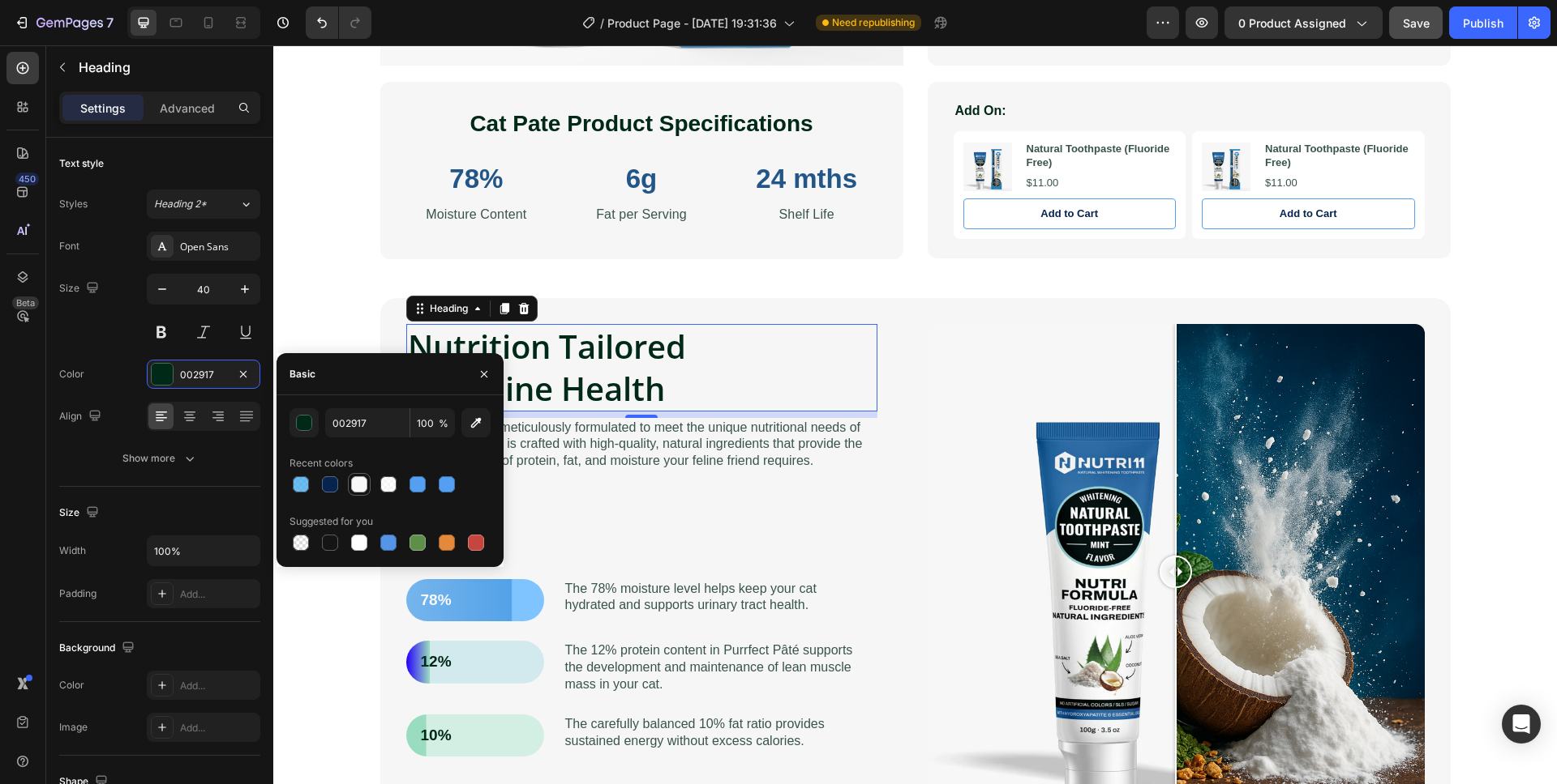
click at [357, 485] on div at bounding box center [359, 484] width 16 height 16
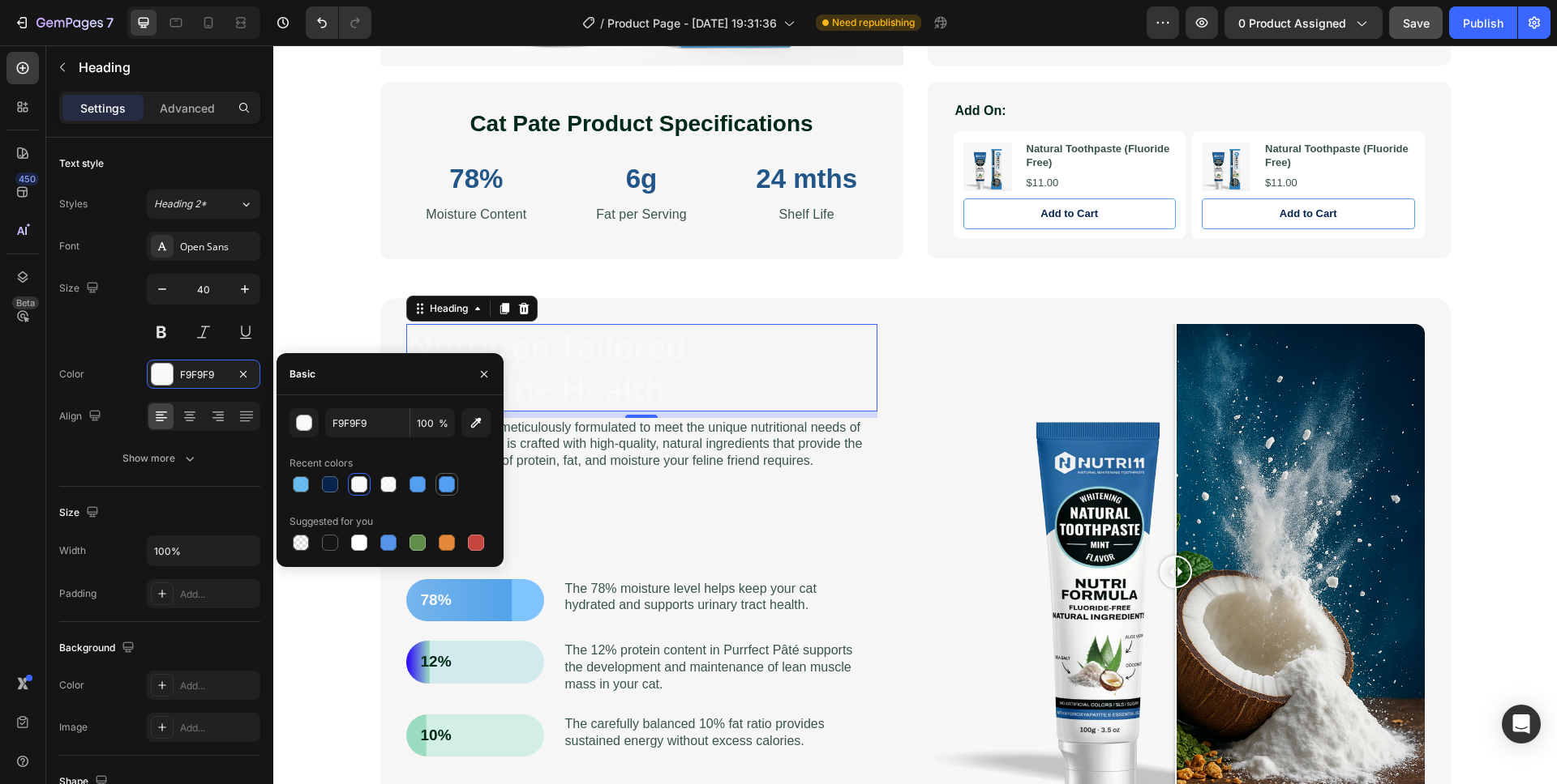
click at [447, 486] on div at bounding box center [447, 484] width 16 height 16
type input "549FF1"
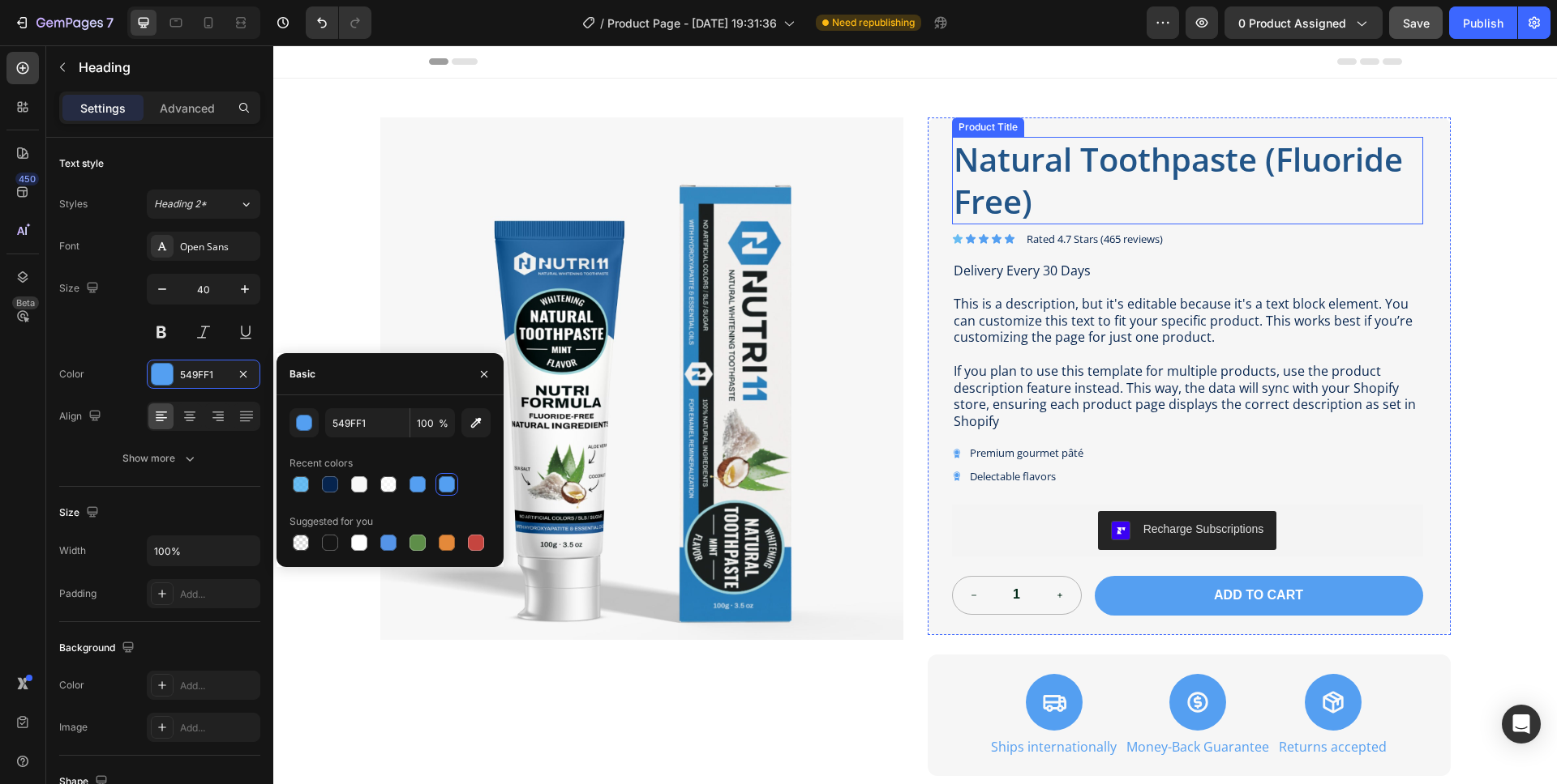
click at [1046, 169] on h1 "Natural Toothpaste (Fluoride Free)" at bounding box center [1187, 180] width 471 height 88
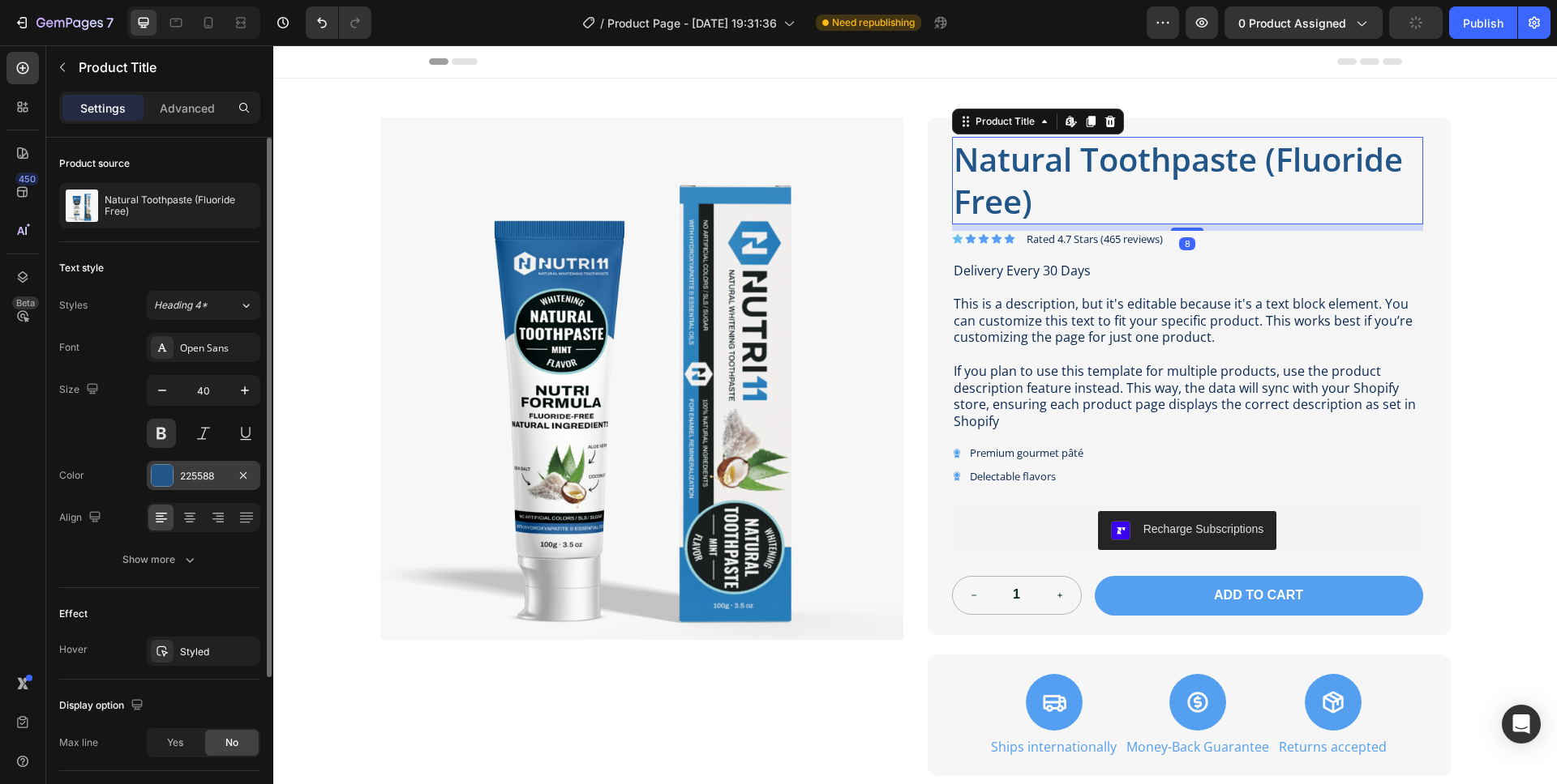
click at [222, 481] on div "225588" at bounding box center [203, 476] width 47 height 15
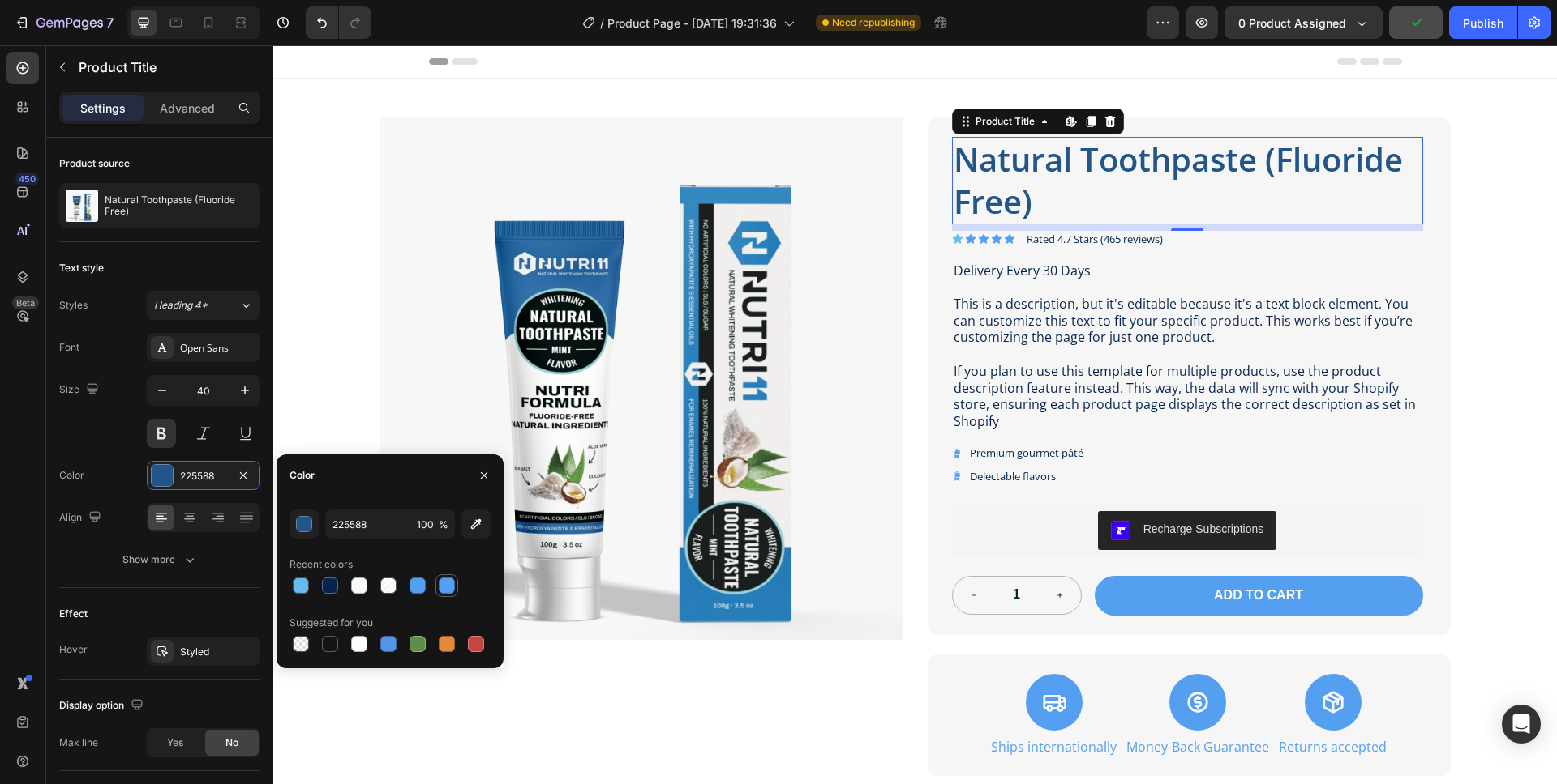
click at [446, 585] on div at bounding box center [447, 586] width 16 height 16
type input "549FF1"
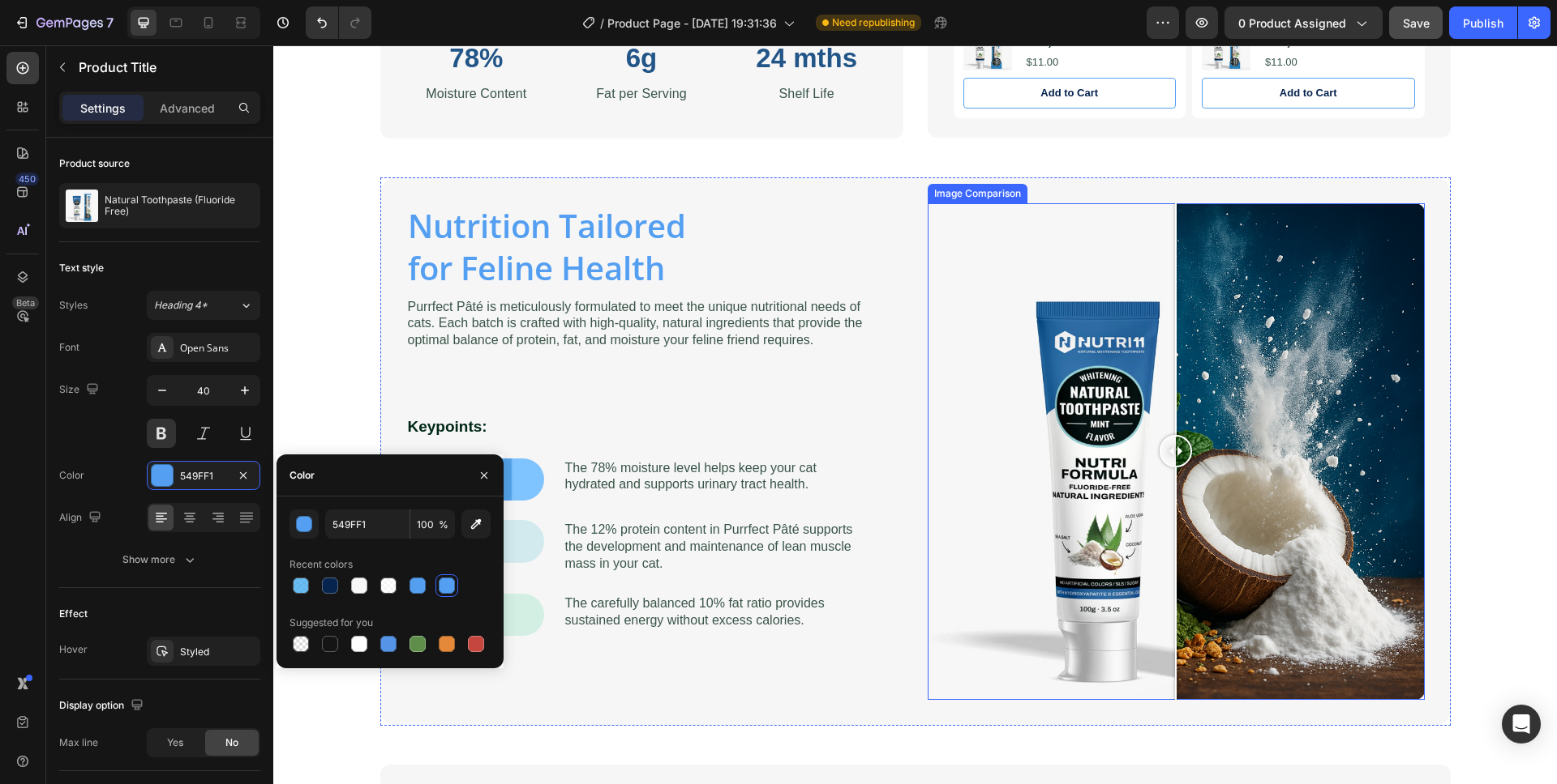
scroll to position [833, 0]
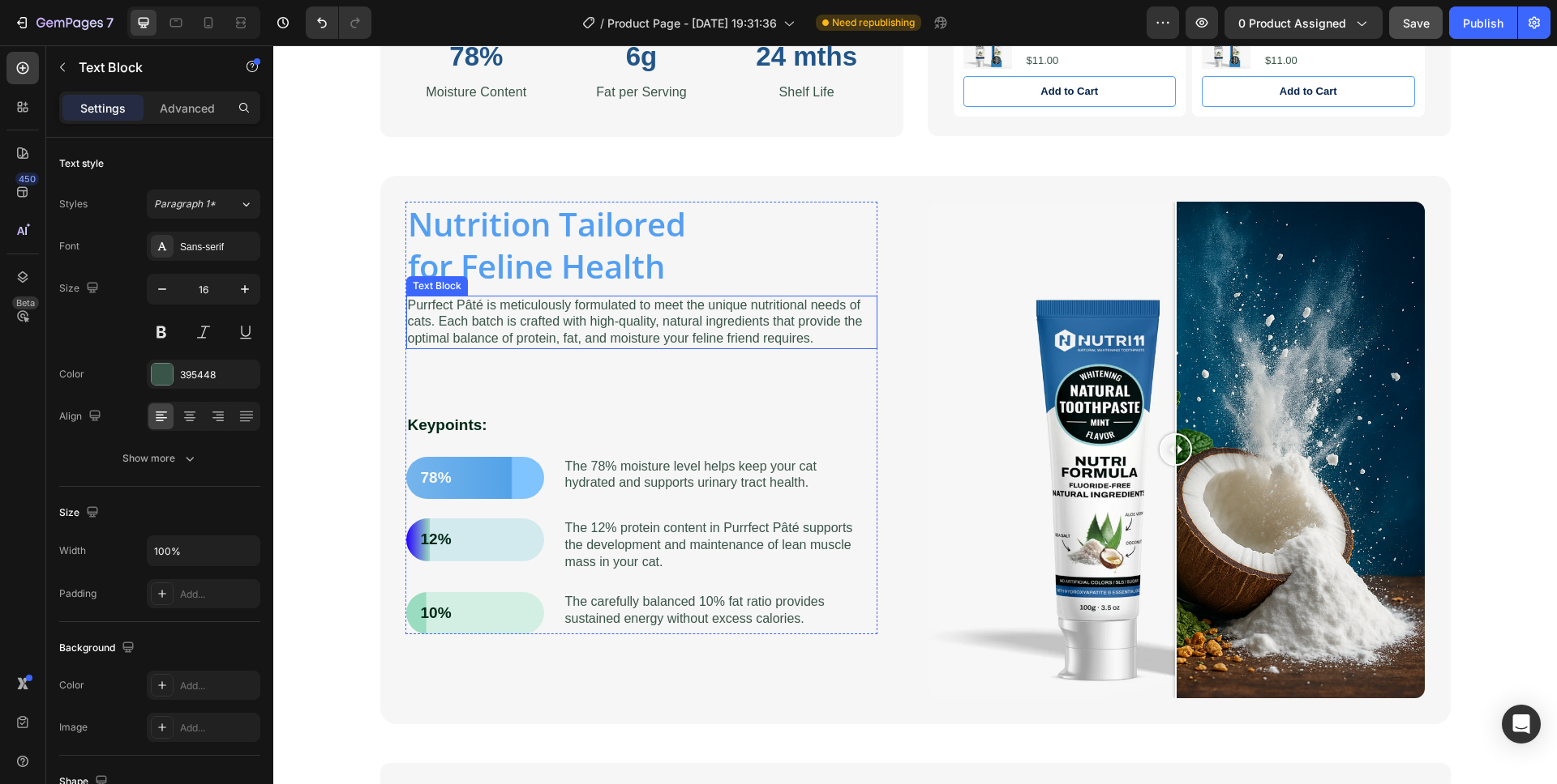
click at [642, 328] on p "Purrfect Pâté is meticulously formulated to meet the unique nutritional needs o…" at bounding box center [641, 323] width 467 height 50
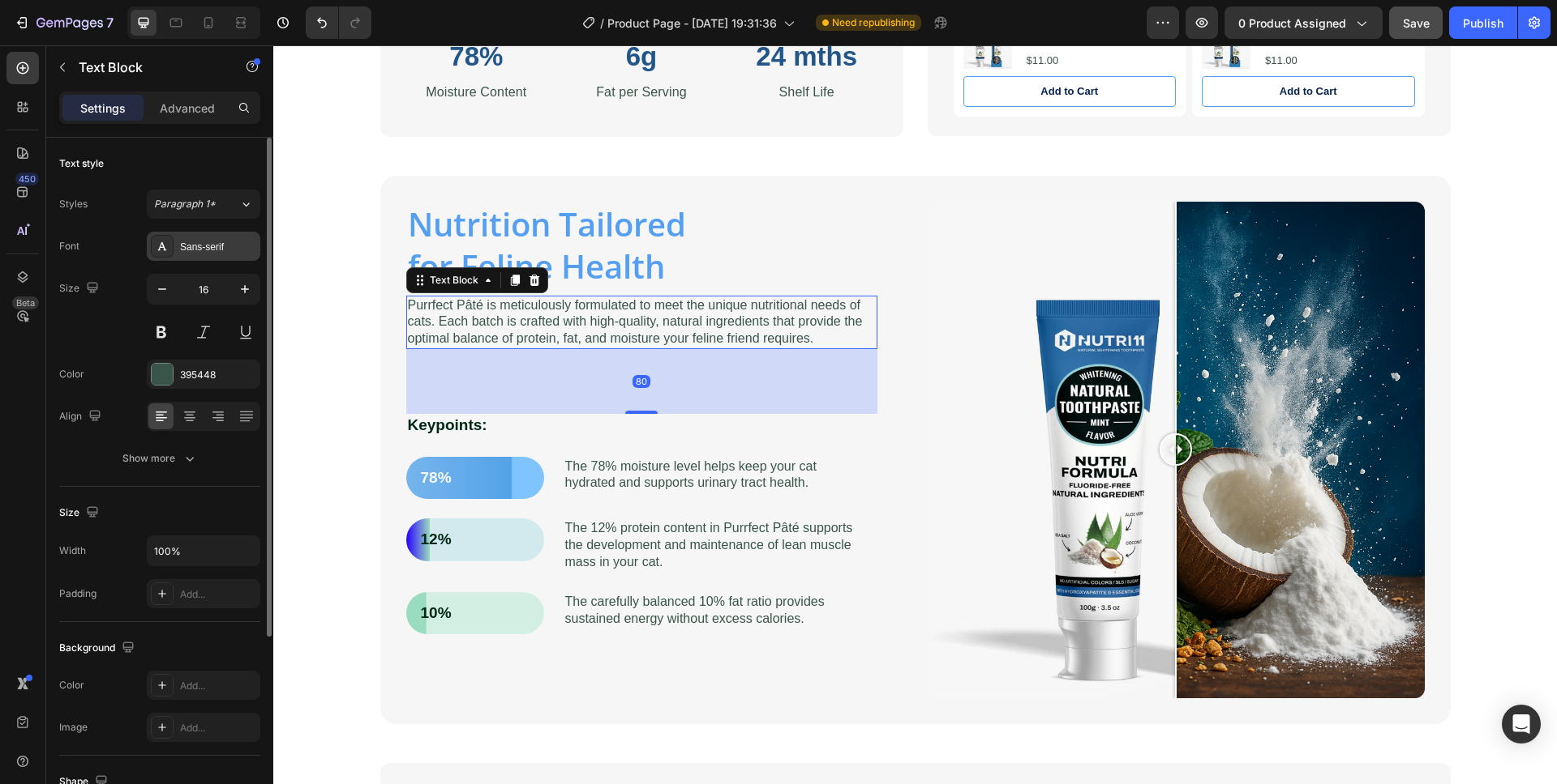
click at [197, 250] on div "Sans-serif" at bounding box center [218, 247] width 76 height 15
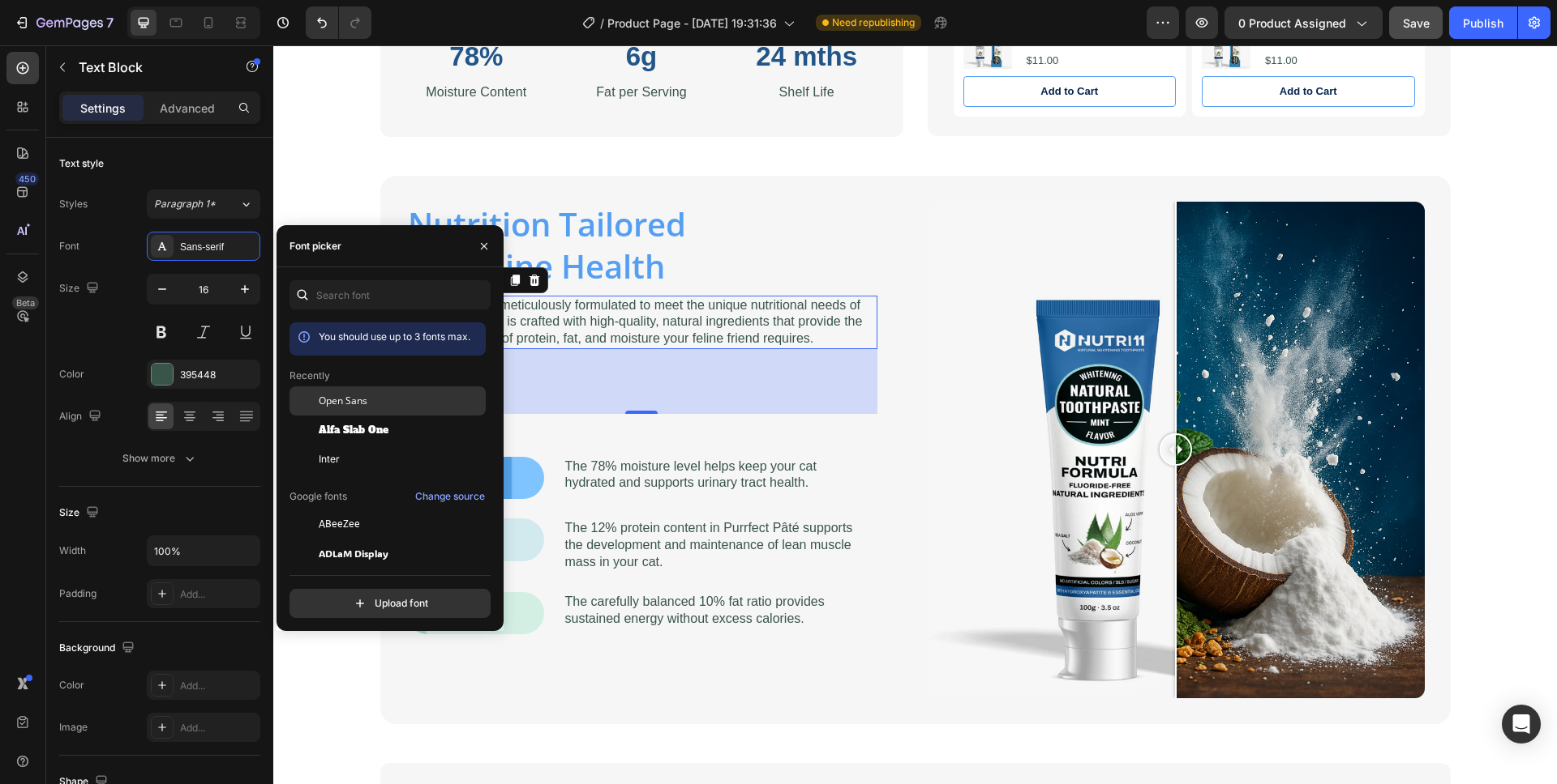
click at [342, 400] on span "Open Sans" at bounding box center [343, 400] width 49 height 15
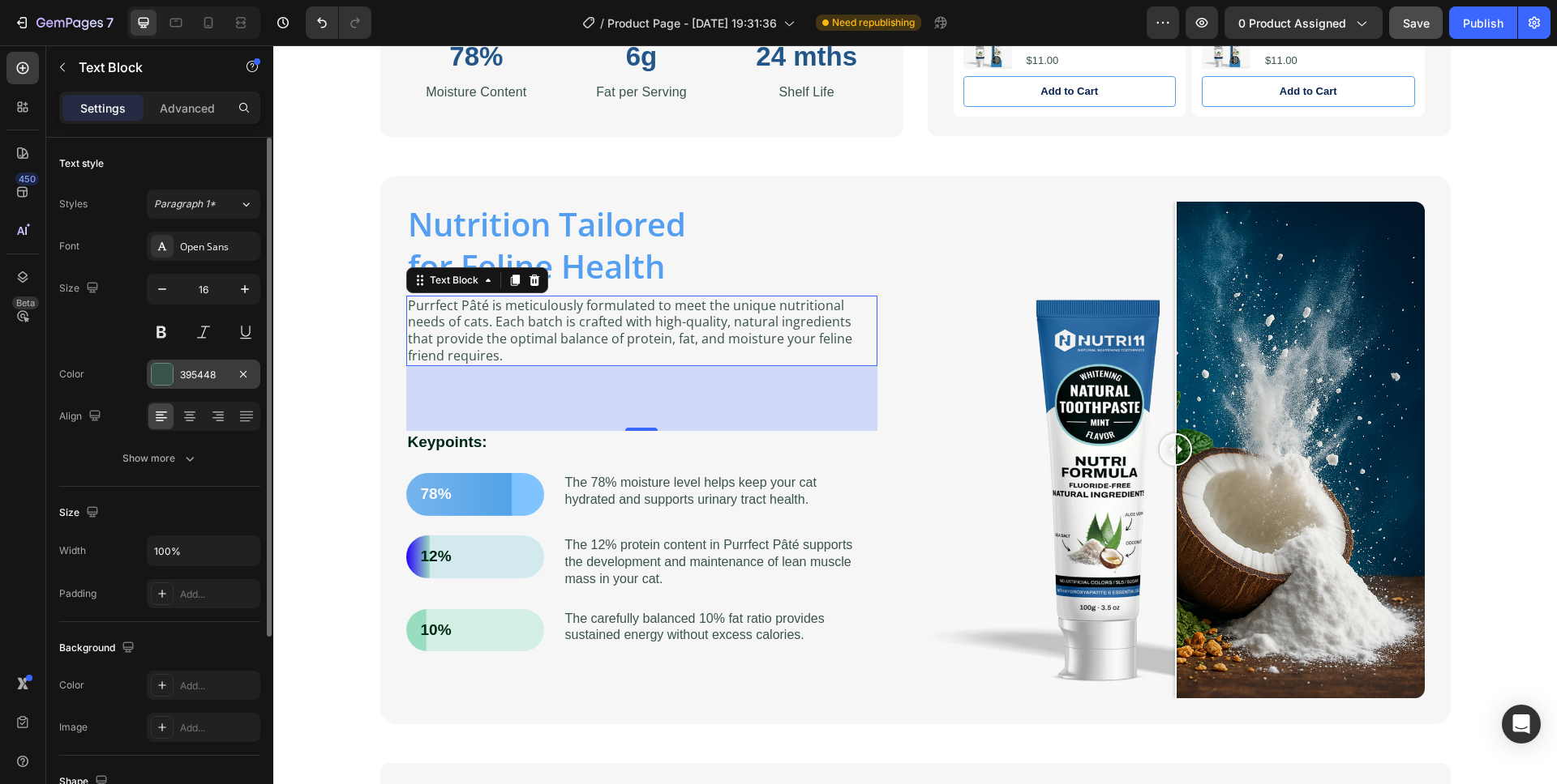
click at [158, 384] on div at bounding box center [161, 374] width 21 height 21
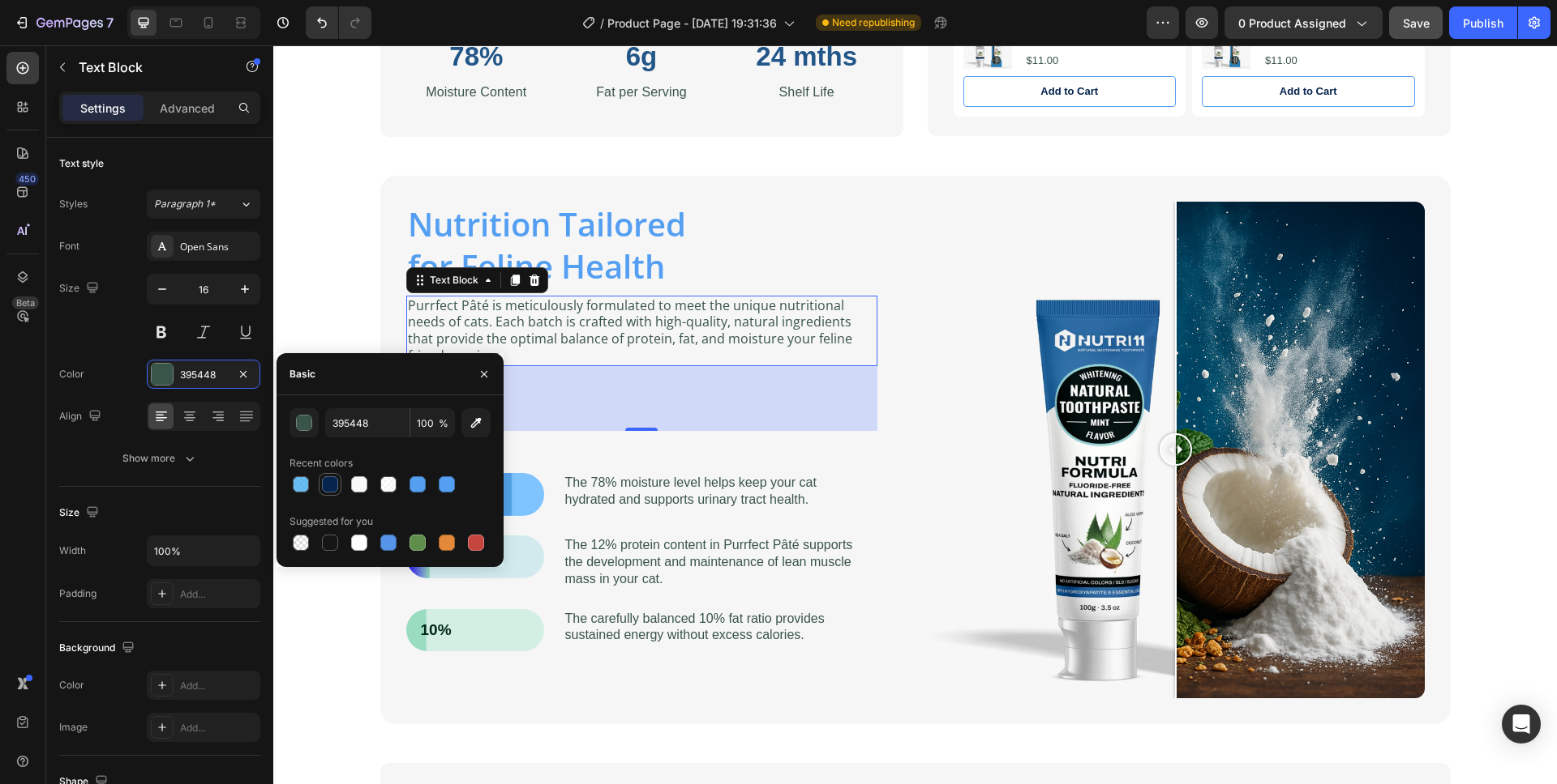
click at [330, 485] on div at bounding box center [330, 484] width 16 height 16
type input "06244E"
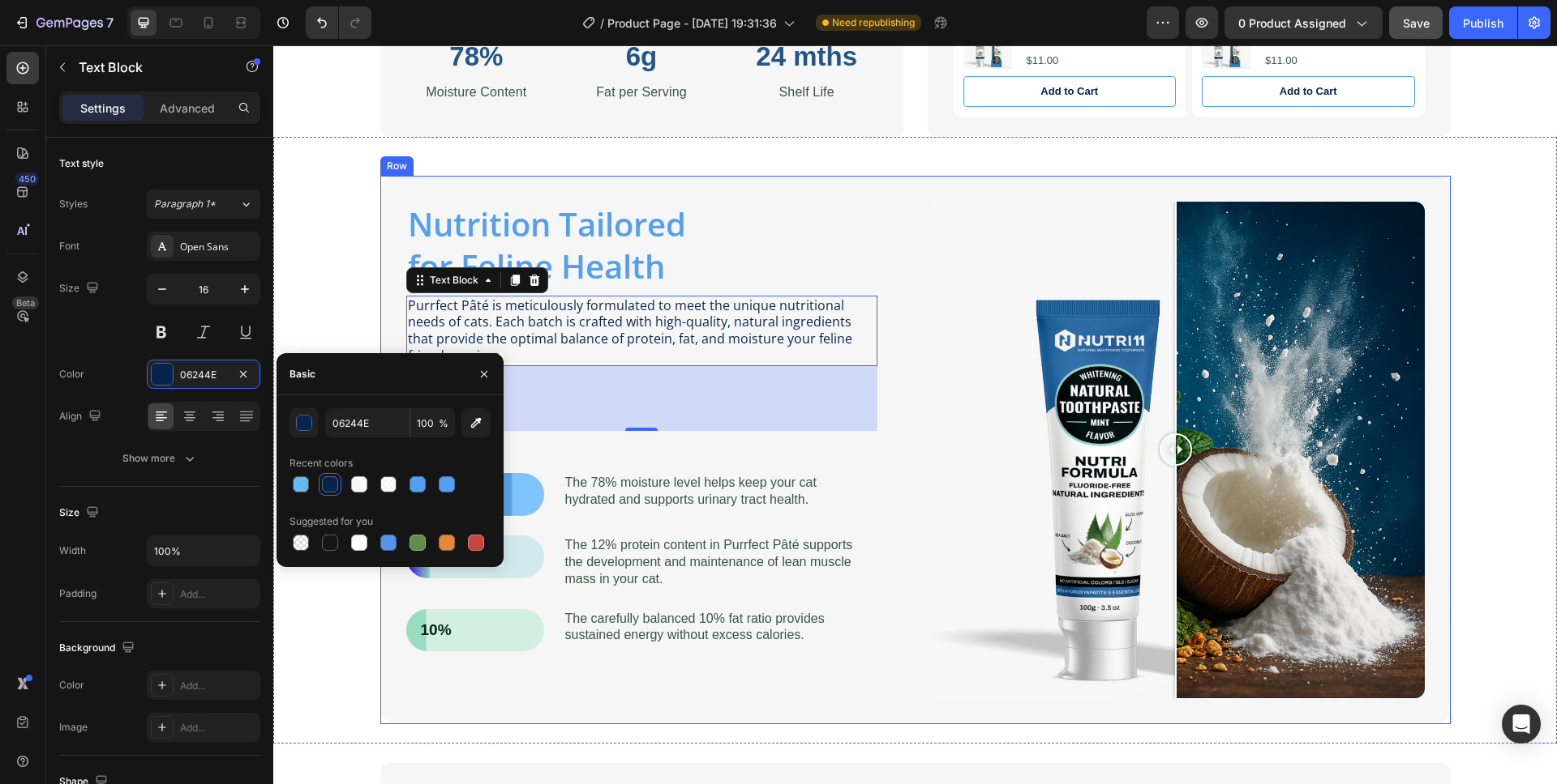
click at [892, 411] on div "Nutrition Tailored for Feline Health Heading Purrfect Pâté is meticulously form…" at bounding box center [655, 450] width 497 height 497
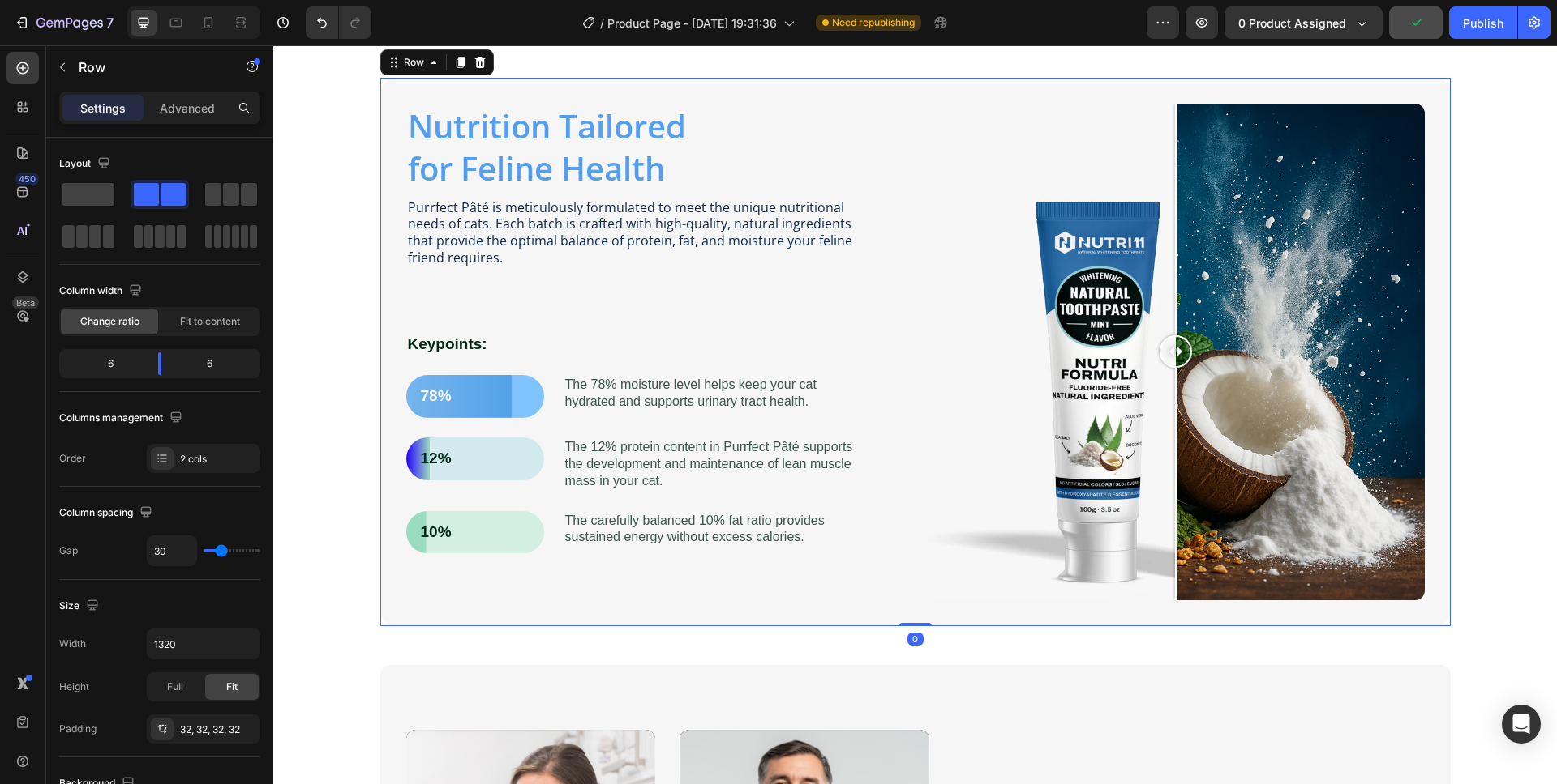
scroll to position [944, 0]
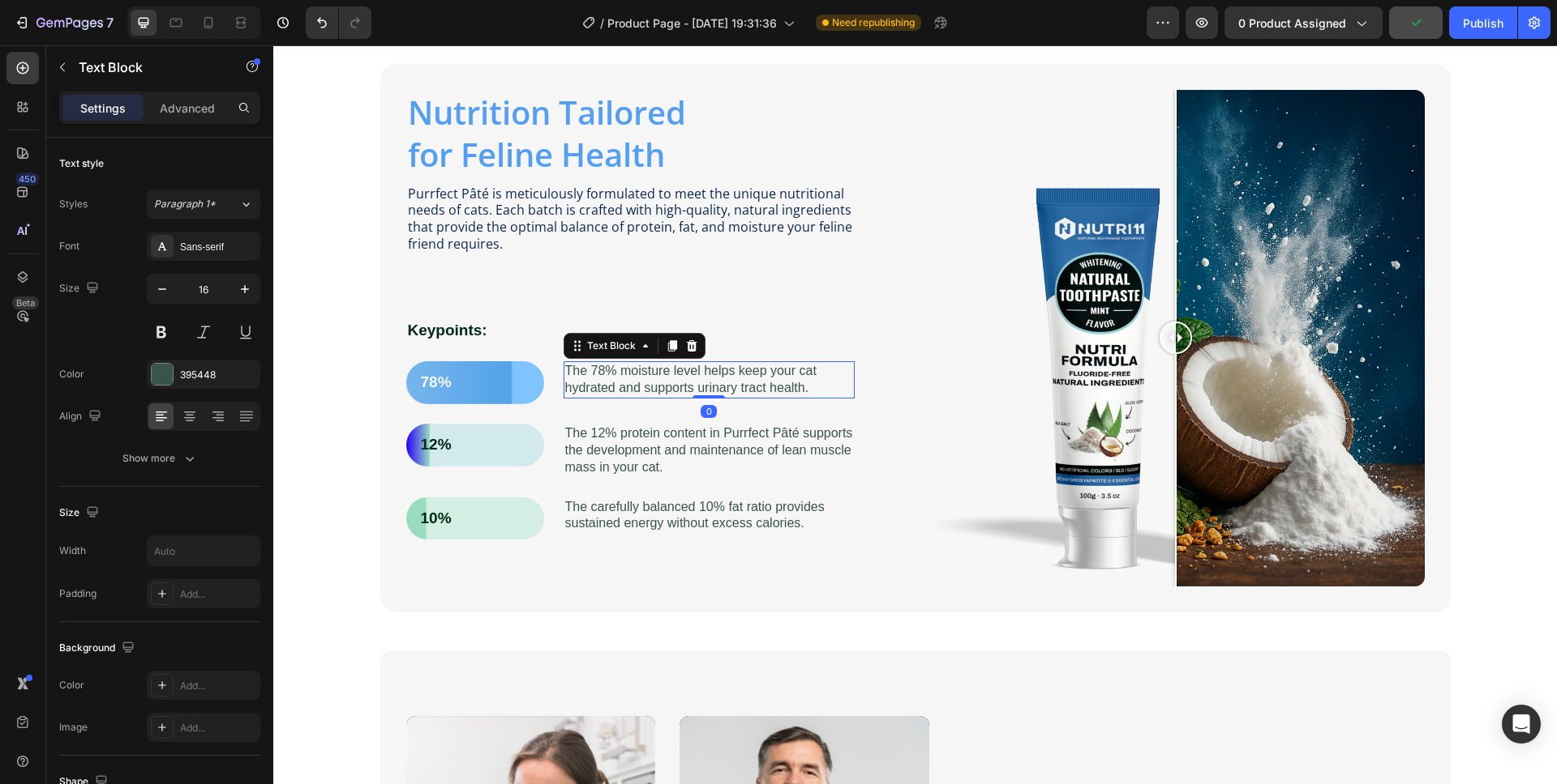
click at [625, 385] on p "The 78% moisture level helps keep your cat hydrated and supports urinary tract …" at bounding box center [709, 380] width 288 height 34
click at [209, 250] on div "Sans-serif" at bounding box center [218, 247] width 76 height 15
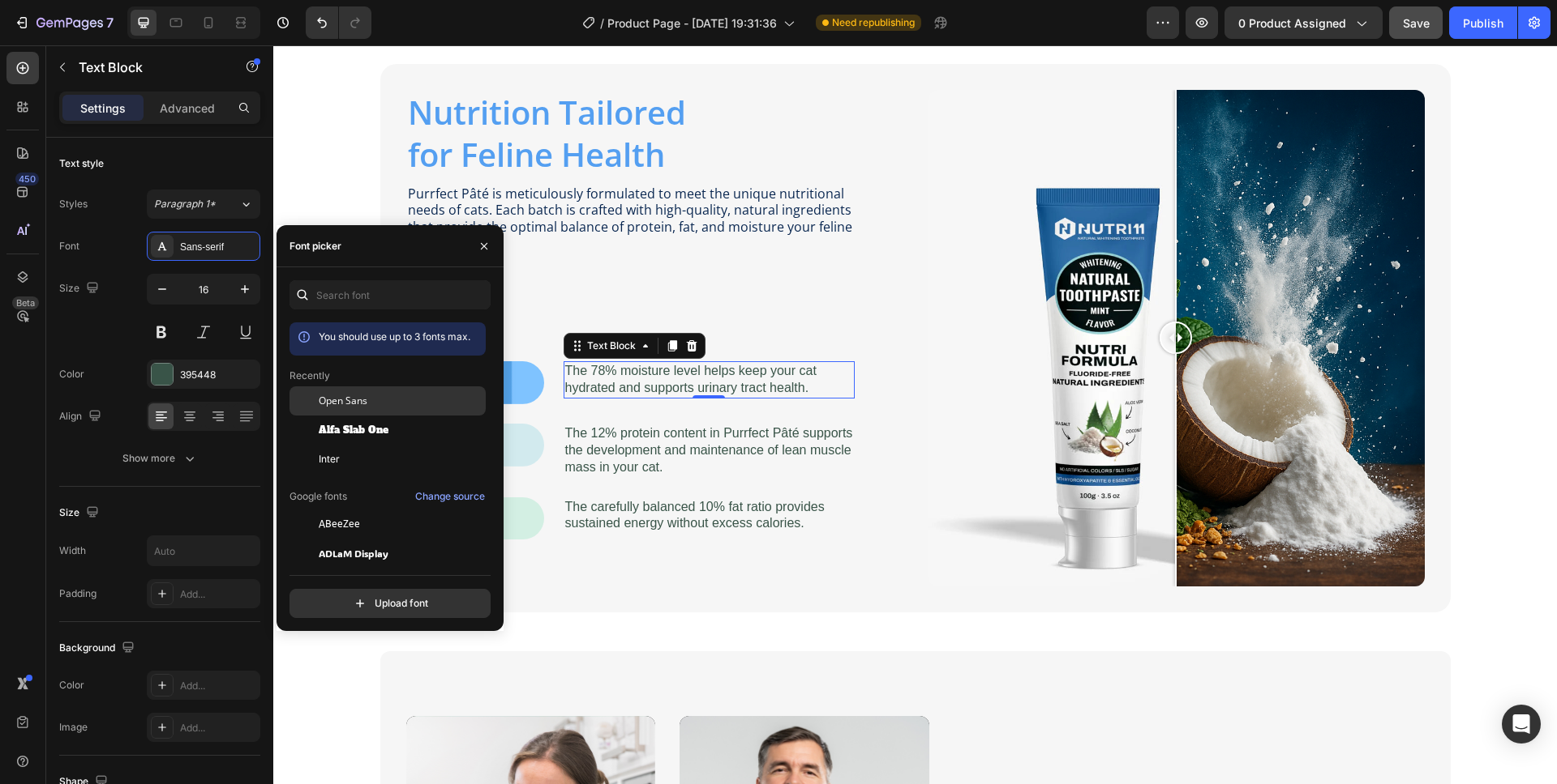
click at [346, 397] on span "Open Sans" at bounding box center [343, 400] width 49 height 15
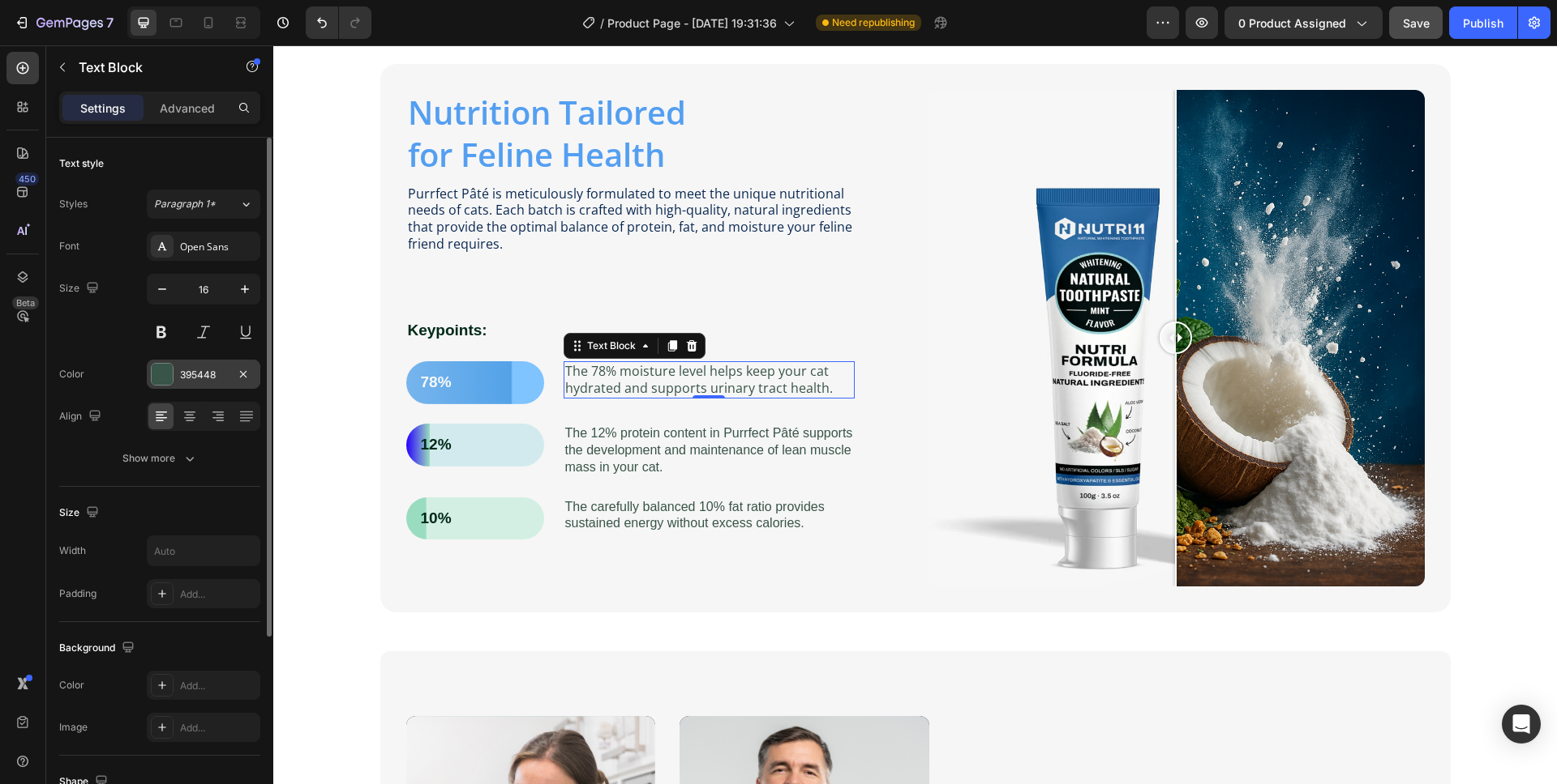
click at [188, 378] on div "395448" at bounding box center [203, 375] width 47 height 15
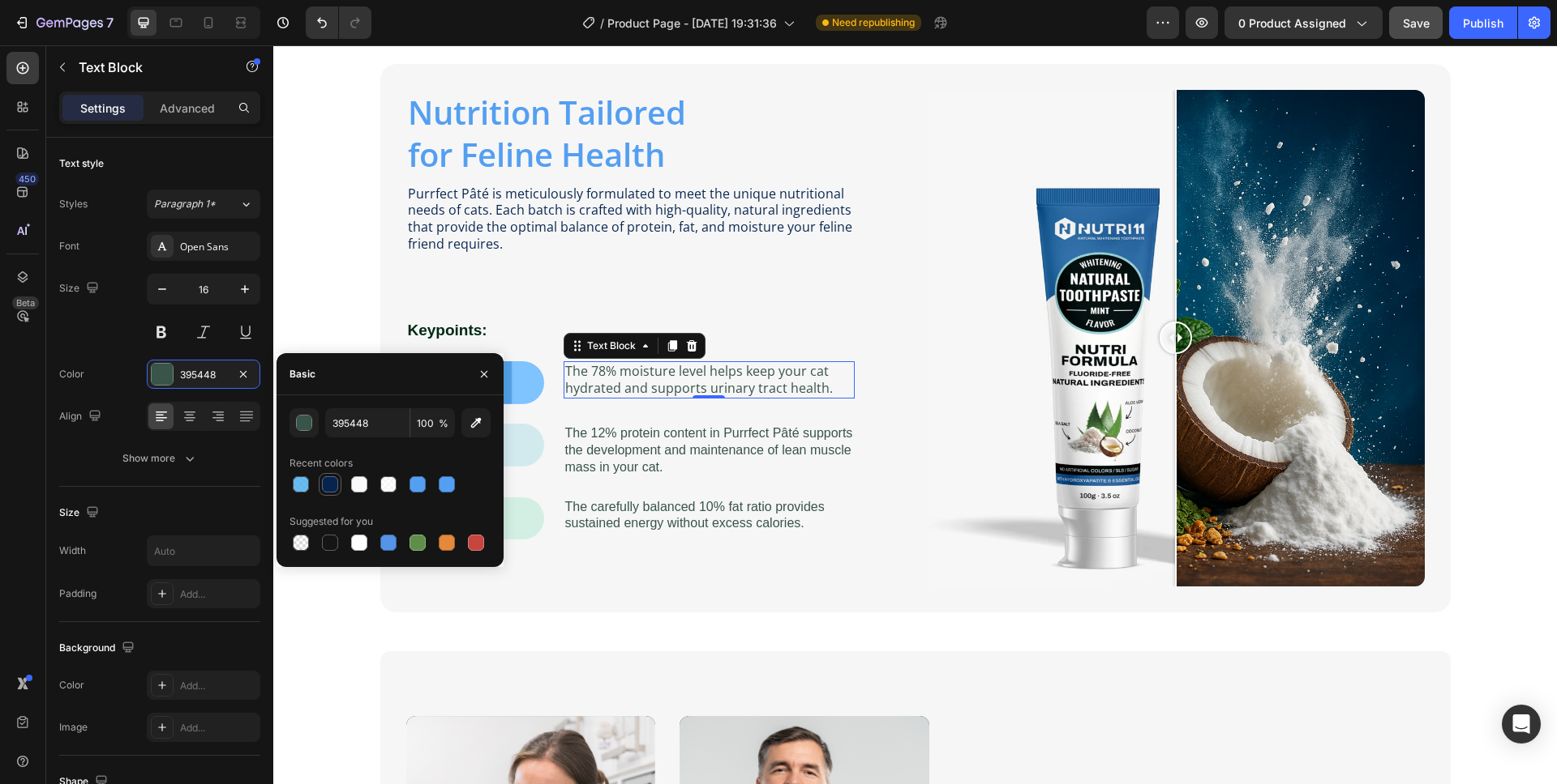
click at [324, 483] on div at bounding box center [330, 484] width 16 height 16
type input "06244E"
click at [669, 459] on p "The 12% protein content in Purrfect Pâté supports the development and maintenan…" at bounding box center [709, 450] width 288 height 50
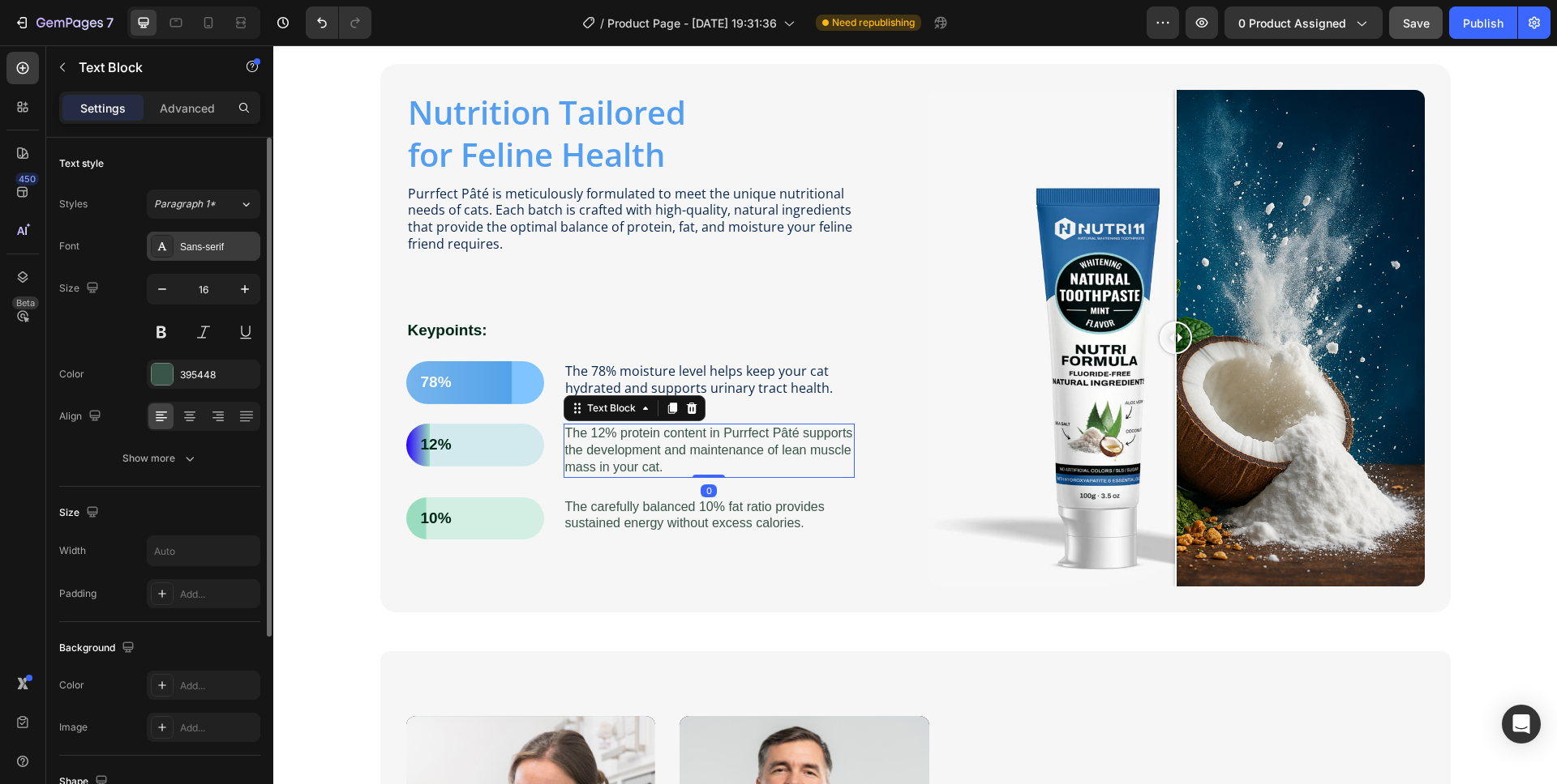
click at [191, 254] on div "Sans-serif" at bounding box center [218, 247] width 76 height 15
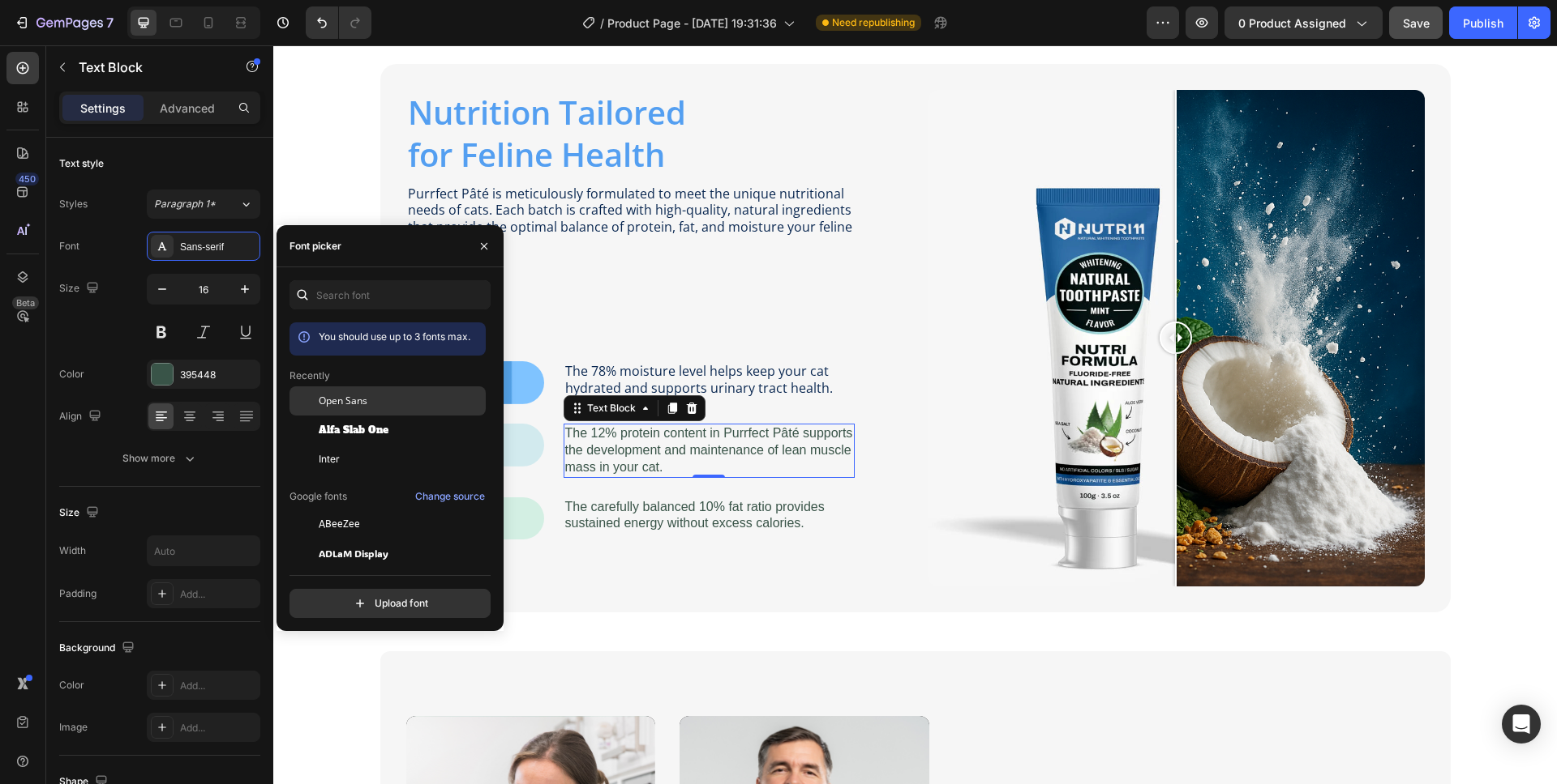
click at [327, 393] on span "Open Sans" at bounding box center [343, 400] width 49 height 15
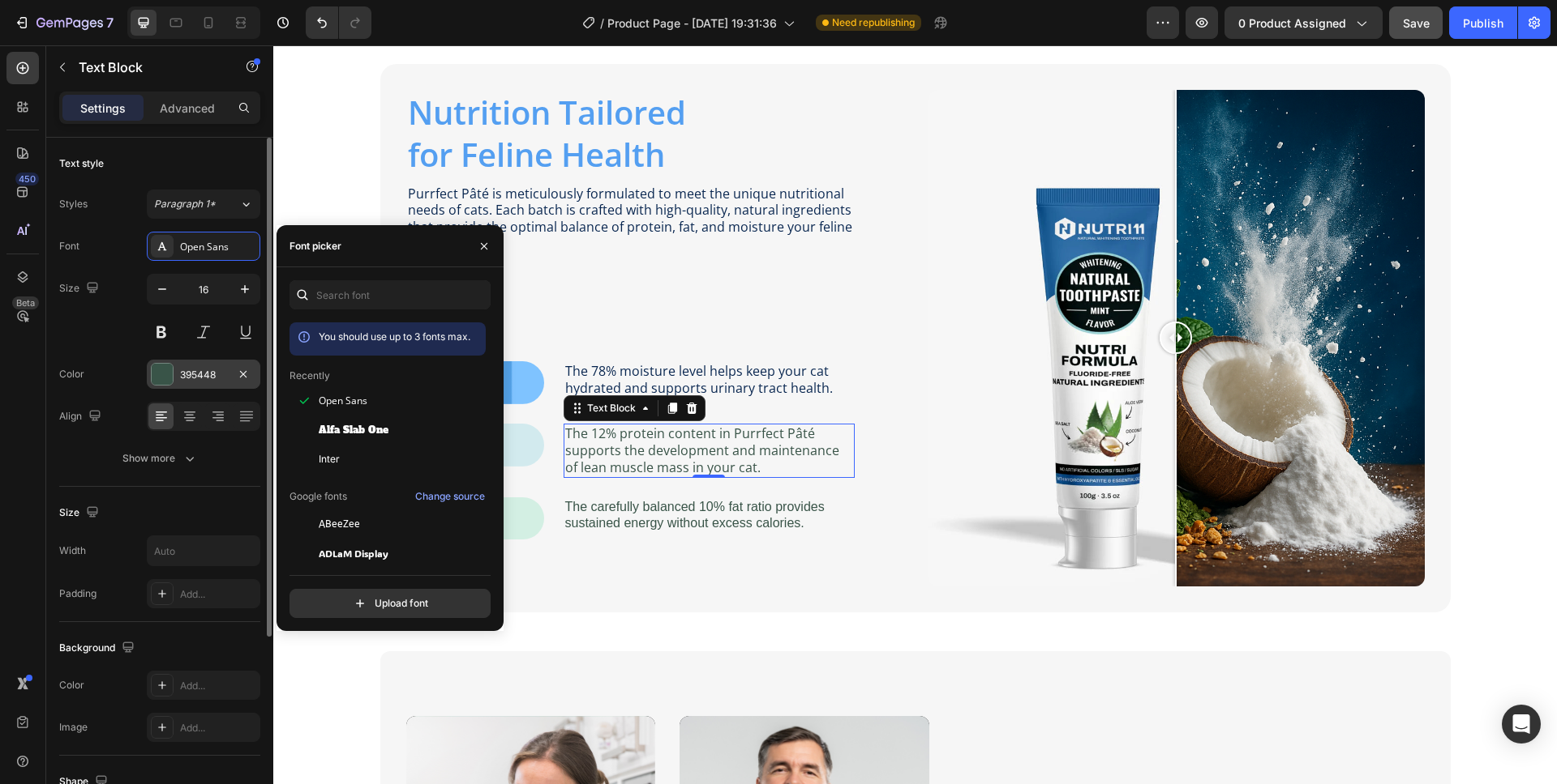
click at [184, 372] on div "395448" at bounding box center [203, 375] width 47 height 15
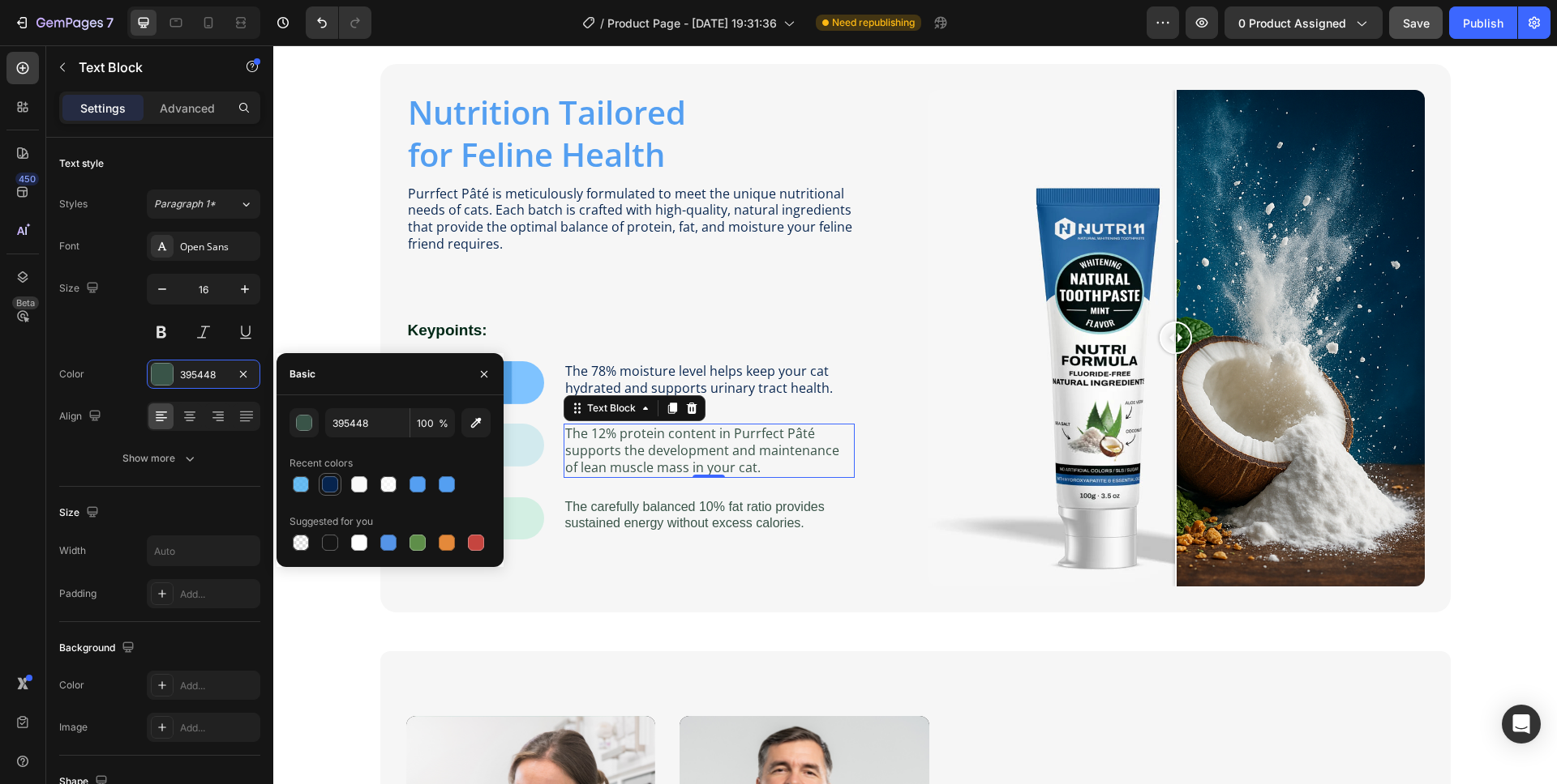
drag, startPoint x: 328, startPoint y: 484, endPoint x: 246, endPoint y: 453, distance: 87.7
click at [328, 484] on div at bounding box center [330, 484] width 16 height 16
type input "06244E"
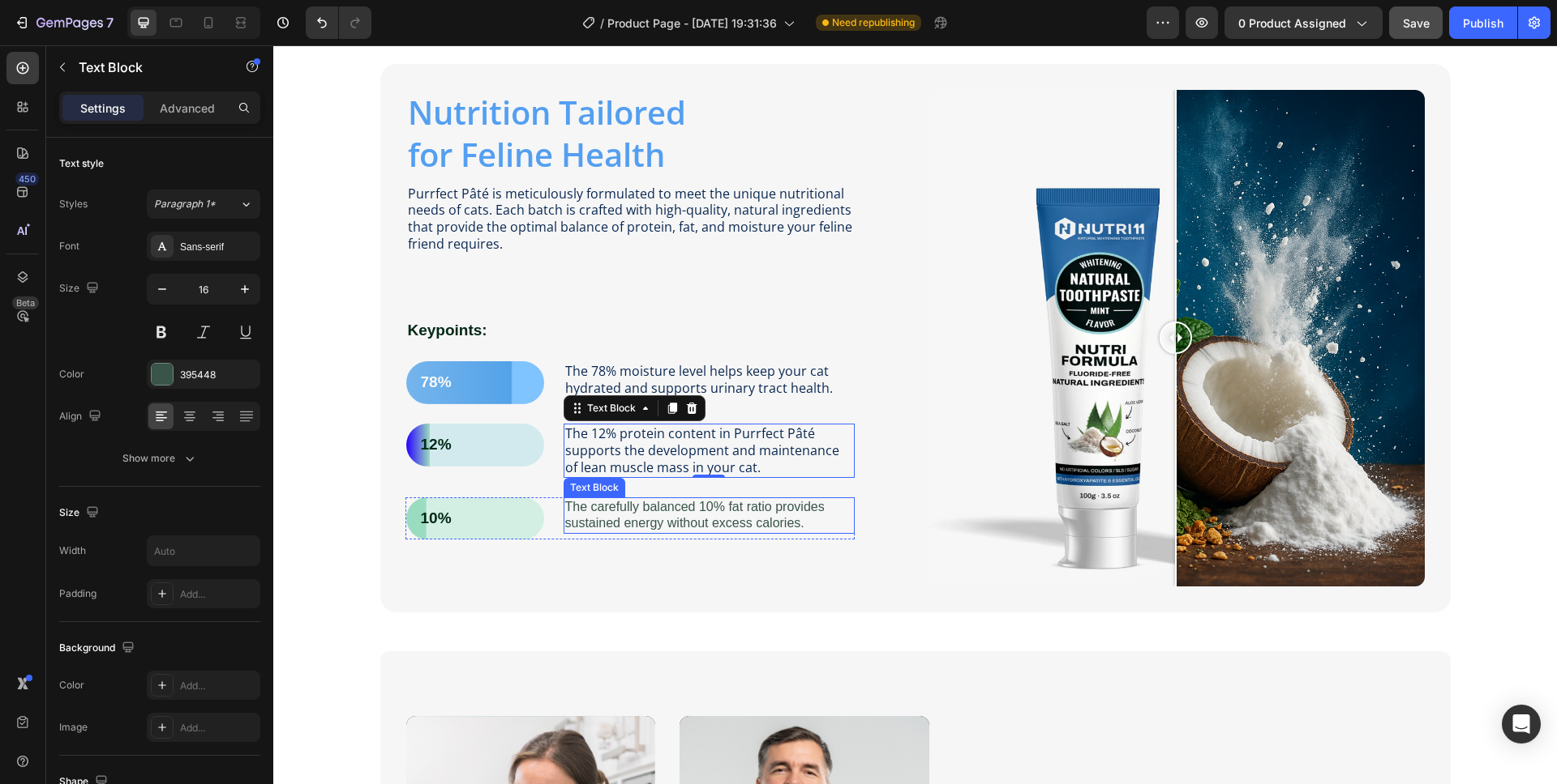
click at [671, 512] on p "The carefully balanced 10% fat ratio provides sustained energy without excess c…" at bounding box center [709, 516] width 288 height 34
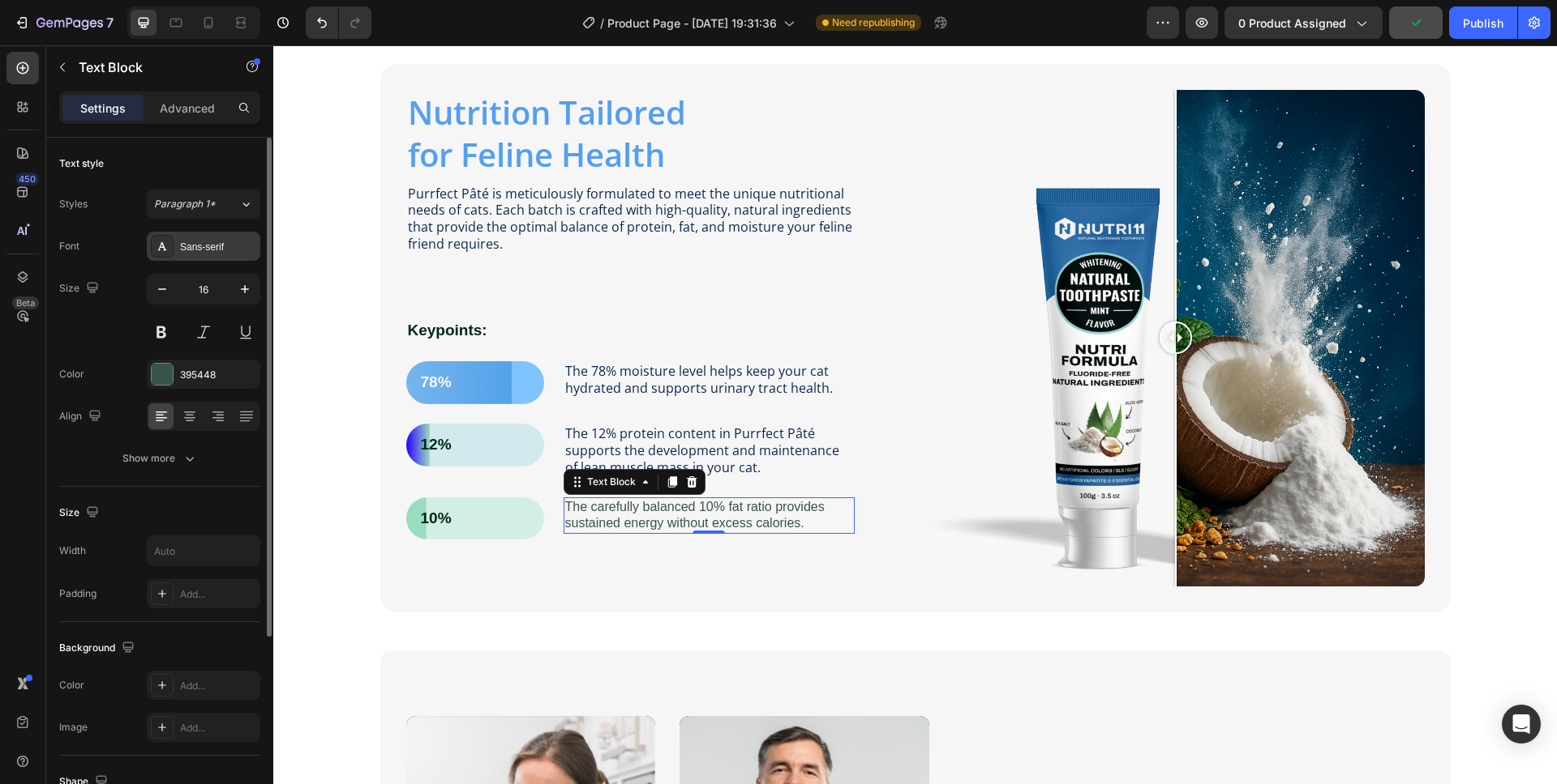
click at [196, 245] on div "Sans-serif" at bounding box center [218, 247] width 76 height 15
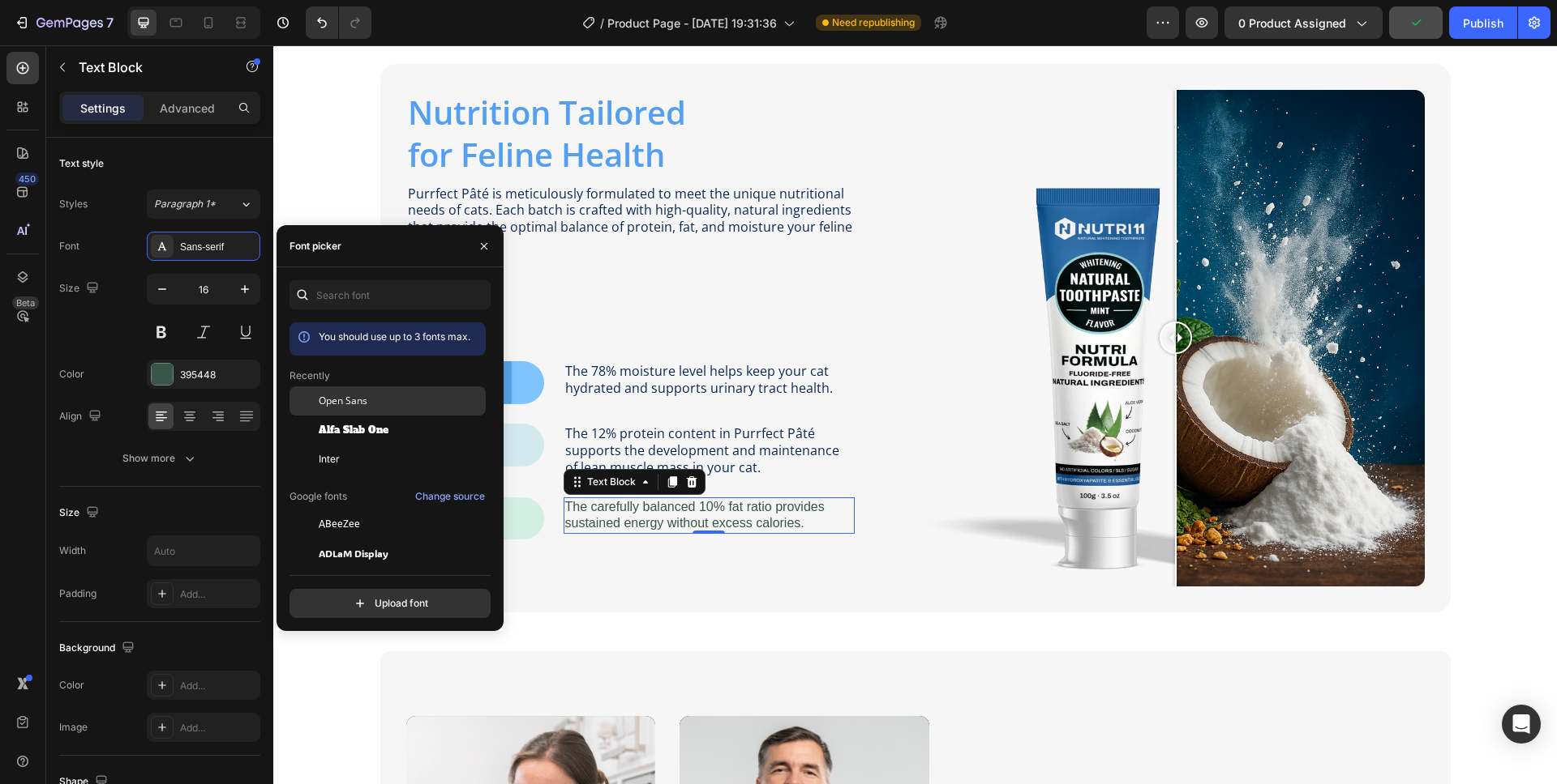
click at [331, 401] on span "Open Sans" at bounding box center [343, 400] width 49 height 15
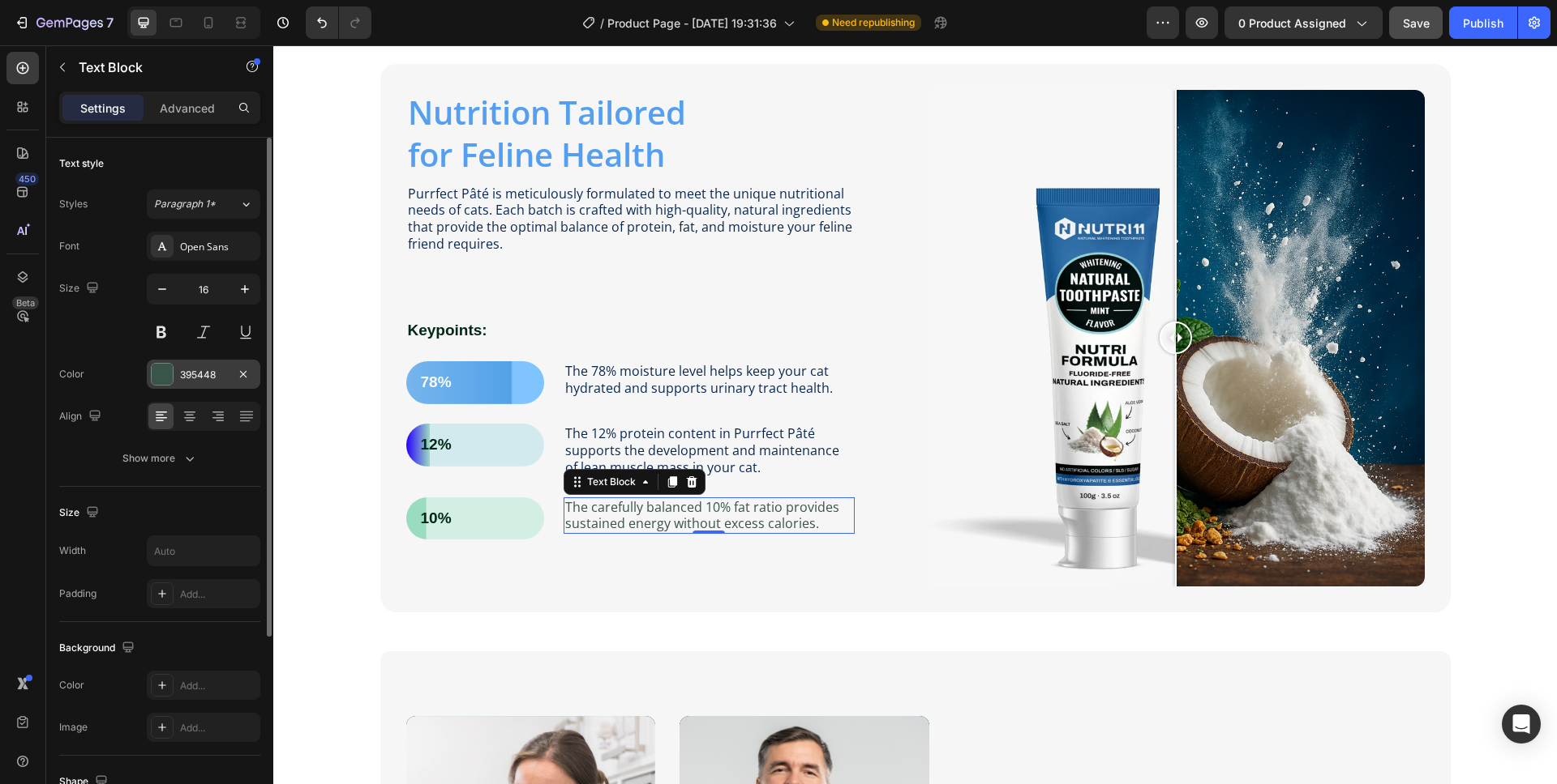
click at [204, 375] on div "395448" at bounding box center [203, 375] width 47 height 15
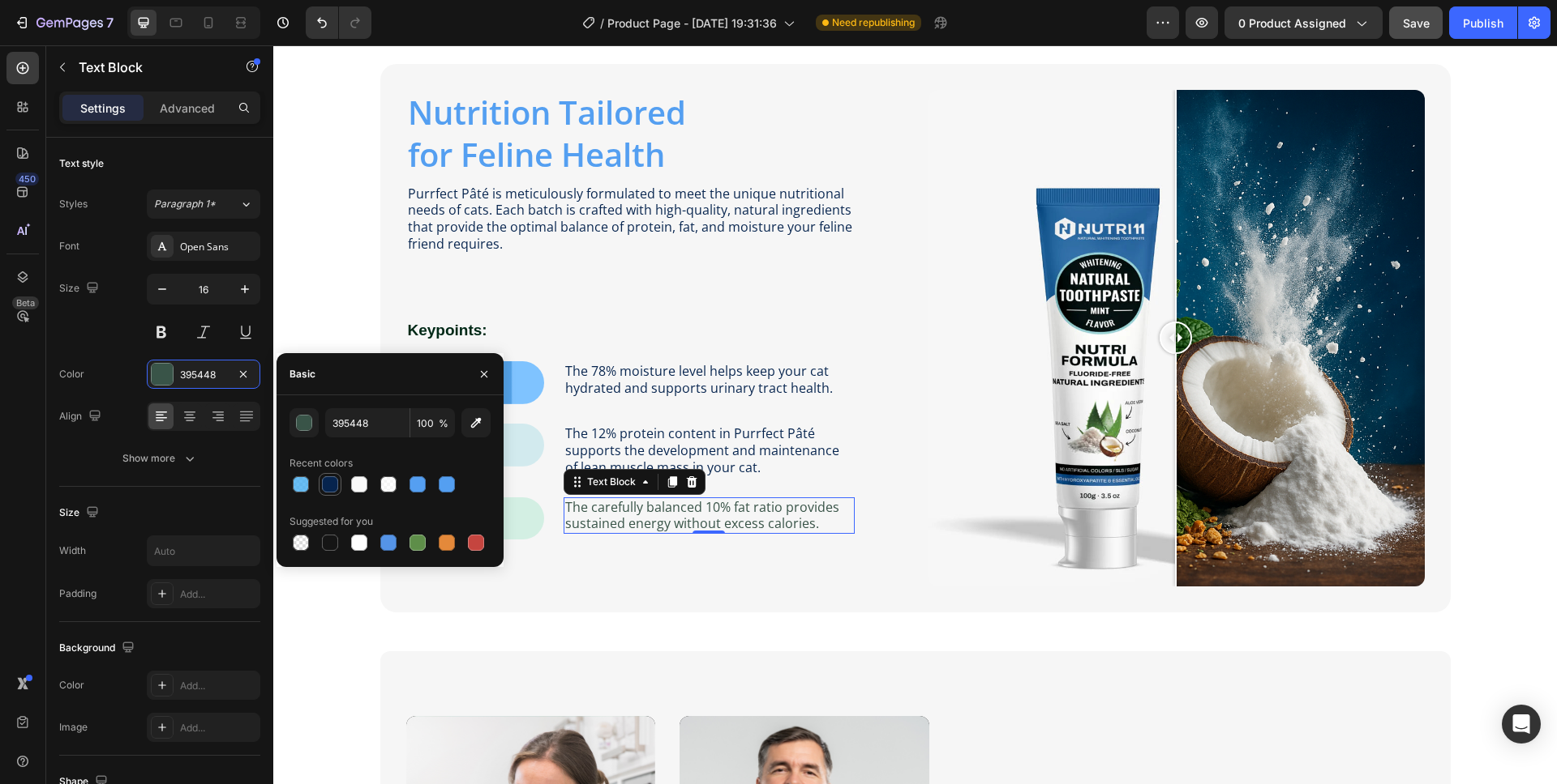
click at [337, 485] on div at bounding box center [330, 484] width 16 height 16
type input "06244E"
drag, startPoint x: 920, startPoint y: 497, endPoint x: 904, endPoint y: 497, distance: 16.0
click at [916, 498] on div "Nutrition Tailored for Feline Health Heading Purrfect Pâté is meticulously form…" at bounding box center [915, 338] width 1071 height 549
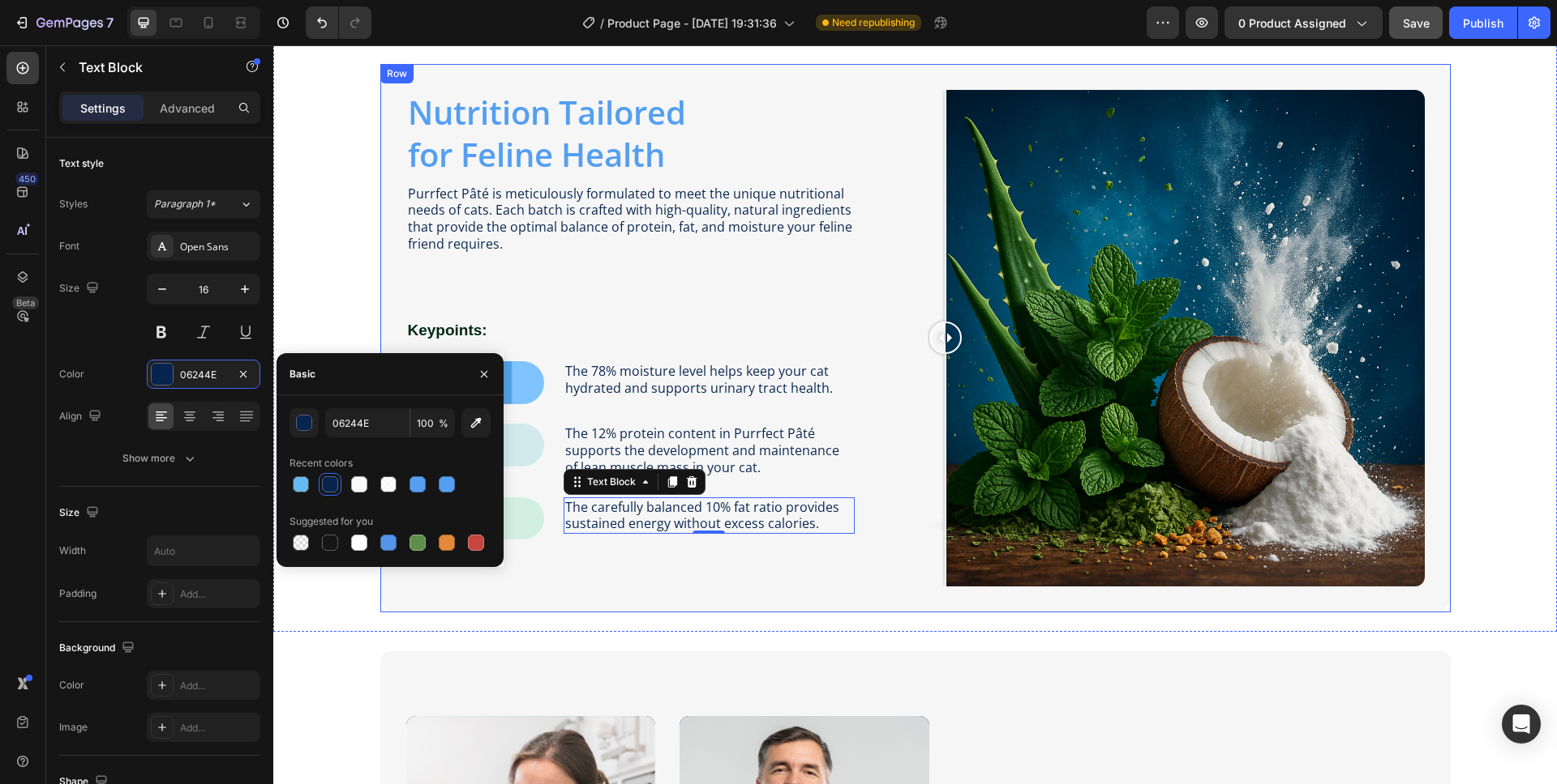
click at [890, 492] on div "Nutrition Tailored for Feline Health Heading Purrfect Pâté is meticulously form…" at bounding box center [655, 338] width 497 height 497
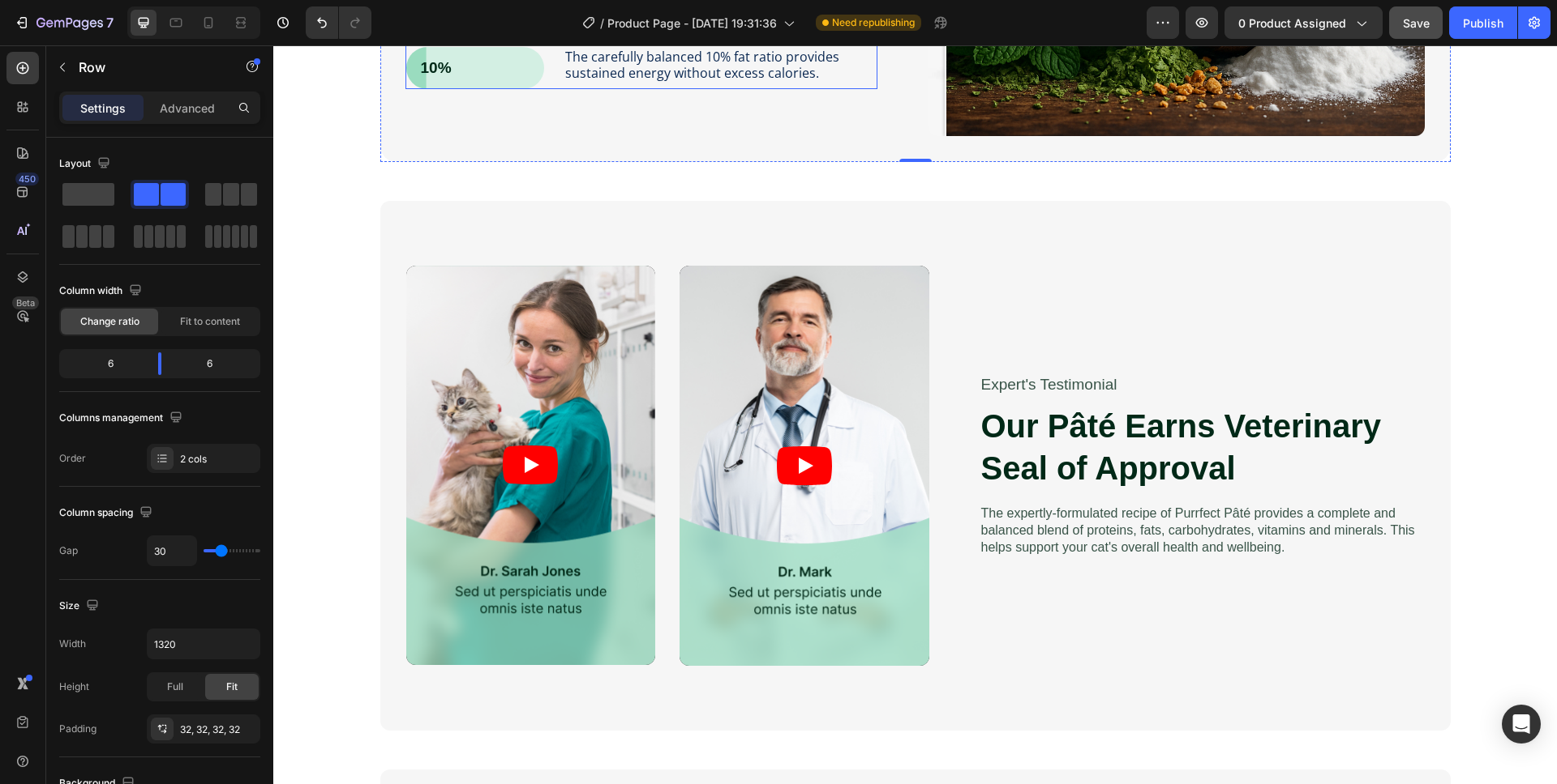
scroll to position [1409, 0]
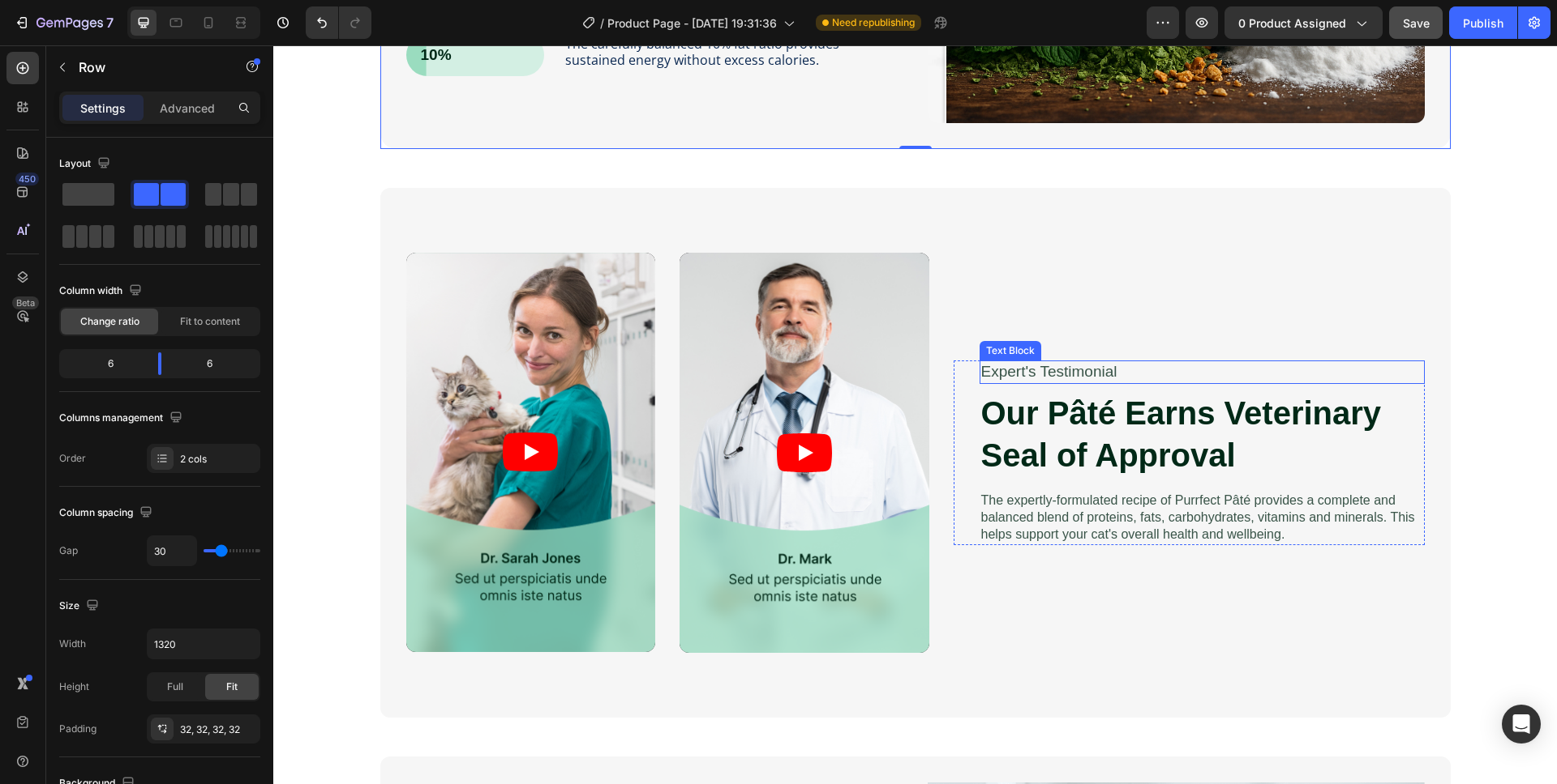
click at [1053, 371] on p "Expert's Testimonial" at bounding box center [1201, 373] width 442 height 20
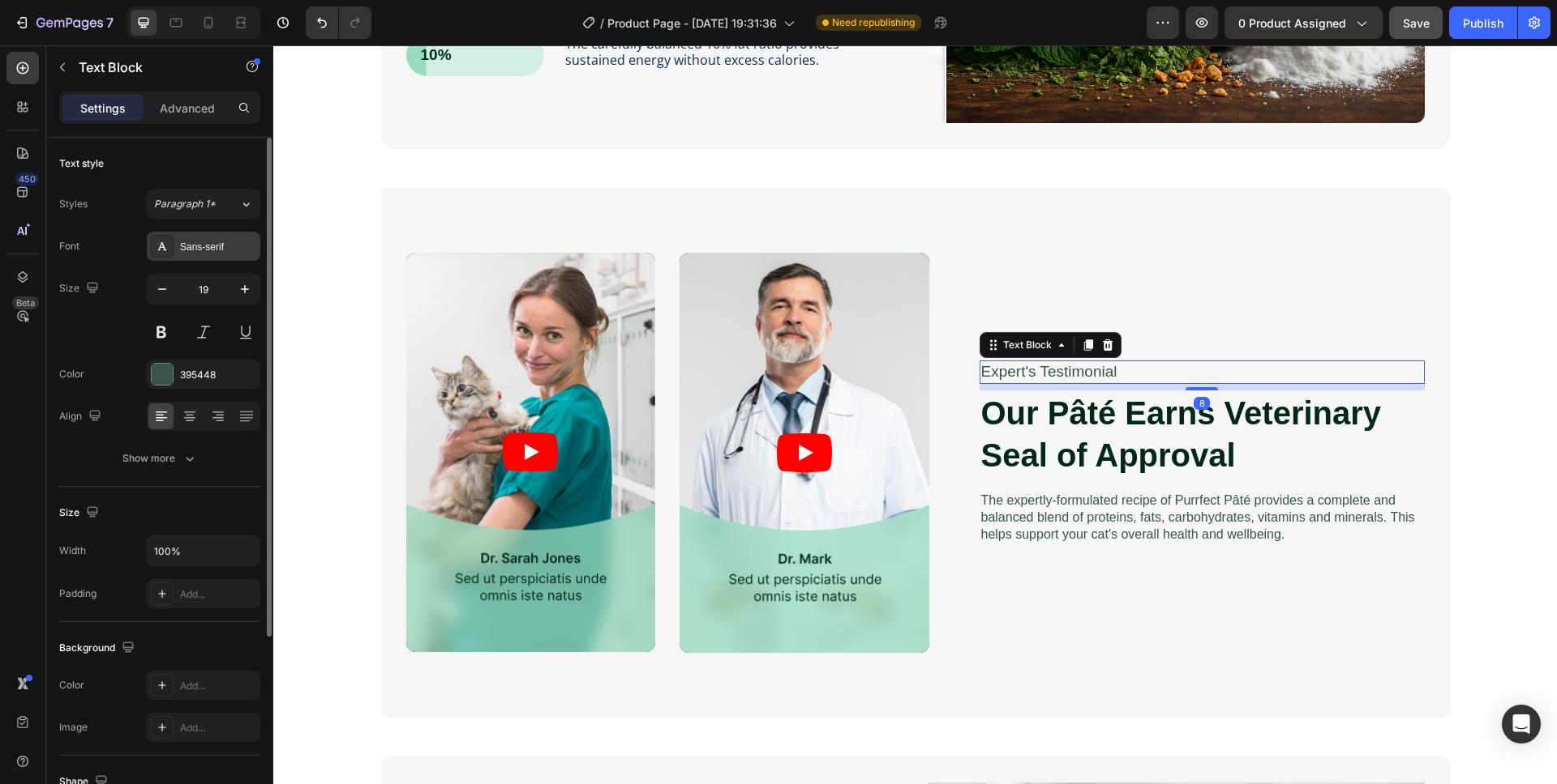
click at [198, 248] on div "Sans-serif" at bounding box center [218, 247] width 76 height 15
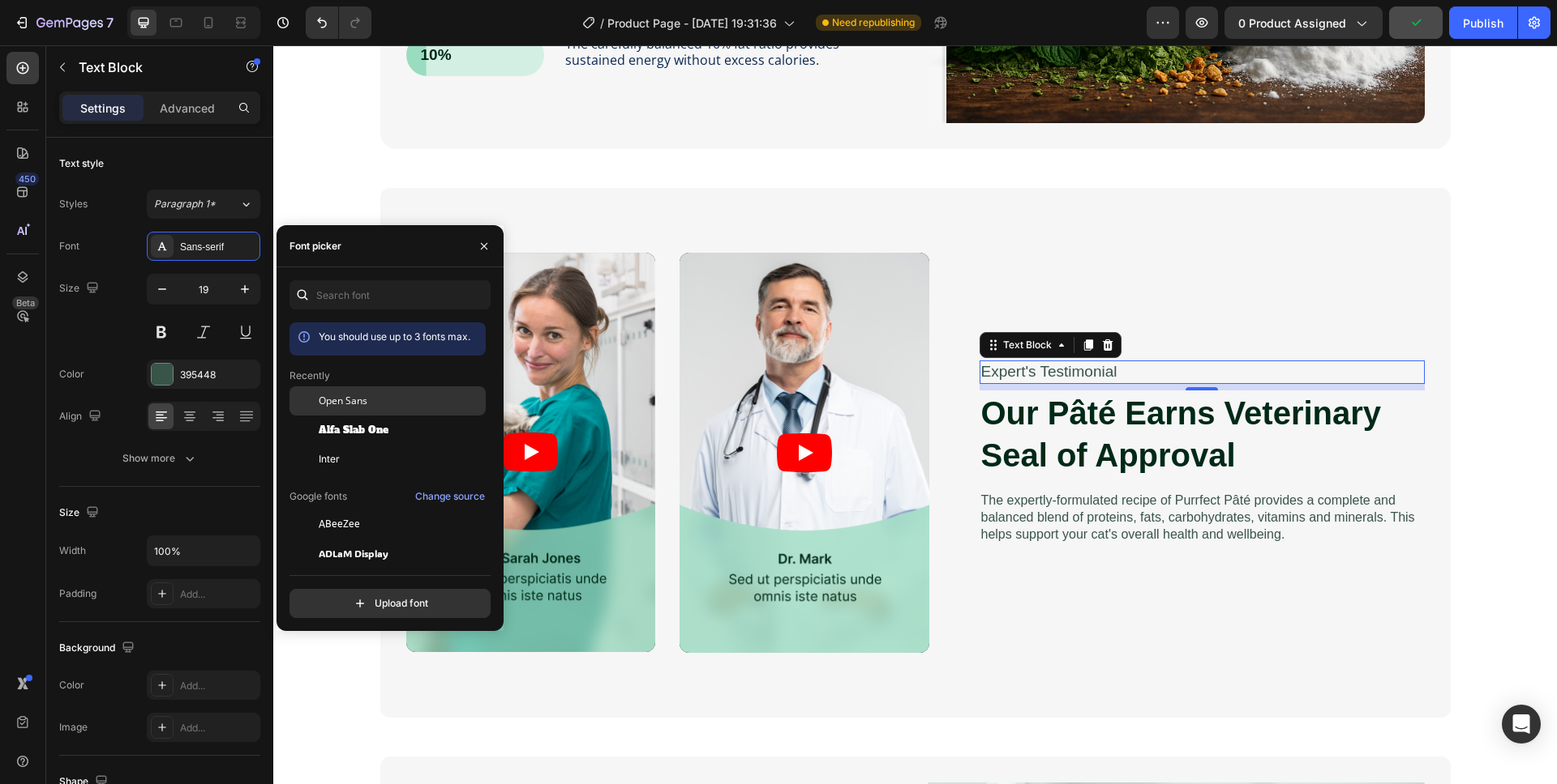
click at [355, 510] on div "Open Sans" at bounding box center [387, 524] width 196 height 29
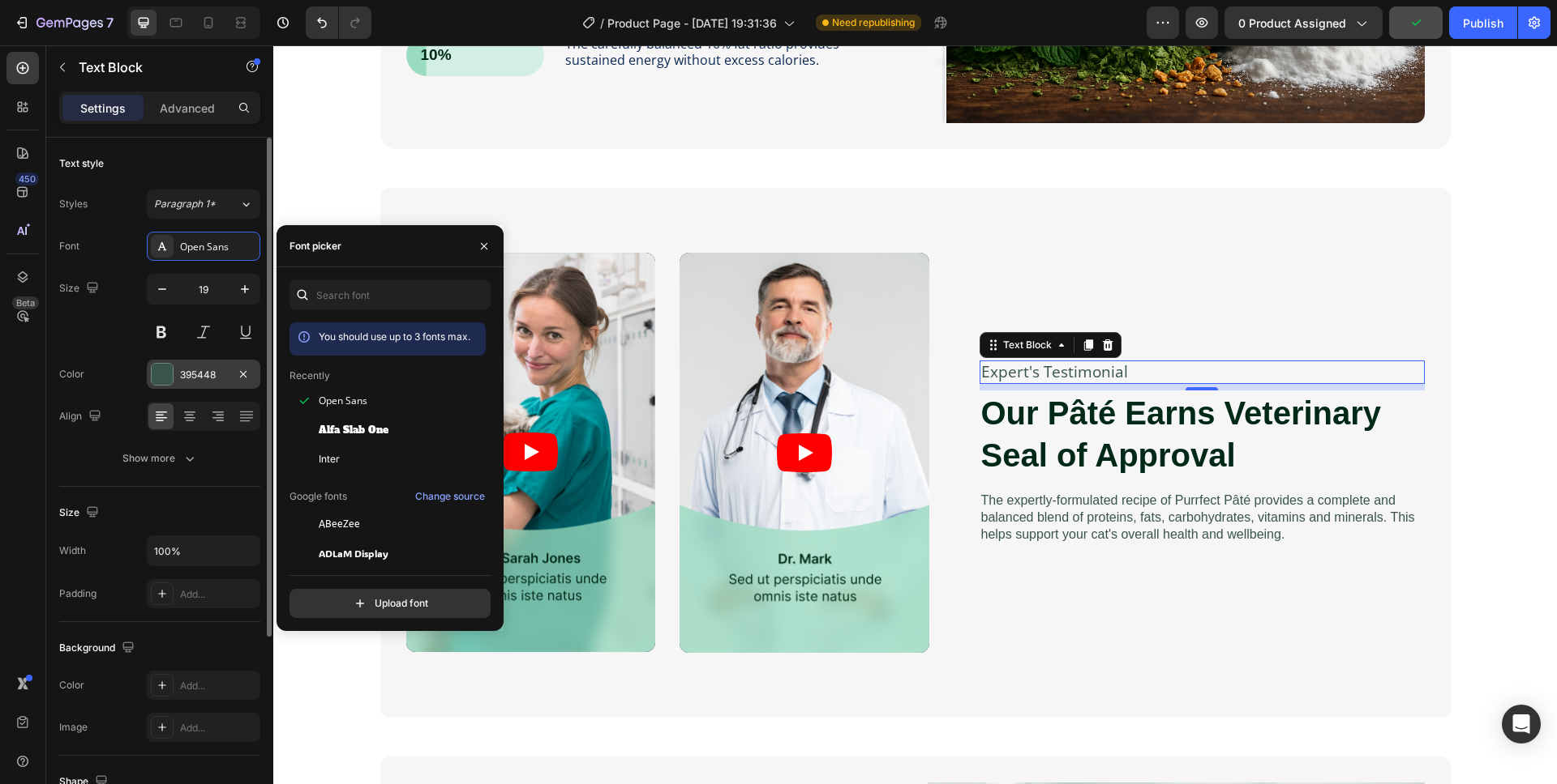
click at [202, 376] on div "395448" at bounding box center [203, 375] width 47 height 15
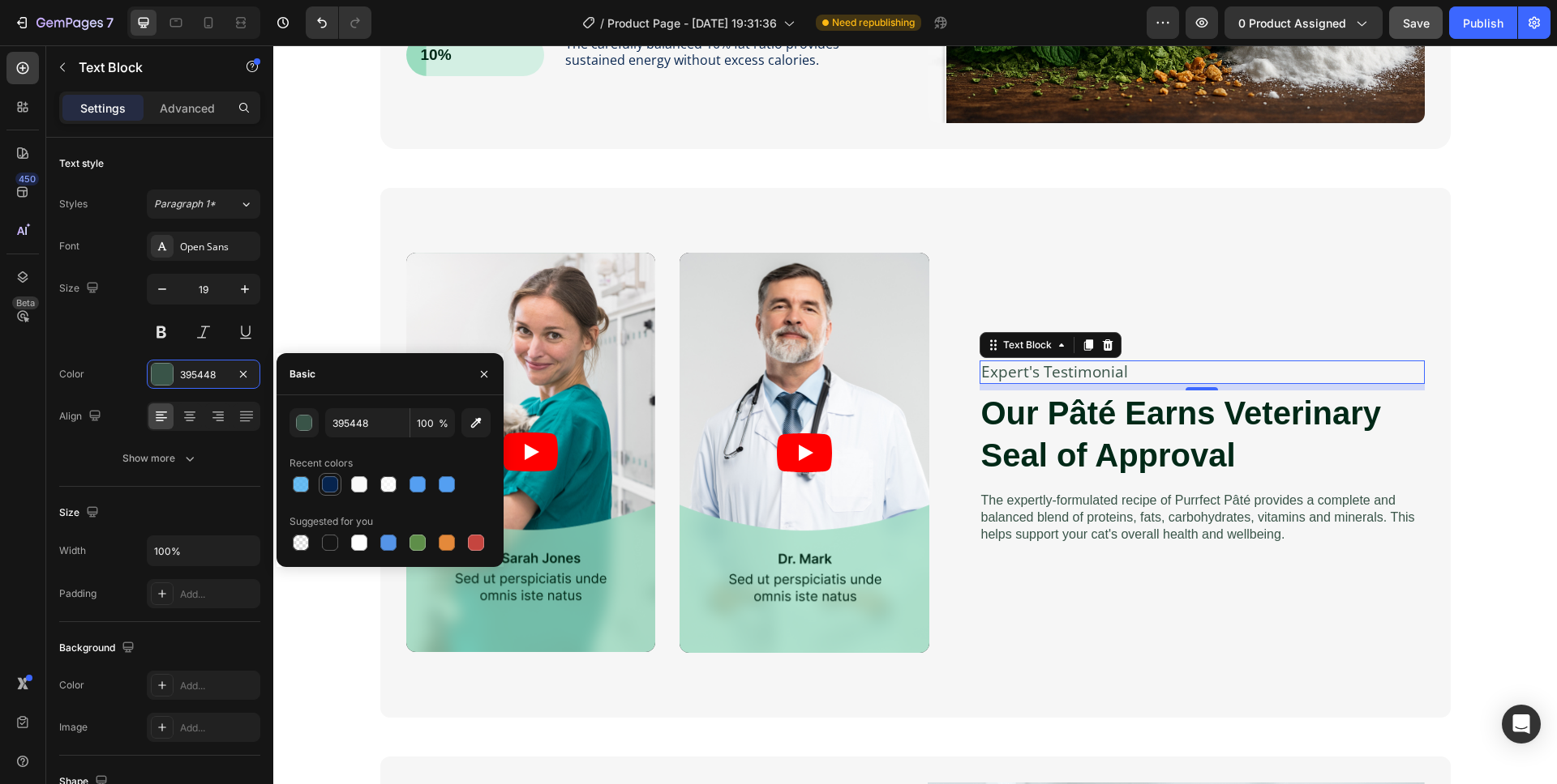
drag, startPoint x: 329, startPoint y: 483, endPoint x: 270, endPoint y: 445, distance: 70.2
click at [329, 483] on div at bounding box center [330, 484] width 16 height 16
type input "06244E"
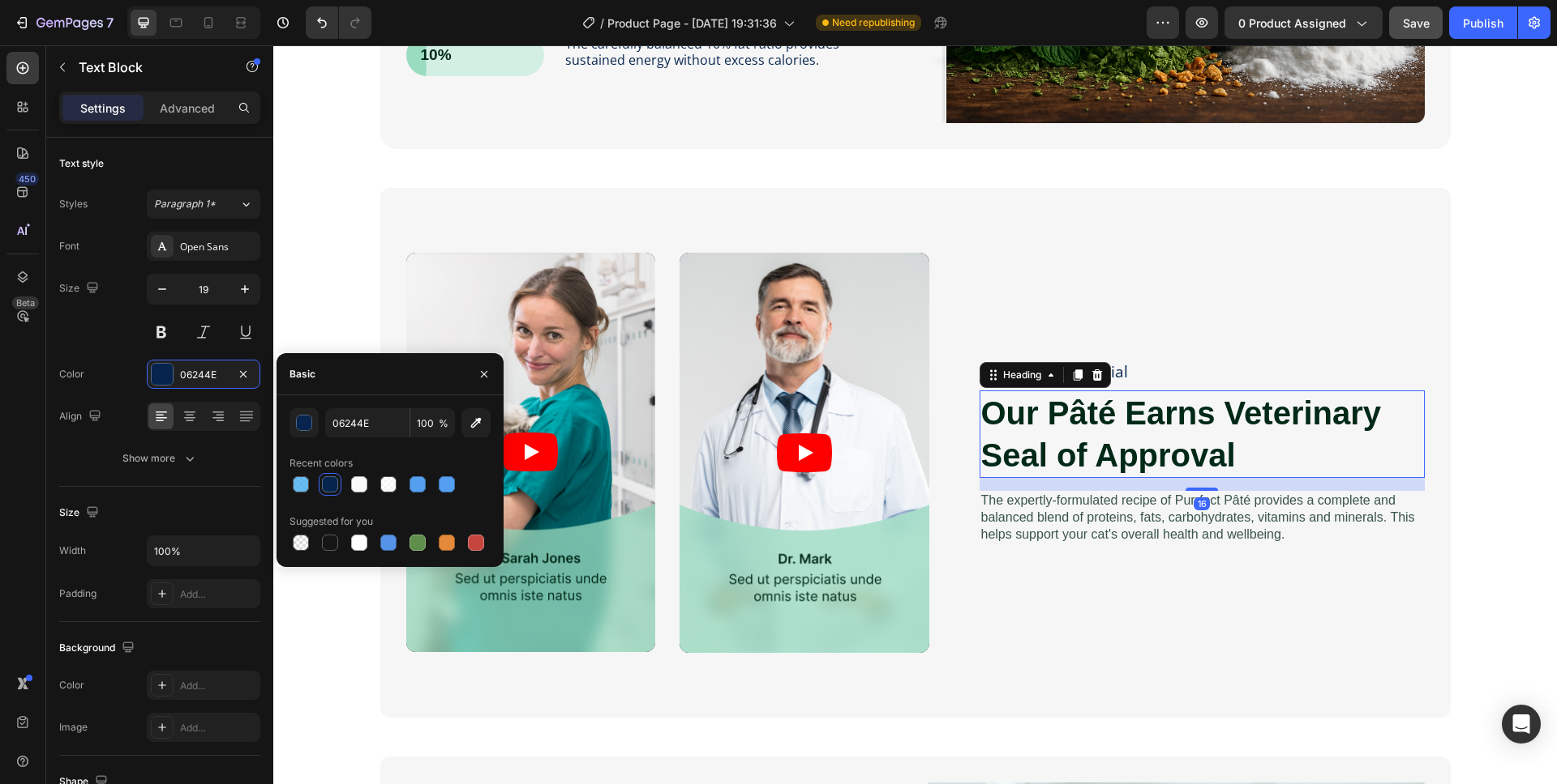
click at [1066, 427] on h2 "Our Pâté Earns Veterinary Seal of Approval" at bounding box center [1202, 434] width 446 height 88
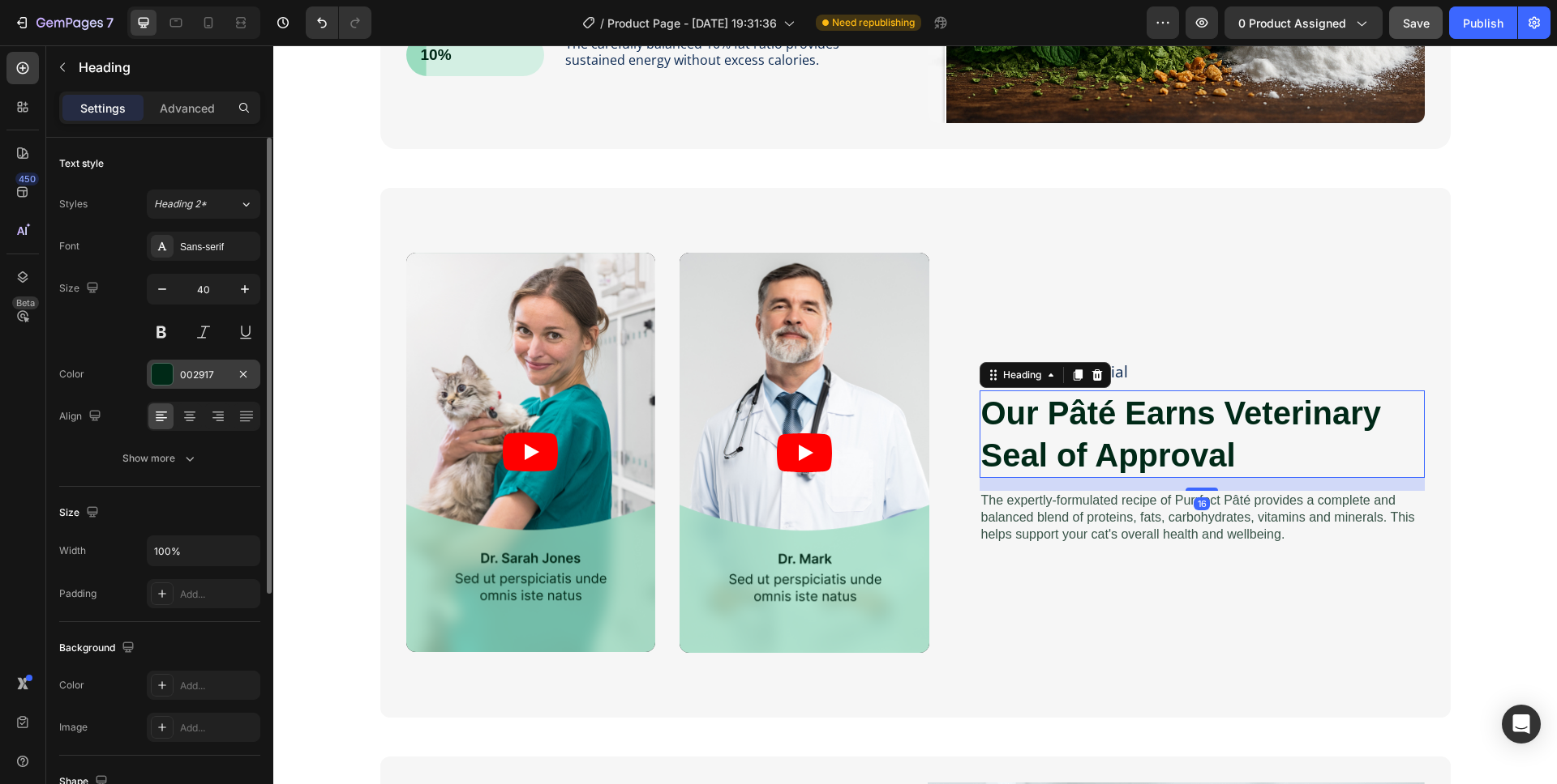
click at [184, 375] on div "002917" at bounding box center [203, 375] width 47 height 15
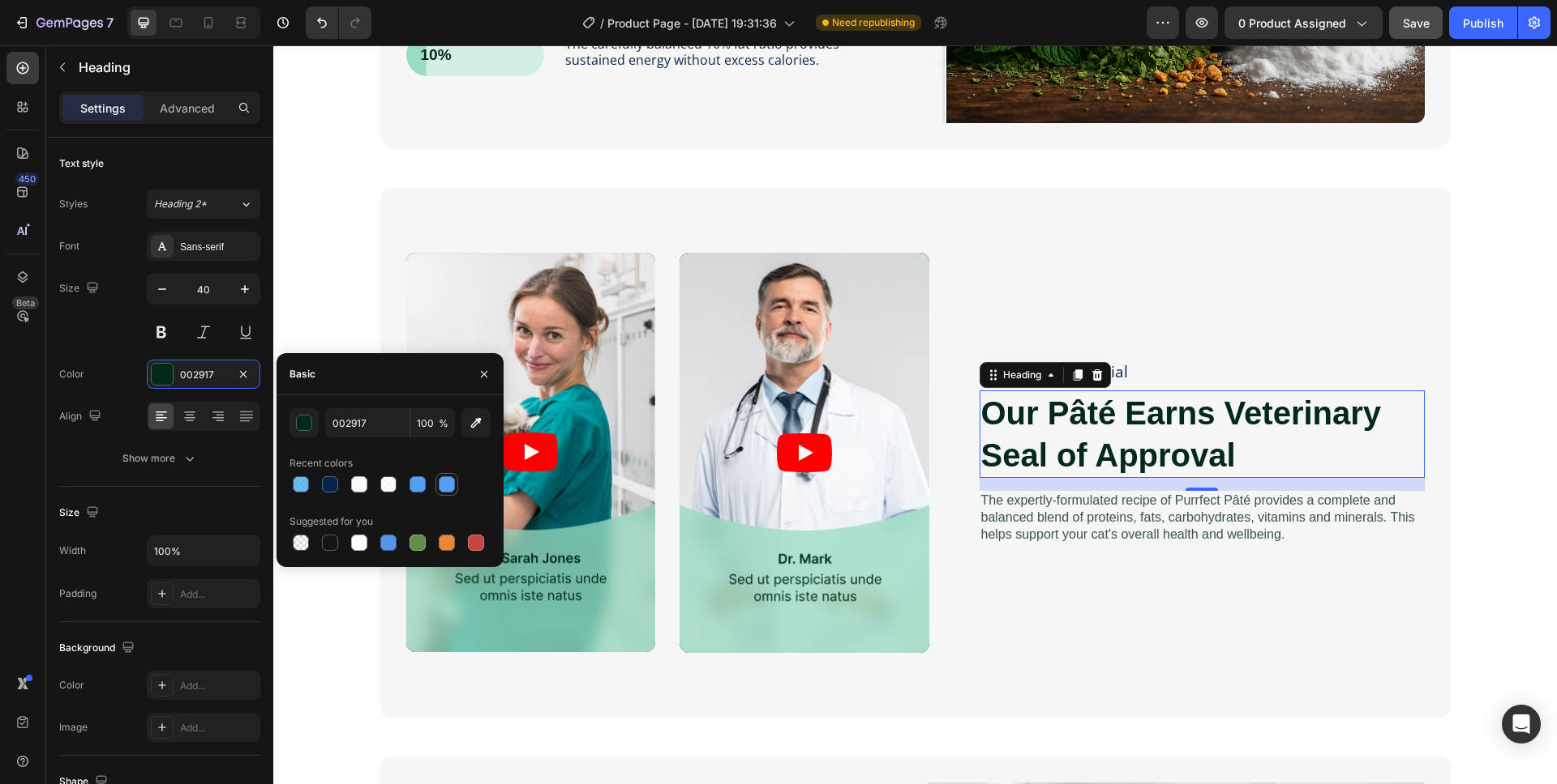
click at [445, 483] on div at bounding box center [447, 484] width 16 height 16
type input "549FF1"
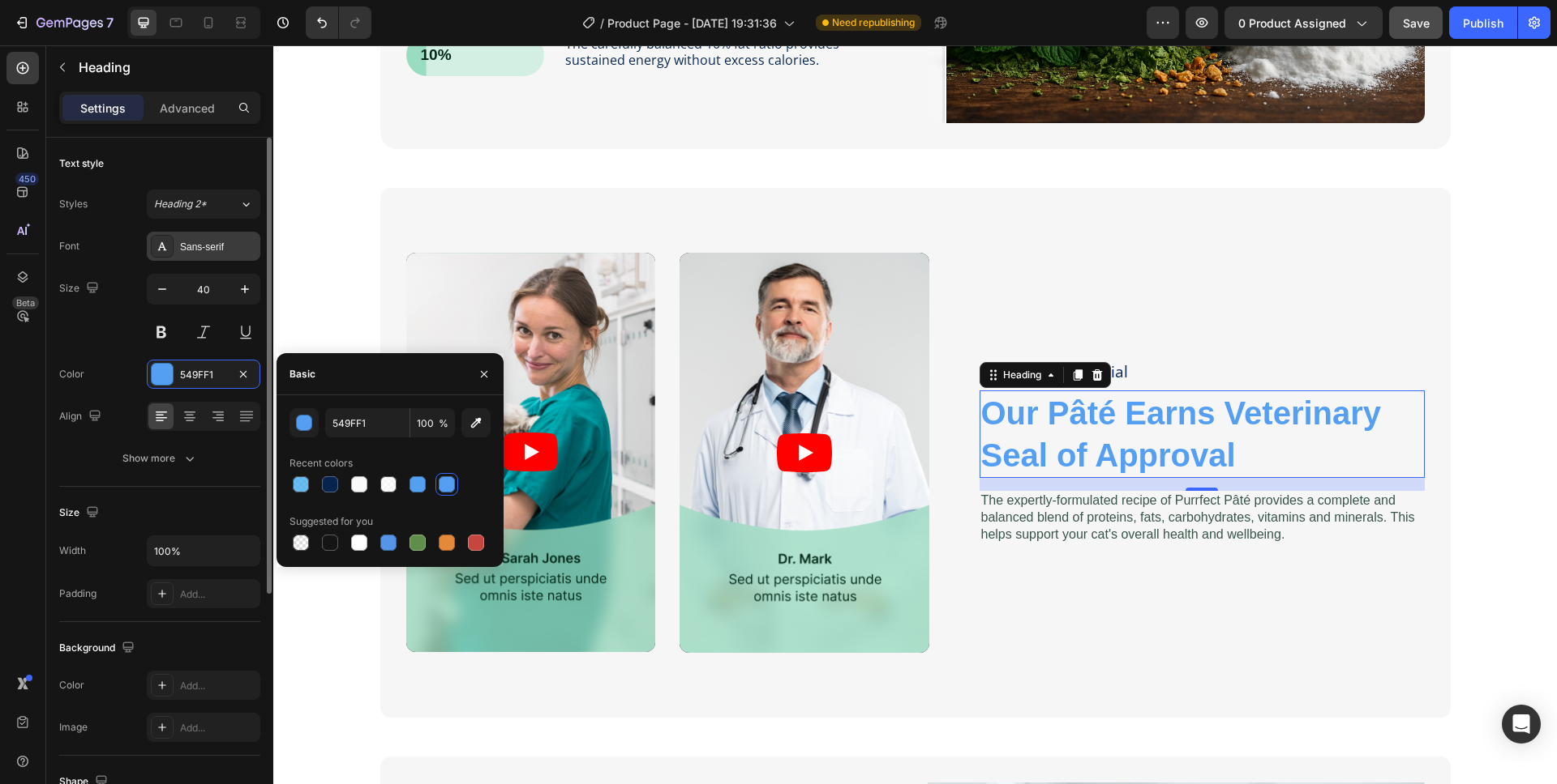
click at [206, 246] on div "Sans-serif" at bounding box center [218, 247] width 76 height 15
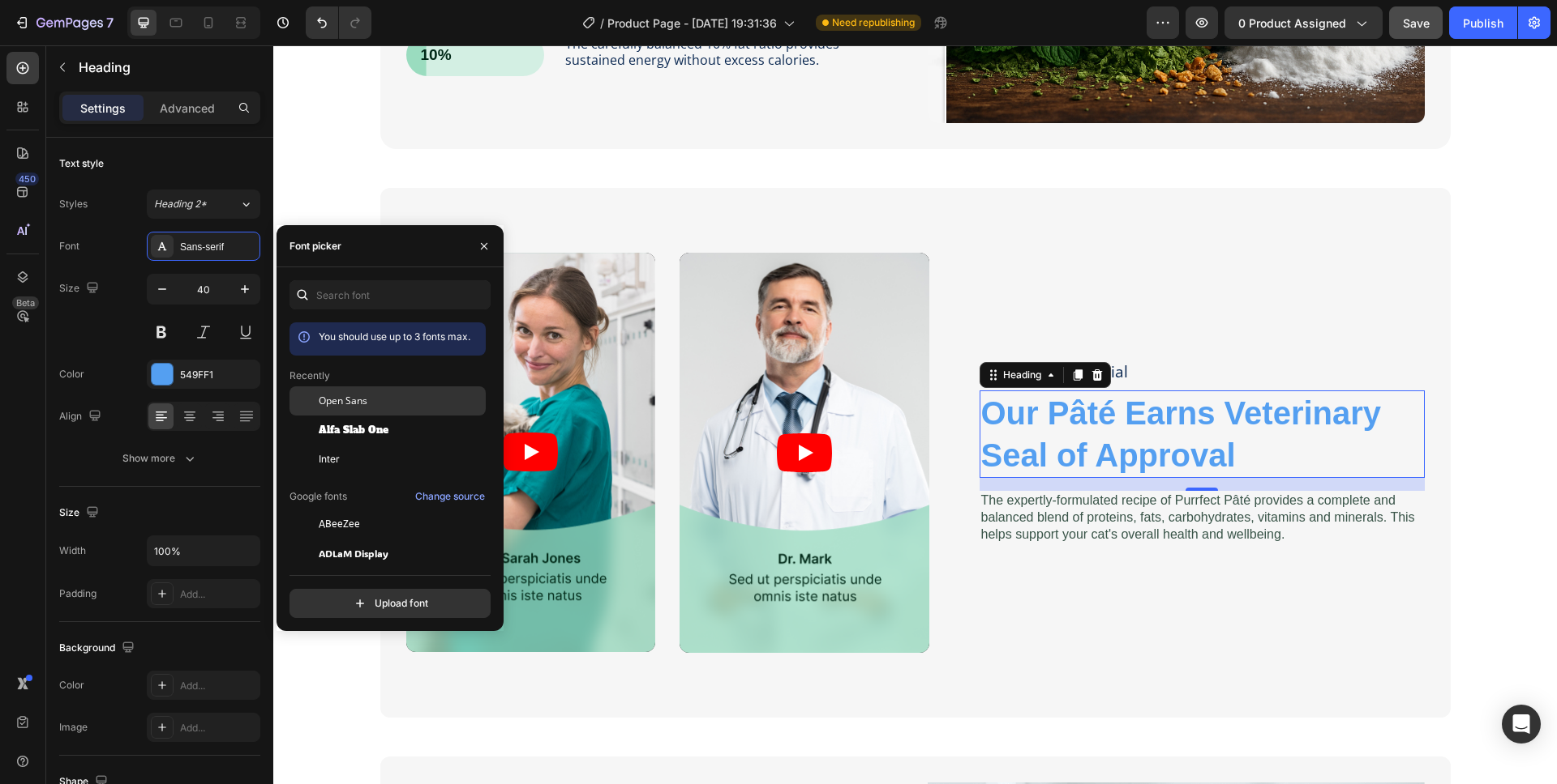
click at [328, 400] on span "Open Sans" at bounding box center [343, 400] width 49 height 15
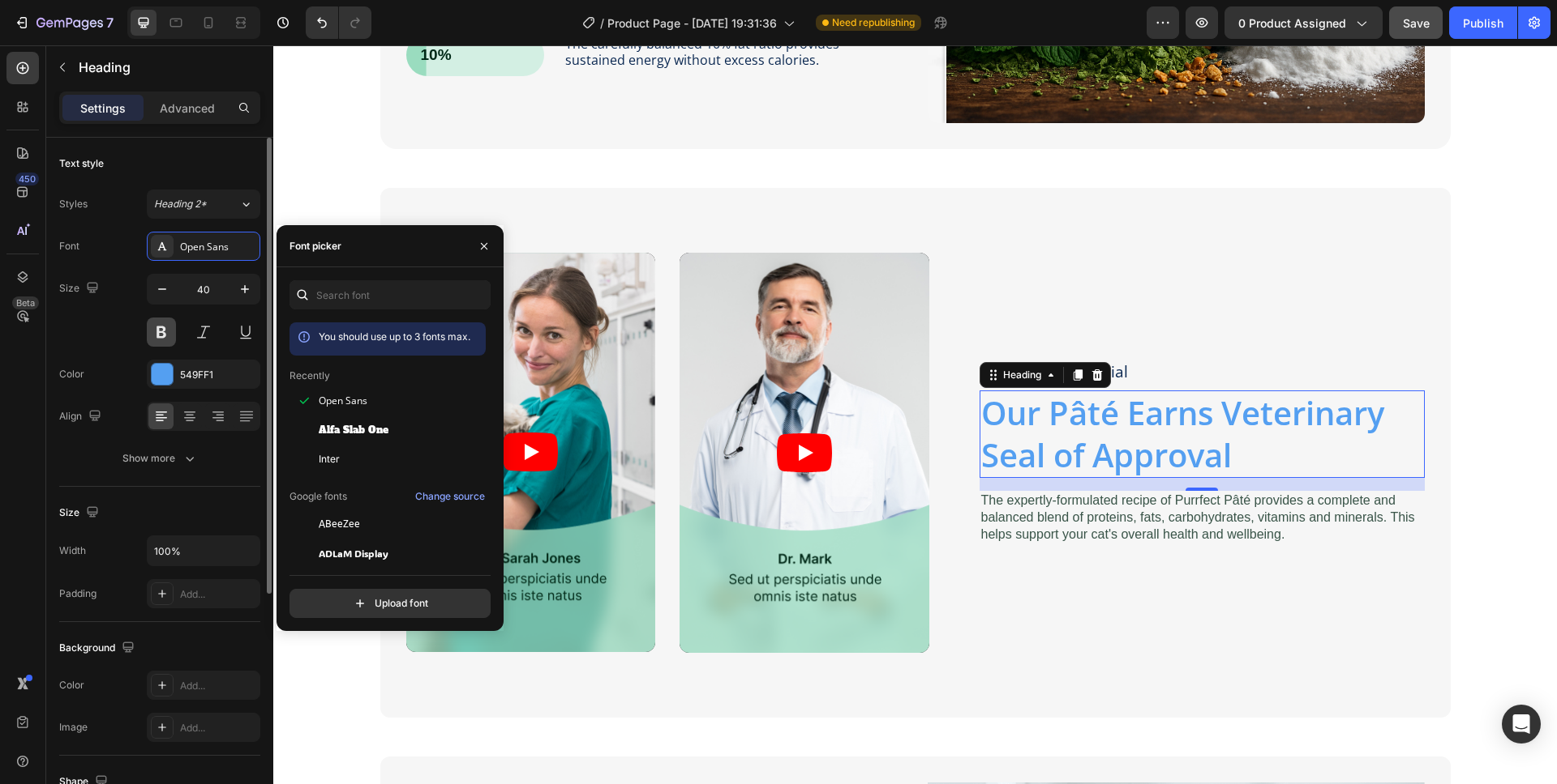
click at [161, 332] on button at bounding box center [160, 332] width 29 height 29
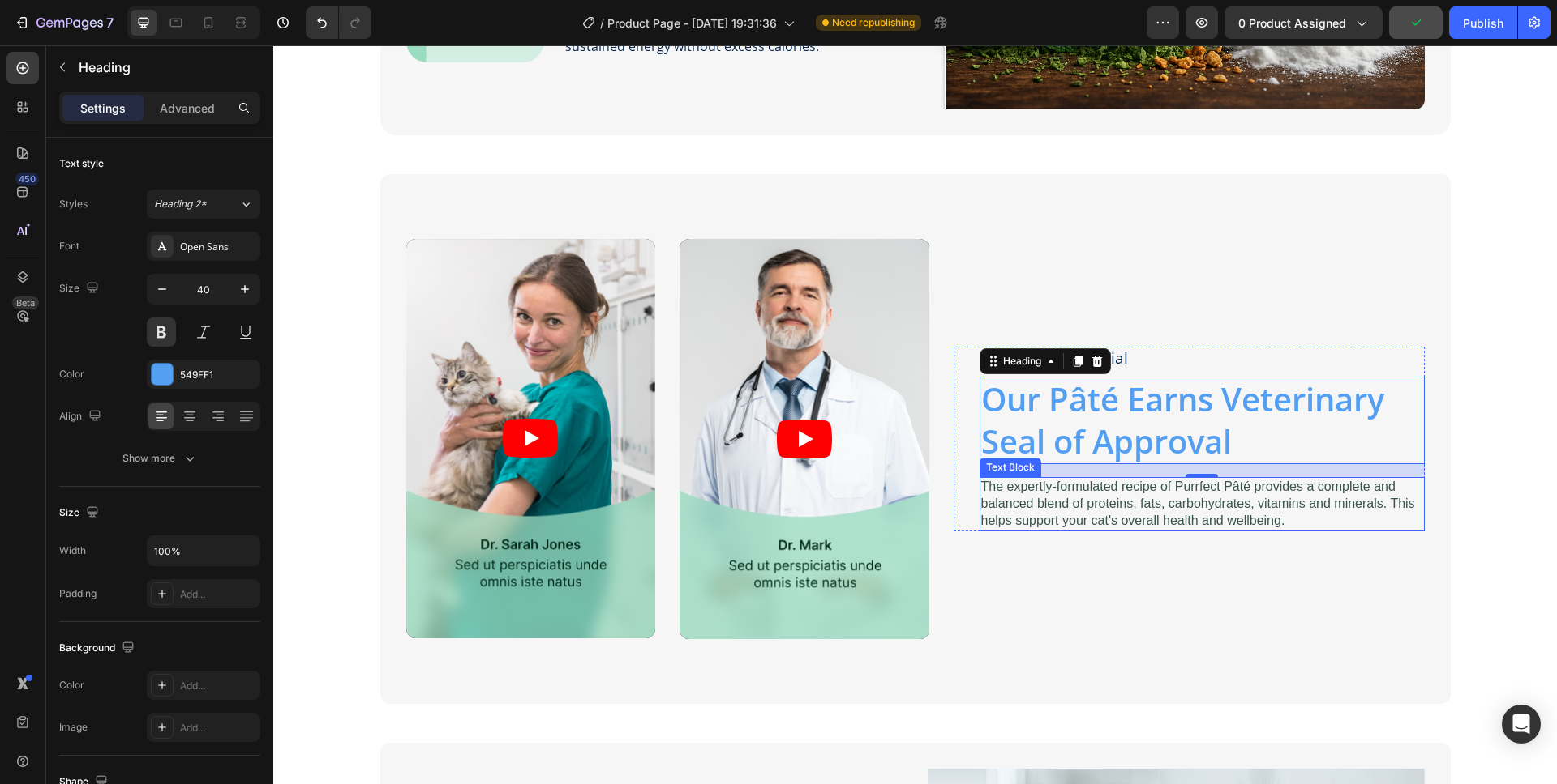
scroll to position [1437, 0]
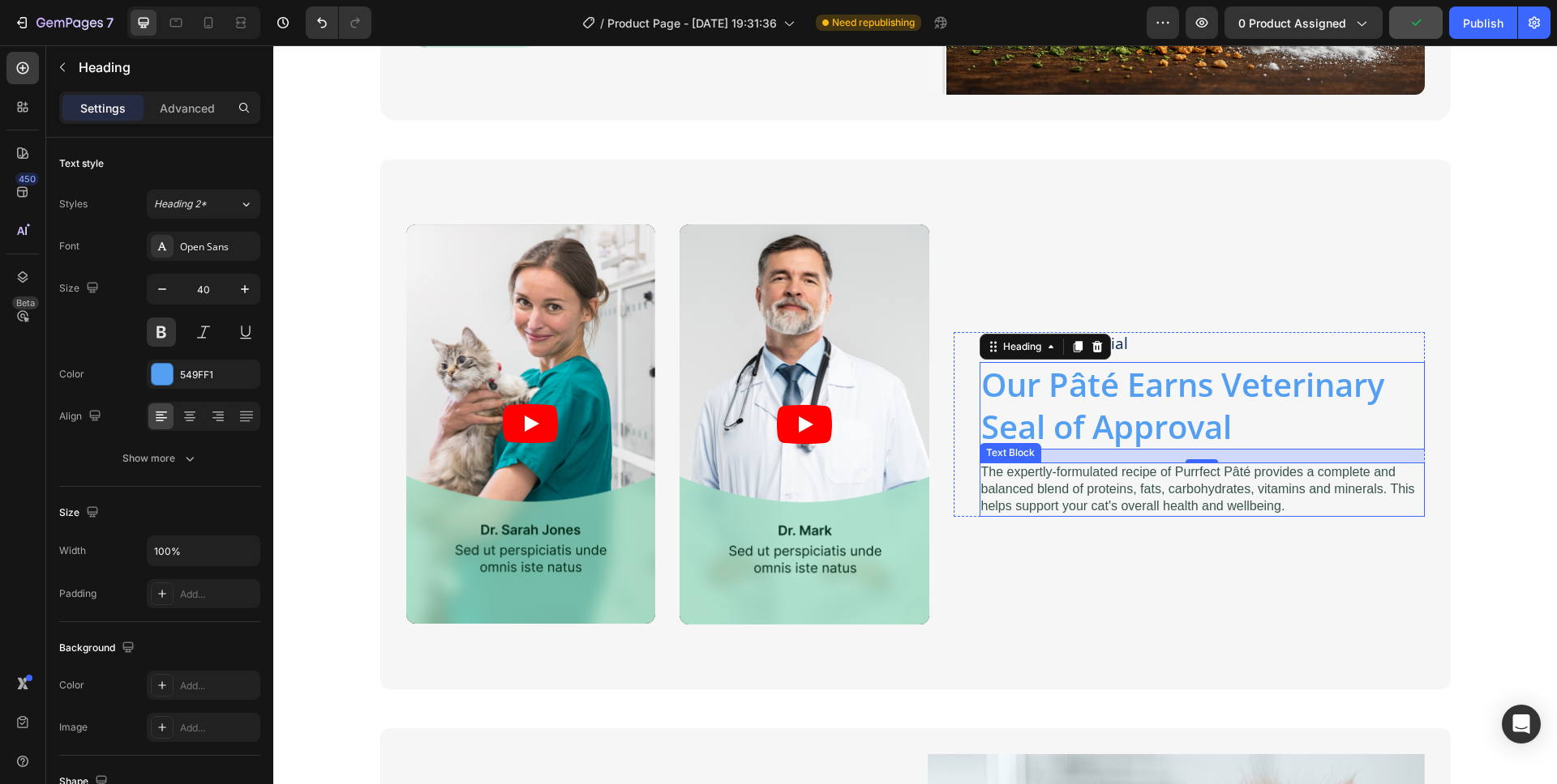
click at [1040, 484] on p "The expertly-formulated recipe of Purrfect Pâté provides a complete and balance…" at bounding box center [1201, 489] width 442 height 50
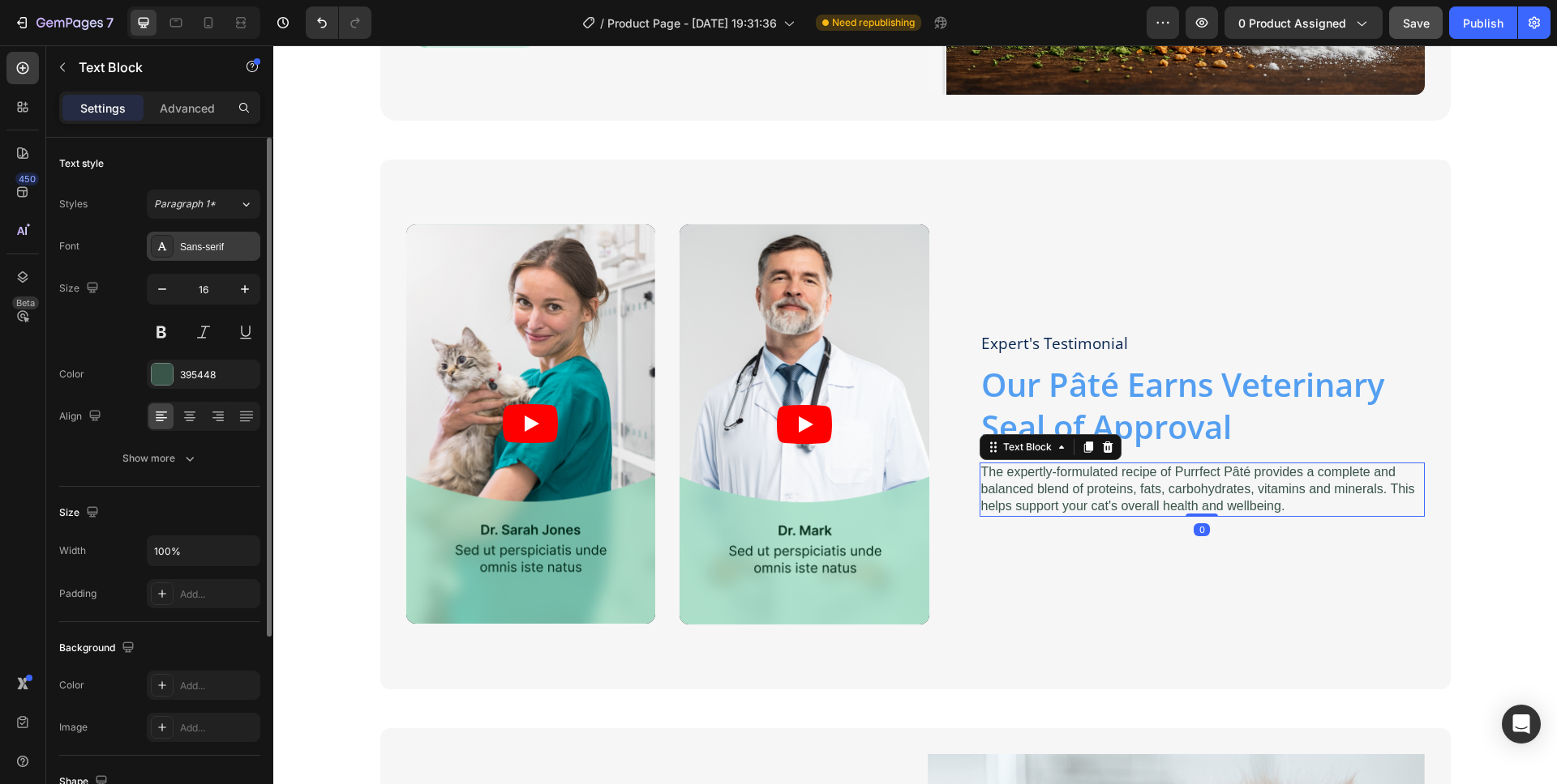
click at [196, 246] on div "Sans-serif" at bounding box center [218, 247] width 76 height 15
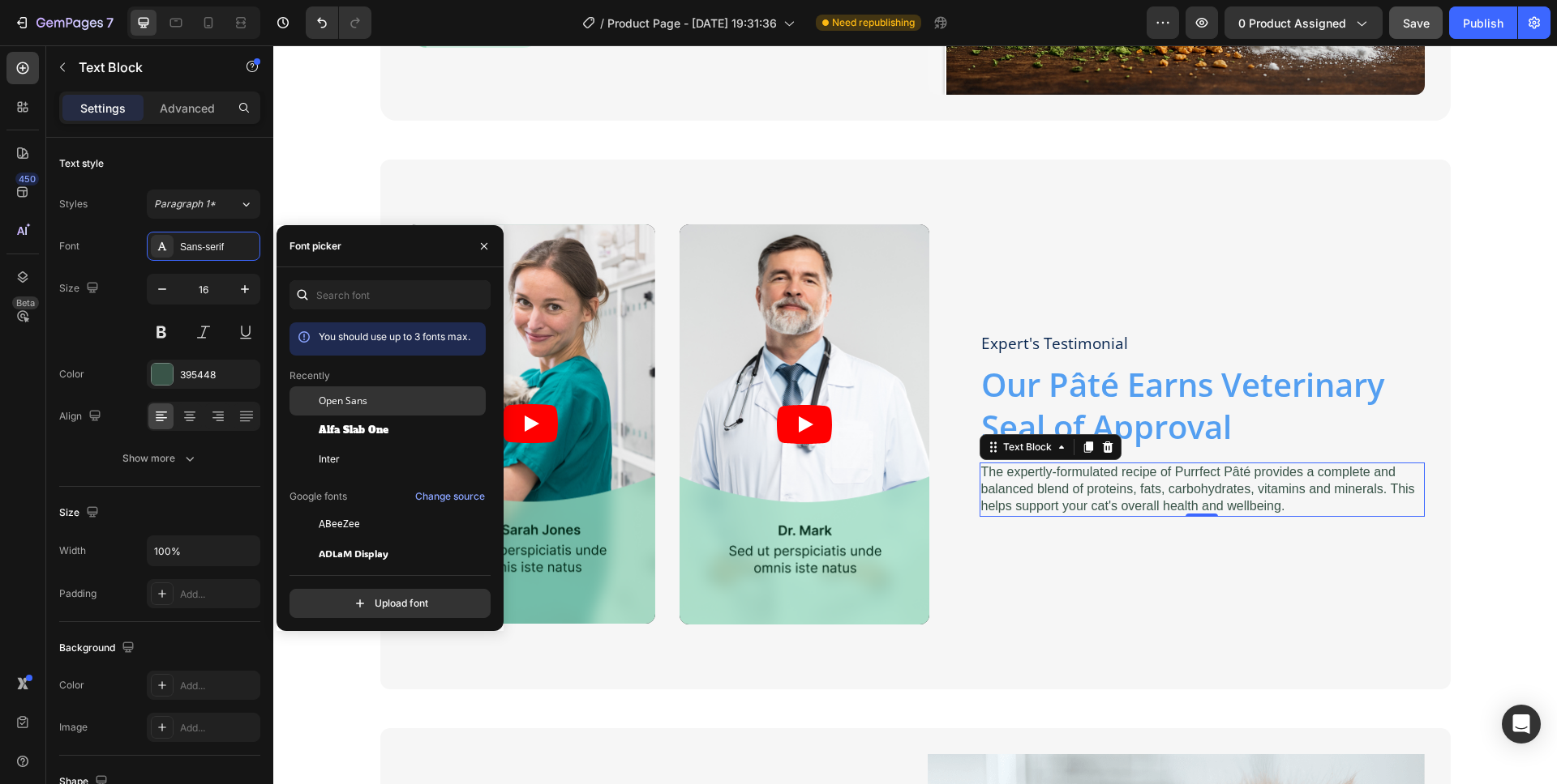
click at [340, 401] on span "Open Sans" at bounding box center [343, 400] width 49 height 15
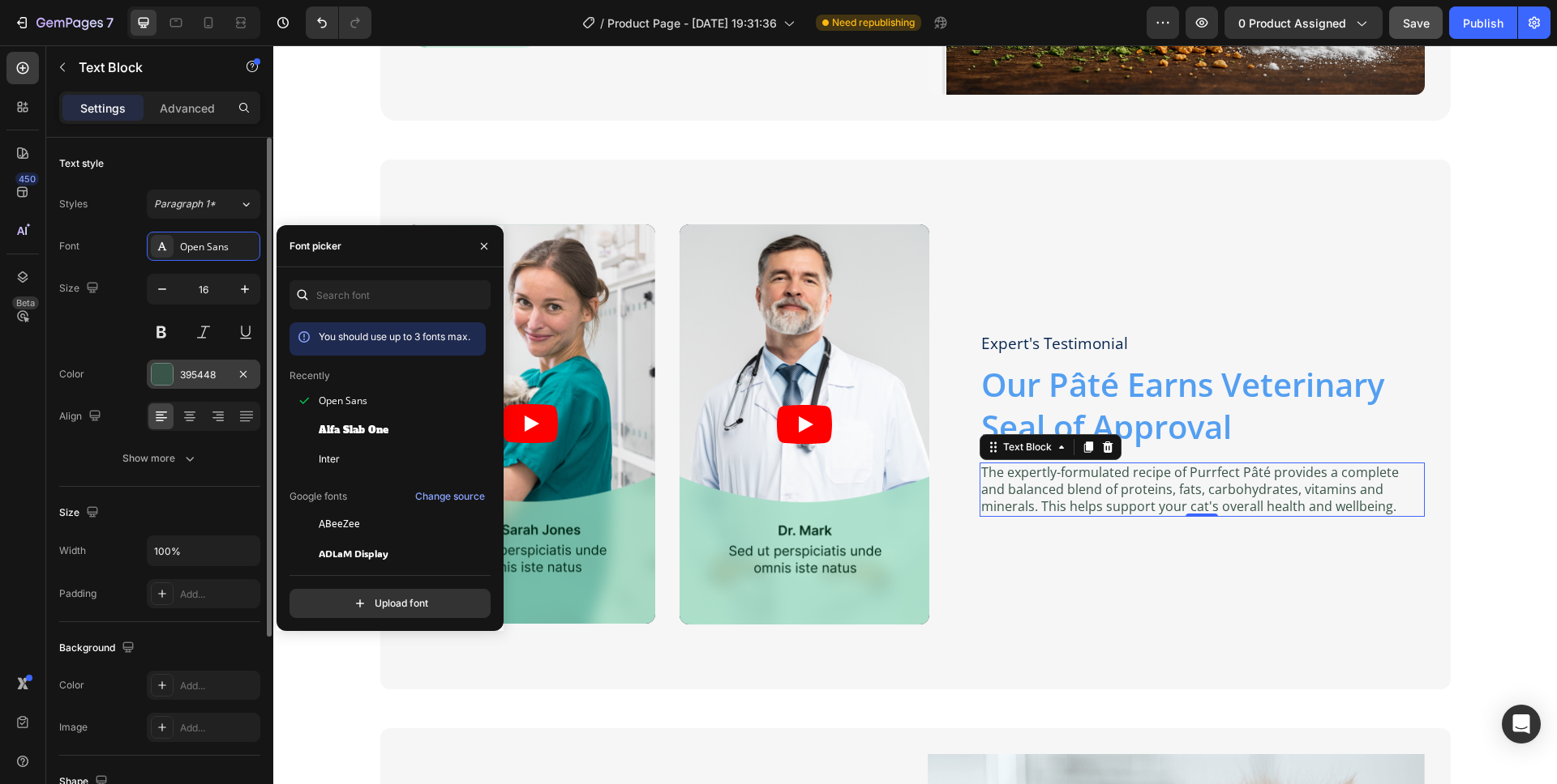
click at [180, 380] on div "395448" at bounding box center [203, 375] width 47 height 15
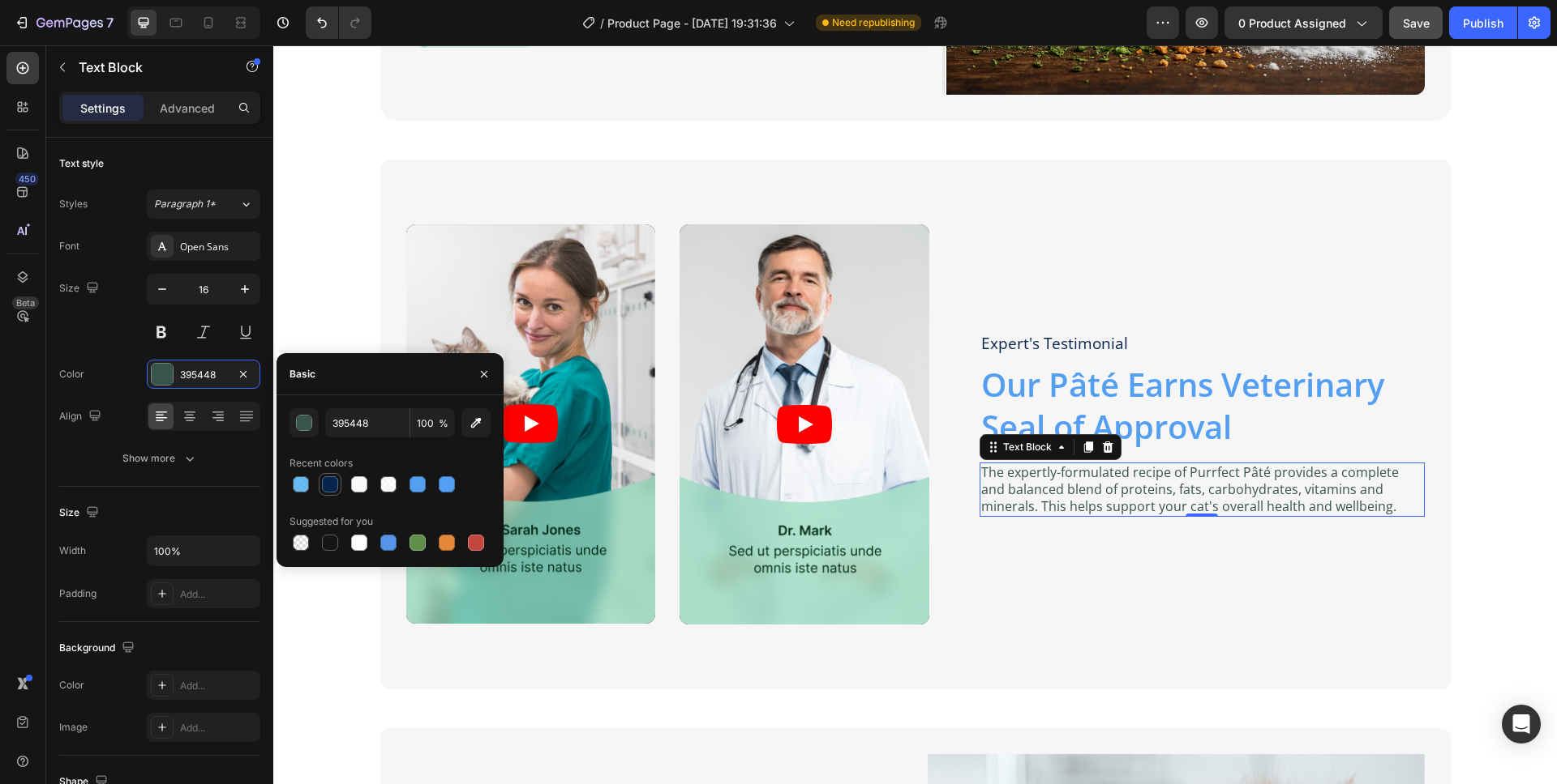
click at [335, 480] on div at bounding box center [330, 484] width 16 height 16
type input "06244E"
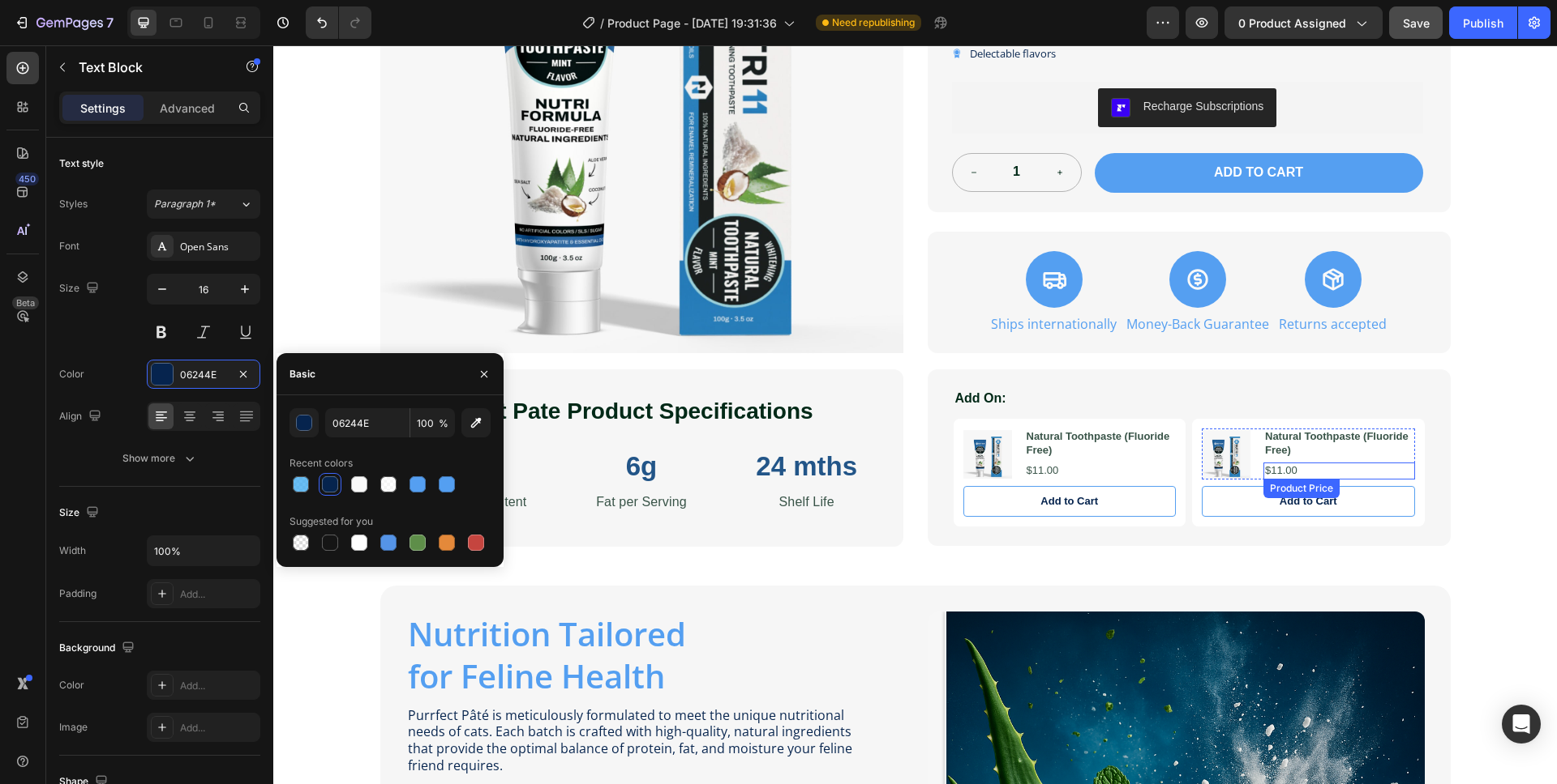
scroll to position [438, 0]
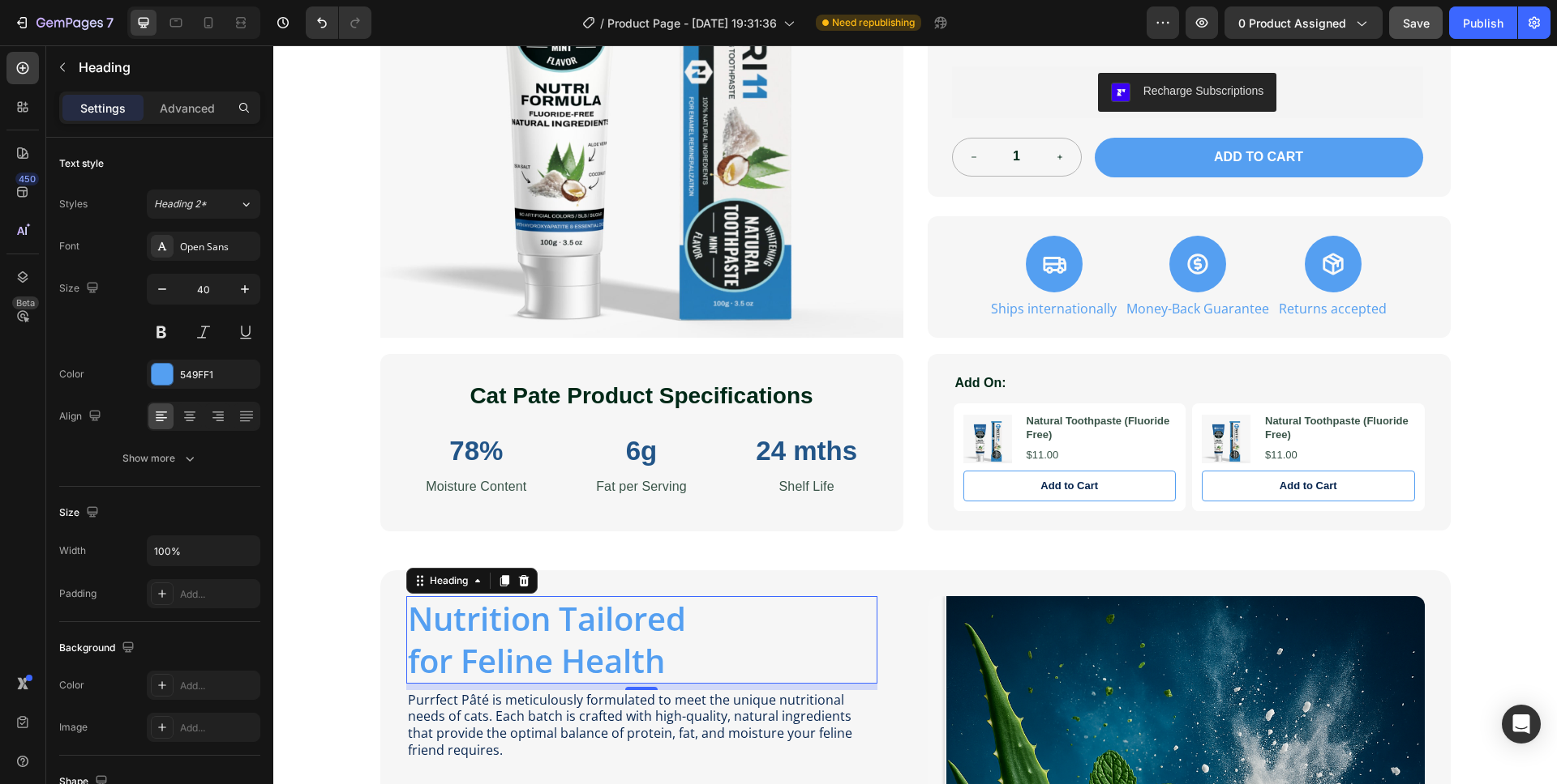
click at [593, 632] on h2 "Nutrition Tailored for Feline Health" at bounding box center [642, 641] width 471 height 88
click at [157, 328] on button at bounding box center [160, 332] width 29 height 29
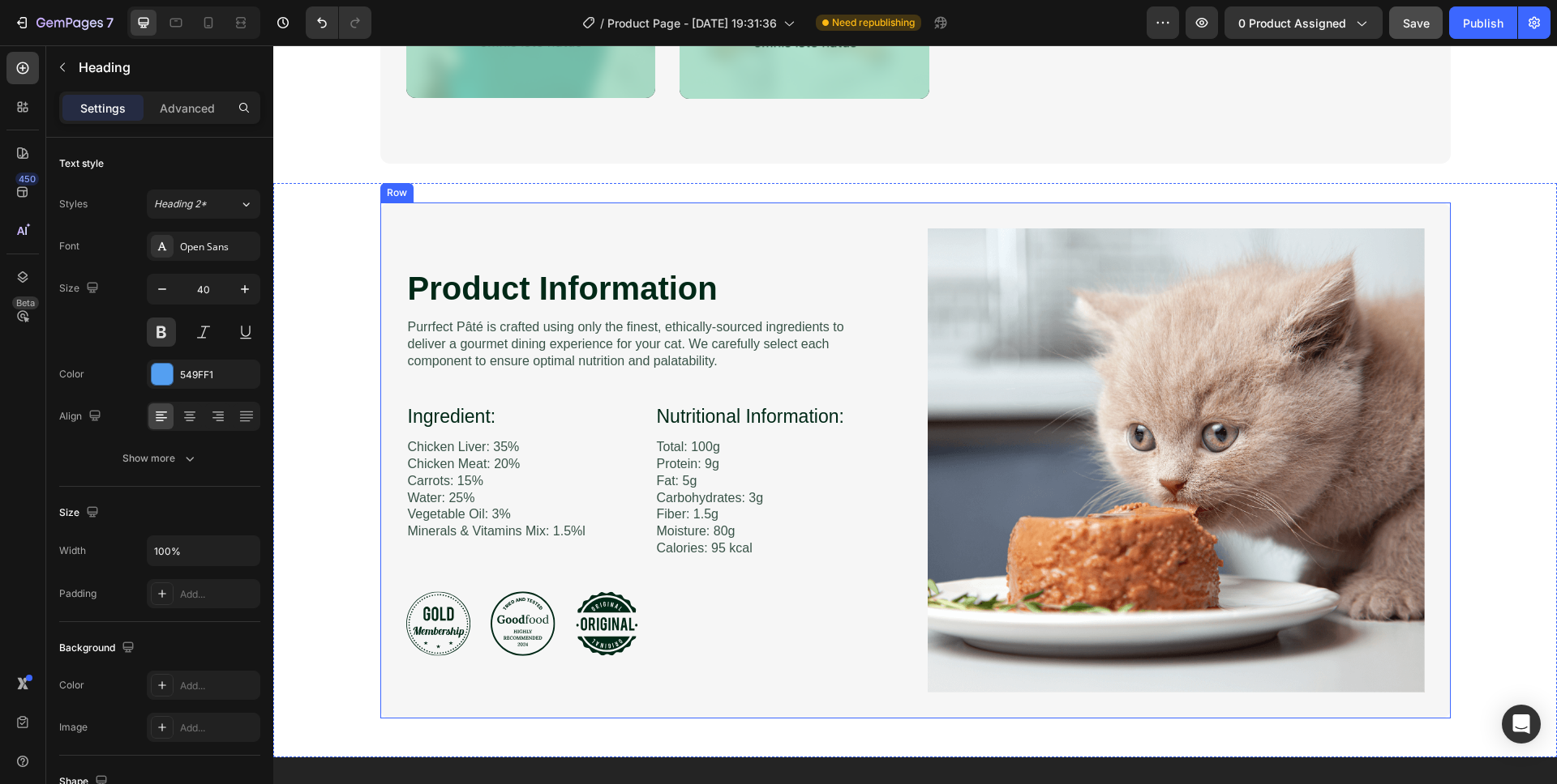
scroll to position [1963, 0]
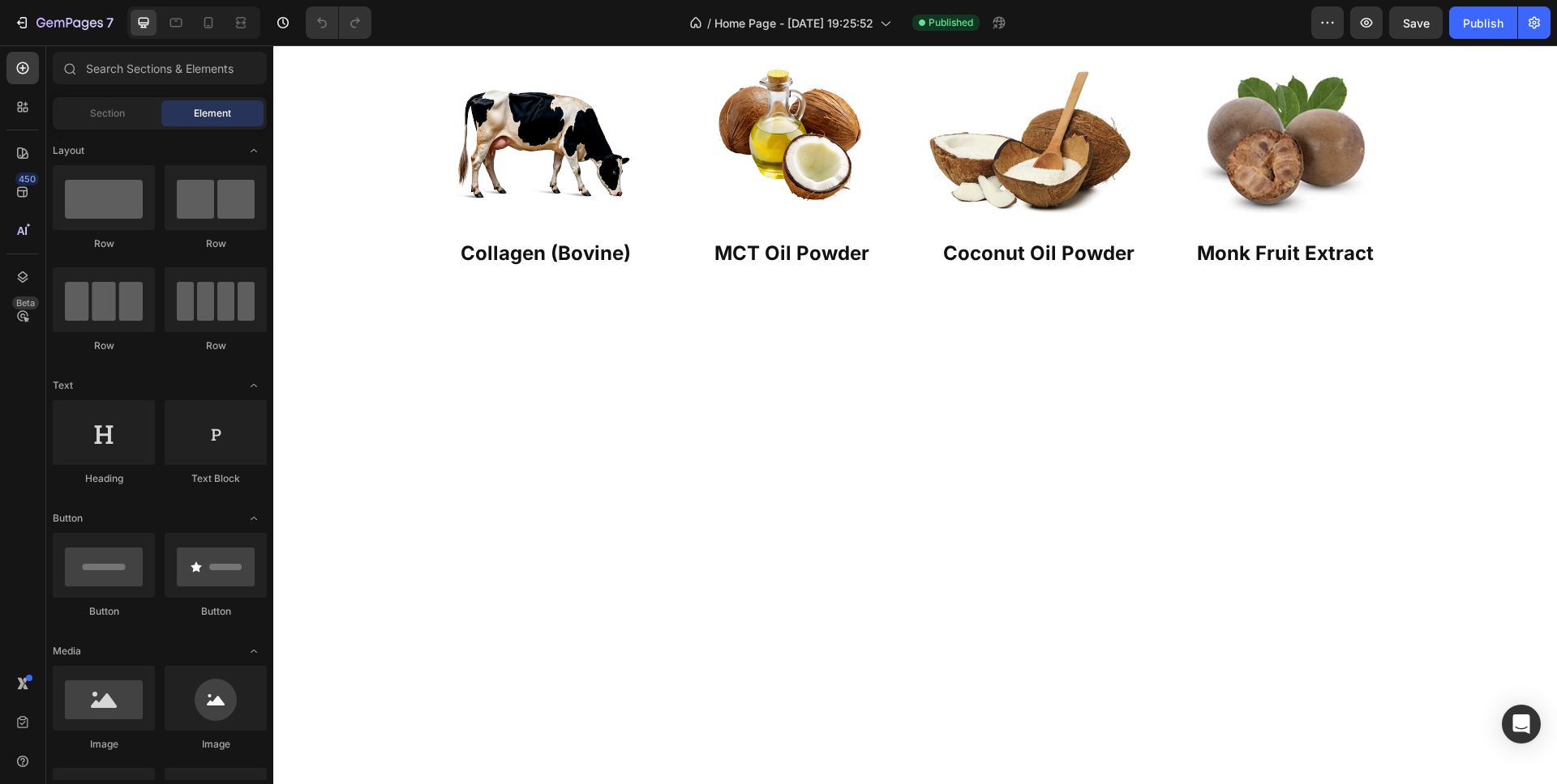
scroll to position [434, 0]
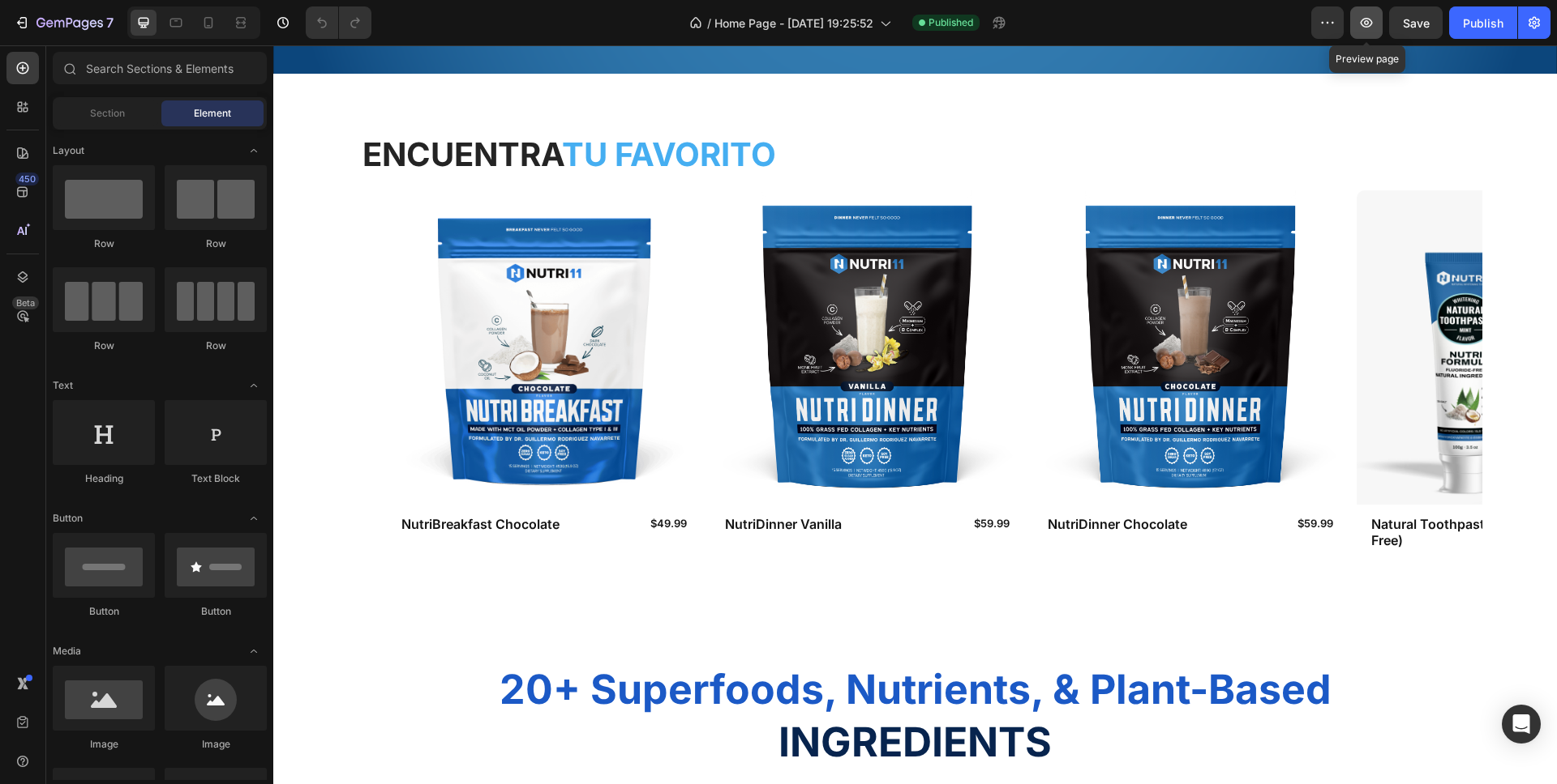
click at [1370, 27] on icon "button" at bounding box center [1366, 23] width 16 height 16
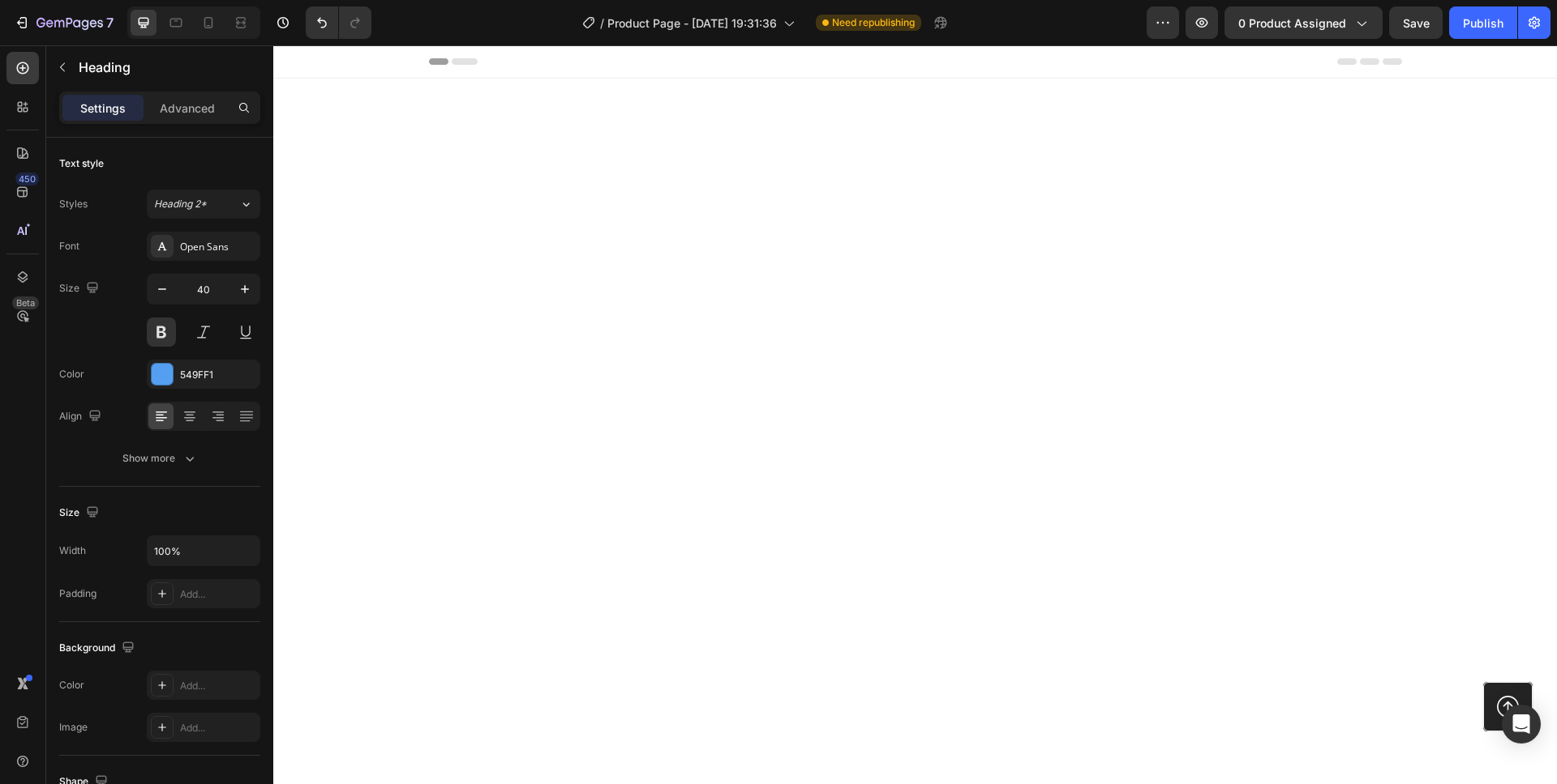
scroll to position [1963, 0]
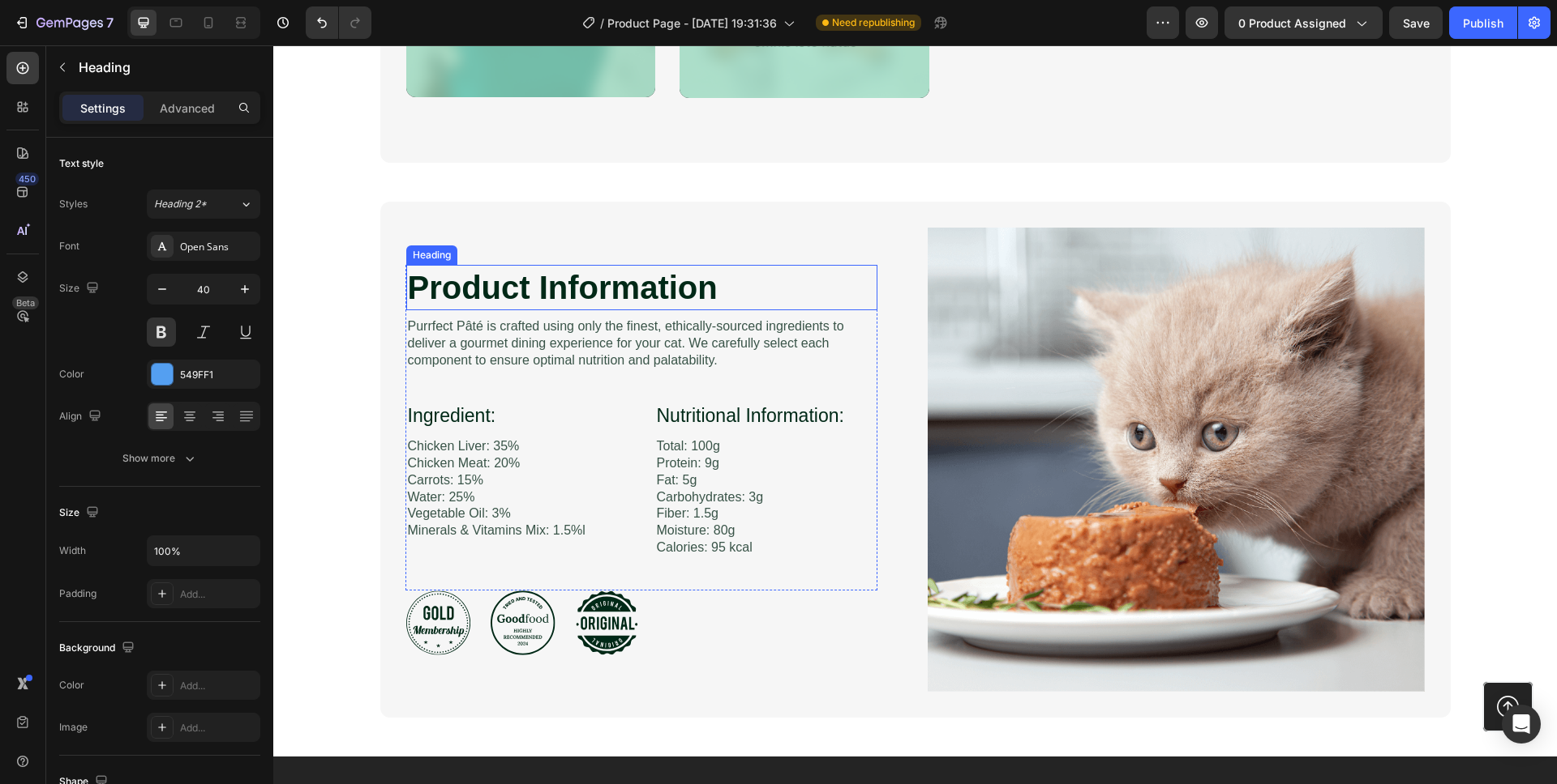
drag, startPoint x: 273, startPoint y: 46, endPoint x: 484, endPoint y: 283, distance: 317.3
click at [489, 282] on h2 "Product Information" at bounding box center [642, 288] width 471 height 46
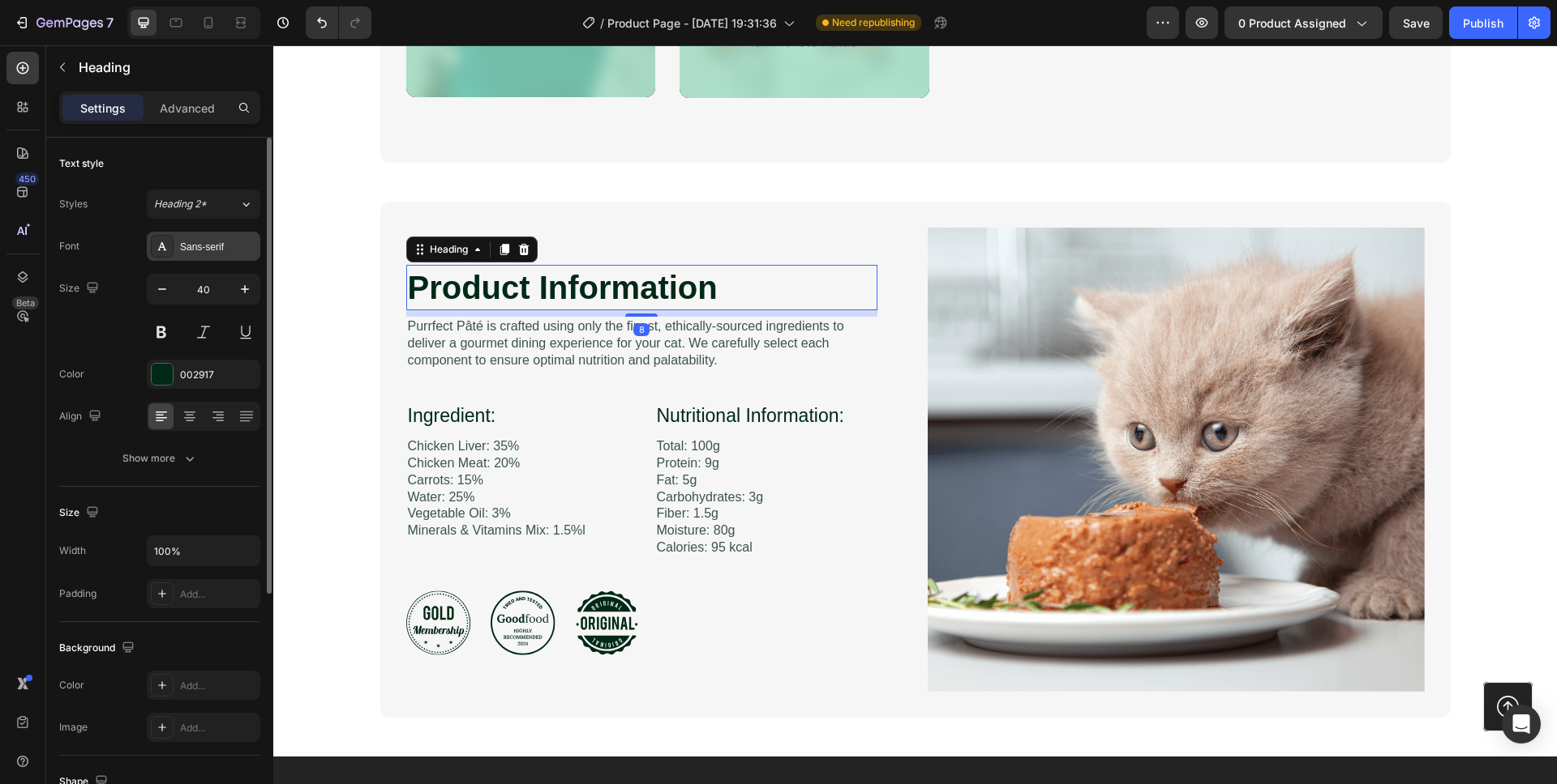
click at [206, 247] on div "Sans-serif" at bounding box center [218, 247] width 76 height 15
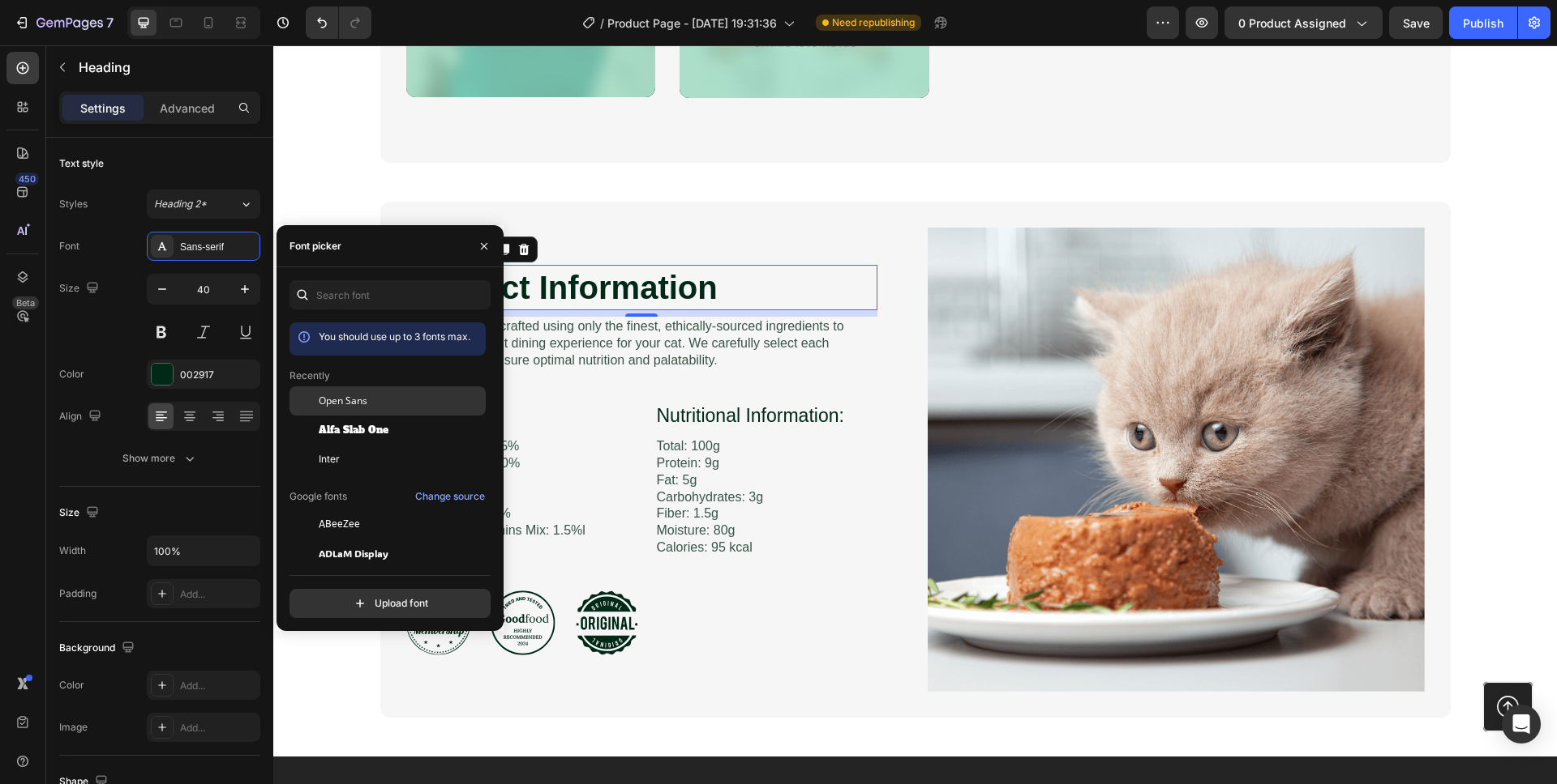
click at [352, 395] on span "Open Sans" at bounding box center [343, 400] width 49 height 15
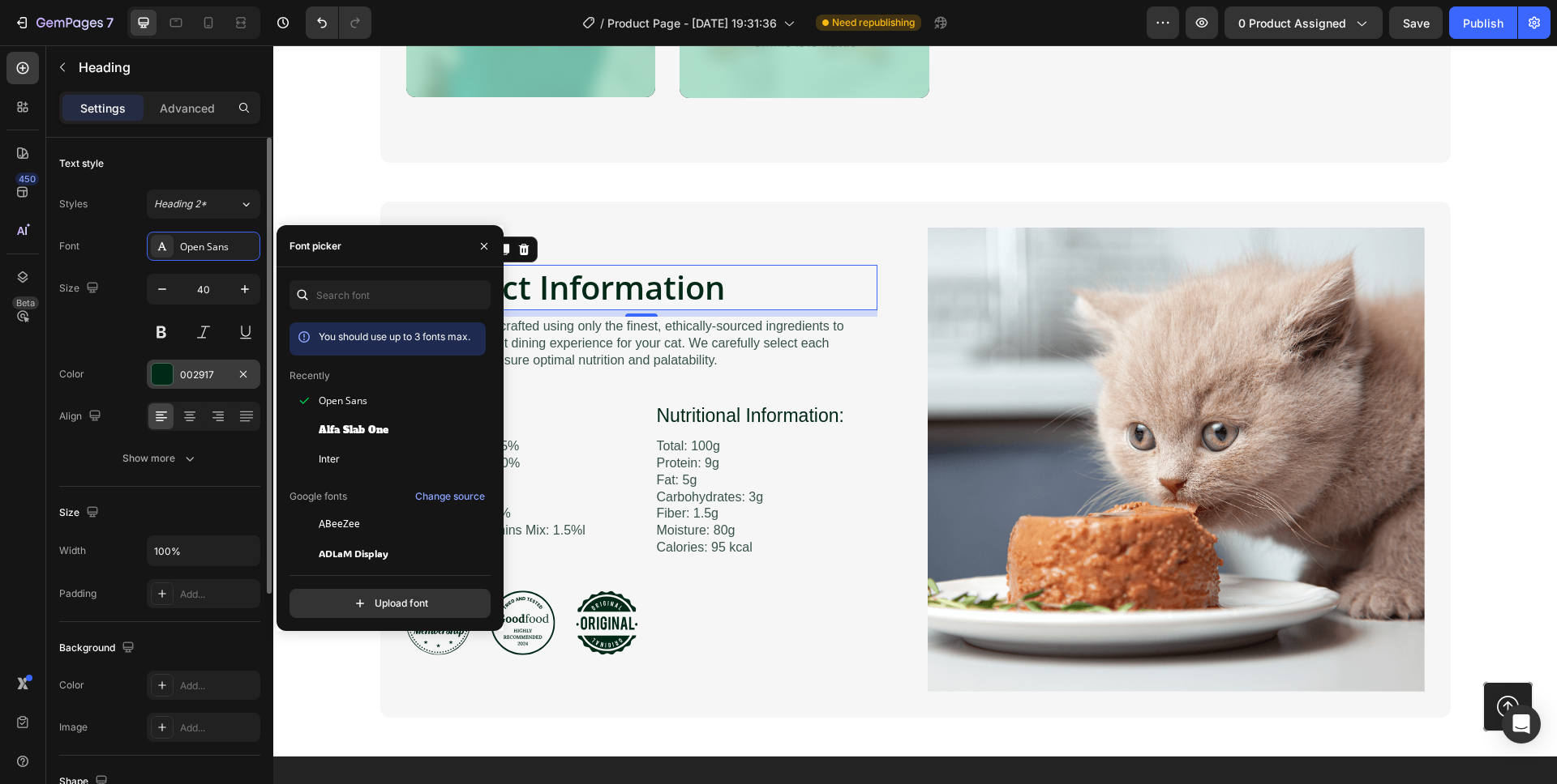
click at [209, 379] on div "002917" at bounding box center [203, 375] width 47 height 15
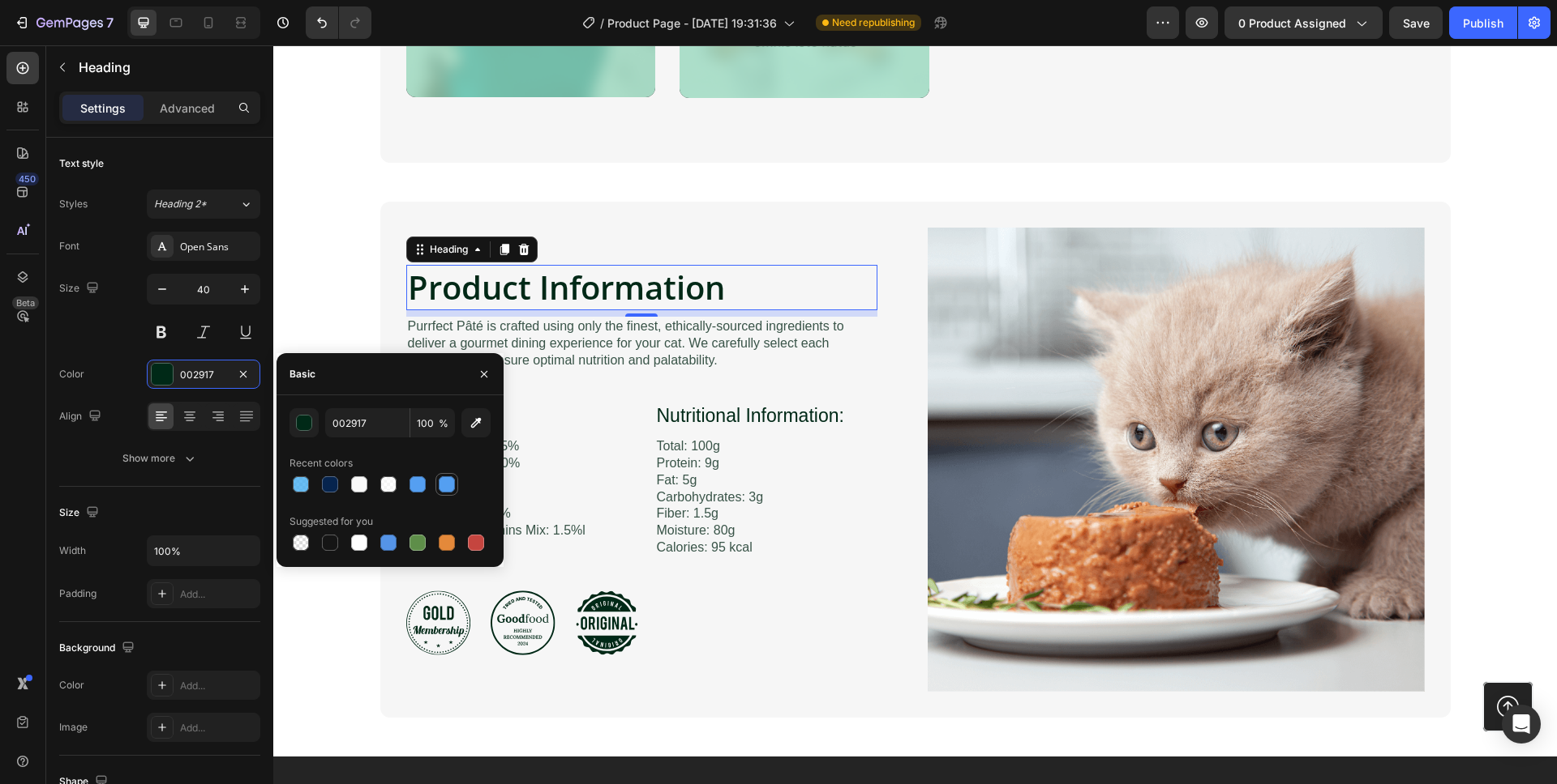
click at [446, 489] on div at bounding box center [447, 484] width 16 height 16
type input "549FF1"
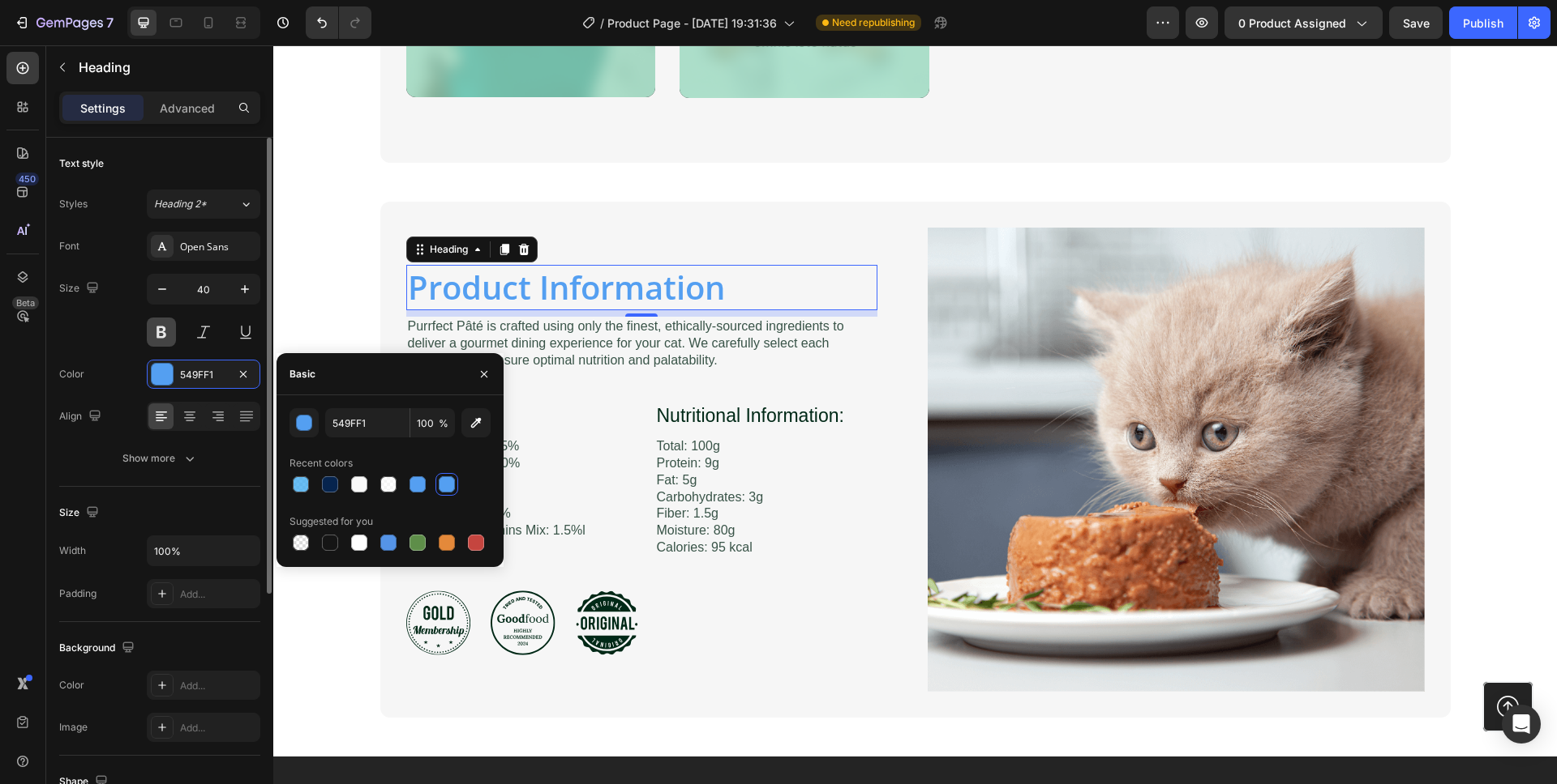
click at [163, 333] on button at bounding box center [160, 332] width 29 height 29
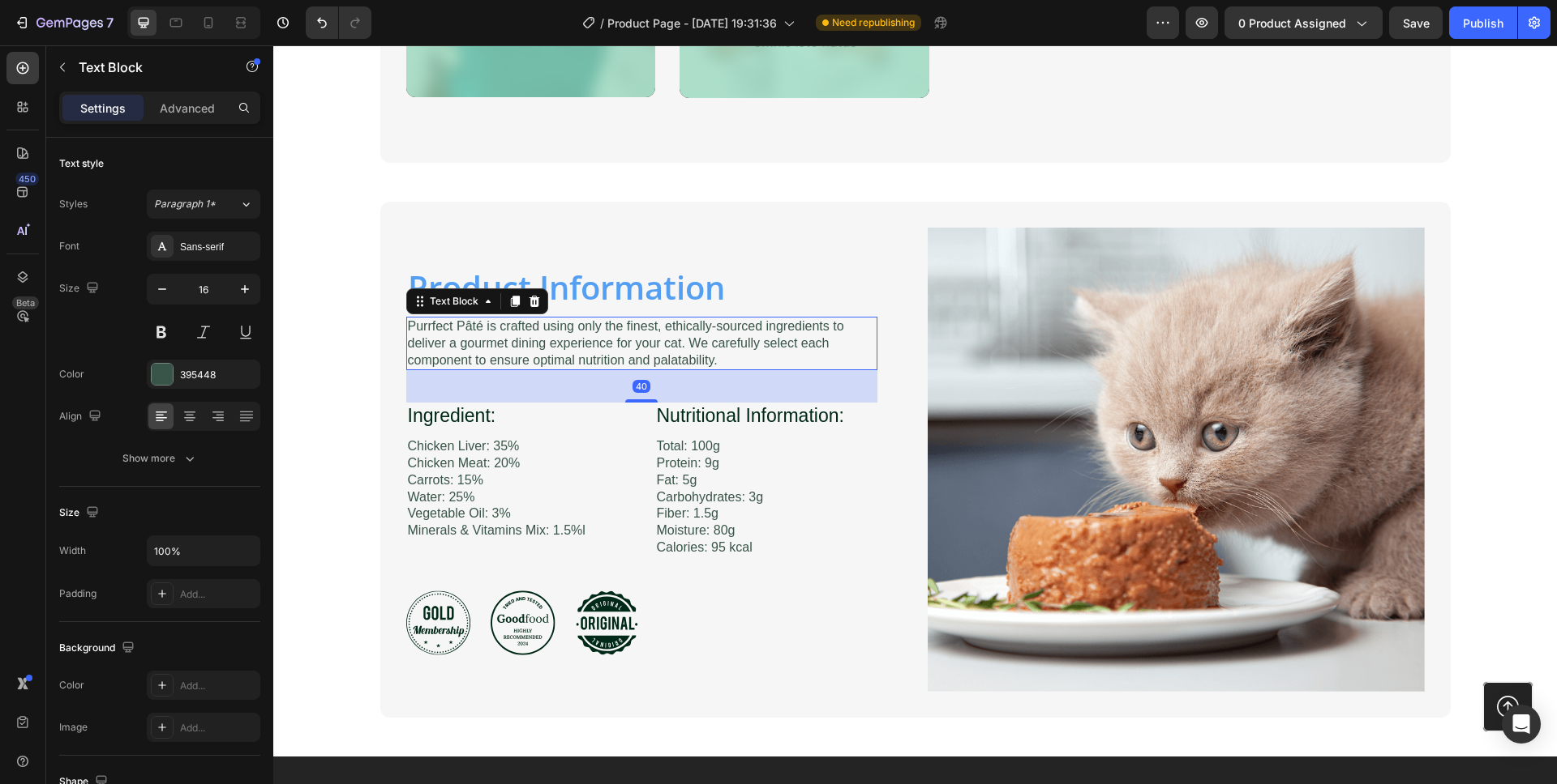
click at [488, 354] on p "Purrfect Pâté is crafted using only the finest, ethically-sourced ingredients t…" at bounding box center [641, 344] width 467 height 50
click at [206, 245] on div "Sans-serif" at bounding box center [218, 247] width 76 height 15
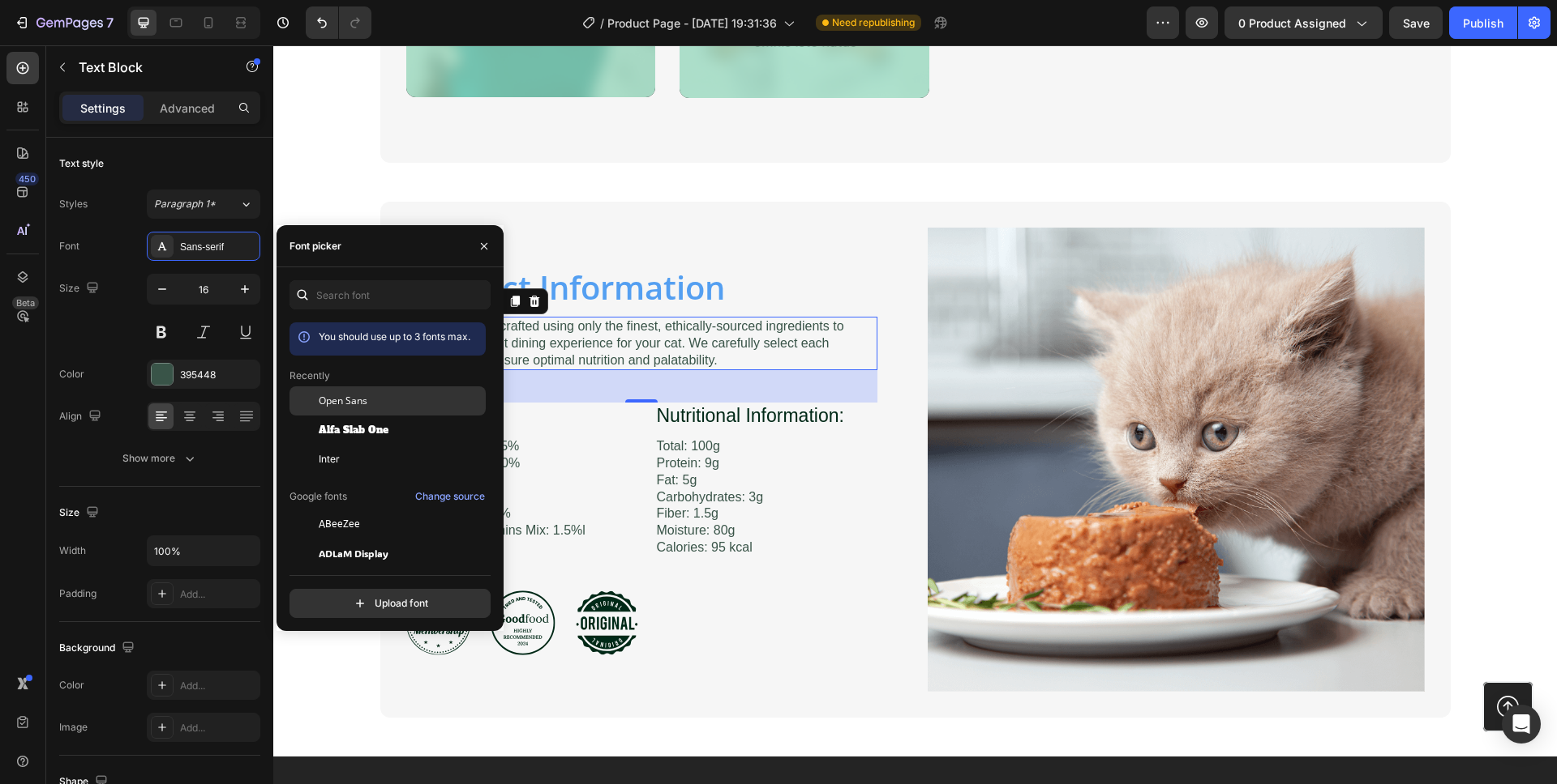
click at [341, 394] on span "Open Sans" at bounding box center [343, 400] width 49 height 15
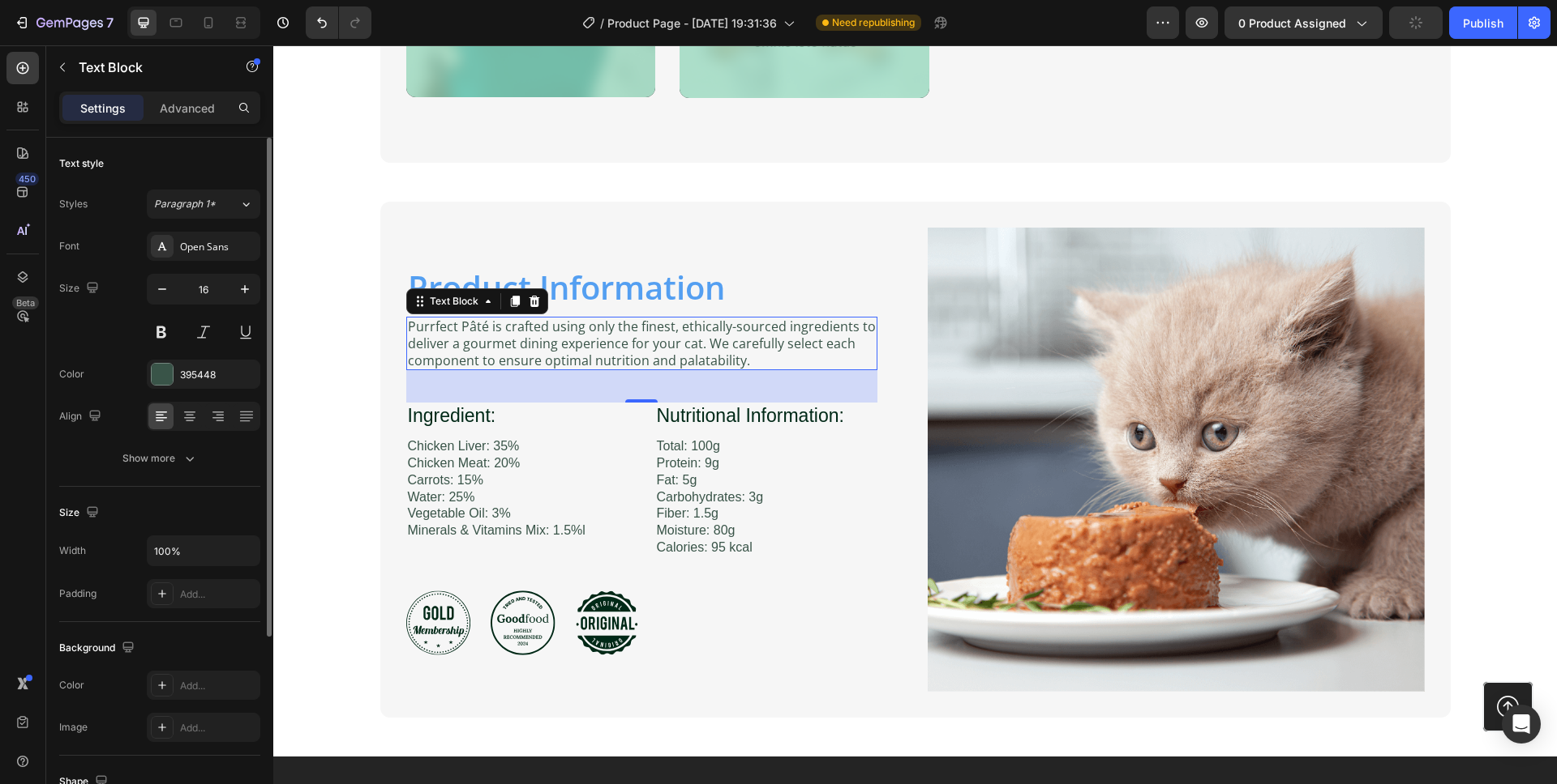
click at [122, 297] on div "Size 16" at bounding box center [159, 310] width 201 height 73
click at [173, 372] on div "395448" at bounding box center [203, 374] width 114 height 29
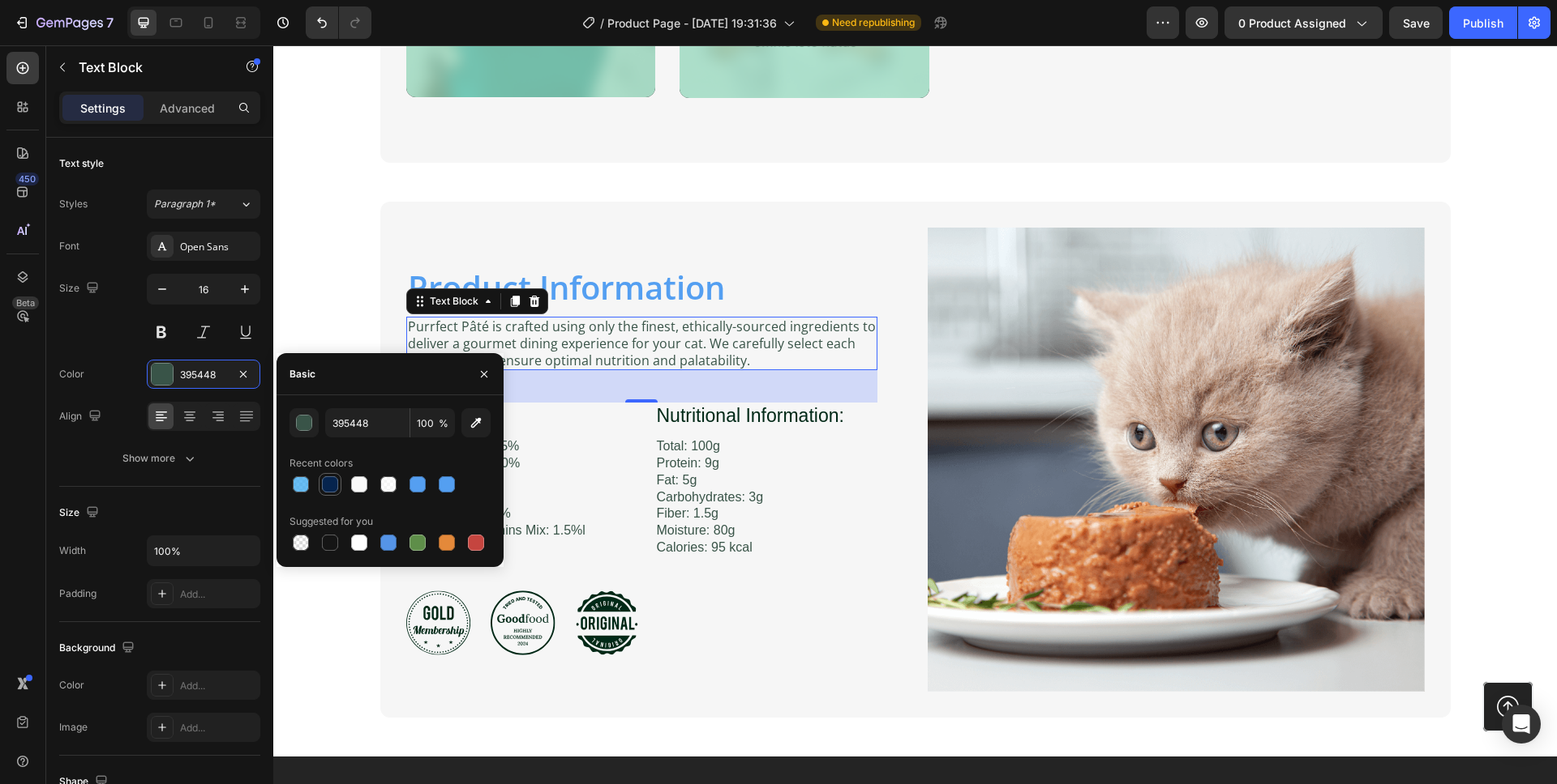
click at [331, 485] on div at bounding box center [330, 484] width 16 height 16
type input "06244E"
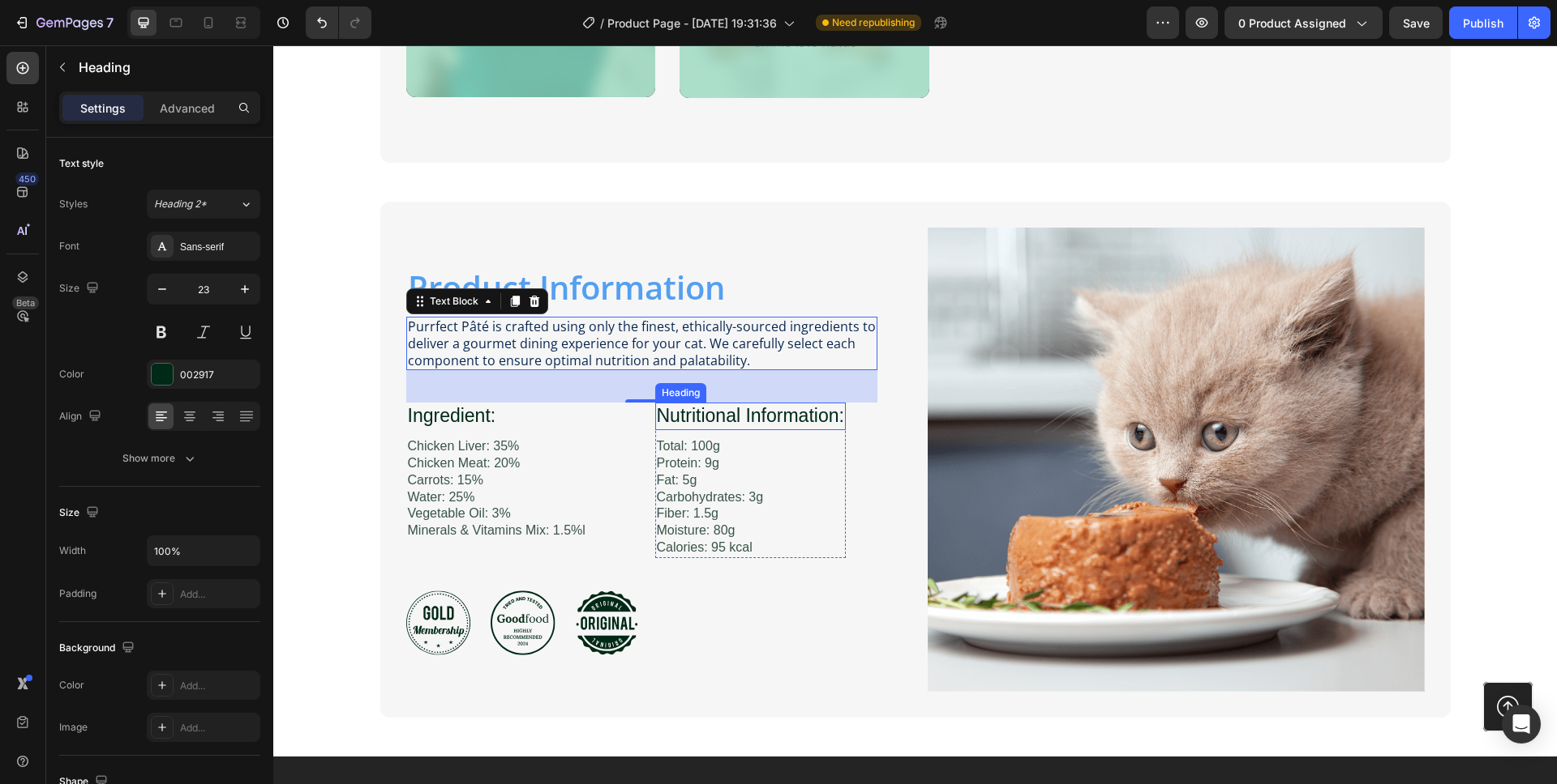
click at [763, 420] on h3 "Nutritional Information:" at bounding box center [750, 416] width 190 height 28
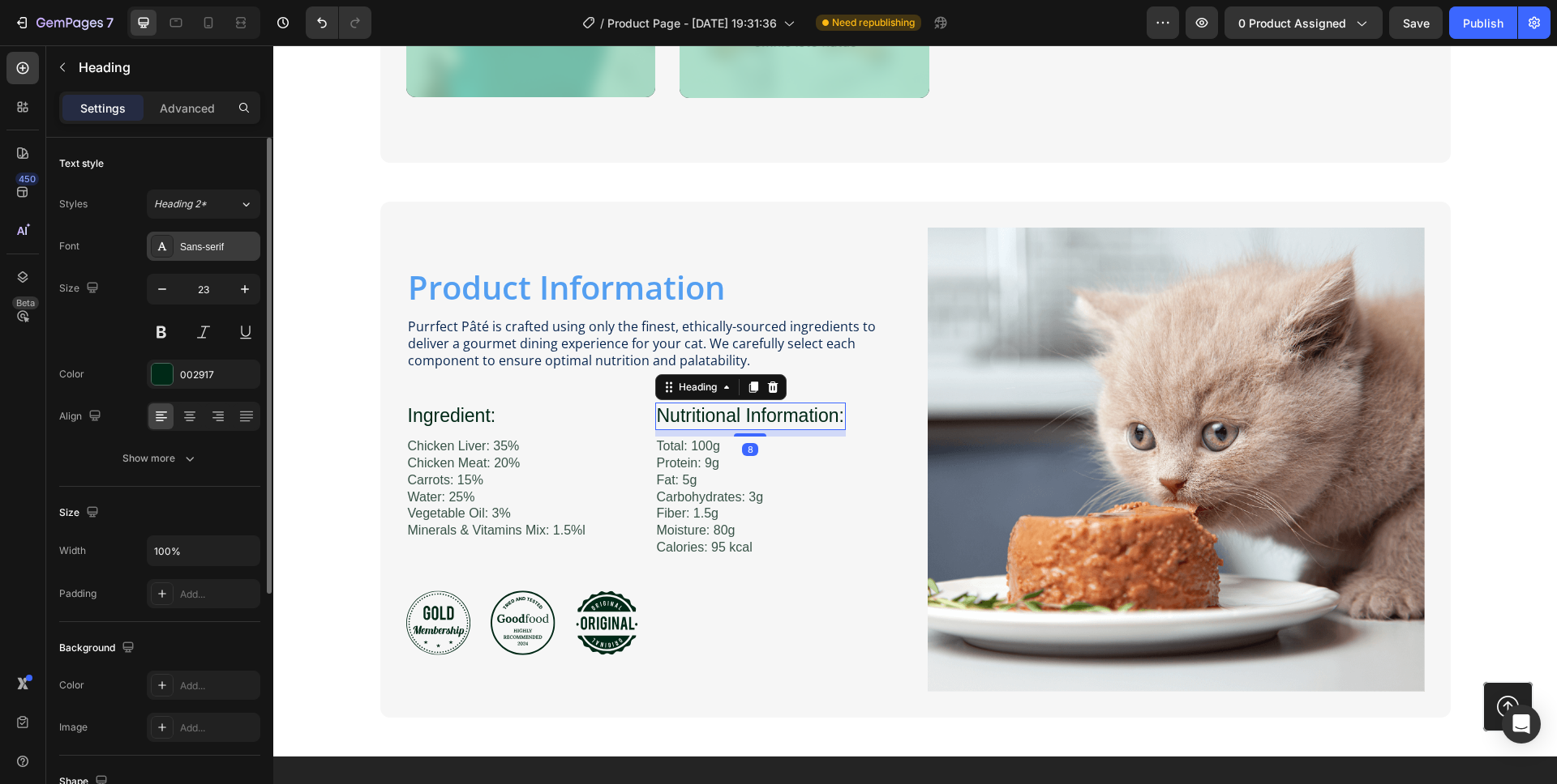
click at [189, 237] on div "Sans-serif" at bounding box center [203, 246] width 114 height 29
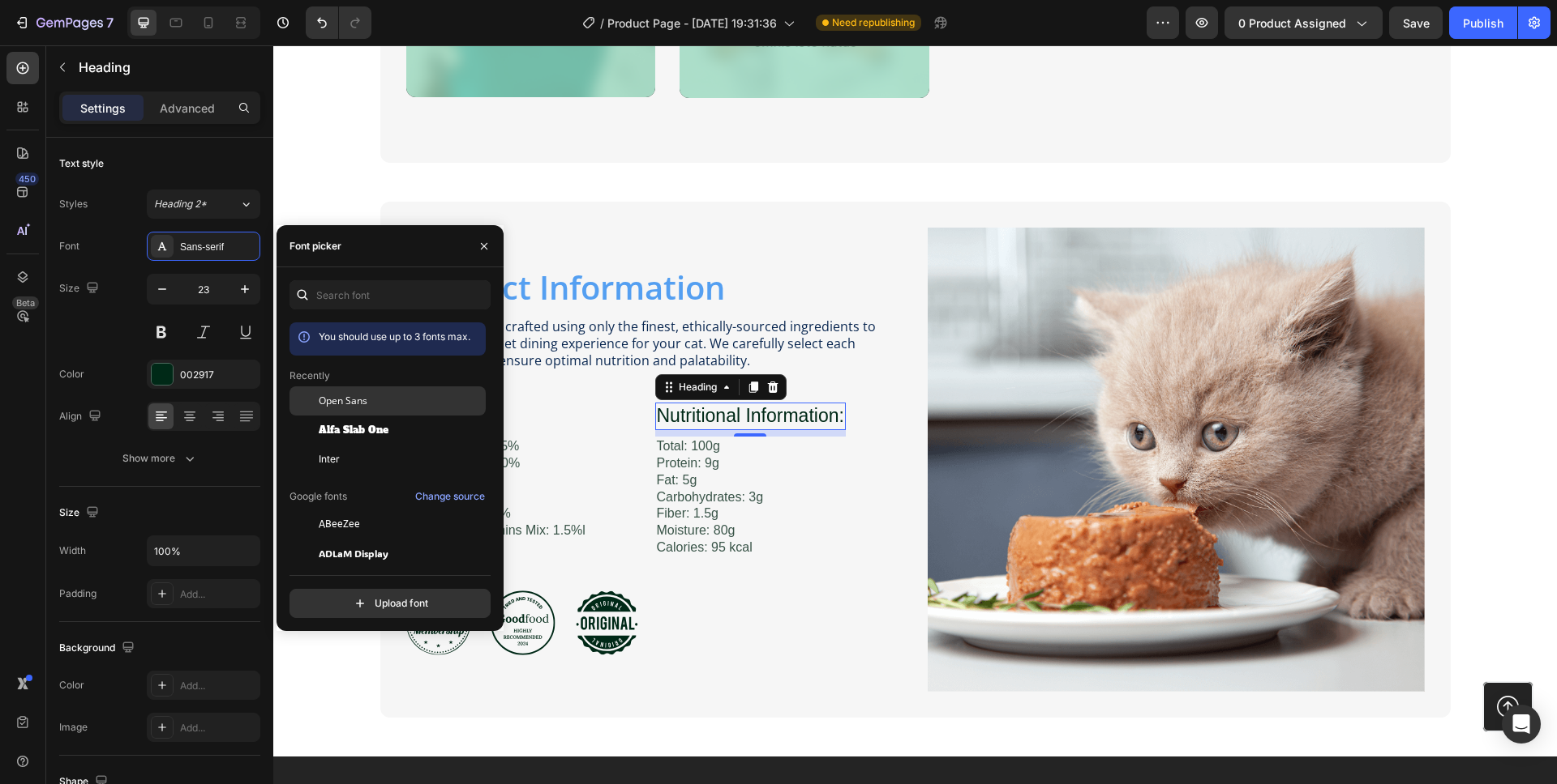
click at [337, 394] on span "Open Sans" at bounding box center [343, 400] width 49 height 15
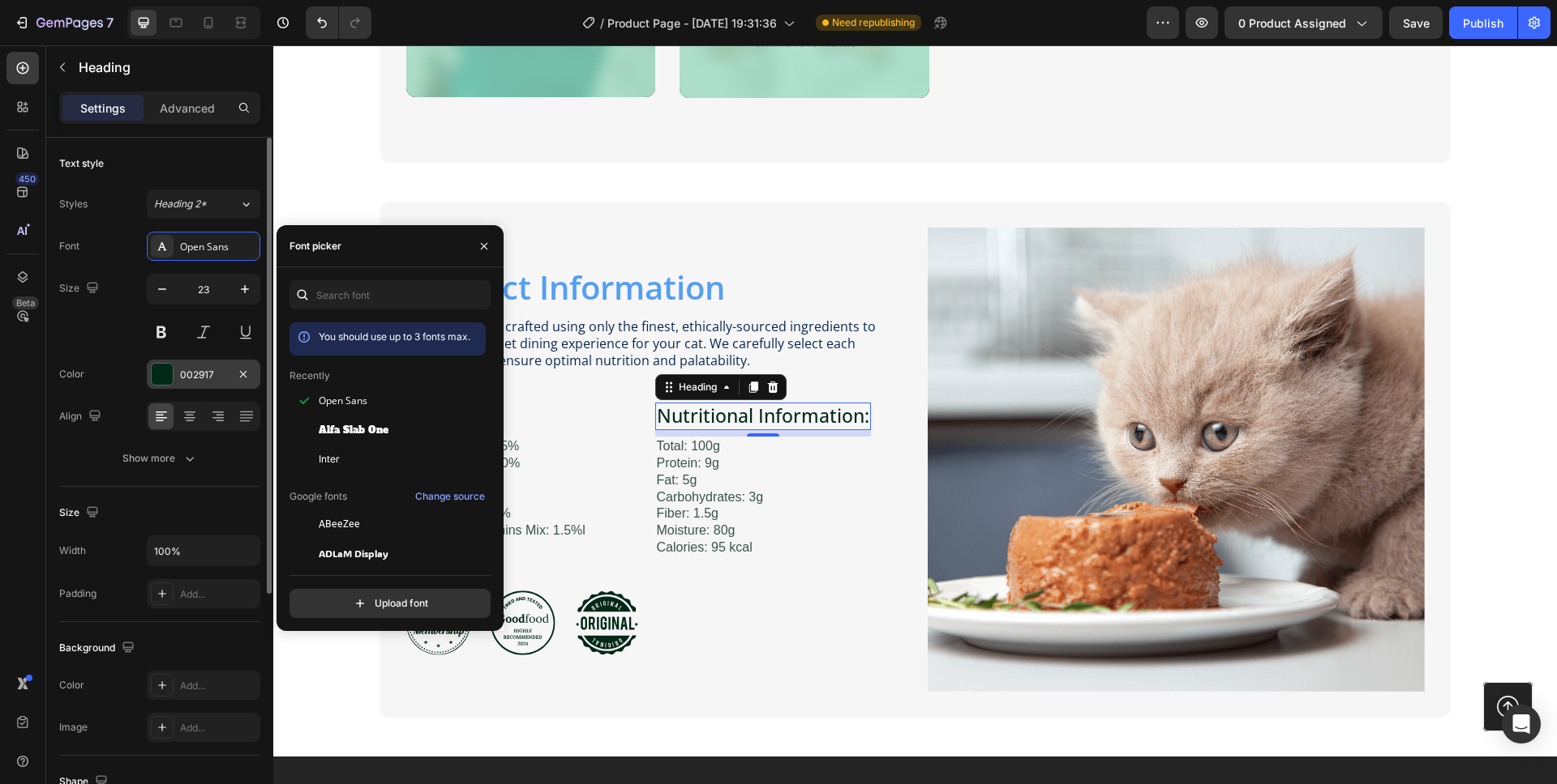
click at [167, 382] on div at bounding box center [161, 374] width 21 height 21
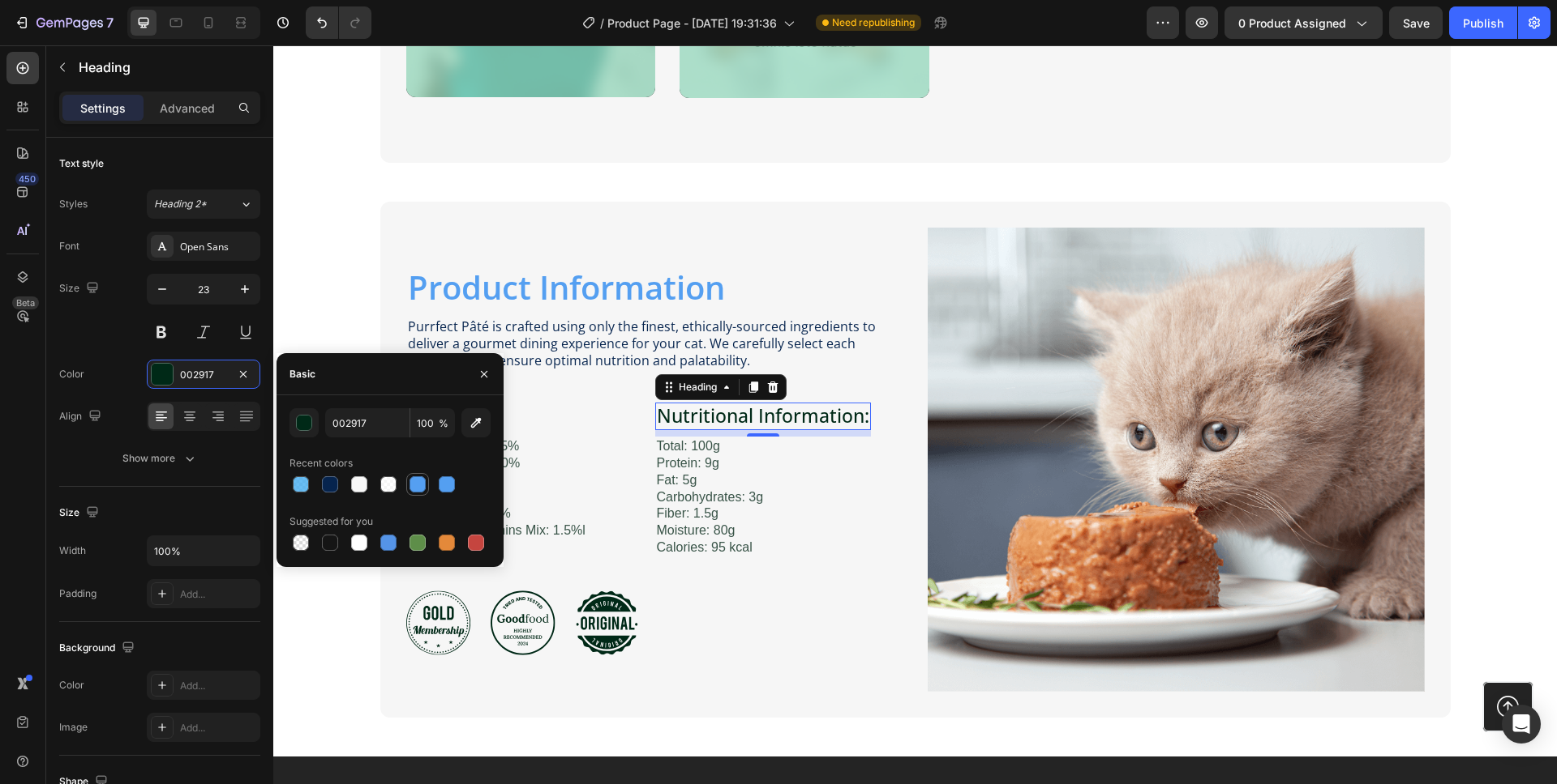
drag, startPoint x: 320, startPoint y: 483, endPoint x: 420, endPoint y: 489, distance: 100.2
click at [420, 489] on div at bounding box center [390, 484] width 201 height 23
click at [446, 481] on div at bounding box center [447, 484] width 16 height 16
type input "549FF1"
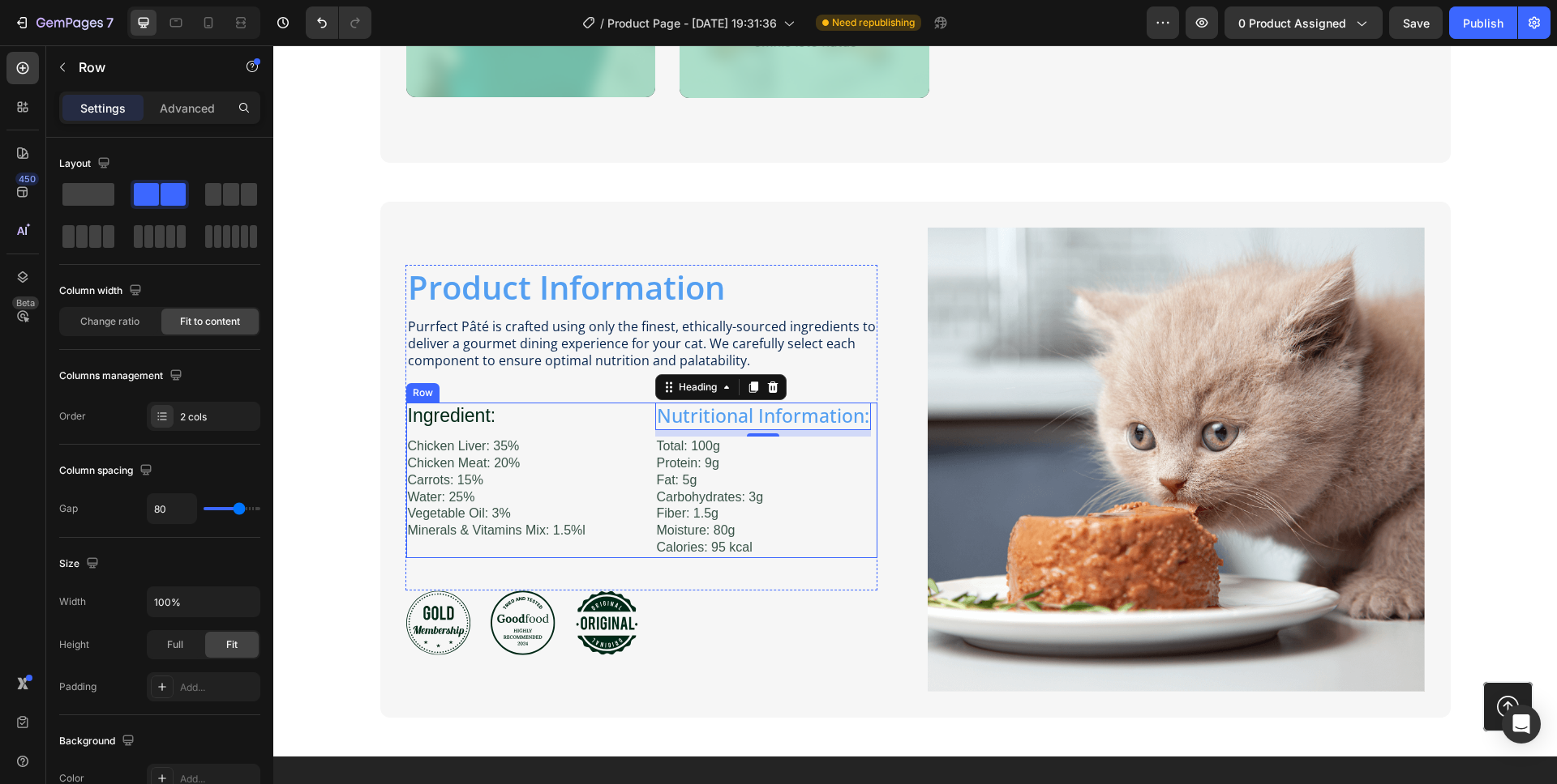
click at [589, 406] on div "Ingredient: Heading Chicken Liver: 35% Chicken Meat: 20% Carrots: 15% Water: 25…" at bounding box center [642, 479] width 471 height 154
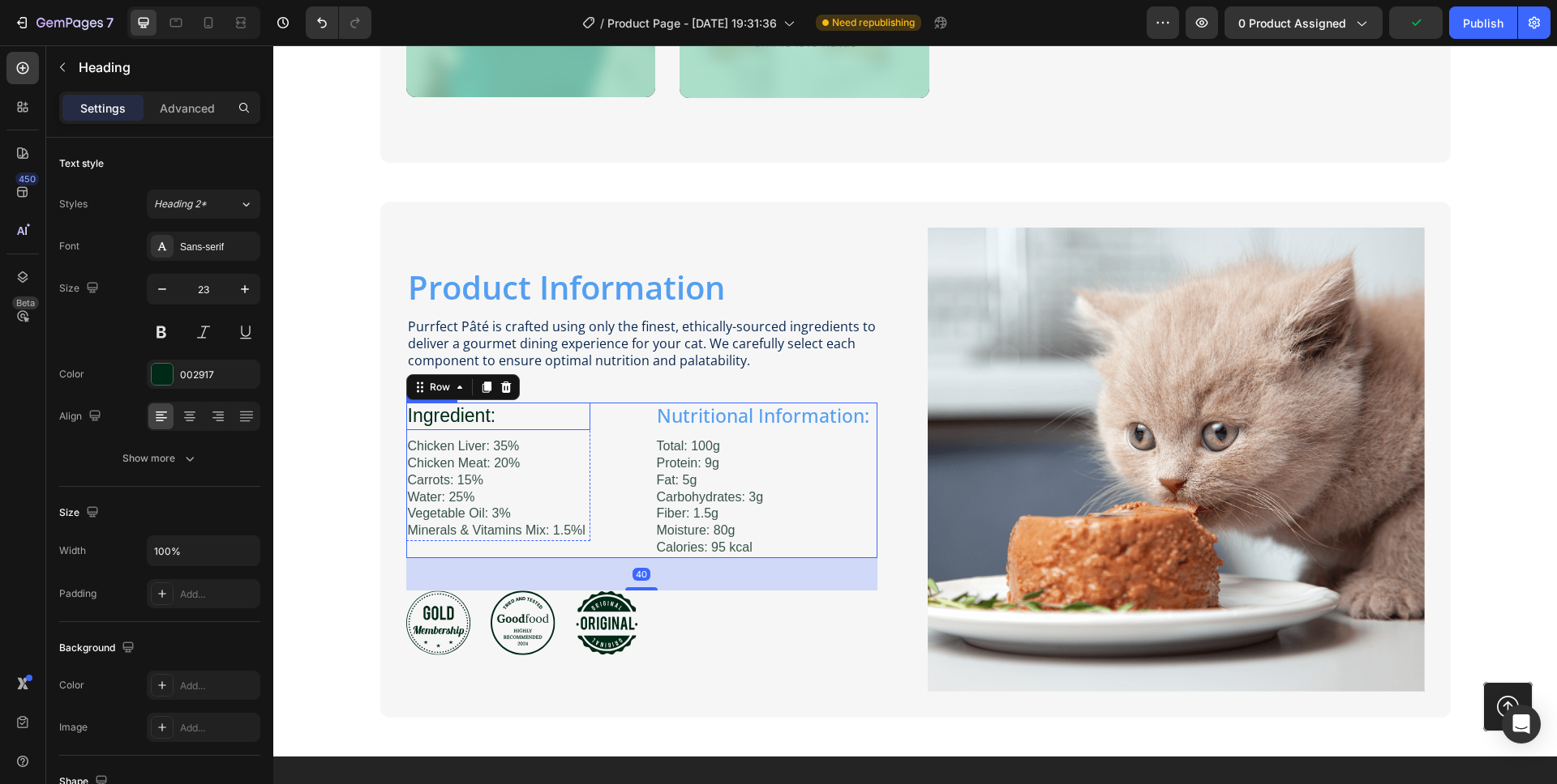
click at [454, 419] on h3 "Ingredient:" at bounding box center [498, 416] width 184 height 28
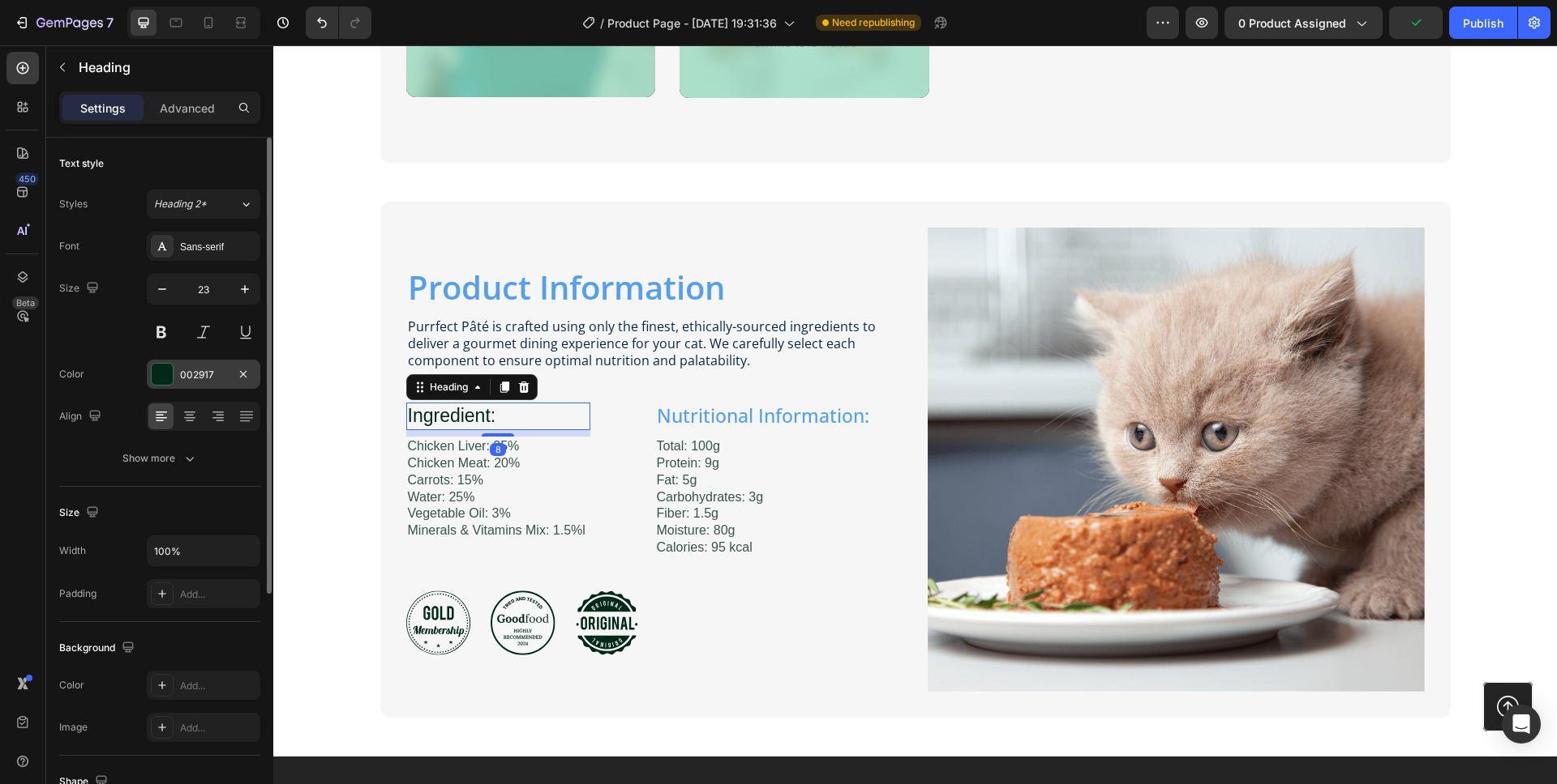
click at [187, 372] on div "002917" at bounding box center [203, 375] width 47 height 15
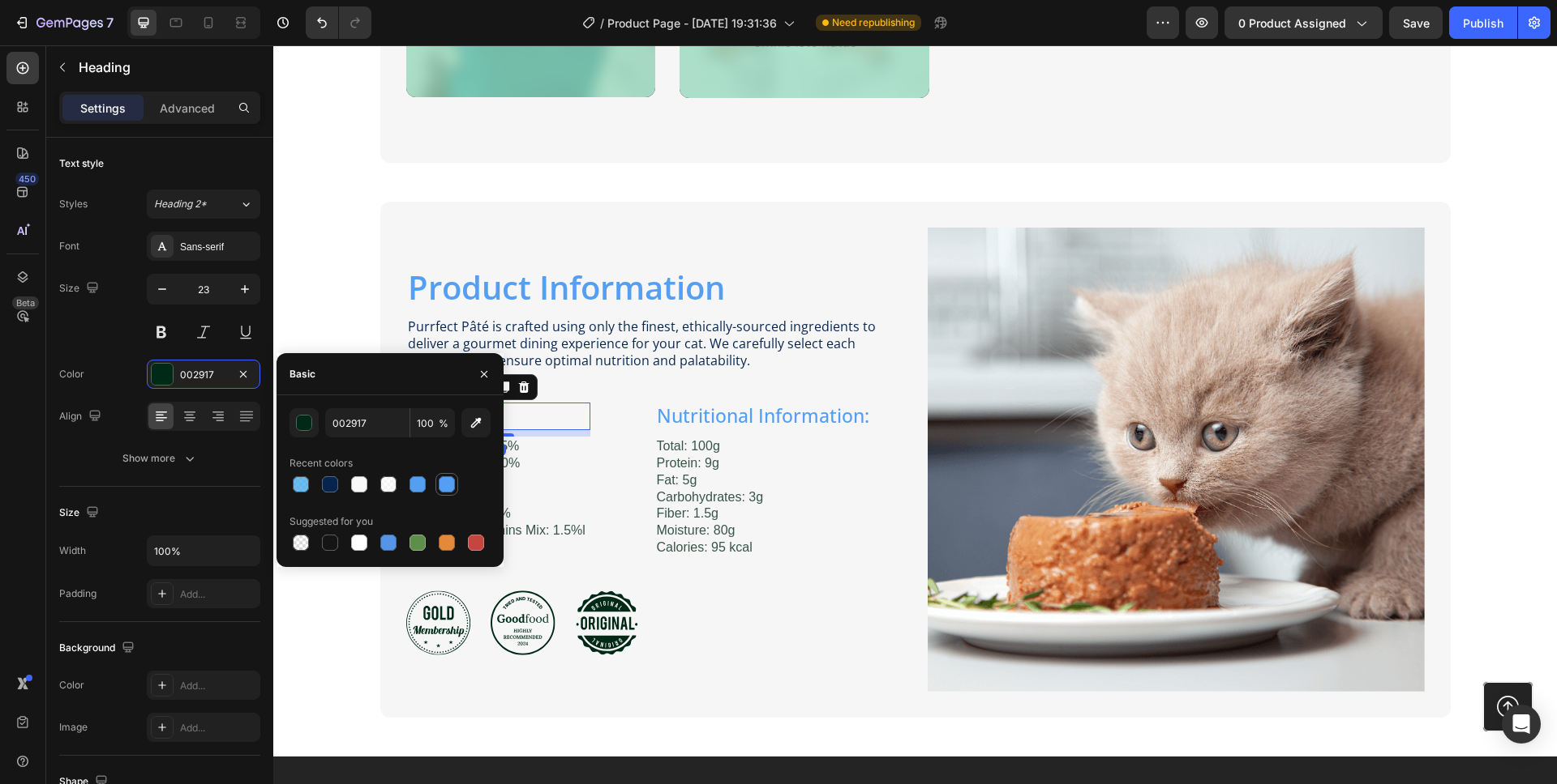
click at [451, 488] on div at bounding box center [447, 484] width 16 height 16
type input "549FF1"
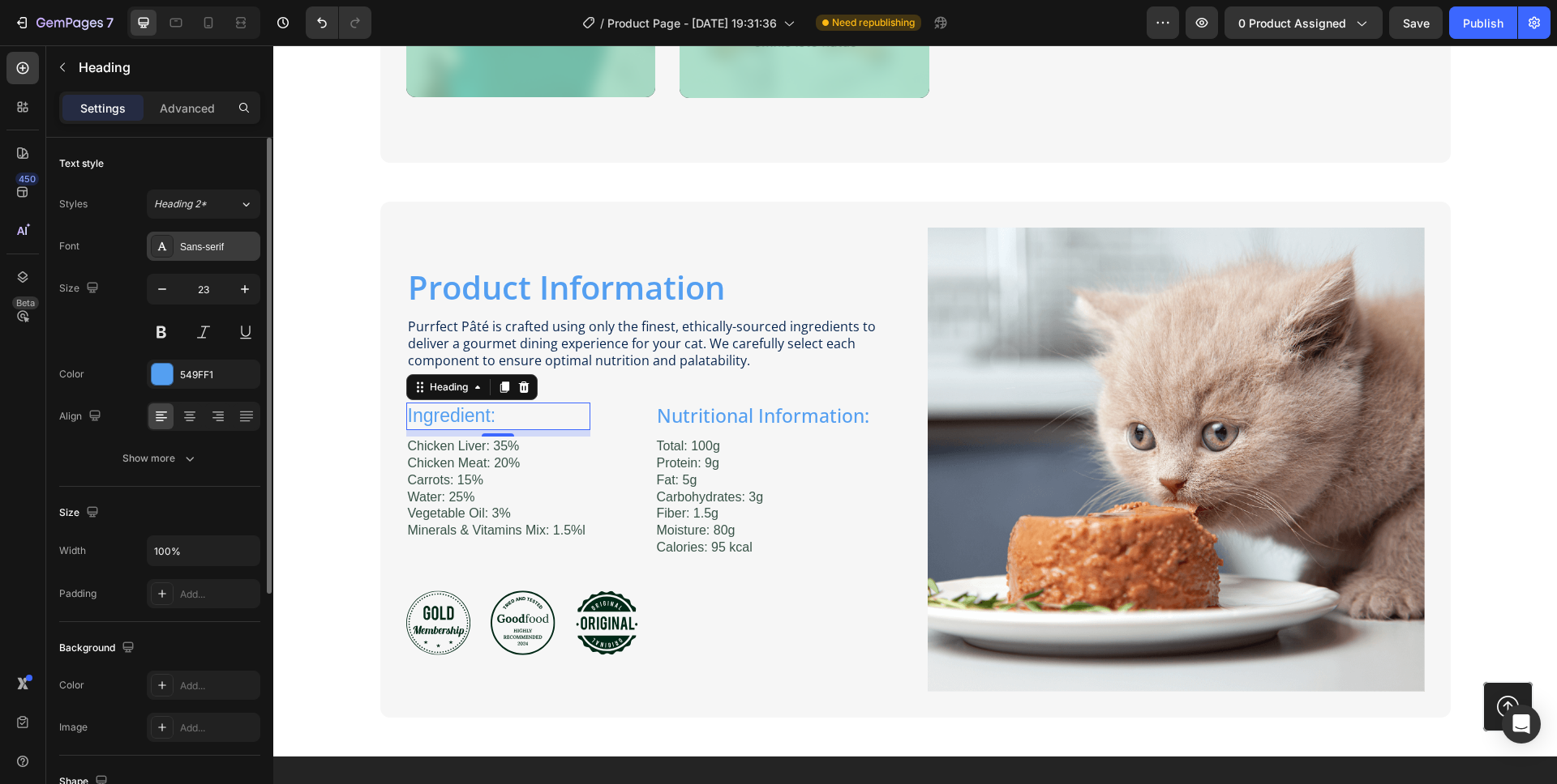
click at [194, 256] on div "Sans-serif" at bounding box center [203, 246] width 114 height 29
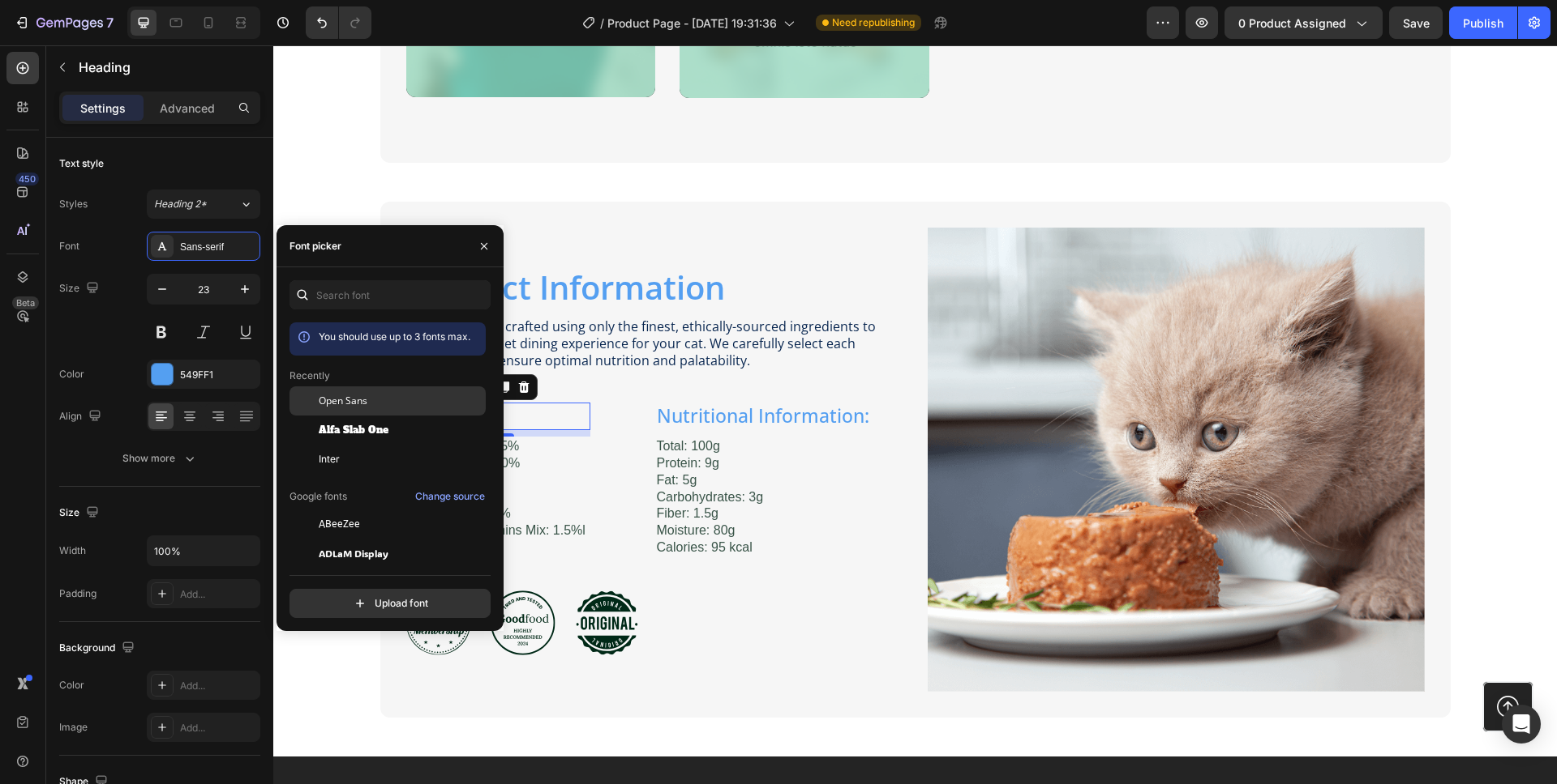
click at [327, 399] on span "Open Sans" at bounding box center [343, 400] width 49 height 15
click at [777, 482] on p "Total: 100g Protein: 9g Fat: 5g Carbohydrates: 3g Fiber: 1.5g Moisture: 80g Cal…" at bounding box center [763, 497] width 212 height 119
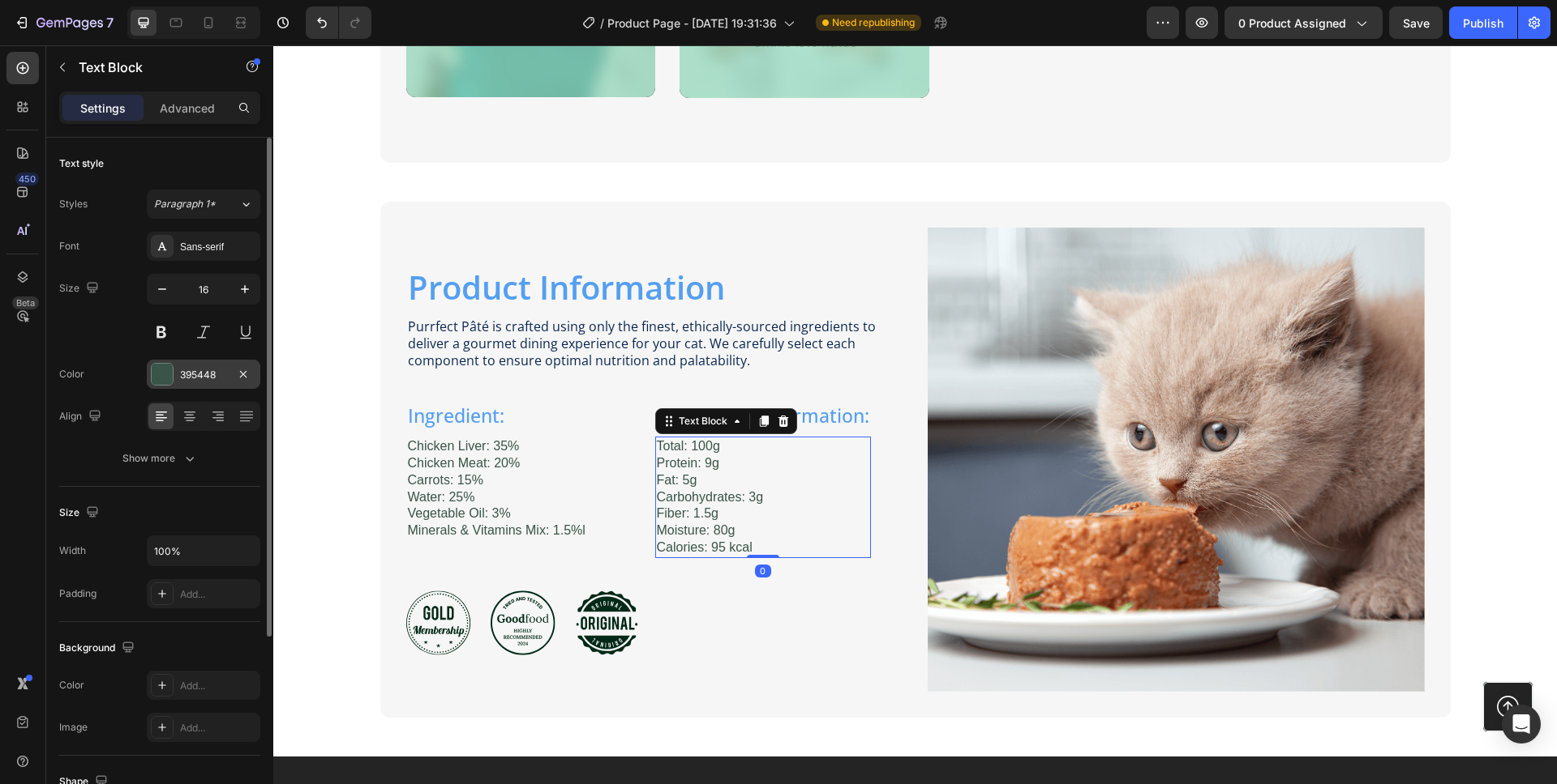
click at [210, 375] on div "395448" at bounding box center [203, 375] width 47 height 15
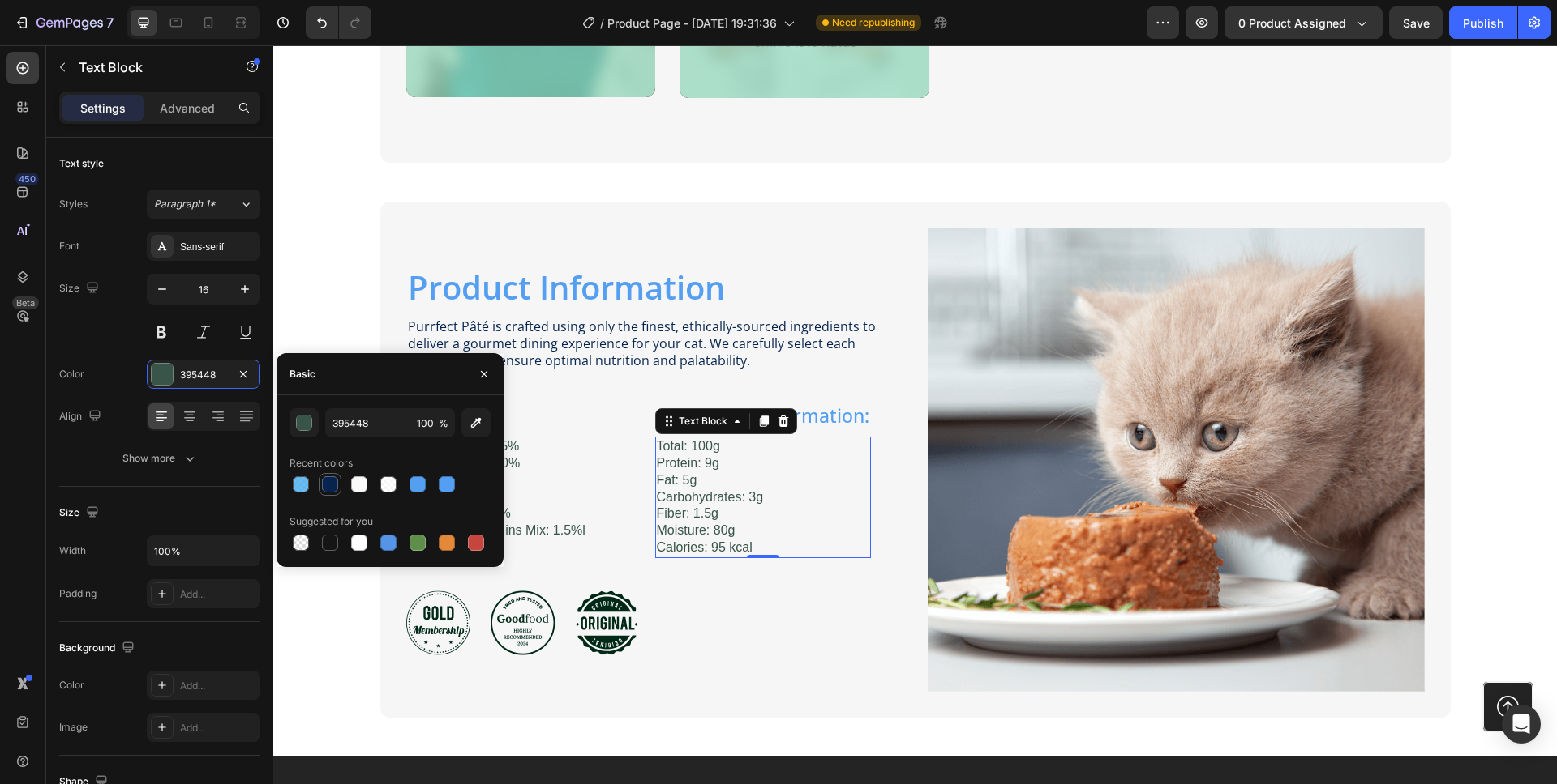
drag, startPoint x: 324, startPoint y: 482, endPoint x: 220, endPoint y: 351, distance: 167.3
click at [324, 482] on div at bounding box center [330, 484] width 16 height 16
type input "06244E"
click at [200, 245] on div "Sans-serif" at bounding box center [218, 247] width 76 height 15
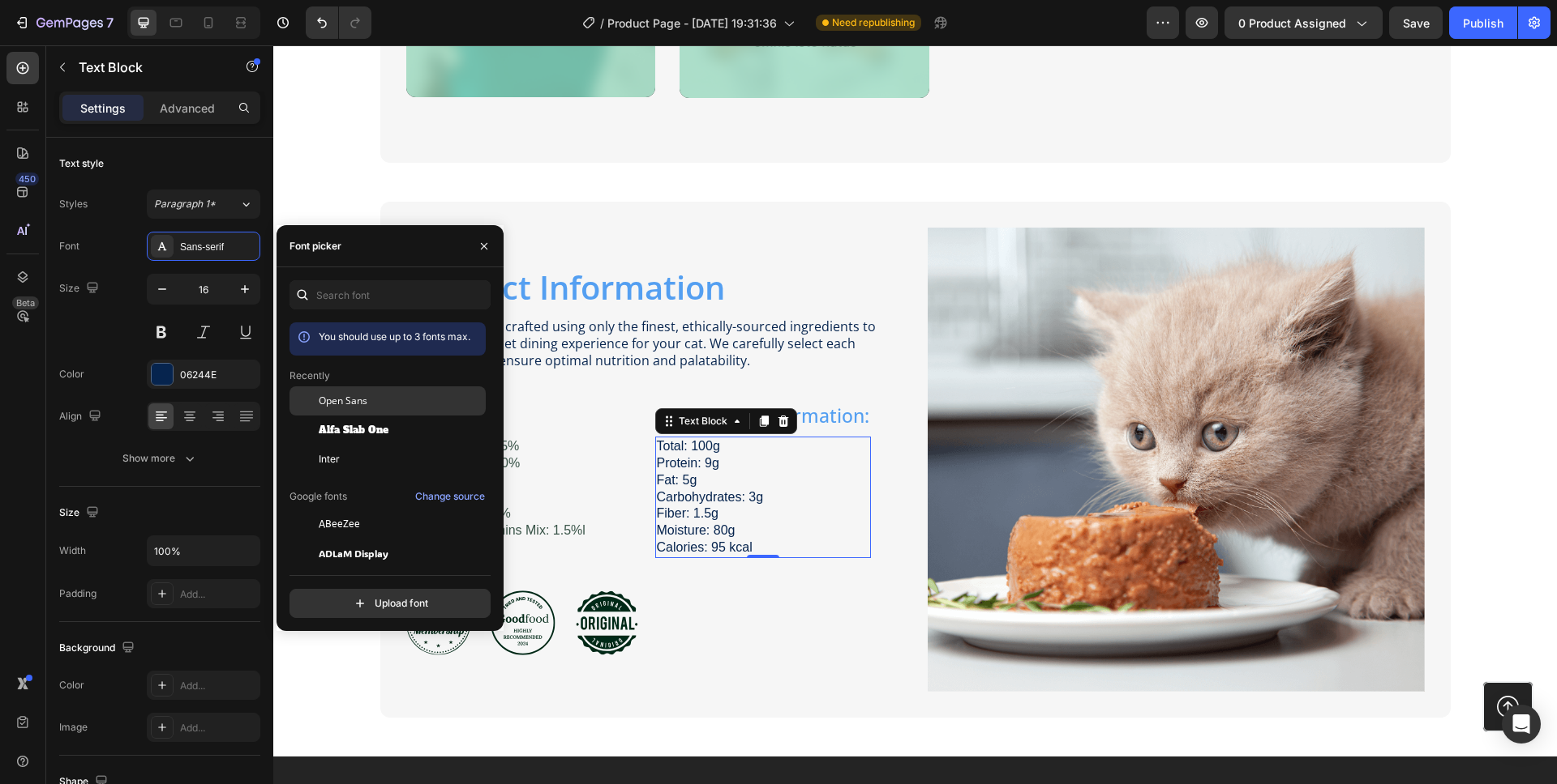
click at [325, 393] on span "Open Sans" at bounding box center [343, 400] width 49 height 15
click at [554, 535] on p "Chicken Liver: 35% Chicken Meat: 20% Carrots: 15% Water: 25% Vegetable Oil: 3% …" at bounding box center [497, 489] width 180 height 102
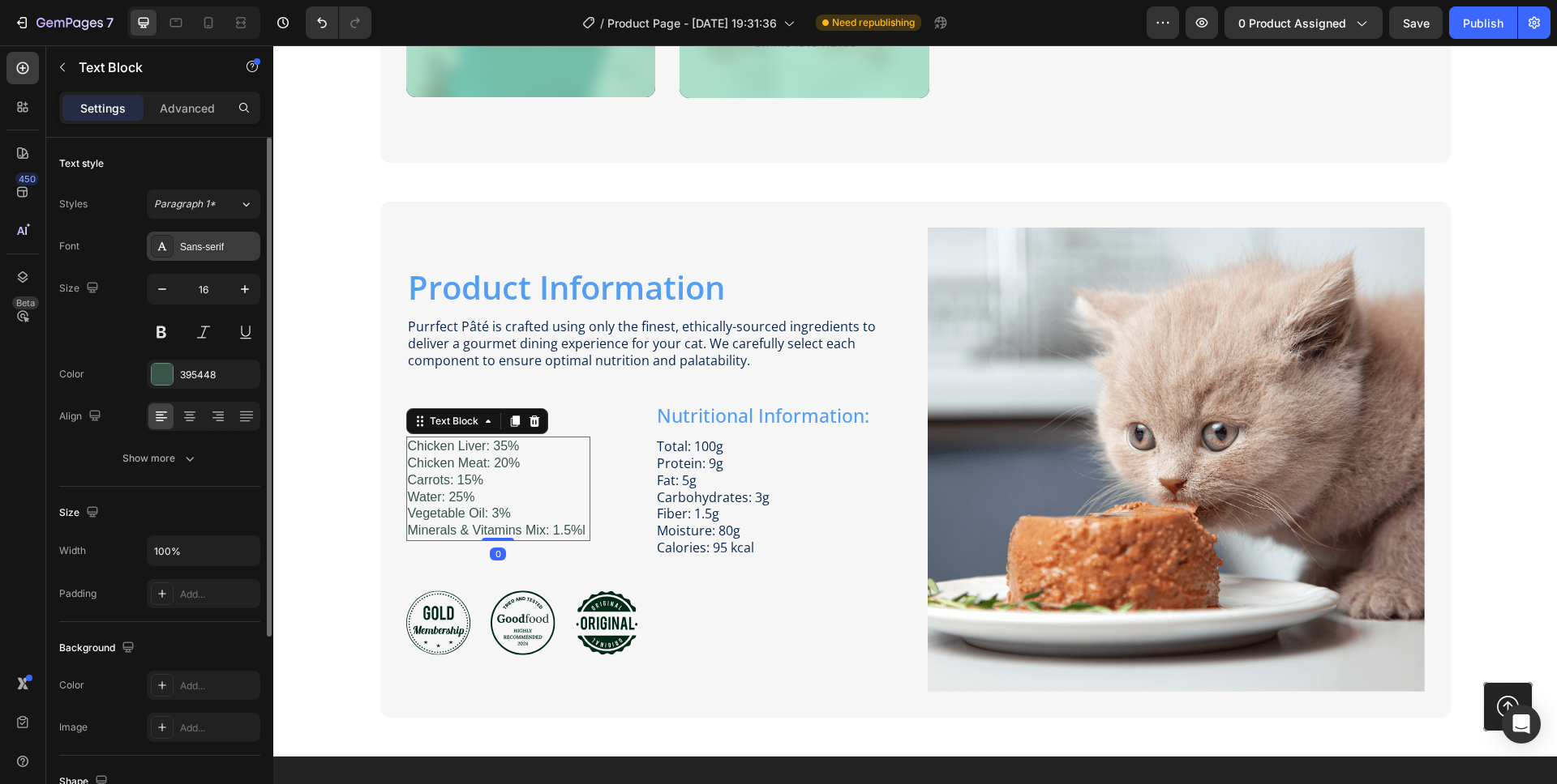
click at [211, 255] on div "Sans-serif" at bounding box center [203, 246] width 114 height 29
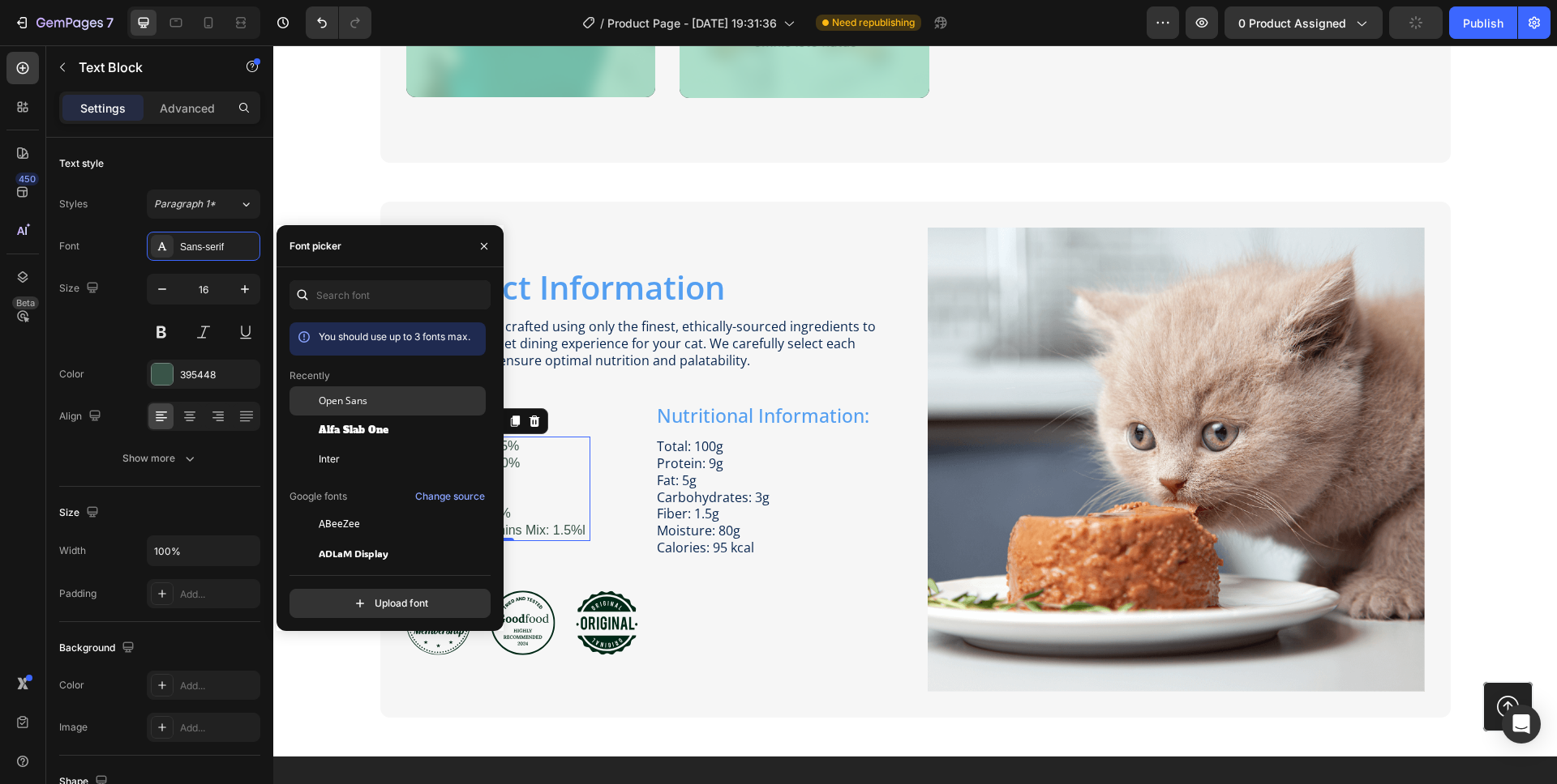
drag, startPoint x: 335, startPoint y: 401, endPoint x: 350, endPoint y: 406, distance: 15.8
click at [335, 401] on span "Open Sans" at bounding box center [343, 400] width 49 height 15
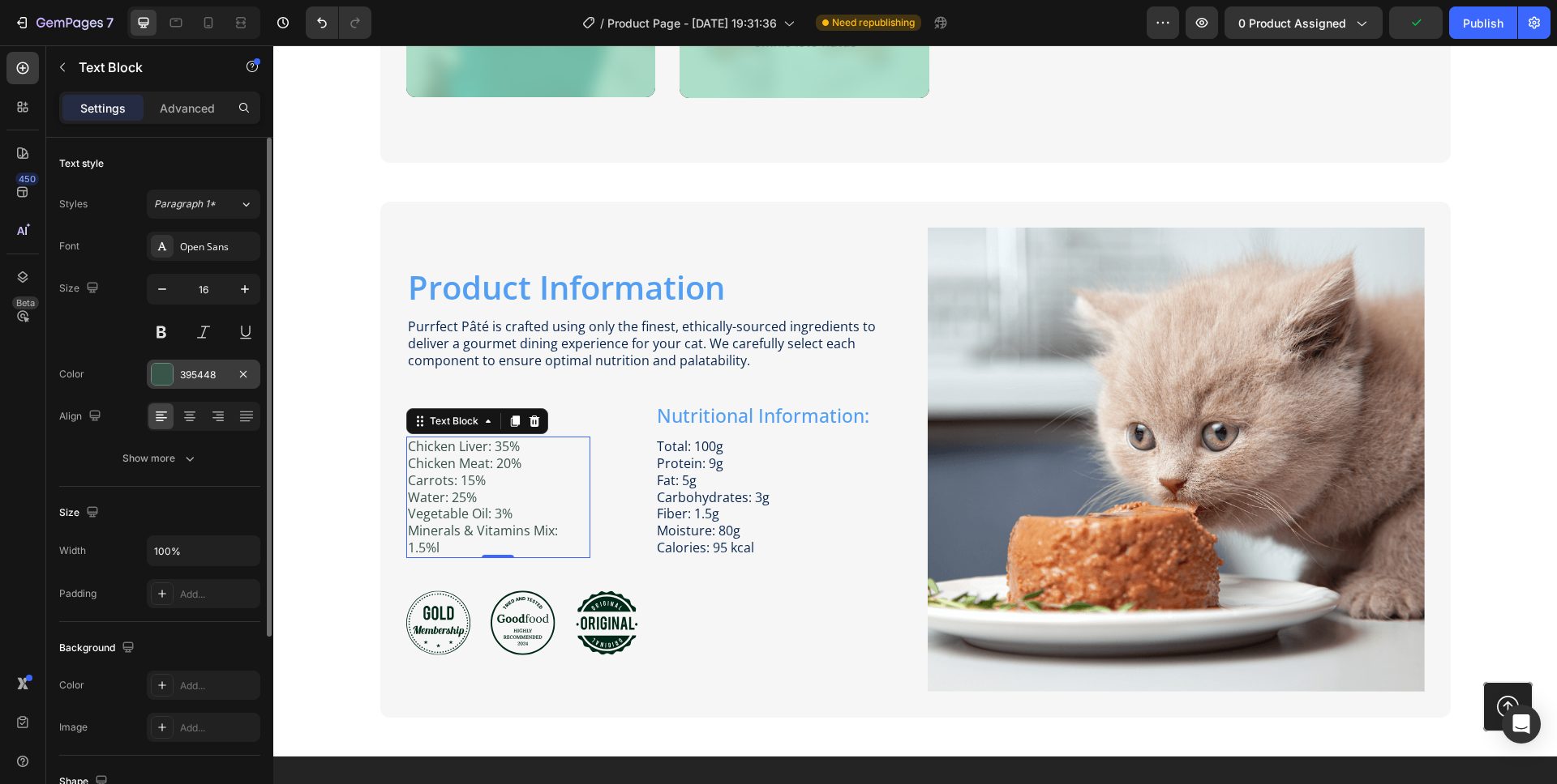
click at [194, 374] on div "395448" at bounding box center [203, 375] width 47 height 15
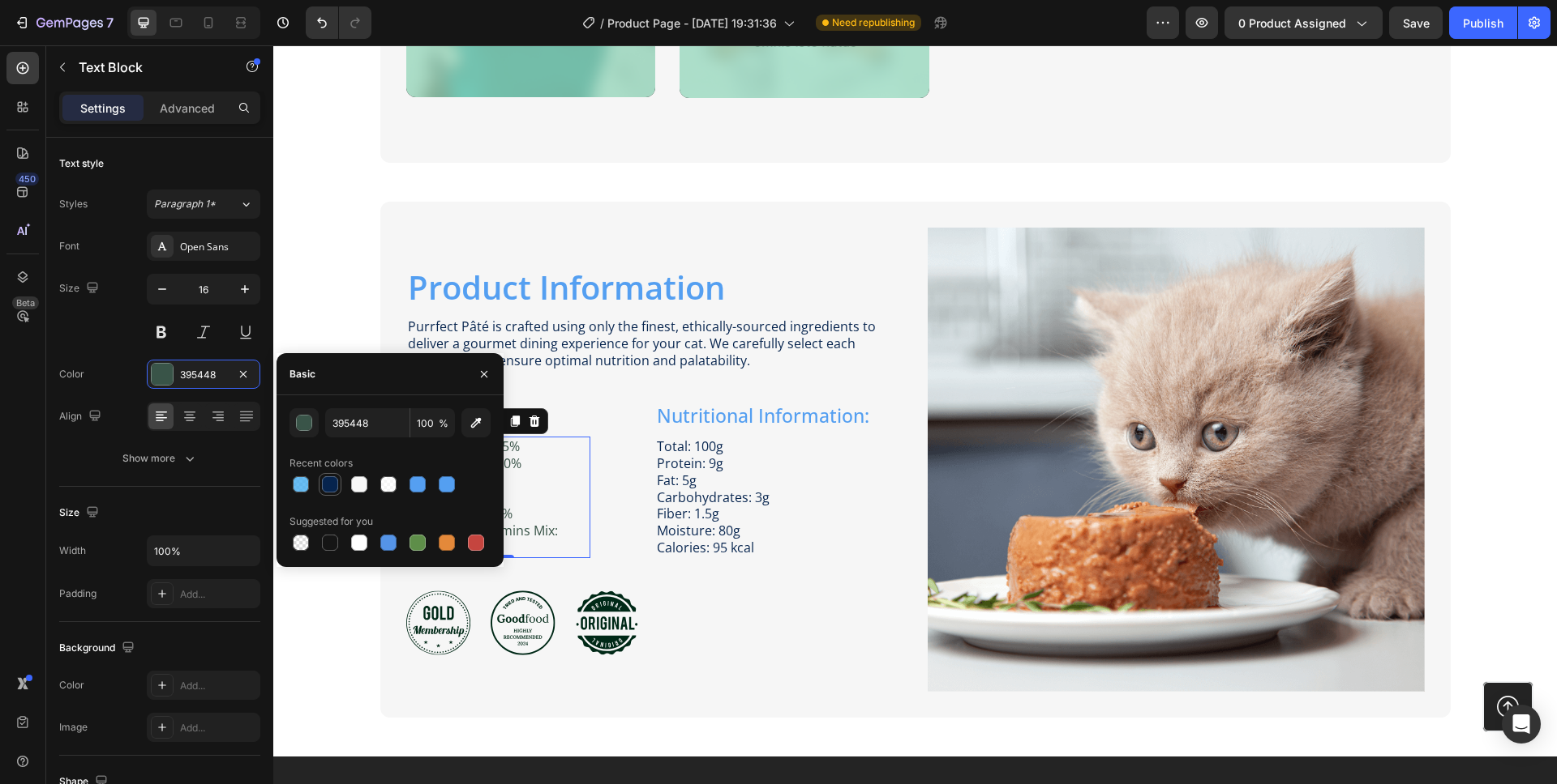
click at [324, 484] on div at bounding box center [330, 484] width 16 height 16
type input "06244E"
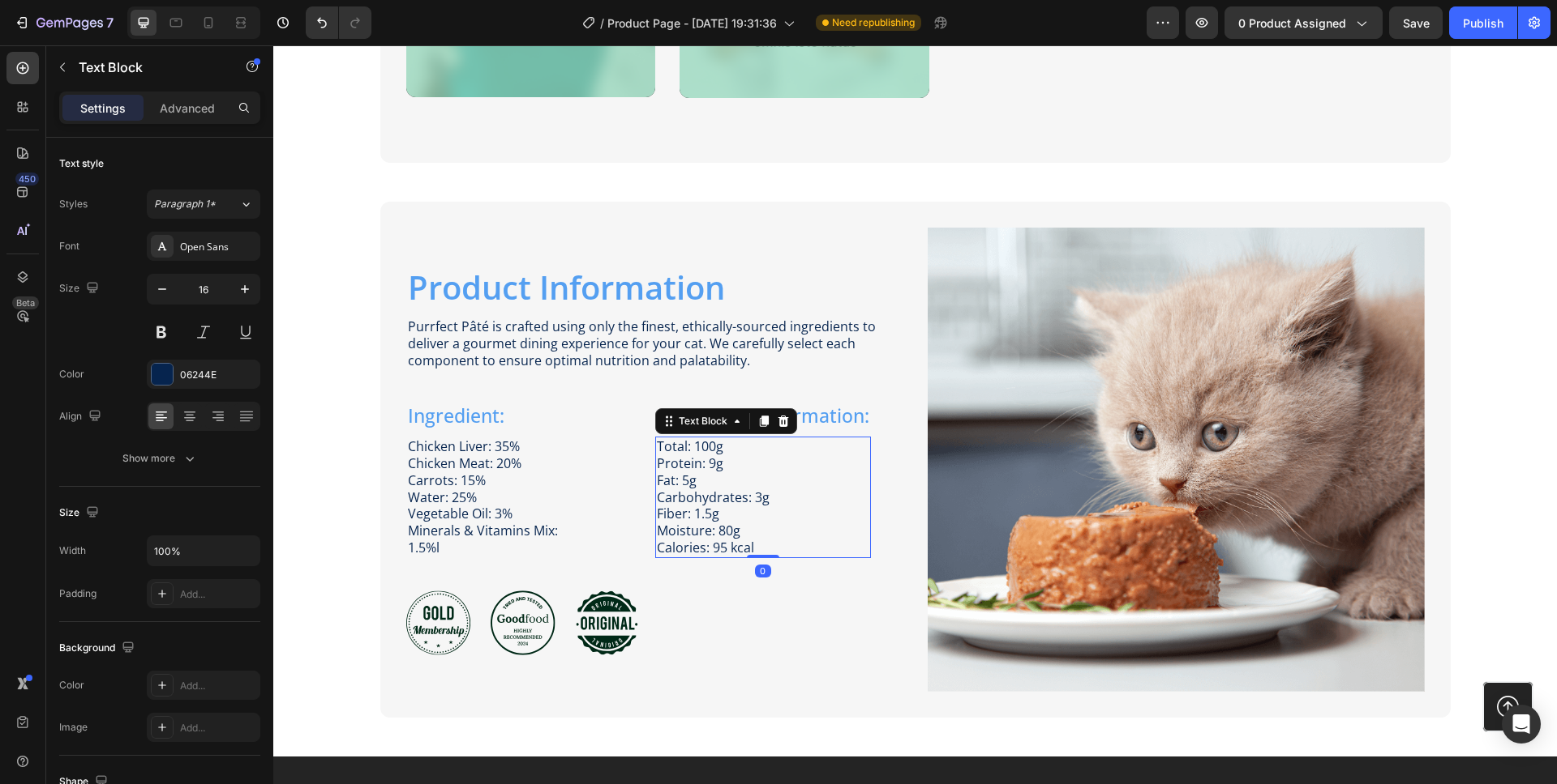
click at [822, 497] on p "Total: 100g Protein: 9g Fat: 5g Carbohydrates: 3g Fiber: 1.5g Moisture: 80g Cal…" at bounding box center [763, 497] width 212 height 119
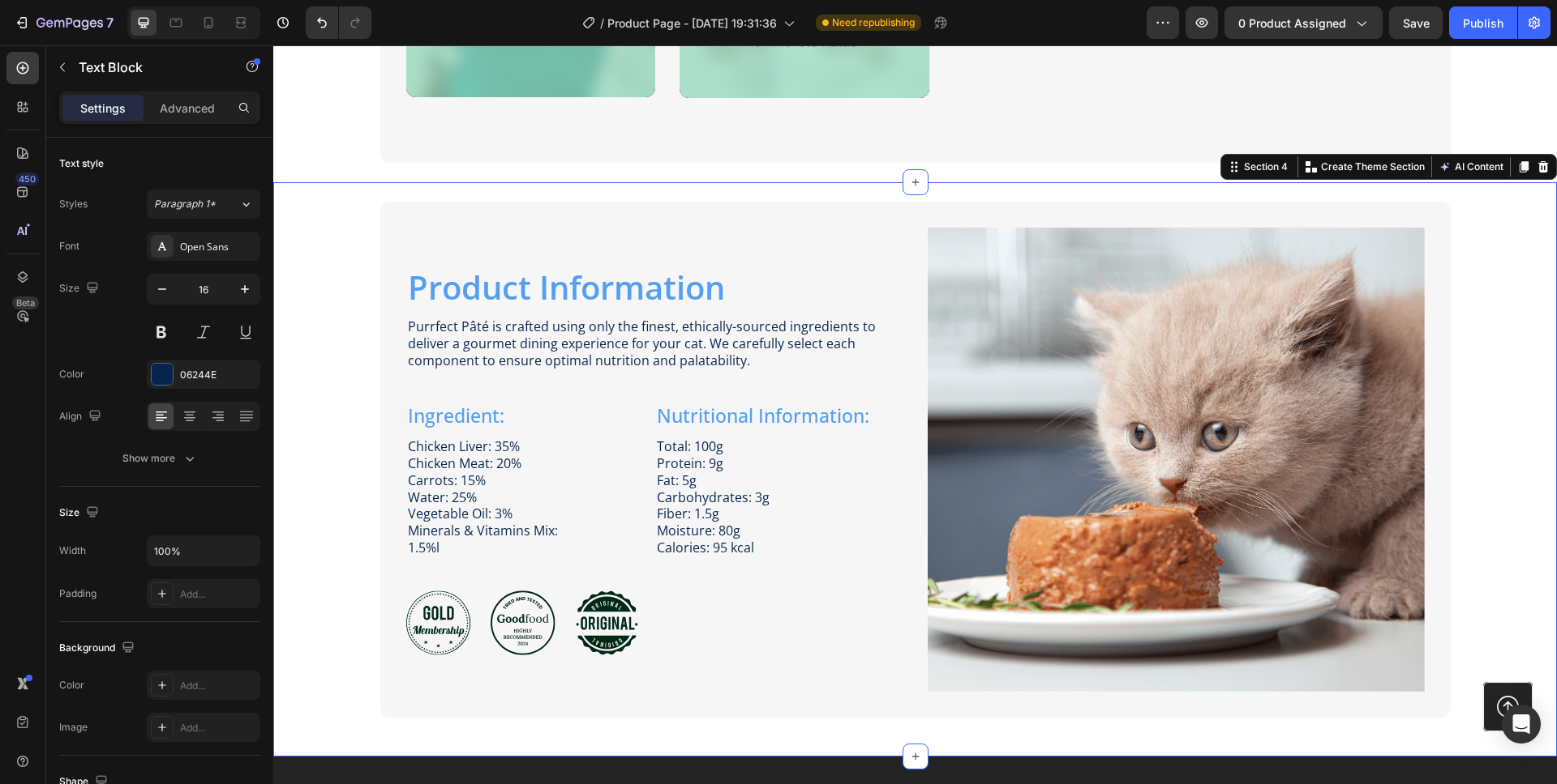
click at [325, 375] on div "Product Information Heading Image Purrfect Pâté is crafted using only the fines…" at bounding box center [914, 460] width 1251 height 516
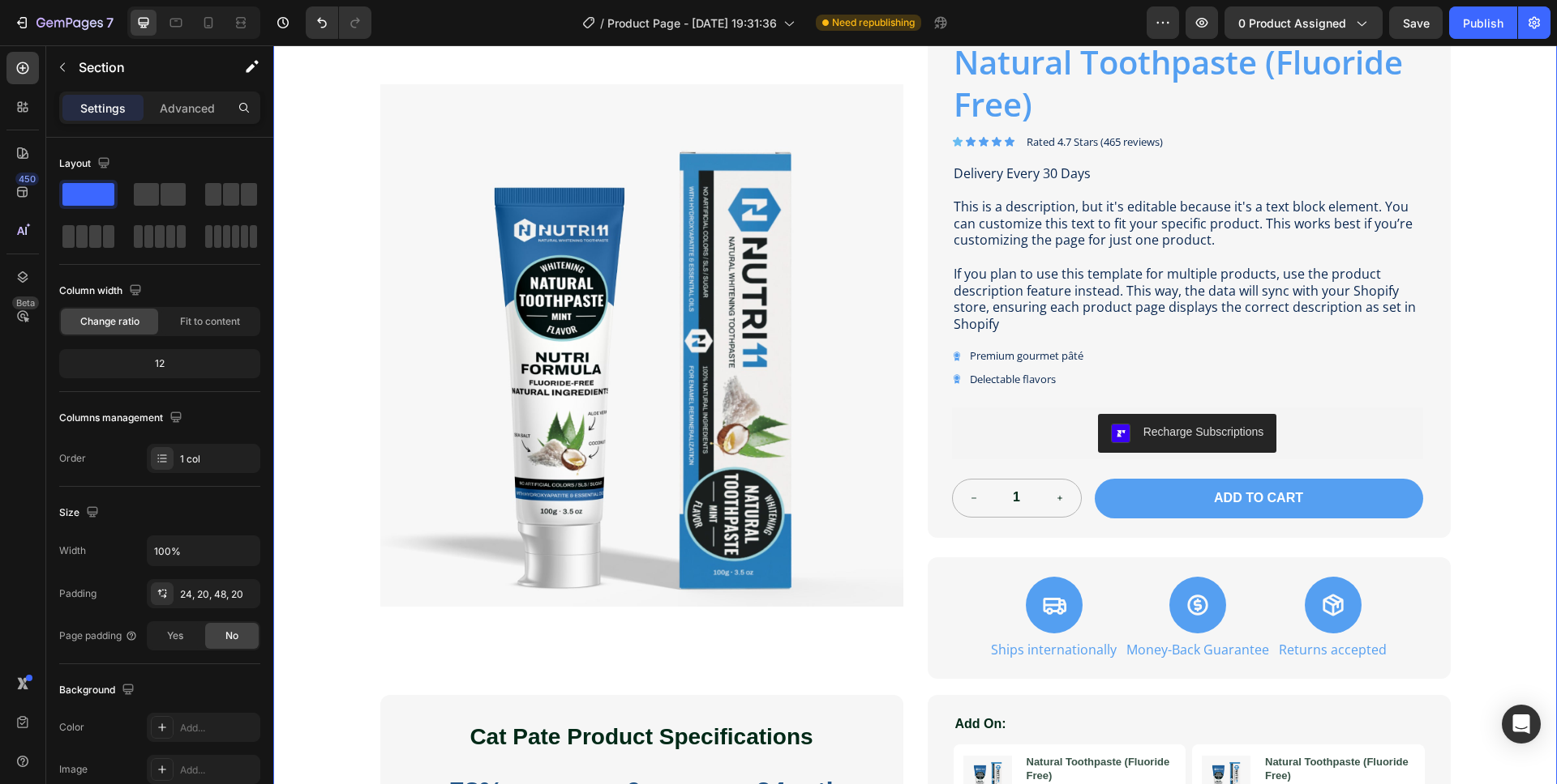
scroll to position [0, 0]
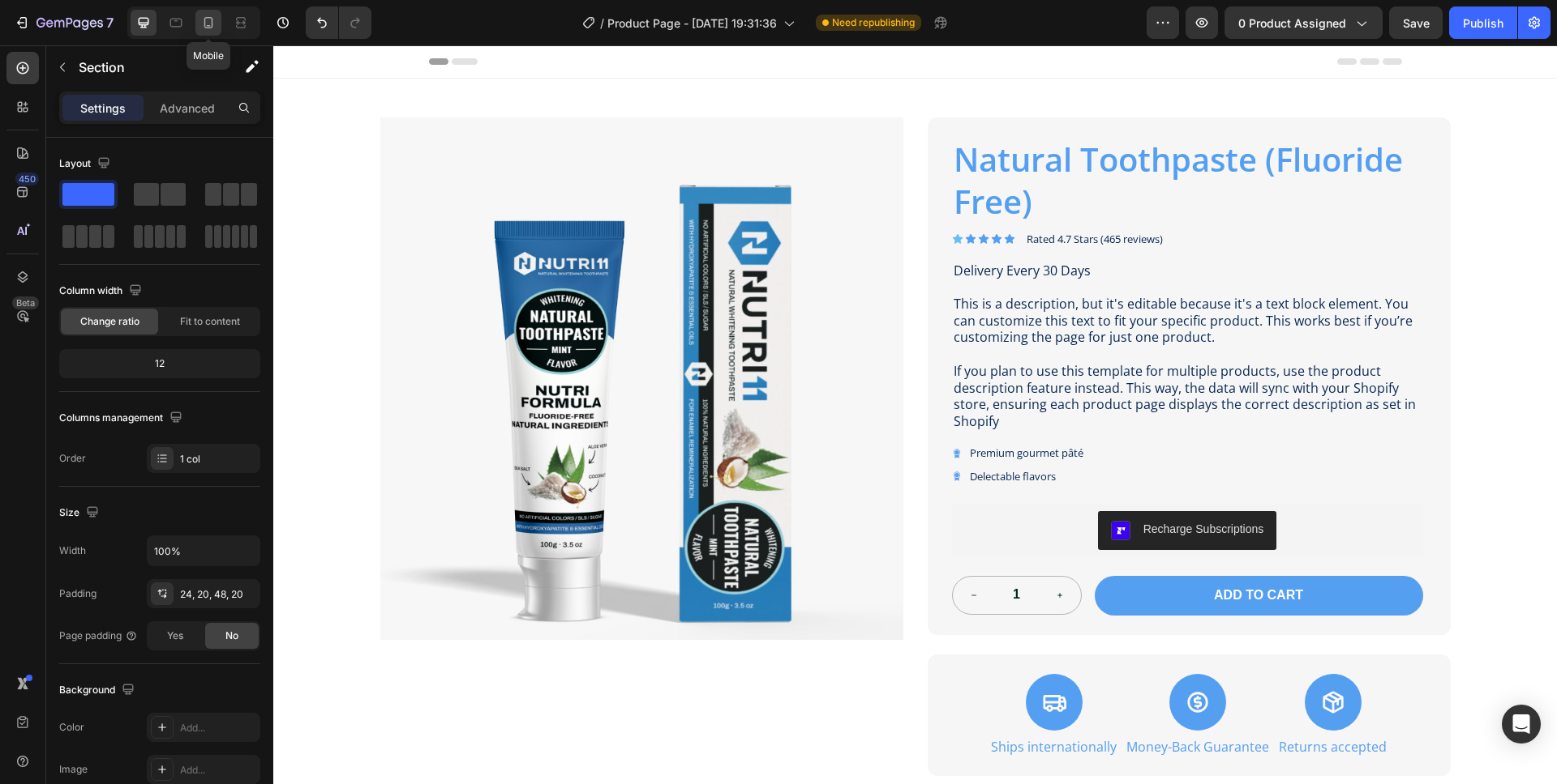
click at [207, 22] on icon at bounding box center [208, 23] width 16 height 16
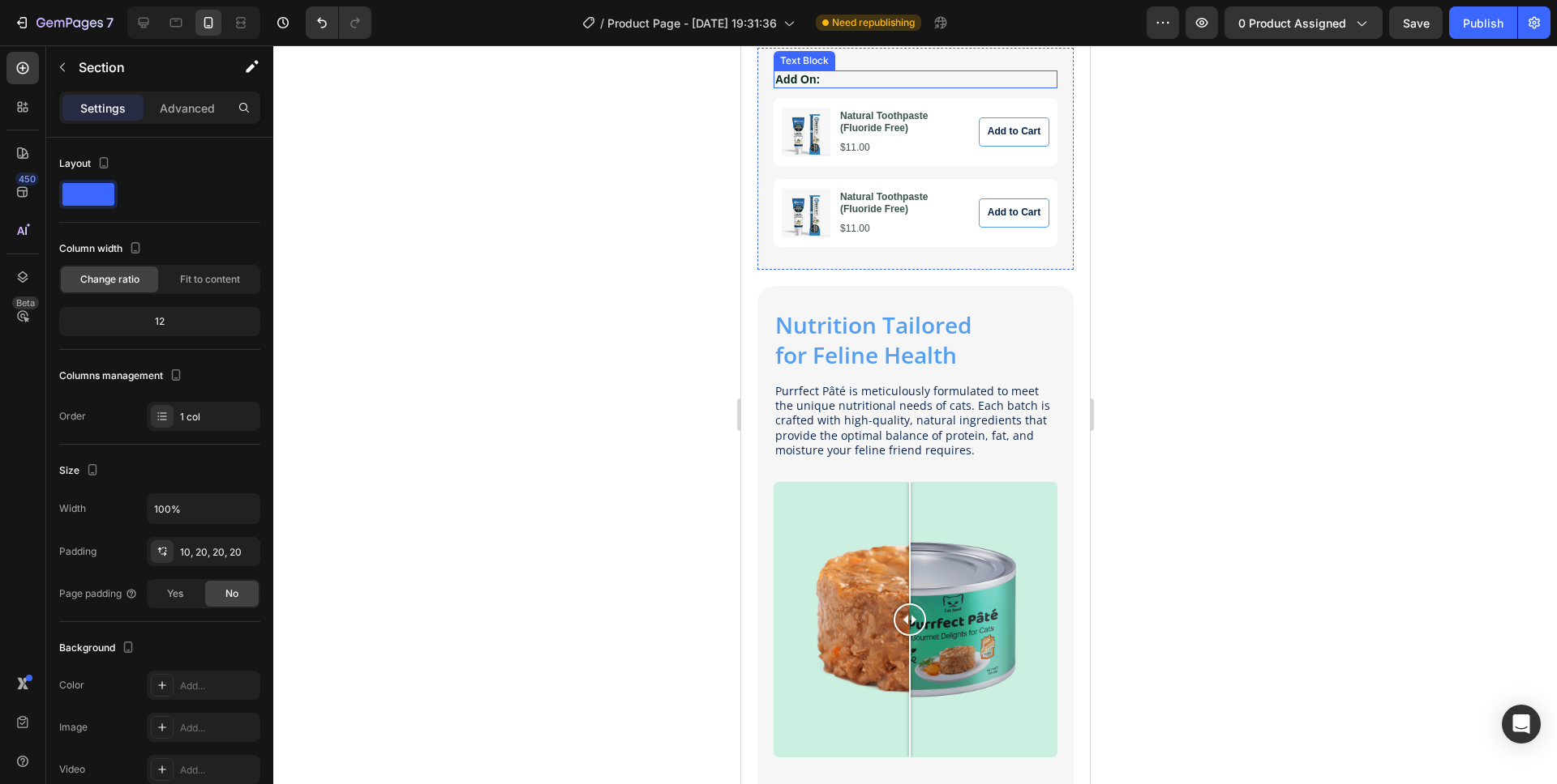
scroll to position [1414, 0]
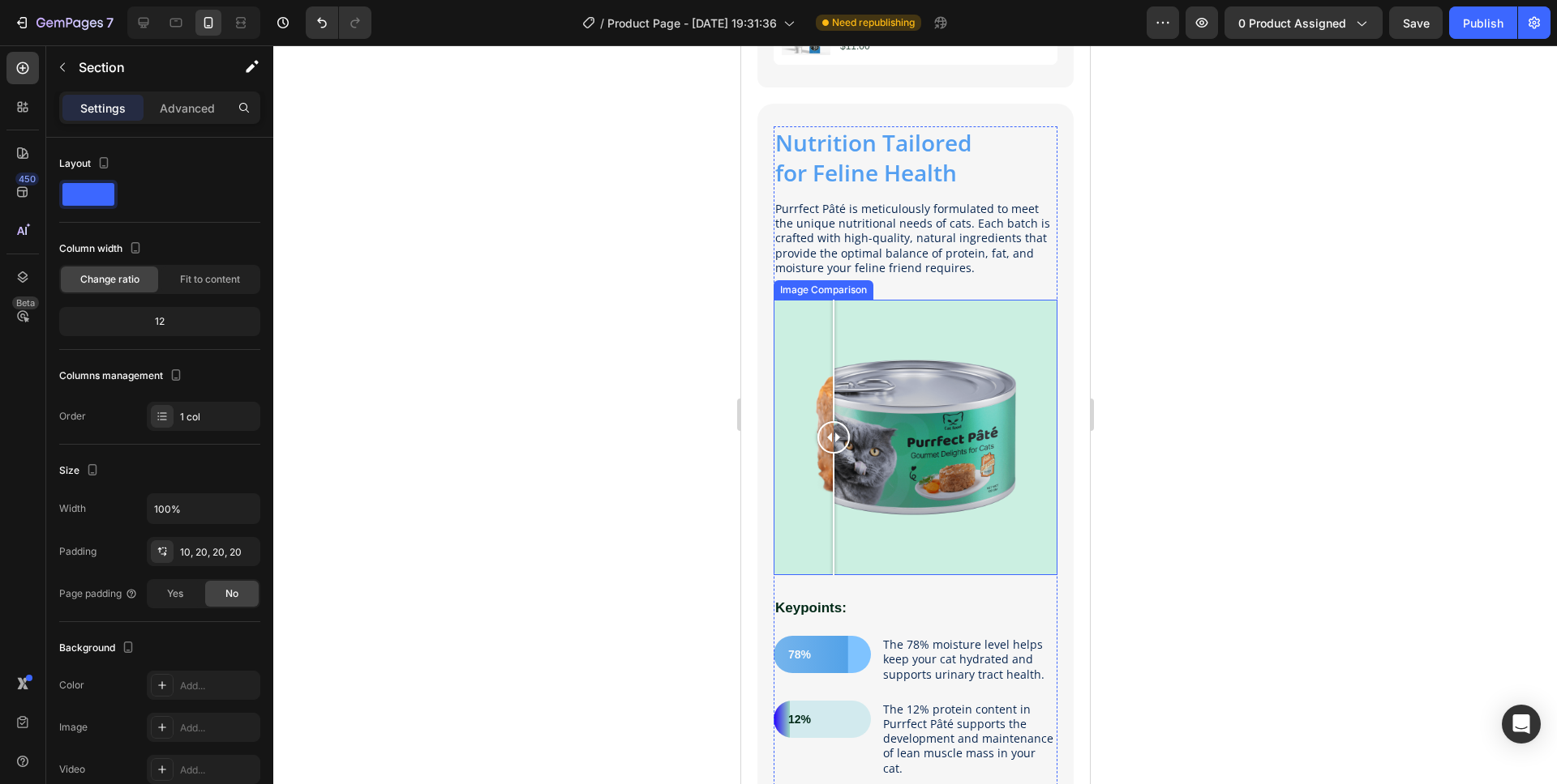
click at [832, 341] on div at bounding box center [914, 437] width 284 height 276
click at [92, 93] on div "Settings Advanced" at bounding box center [159, 108] width 201 height 33
click at [95, 103] on p "Settings" at bounding box center [104, 108] width 46 height 17
click at [823, 283] on div "Image Comparison" at bounding box center [822, 290] width 94 height 15
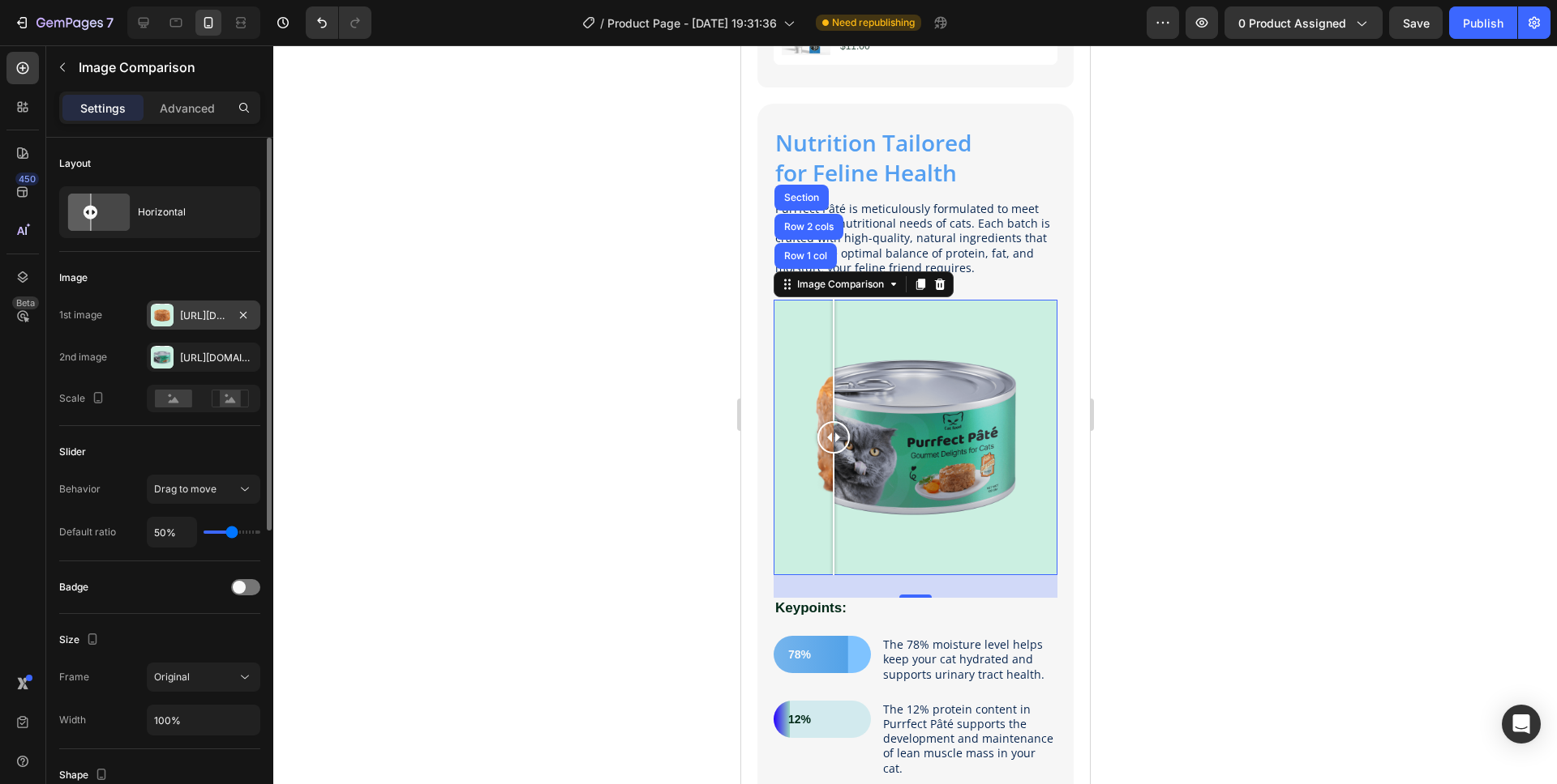
click at [202, 320] on div "Https://cdn.Shopify.Com/s/files/1/0579/2166/7280/files/gempages_574326059856560…" at bounding box center [203, 316] width 47 height 15
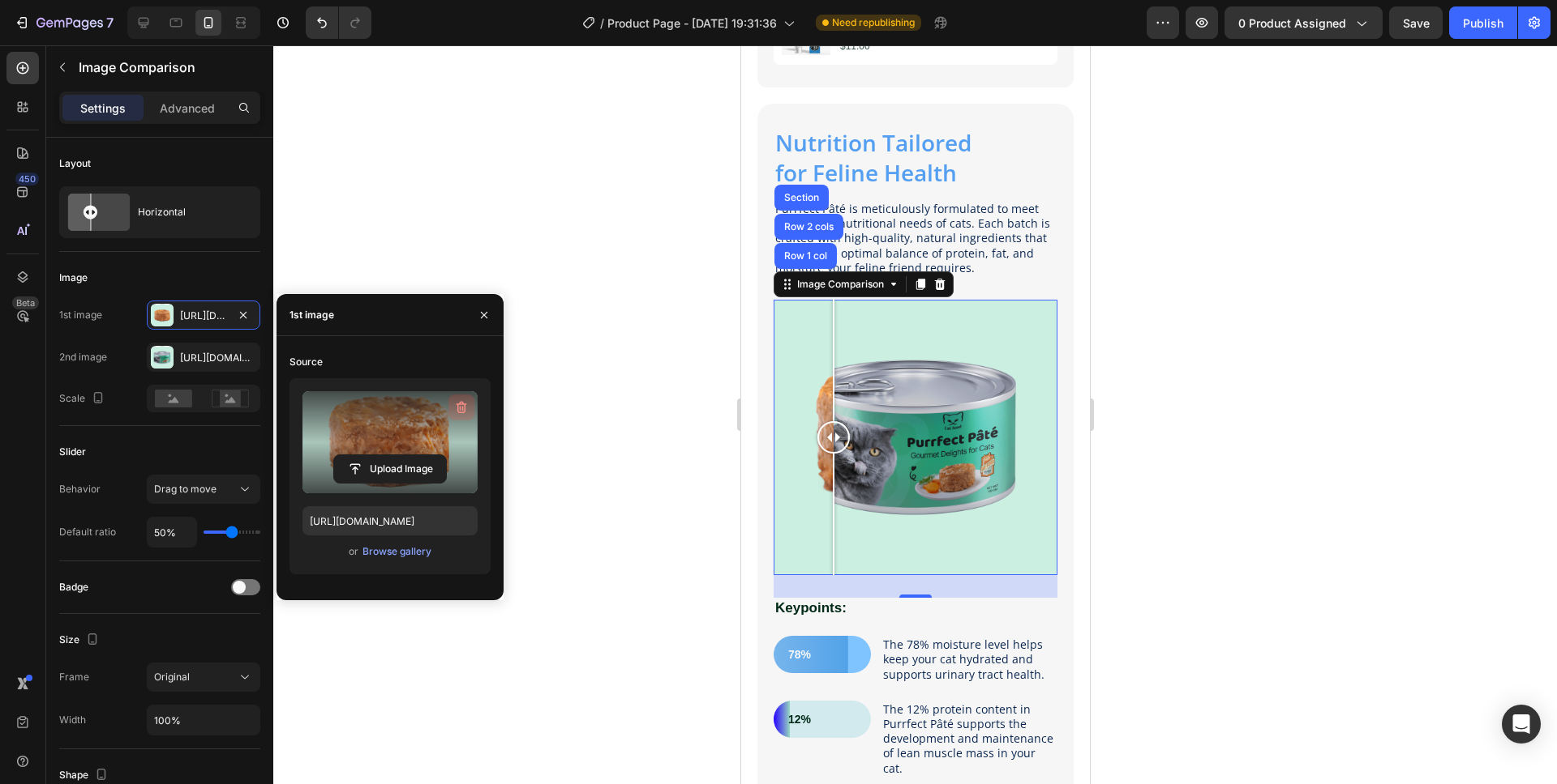
click at [463, 406] on icon "button" at bounding box center [464, 408] width 2 height 5
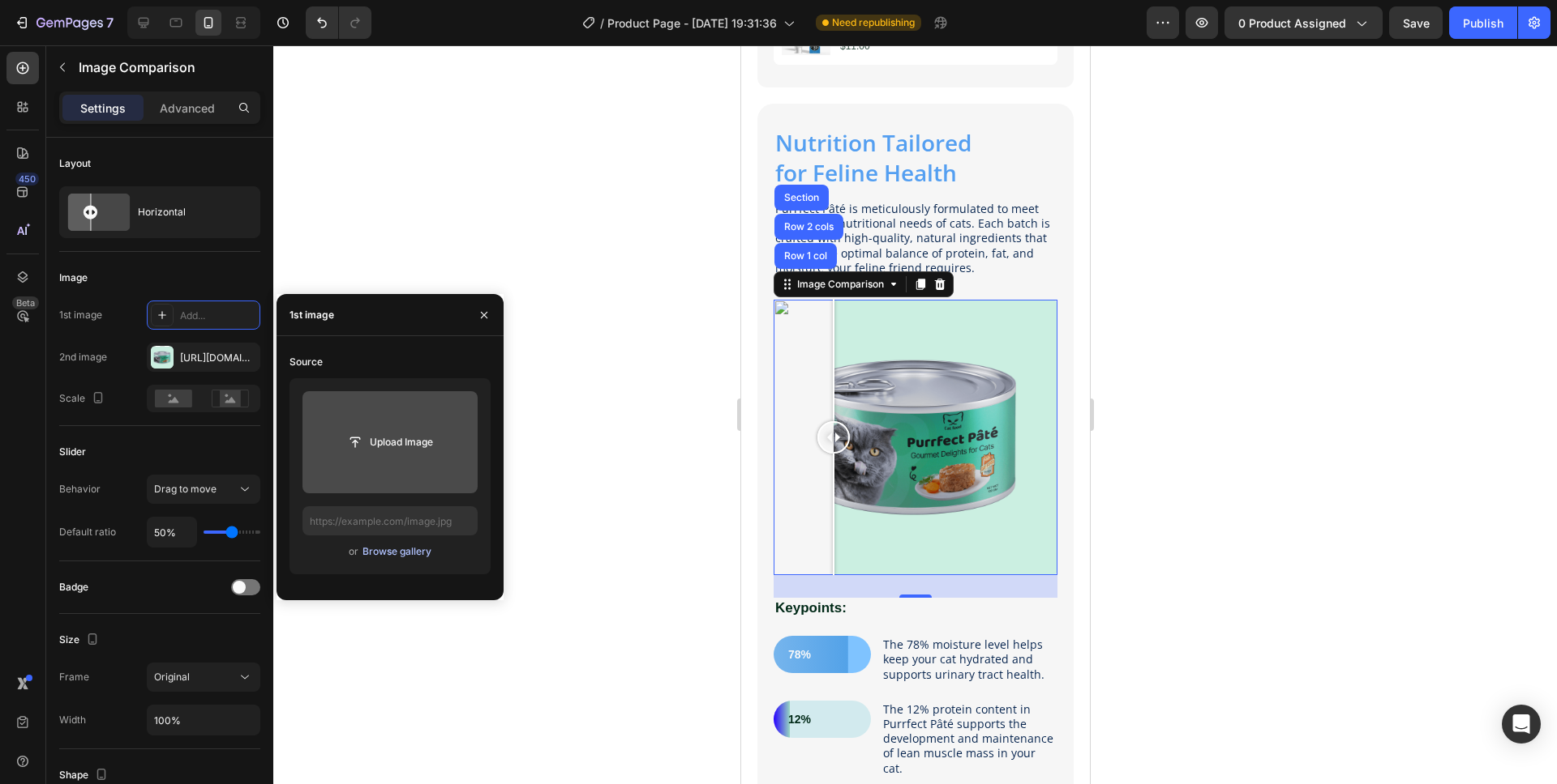
click at [398, 549] on div "Browse gallery" at bounding box center [397, 552] width 69 height 15
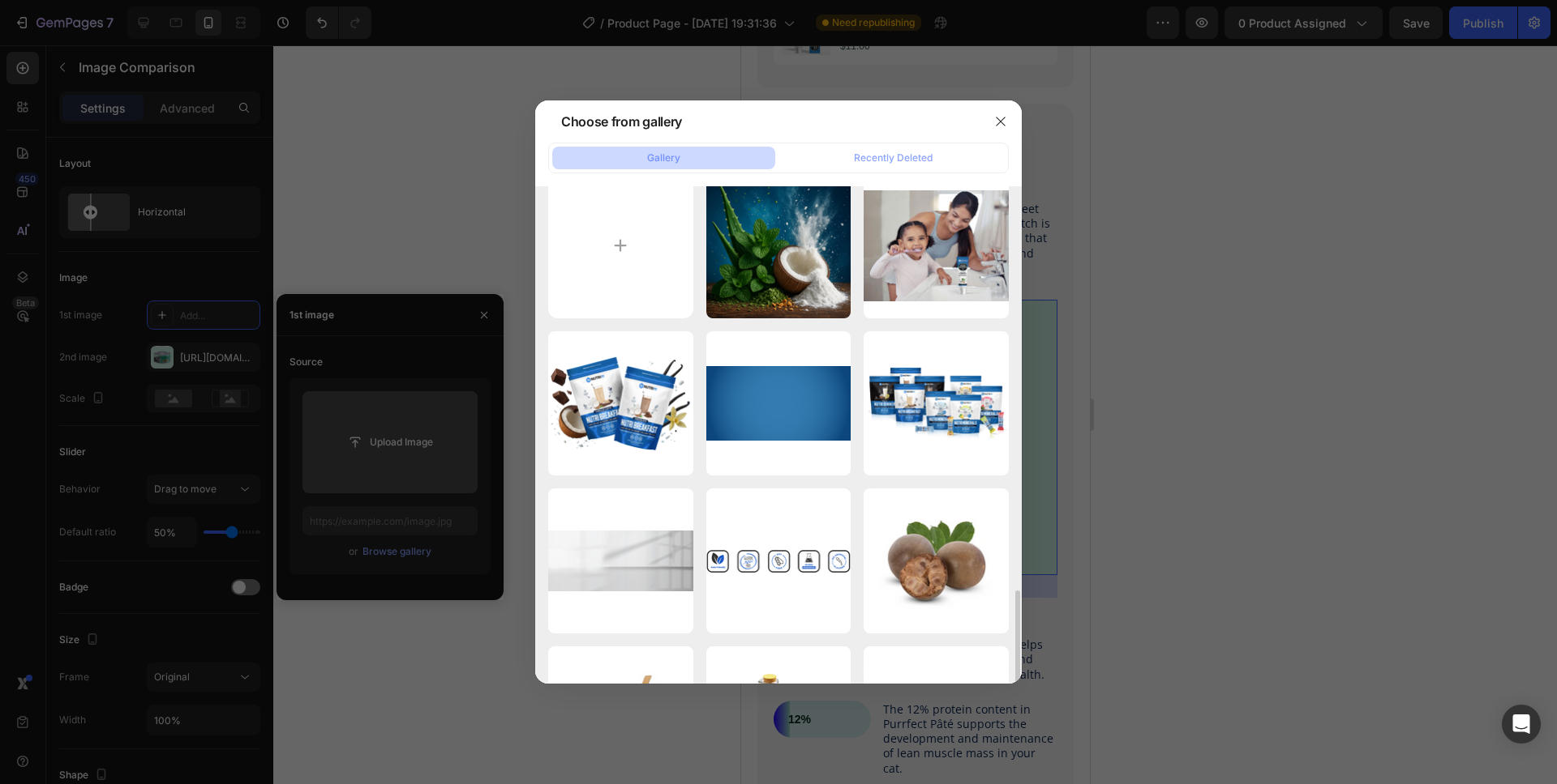
scroll to position [0, 0]
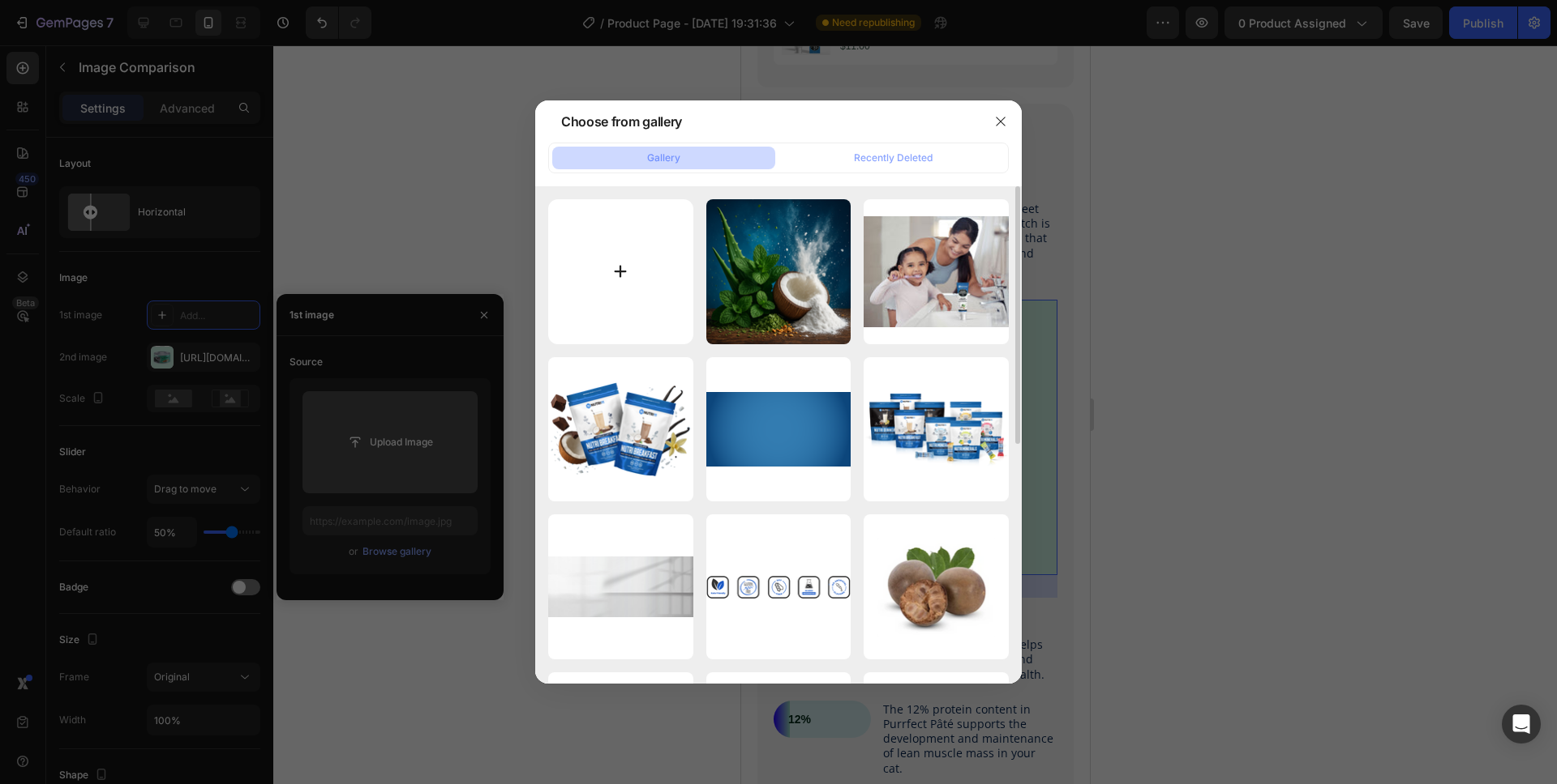
type input "C:\fakepath\WhatsAppImage2025-01-22at14.38.04.webp"
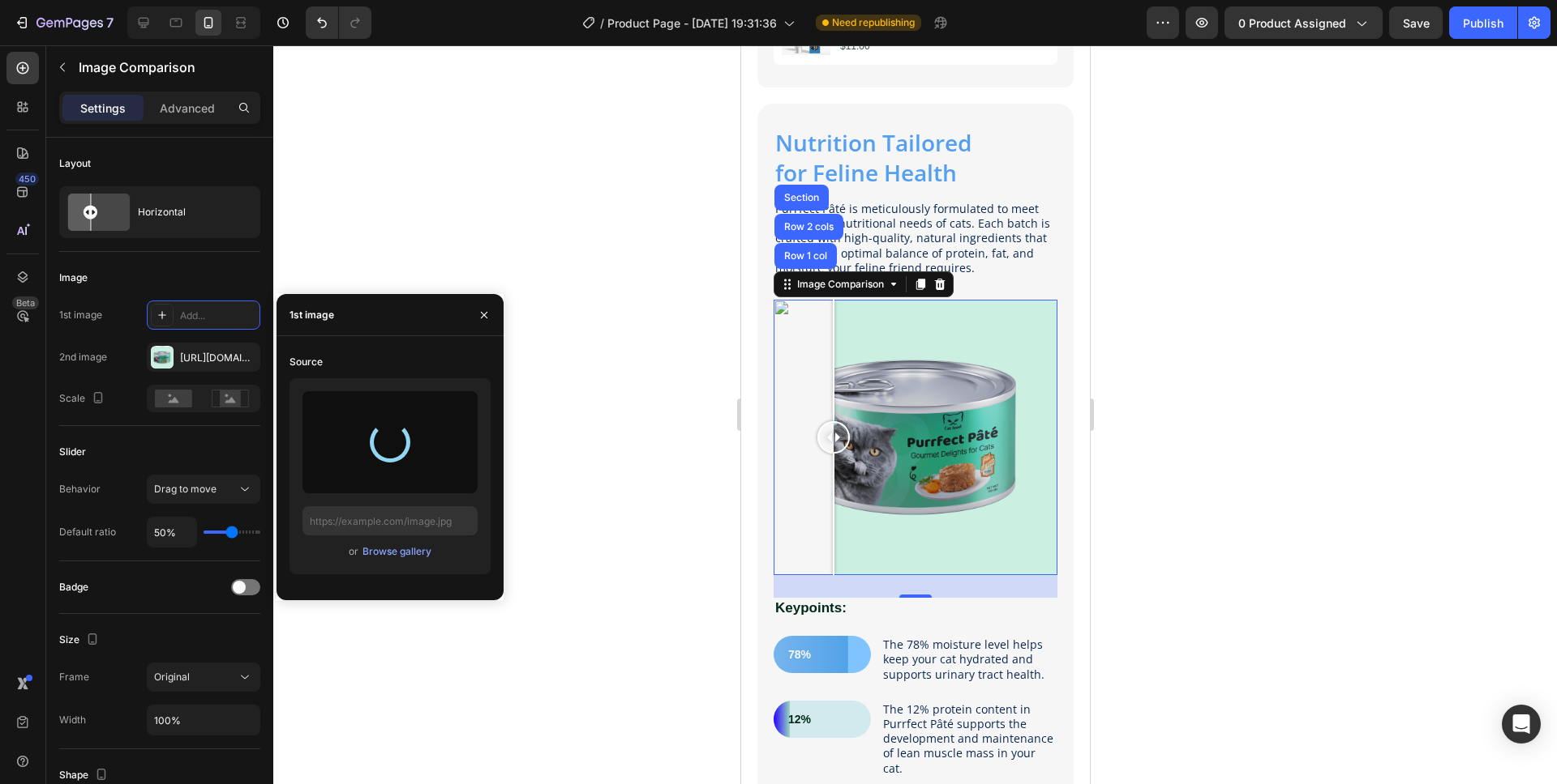
type input "https://cdn.shopify.com/s/files/1/0579/2166/7280/files/gempages_574326059856560…"
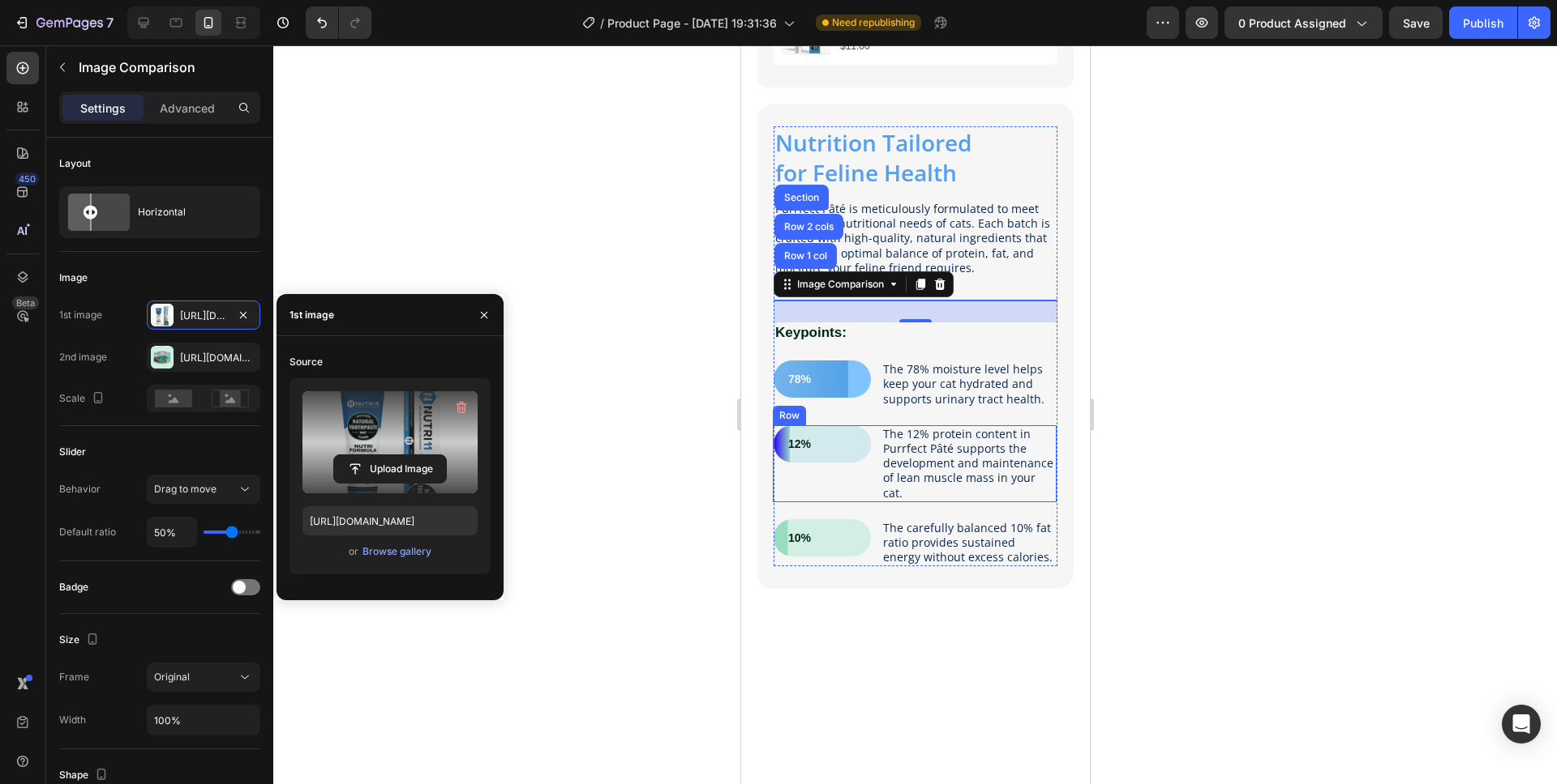
drag, startPoint x: 832, startPoint y: 422, endPoint x: 885, endPoint y: 414, distance: 53.6
click at [741, 46] on div at bounding box center [741, 46] width 0 height 0
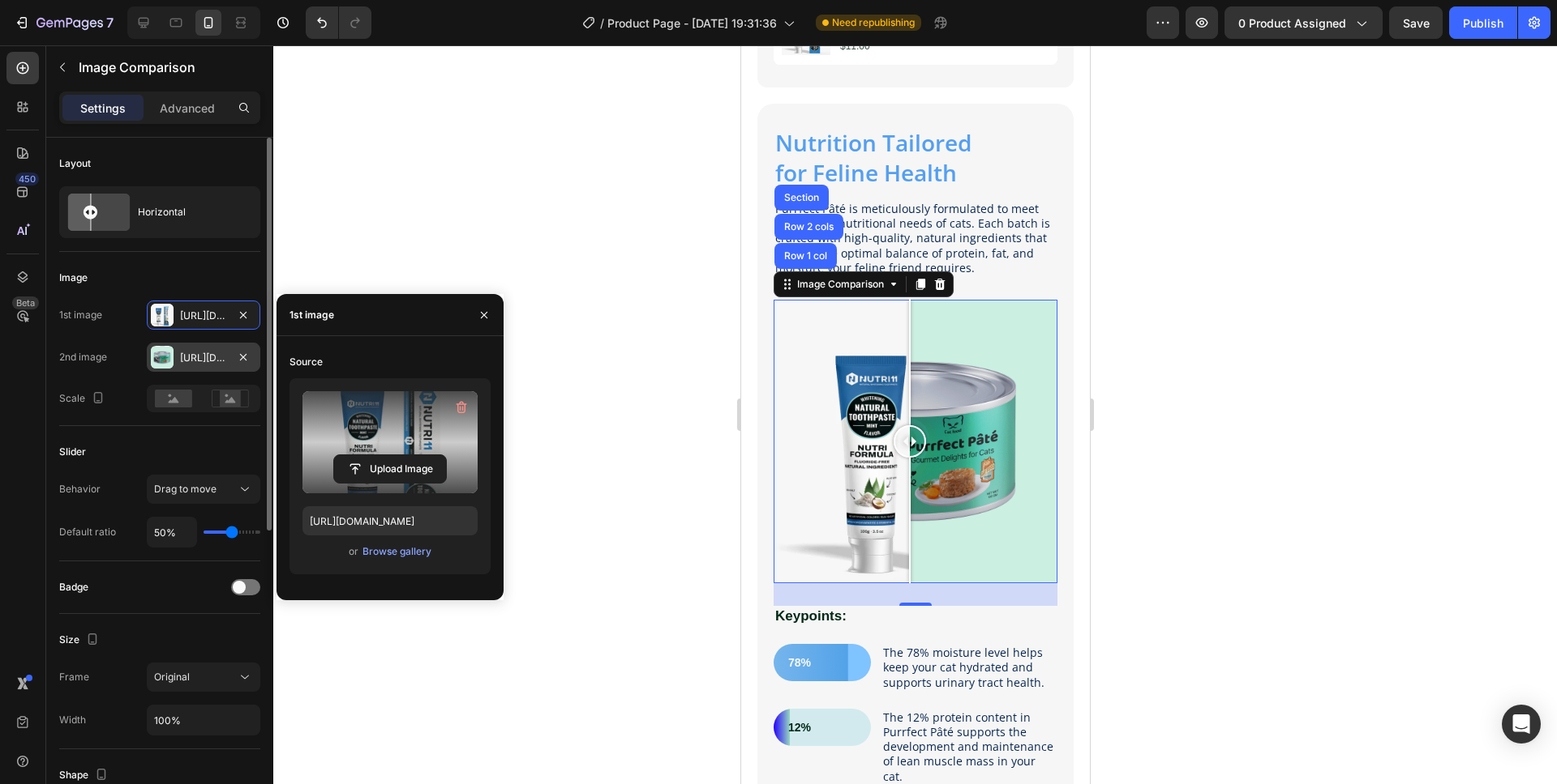
click at [202, 367] on div "Https://cdn.Shopify.Com/s/files/1/0579/2166/7280/files/gempages_574326059856560…" at bounding box center [203, 357] width 114 height 29
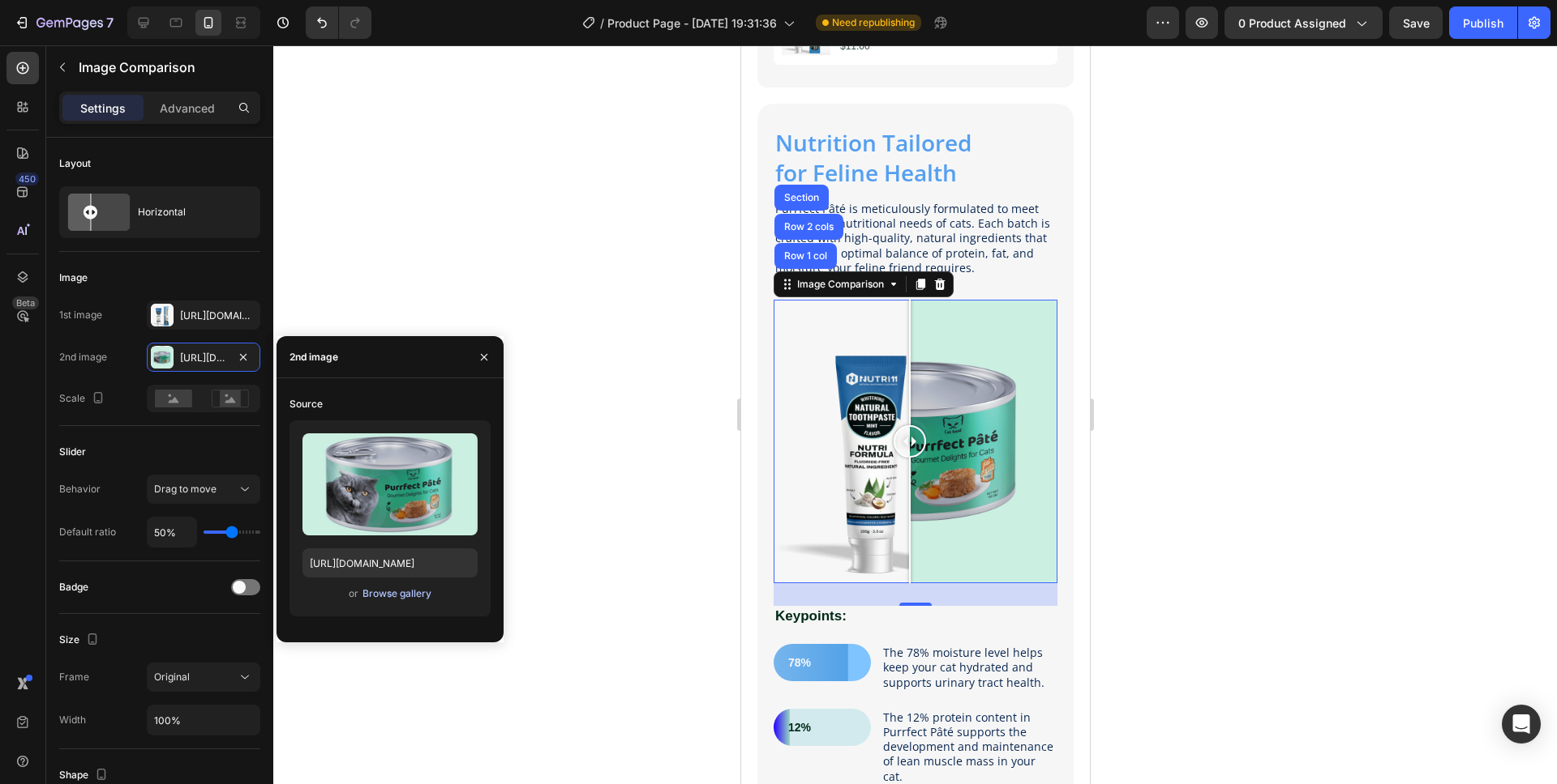
click at [385, 589] on div "Browse gallery" at bounding box center [397, 594] width 69 height 15
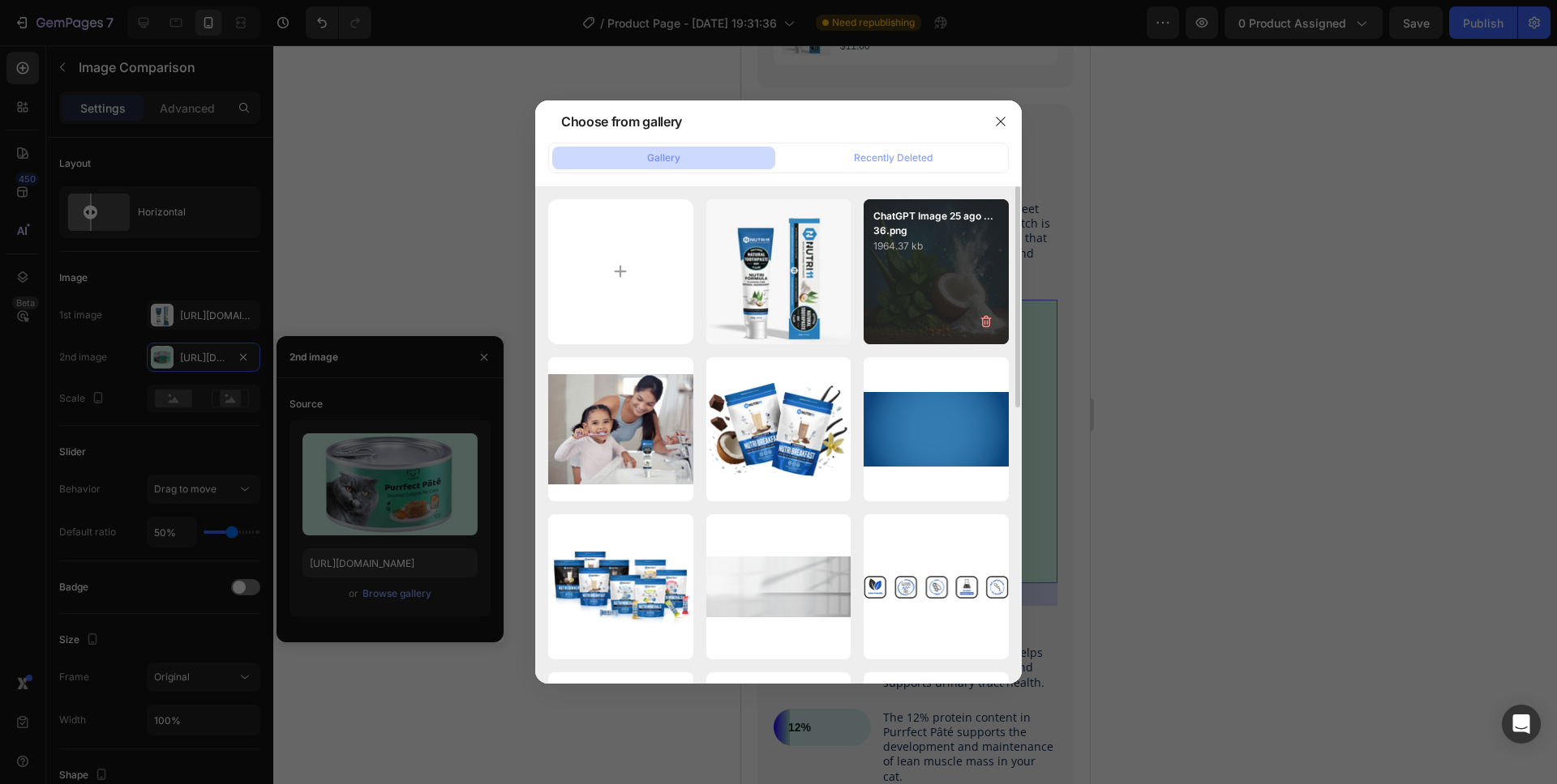
click at [894, 275] on div "ChatGPT Image 25 ago ...36.png 1964.37 kb" at bounding box center [936, 272] width 146 height 145
type input "https://cdn.shopify.com/s/files/1/0579/2166/7280/files/gempages_574326059856560…"
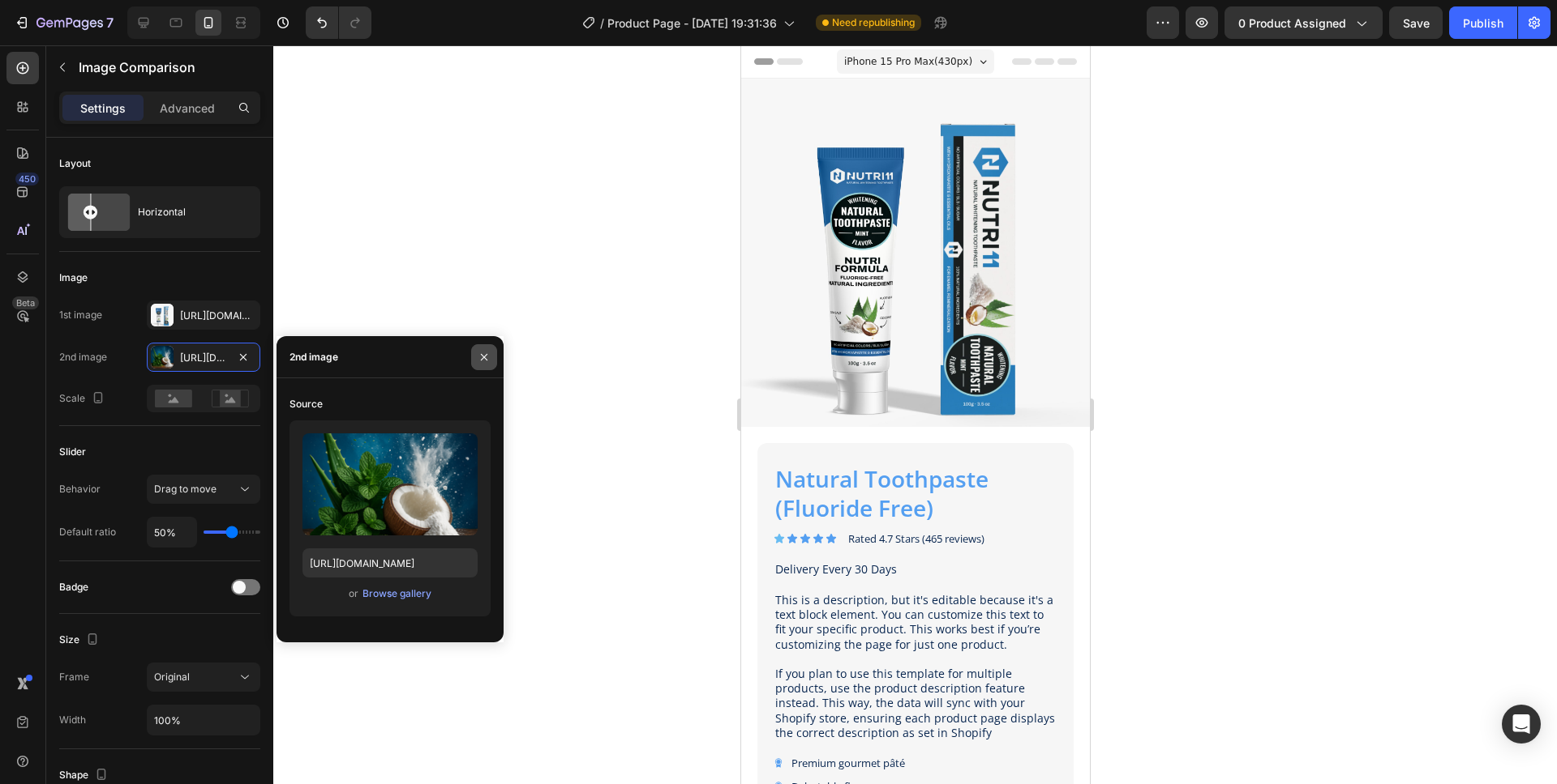
click at [481, 358] on icon "button" at bounding box center [483, 357] width 13 height 13
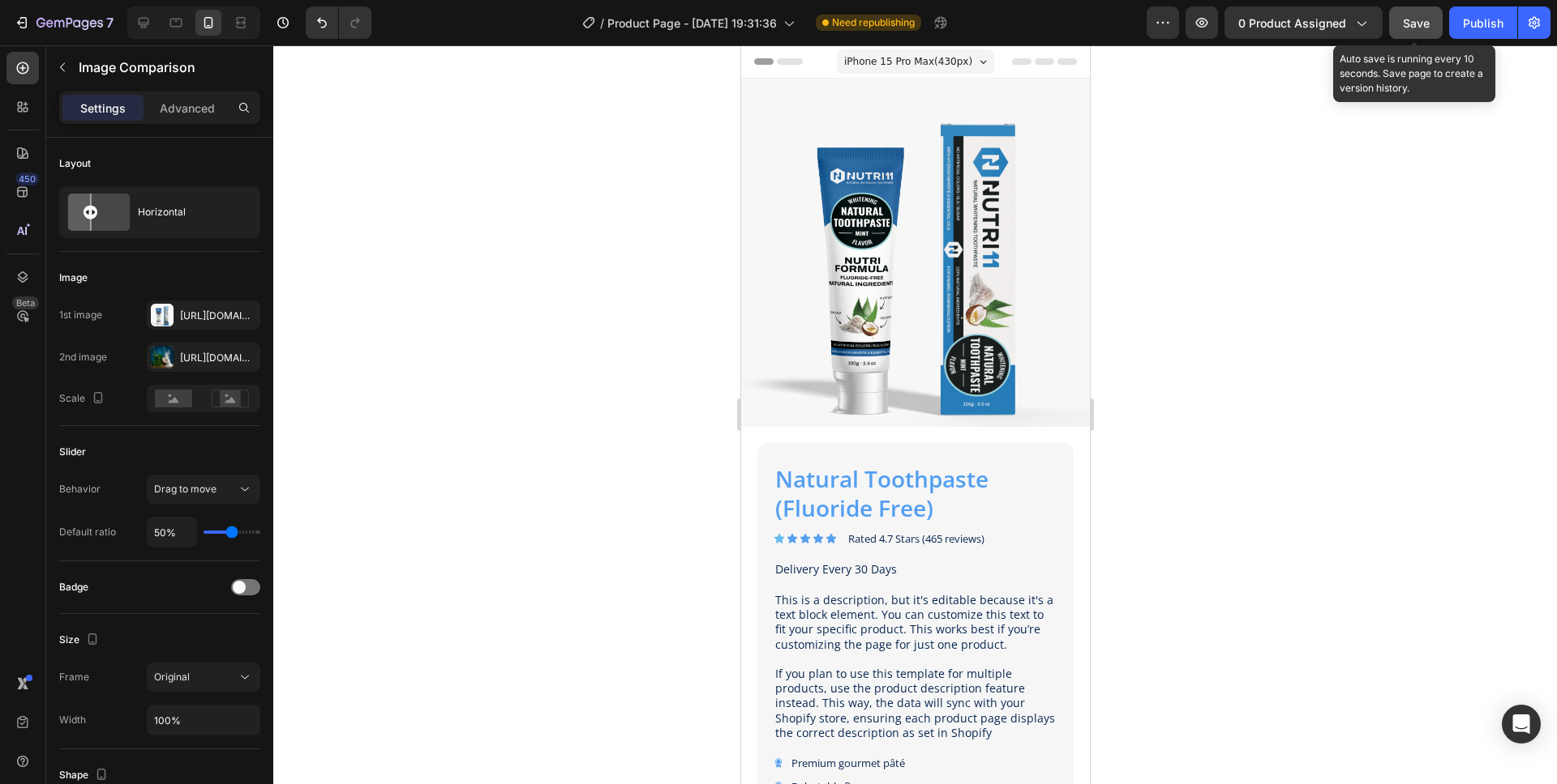
click at [1394, 26] on button "Save" at bounding box center [1415, 23] width 54 height 33
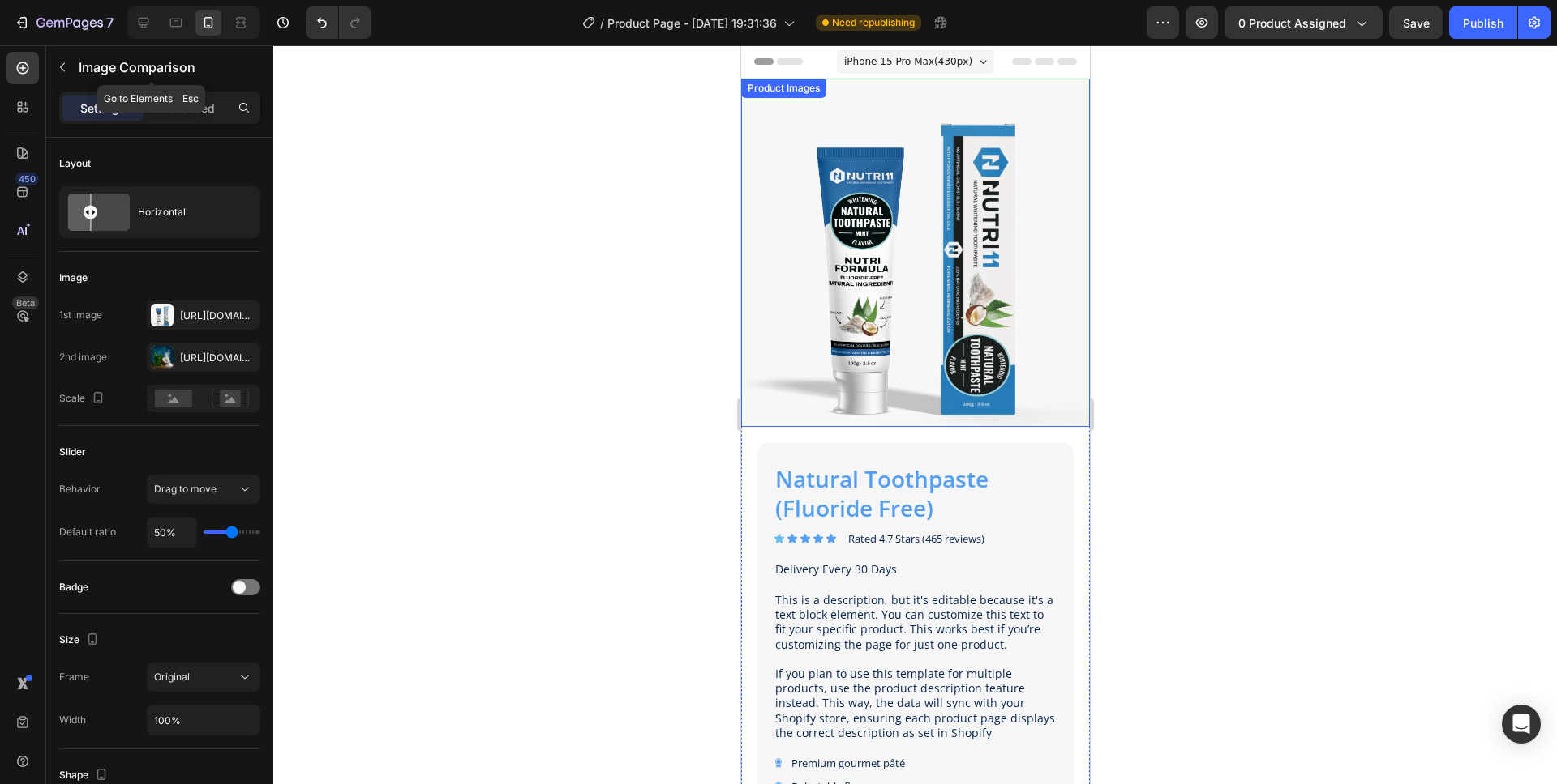
click at [68, 62] on icon "button" at bounding box center [62, 67] width 13 height 13
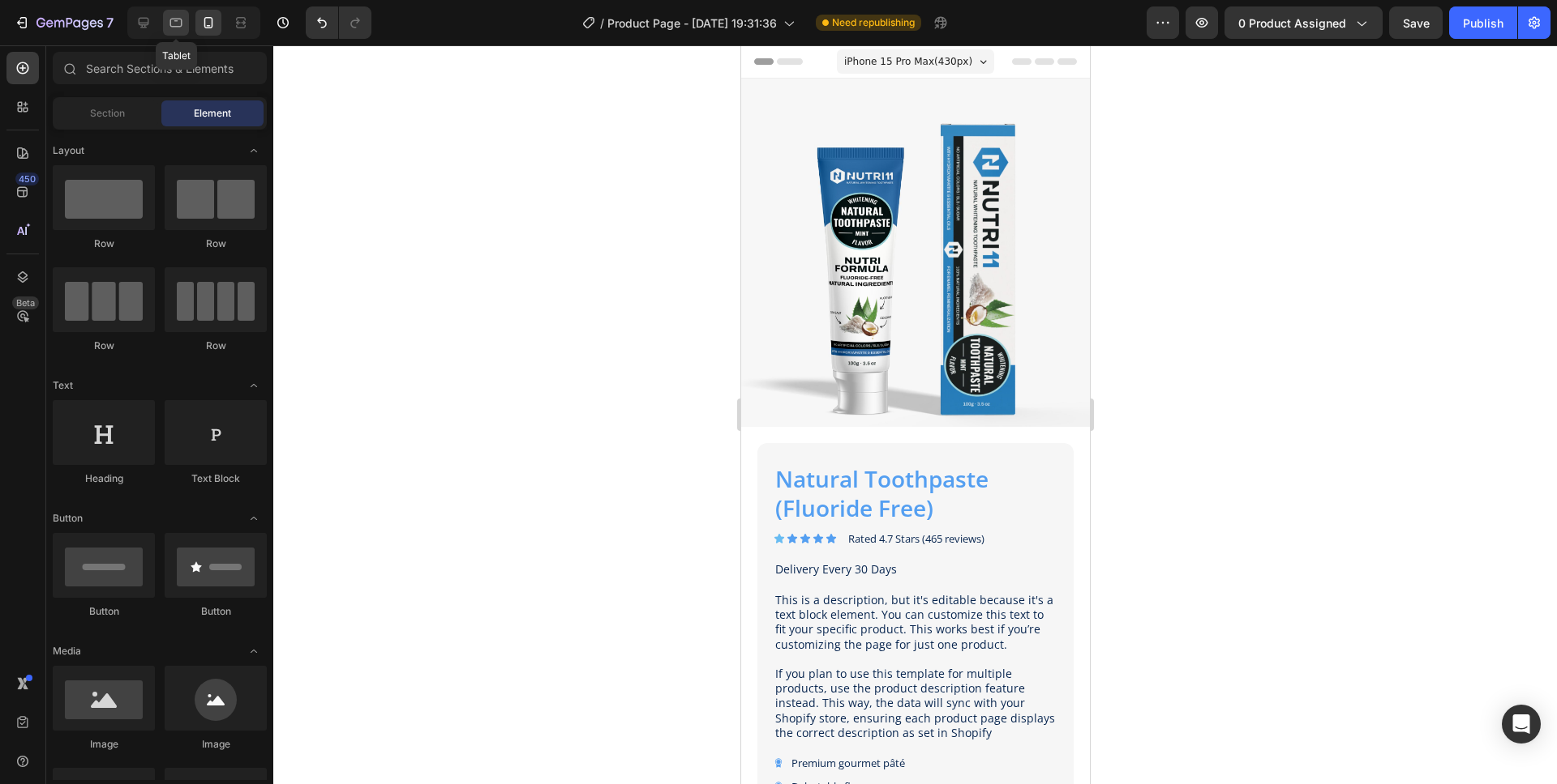
click at [164, 18] on div at bounding box center [175, 23] width 26 height 26
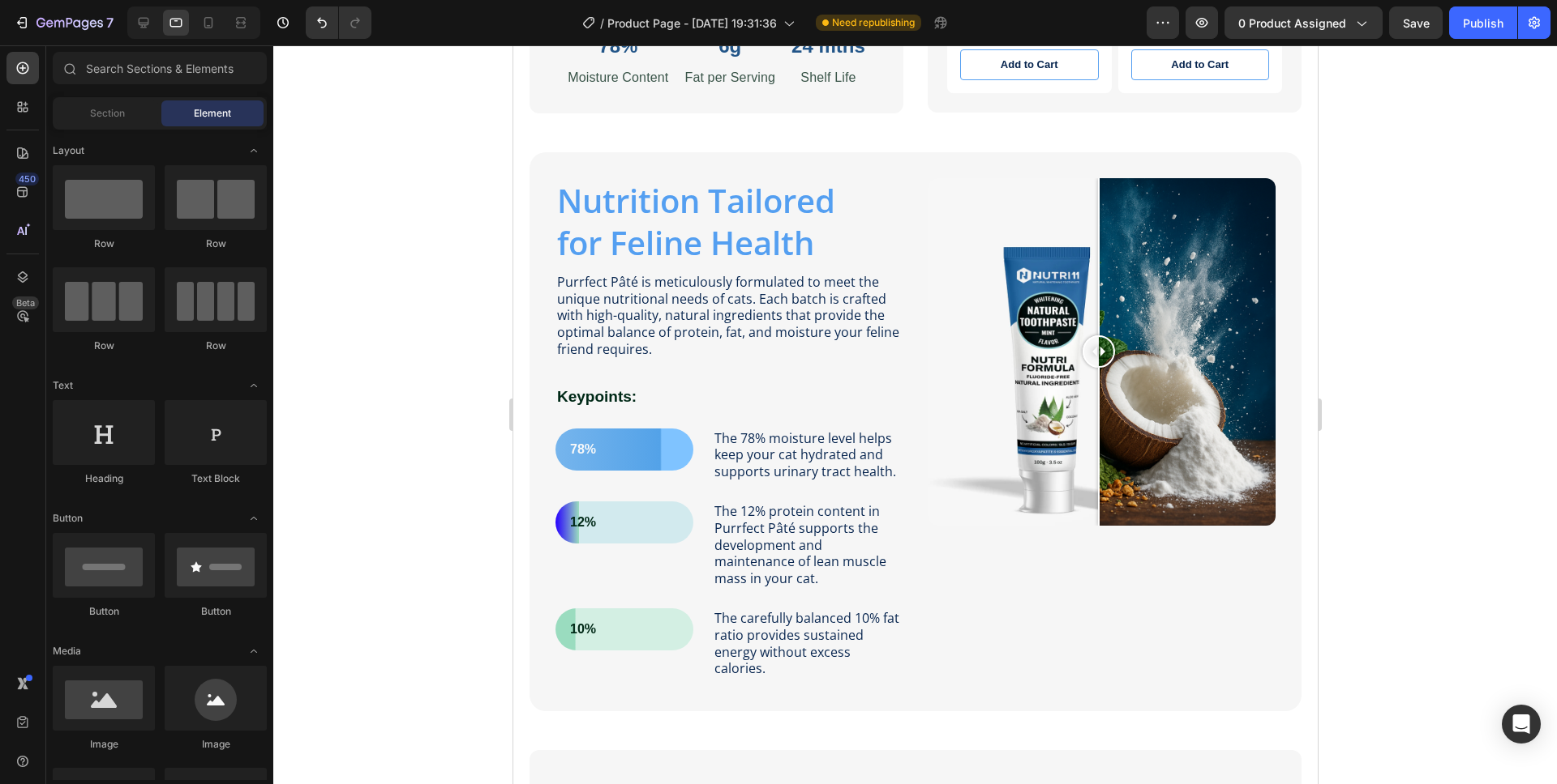
scroll to position [939, 0]
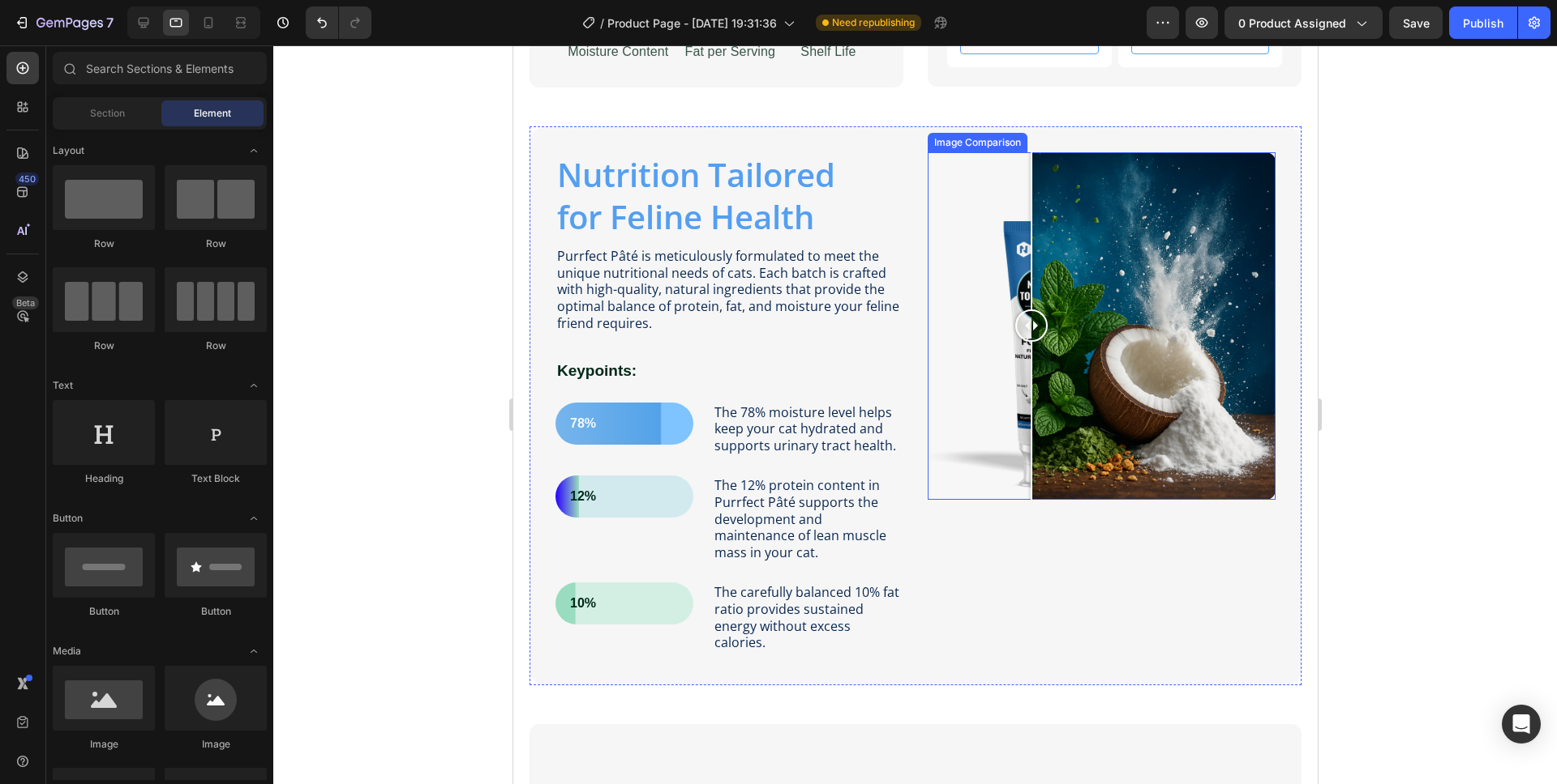
drag, startPoint x: 1108, startPoint y: 325, endPoint x: 1024, endPoint y: 324, distance: 84.0
click at [1024, 324] on div at bounding box center [1031, 326] width 33 height 33
click at [964, 141] on div "Image Comparison" at bounding box center [994, 136] width 94 height 15
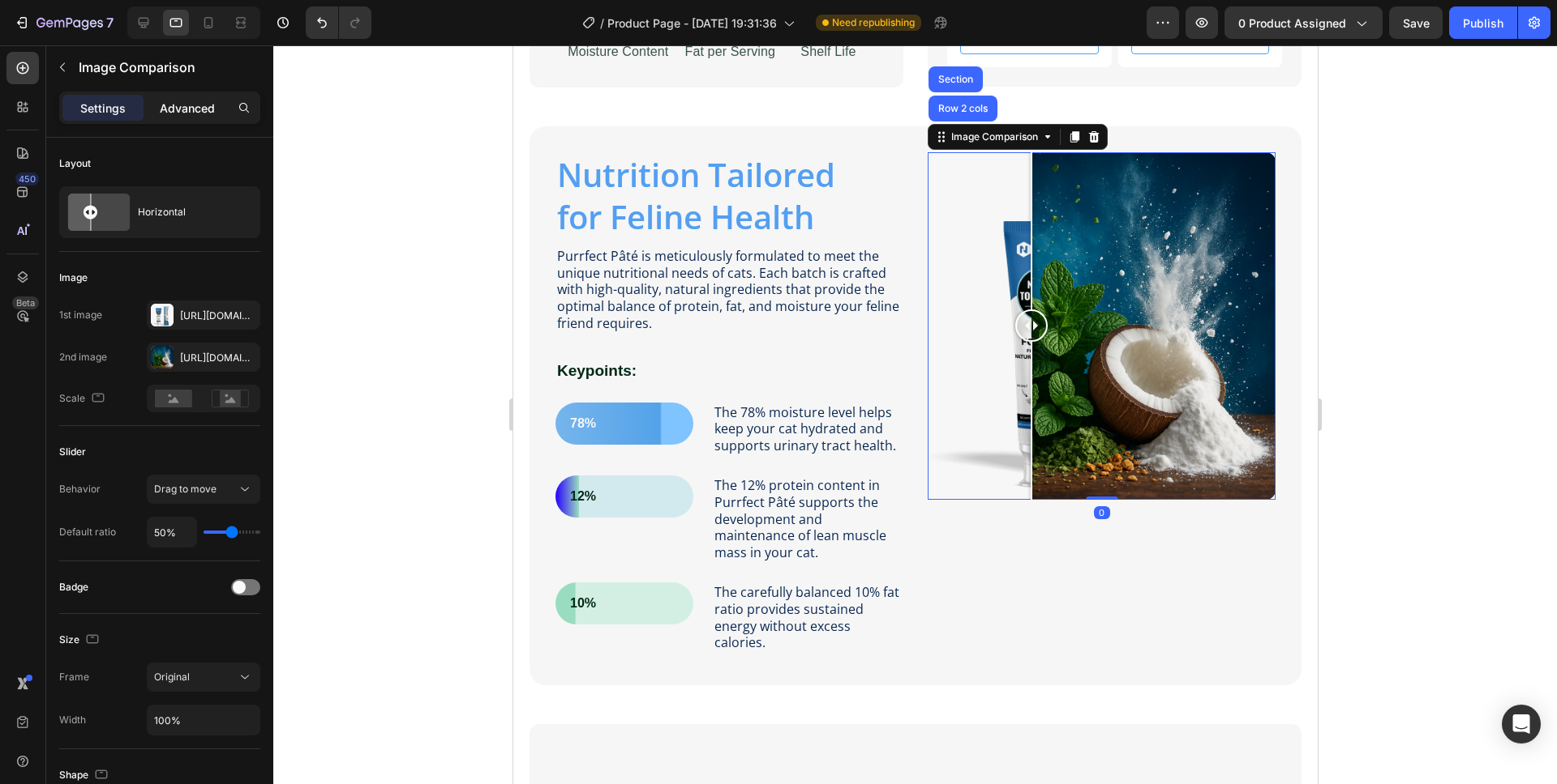
click at [163, 105] on p "Advanced" at bounding box center [186, 108] width 55 height 17
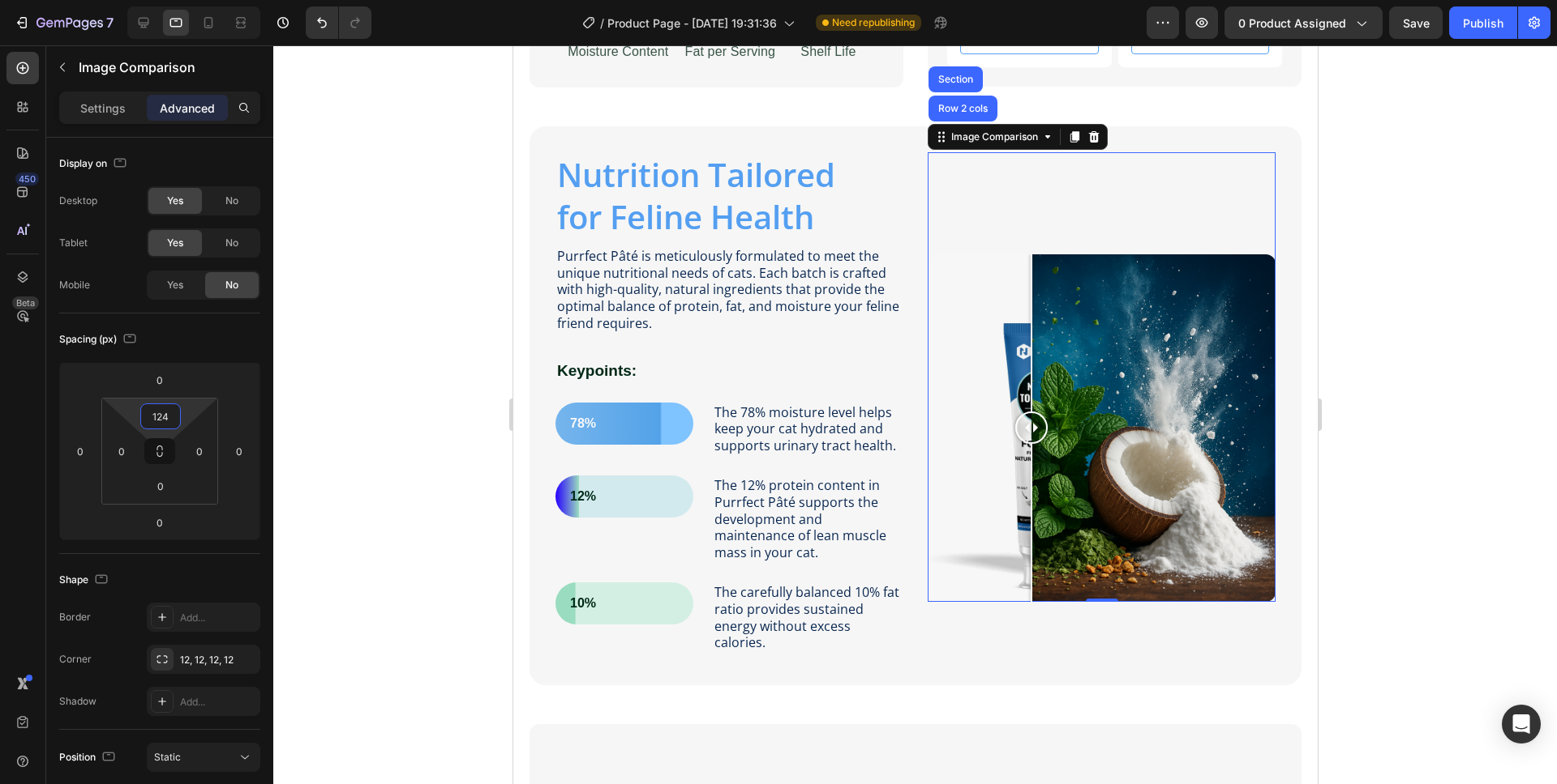
type input "122"
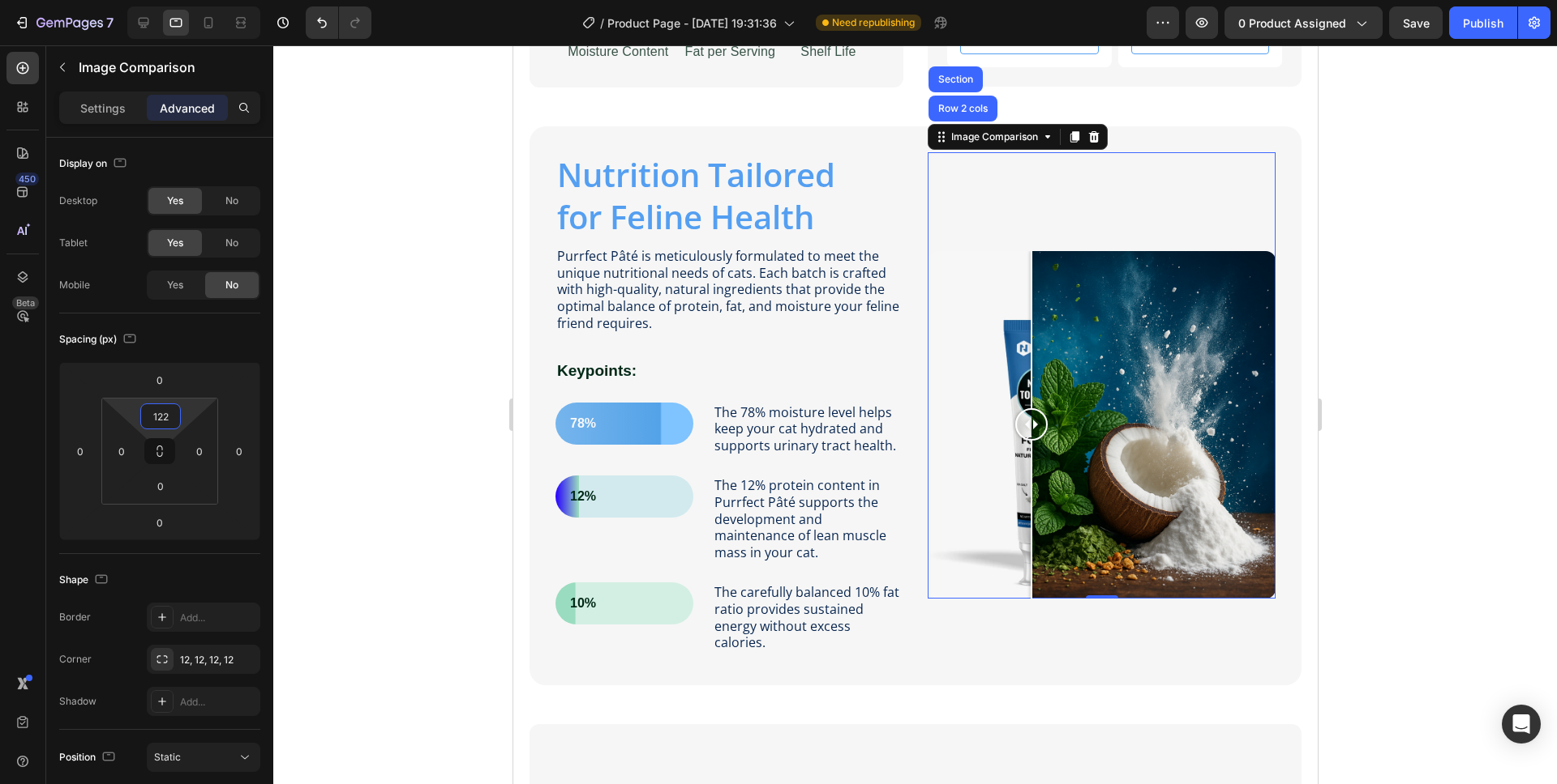
drag, startPoint x: 189, startPoint y: 411, endPoint x: 198, endPoint y: 363, distance: 48.8
click at [198, 0] on html "7 Version history / Product Page - Jul 14, 19:31:36 Need republishing Preview 0…" at bounding box center [778, 0] width 1557 height 0
click at [363, 189] on div at bounding box center [915, 415] width 1284 height 739
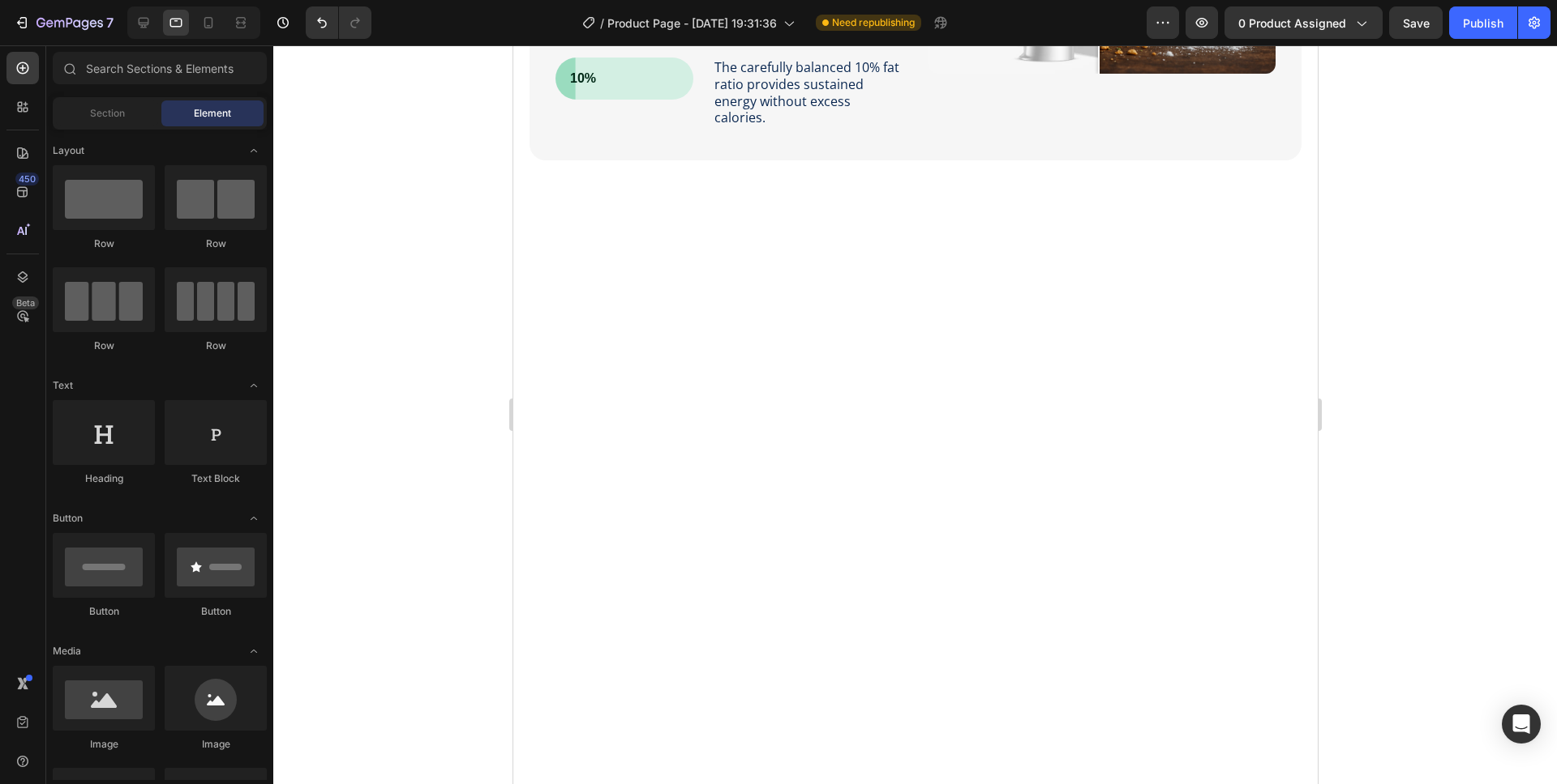
scroll to position [0, 0]
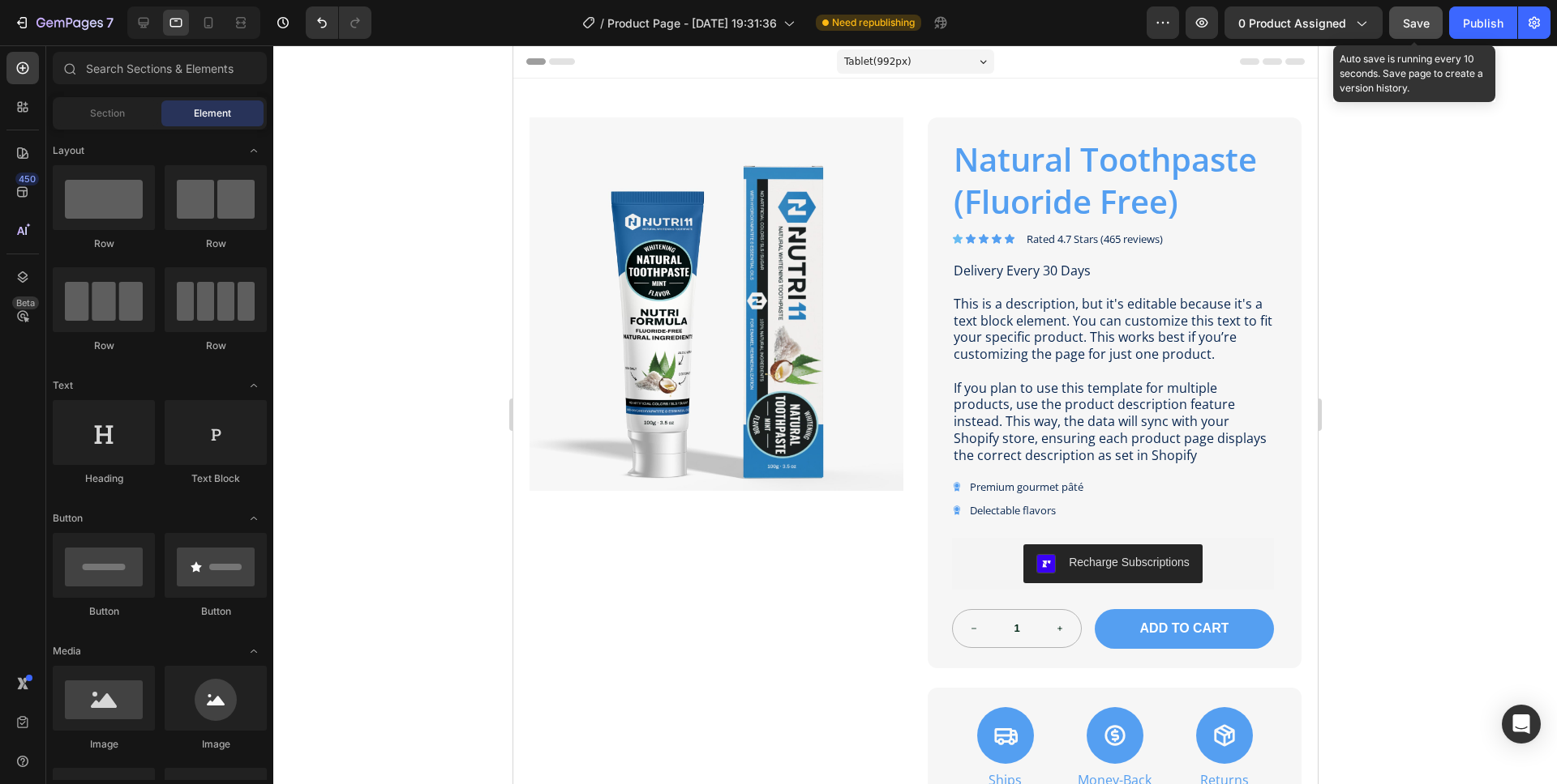
click at [1416, 28] on span "Save" at bounding box center [1415, 23] width 27 height 14
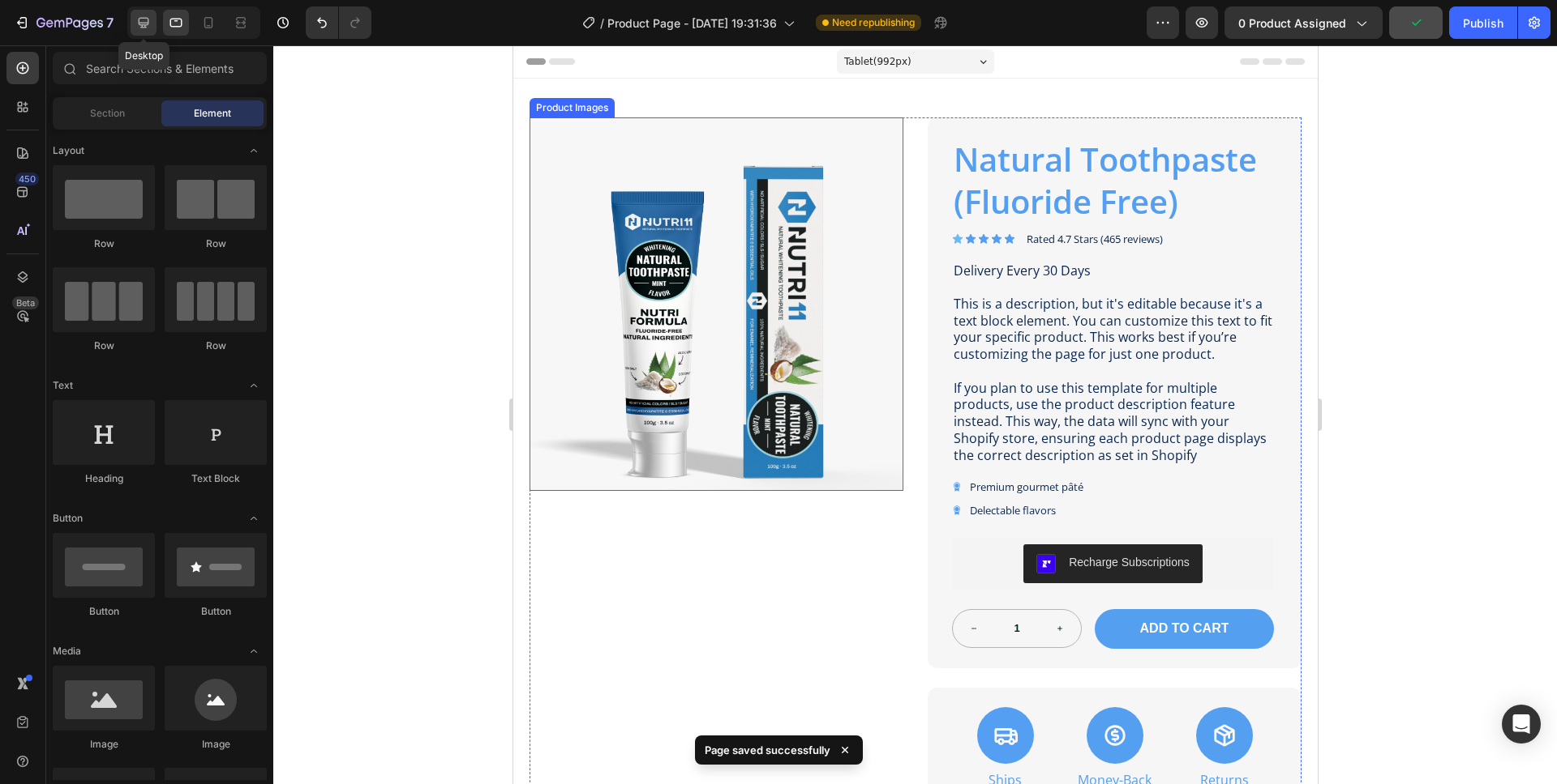
click at [155, 24] on div at bounding box center [144, 23] width 26 height 26
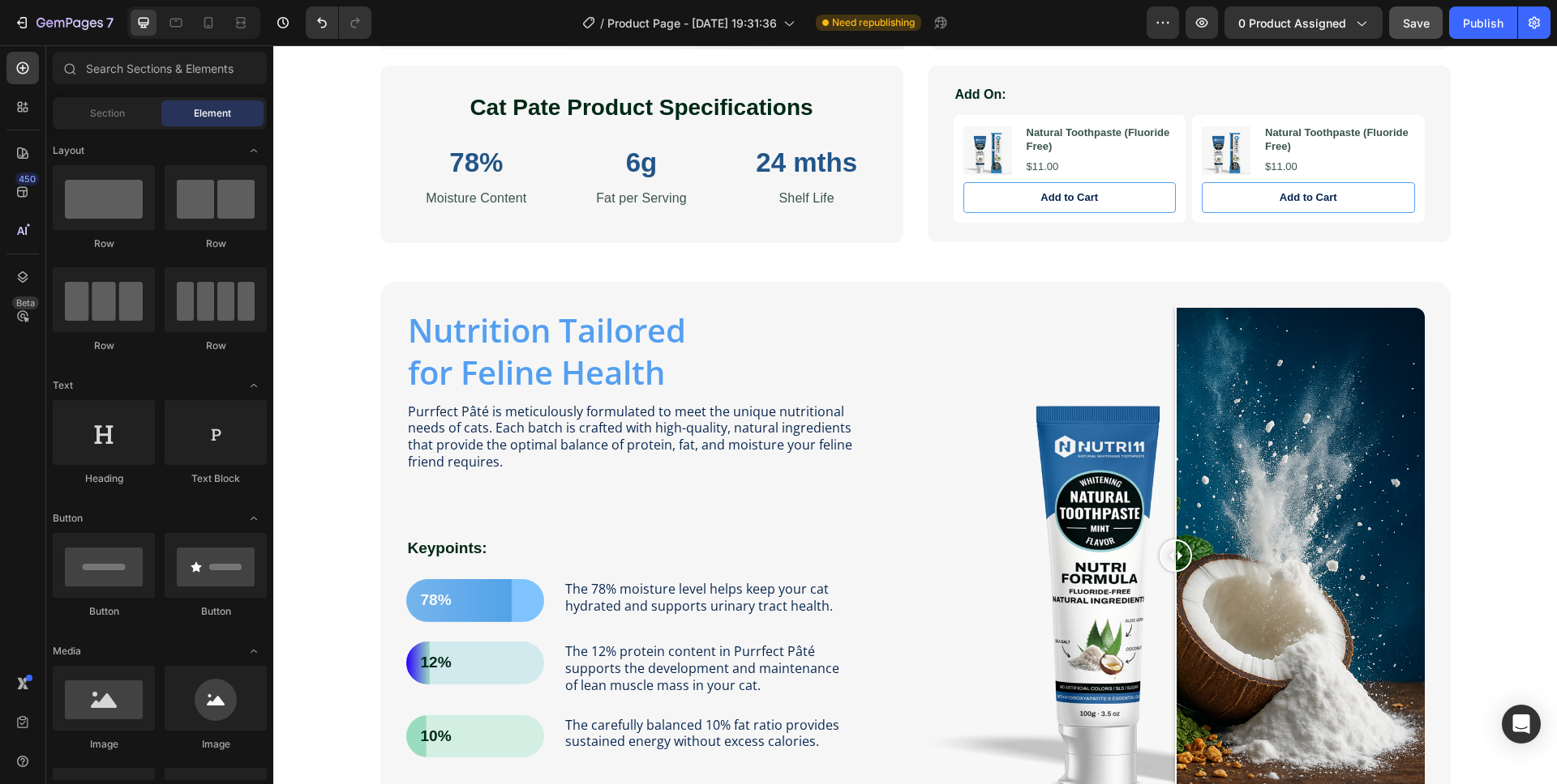
scroll to position [730, 0]
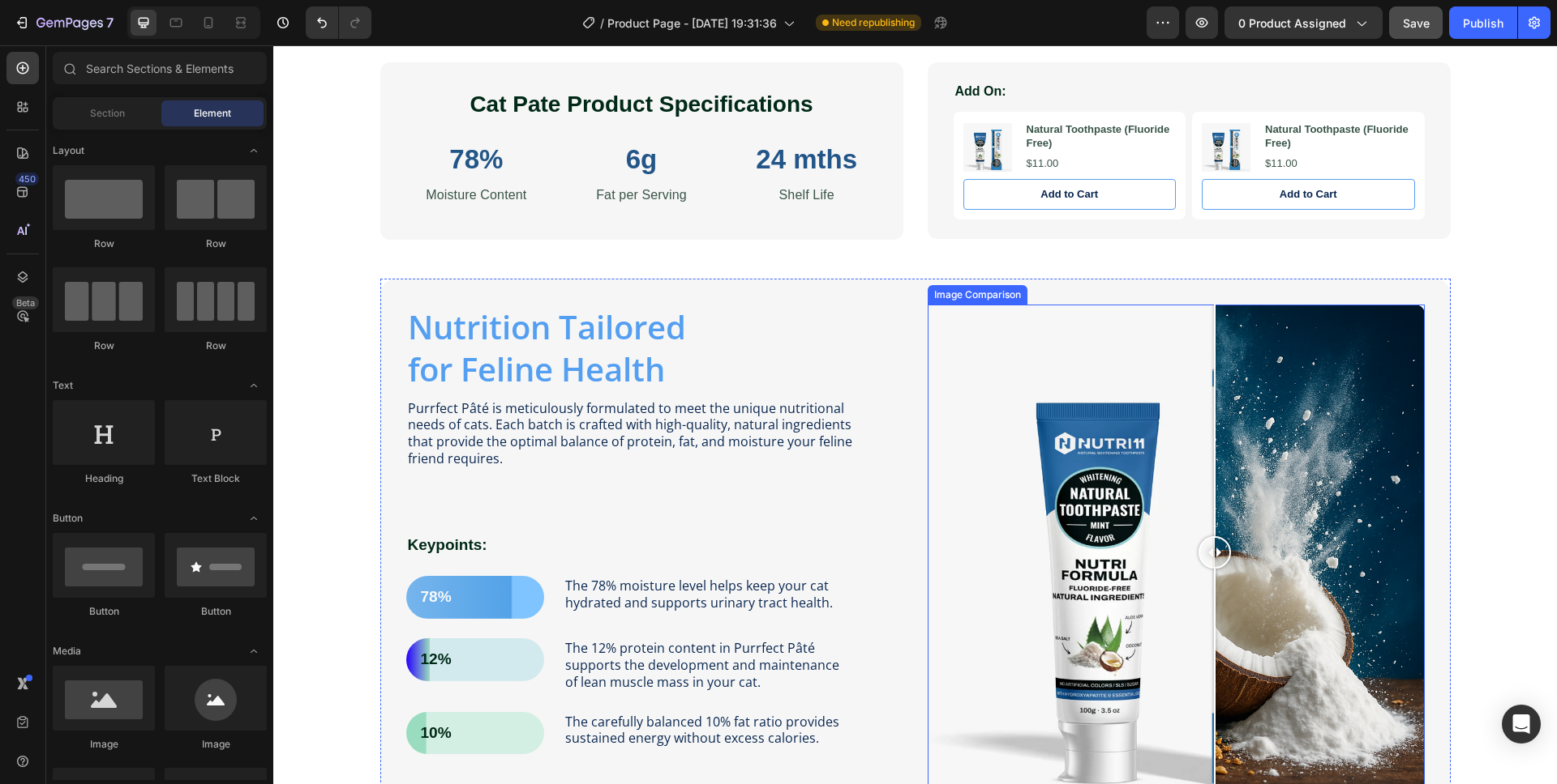
drag, startPoint x: 1176, startPoint y: 558, endPoint x: 1208, endPoint y: 553, distance: 32.4
click at [1208, 554] on div at bounding box center [1214, 552] width 33 height 33
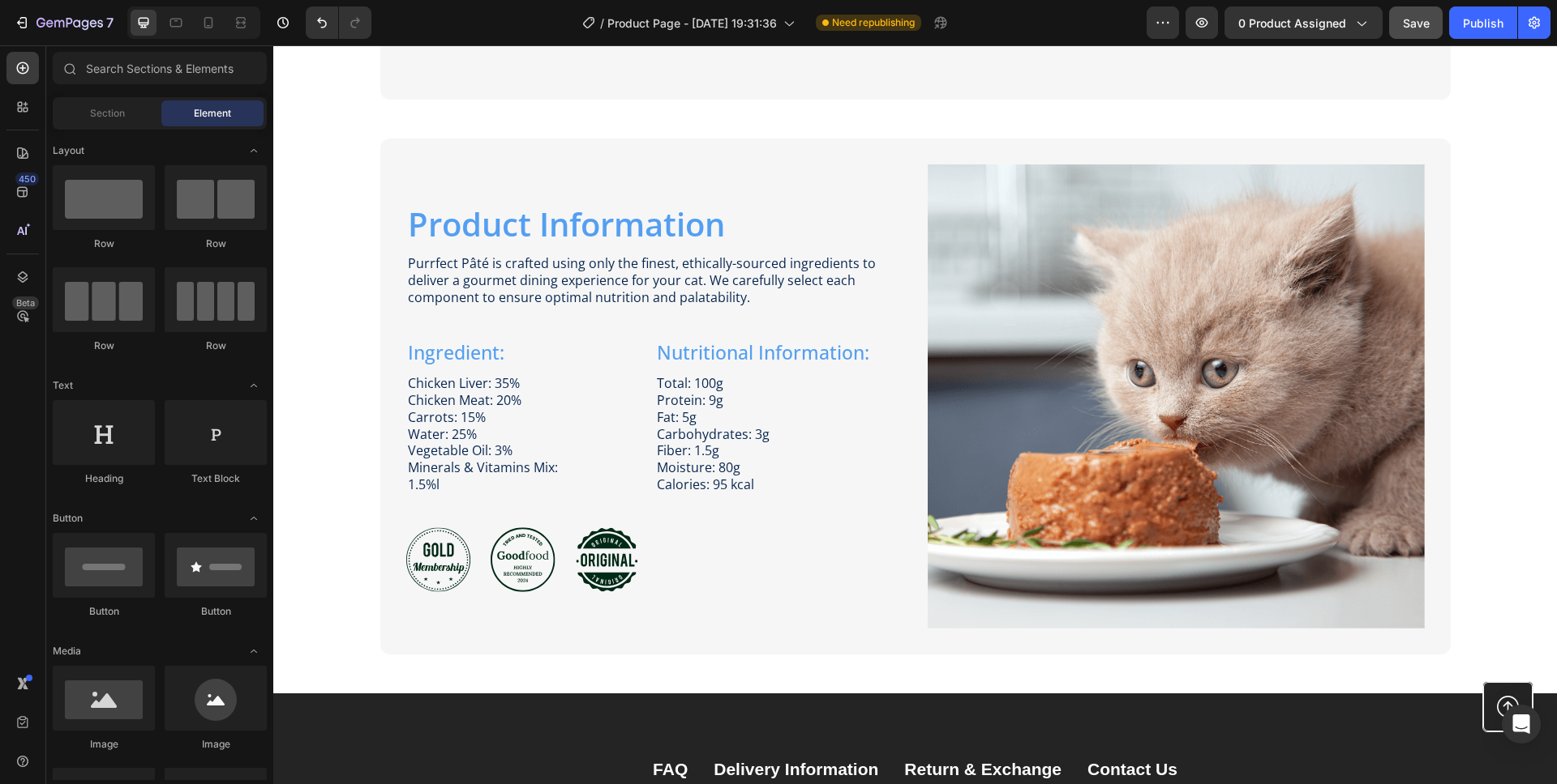
scroll to position [2034, 0]
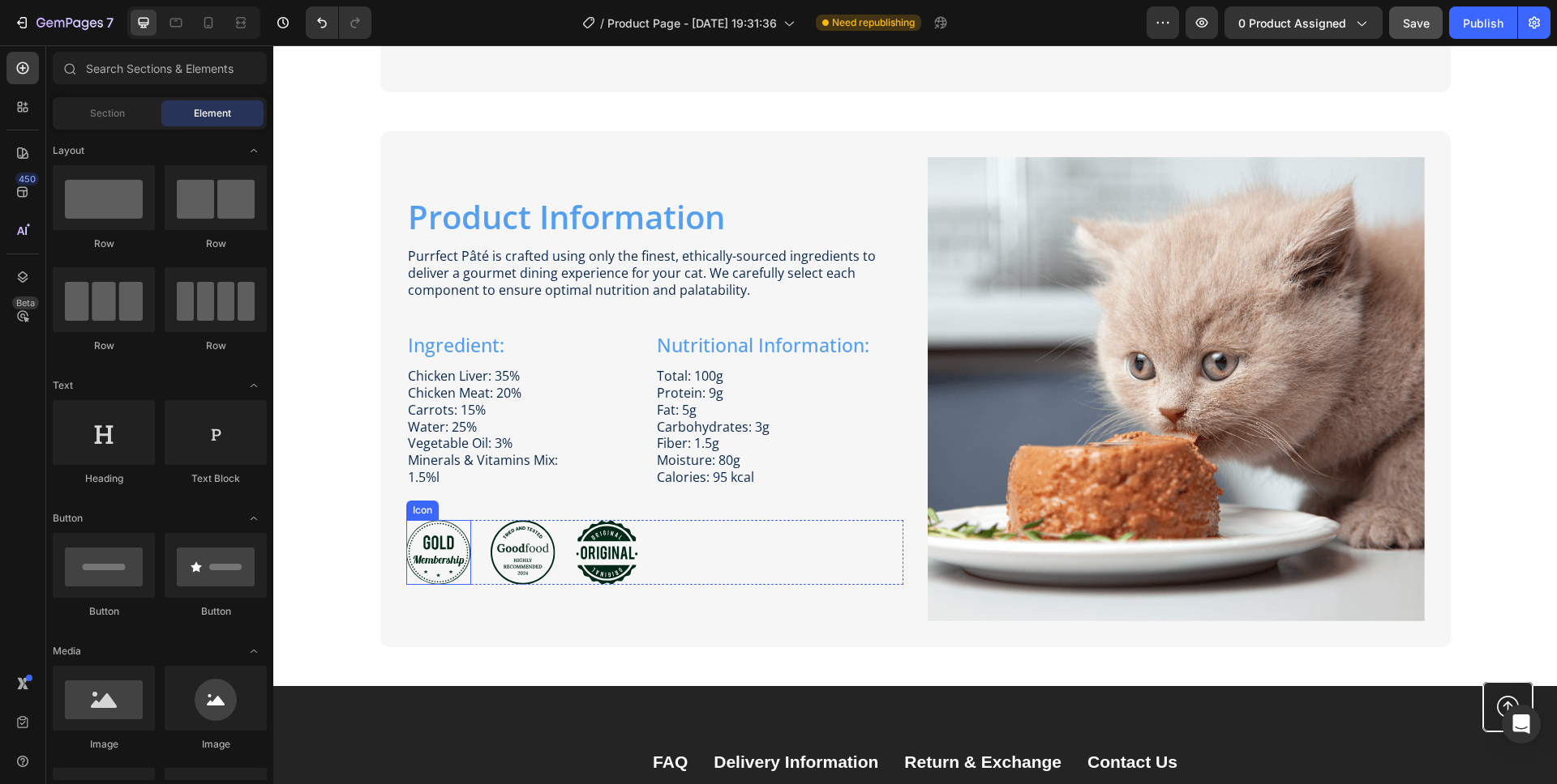
click at [444, 545] on icon at bounding box center [439, 552] width 64 height 65
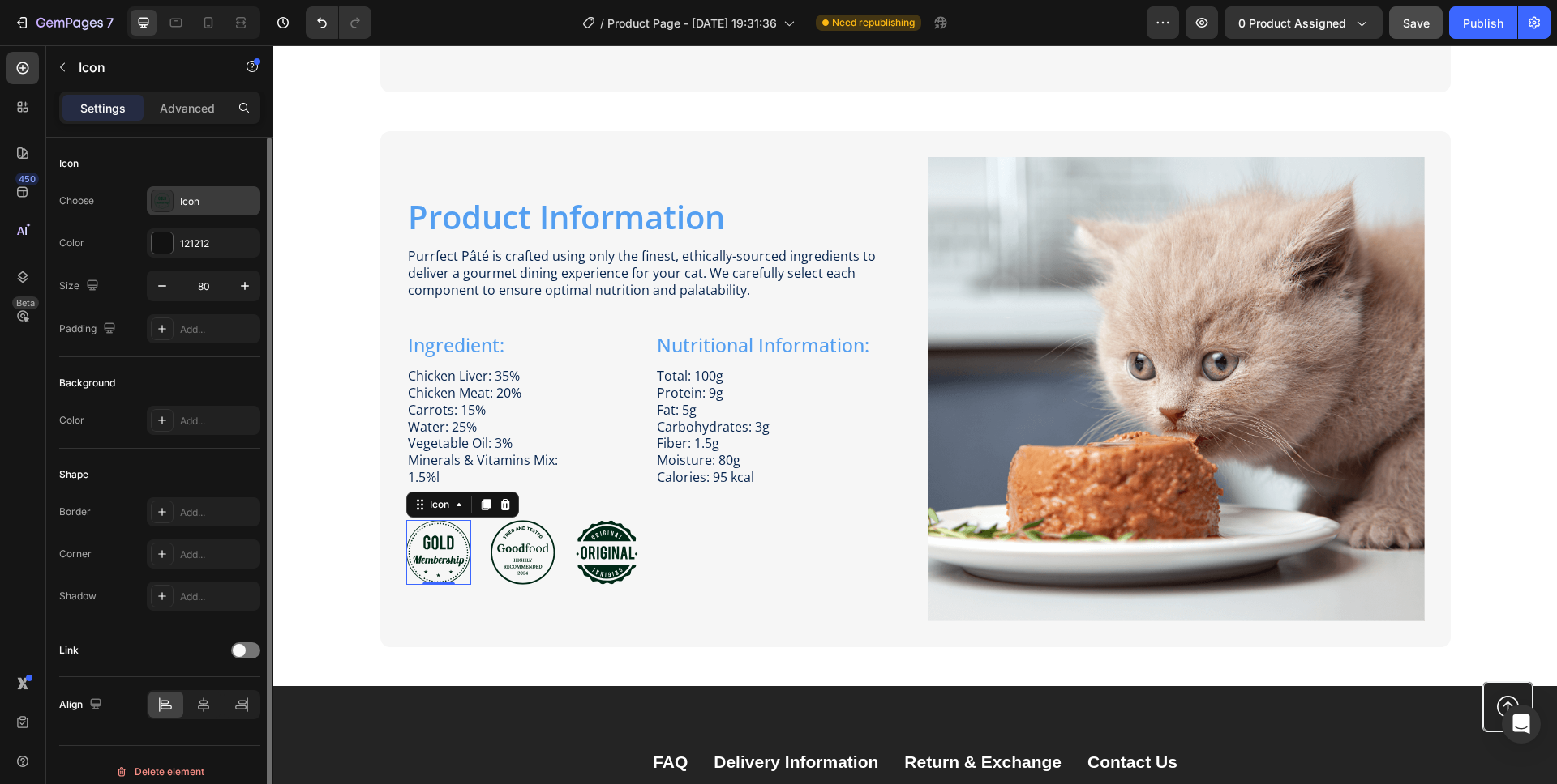
click at [210, 196] on div "Icon" at bounding box center [218, 201] width 76 height 15
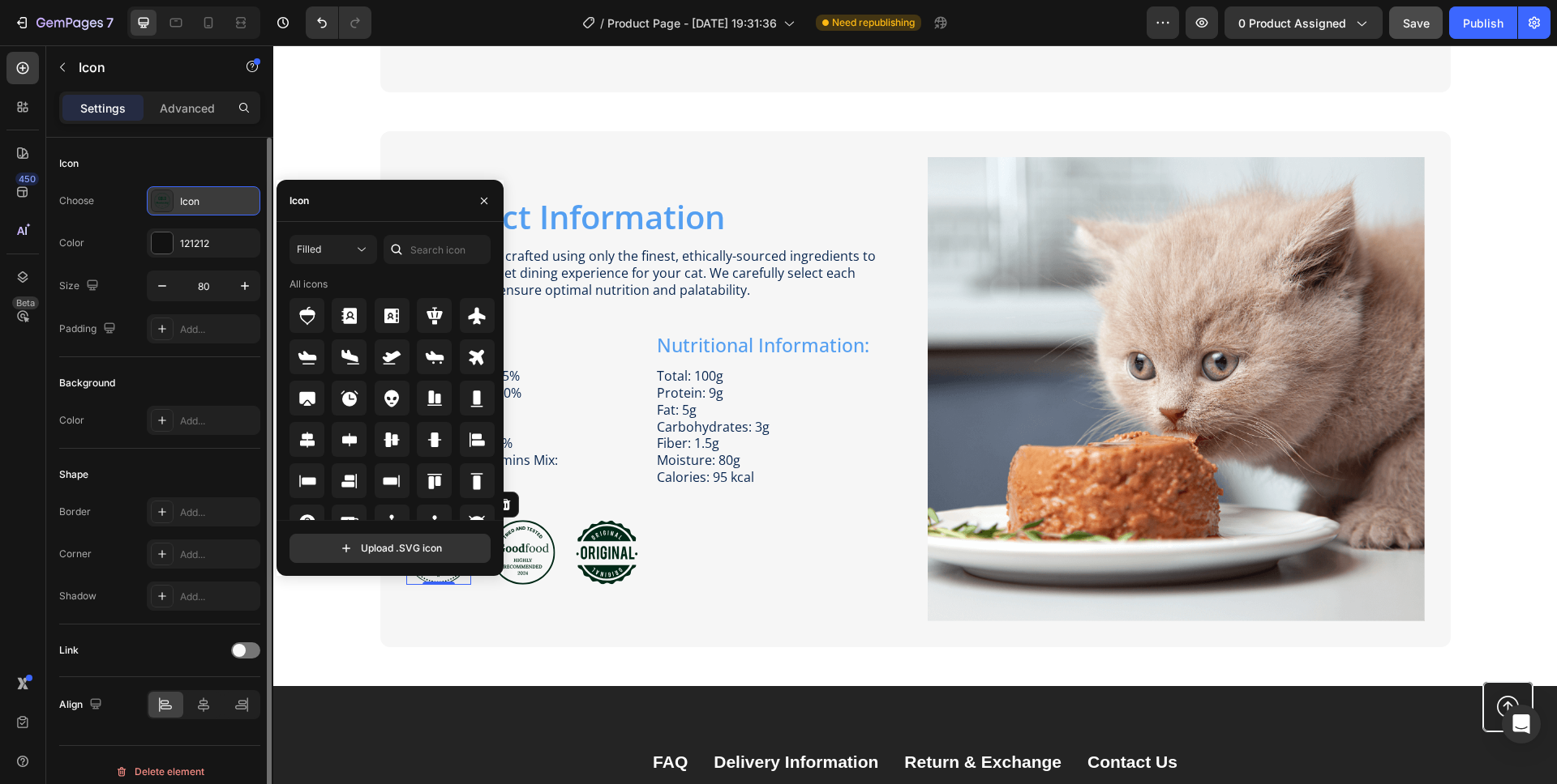
click at [210, 196] on div "Icon" at bounding box center [218, 201] width 76 height 15
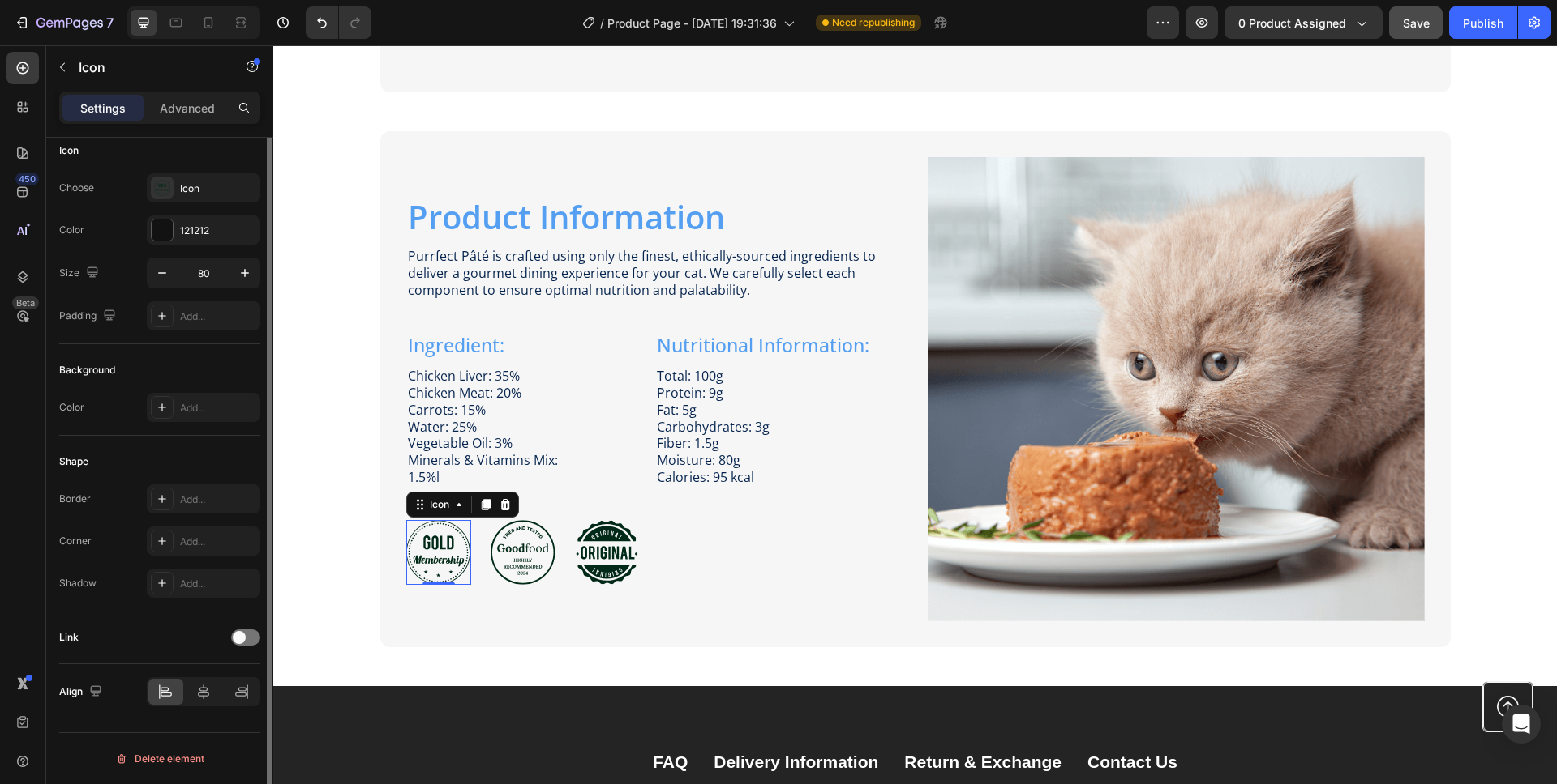
scroll to position [0, 0]
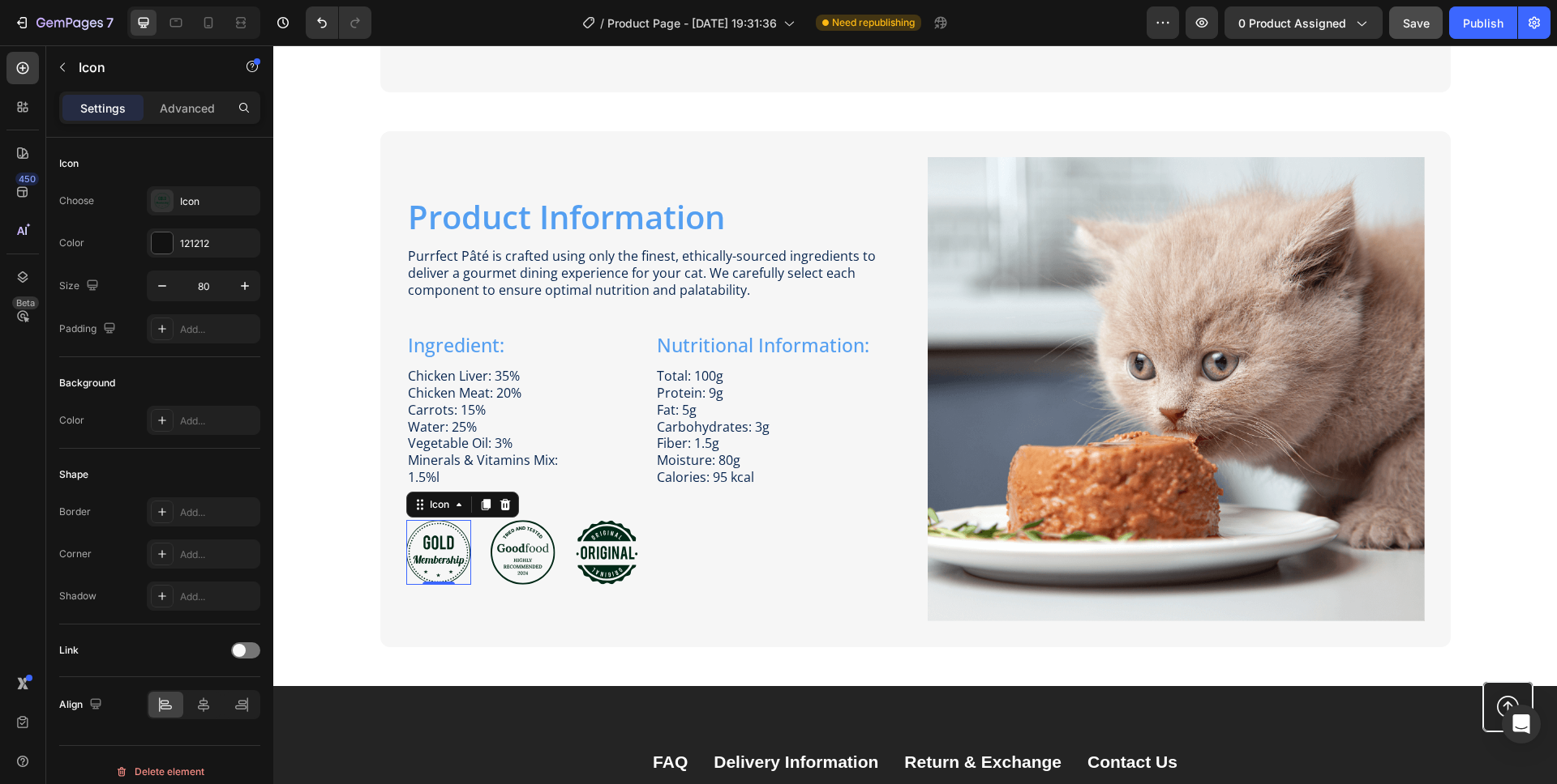
click at [438, 556] on icon at bounding box center [439, 552] width 64 height 65
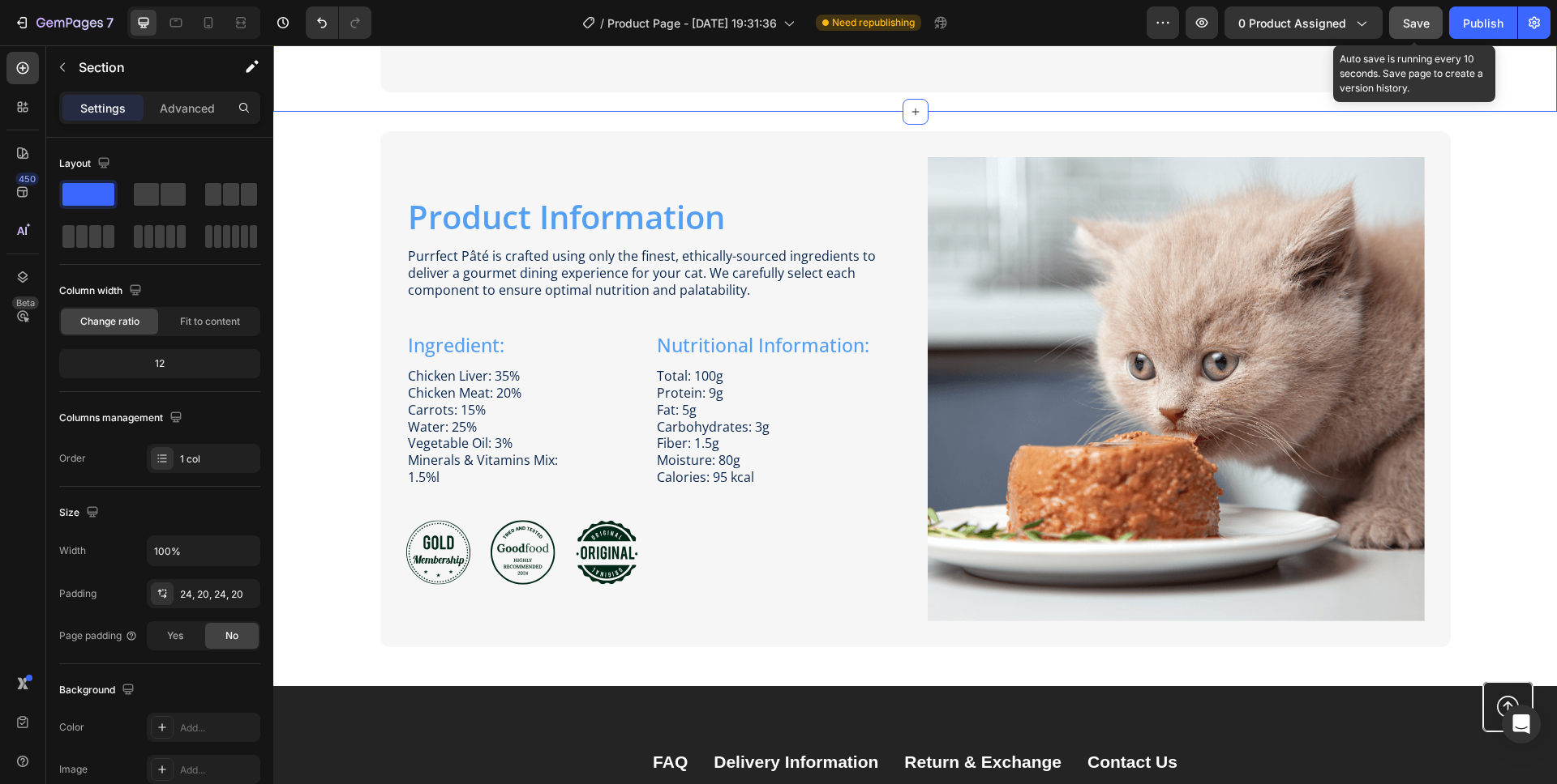
click at [1407, 16] on span "Save" at bounding box center [1415, 23] width 27 height 14
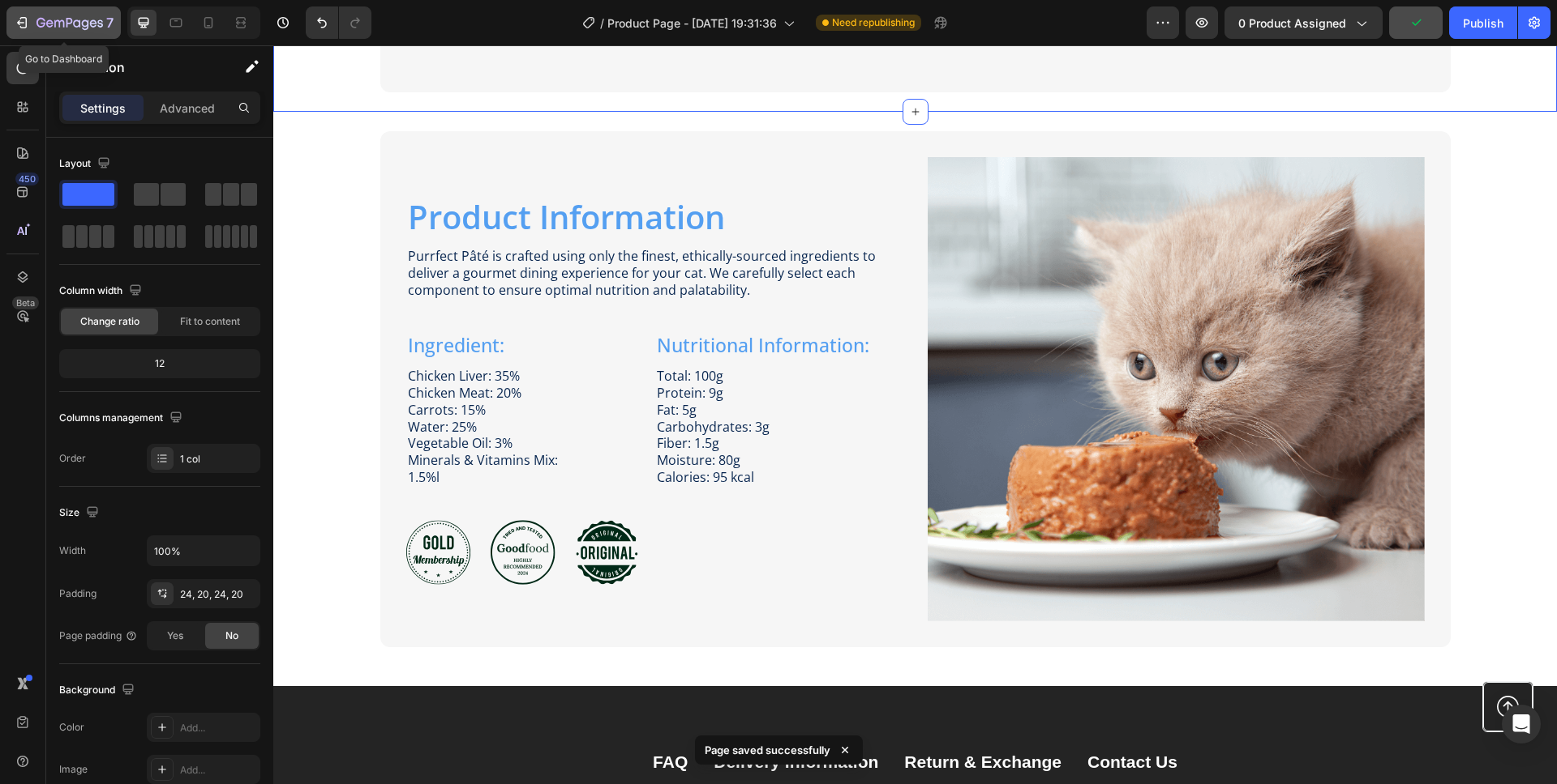
click at [72, 10] on button "7" at bounding box center [64, 23] width 115 height 33
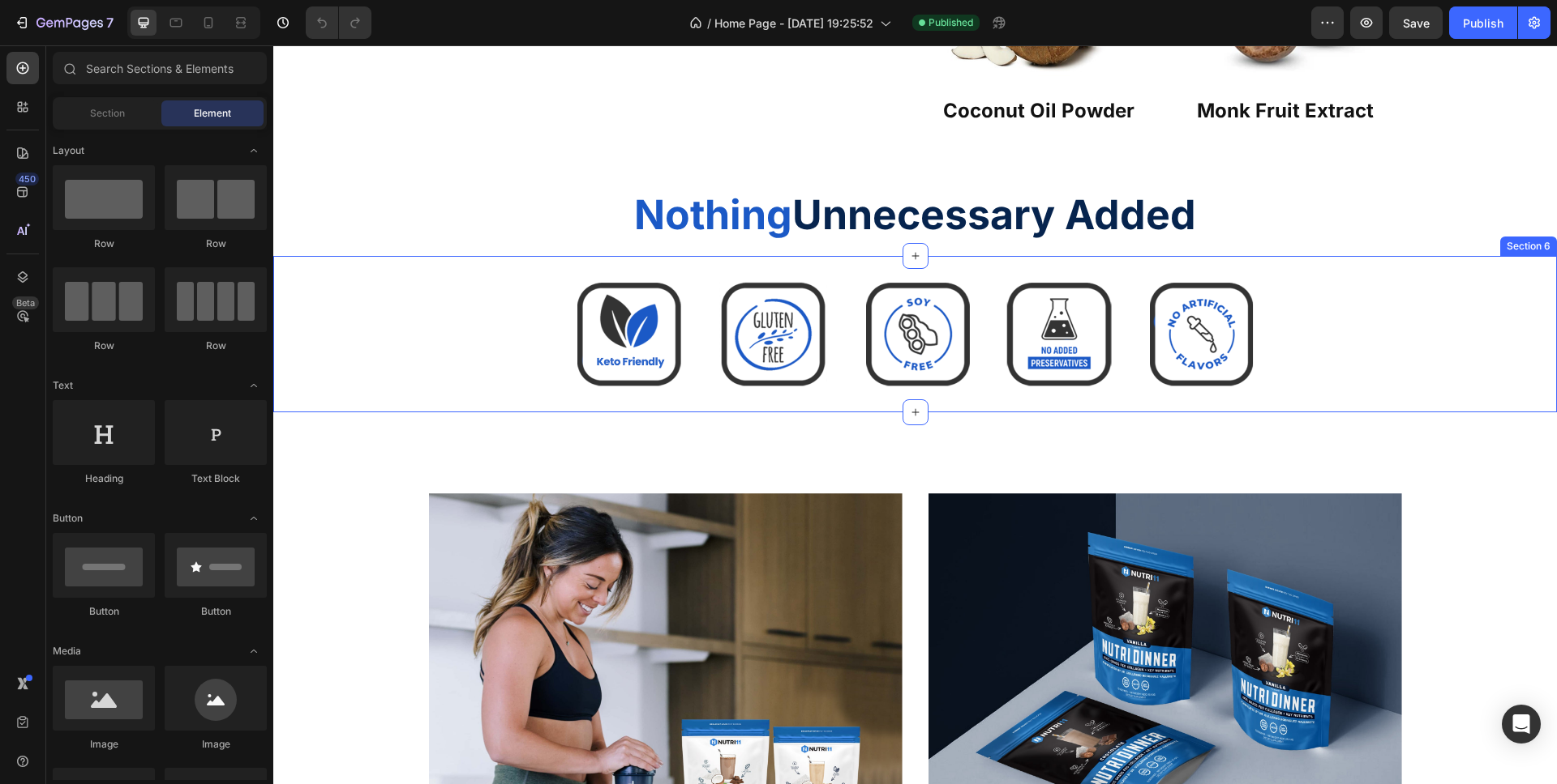
scroll to position [1375, 0]
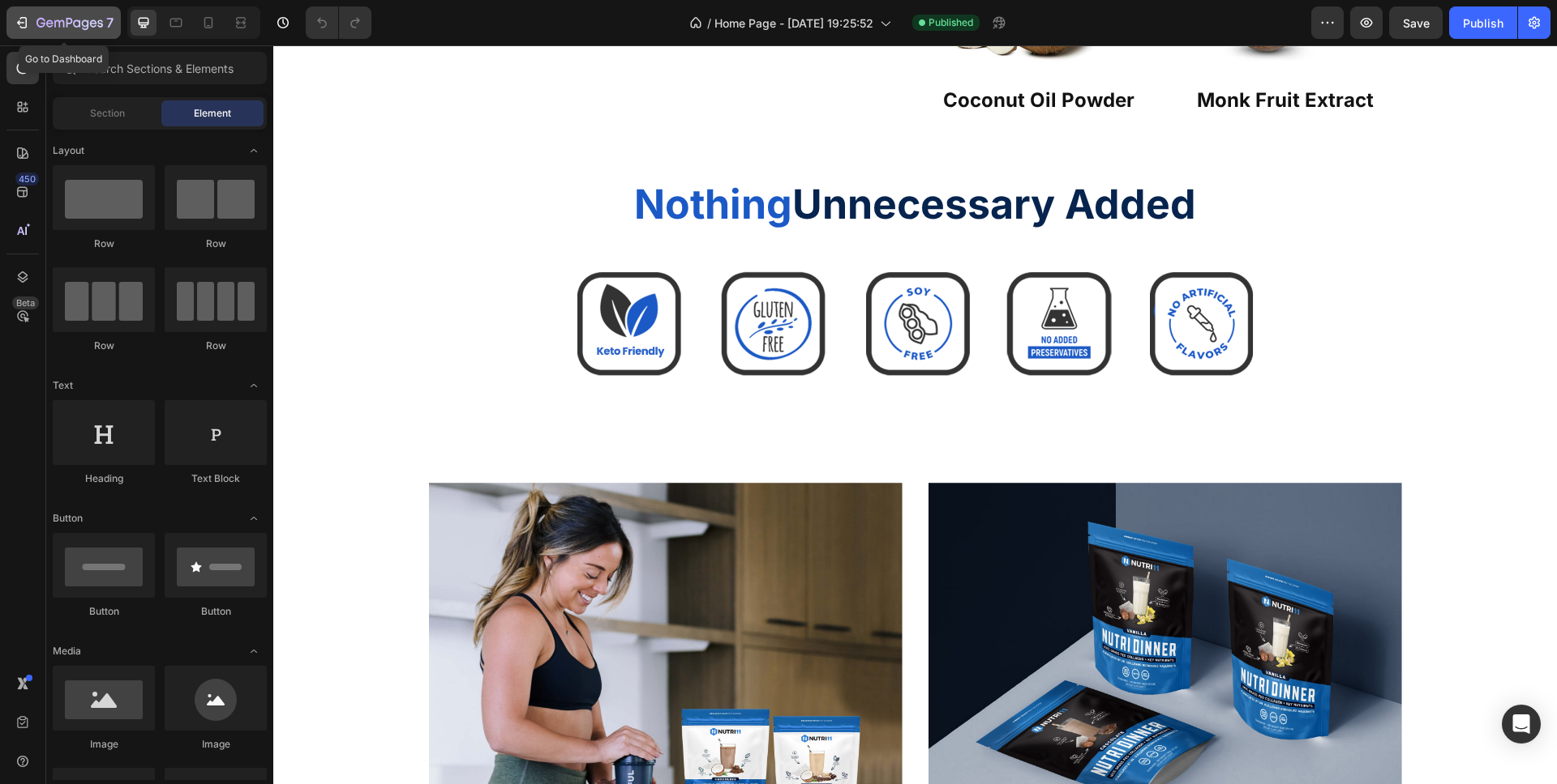
click at [28, 24] on icon "button" at bounding box center [22, 23] width 16 height 16
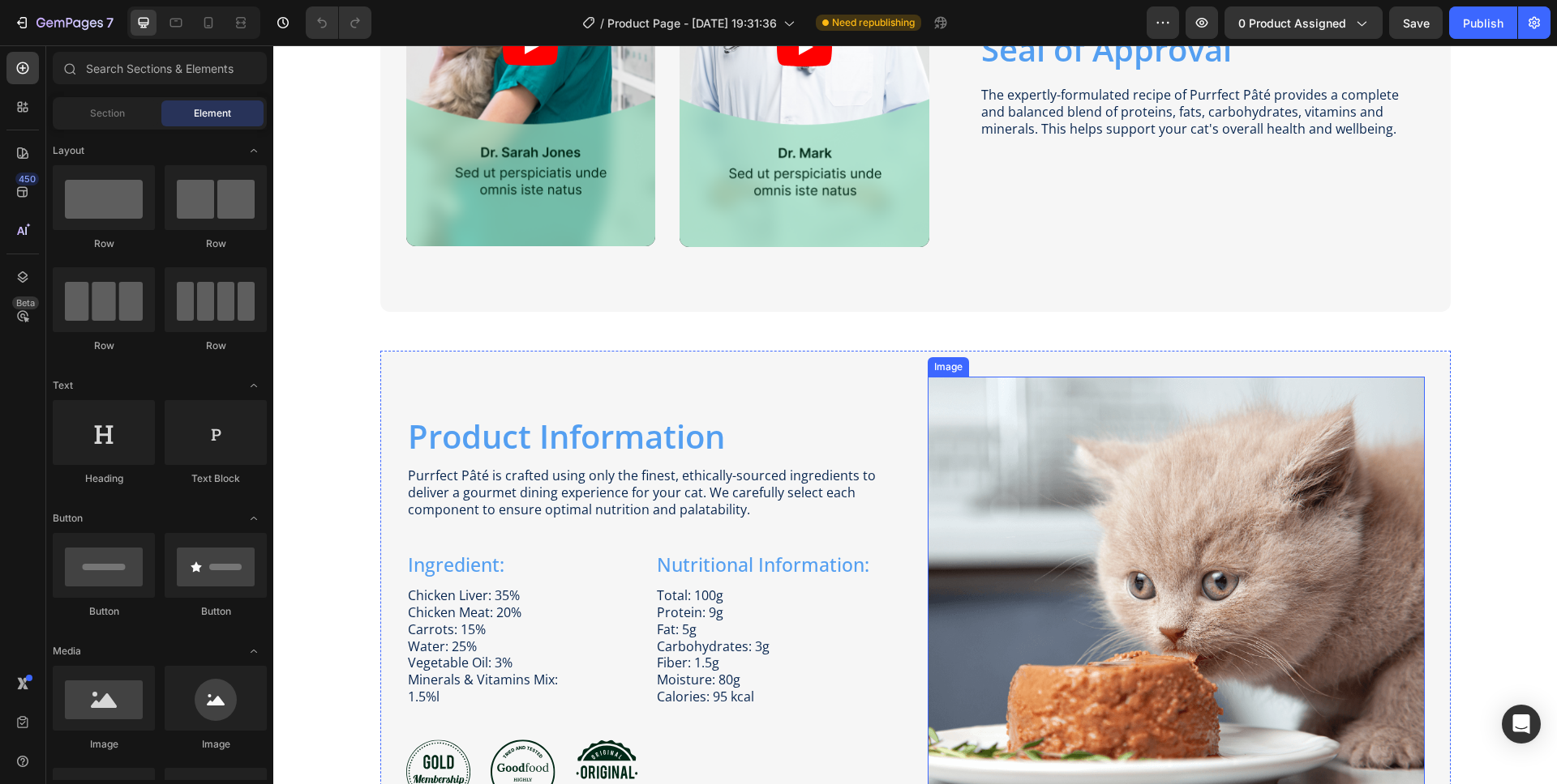
scroll to position [1833, 0]
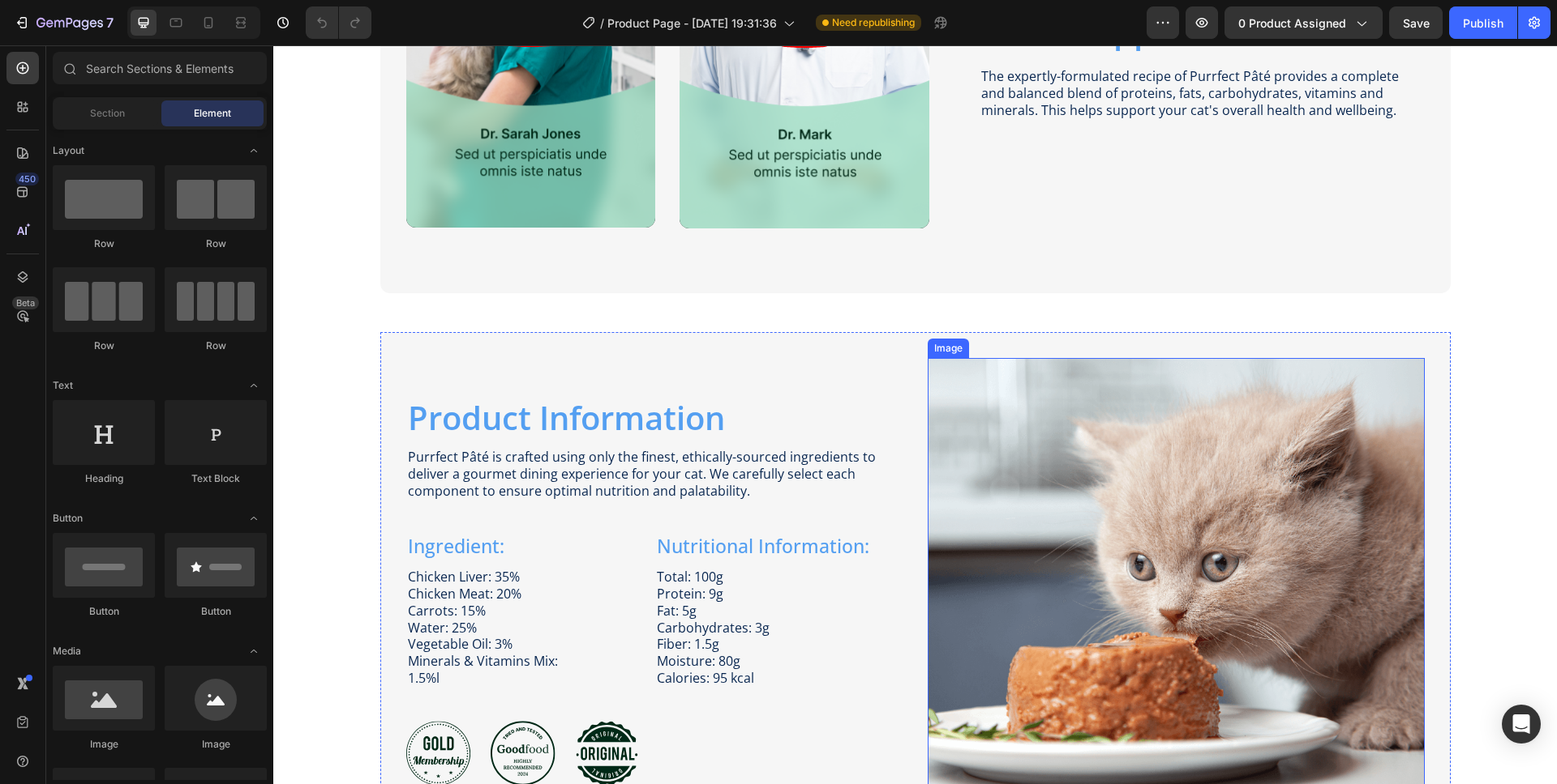
click at [1154, 534] on img at bounding box center [1176, 591] width 497 height 464
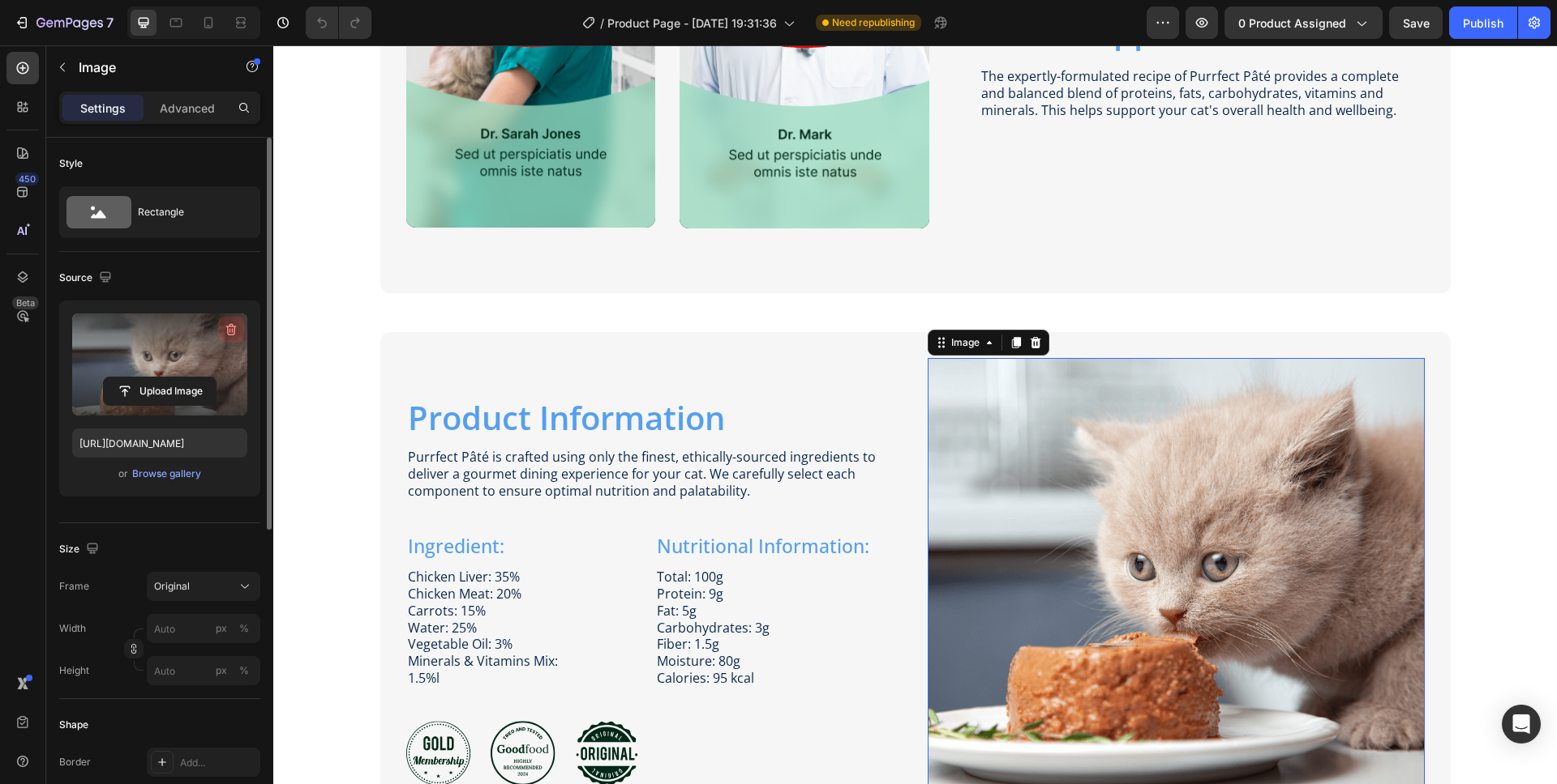
click at [231, 328] on icon "button" at bounding box center [231, 330] width 16 height 16
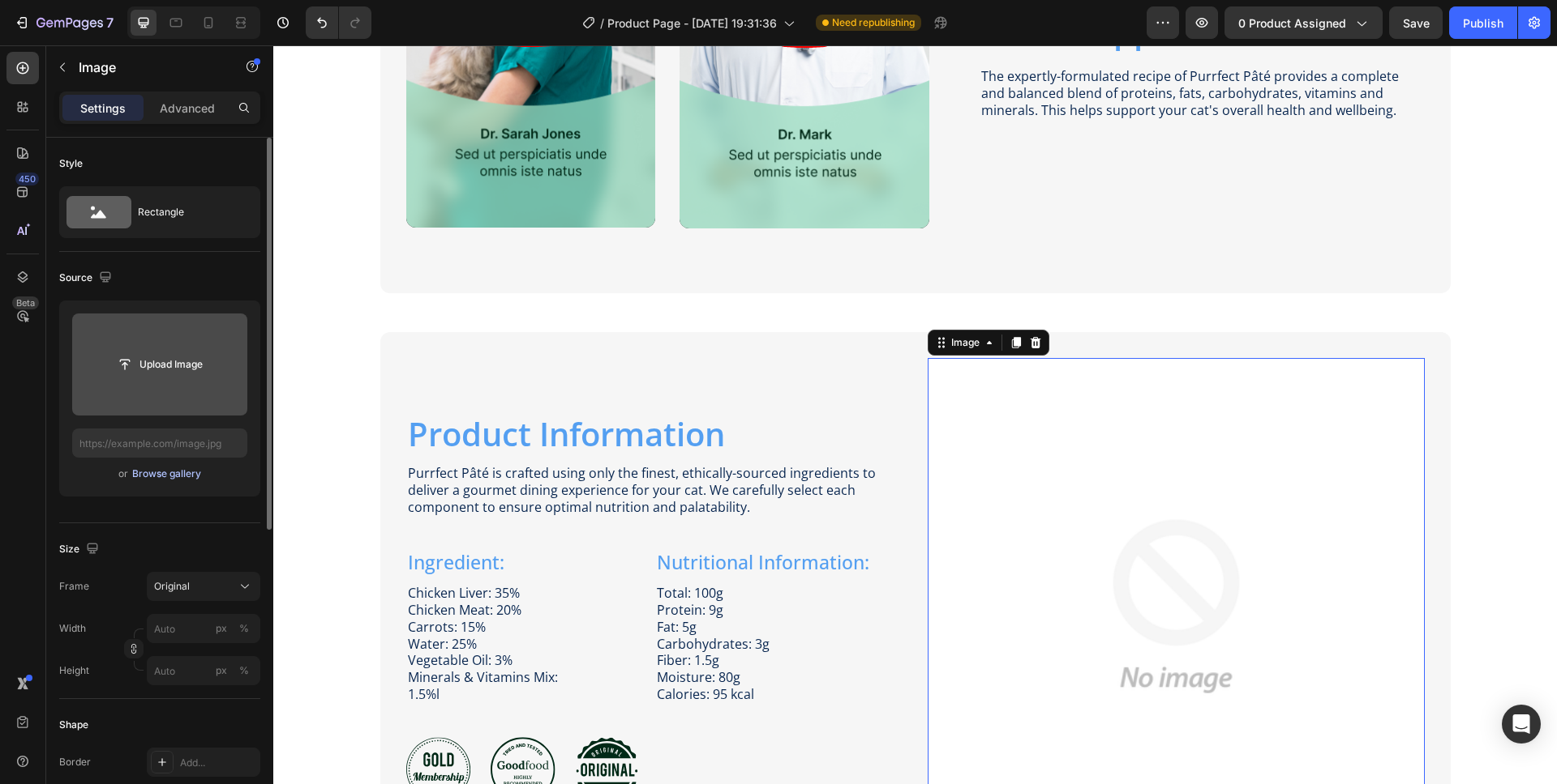
click at [178, 475] on div "Browse gallery" at bounding box center [166, 474] width 69 height 15
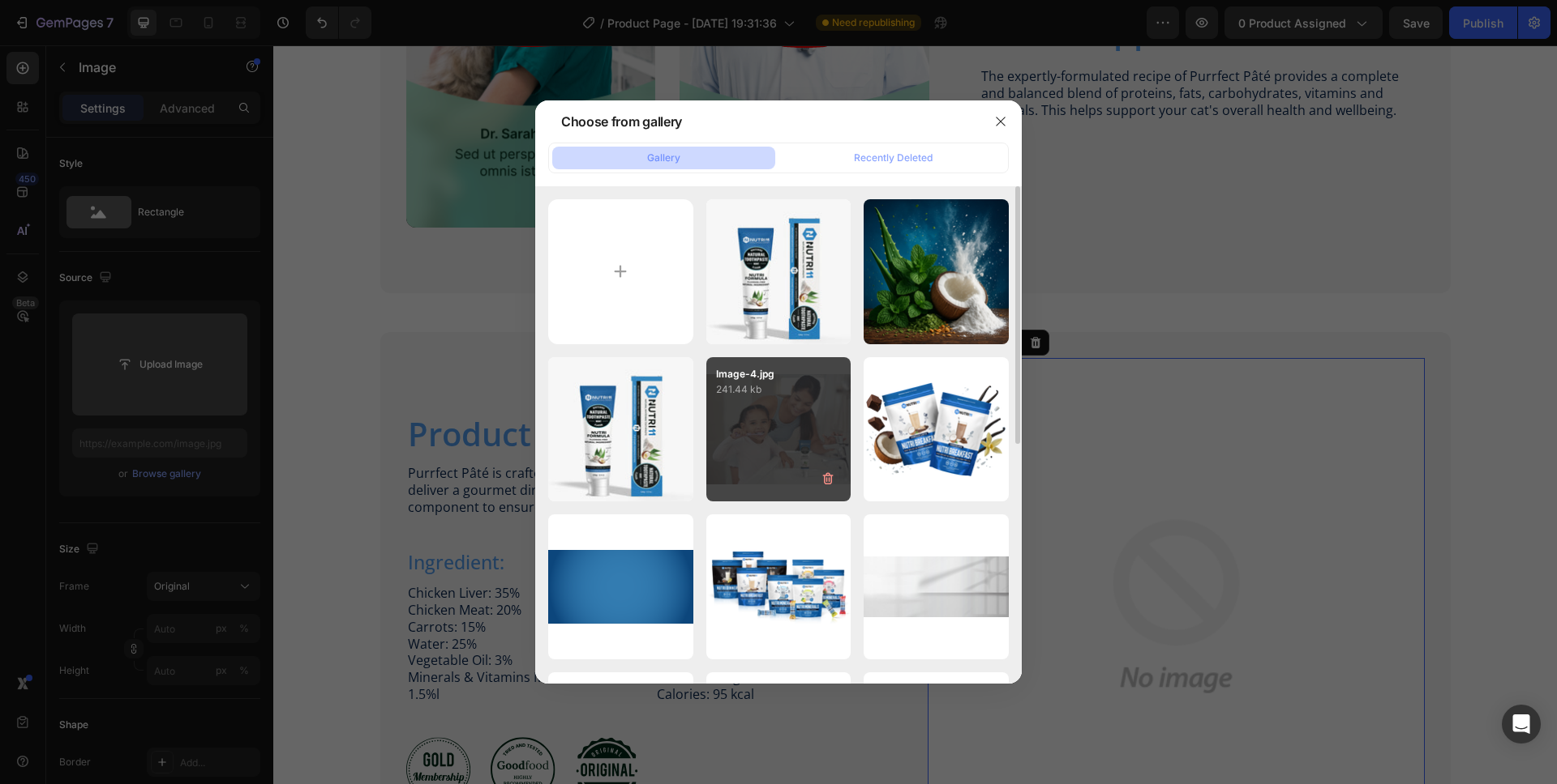
click at [797, 453] on div "Image-4.jpg 241.44 kb" at bounding box center [778, 430] width 146 height 145
type input "[URL][DOMAIN_NAME]"
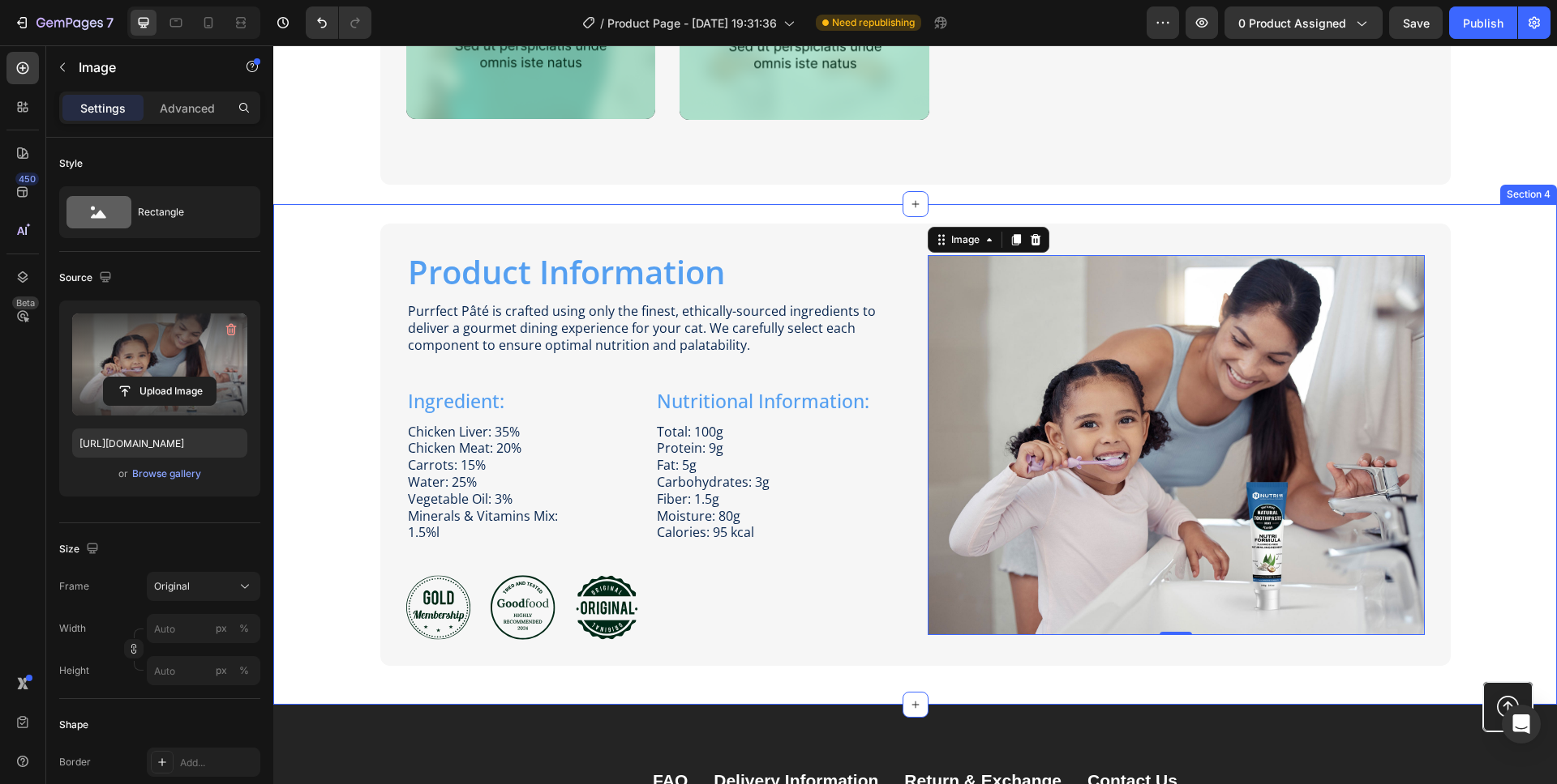
scroll to position [1945, 0]
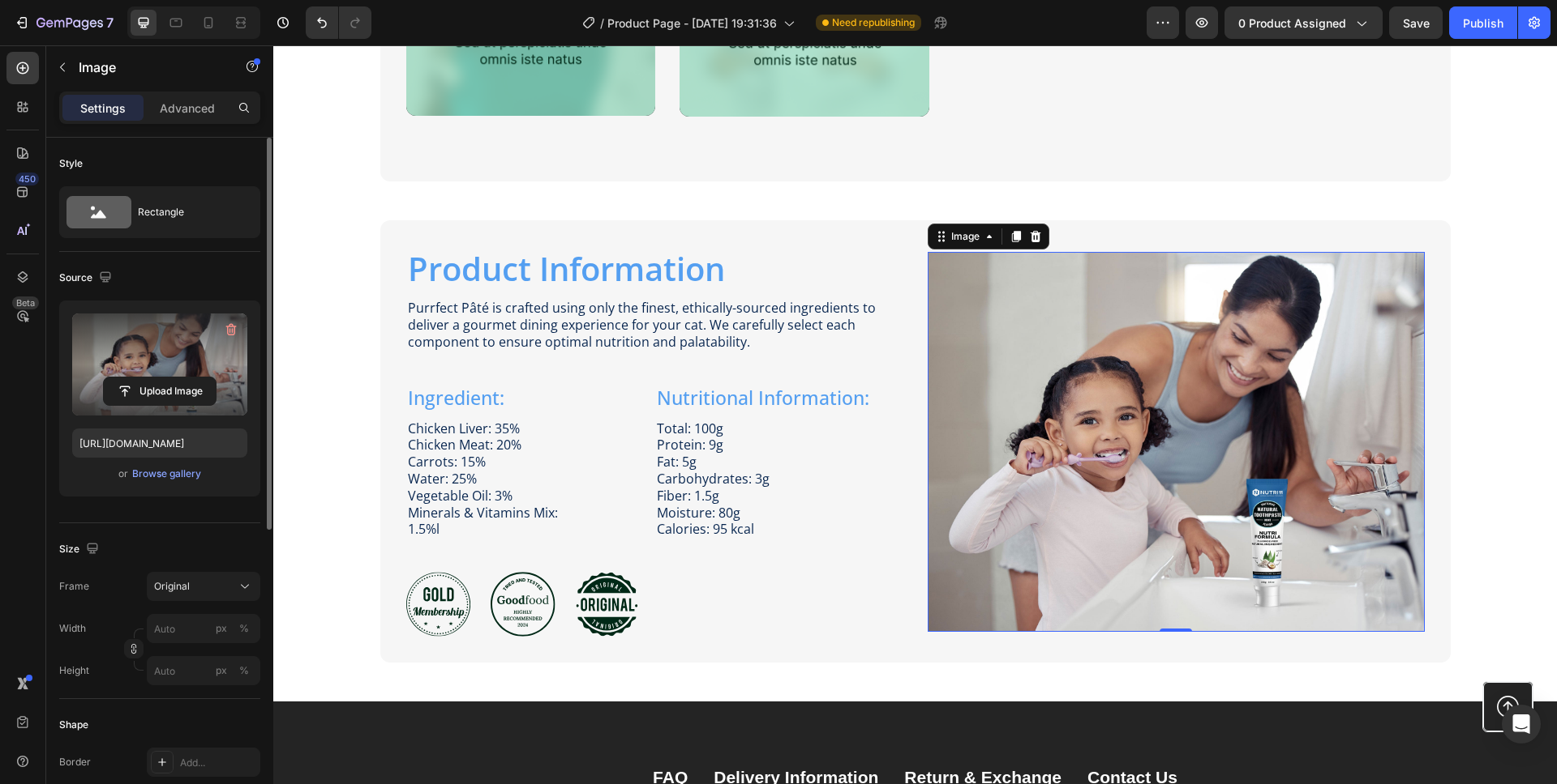
click at [171, 269] on div "Source" at bounding box center [159, 278] width 201 height 26
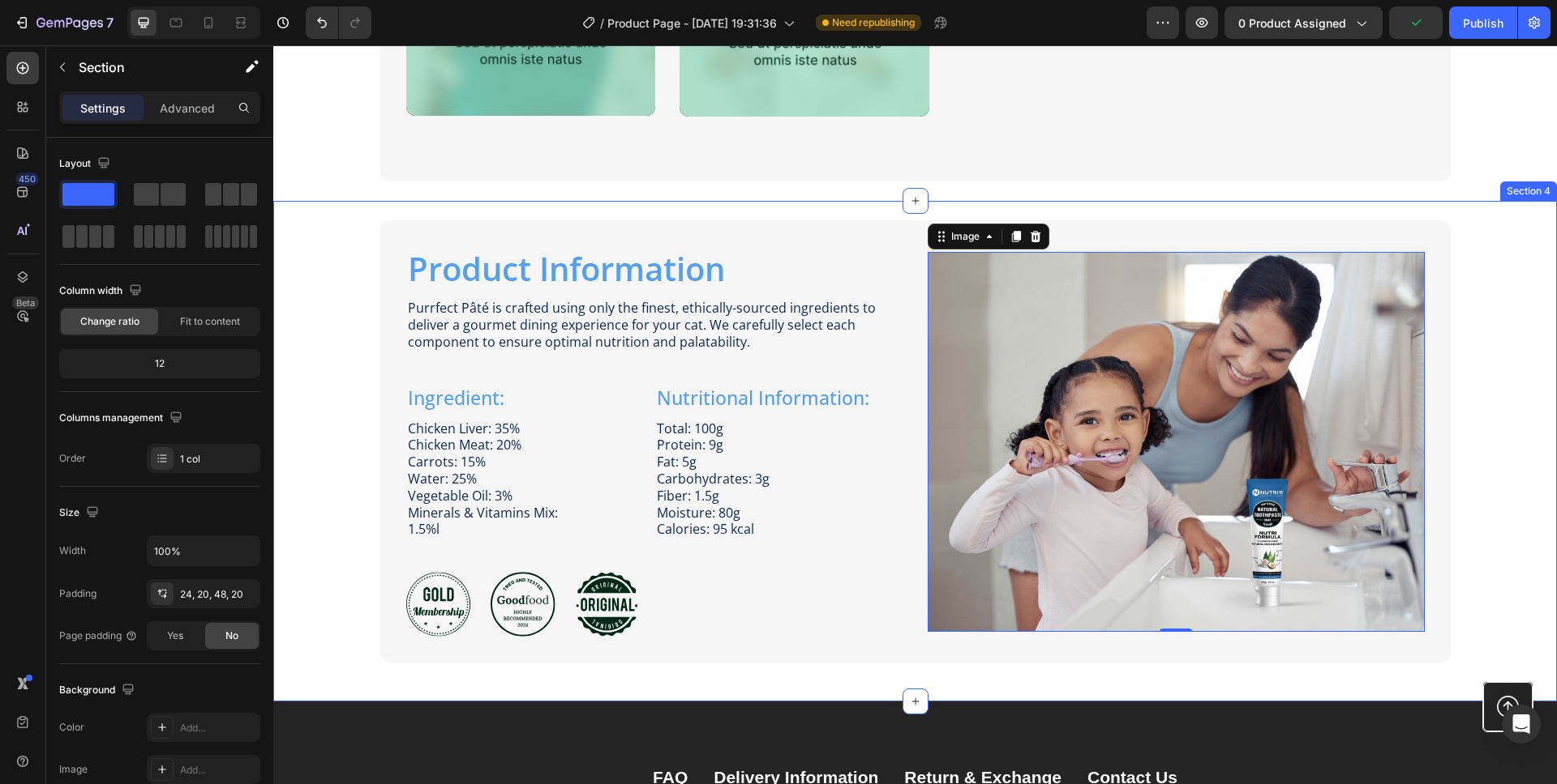
click at [329, 435] on div "Product Information Heading Image Purrfect [PERSON_NAME] is crafted using only …" at bounding box center [914, 441] width 1251 height 442
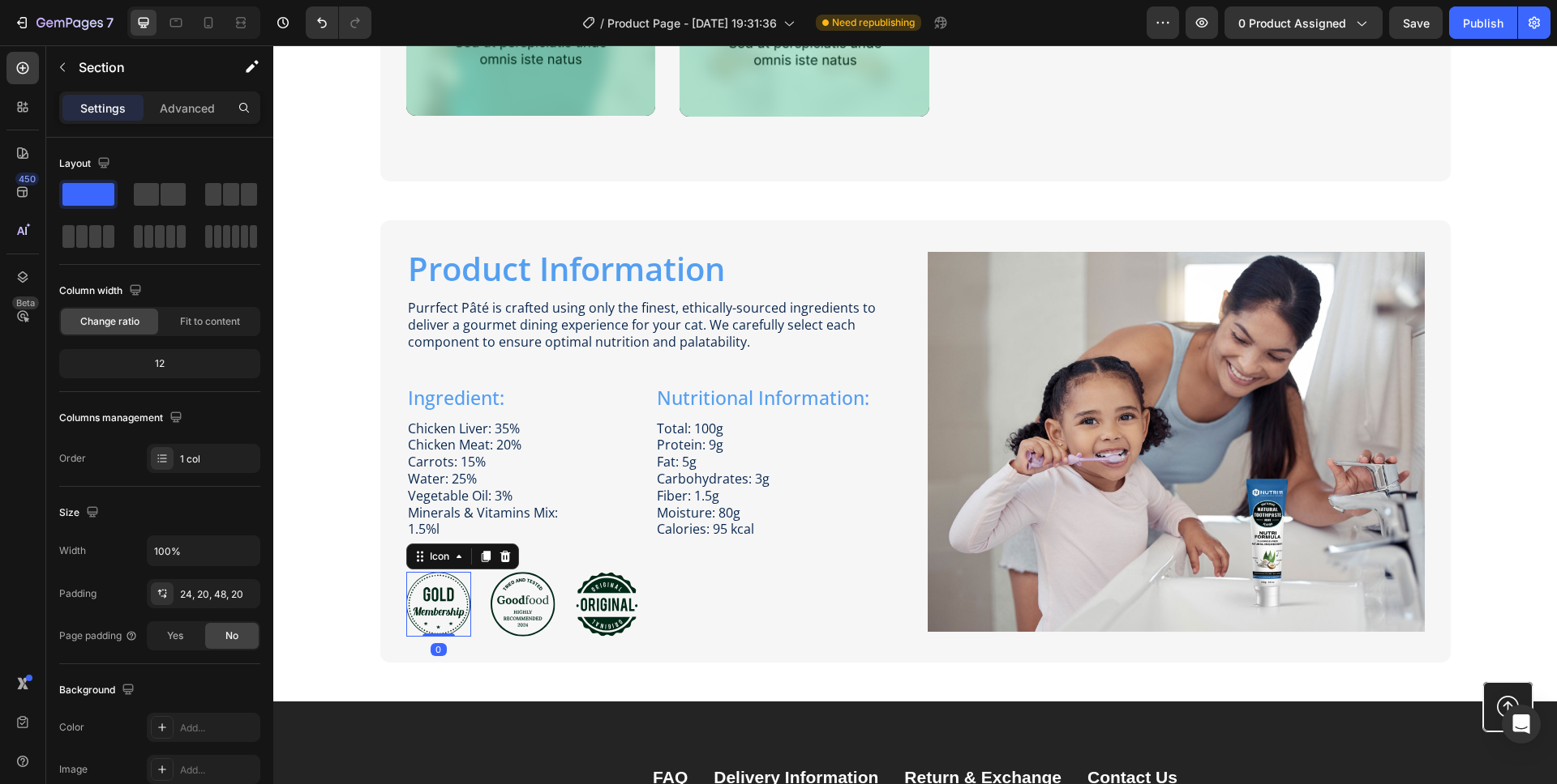
click at [448, 609] on icon at bounding box center [439, 604] width 64 height 65
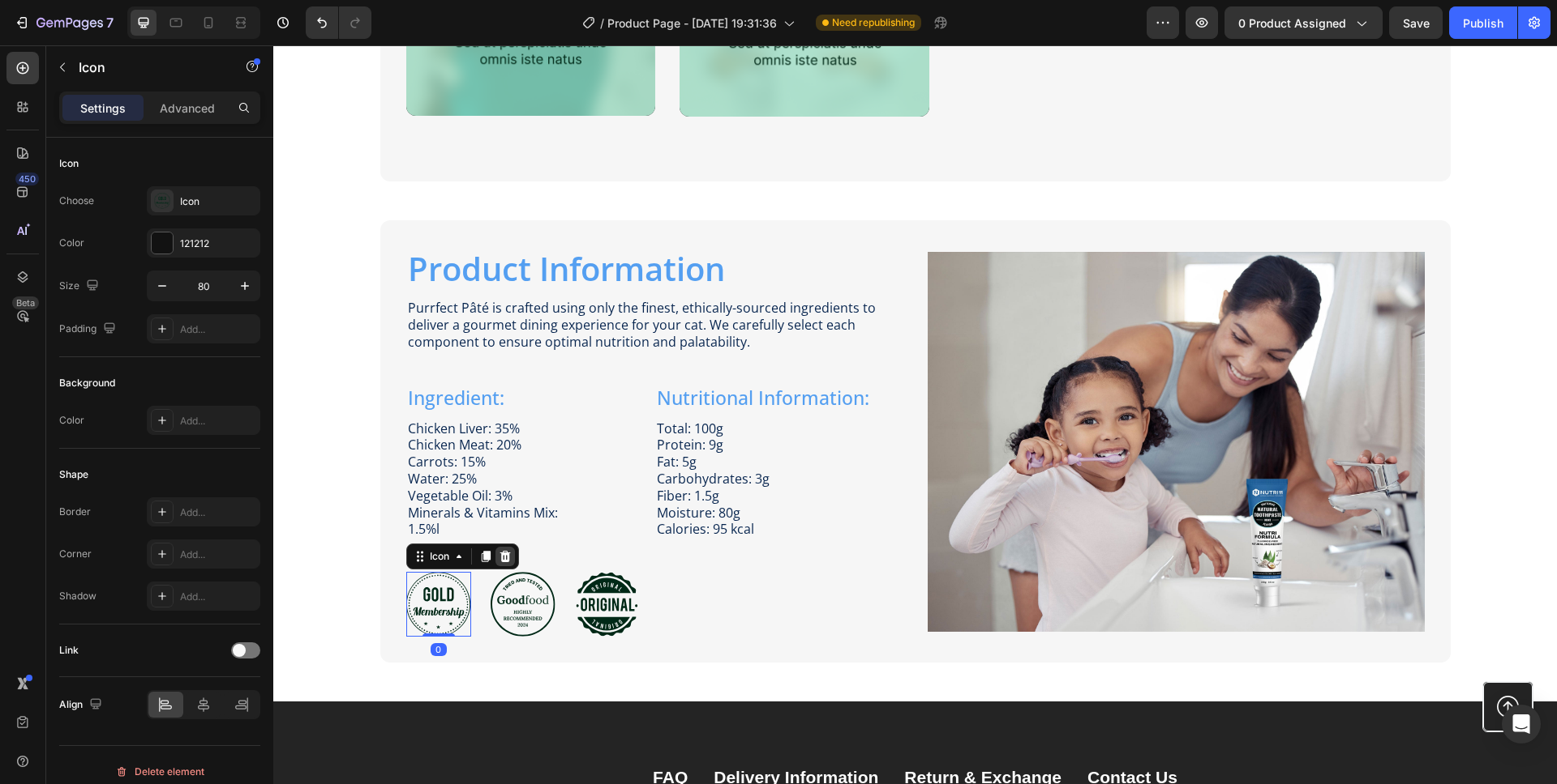
click at [499, 561] on icon at bounding box center [504, 556] width 11 height 11
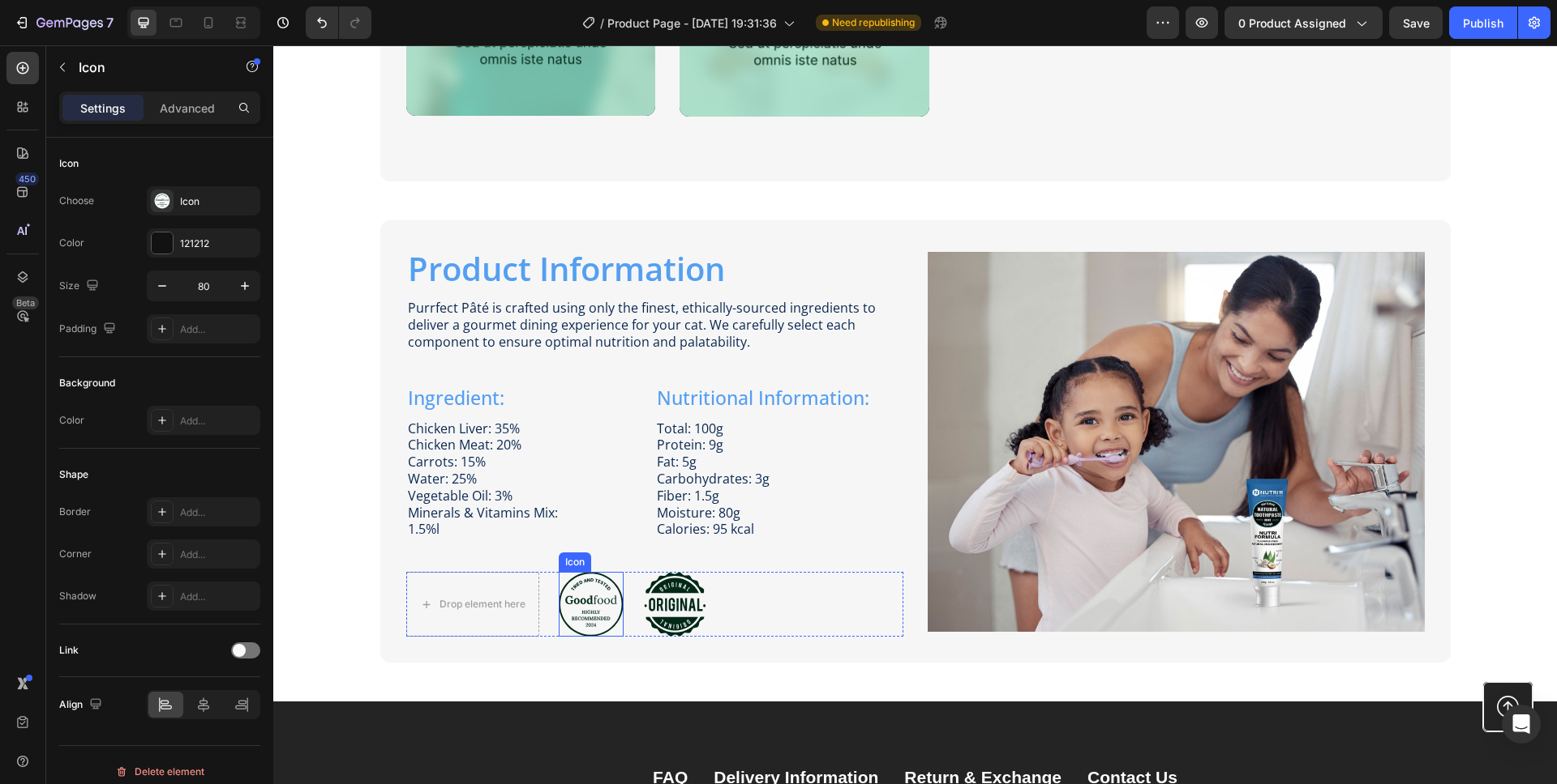
click at [586, 597] on icon at bounding box center [590, 605] width 62 height 62
click at [653, 555] on icon at bounding box center [657, 556] width 13 height 13
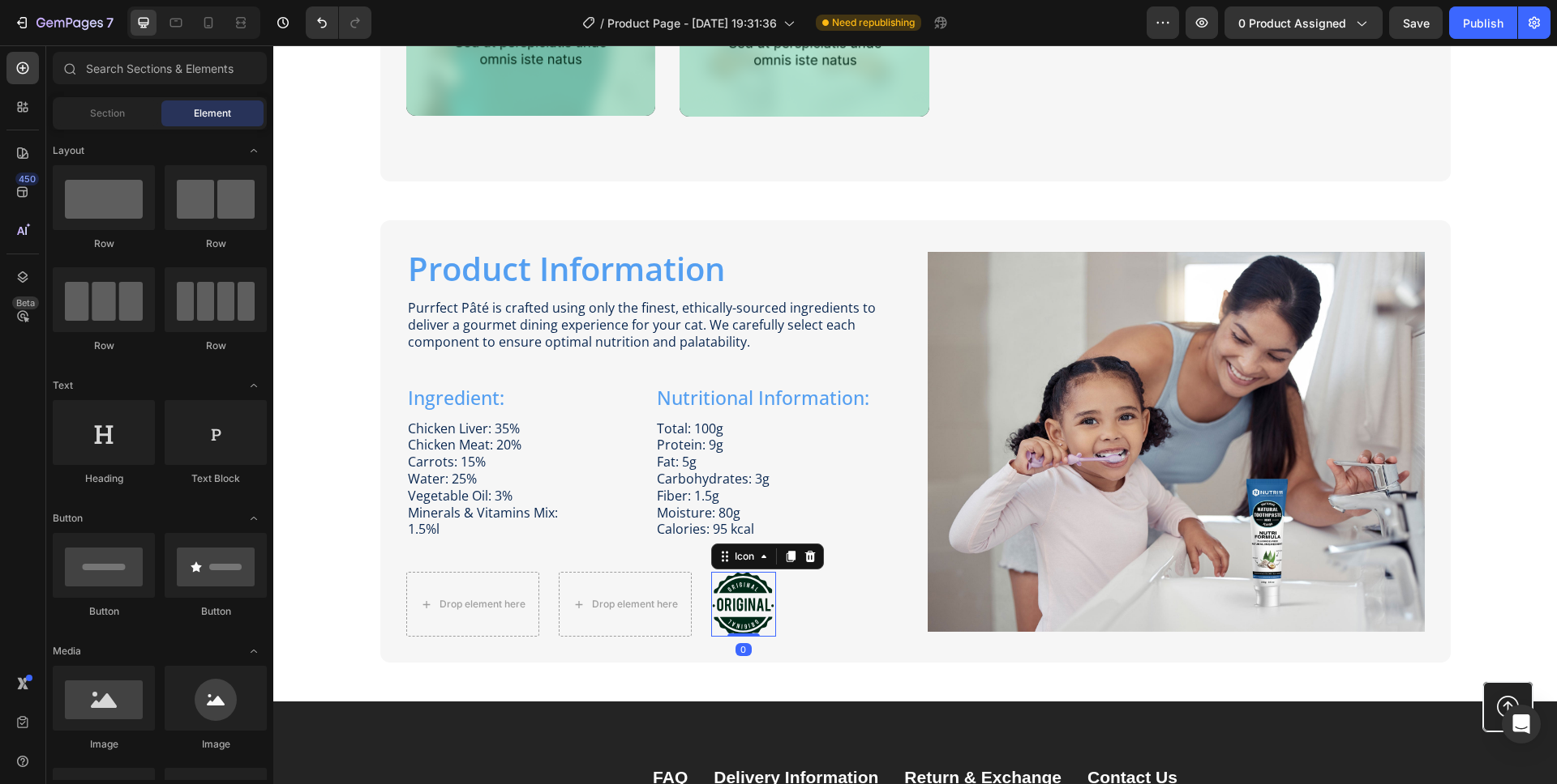
click at [744, 595] on icon at bounding box center [743, 604] width 63 height 65
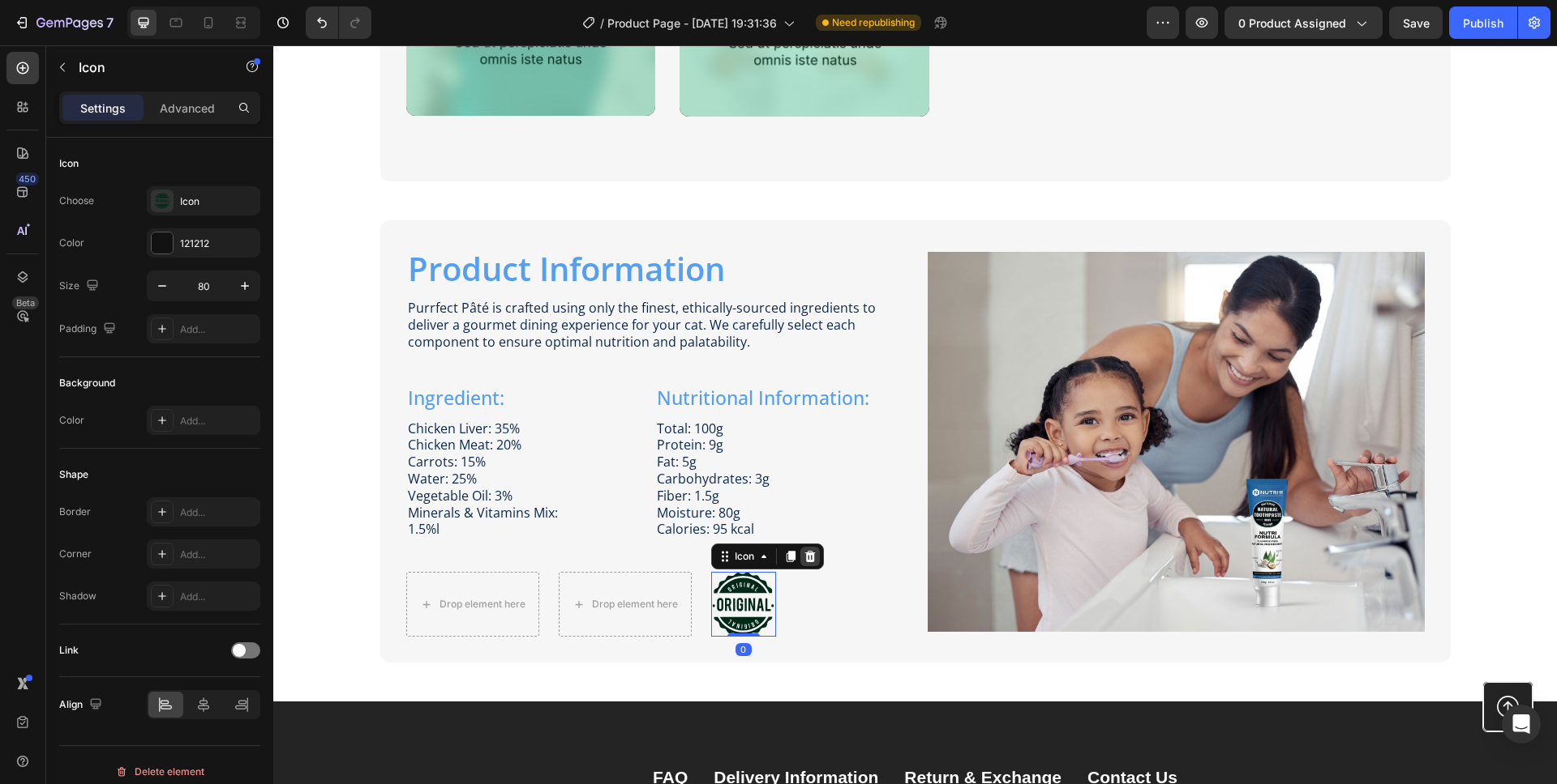
click at [806, 553] on icon at bounding box center [809, 556] width 13 height 13
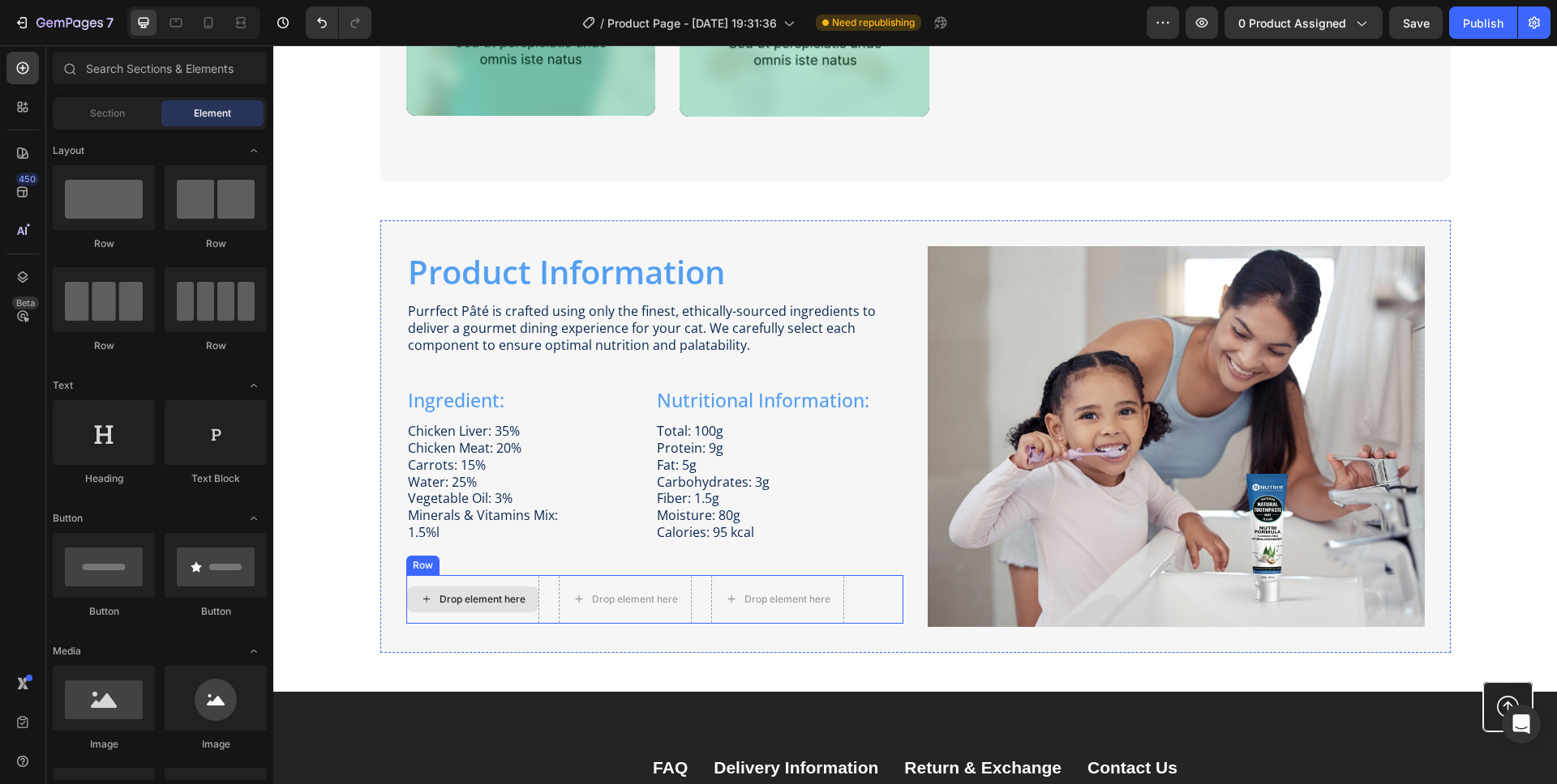
click at [451, 587] on div "Drop element here" at bounding box center [472, 600] width 132 height 26
click at [427, 567] on div "Row" at bounding box center [440, 560] width 27 height 15
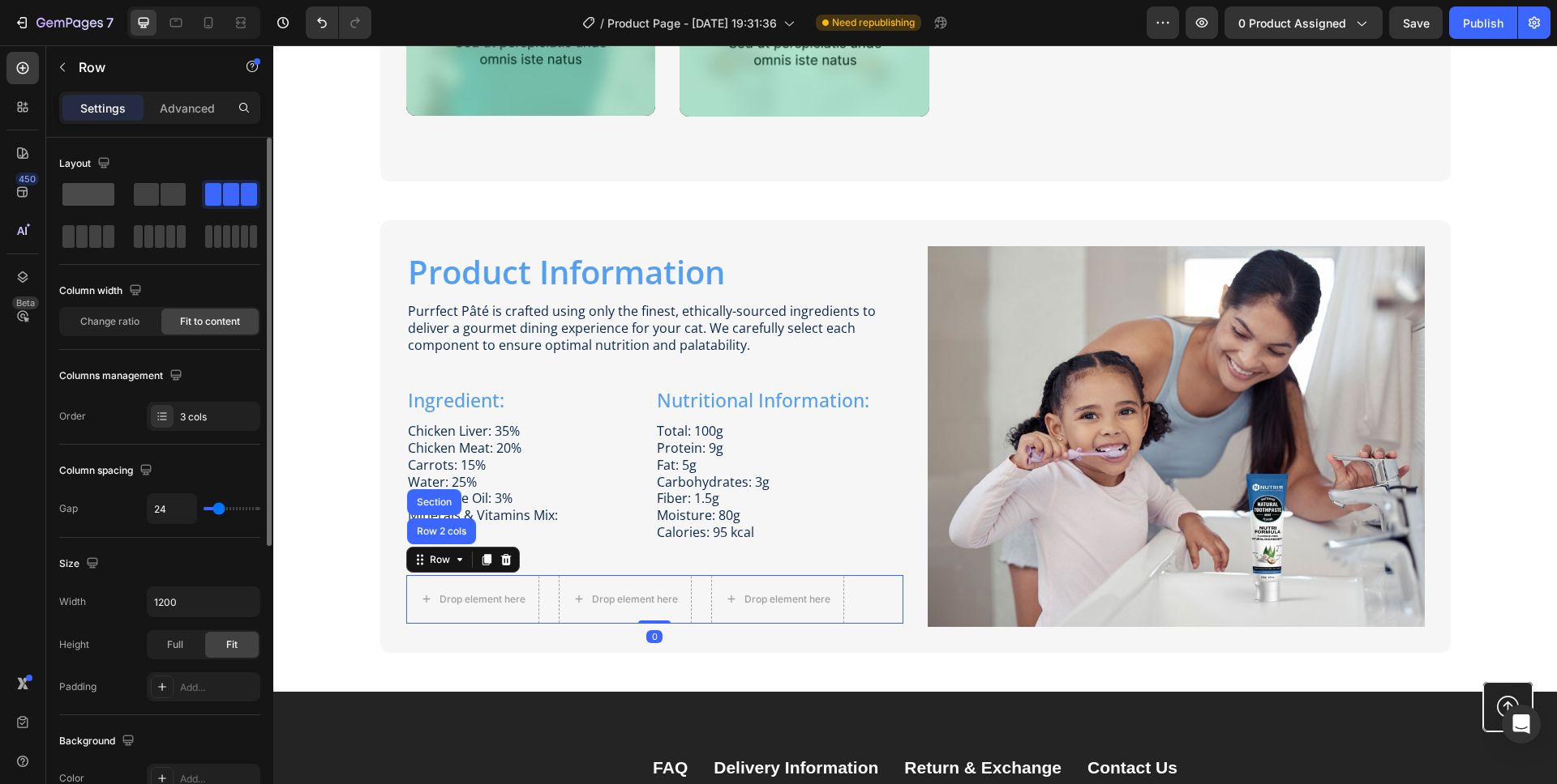
drag, startPoint x: 77, startPoint y: 184, endPoint x: 86, endPoint y: 192, distance: 12.0
click at [78, 184] on span at bounding box center [89, 194] width 52 height 23
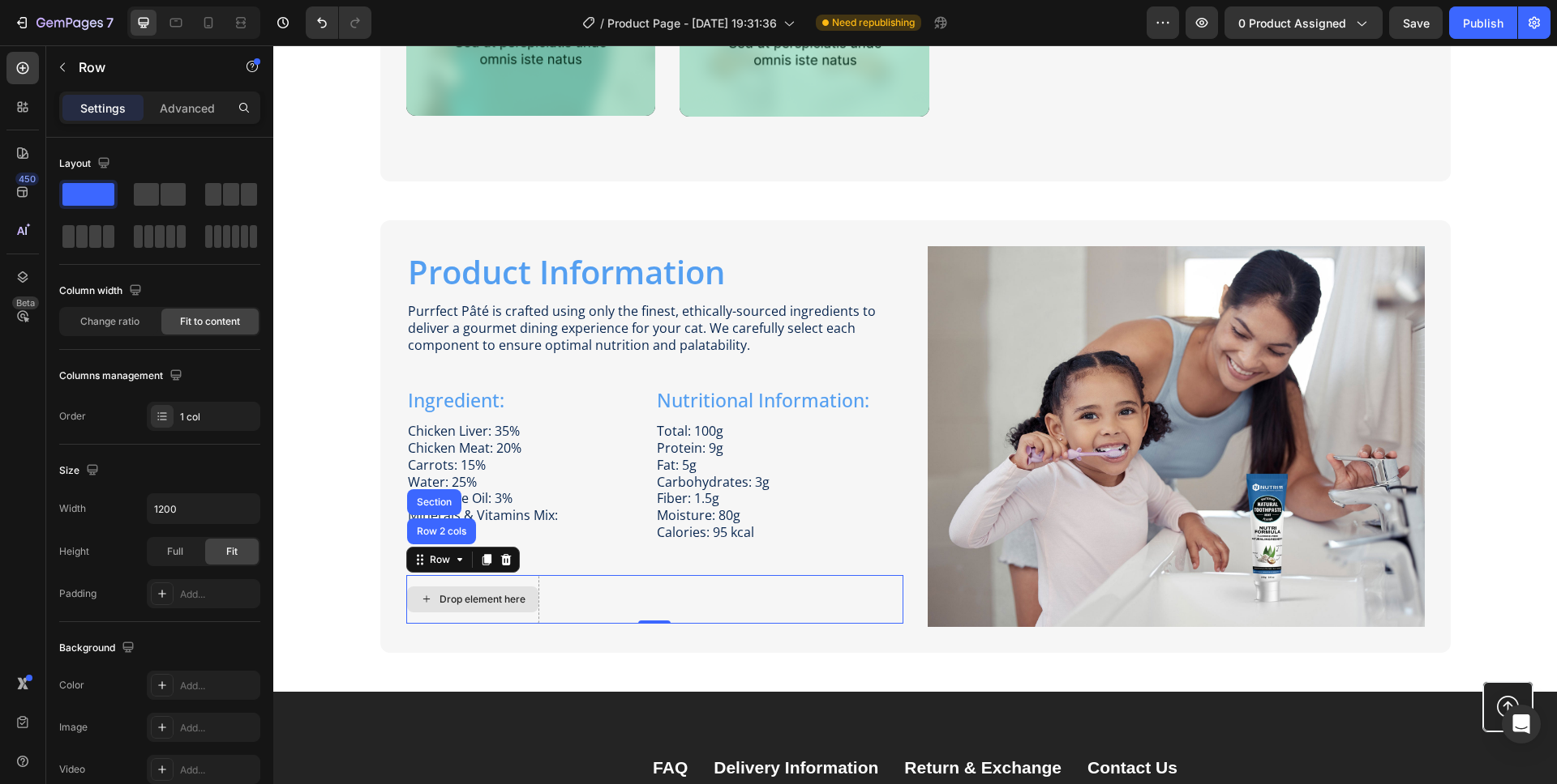
click at [467, 605] on div "Drop element here" at bounding box center [482, 599] width 86 height 13
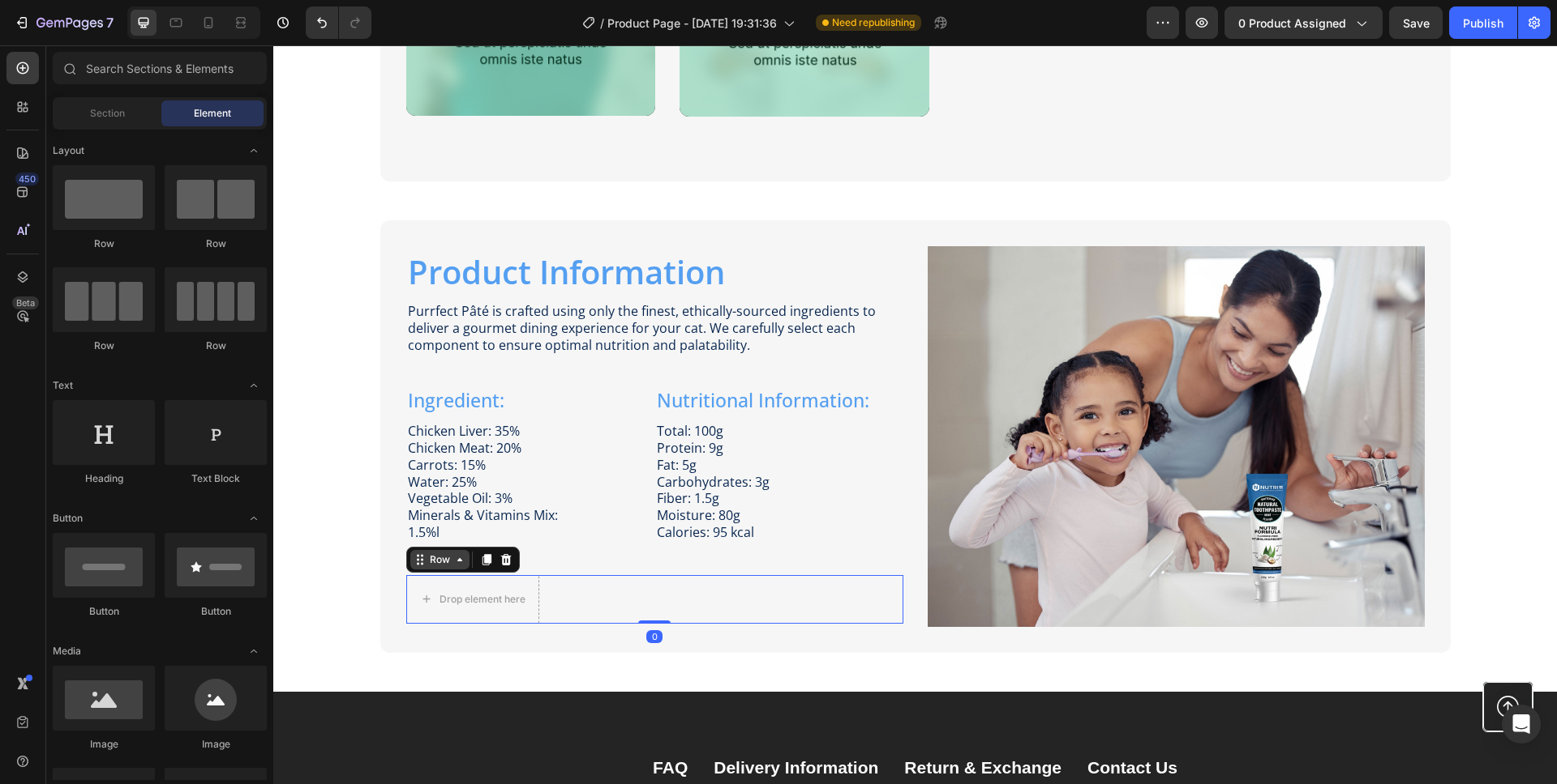
click at [416, 568] on div "Row" at bounding box center [440, 560] width 59 height 20
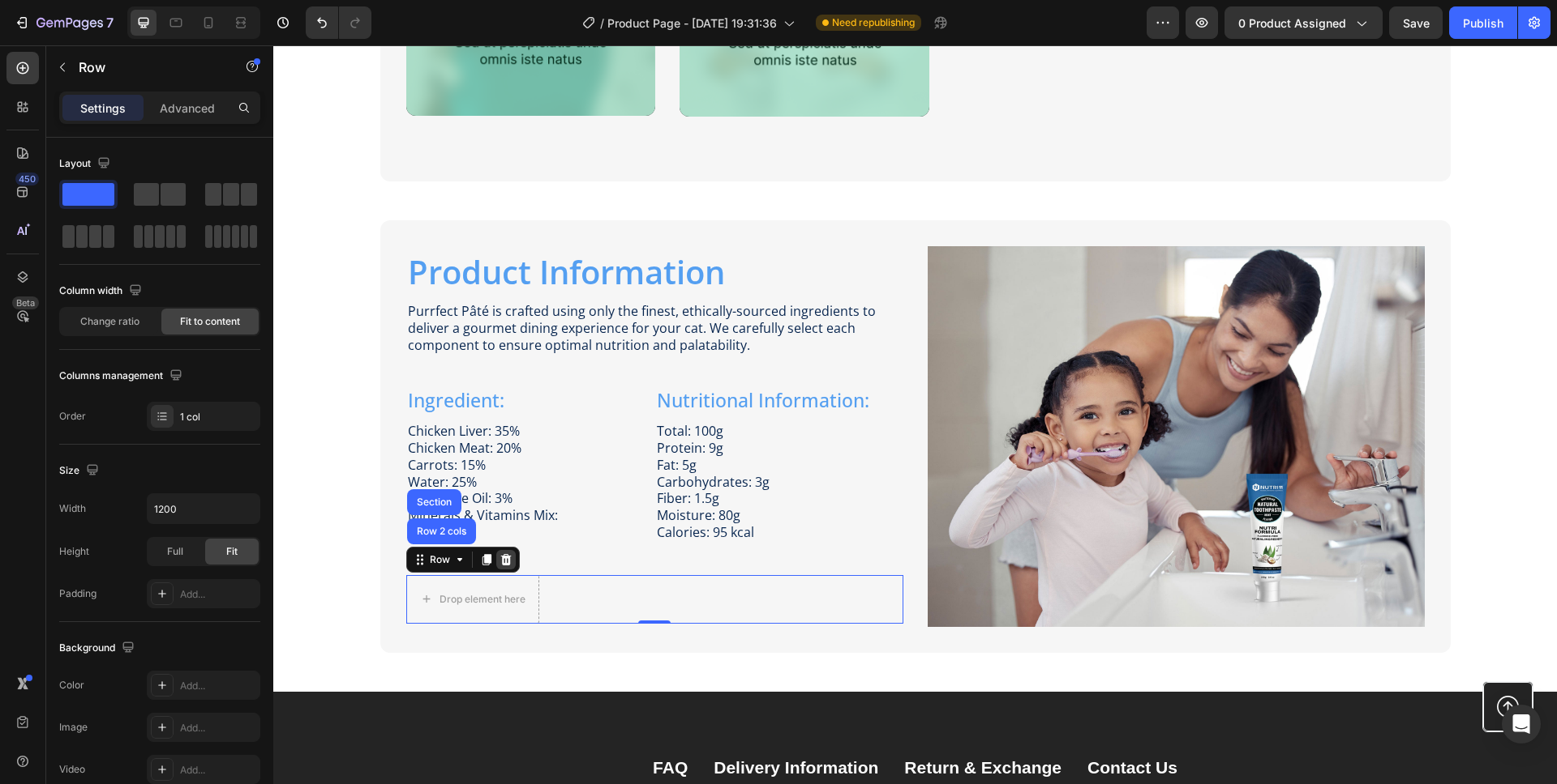
click at [501, 560] on icon at bounding box center [505, 559] width 11 height 11
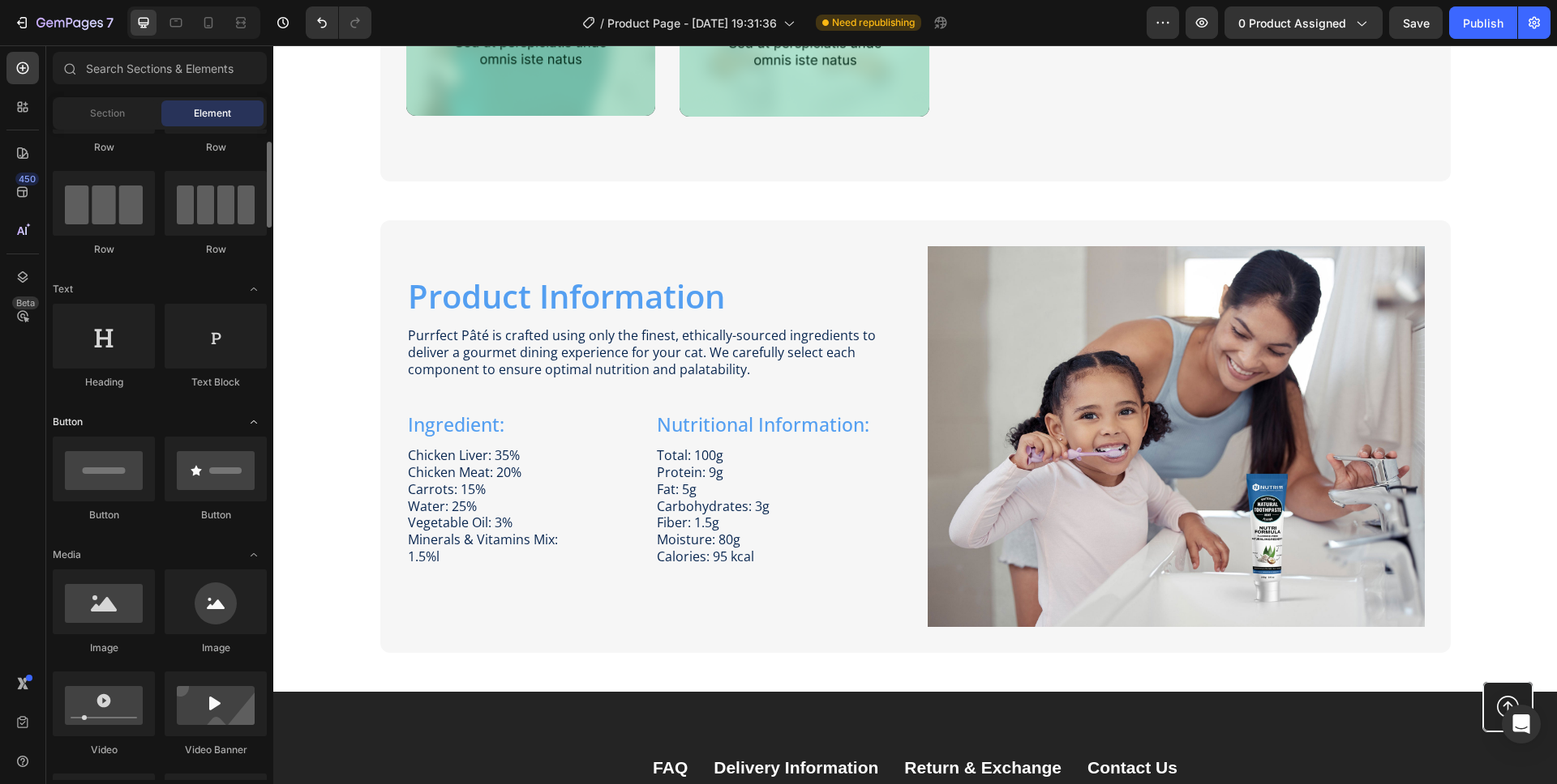
scroll to position [100, 0]
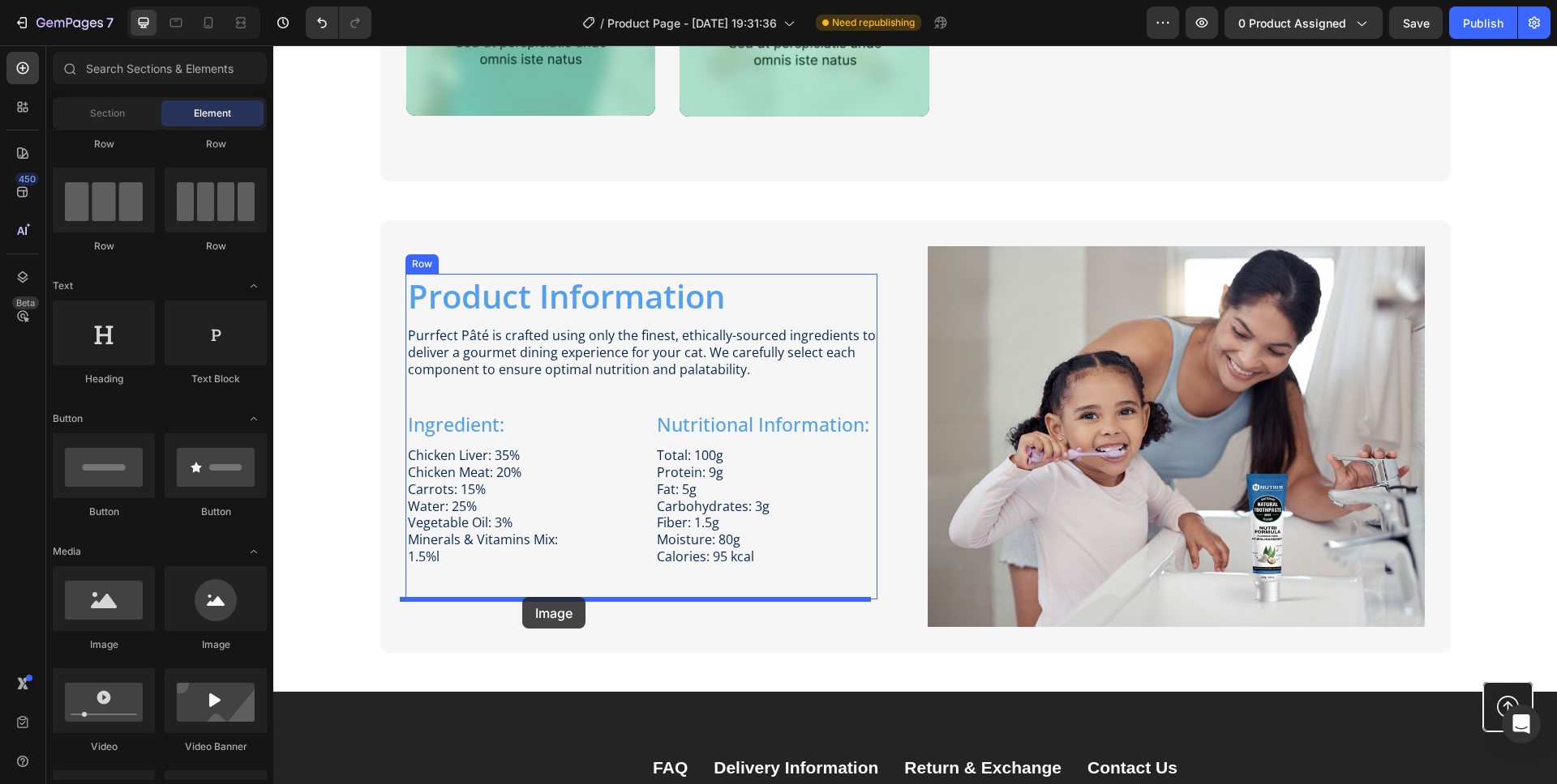
drag, startPoint x: 398, startPoint y: 645, endPoint x: 522, endPoint y: 597, distance: 133.0
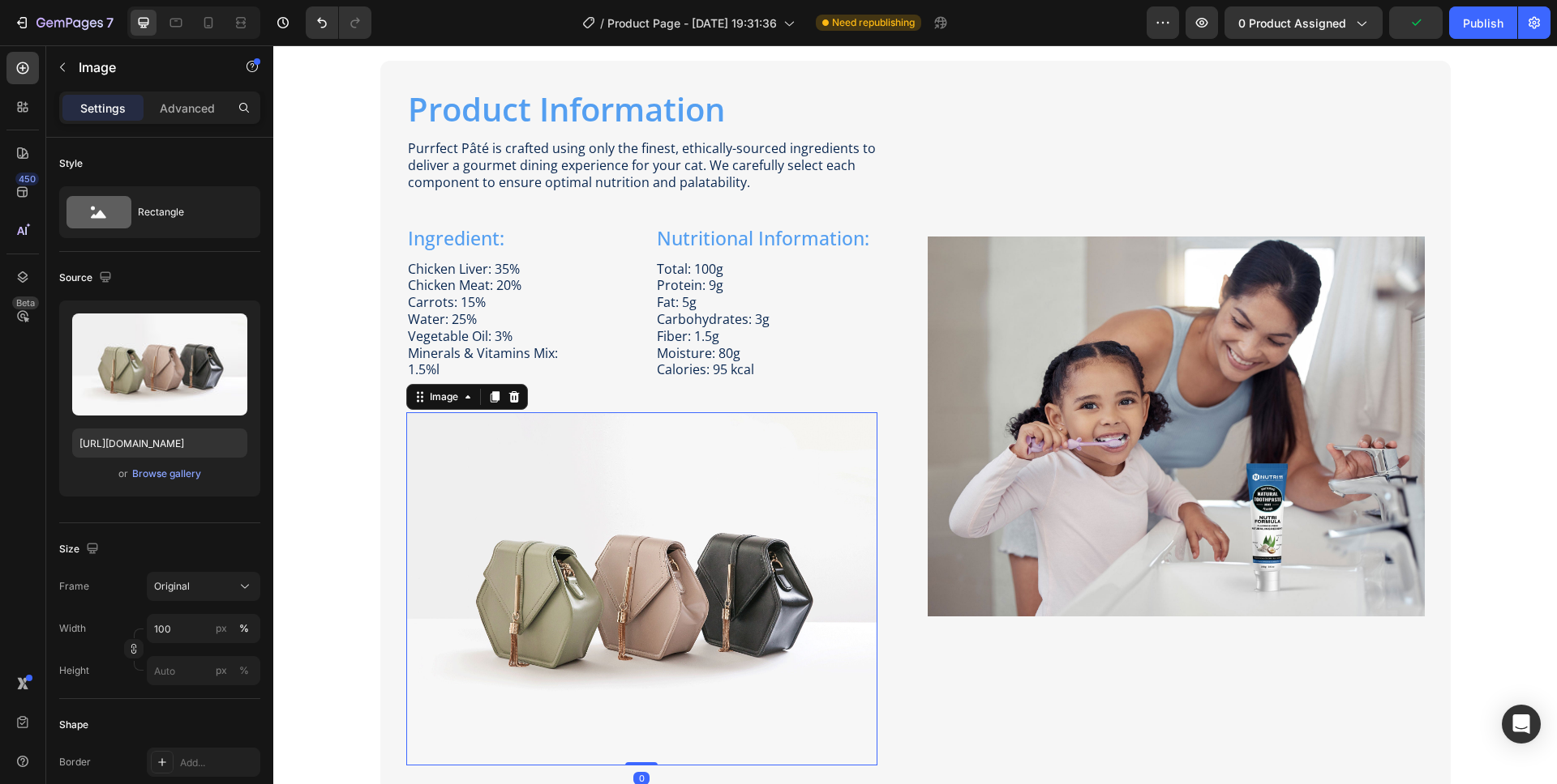
scroll to position [2109, 0]
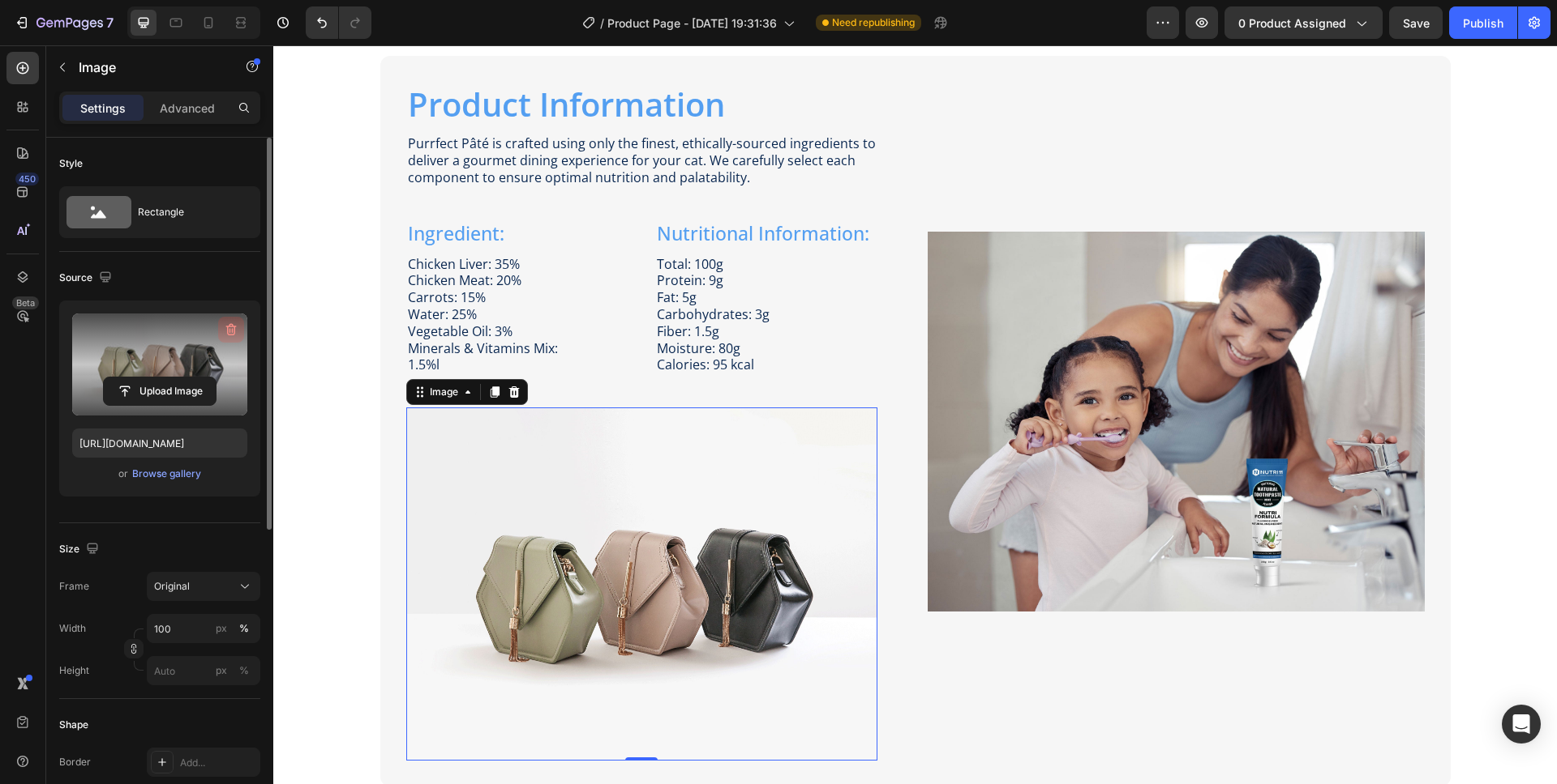
click at [234, 323] on icon "button" at bounding box center [231, 330] width 16 height 16
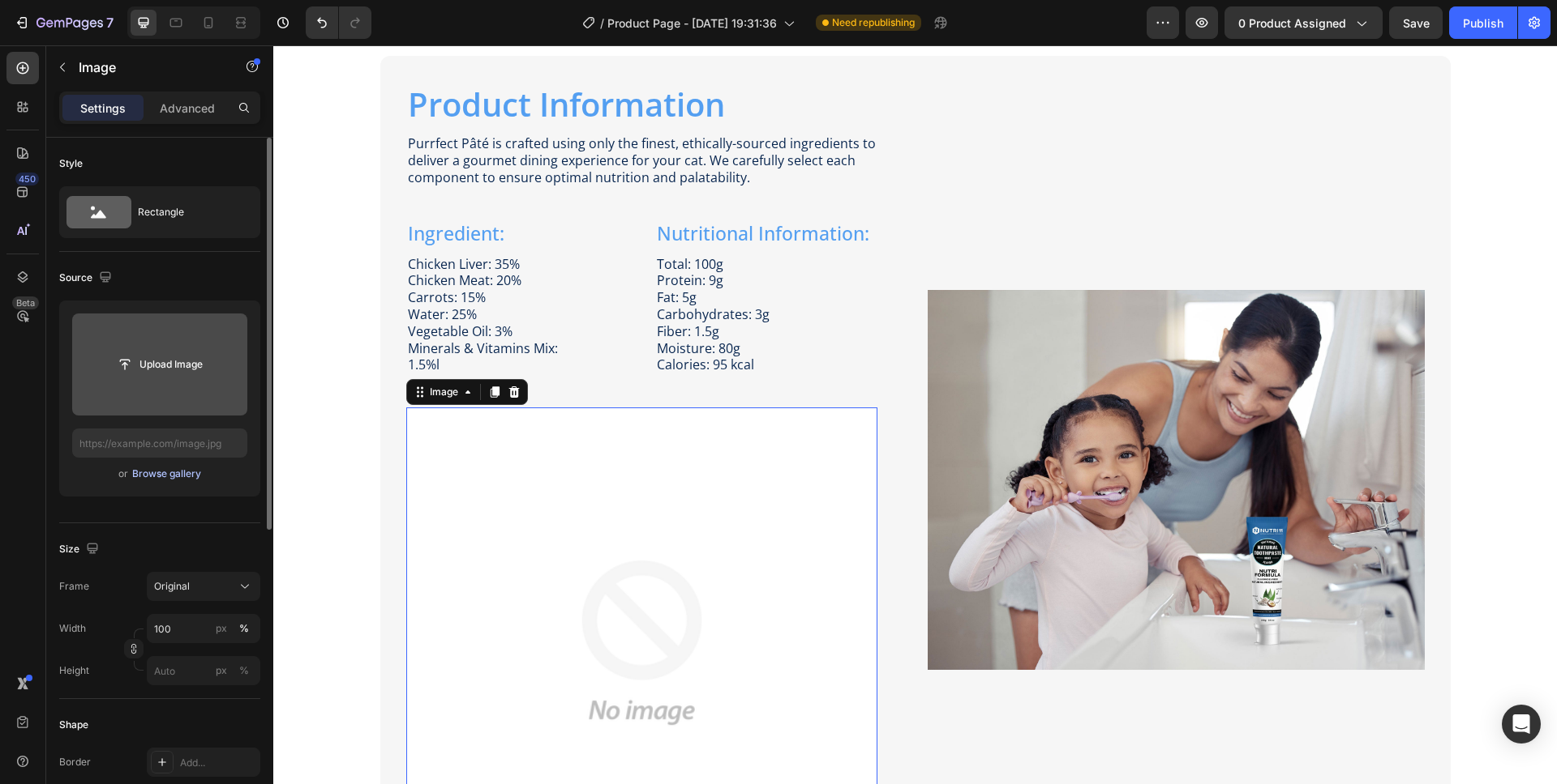
click at [176, 473] on div "Browse gallery" at bounding box center [166, 474] width 69 height 15
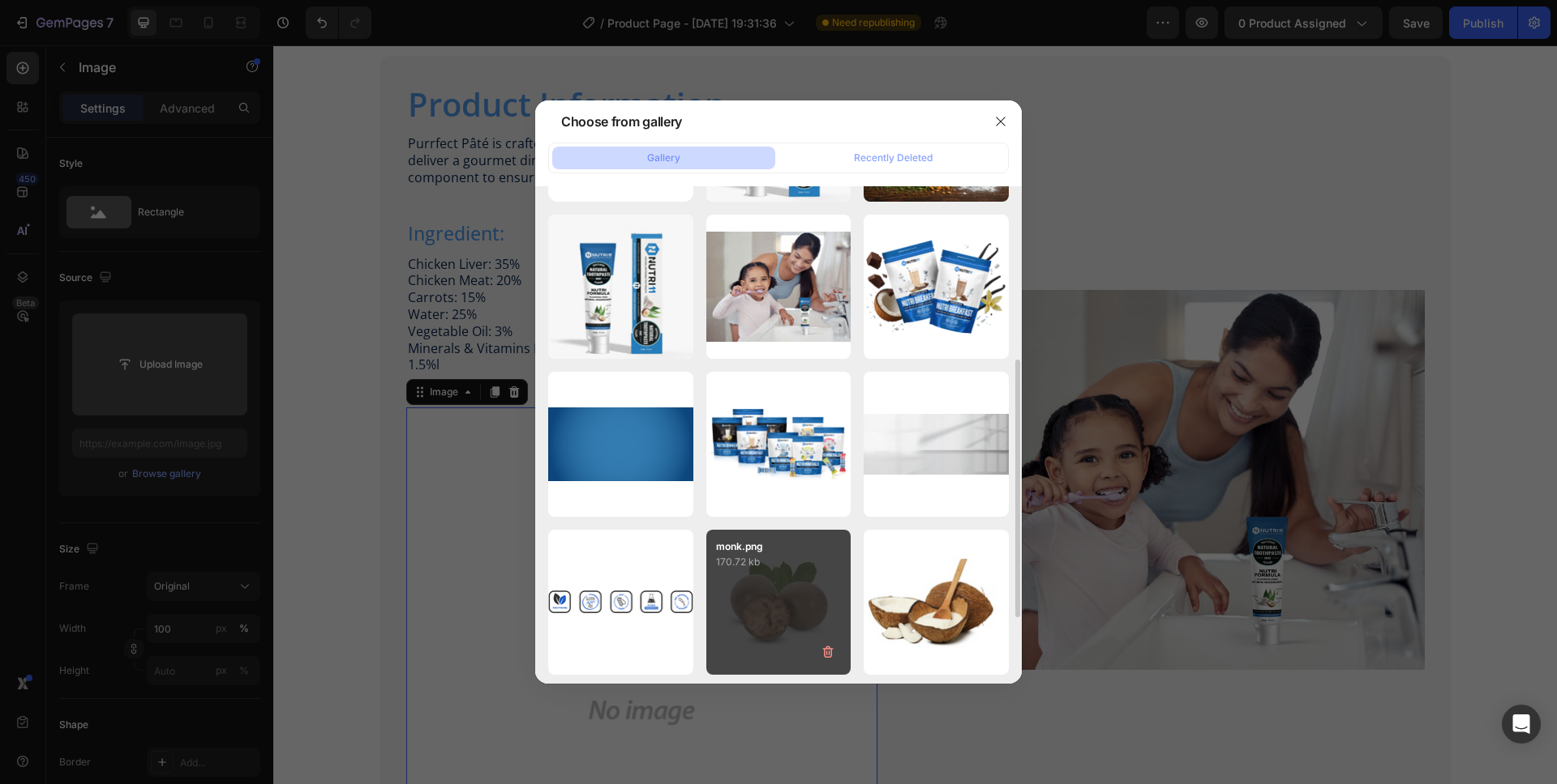
scroll to position [208, 0]
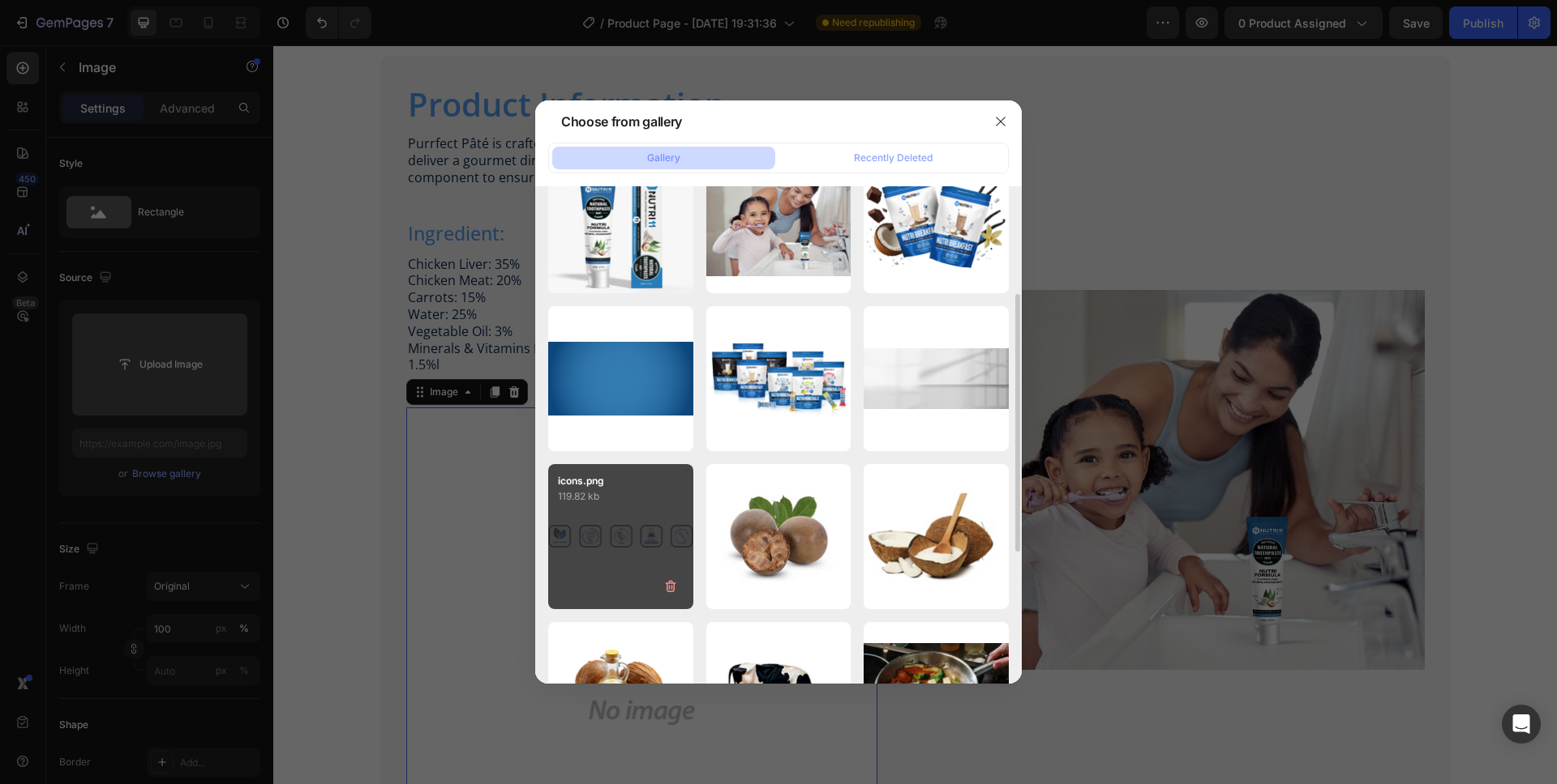
click at [649, 540] on div "icons.png 119.82 kb" at bounding box center [621, 537] width 146 height 145
type input "[URL][DOMAIN_NAME]"
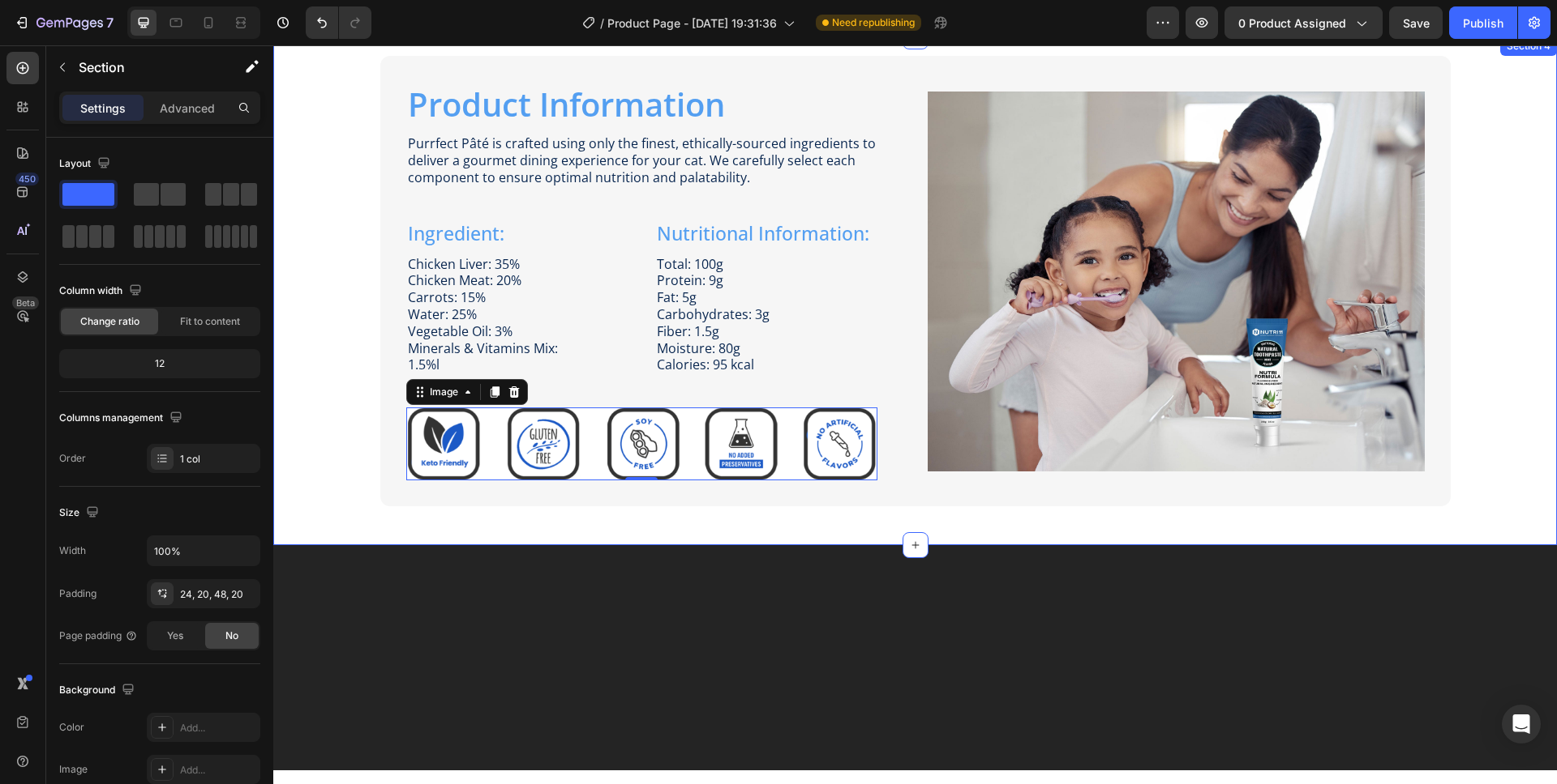
drag, startPoint x: 1523, startPoint y: 357, endPoint x: 1475, endPoint y: 382, distance: 54.1
click at [1523, 357] on div "Product Information Heading Image Purrfect [PERSON_NAME] is crafted using only …" at bounding box center [914, 280] width 1251 height 449
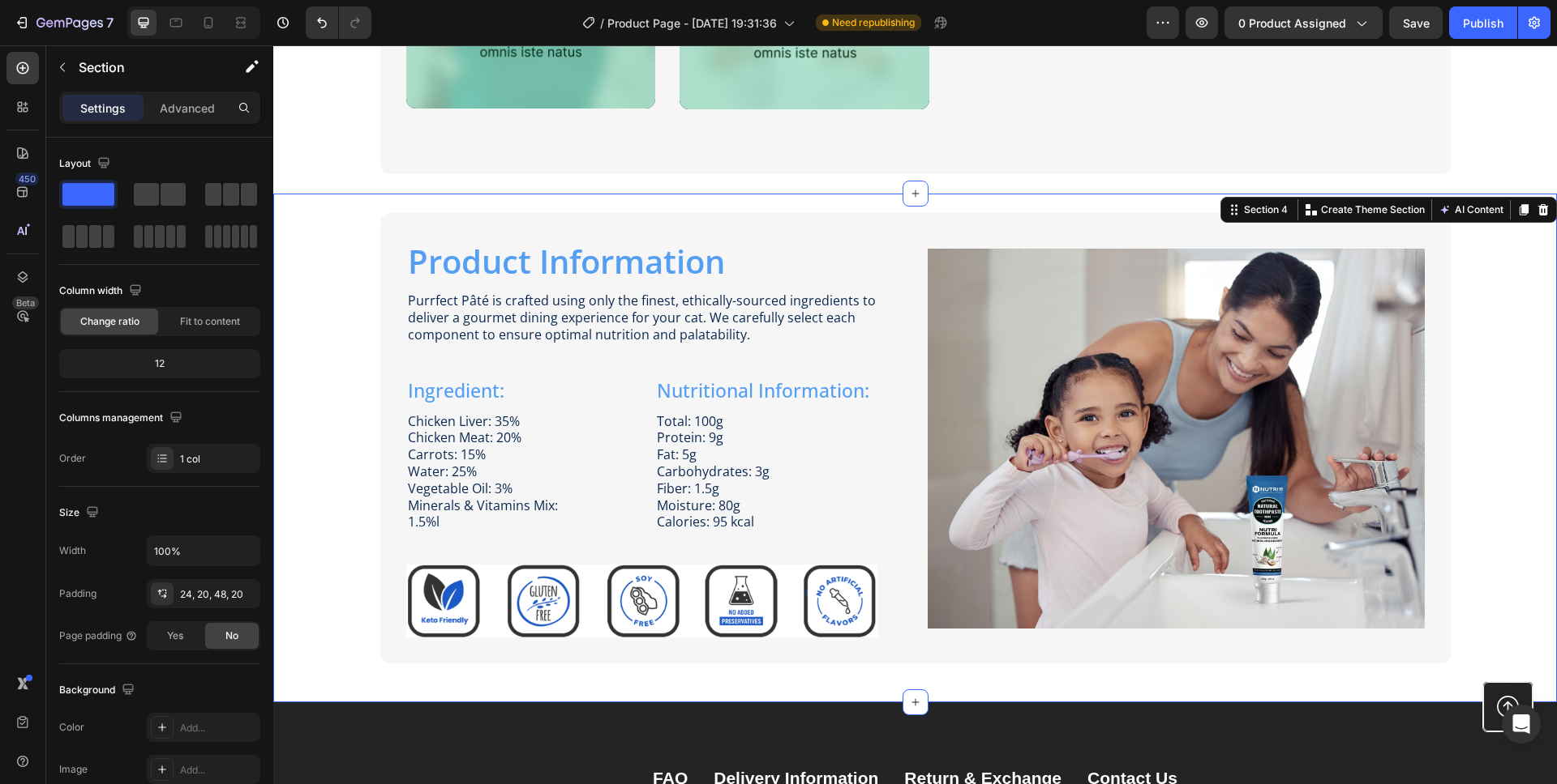
scroll to position [1956, 0]
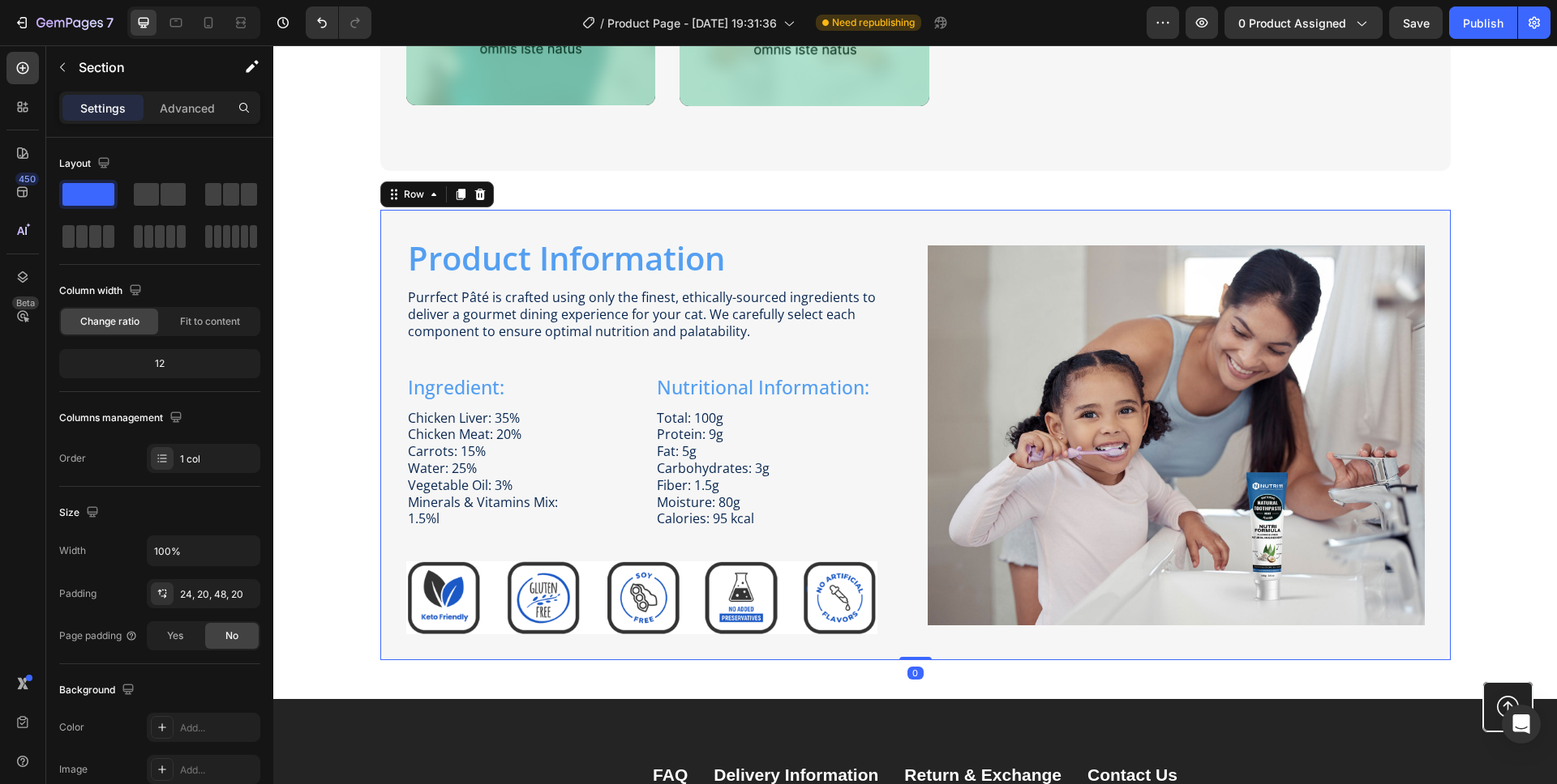
click at [599, 218] on div "Product Information Heading Image Purrfect [PERSON_NAME] is crafted using only …" at bounding box center [915, 434] width 1071 height 449
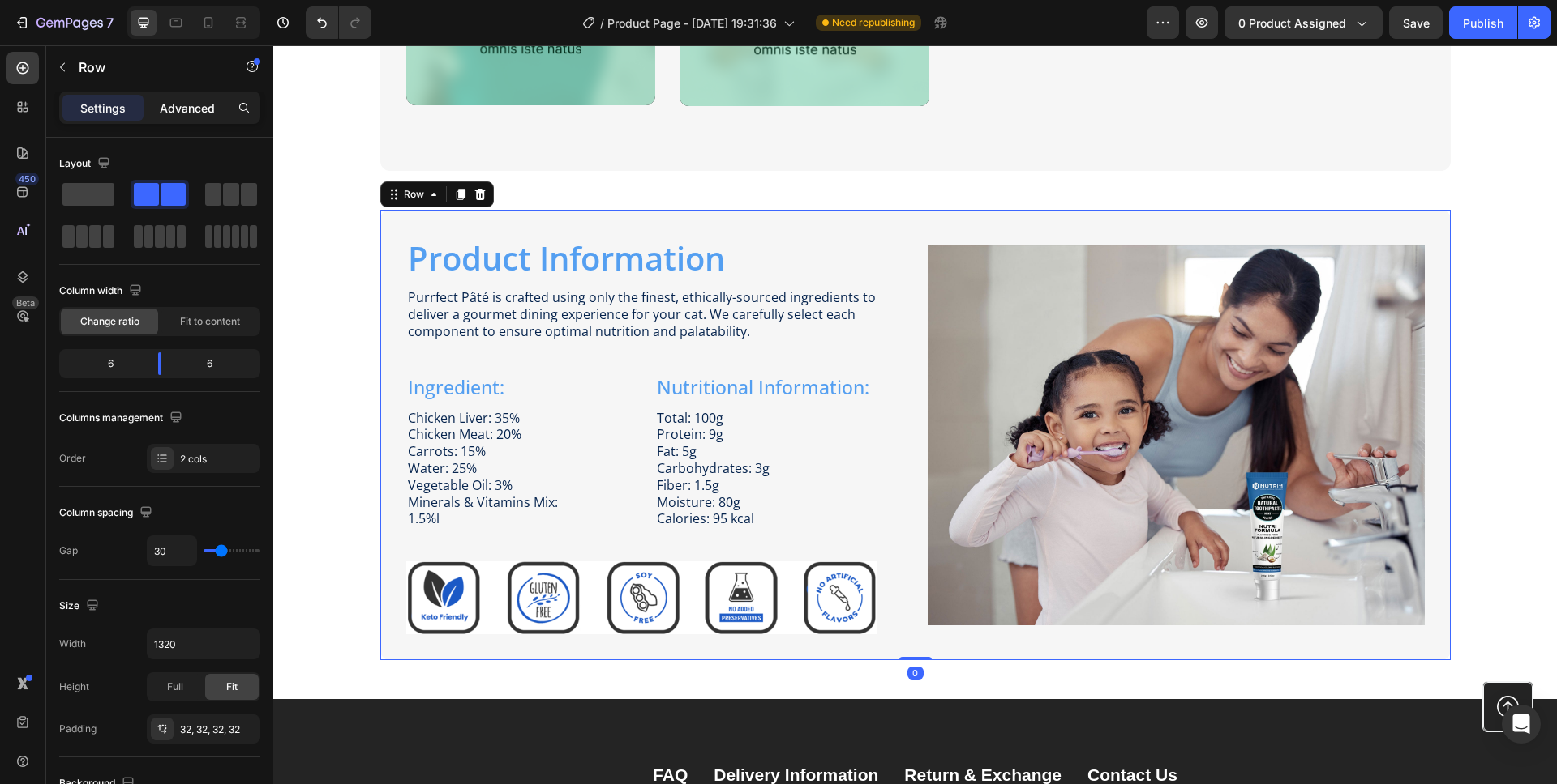
click at [183, 120] on div "Advanced" at bounding box center [186, 108] width 81 height 26
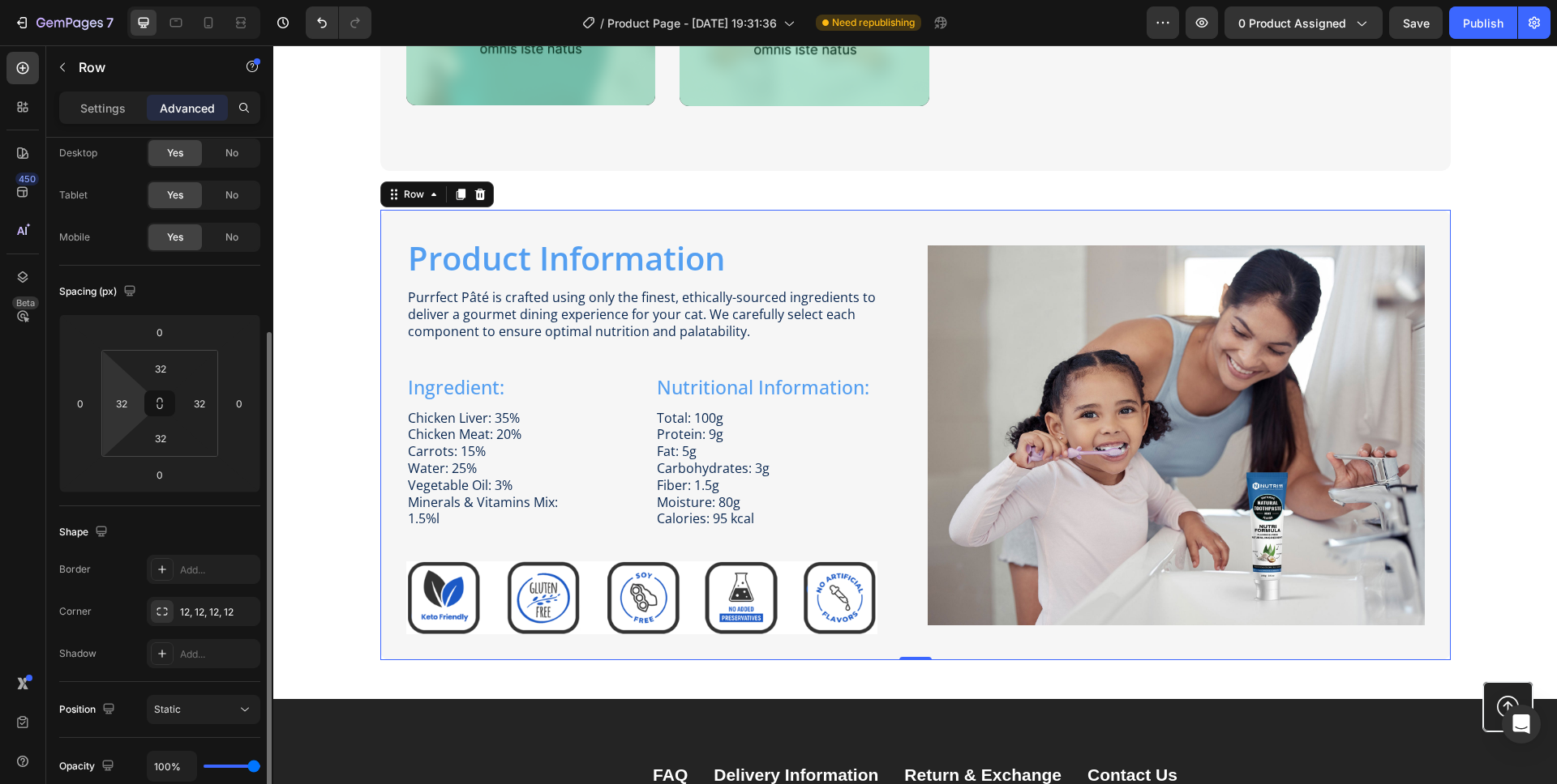
scroll to position [0, 0]
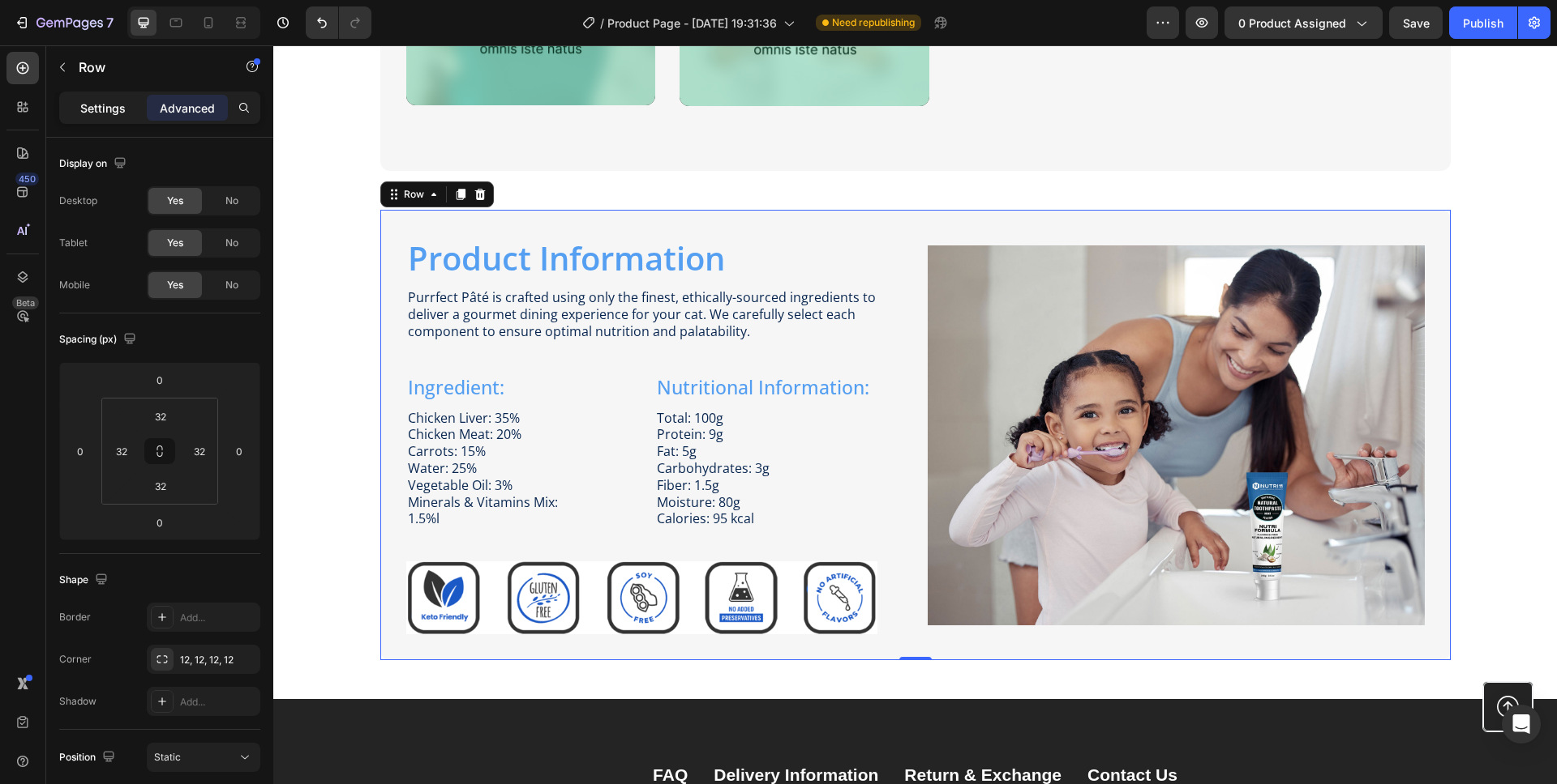
click at [102, 101] on p "Settings" at bounding box center [104, 108] width 46 height 17
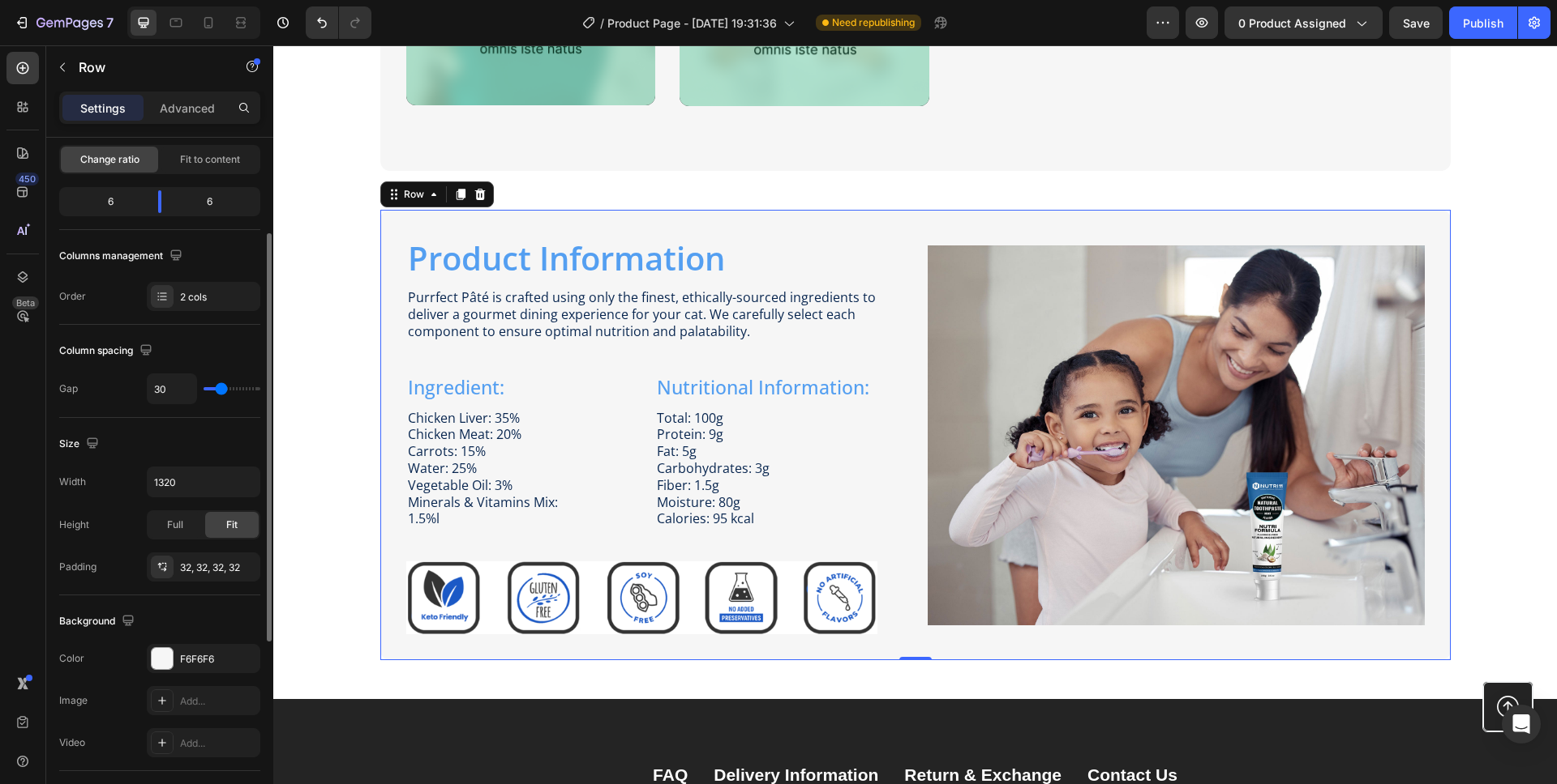
scroll to position [194, 0]
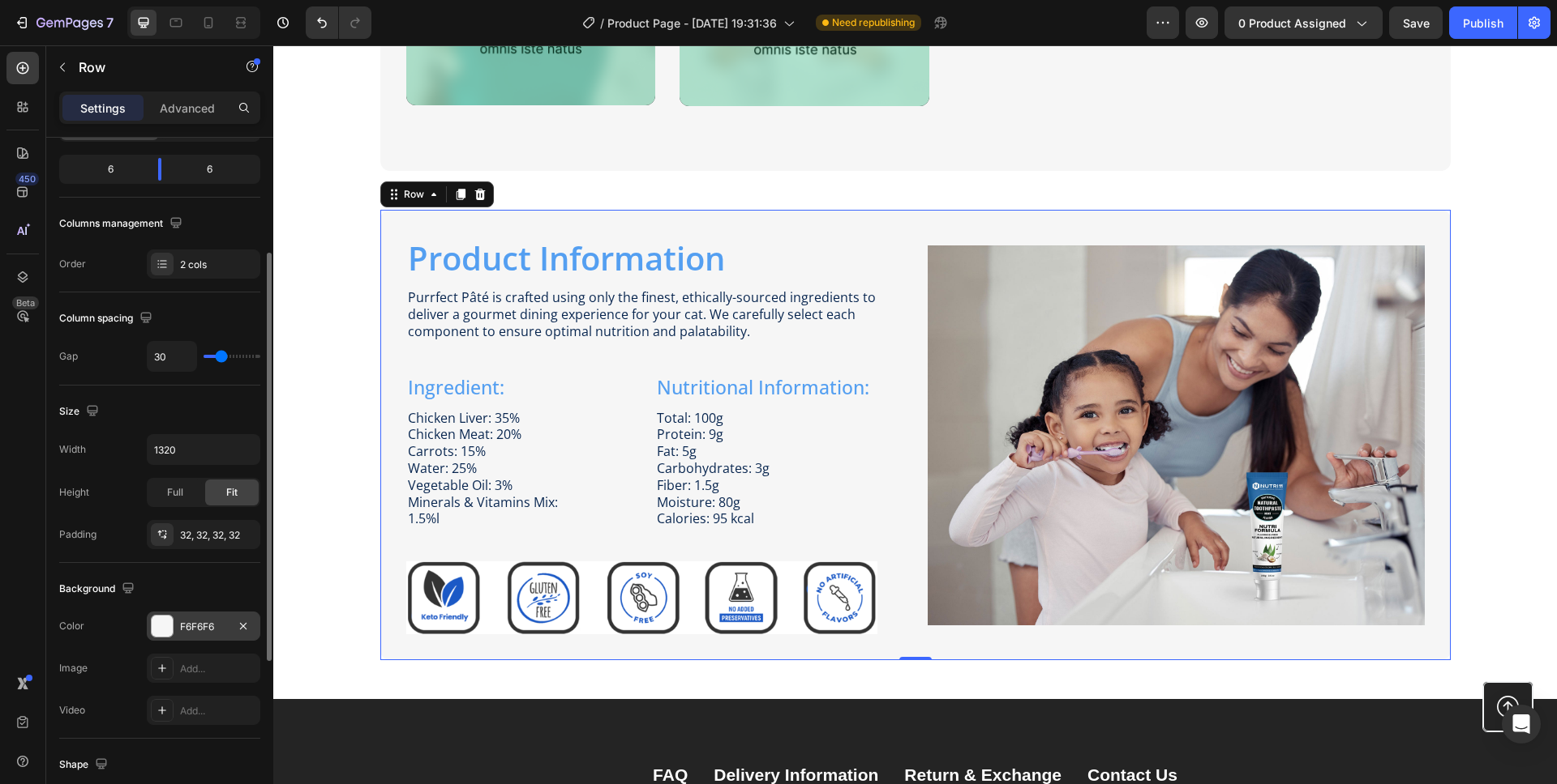
click at [229, 633] on div "F6F6F6" at bounding box center [203, 626] width 114 height 29
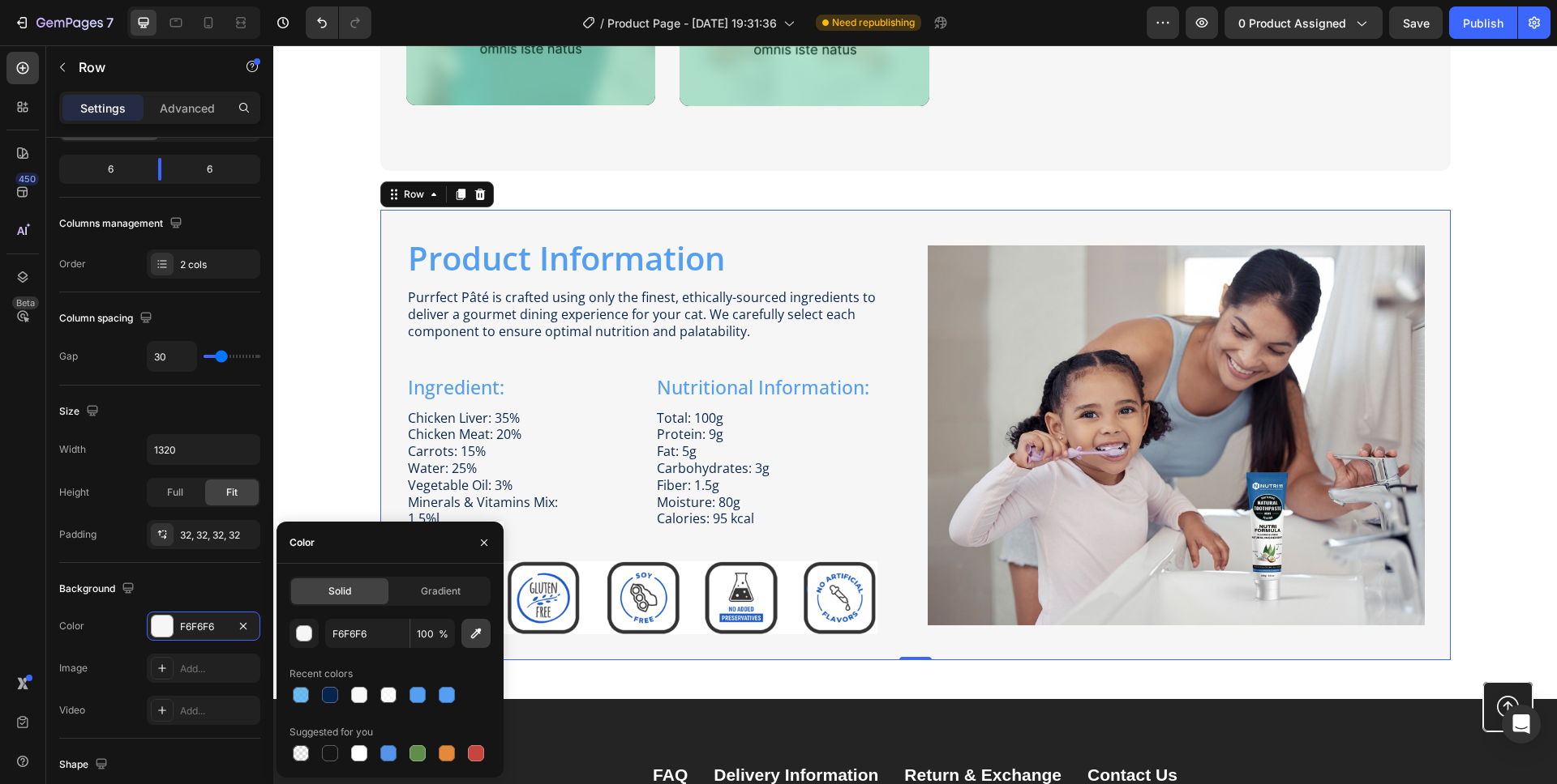
click at [467, 635] on button "button" at bounding box center [475, 633] width 29 height 29
type input "FFFFFF"
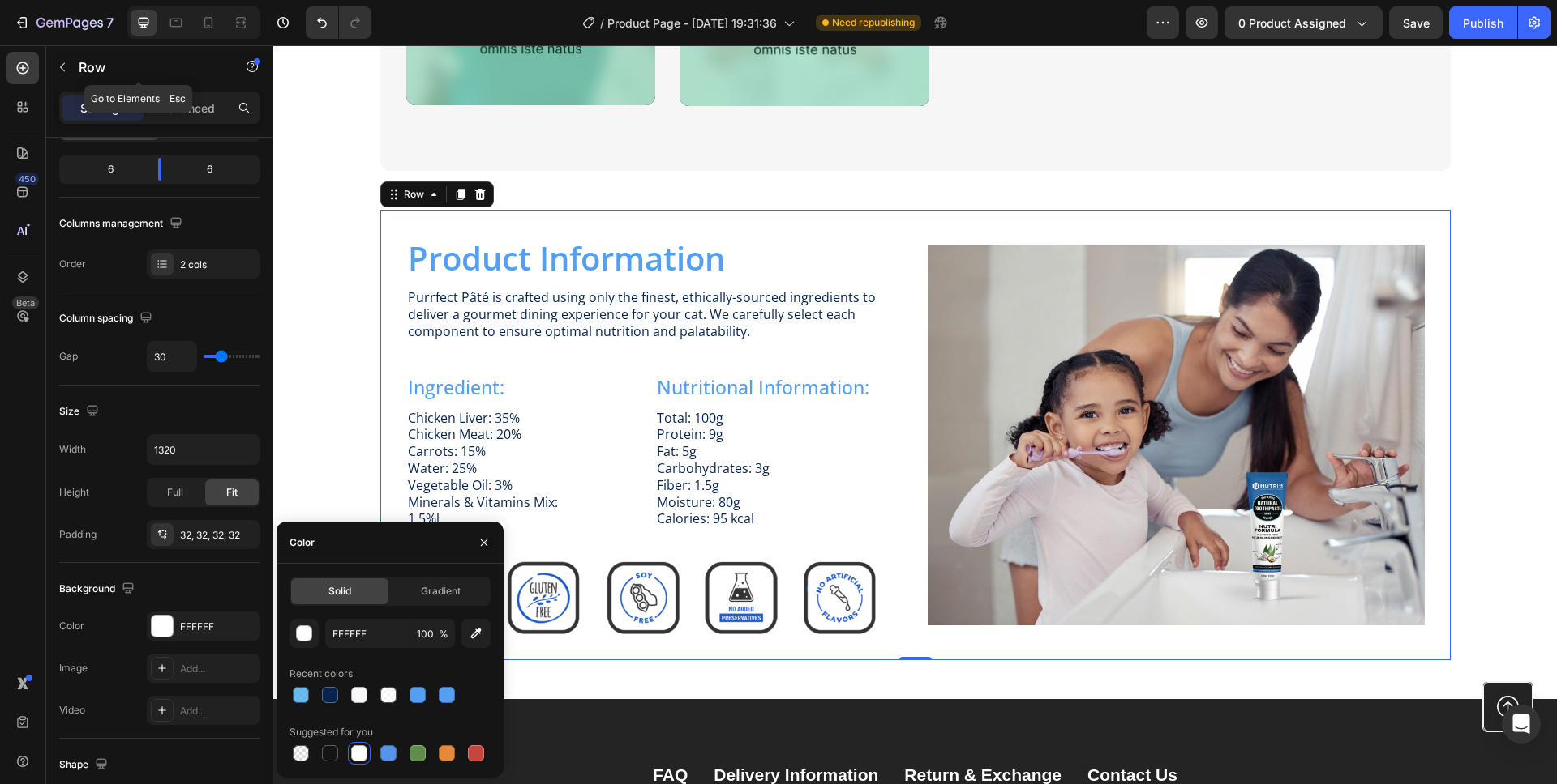
click at [71, 68] on button "button" at bounding box center [63, 67] width 26 height 26
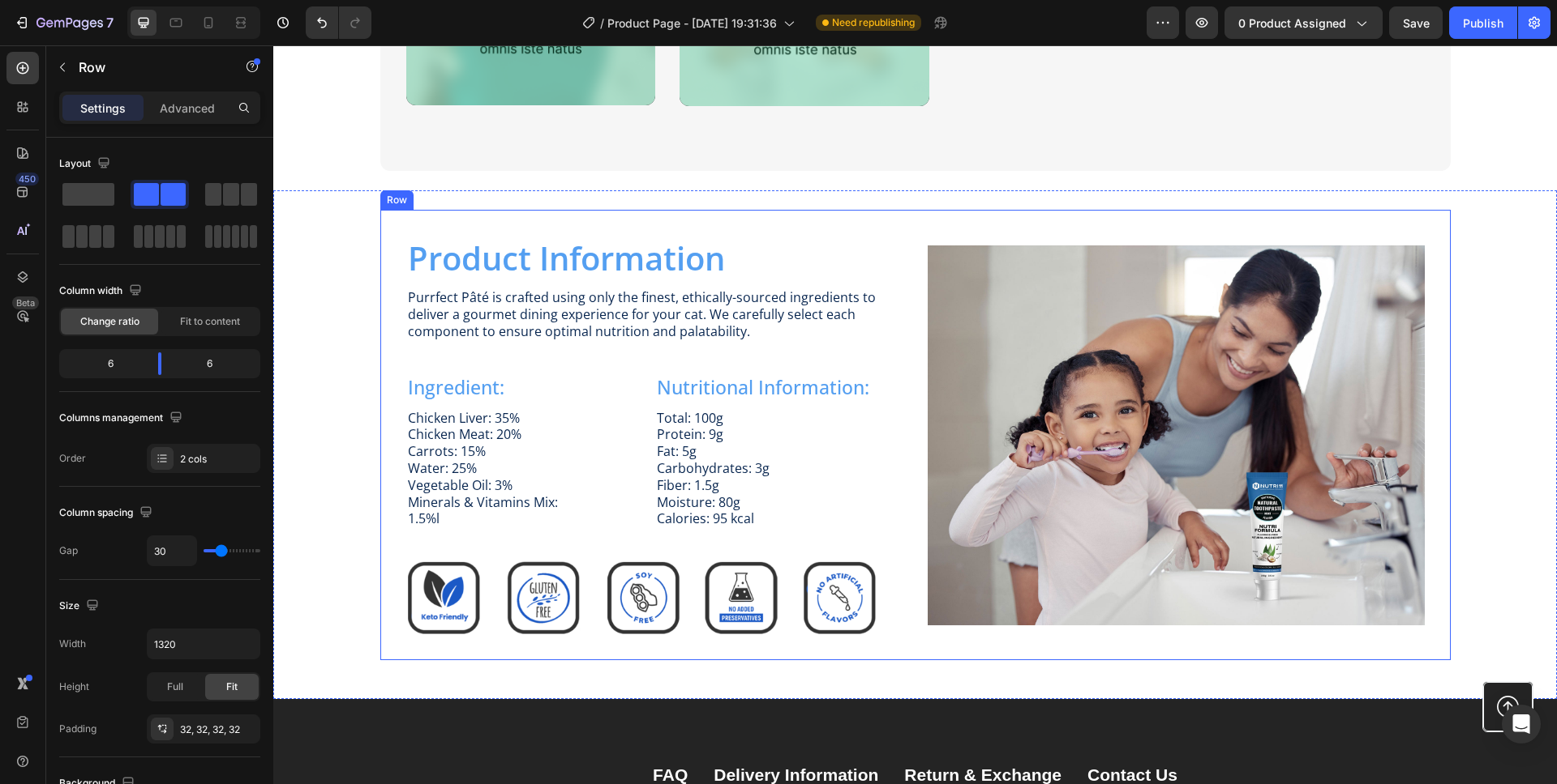
click at [393, 252] on div "Product Information Heading Image Purrfect [PERSON_NAME] is crafted using only …" at bounding box center [915, 434] width 1071 height 449
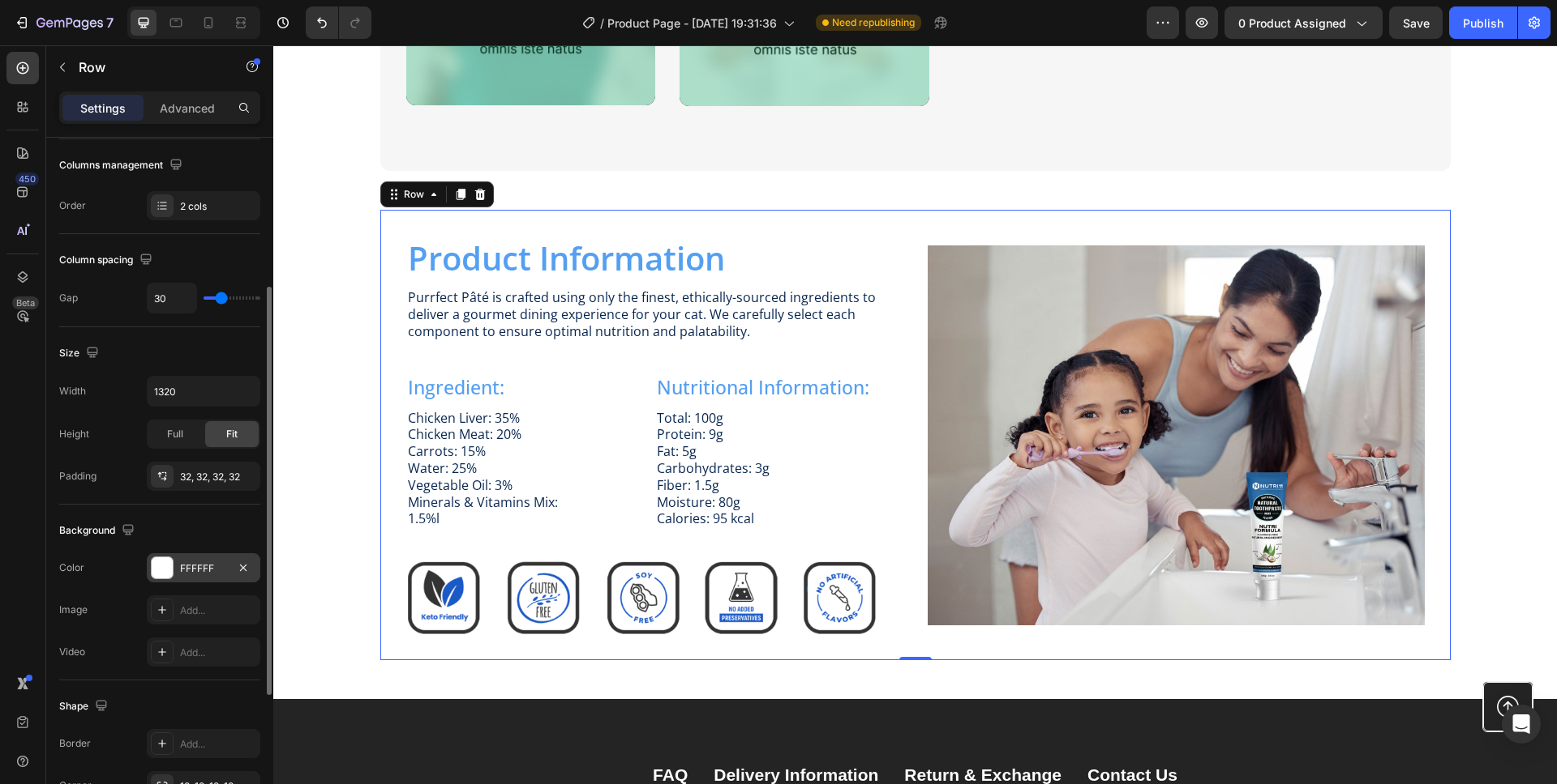
click at [147, 567] on div "FFFFFF" at bounding box center [203, 568] width 114 height 29
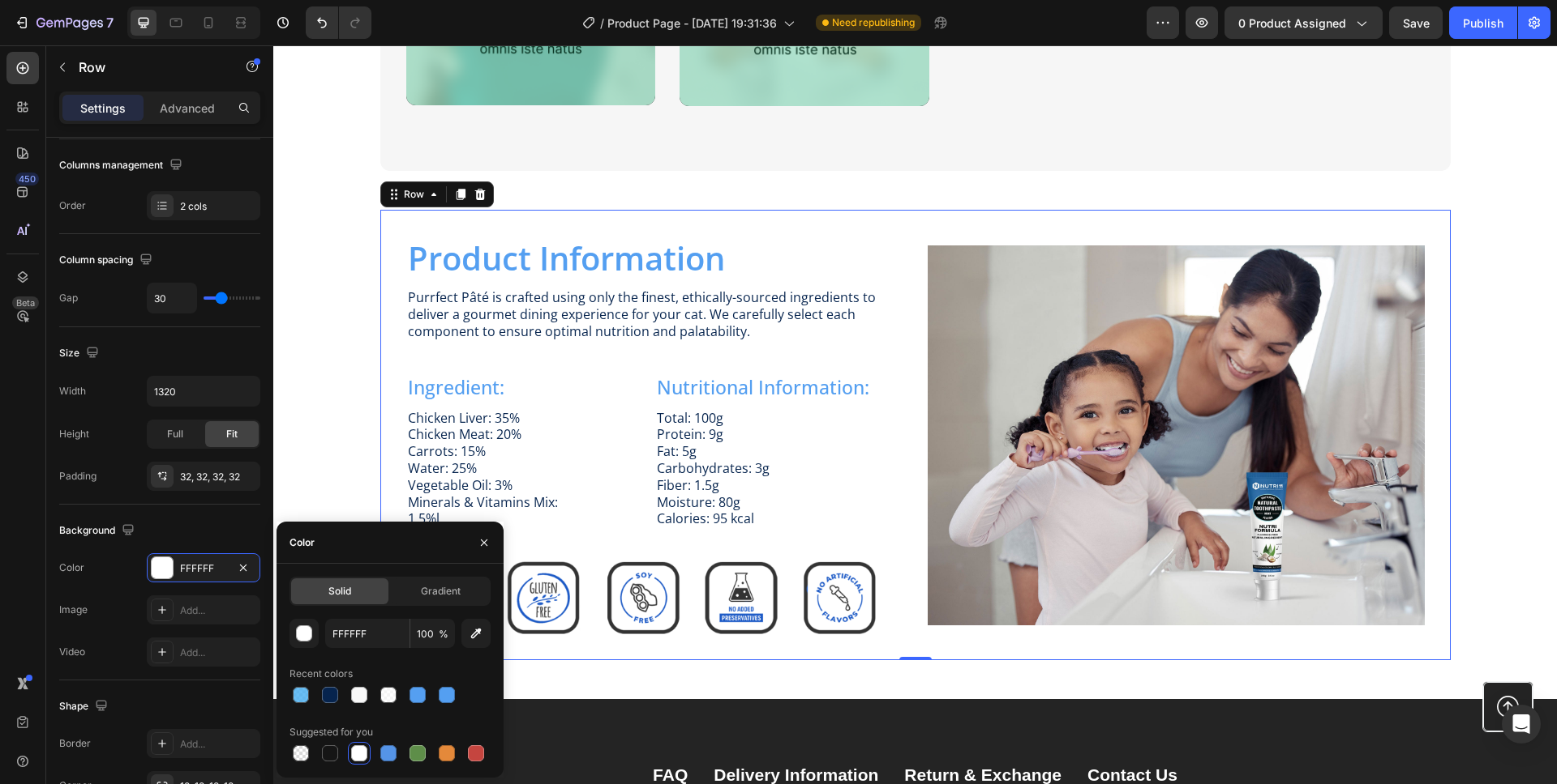
drag, startPoint x: 471, startPoint y: 632, endPoint x: 484, endPoint y: 527, distance: 105.8
click at [471, 630] on icon "button" at bounding box center [475, 634] width 16 height 16
type input "F6F6F6"
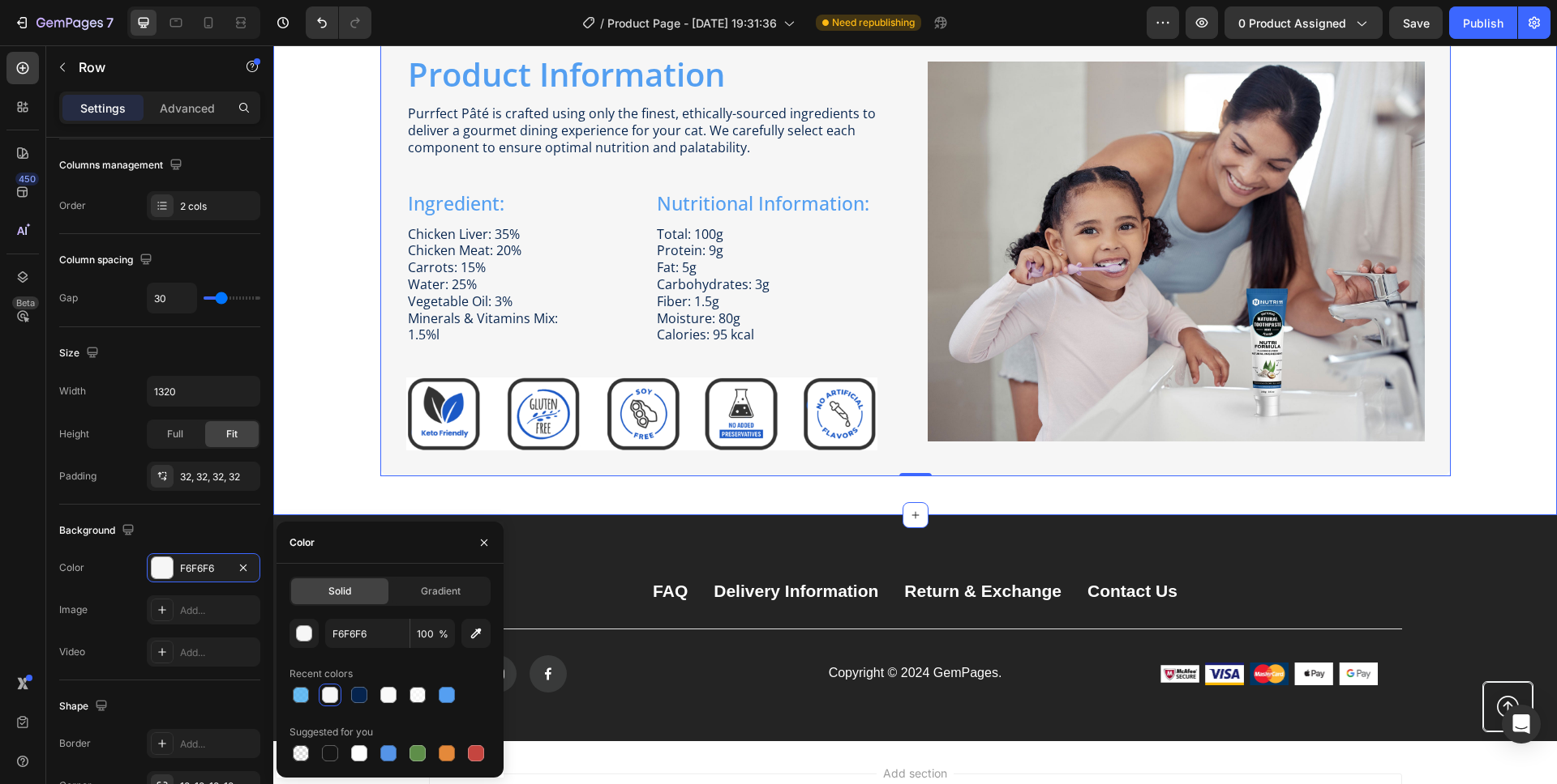
scroll to position [2160, 0]
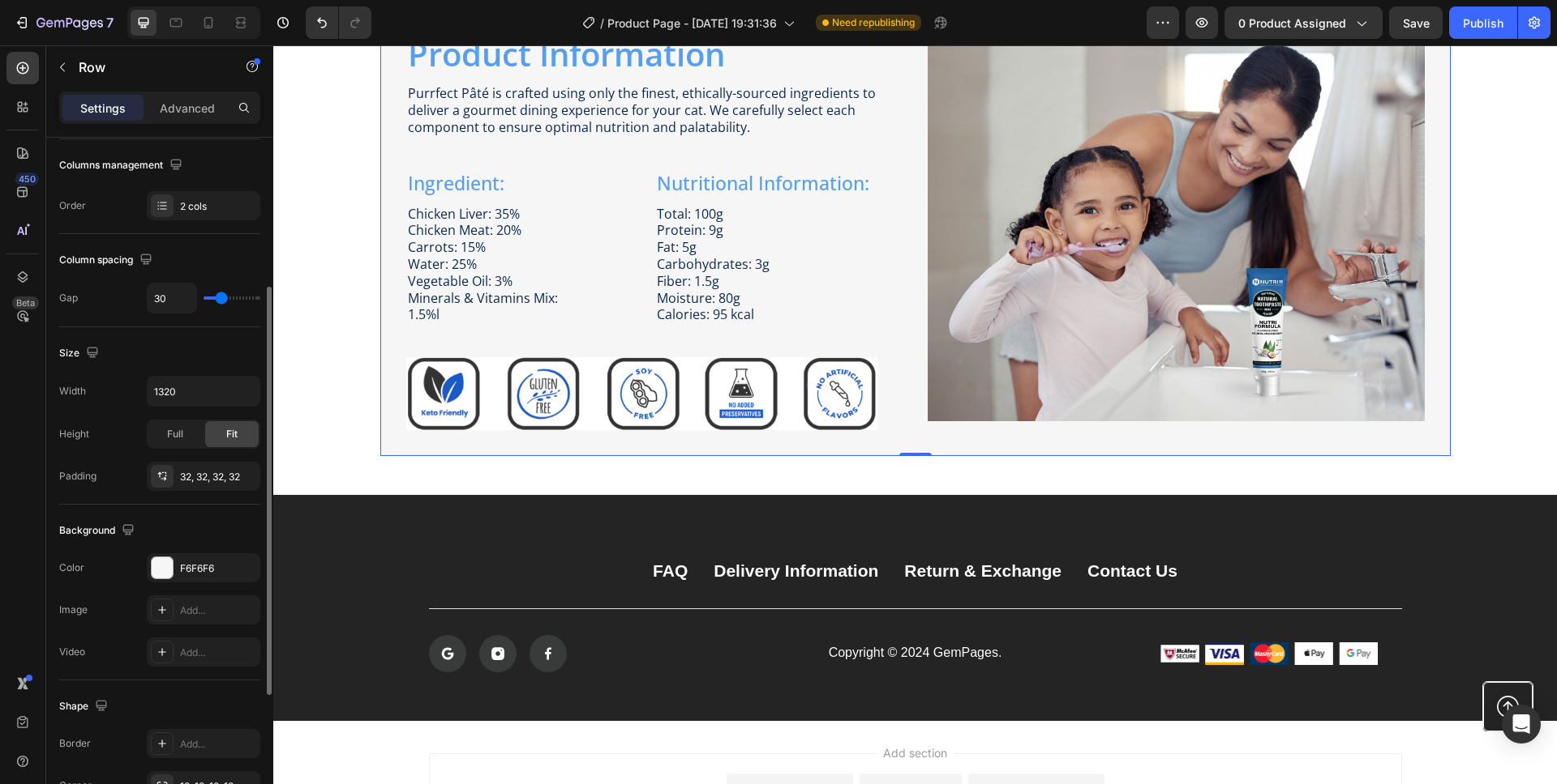
click at [105, 606] on div "Image Add..." at bounding box center [159, 610] width 201 height 29
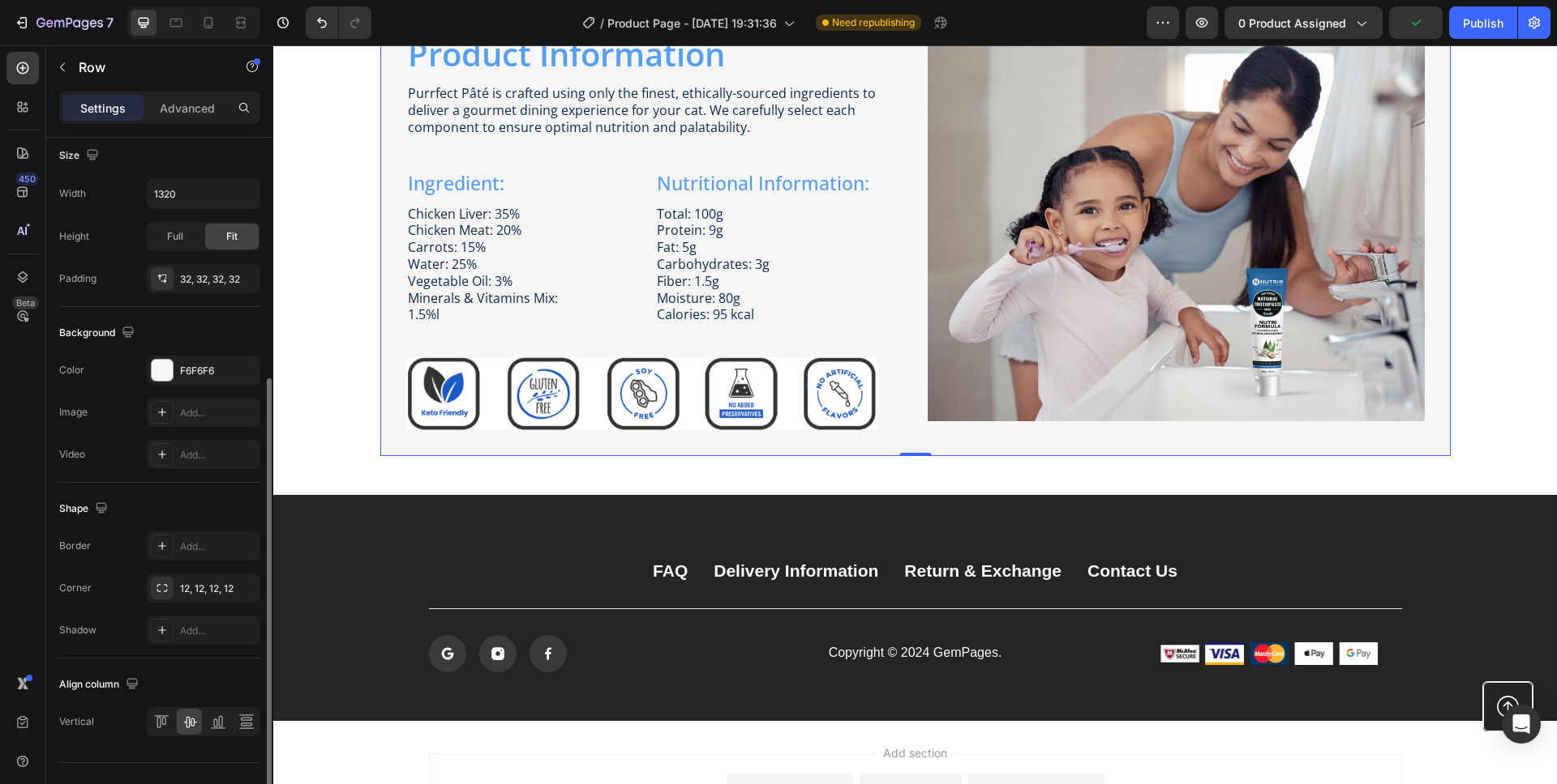
scroll to position [480, 0]
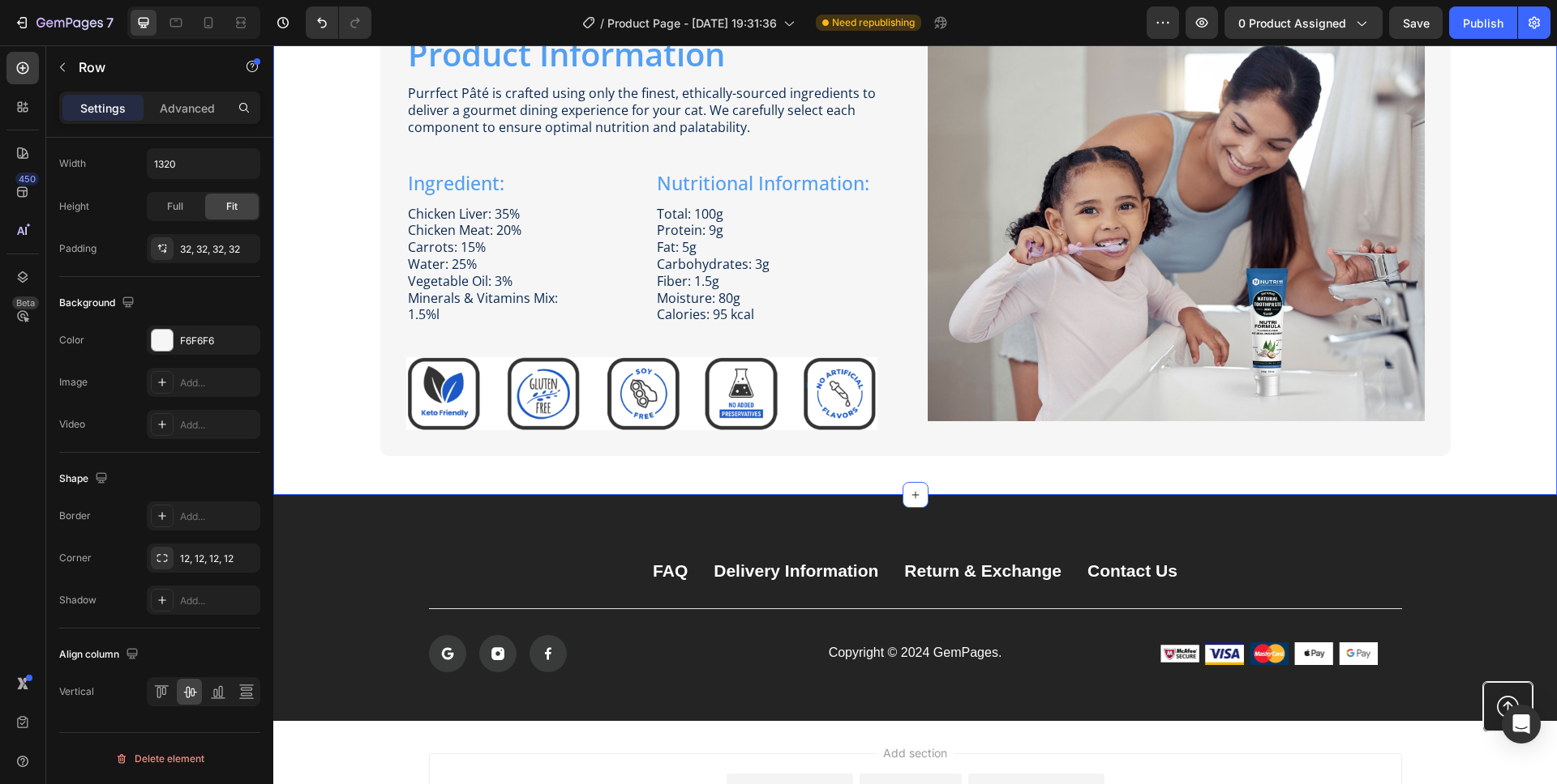
click at [329, 427] on div "Product Information Heading Image Purrfect [PERSON_NAME] is crafted using only …" at bounding box center [914, 230] width 1251 height 449
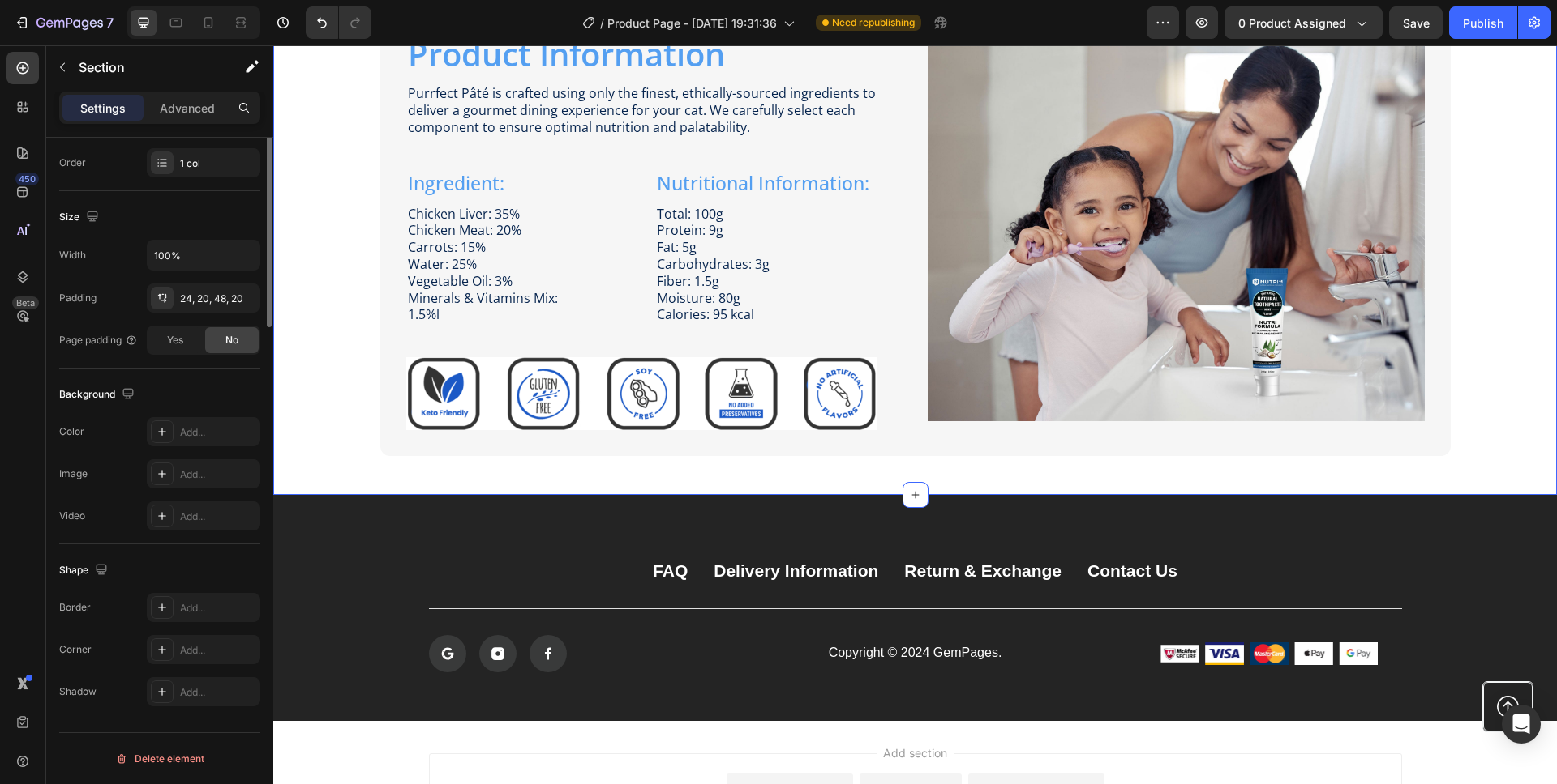
scroll to position [0, 0]
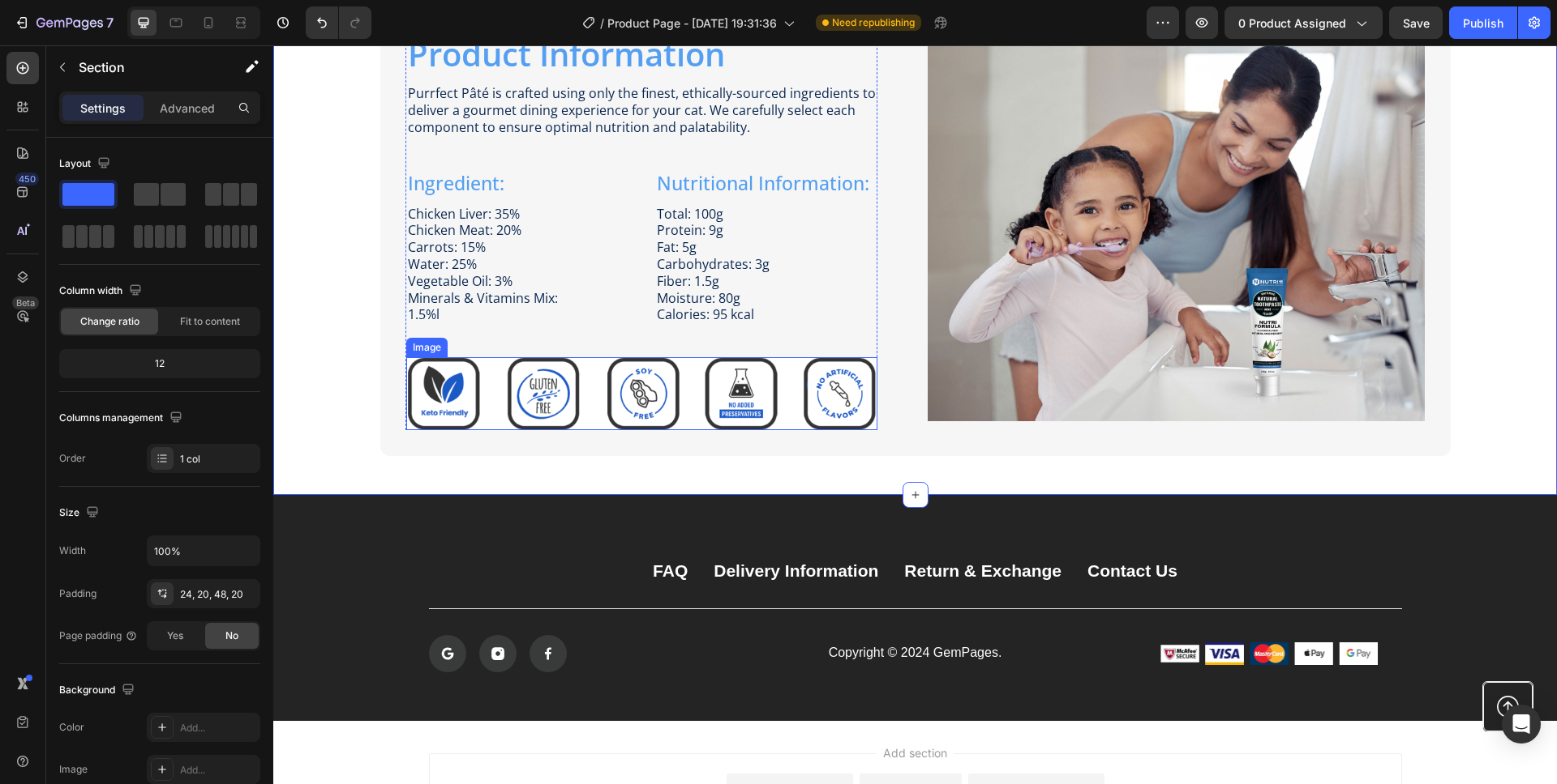
click at [487, 401] on img at bounding box center [642, 393] width 471 height 73
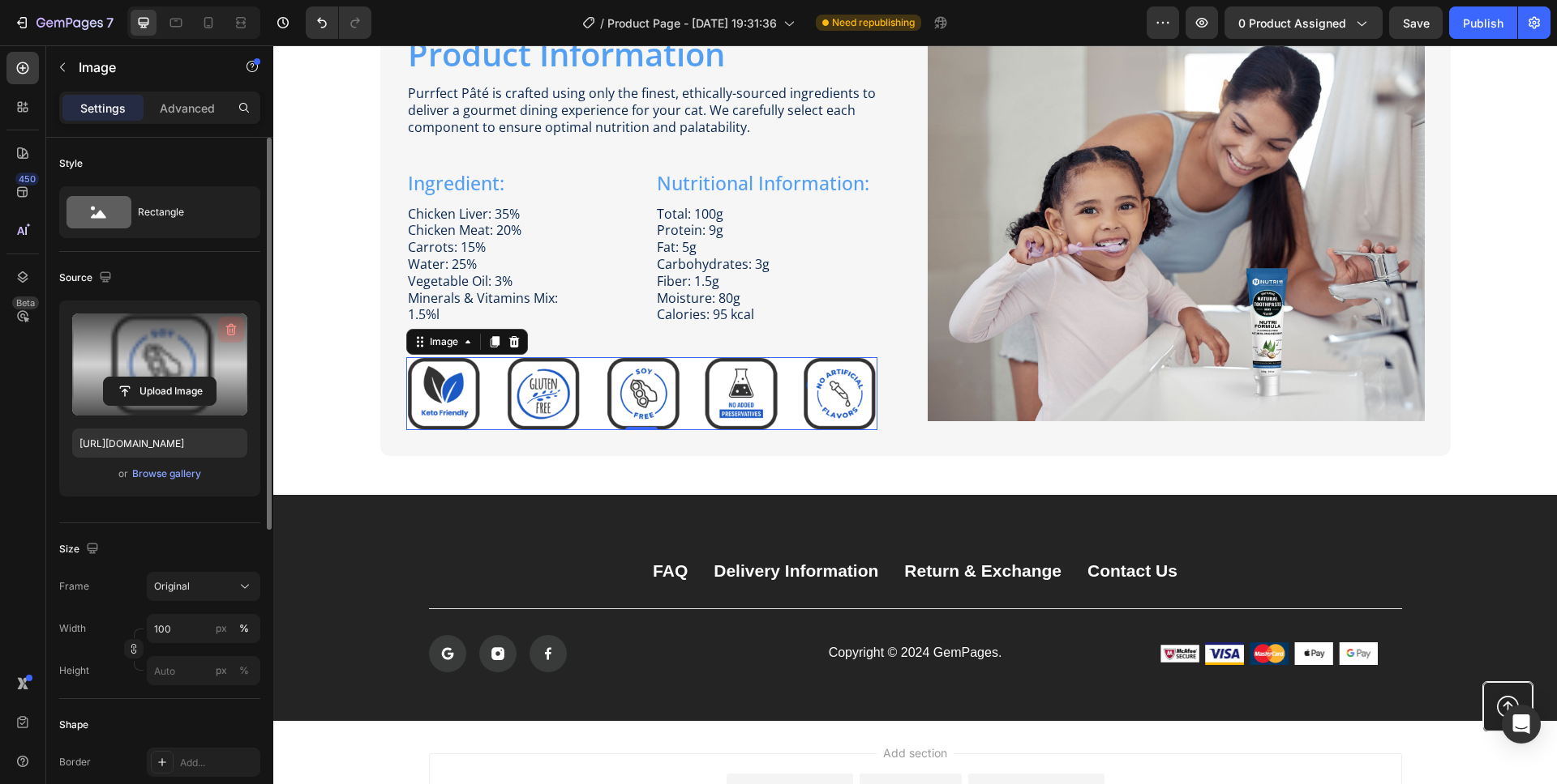
click at [228, 328] on icon "button" at bounding box center [231, 330] width 16 height 16
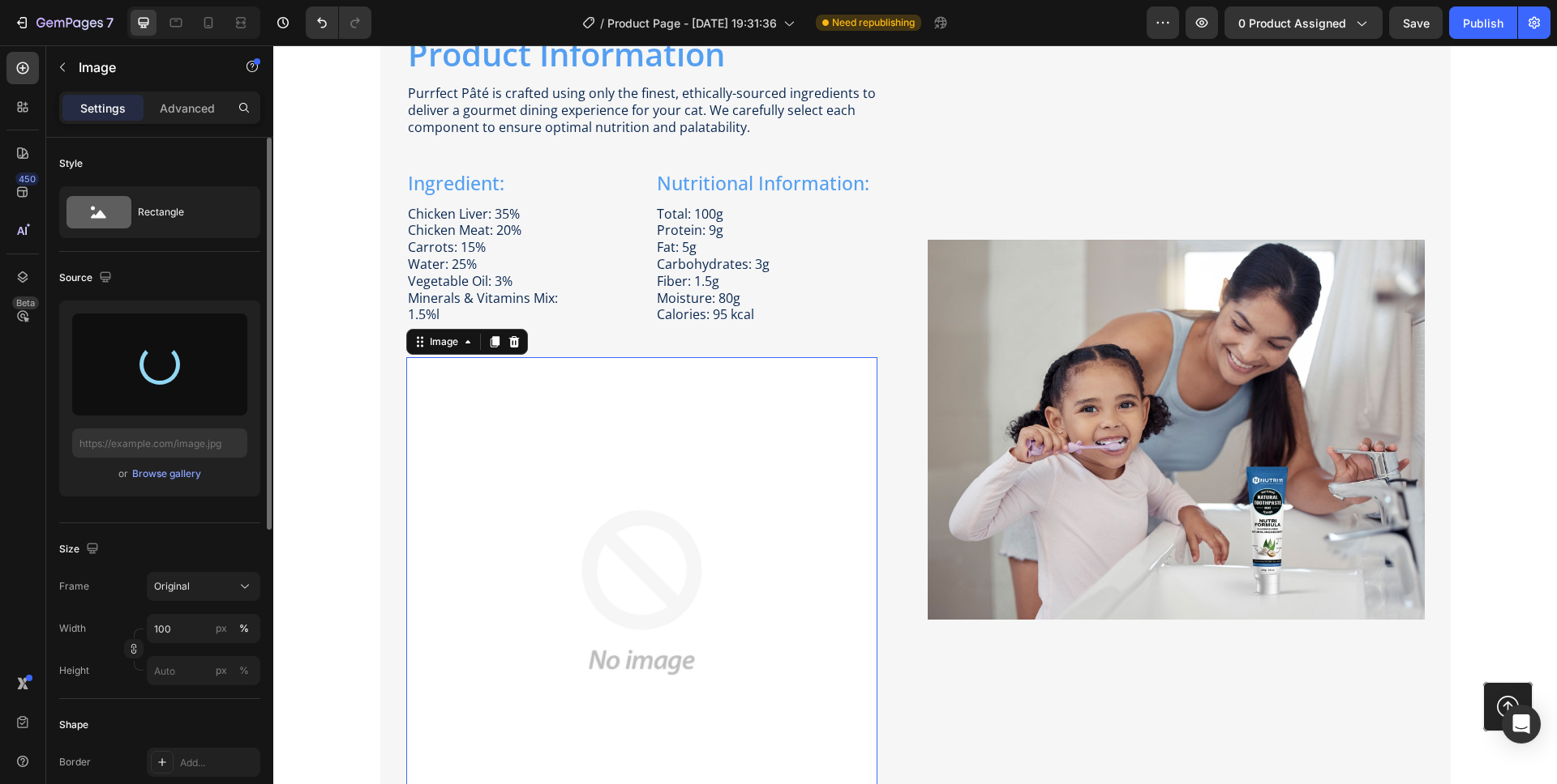
type input "[URL][DOMAIN_NAME]"
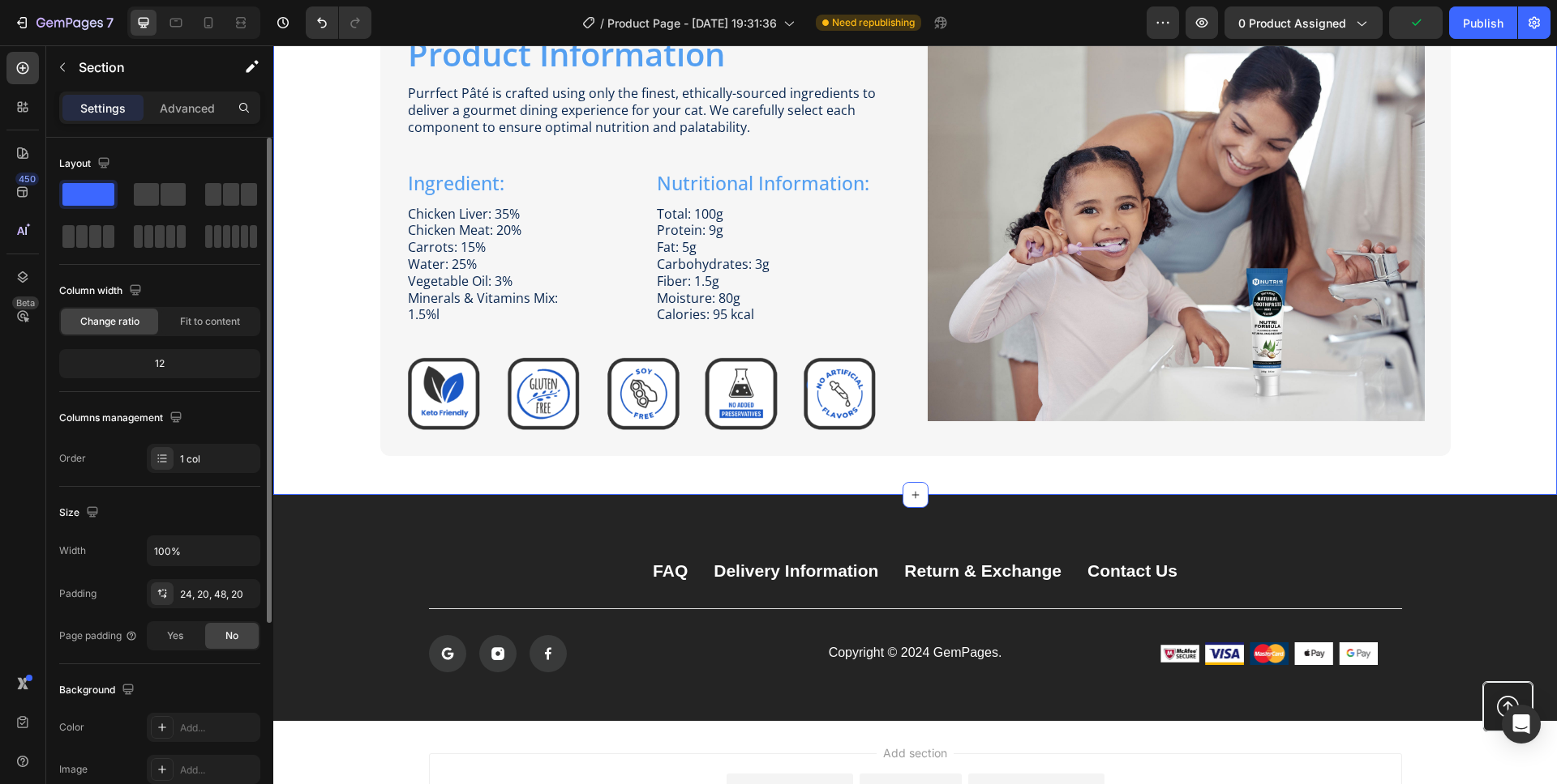
click at [1482, 337] on div "Product Information Heading Image Purrfect [PERSON_NAME] is crafted using only …" at bounding box center [914, 230] width 1251 height 449
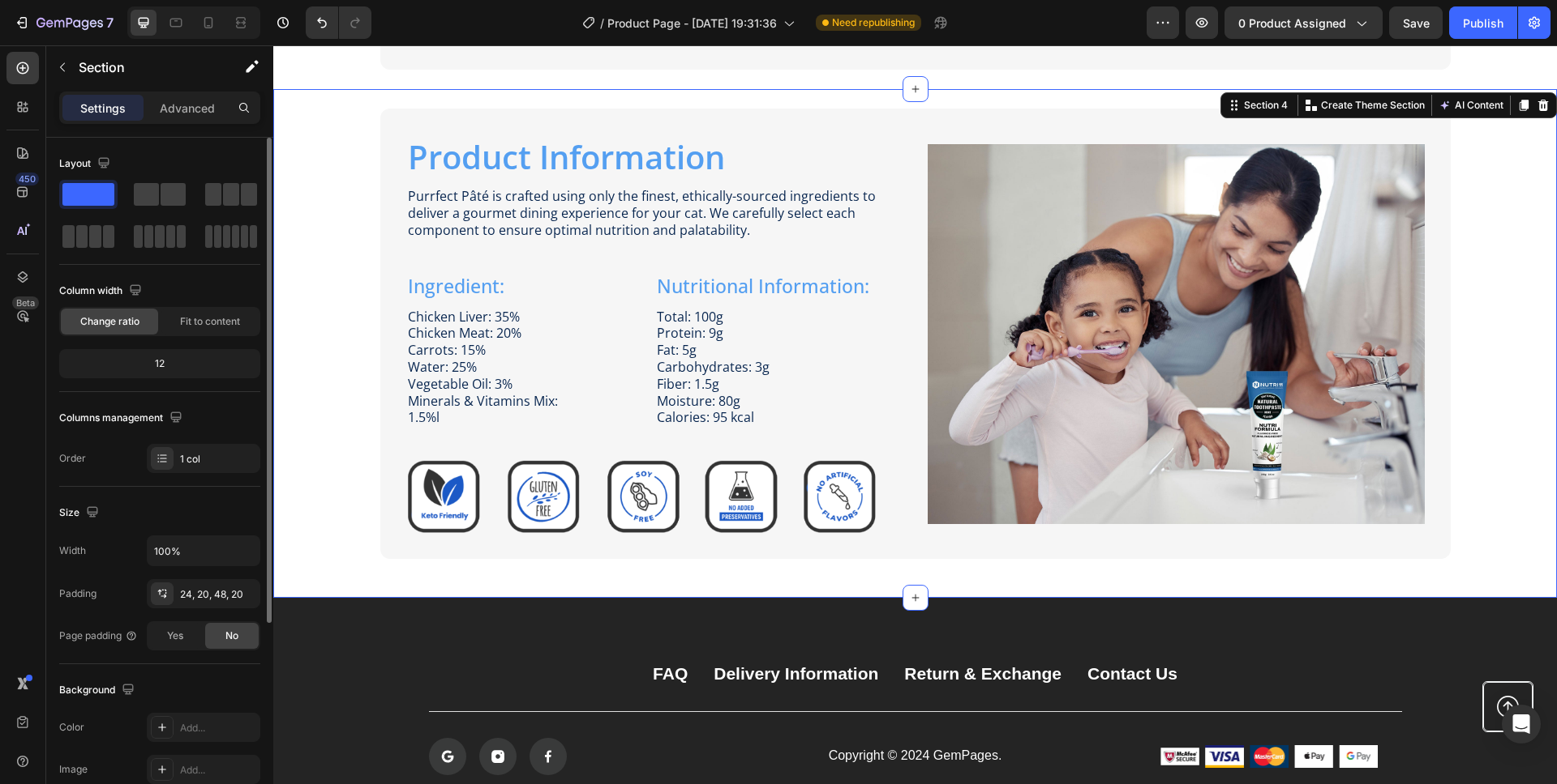
scroll to position [2055, 0]
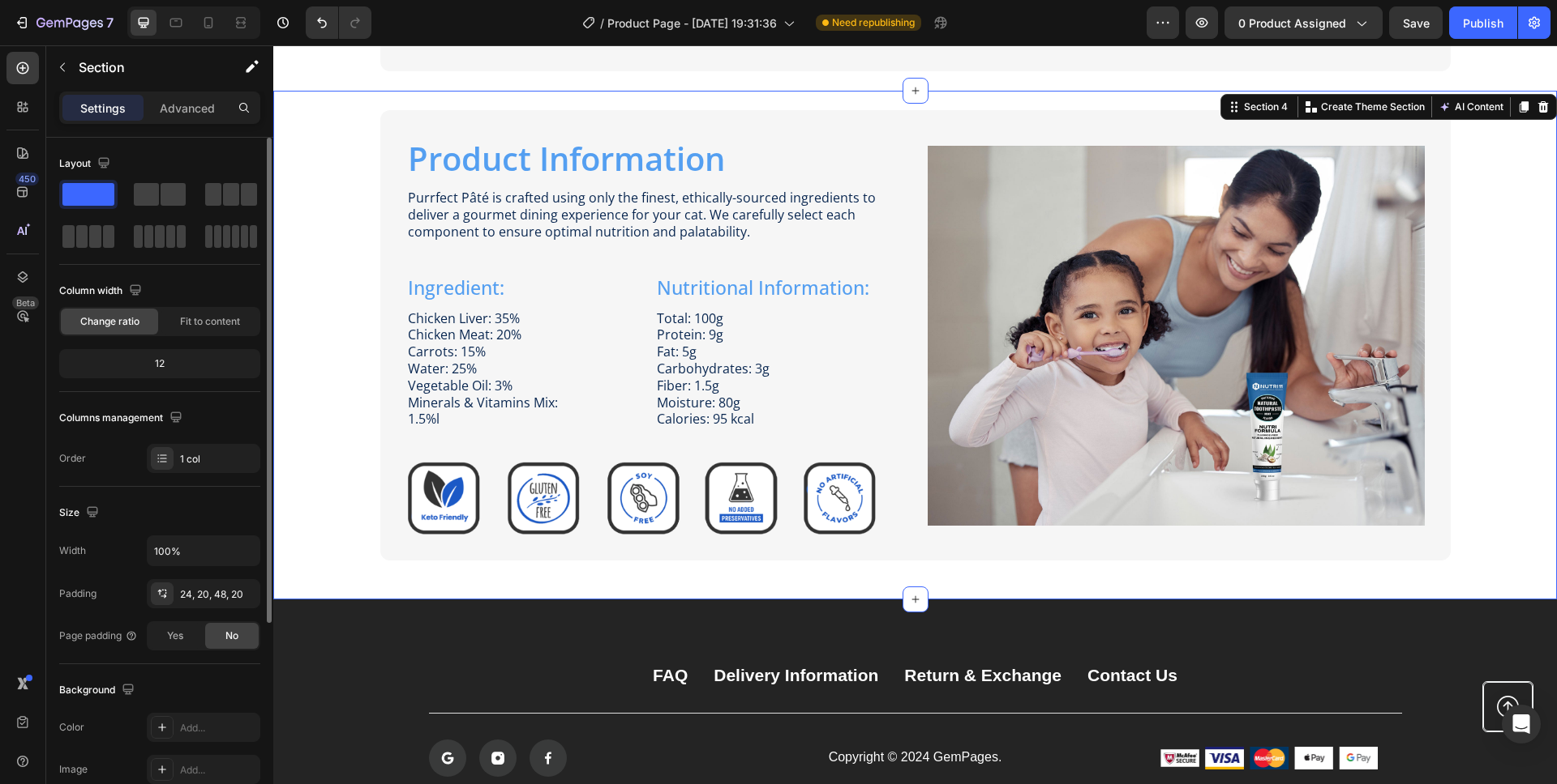
click at [166, 164] on div "Layout" at bounding box center [159, 163] width 201 height 26
click at [216, 411] on div "Columns management" at bounding box center [159, 418] width 201 height 26
click at [170, 106] on p "Advanced" at bounding box center [186, 108] width 55 height 17
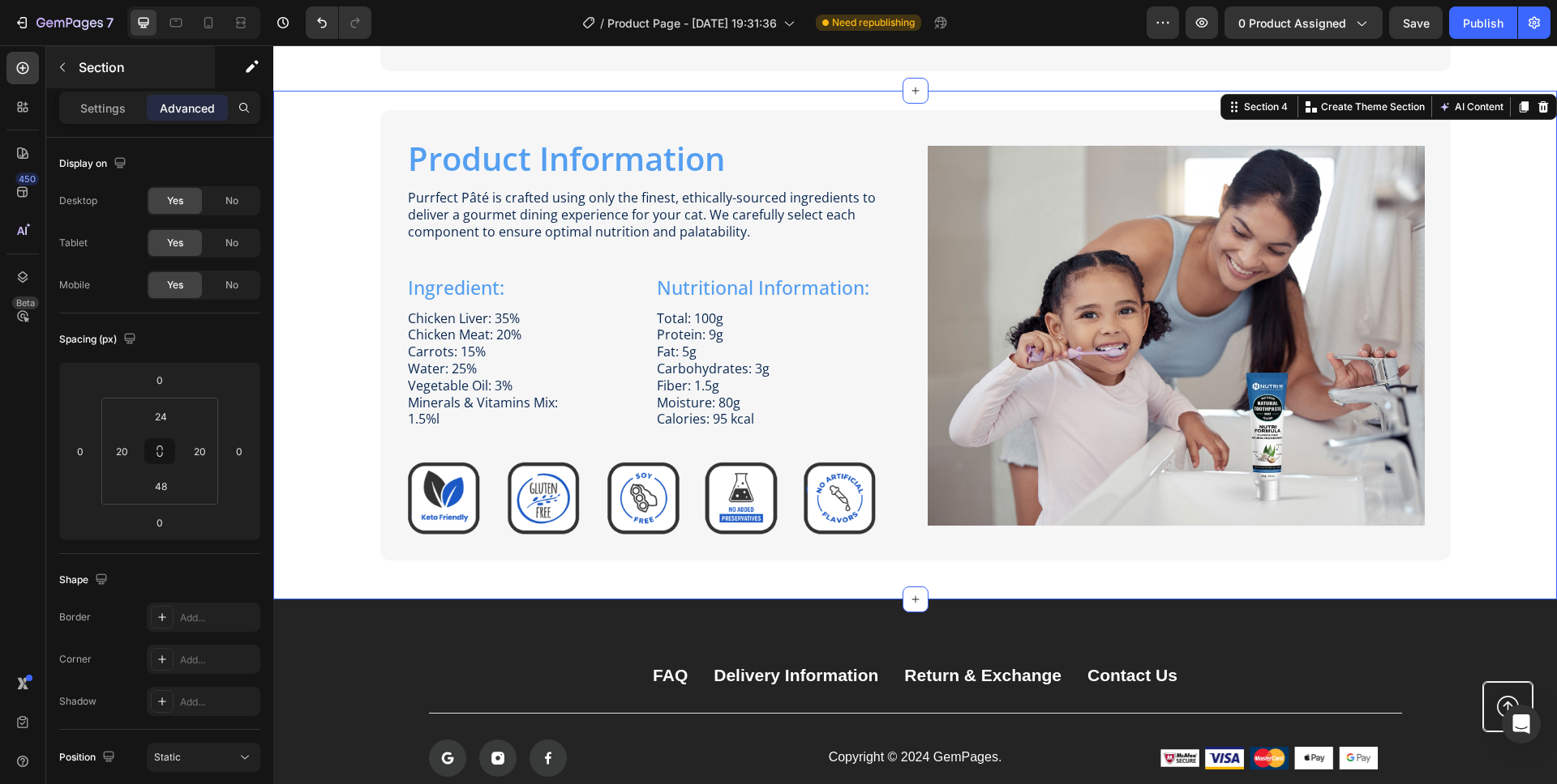
drag, startPoint x: 120, startPoint y: 105, endPoint x: 89, endPoint y: 78, distance: 41.1
click at [119, 105] on p "Settings" at bounding box center [104, 108] width 46 height 17
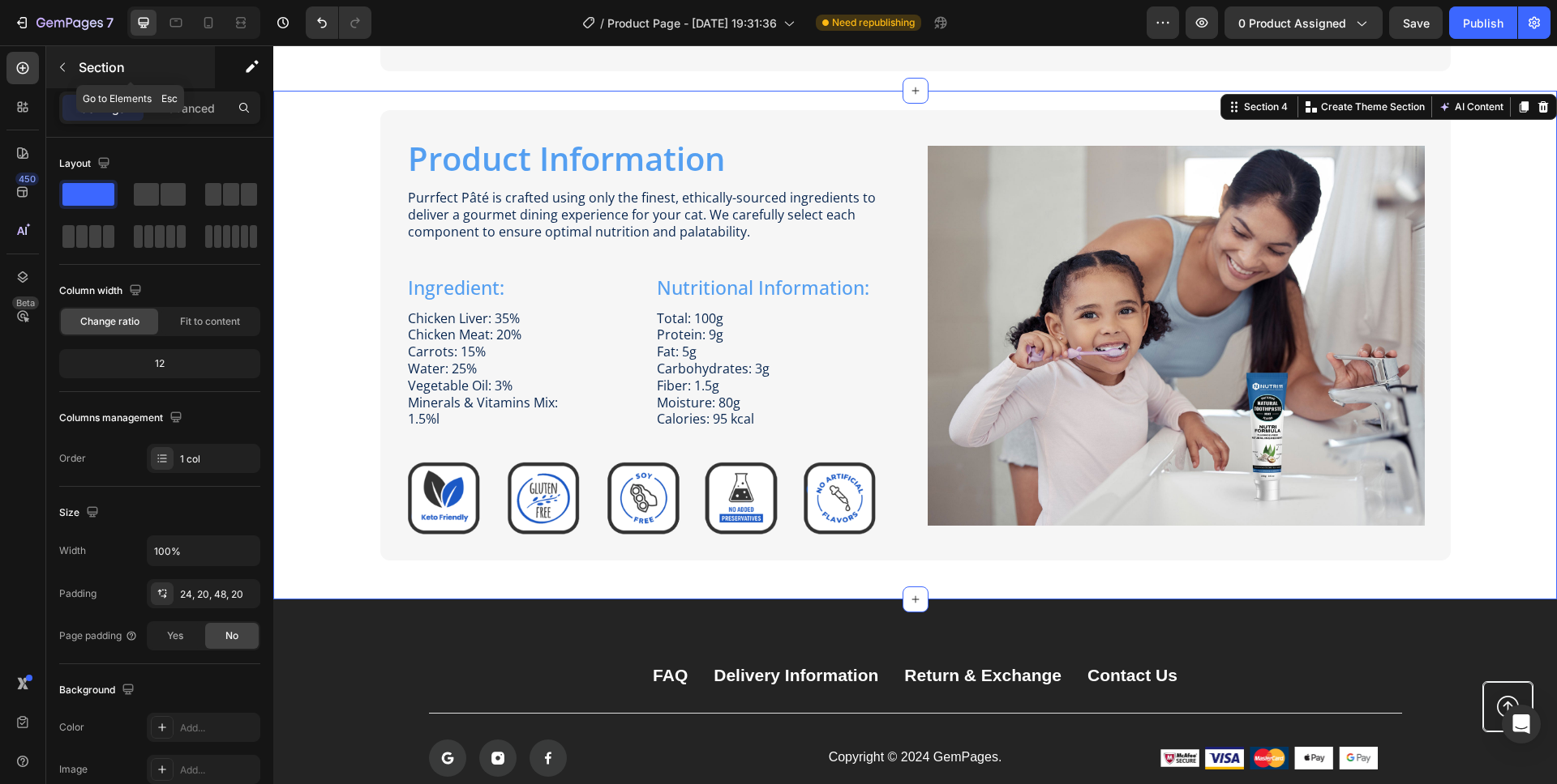
click at [66, 67] on icon "button" at bounding box center [62, 67] width 13 height 13
